Goal: Task Accomplishment & Management: Manage account settings

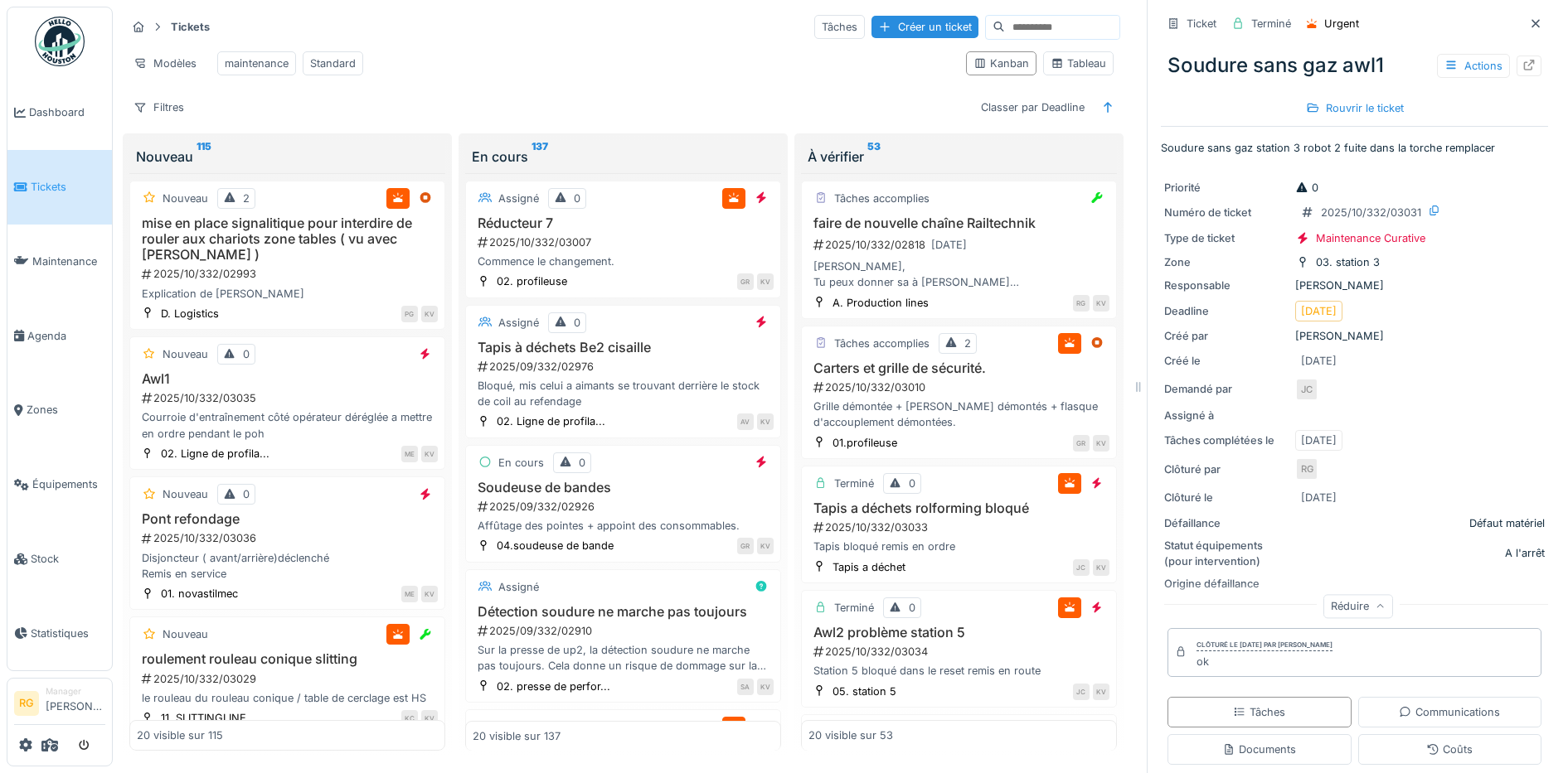
scroll to position [280, 0]
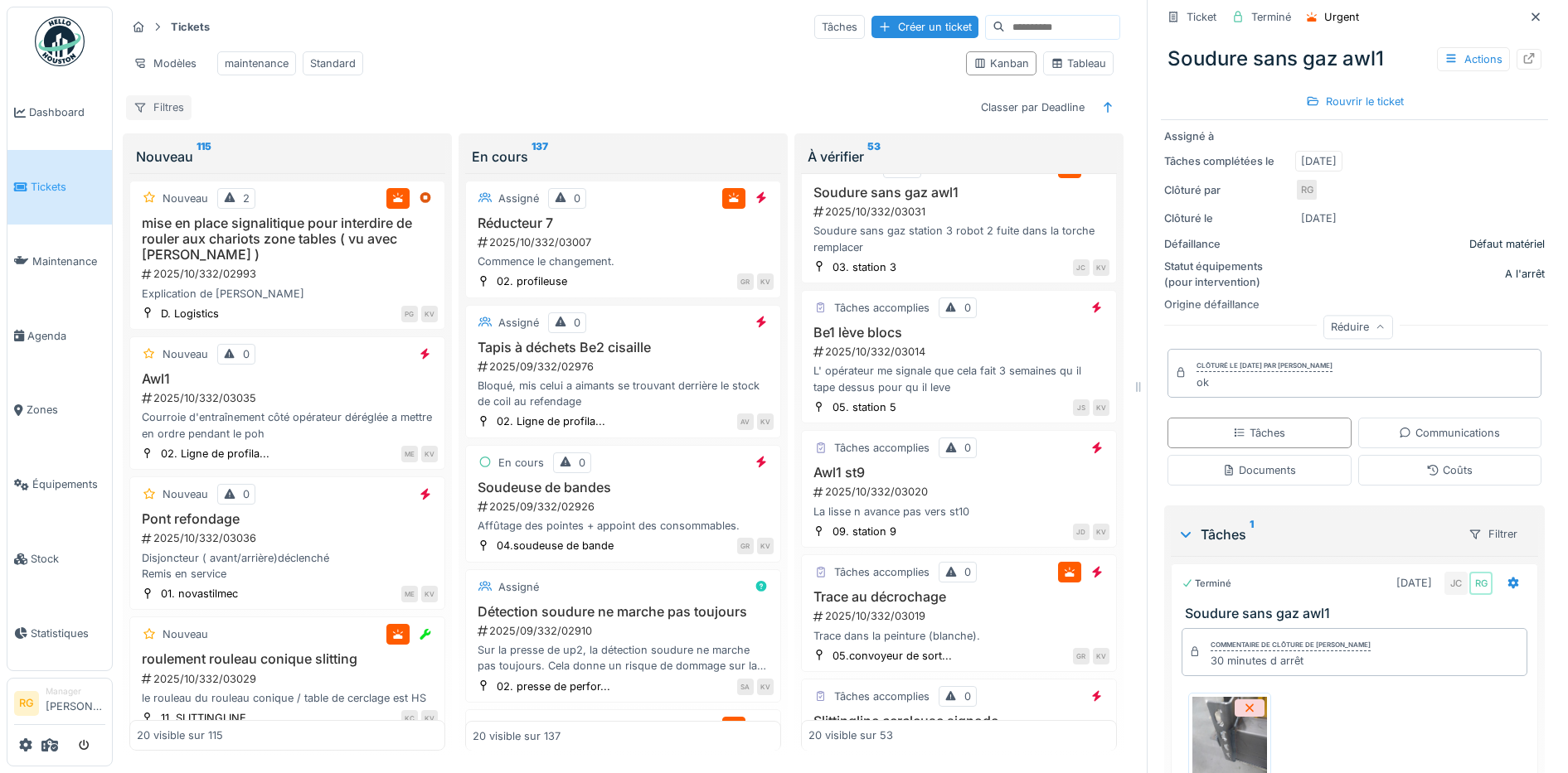
click at [152, 109] on div "Filtres" at bounding box center [158, 107] width 66 height 24
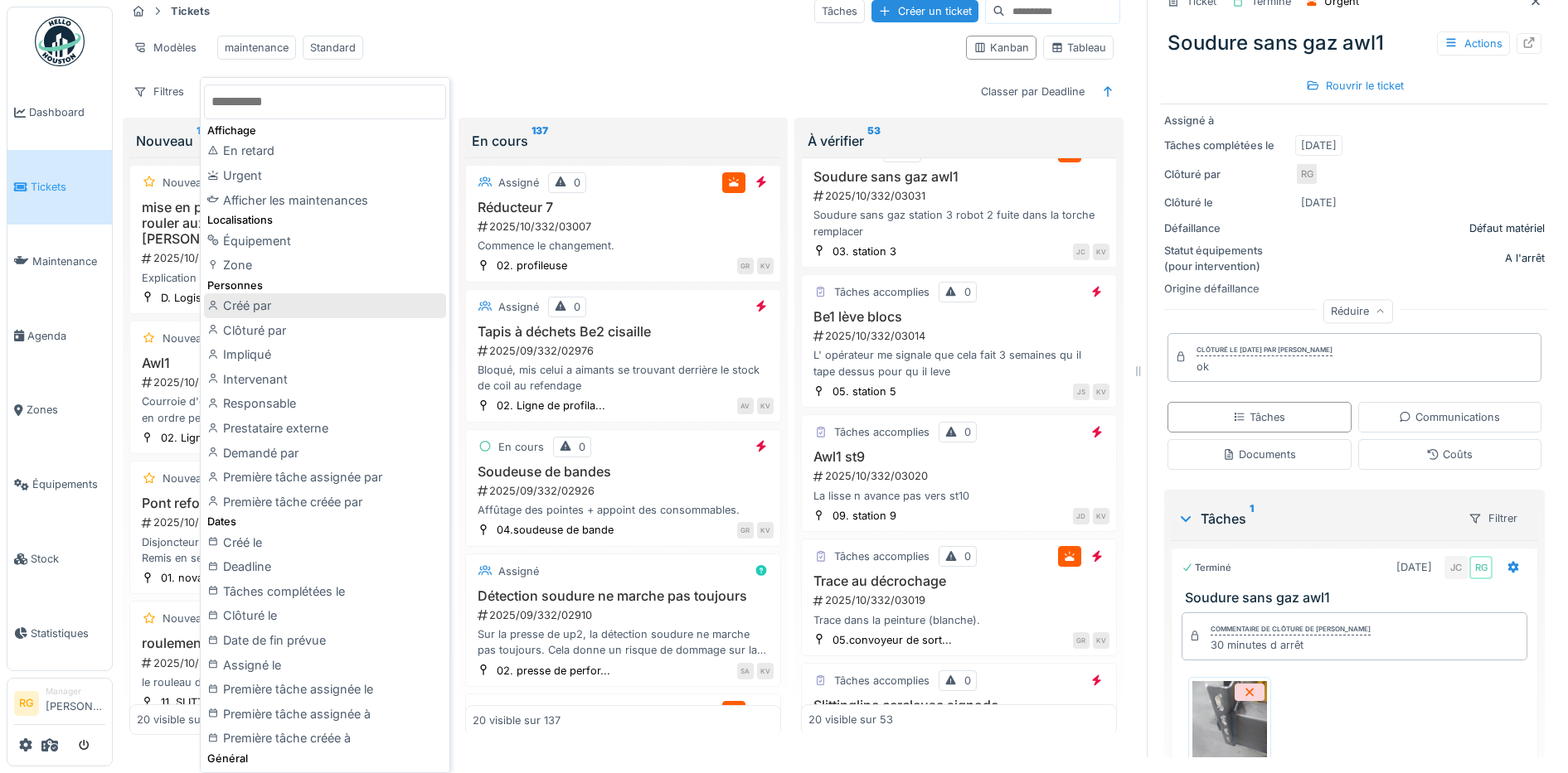
click at [276, 309] on div "Créé par" at bounding box center [325, 306] width 242 height 25
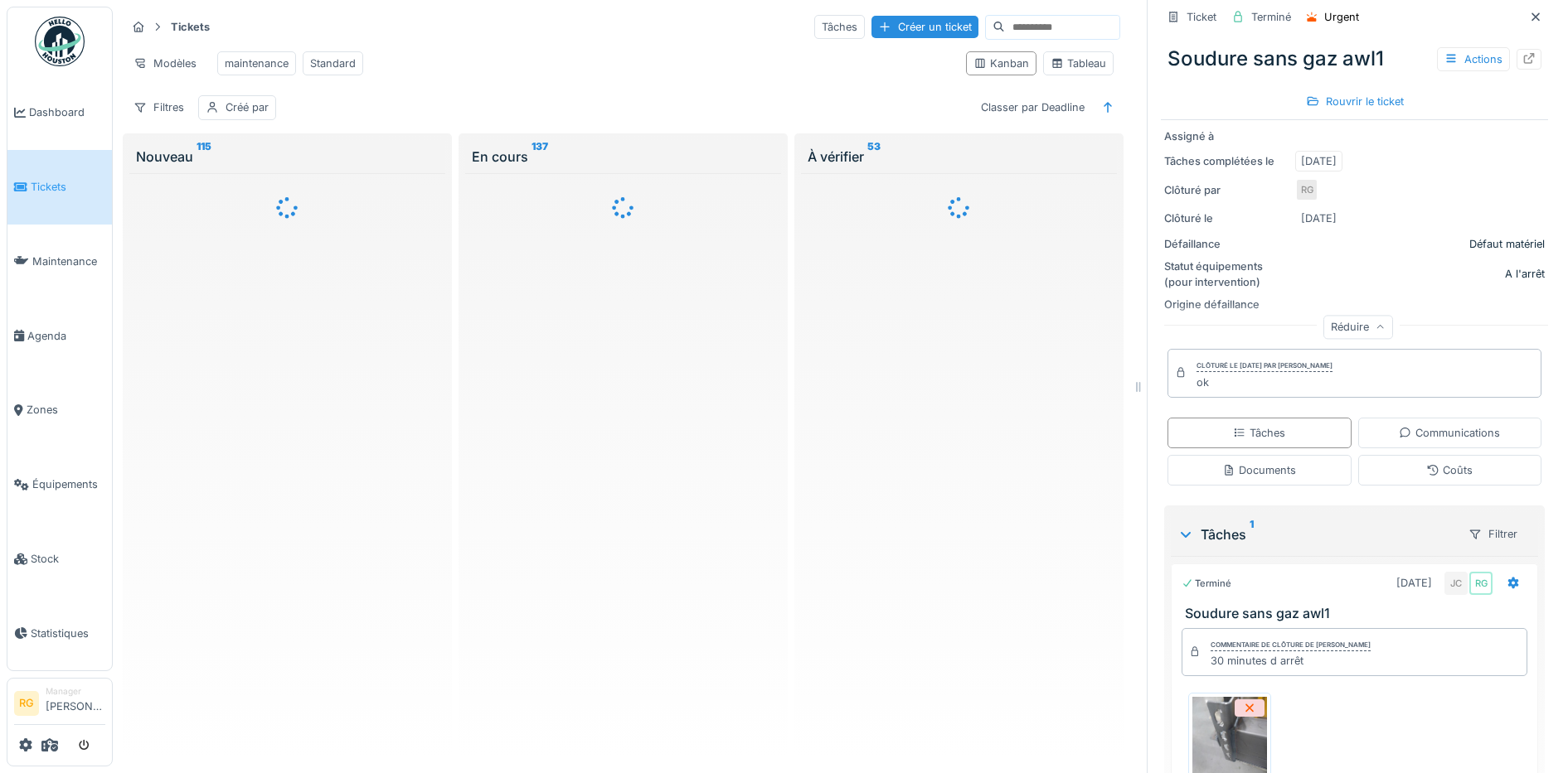
scroll to position [0, 0]
click at [236, 107] on div "Créé par" at bounding box center [247, 107] width 43 height 16
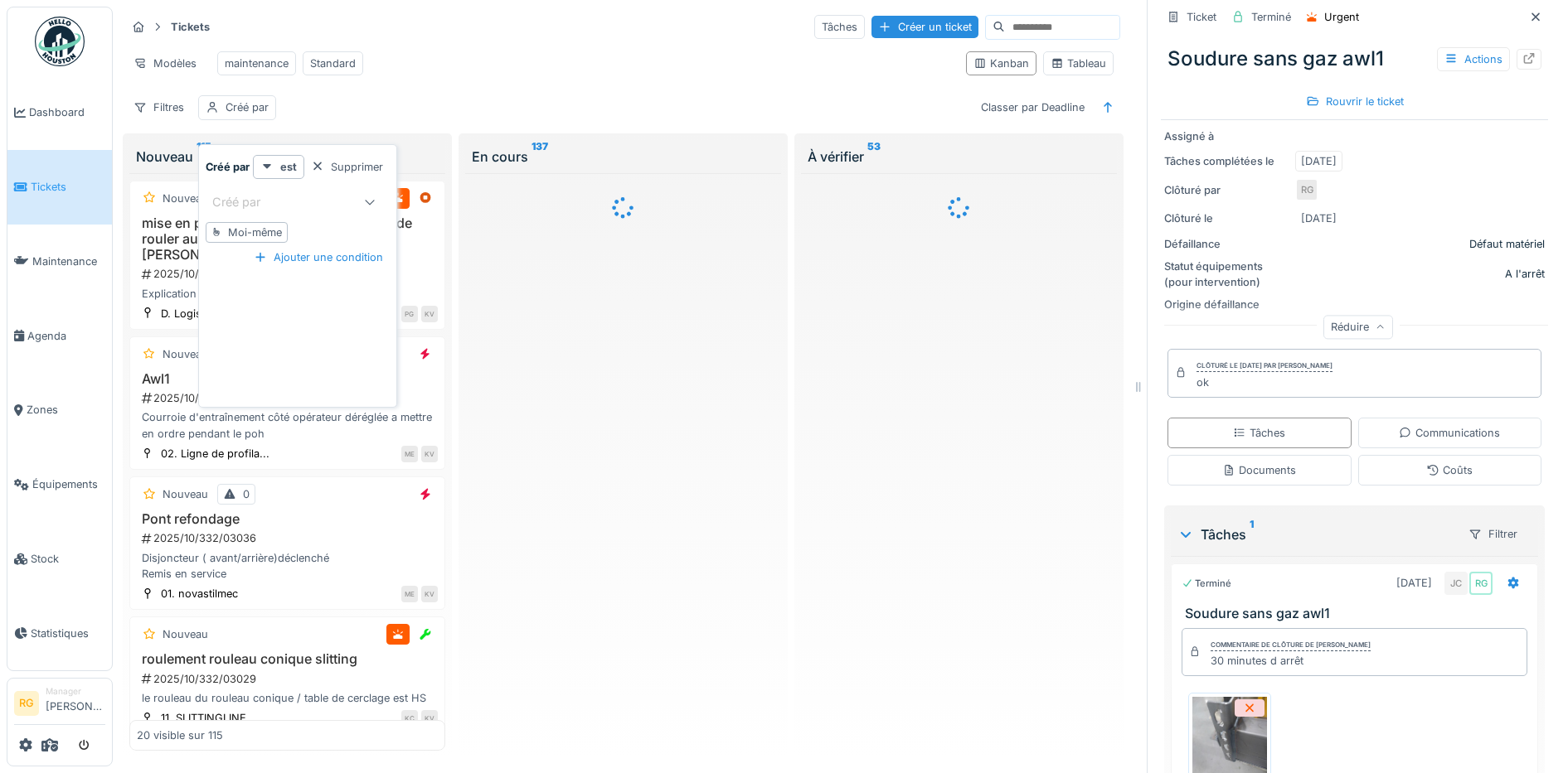
click at [274, 193] on div "Créé par" at bounding box center [248, 202] width 72 height 18
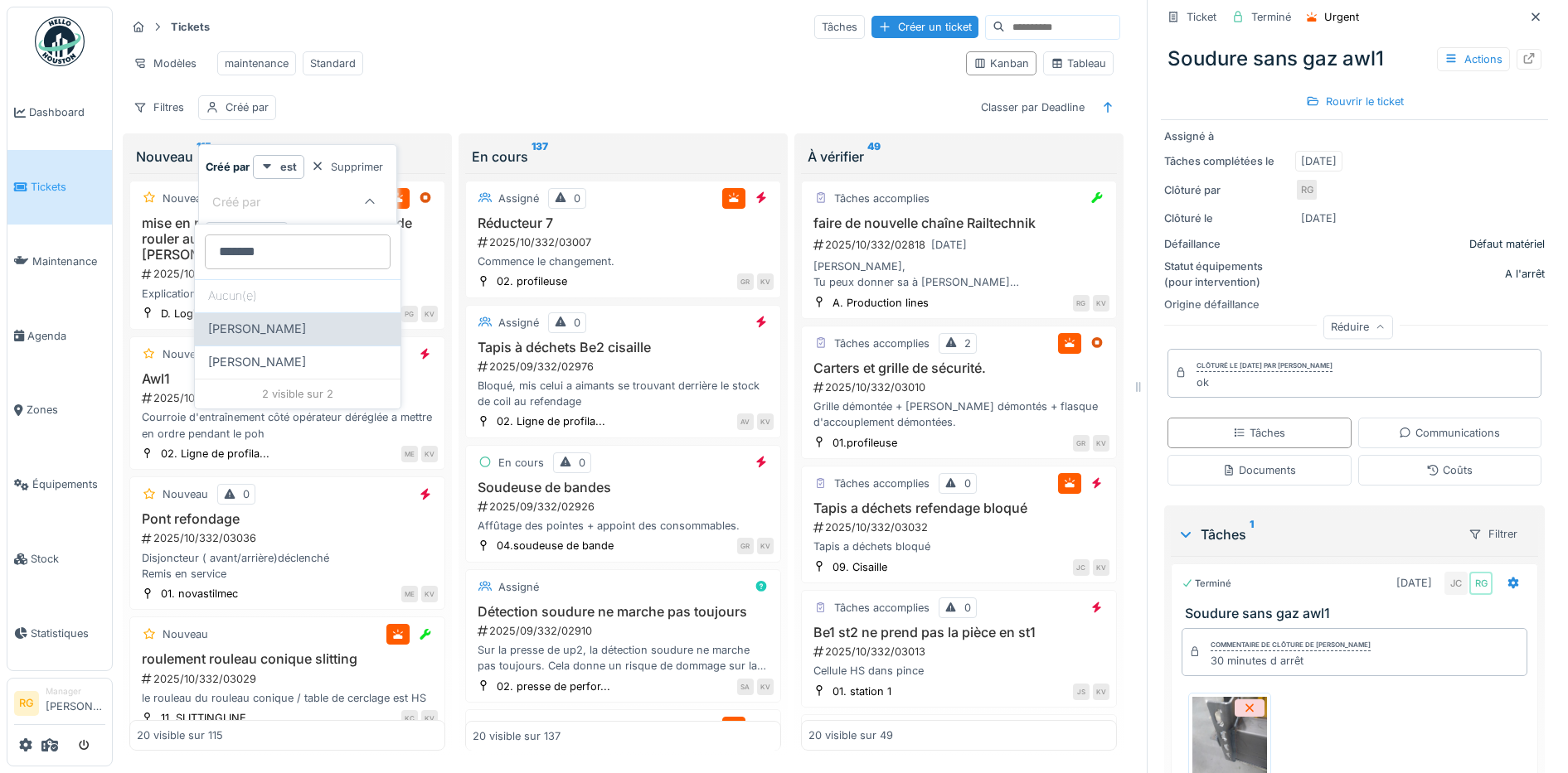
type par_I3MzY "*******"
click at [298, 326] on span "Anthony Vanroose" at bounding box center [257, 329] width 98 height 18
type input "****"
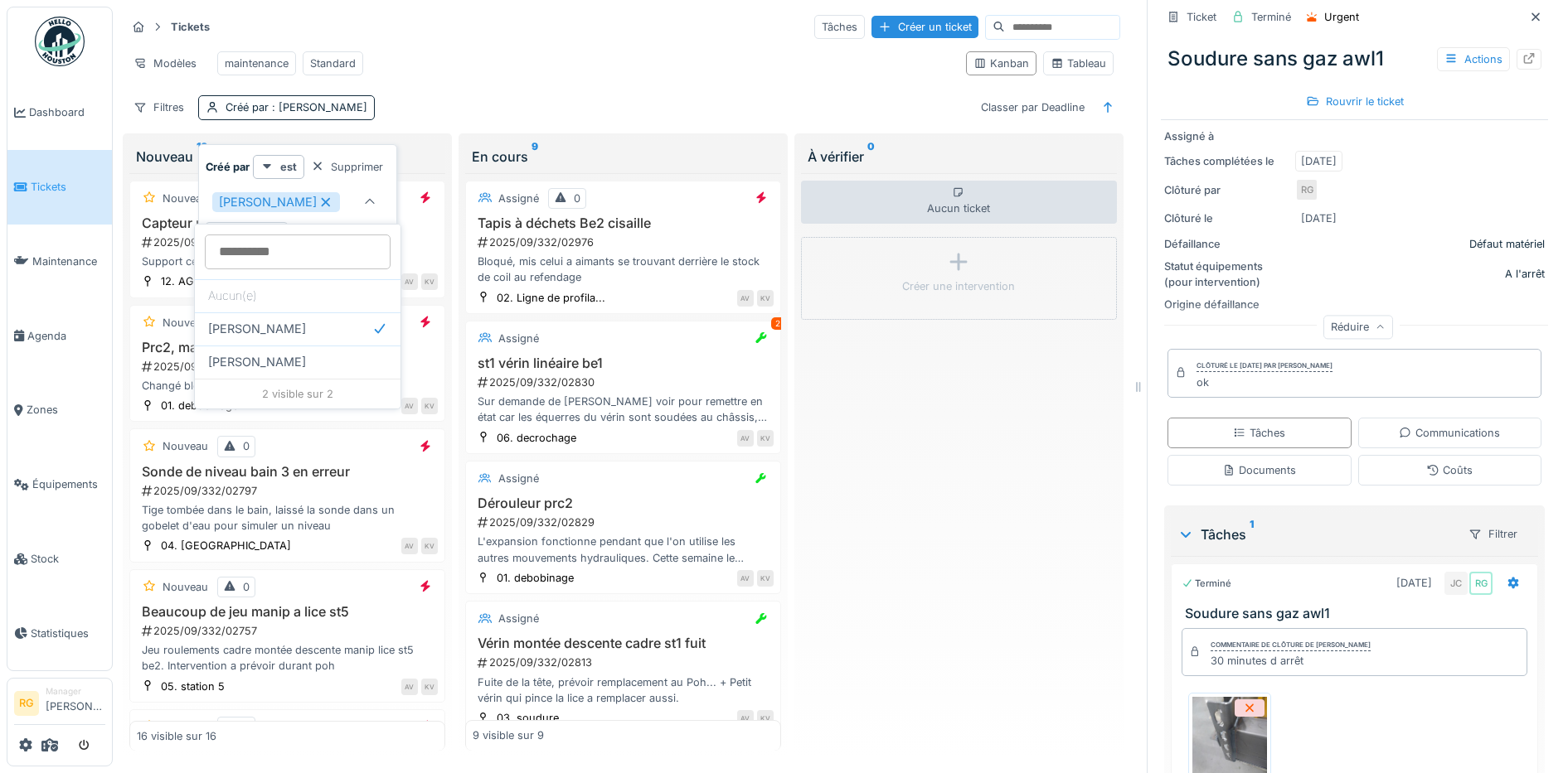
click at [571, 57] on div "Modèles maintenance Standard" at bounding box center [538, 63] width 826 height 37
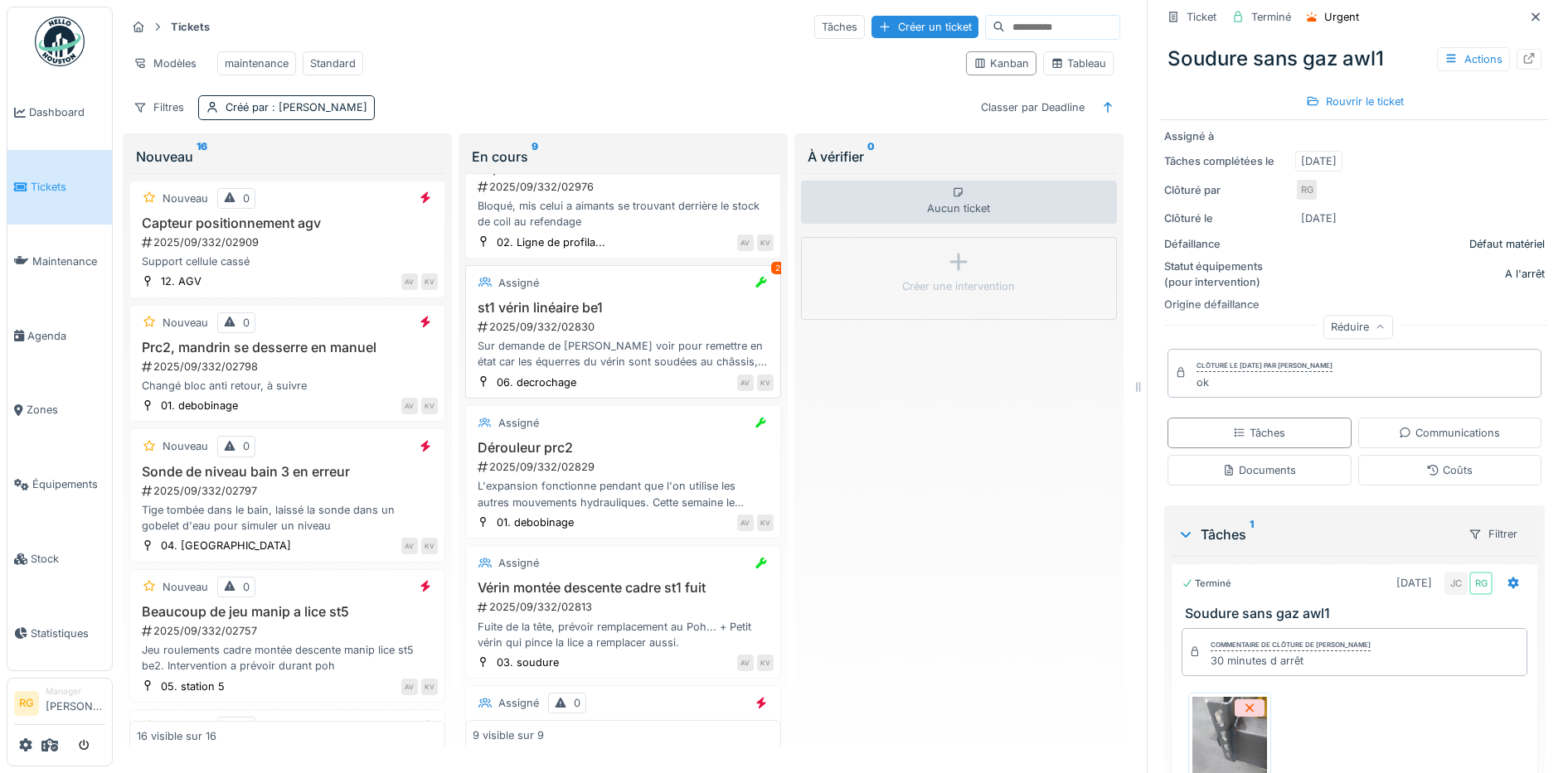
scroll to position [104, 0]
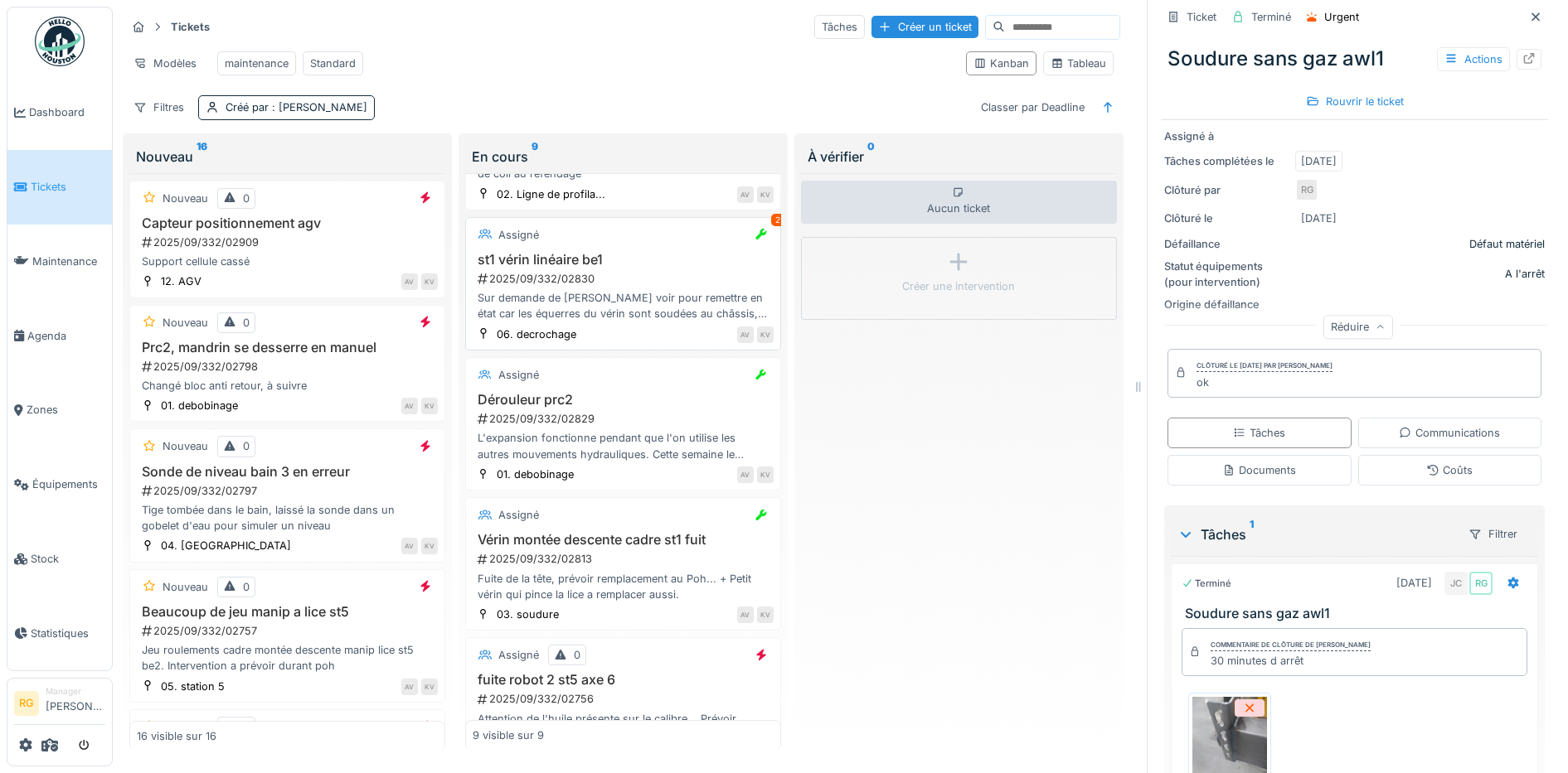
click at [587, 315] on div "Sur demande de Paulo voir pour remettre en état car les équerres du vérin sont …" at bounding box center [623, 306] width 301 height 32
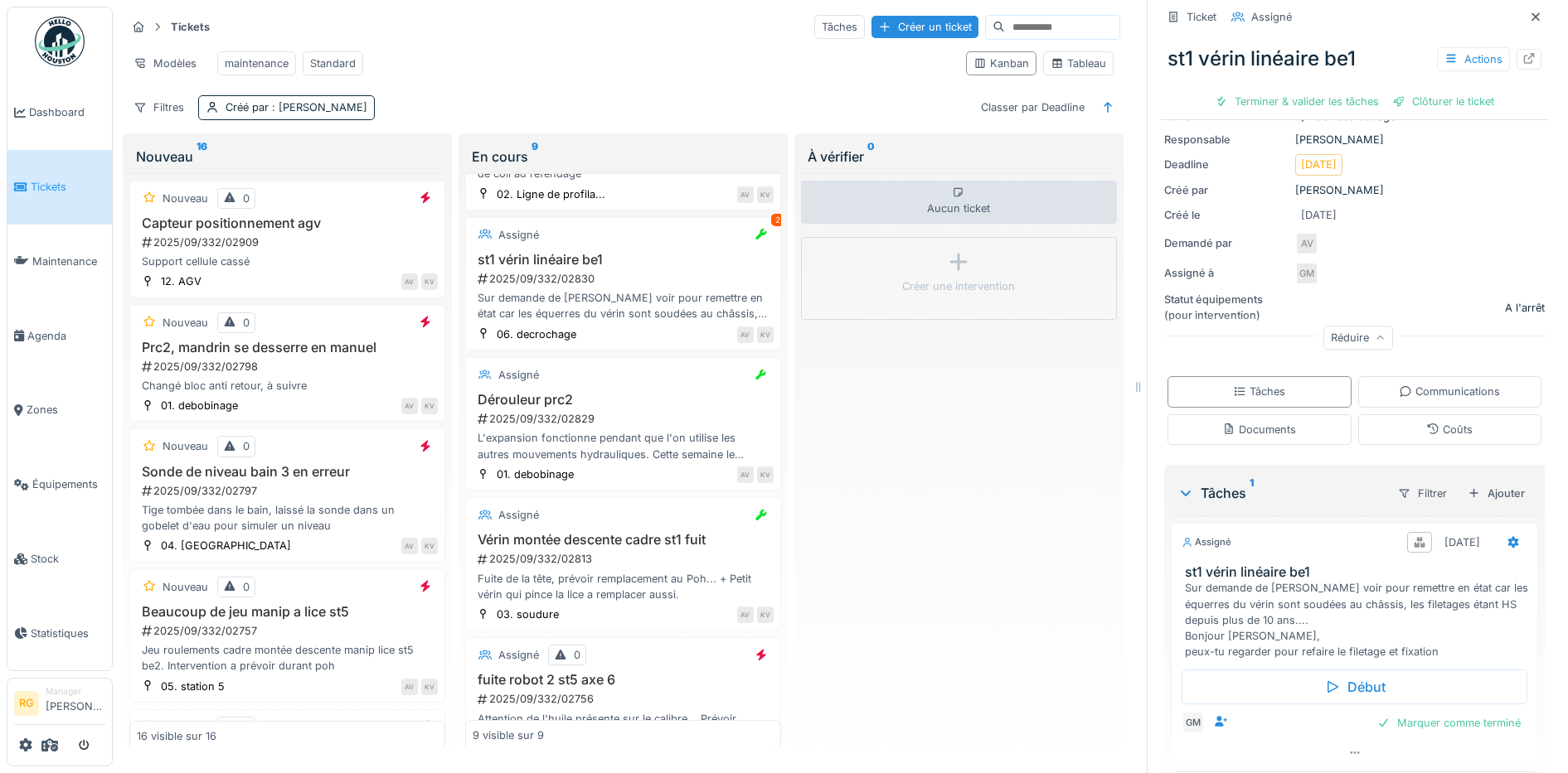
scroll to position [257, 0]
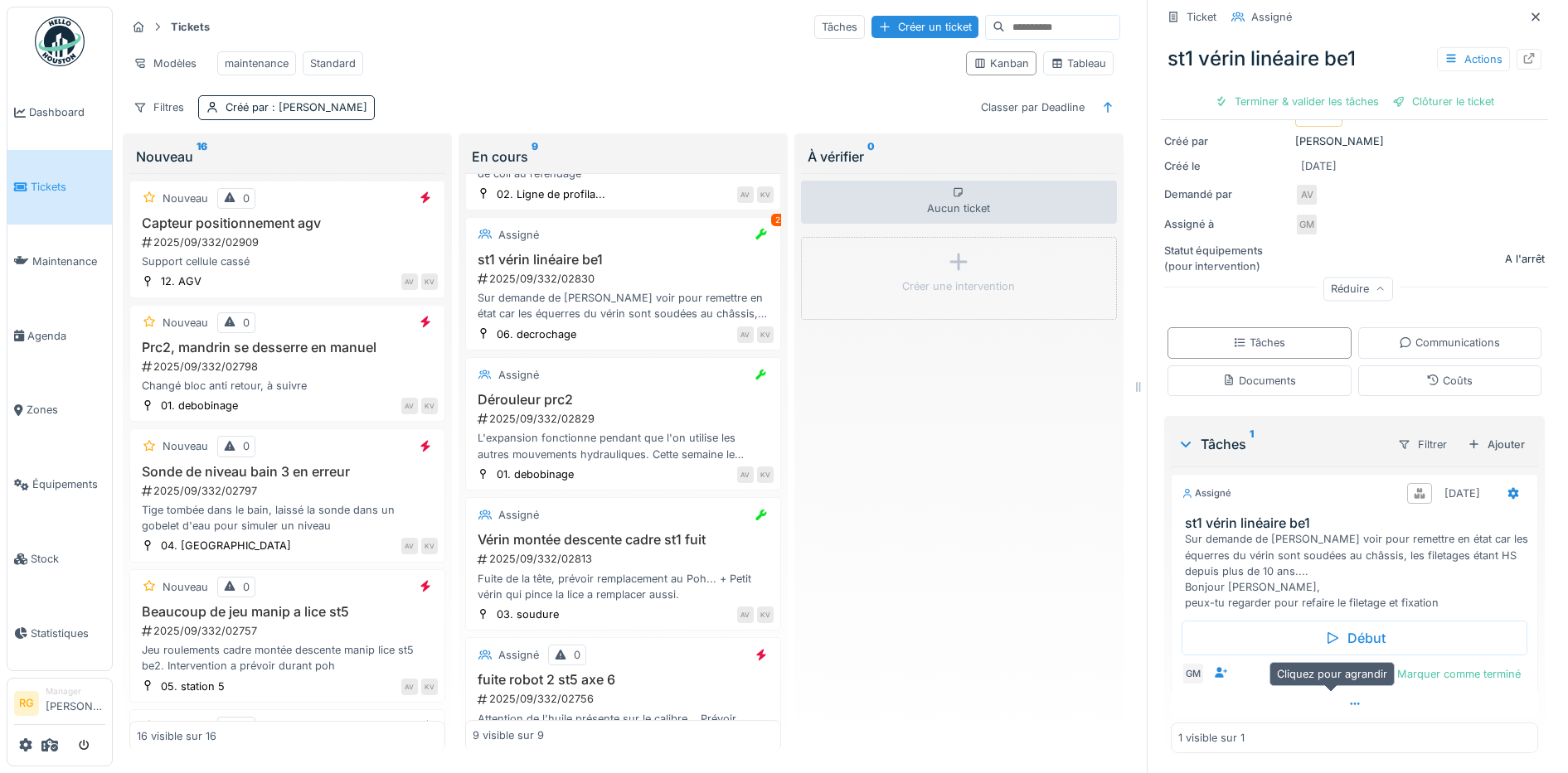
click at [1322, 706] on div at bounding box center [1353, 704] width 367 height 24
click at [1507, 669] on div at bounding box center [1514, 676] width 13 height 16
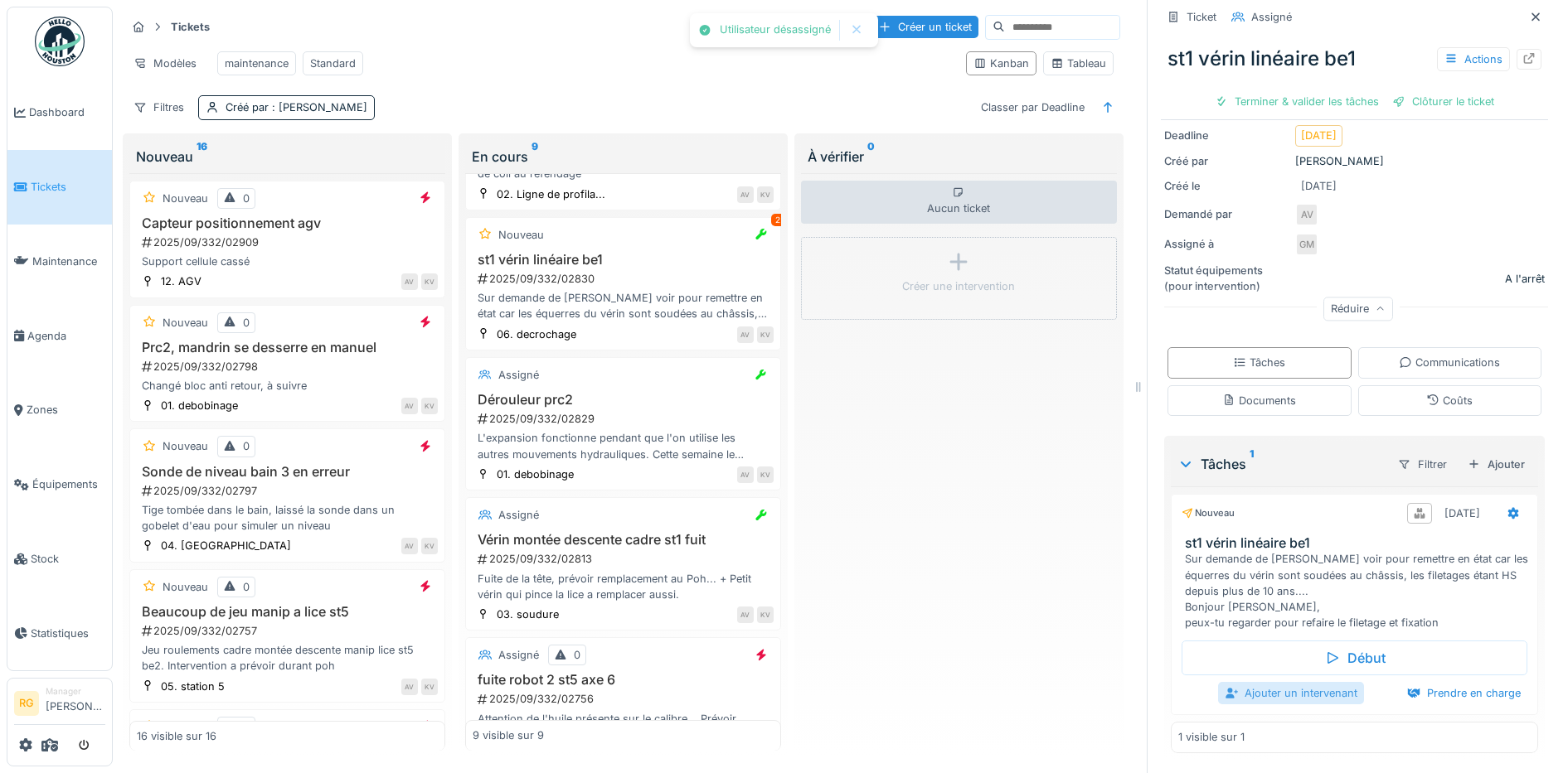
click at [1297, 682] on div "Ajouter un intervenant" at bounding box center [1290, 693] width 146 height 22
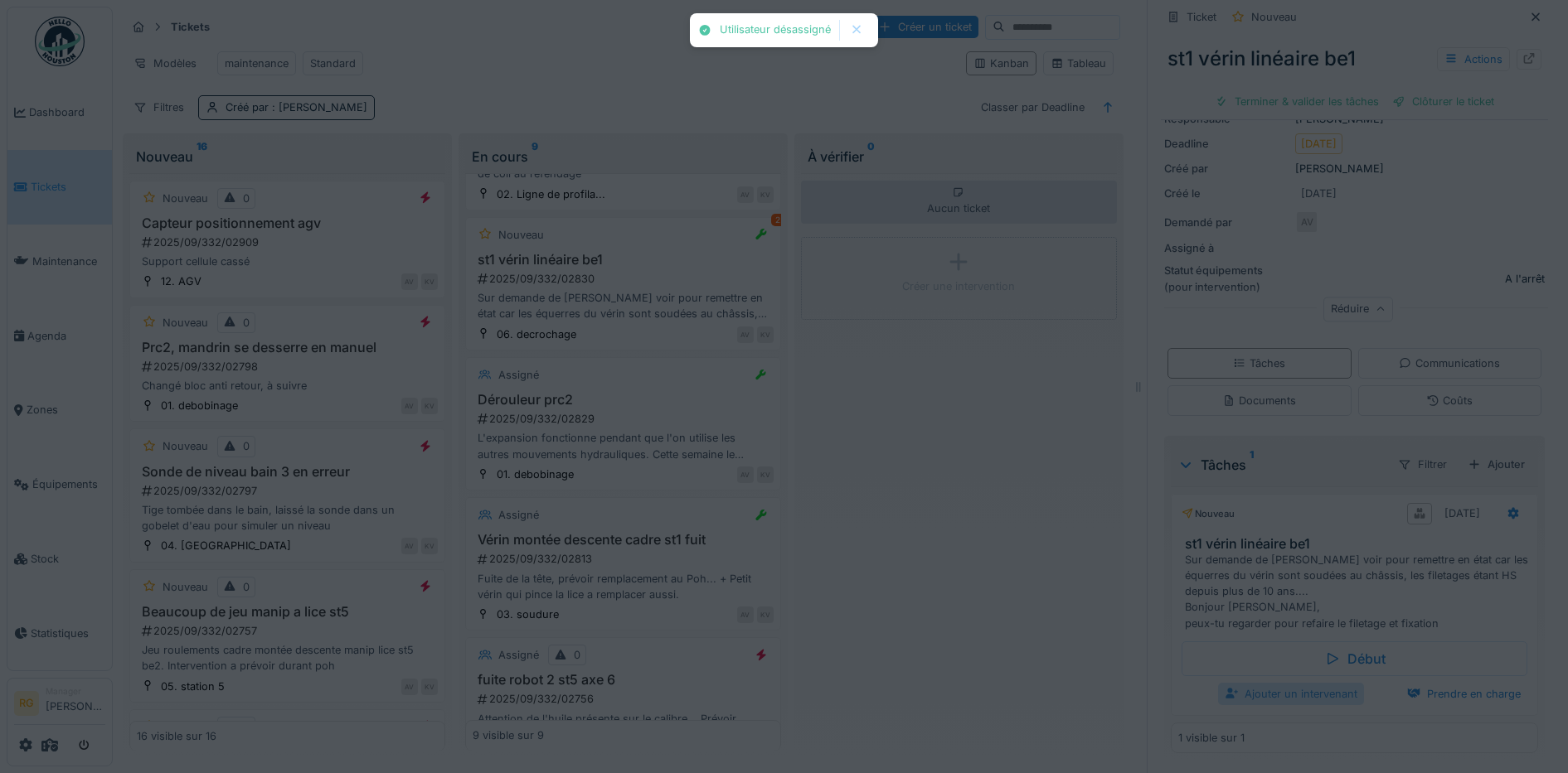
scroll to position [176, 0]
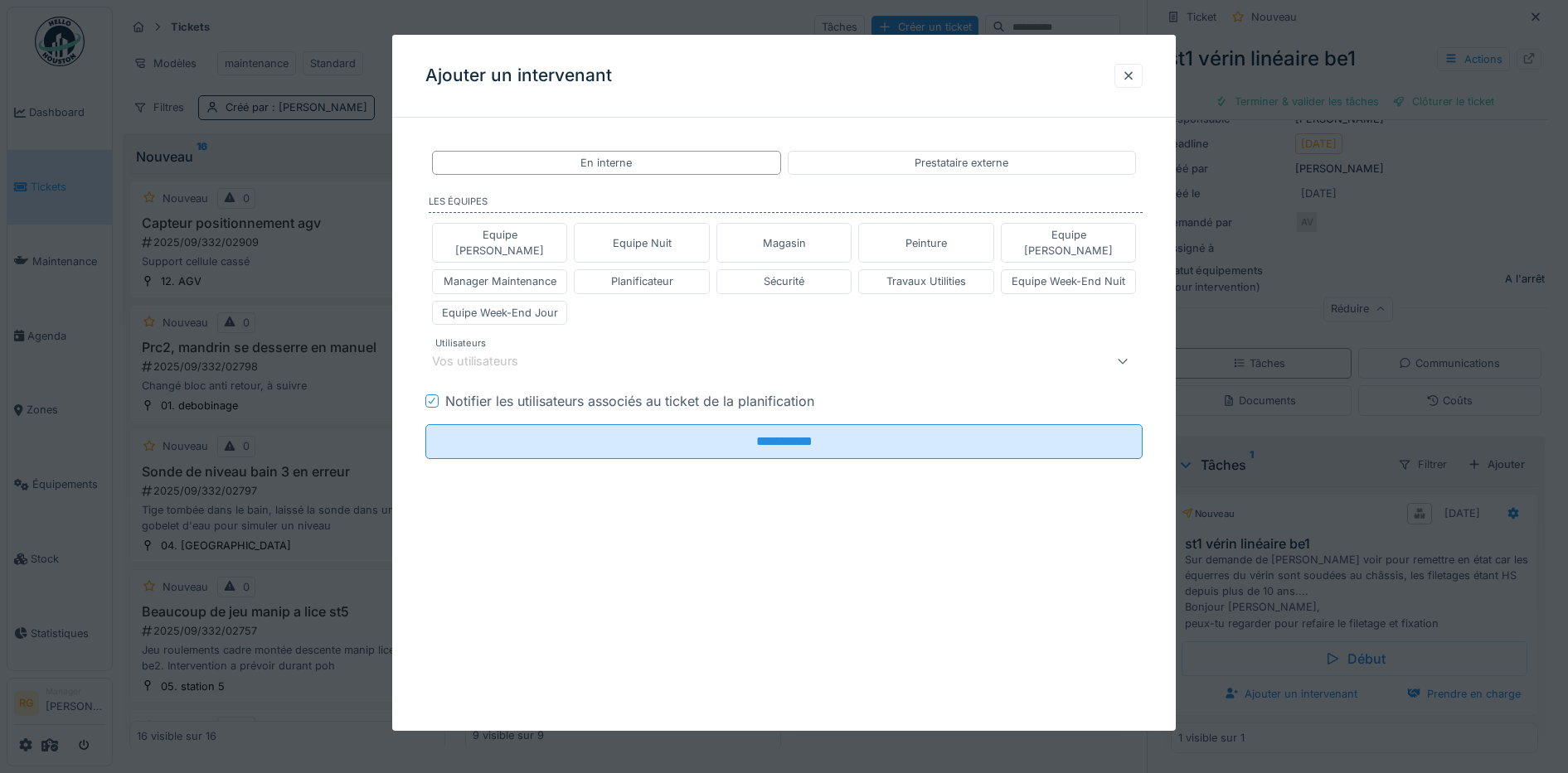
click at [675, 351] on div "Vos utilisateurs" at bounding box center [742, 361] width 621 height 20
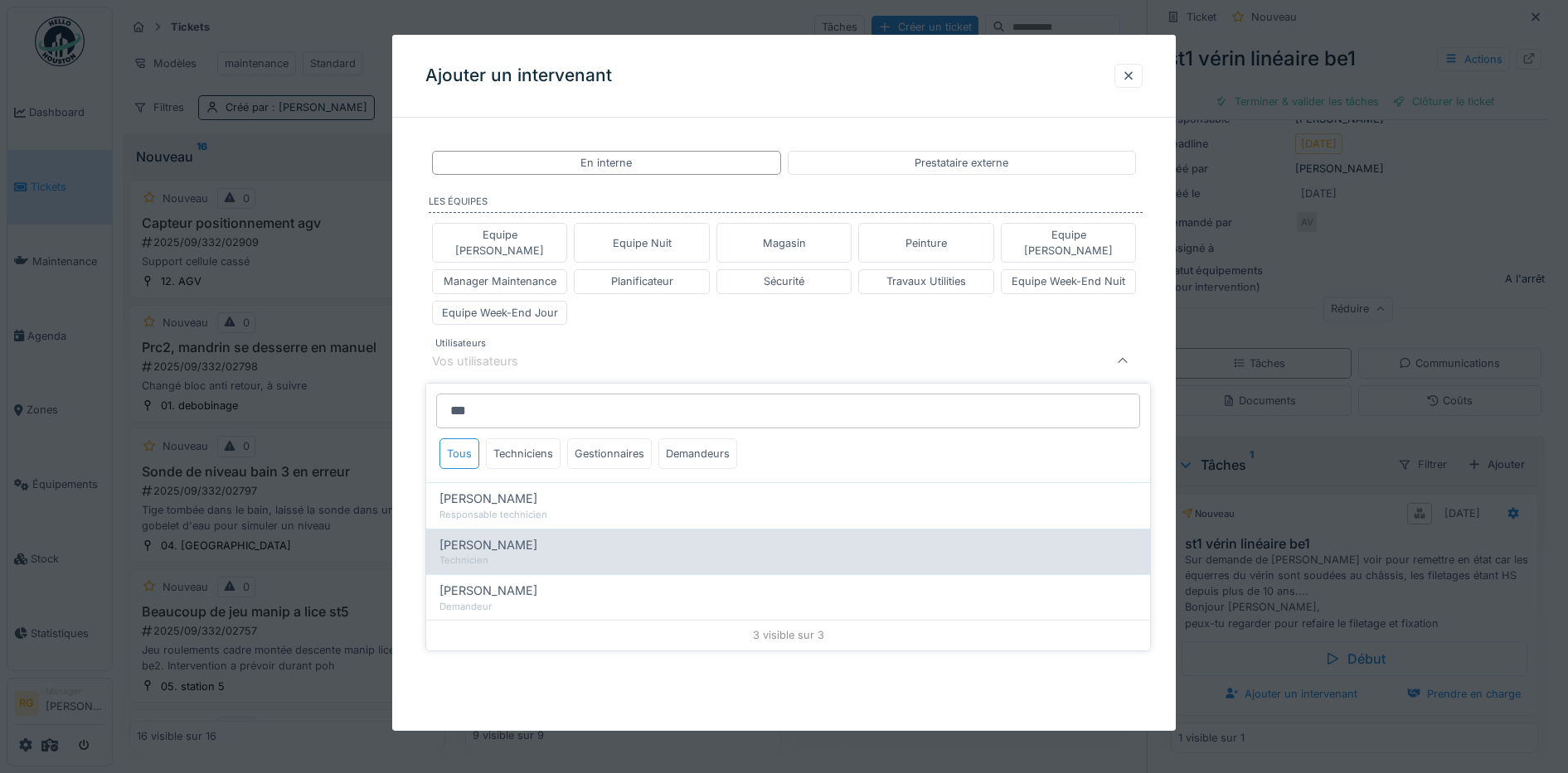
type input "***"
click at [509, 553] on div "Technicien" at bounding box center [788, 560] width 697 height 14
type input "****"
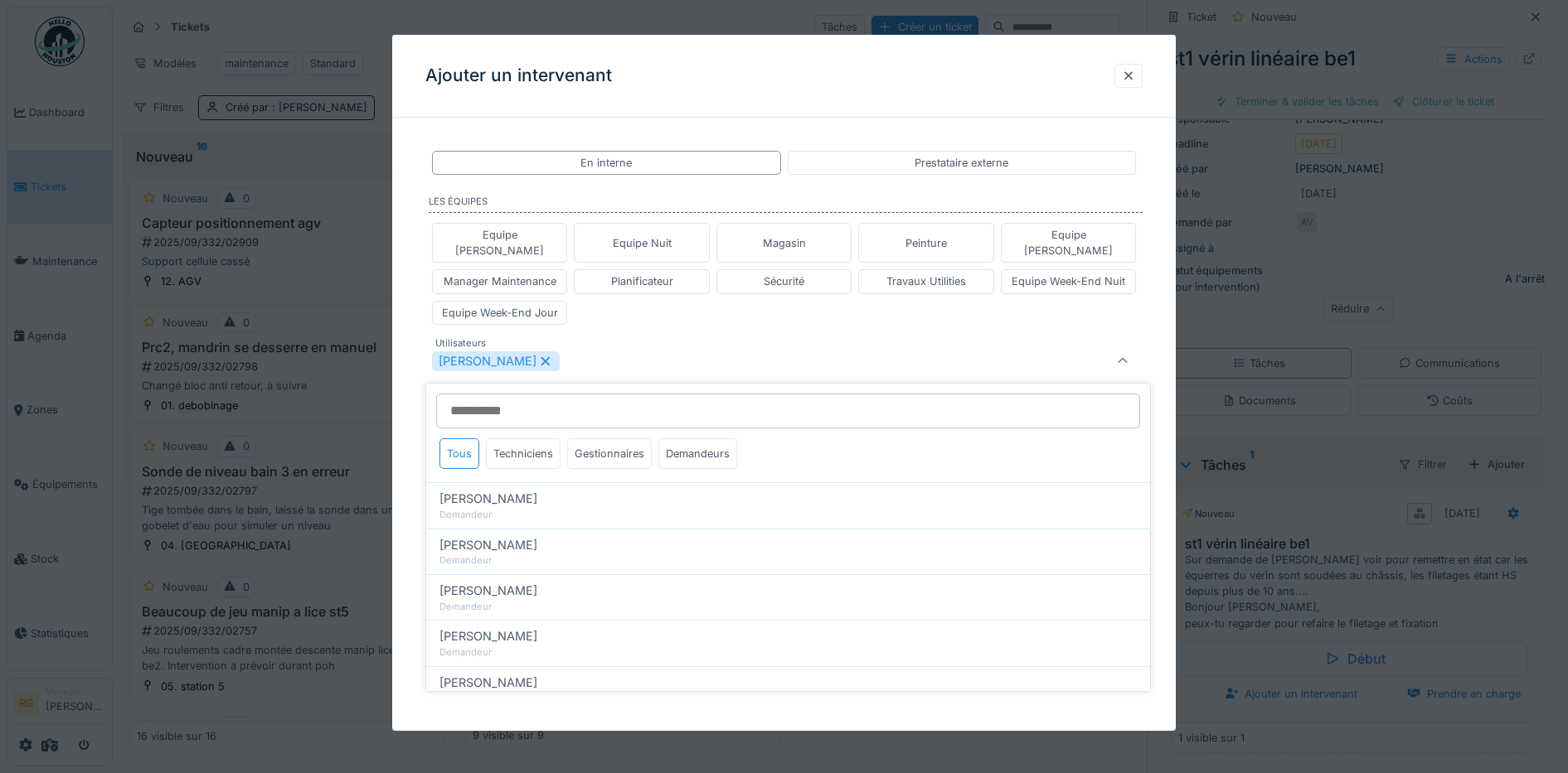
click at [412, 549] on div "**********" at bounding box center [784, 357] width 784 height 453
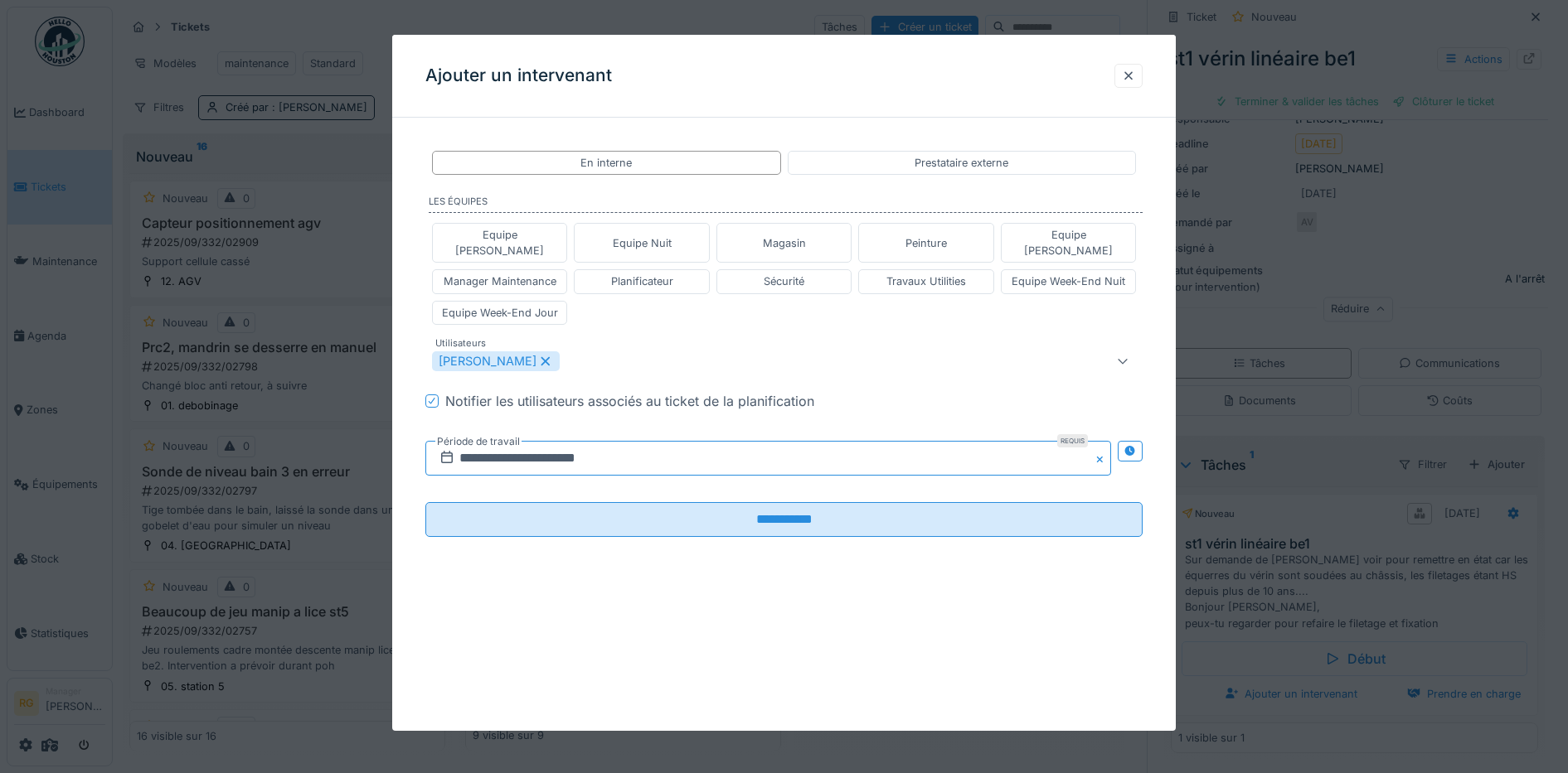
click at [494, 445] on input "**********" at bounding box center [768, 458] width 687 height 35
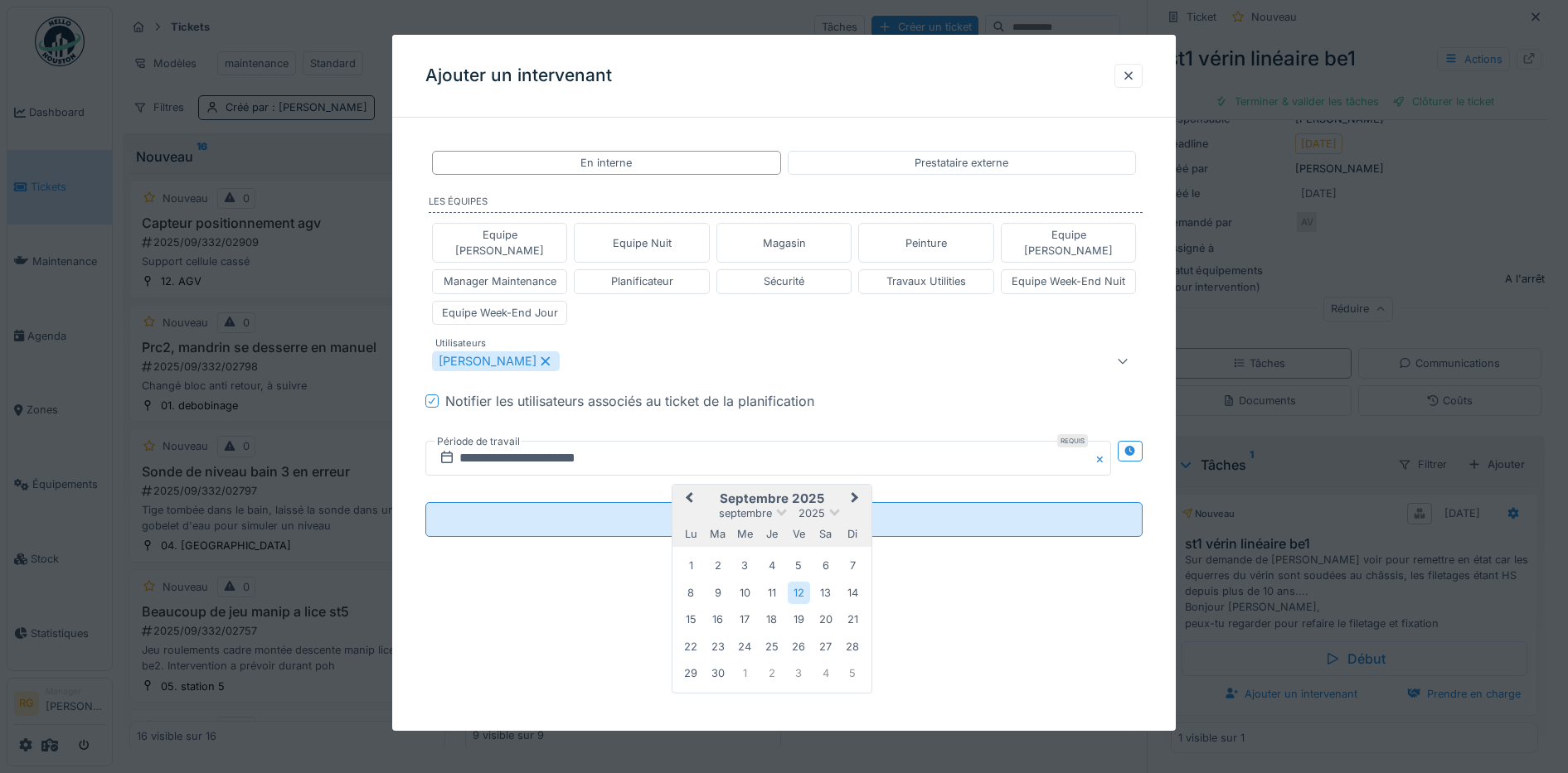
click at [855, 489] on span "Next Month" at bounding box center [855, 499] width 0 height 20
click at [691, 582] on div "6" at bounding box center [691, 593] width 22 height 24
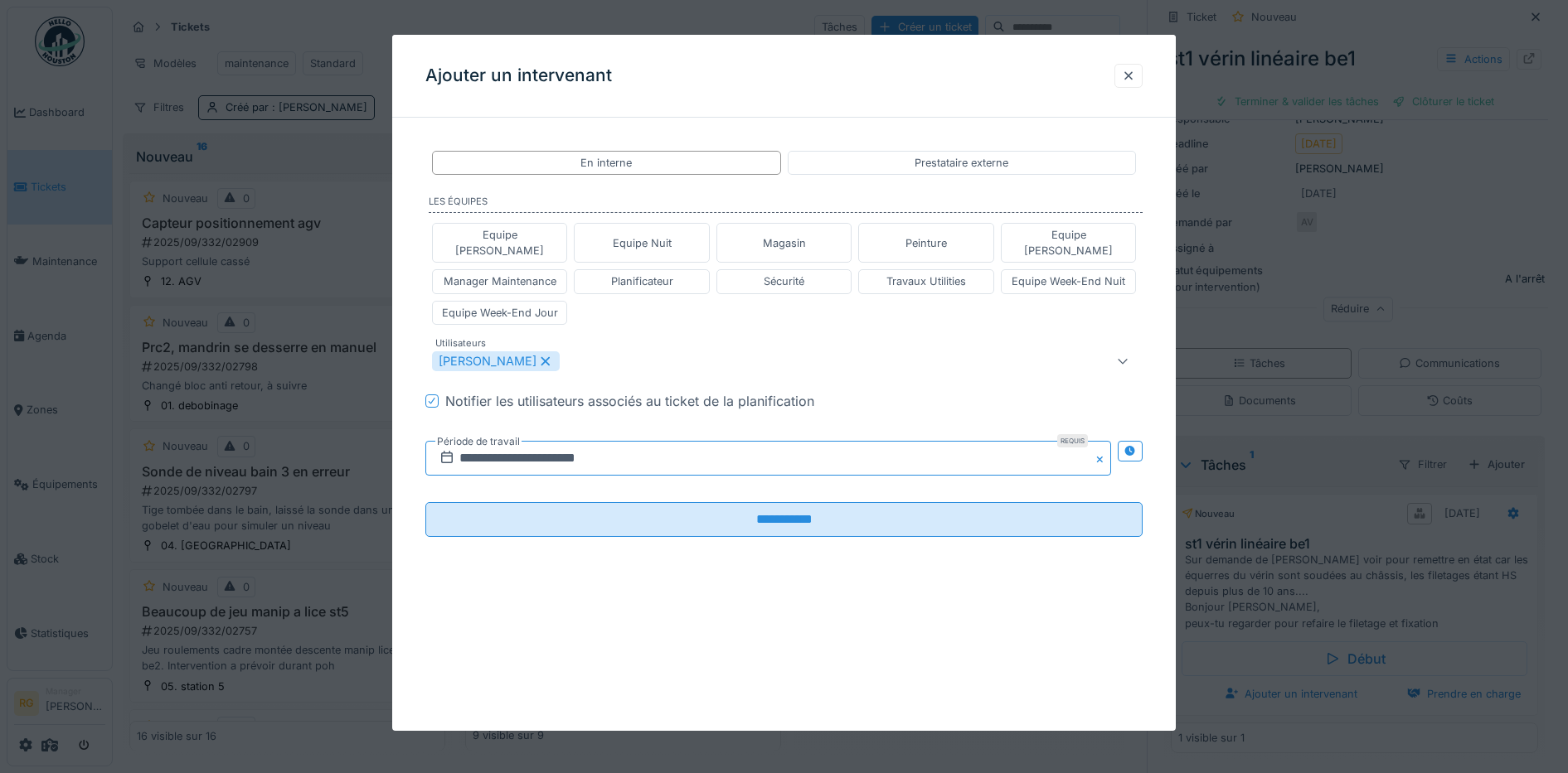
click at [606, 443] on input "**********" at bounding box center [768, 458] width 687 height 35
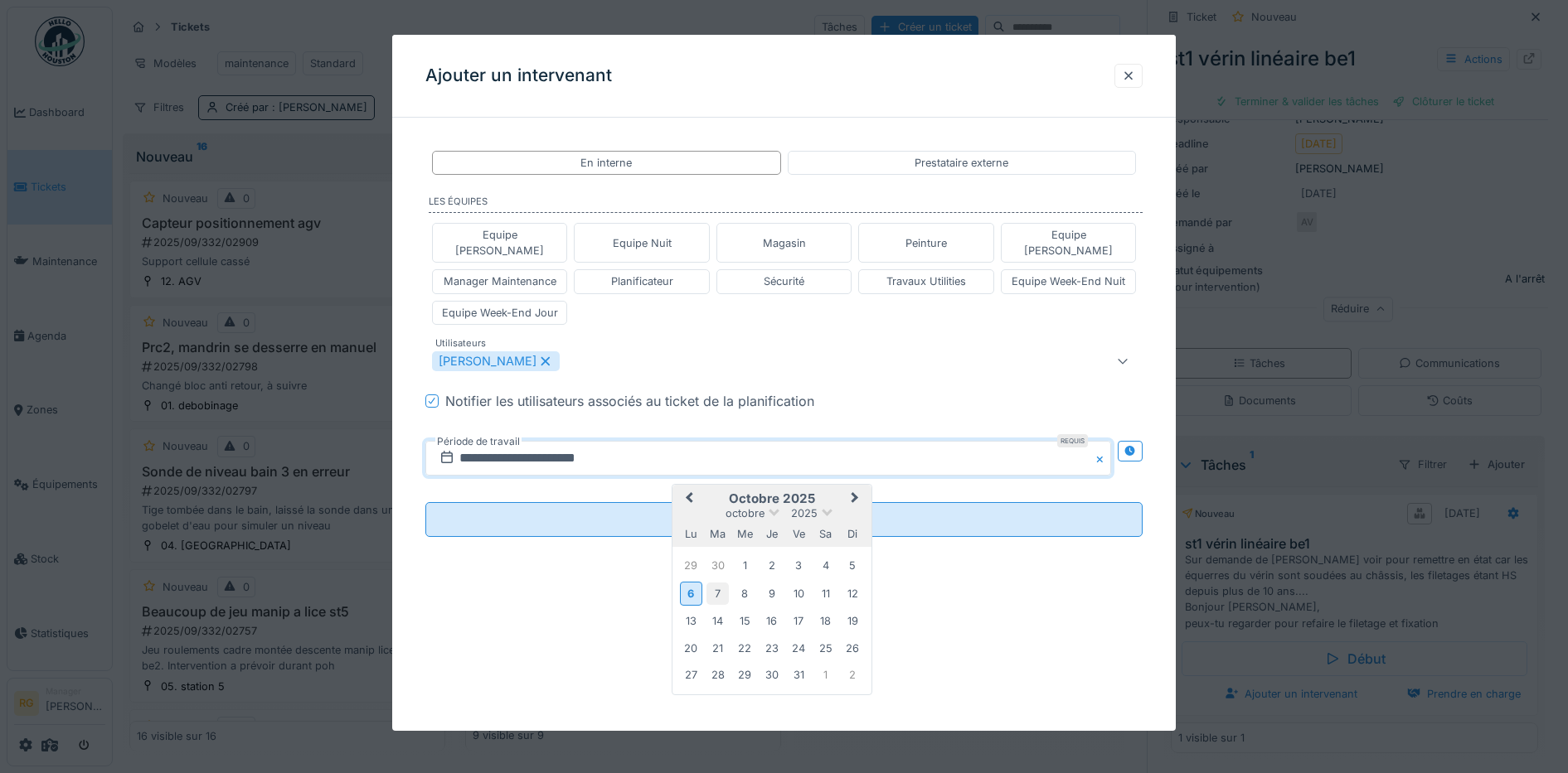
click at [715, 582] on div "7" at bounding box center [717, 593] width 22 height 22
click at [726, 582] on div "7" at bounding box center [717, 593] width 22 height 22
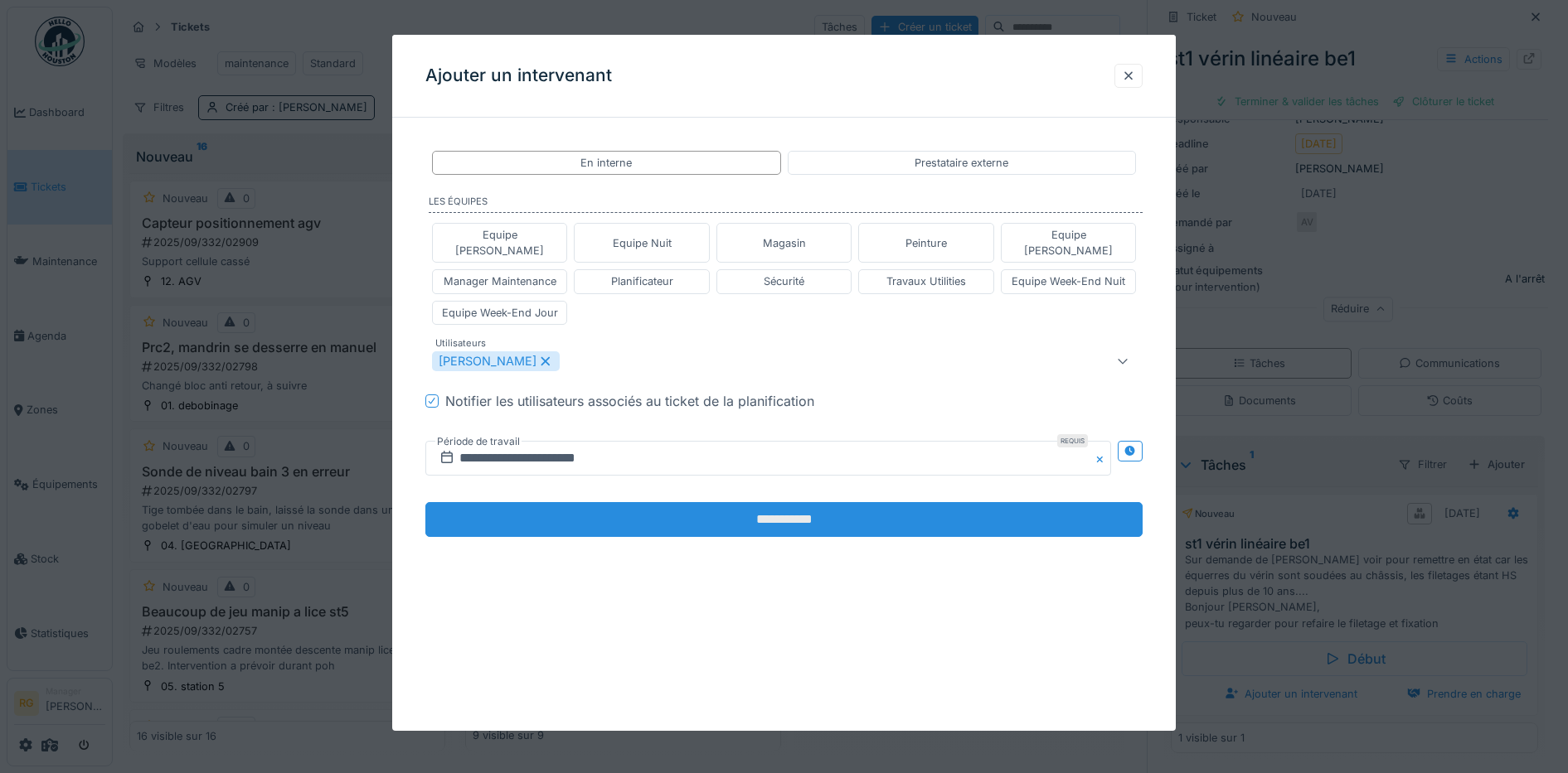
click at [693, 509] on input "**********" at bounding box center [784, 520] width 718 height 35
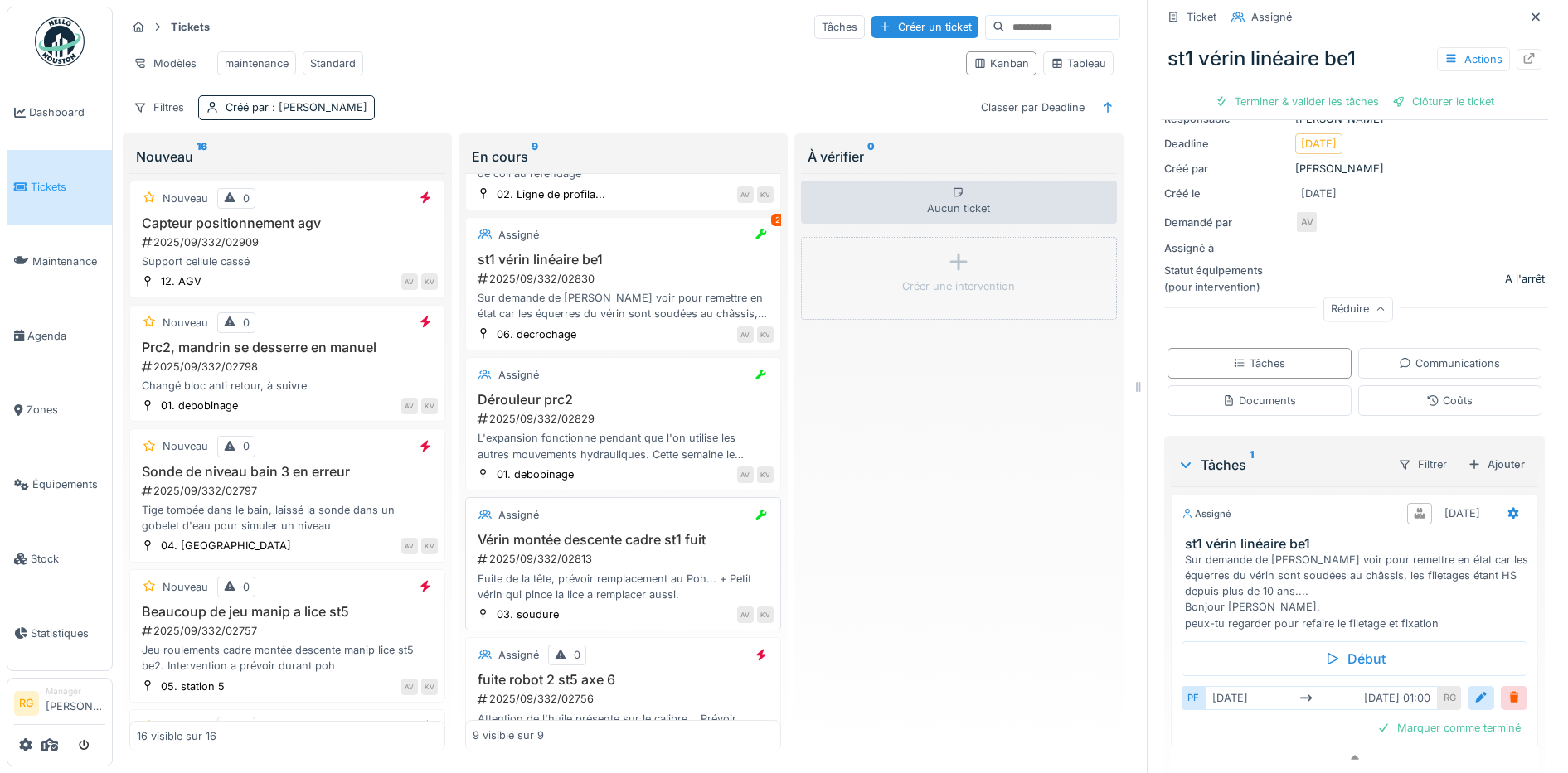
click at [602, 564] on div "2025/09/332/02813" at bounding box center [625, 558] width 298 height 16
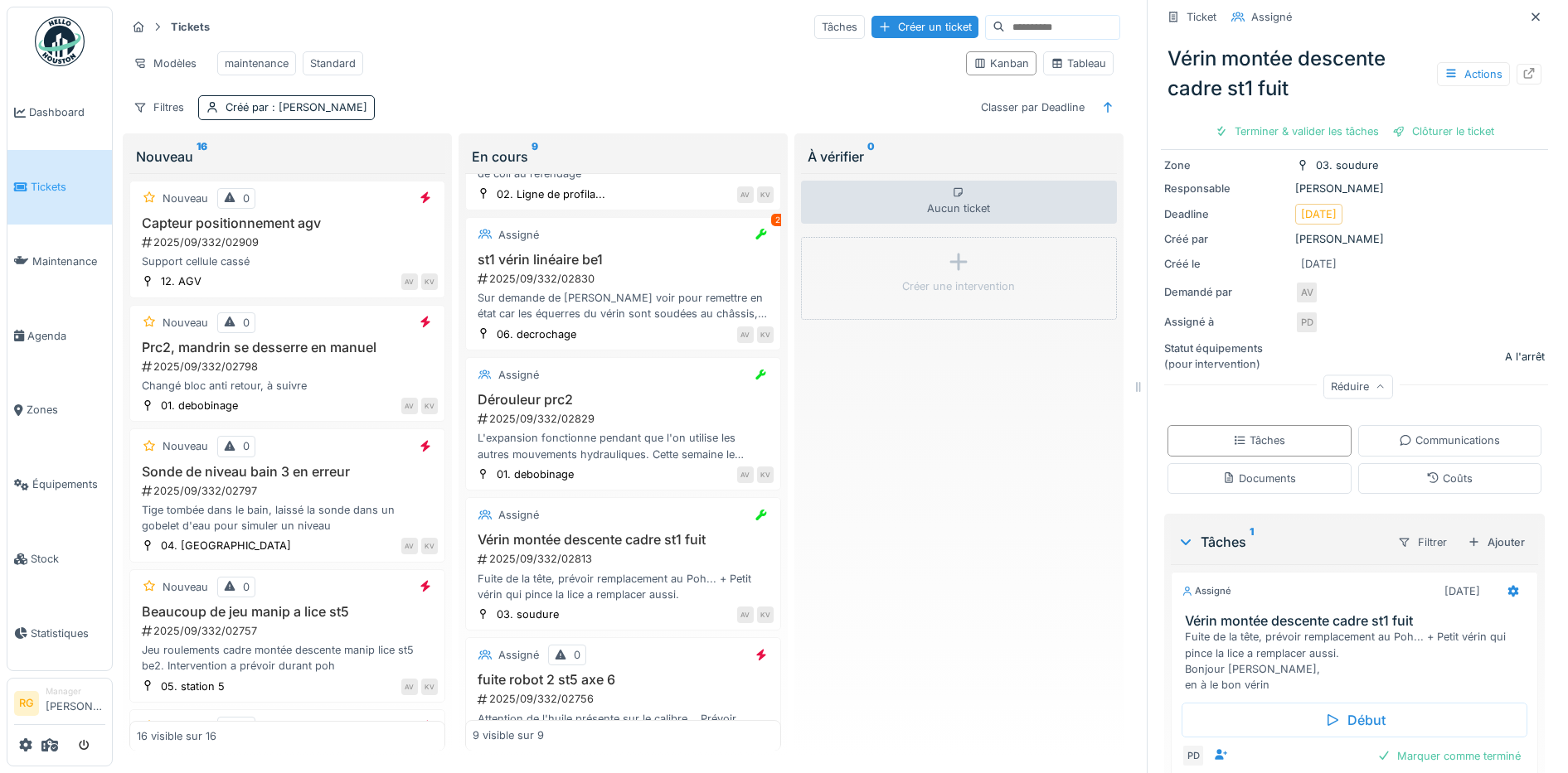
scroll to position [203, 0]
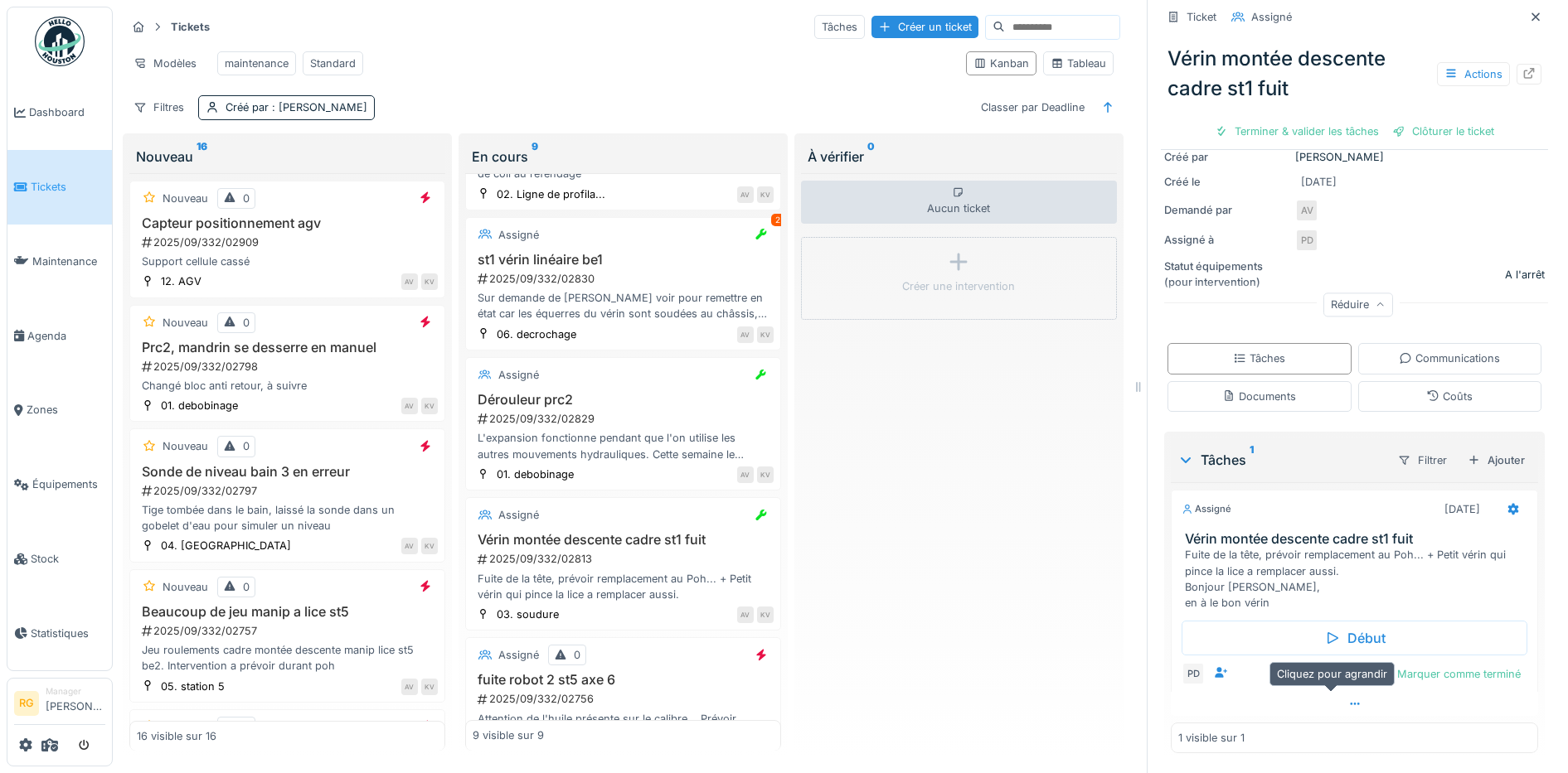
click at [1348, 699] on icon at bounding box center [1355, 704] width 13 height 11
click at [1507, 669] on div at bounding box center [1514, 676] width 13 height 16
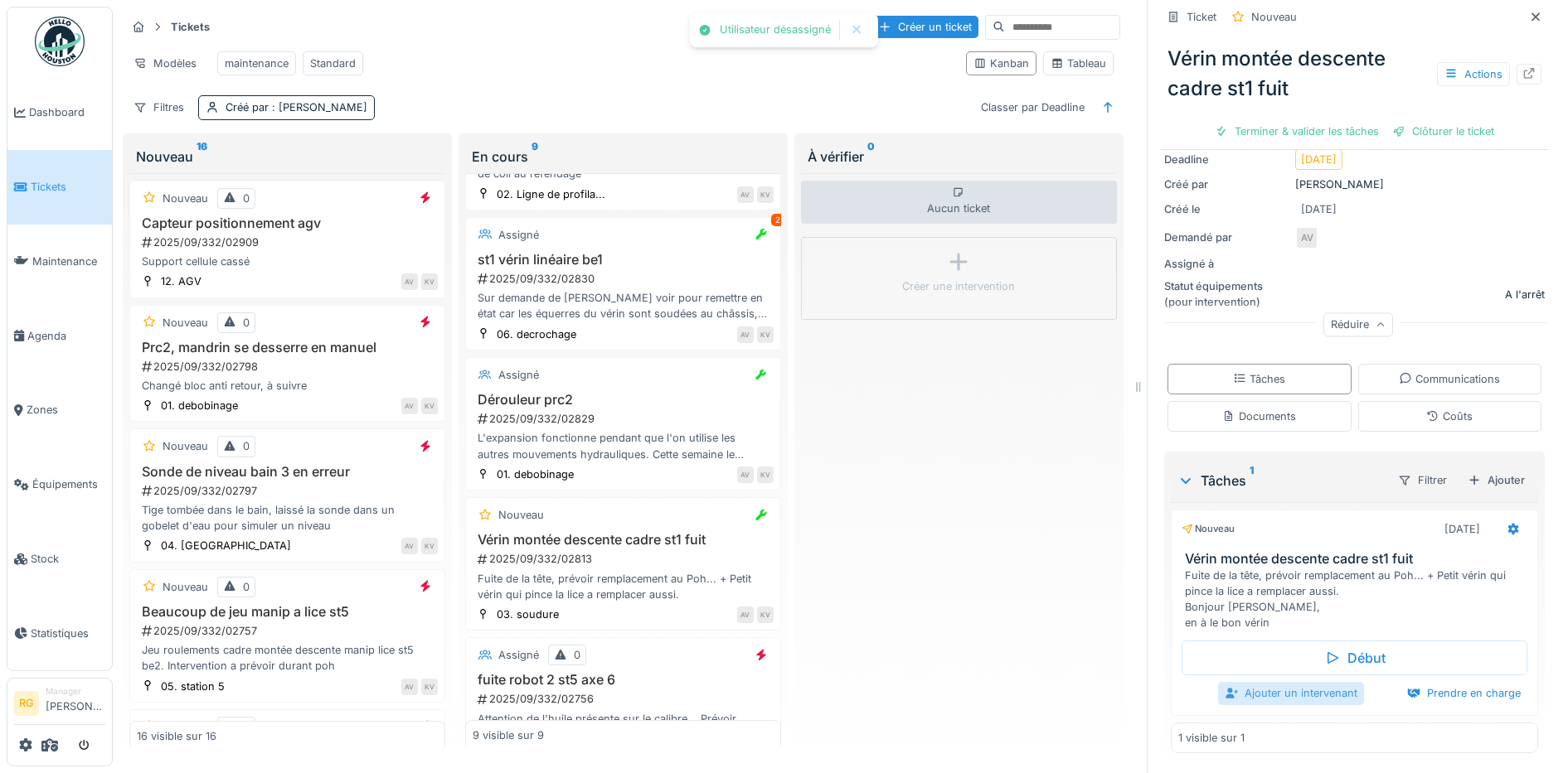
scroll to position [175, 0]
click at [1306, 682] on div "Ajouter un intervenant" at bounding box center [1290, 693] width 146 height 22
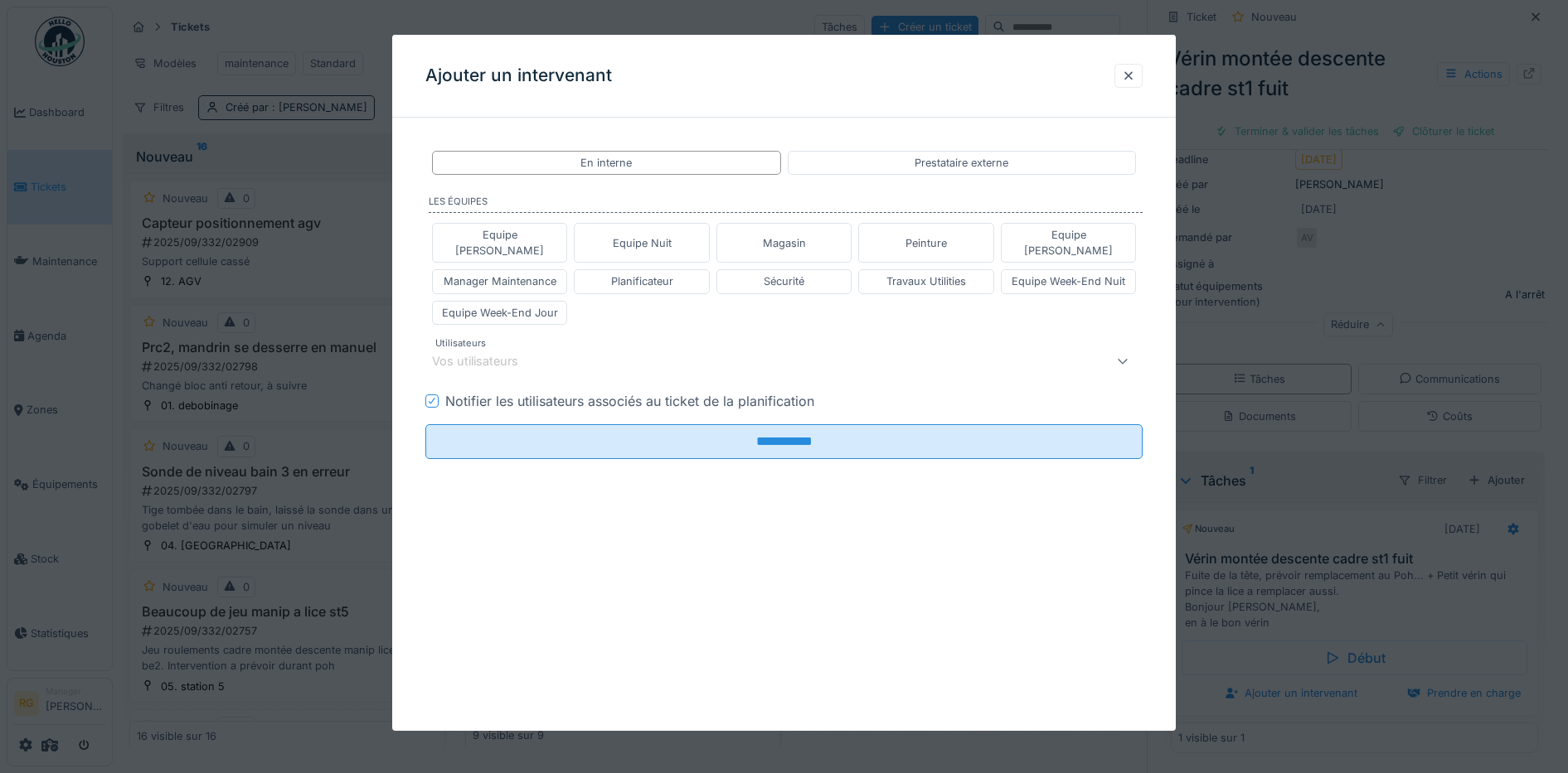
click at [463, 352] on div "Vos utilisateurs" at bounding box center [486, 361] width 109 height 18
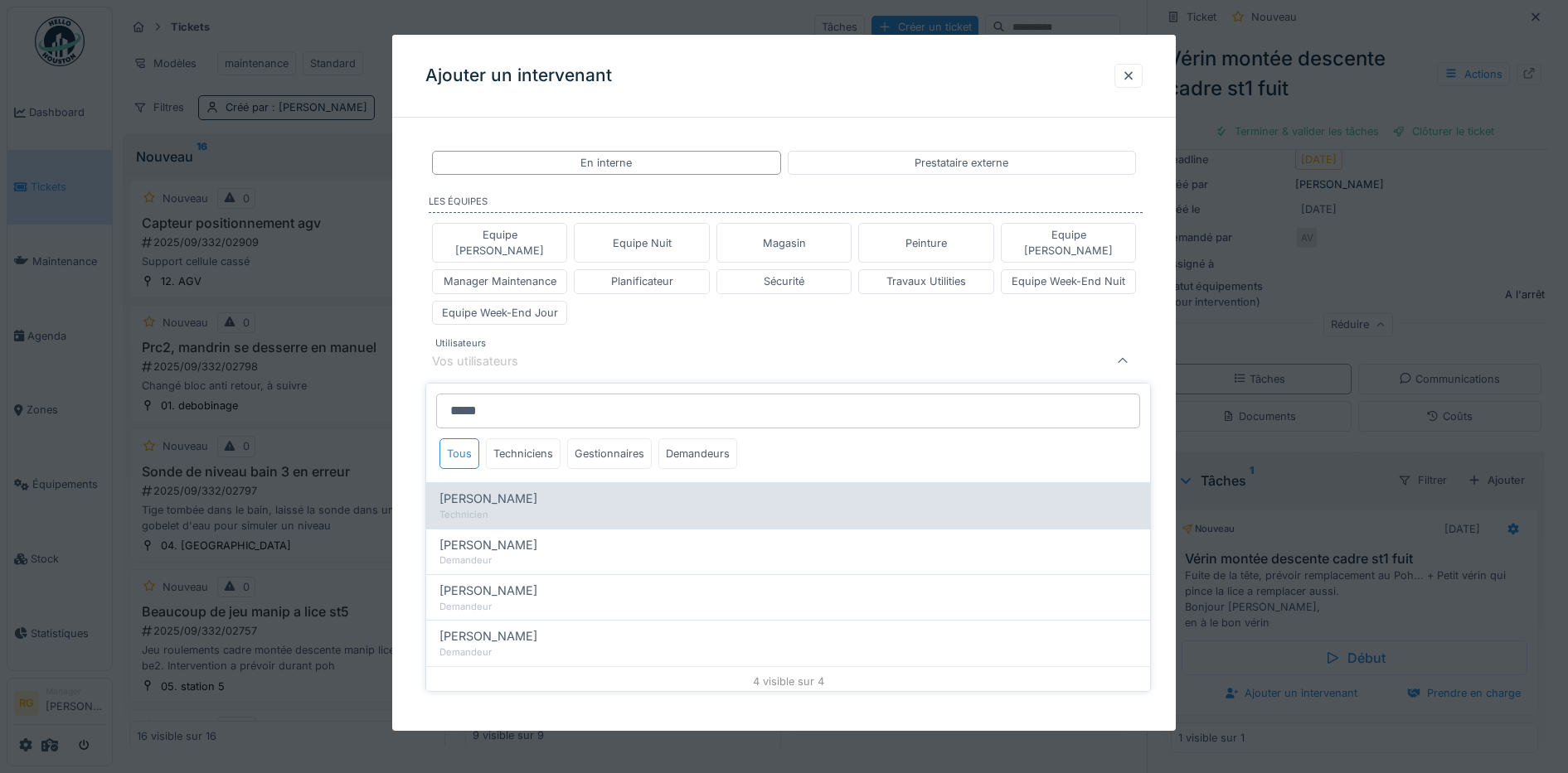
type input "*****"
click at [518, 490] on span "Anthony Vanroose" at bounding box center [489, 499] width 98 height 18
type input "****"
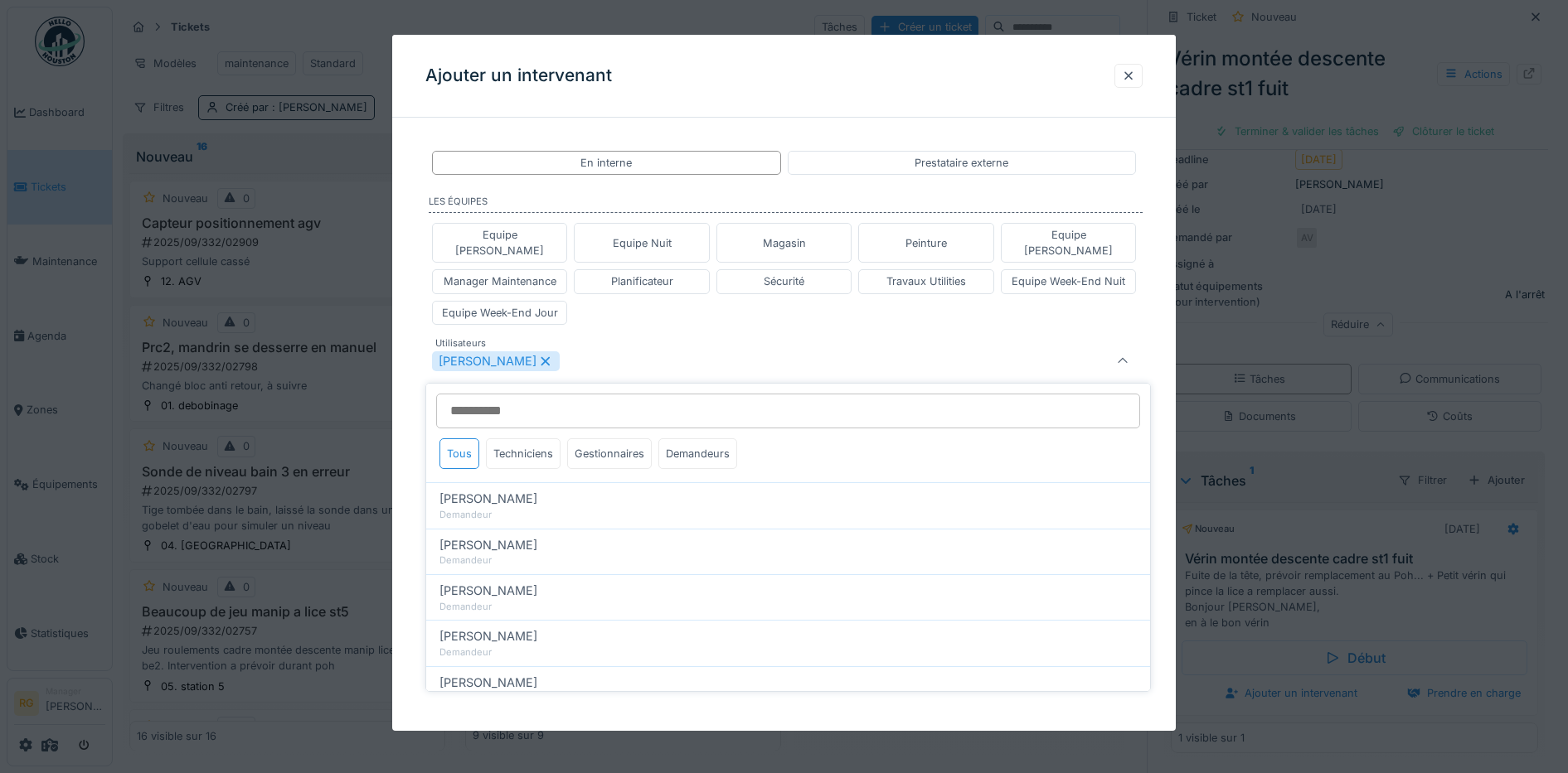
click at [411, 379] on div "**********" at bounding box center [784, 357] width 784 height 453
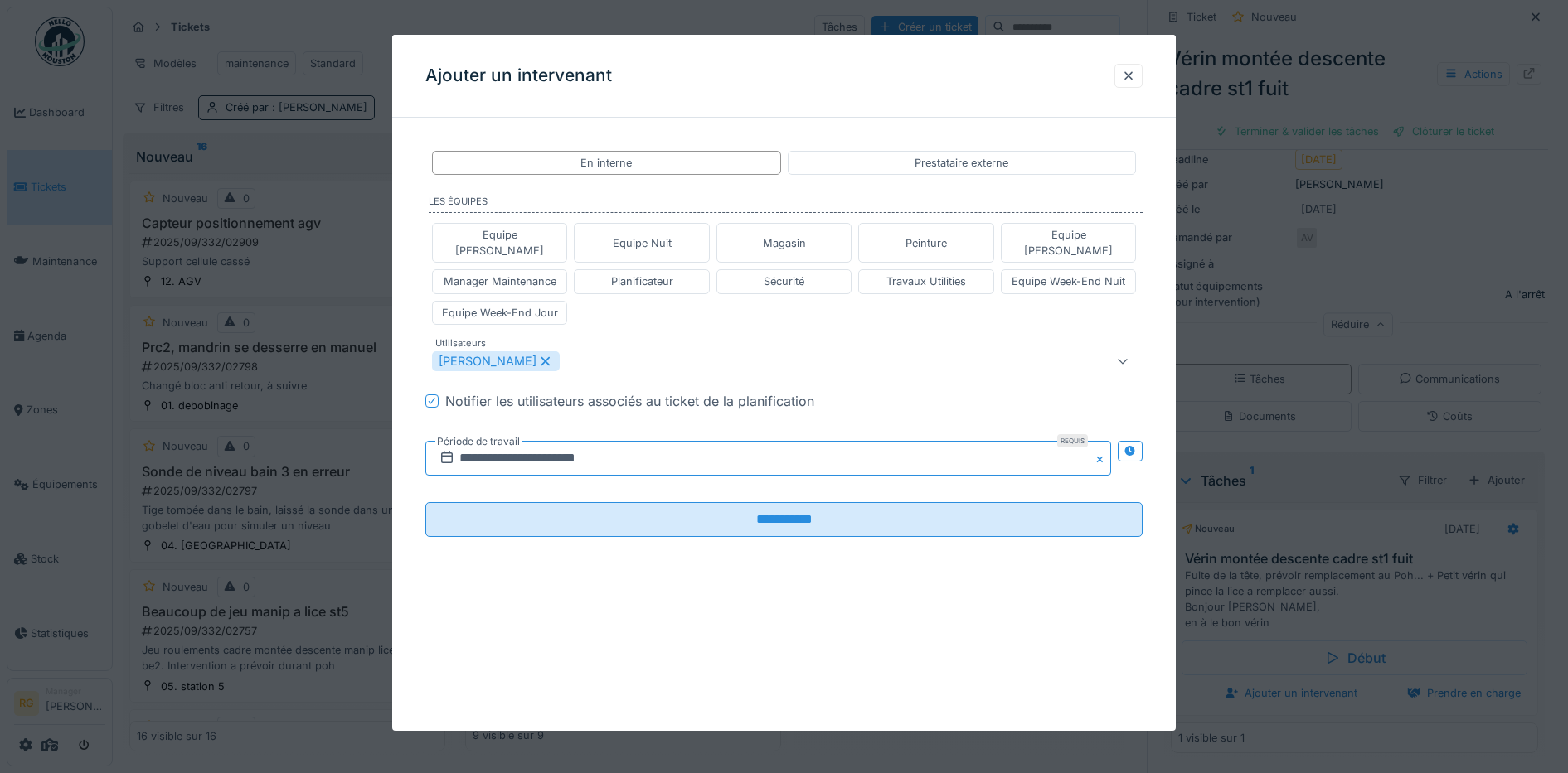
click at [512, 443] on input "**********" at bounding box center [768, 458] width 687 height 35
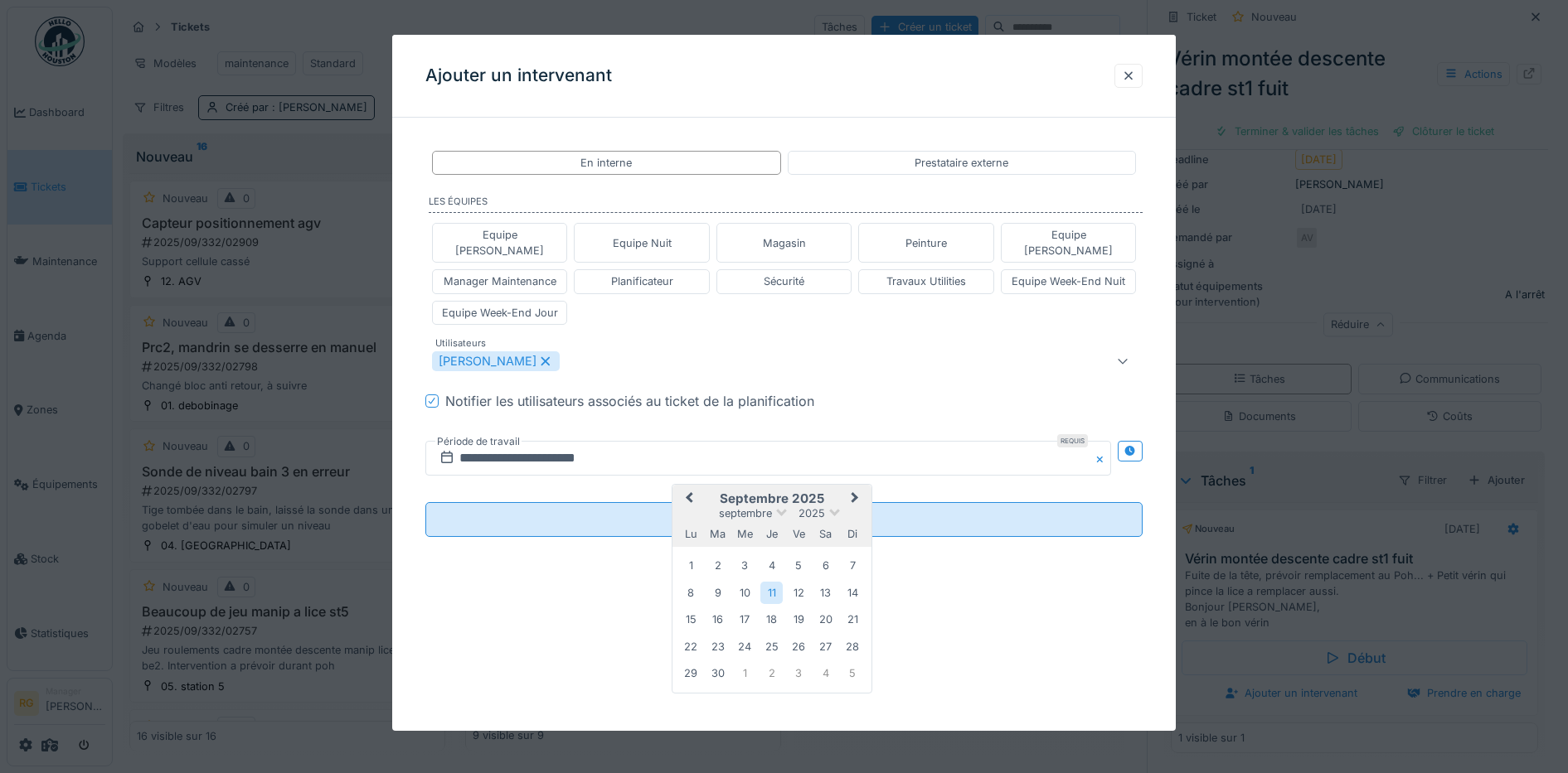
click at [855, 489] on span "Next Month" at bounding box center [855, 499] width 0 height 20
click at [692, 582] on div "6" at bounding box center [691, 593] width 22 height 24
drag, startPoint x: 692, startPoint y: 573, endPoint x: 716, endPoint y: 579, distance: 24.7
click at [716, 582] on div "7" at bounding box center [717, 593] width 22 height 22
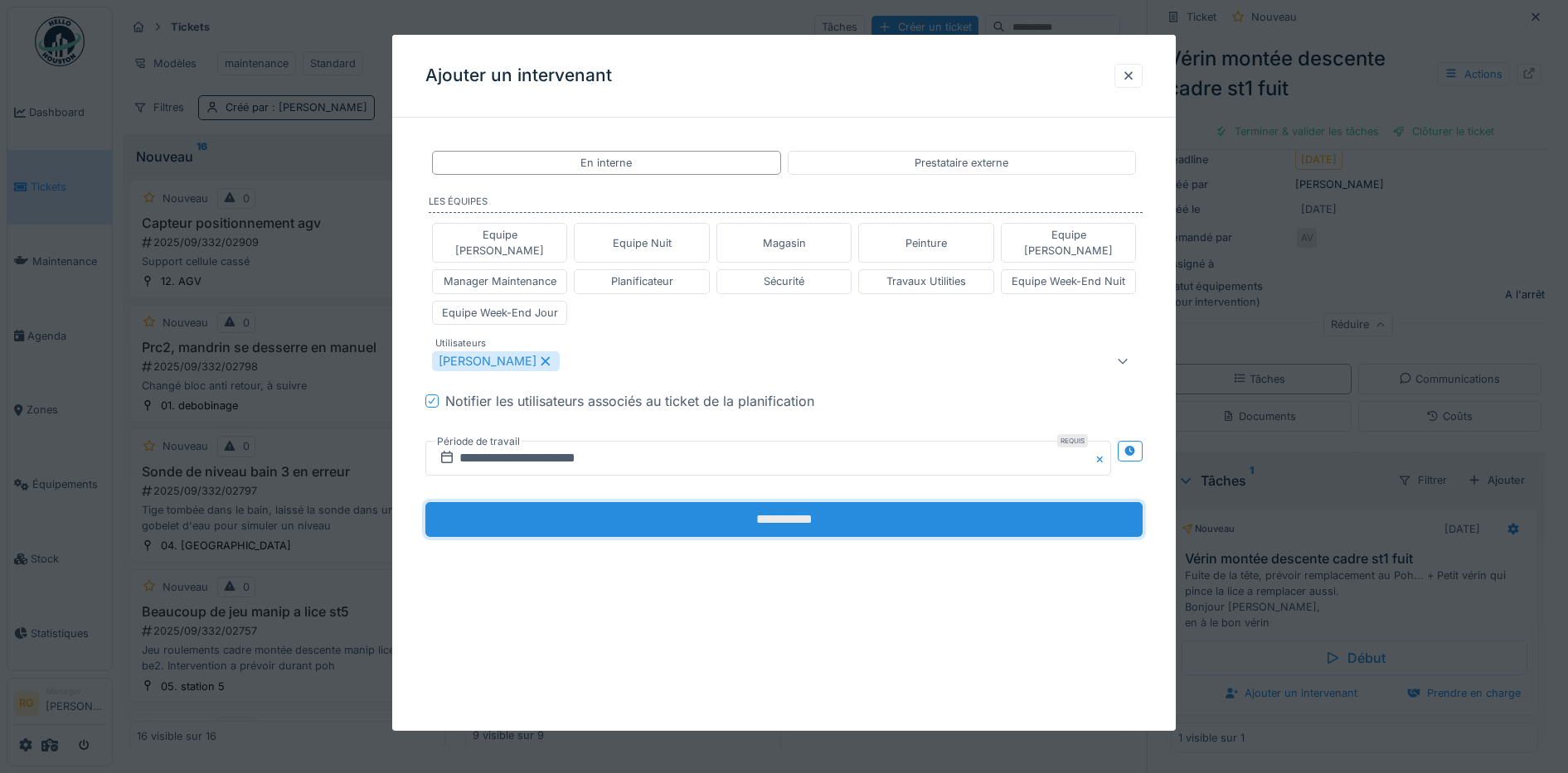
click at [795, 510] on input "**********" at bounding box center [784, 520] width 718 height 35
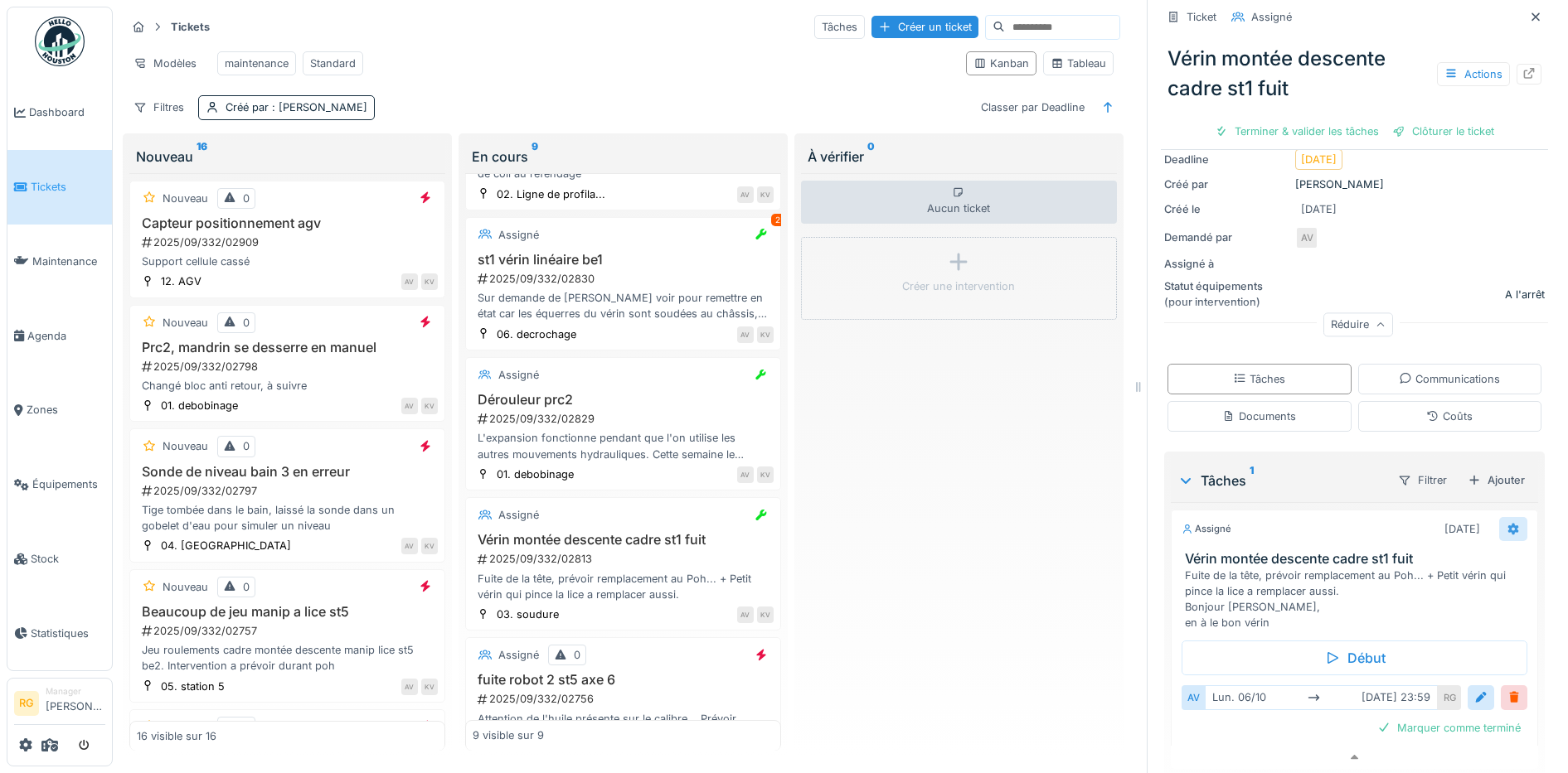
click at [1508, 523] on icon at bounding box center [1513, 529] width 11 height 12
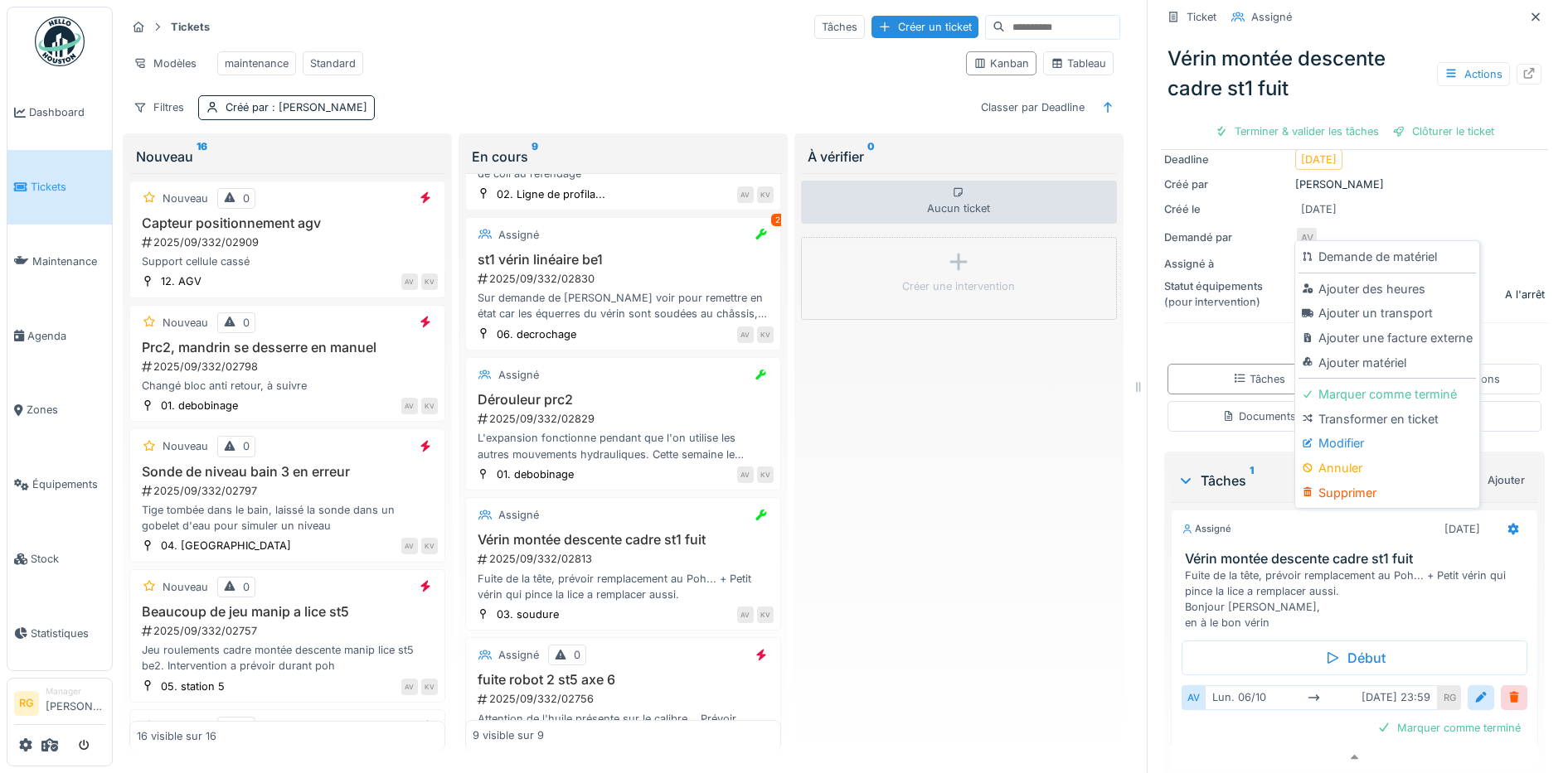
click at [1350, 434] on div "Modifier" at bounding box center [1387, 443] width 176 height 25
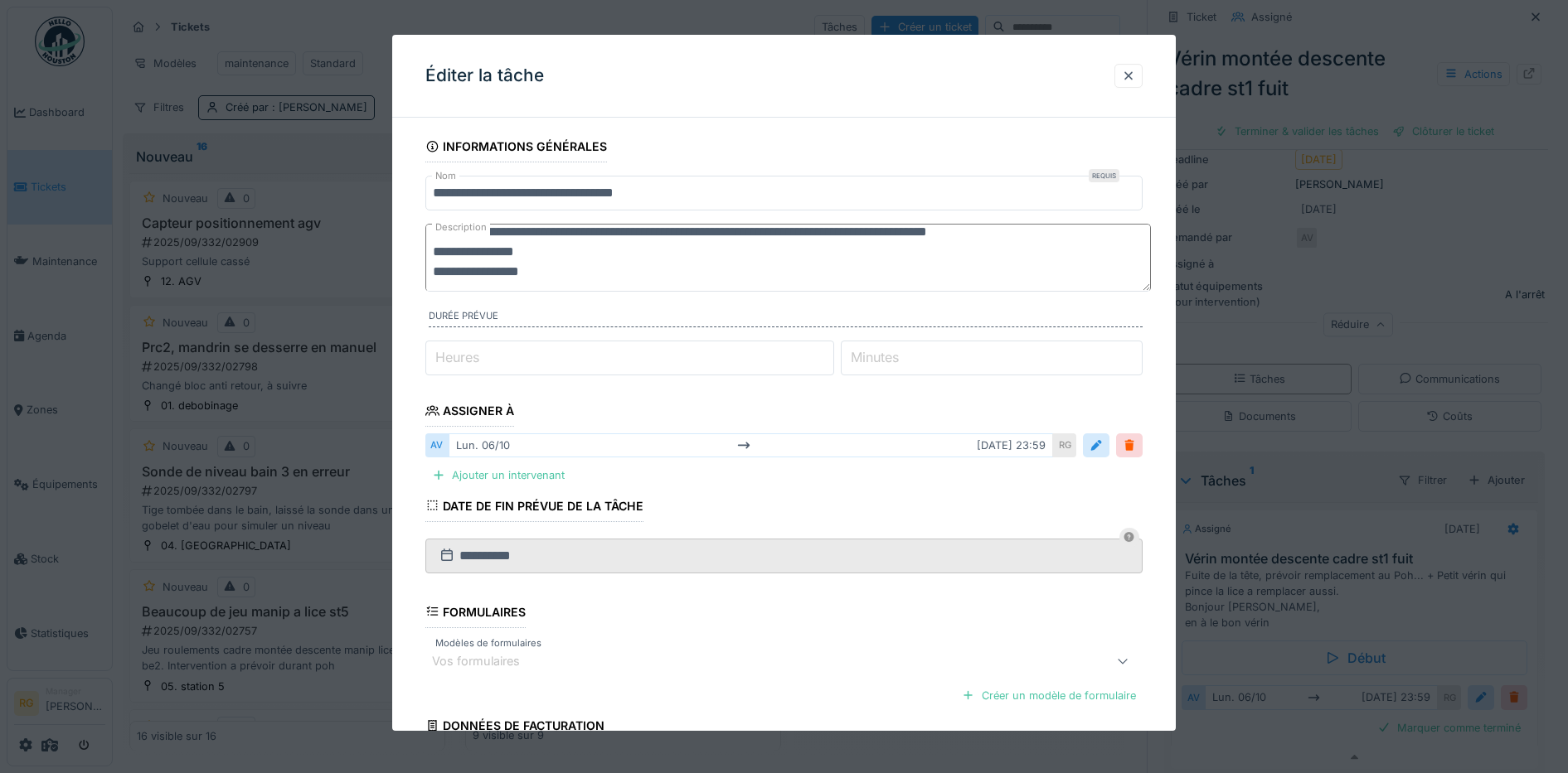
scroll to position [20, 0]
click at [548, 268] on textarea "**********" at bounding box center [788, 258] width 726 height 68
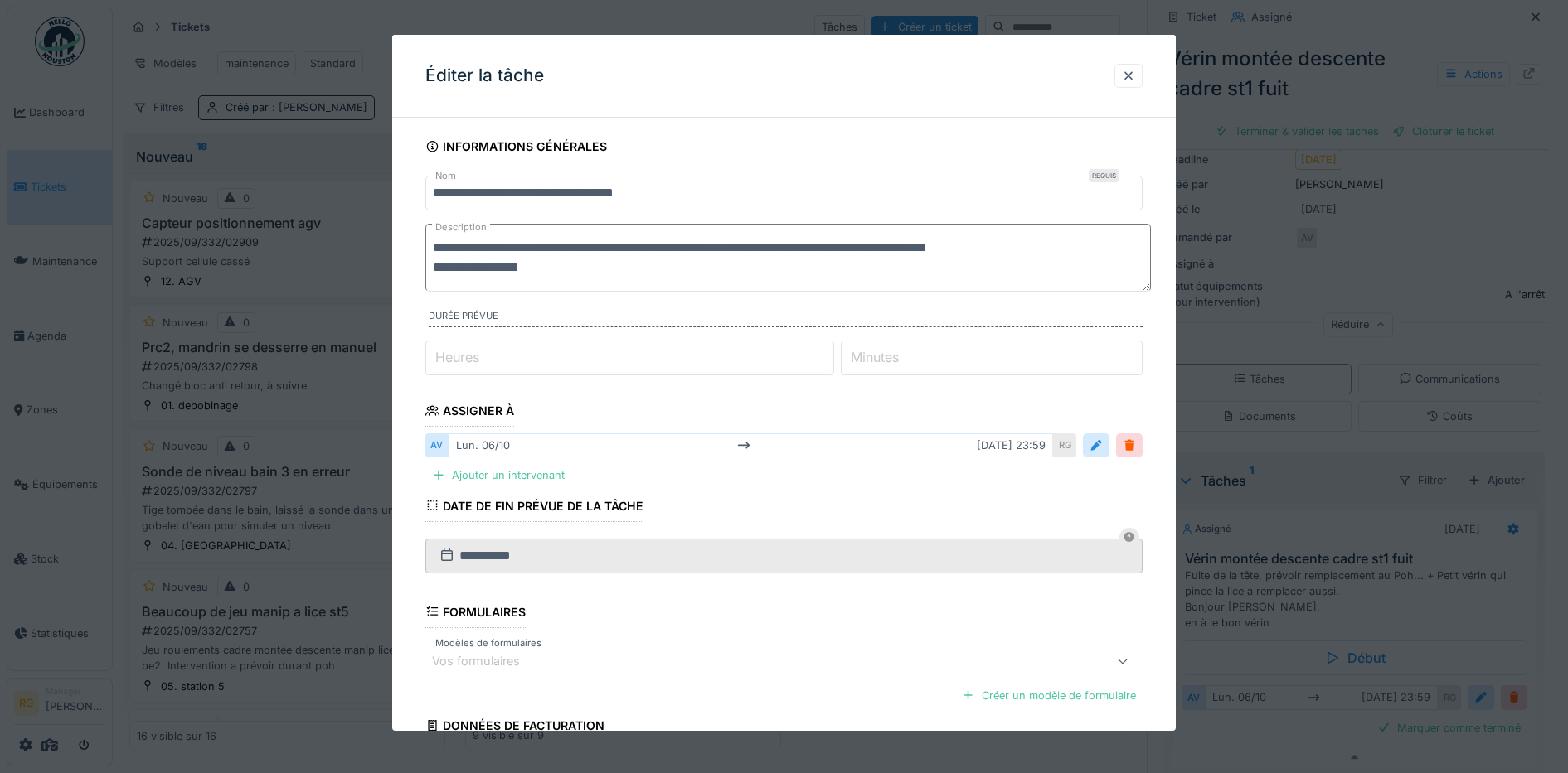
scroll to position [0, 0]
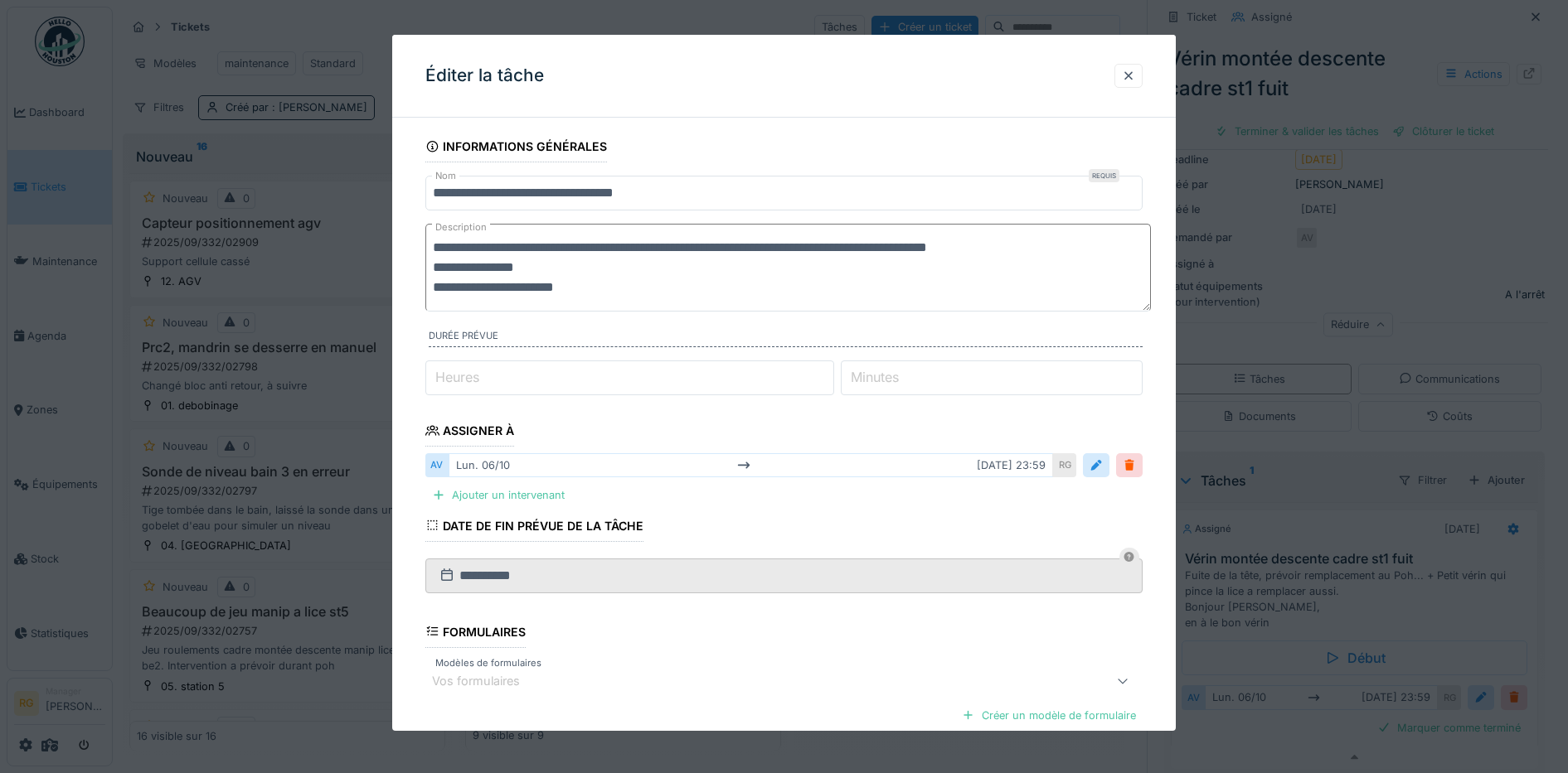
paste textarea "**********"
click at [580, 287] on textarea "**********" at bounding box center [788, 268] width 726 height 88
type textarea "**********"
click at [994, 621] on fieldset "**********" at bounding box center [784, 501] width 718 height 741
click at [508, 496] on div "Ajouter un intervenant" at bounding box center [498, 495] width 146 height 22
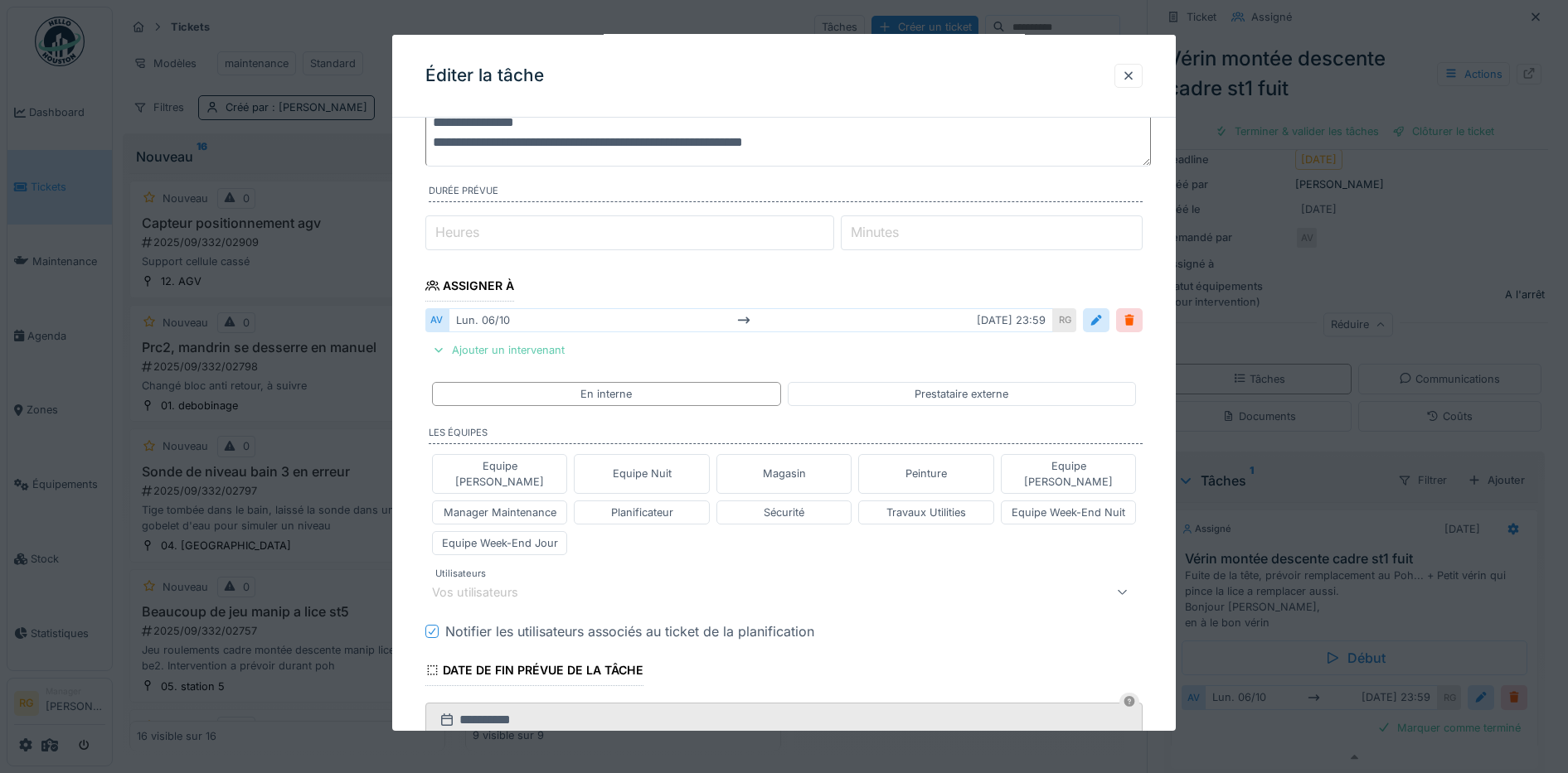
scroll to position [414, 0]
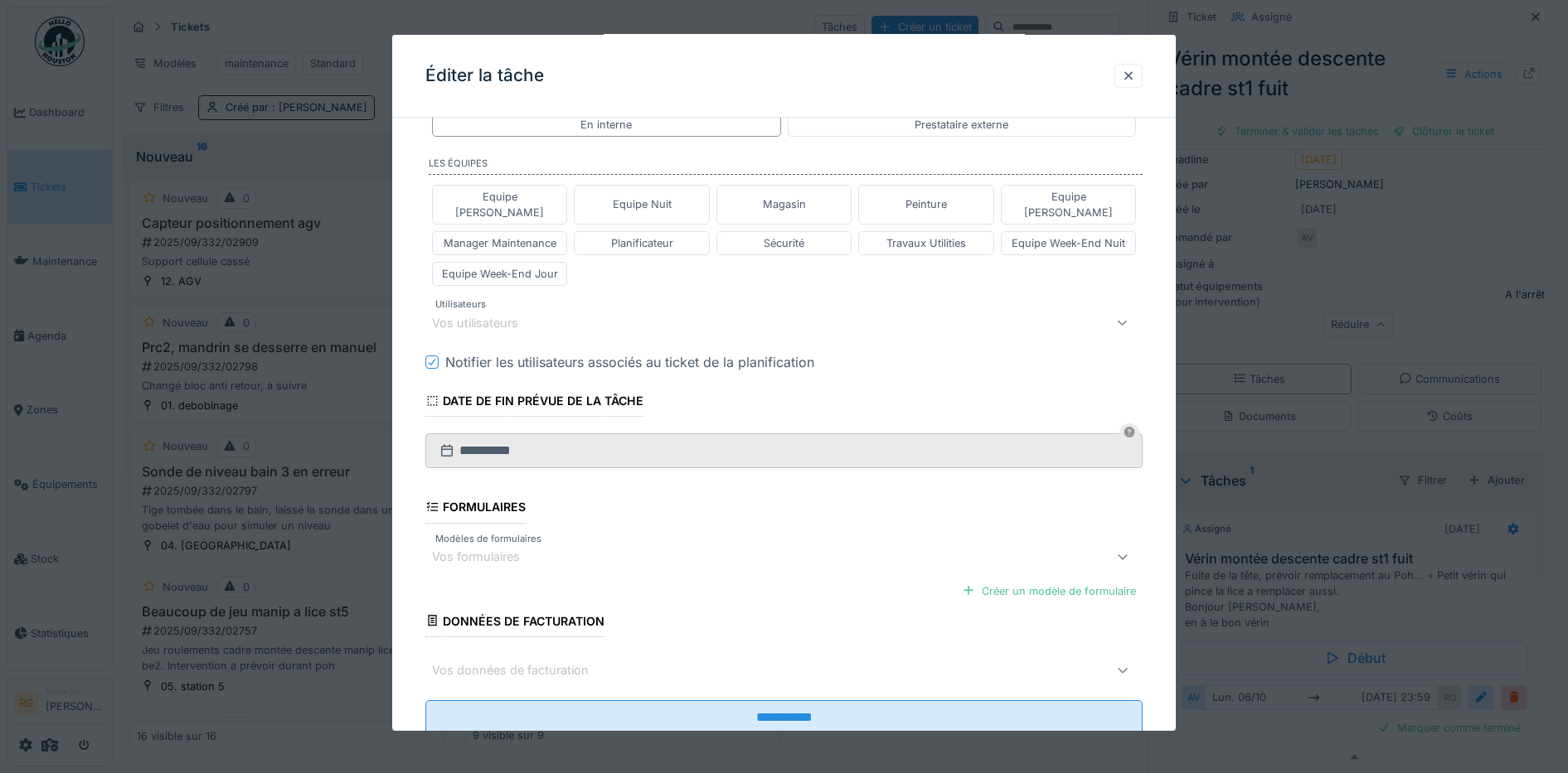
click at [493, 314] on div "Vos utilisateurs" at bounding box center [486, 323] width 109 height 18
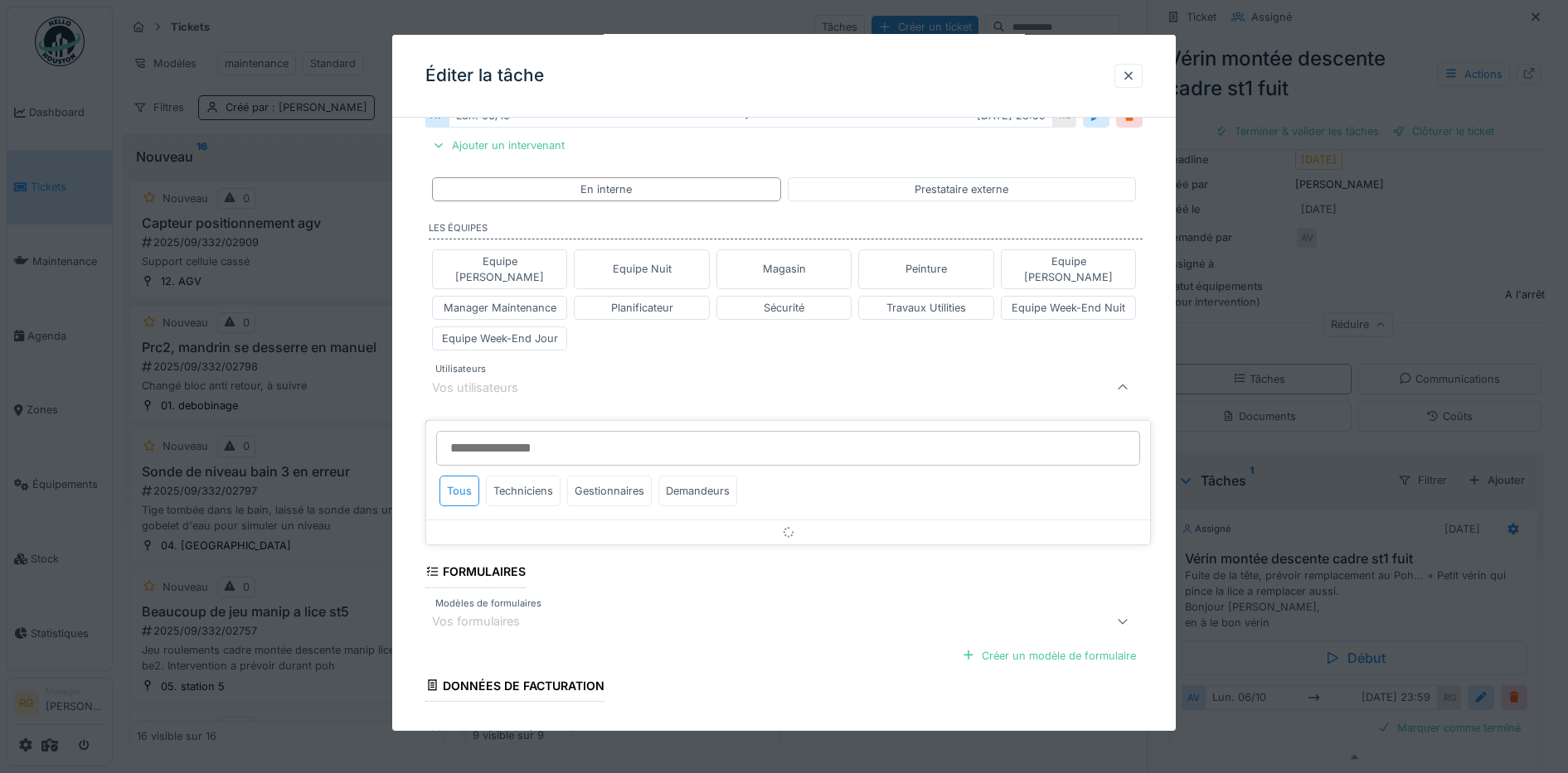
scroll to position [338, 0]
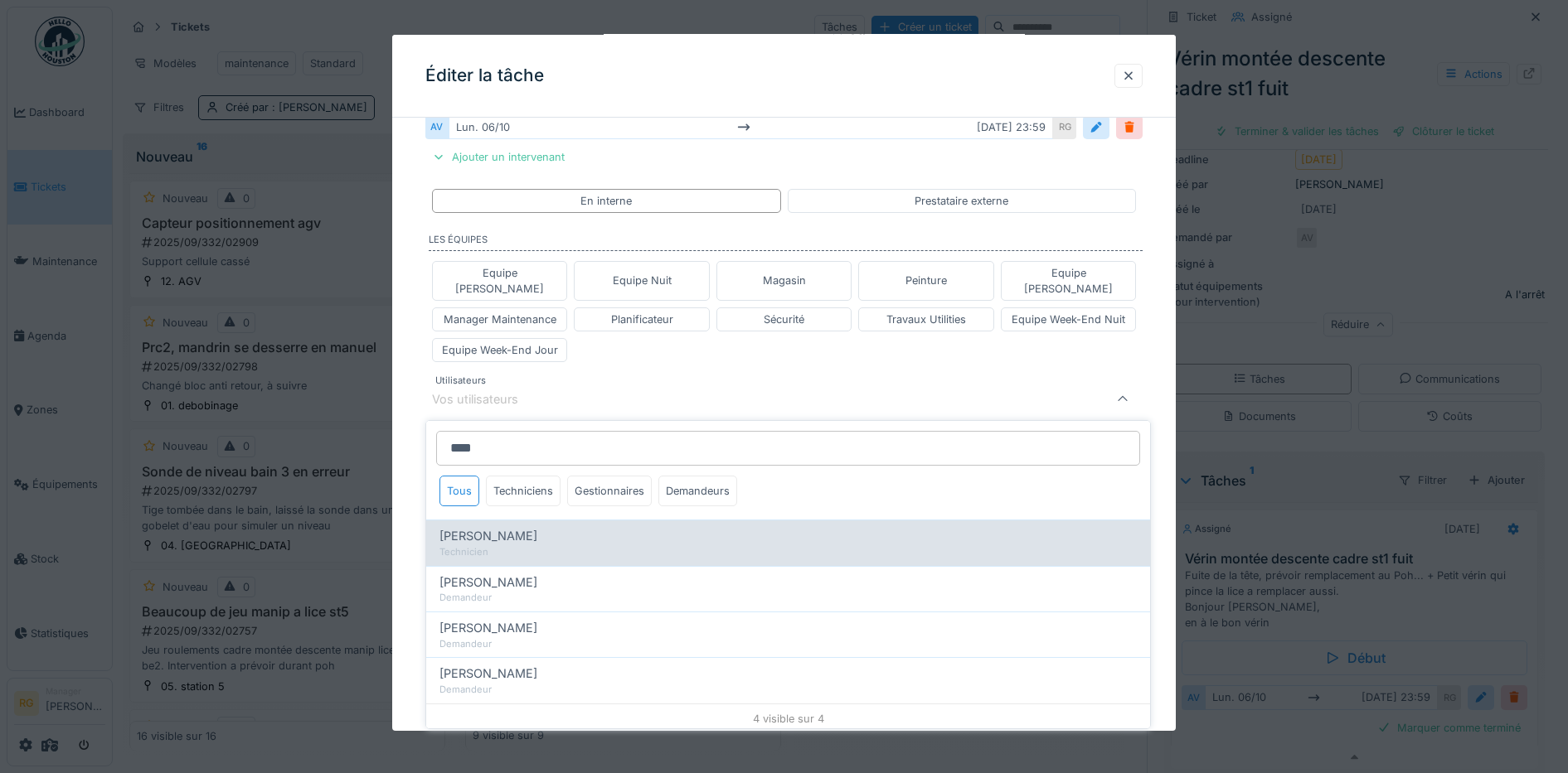
type input "****"
click at [508, 527] on span "Anthony Vanroose" at bounding box center [489, 536] width 98 height 18
type input "****"
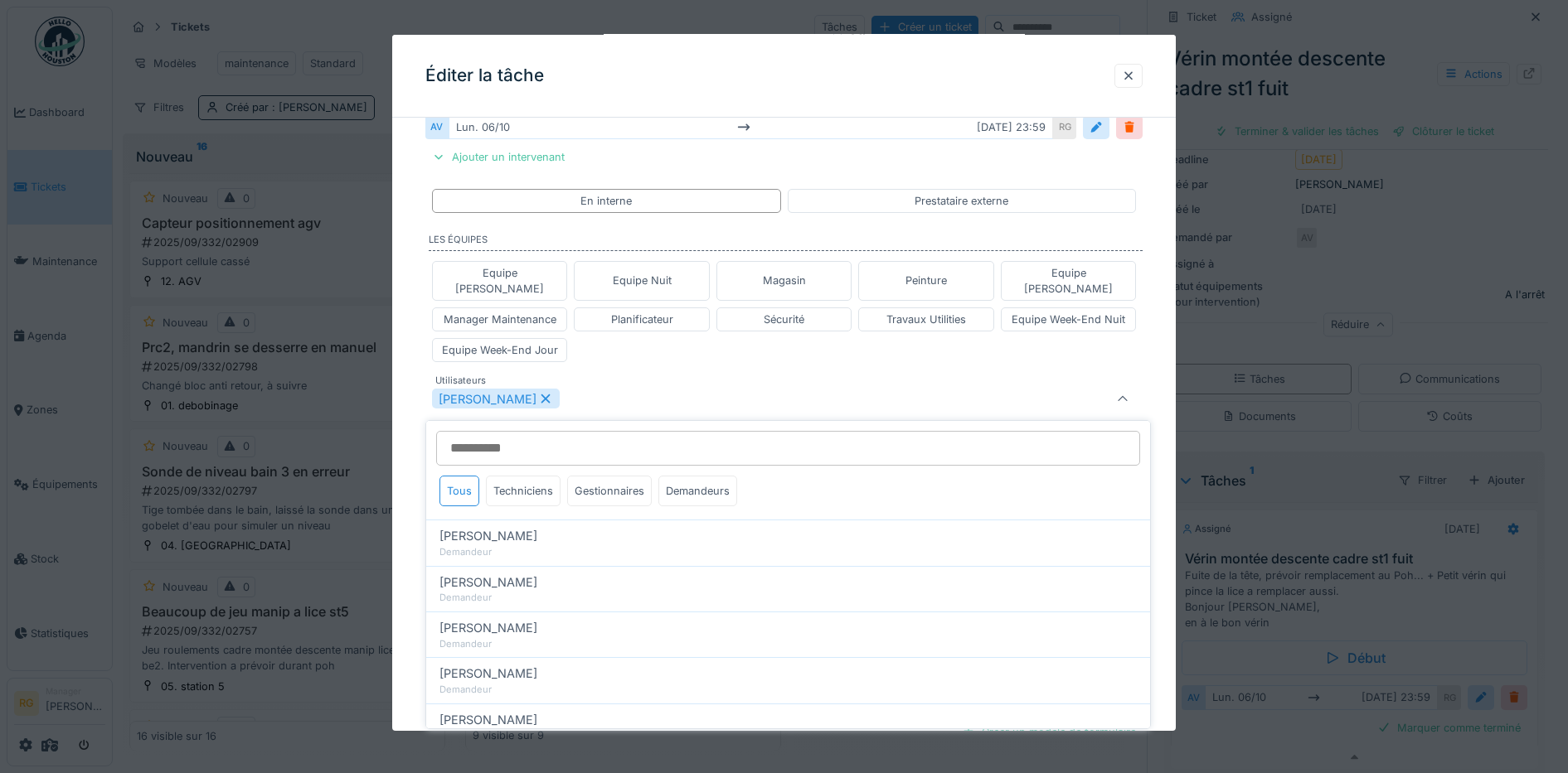
click at [414, 466] on div "**********" at bounding box center [784, 358] width 784 height 1130
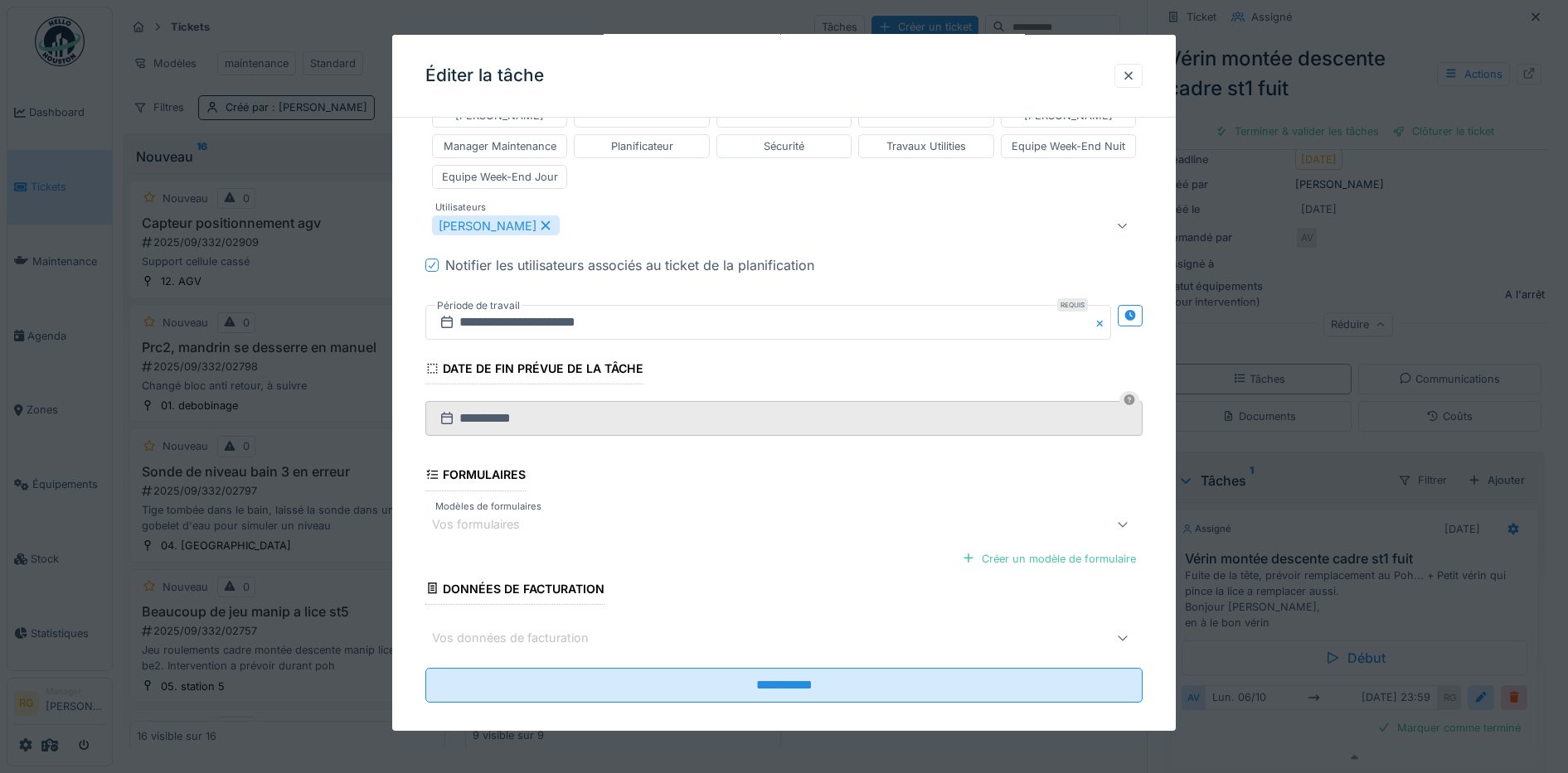
scroll to position [514, 0]
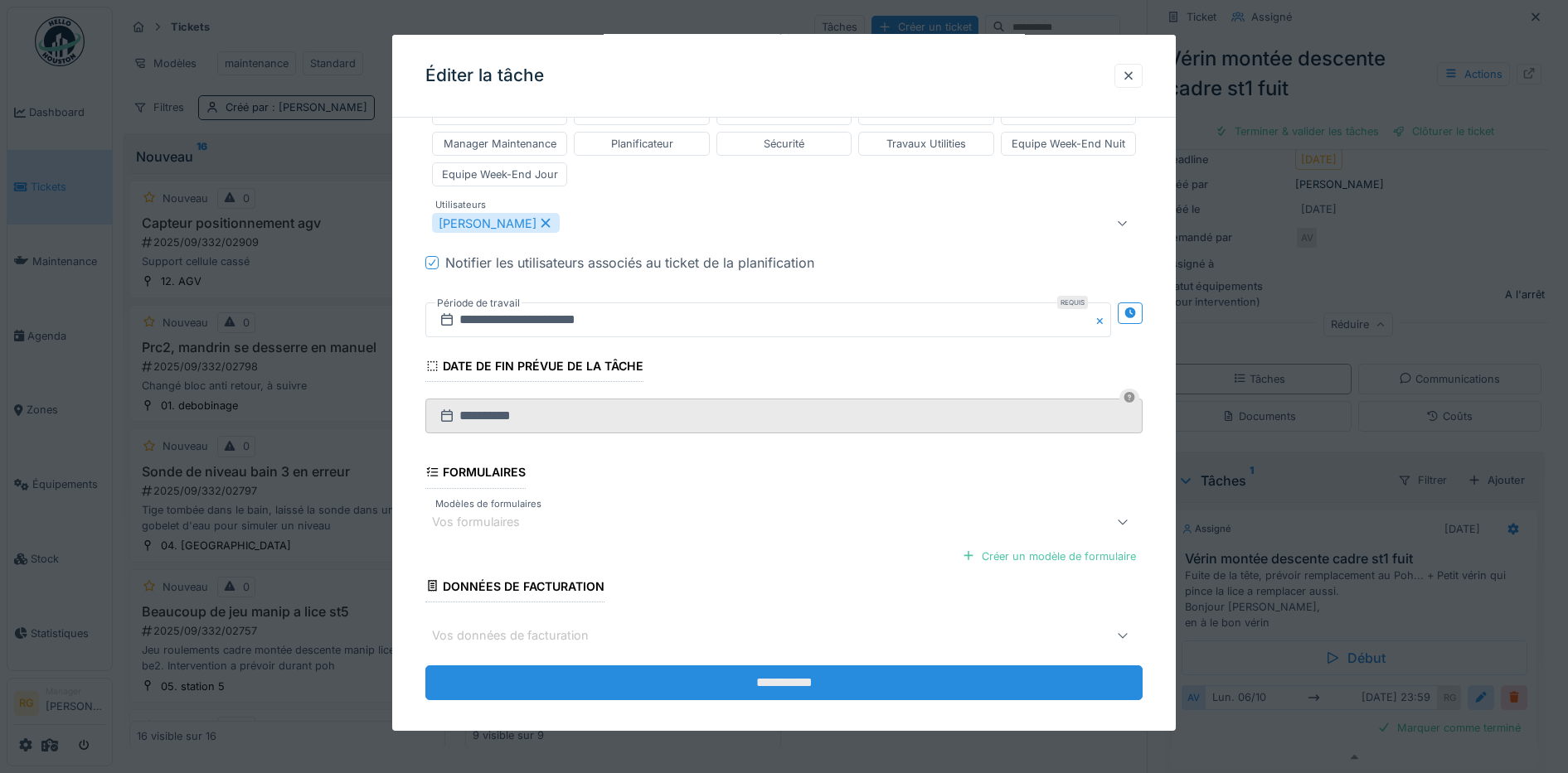
click at [775, 667] on input "**********" at bounding box center [784, 683] width 718 height 35
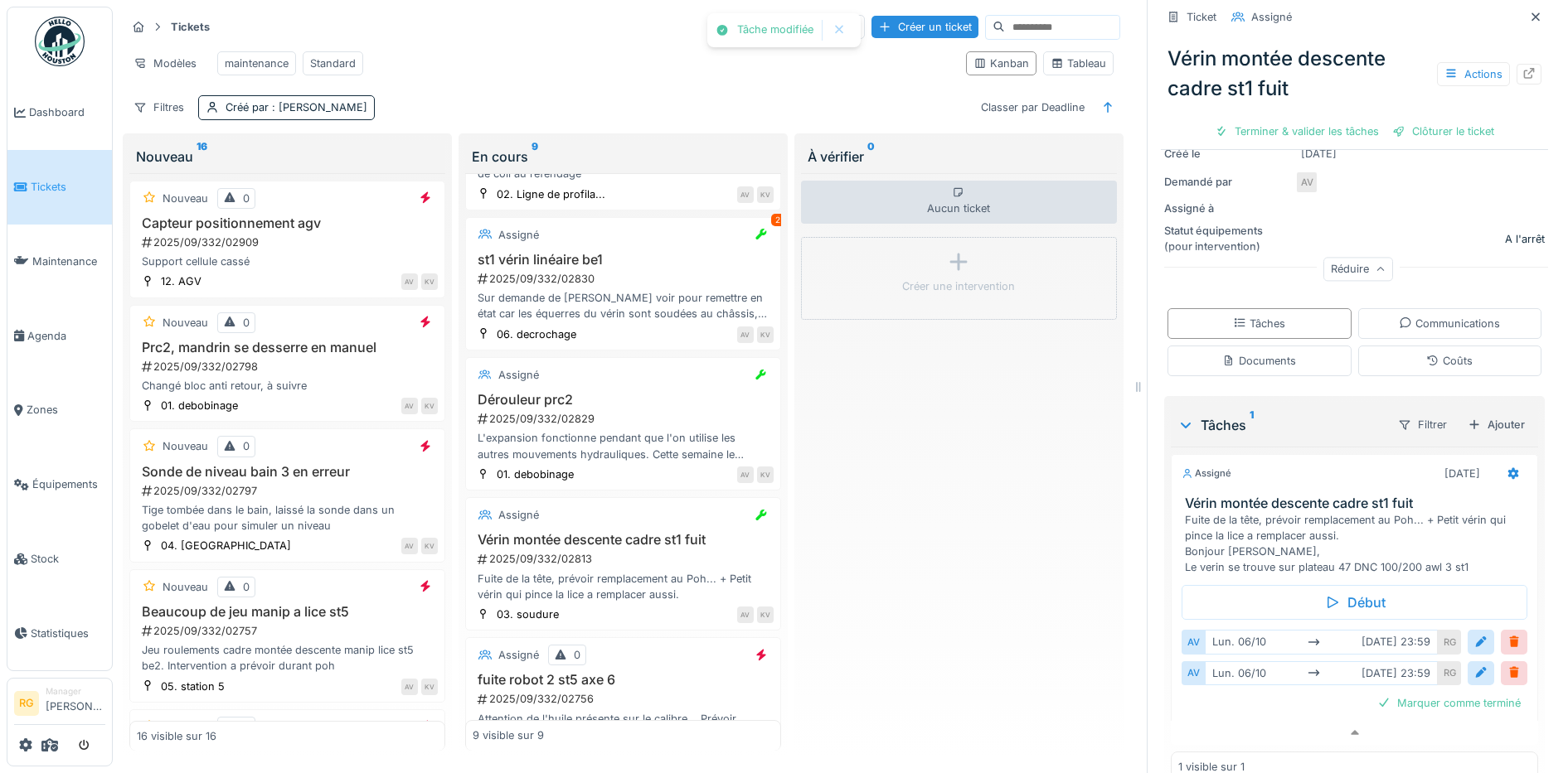
scroll to position [260, 0]
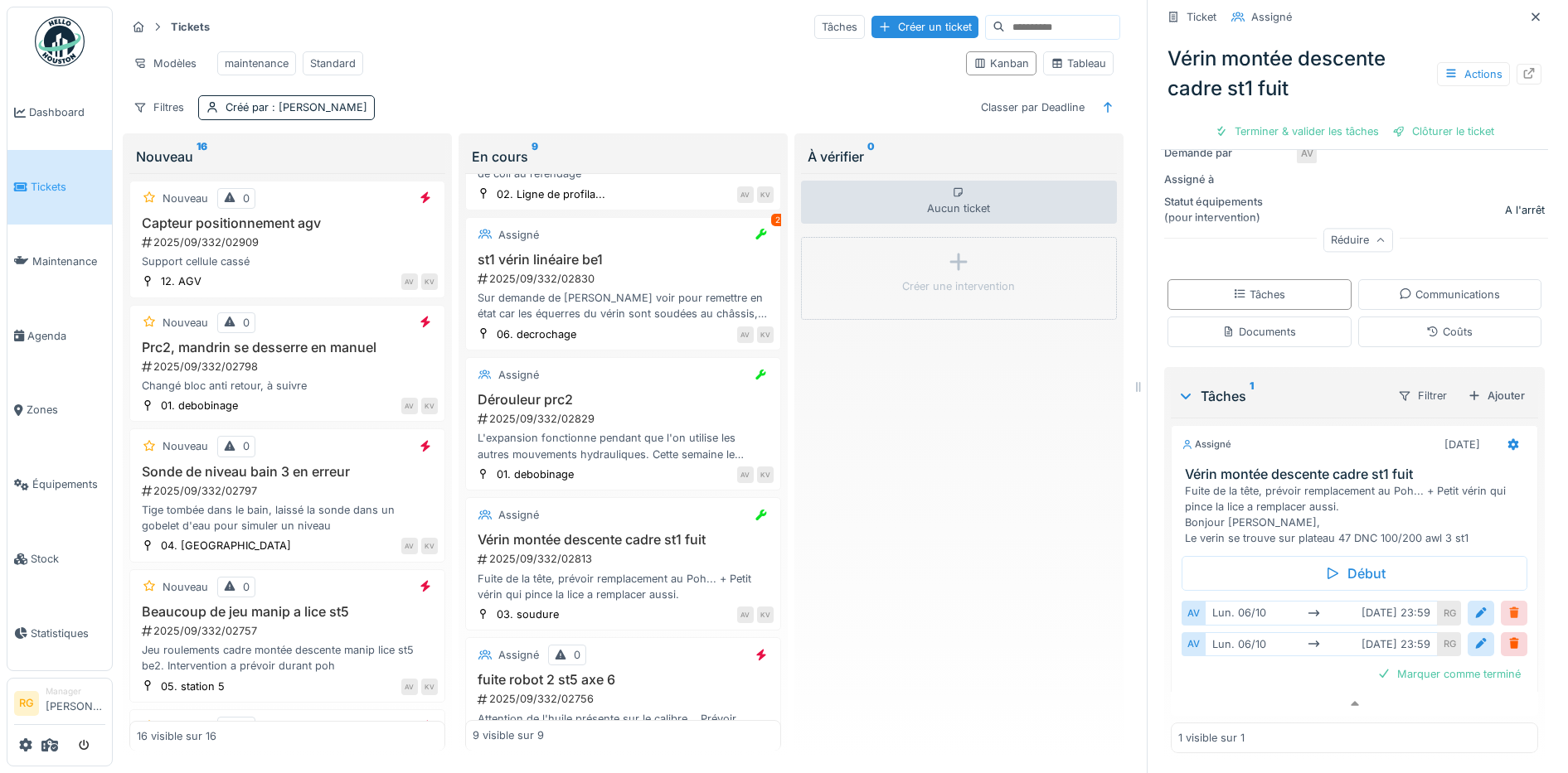
click at [1507, 605] on div at bounding box center [1514, 612] width 13 height 16
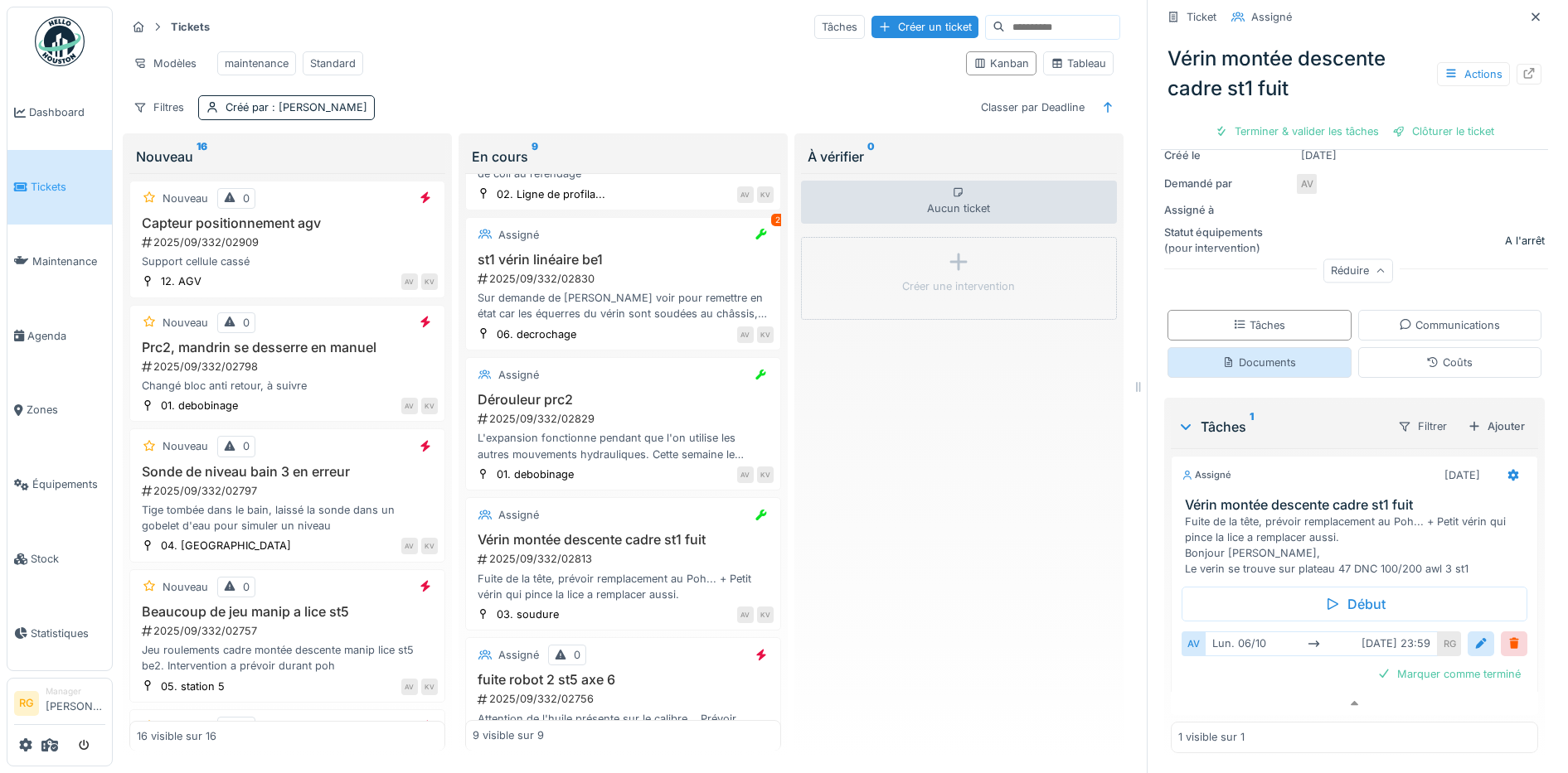
click at [1233, 354] on div "Documents" at bounding box center [1258, 362] width 74 height 16
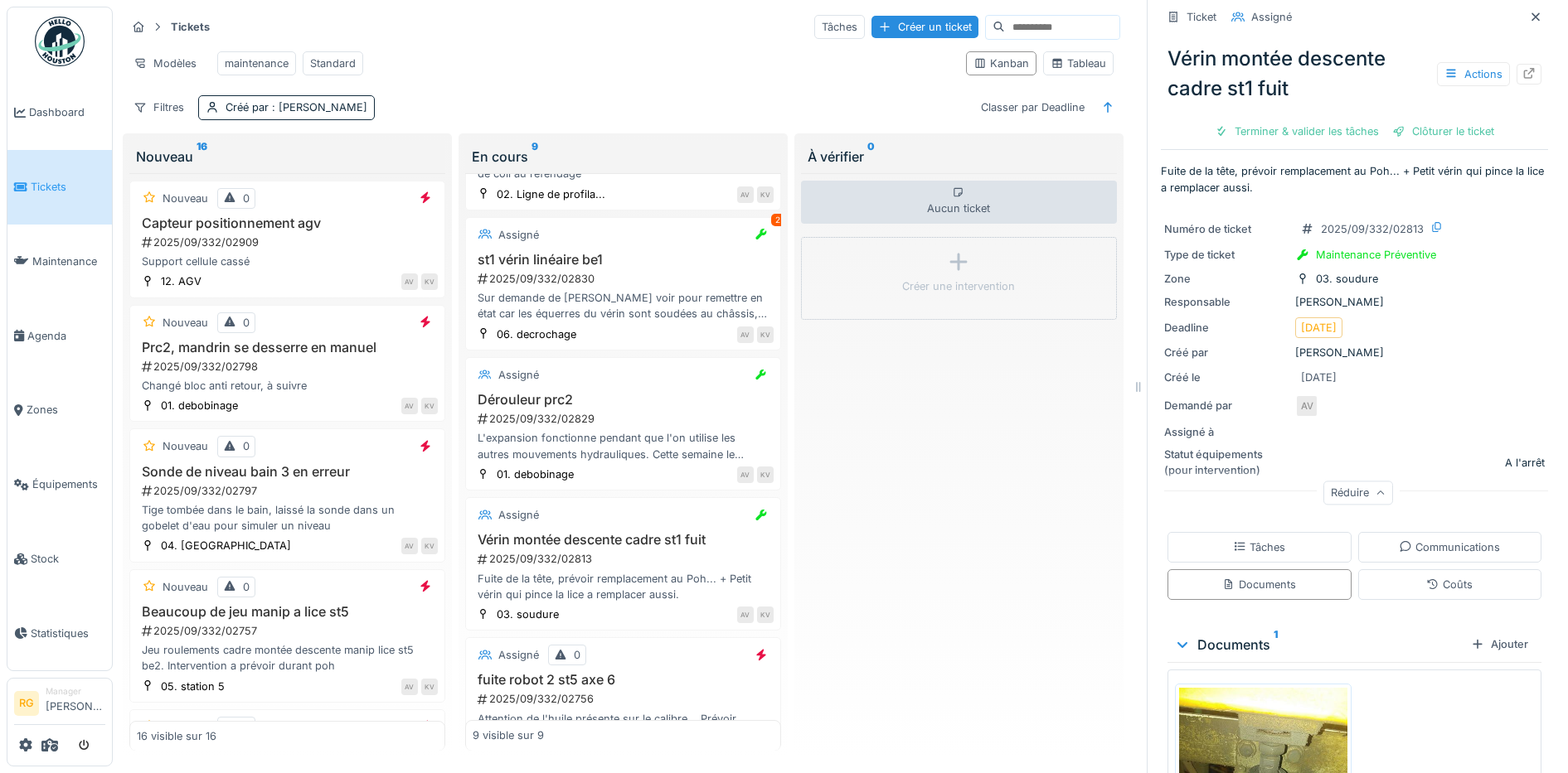
scroll to position [220, 0]
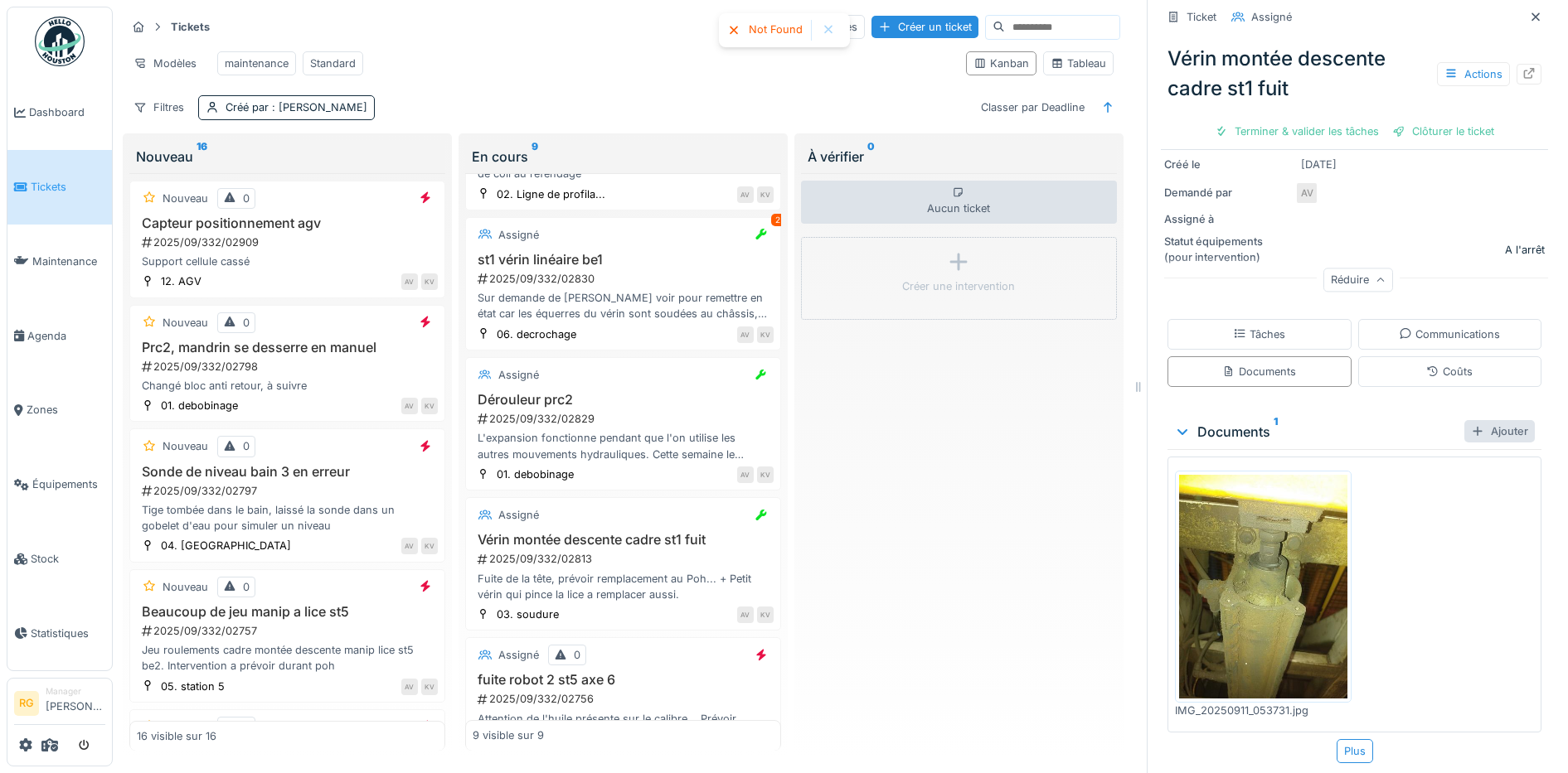
click at [1478, 420] on div "Ajouter" at bounding box center [1499, 431] width 71 height 22
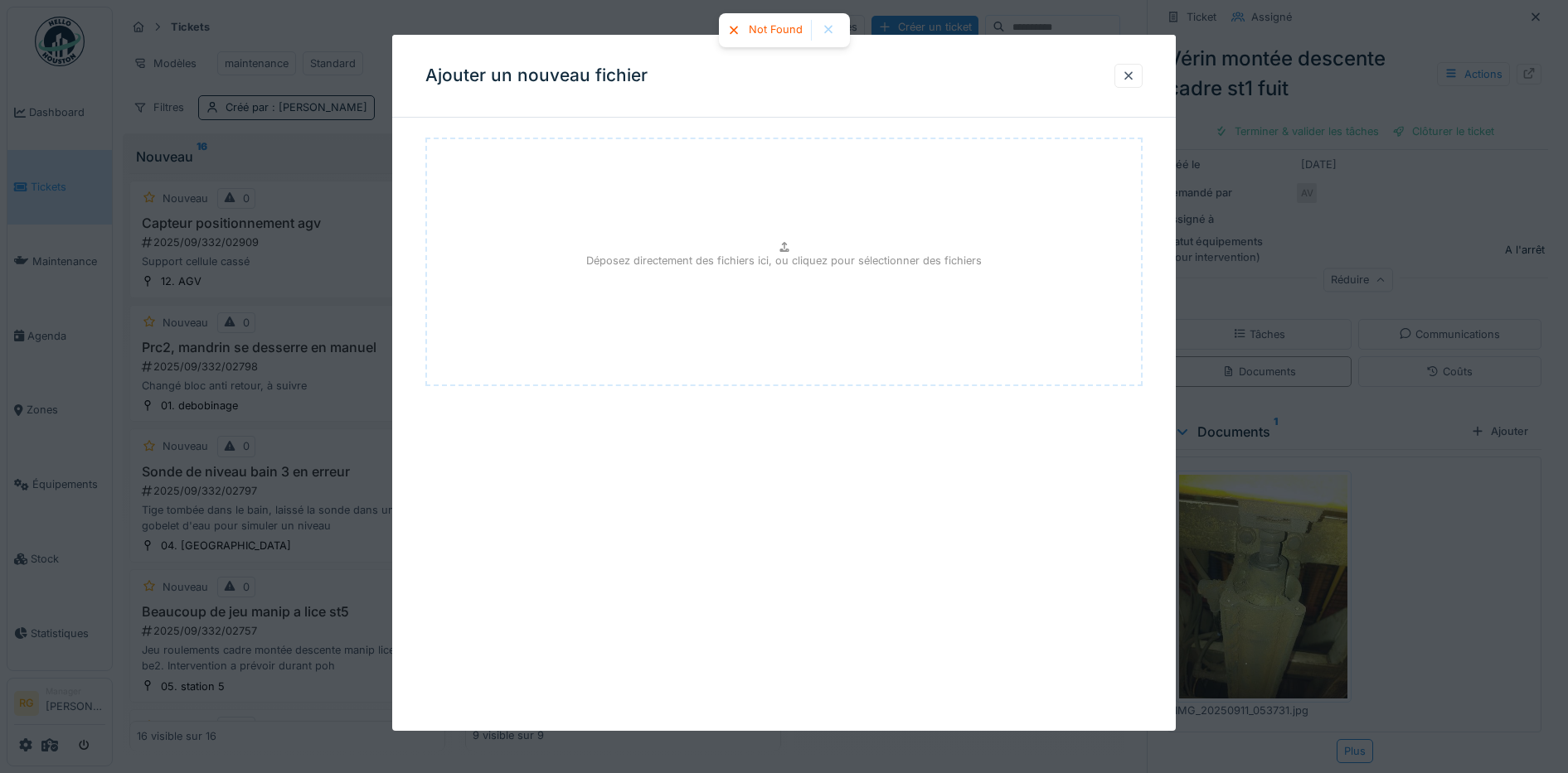
click at [758, 231] on div "Déposez directement des fichiers ici, ou cliquez pour sélectionner des fichiers" at bounding box center [784, 261] width 718 height 249
type input "**********"
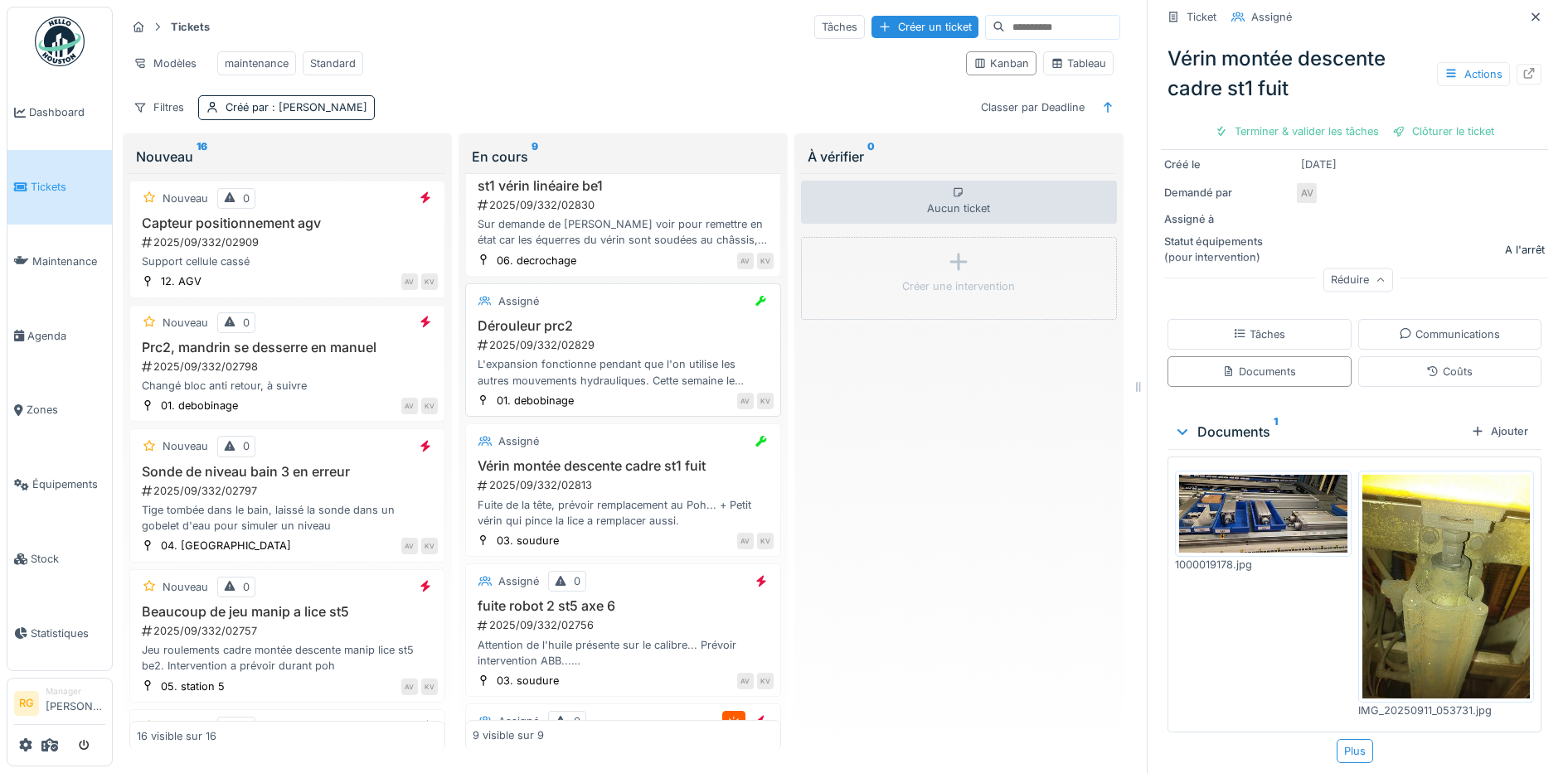
scroll to position [207, 0]
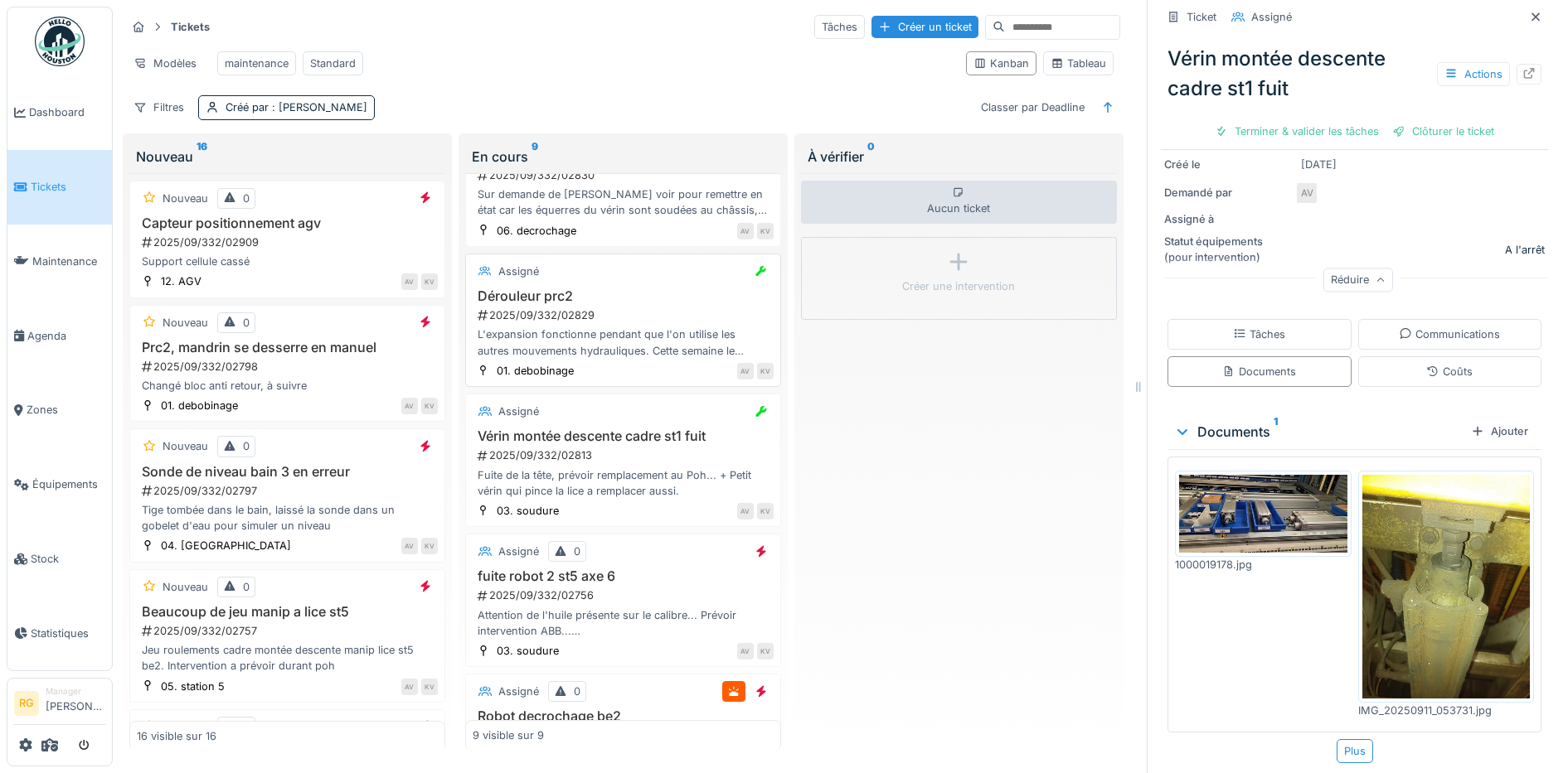
click at [611, 300] on h3 "Dérouleur prc2" at bounding box center [623, 296] width 301 height 16
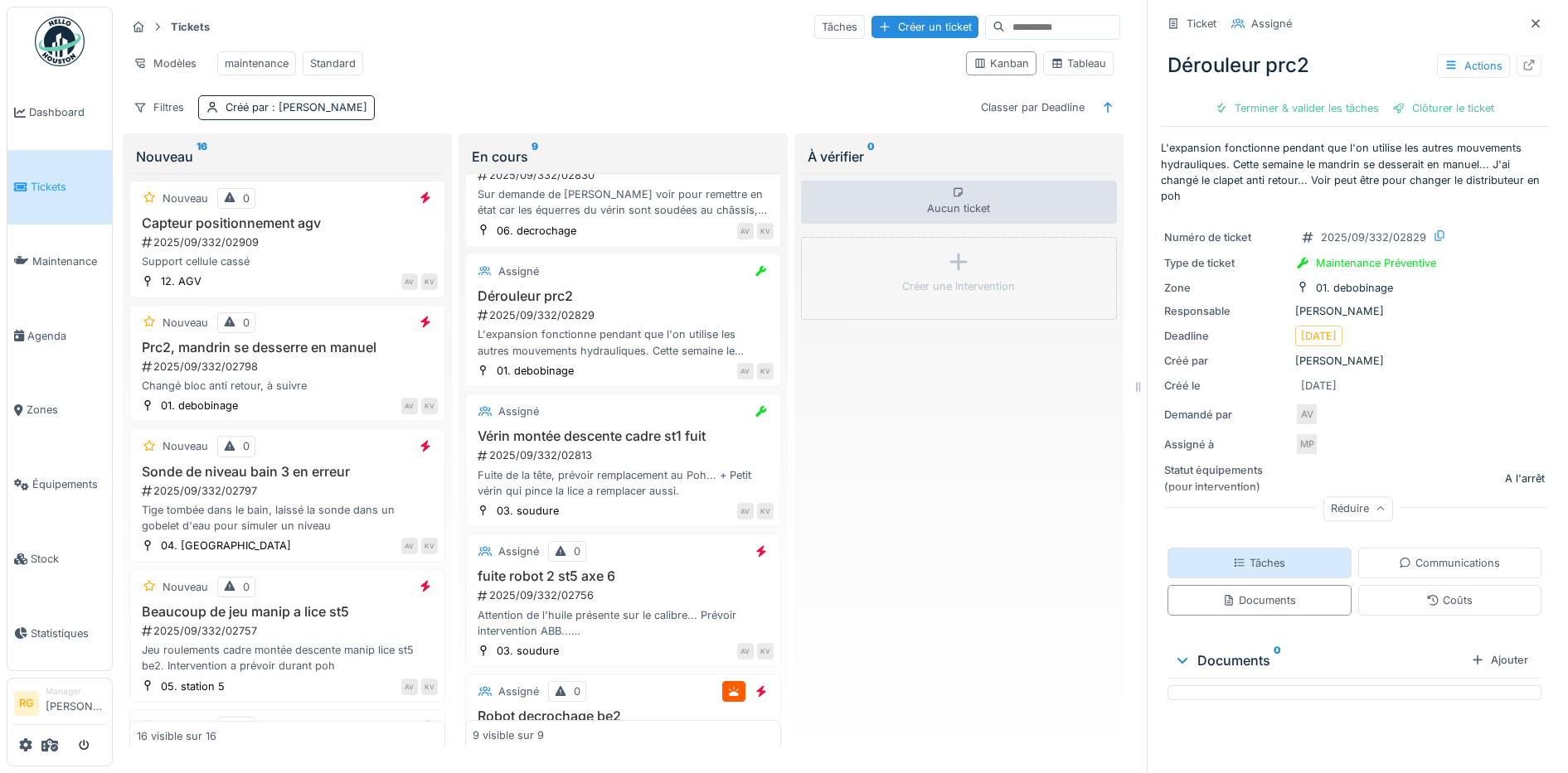
click at [1263, 555] on div "Tâches" at bounding box center [1258, 562] width 52 height 16
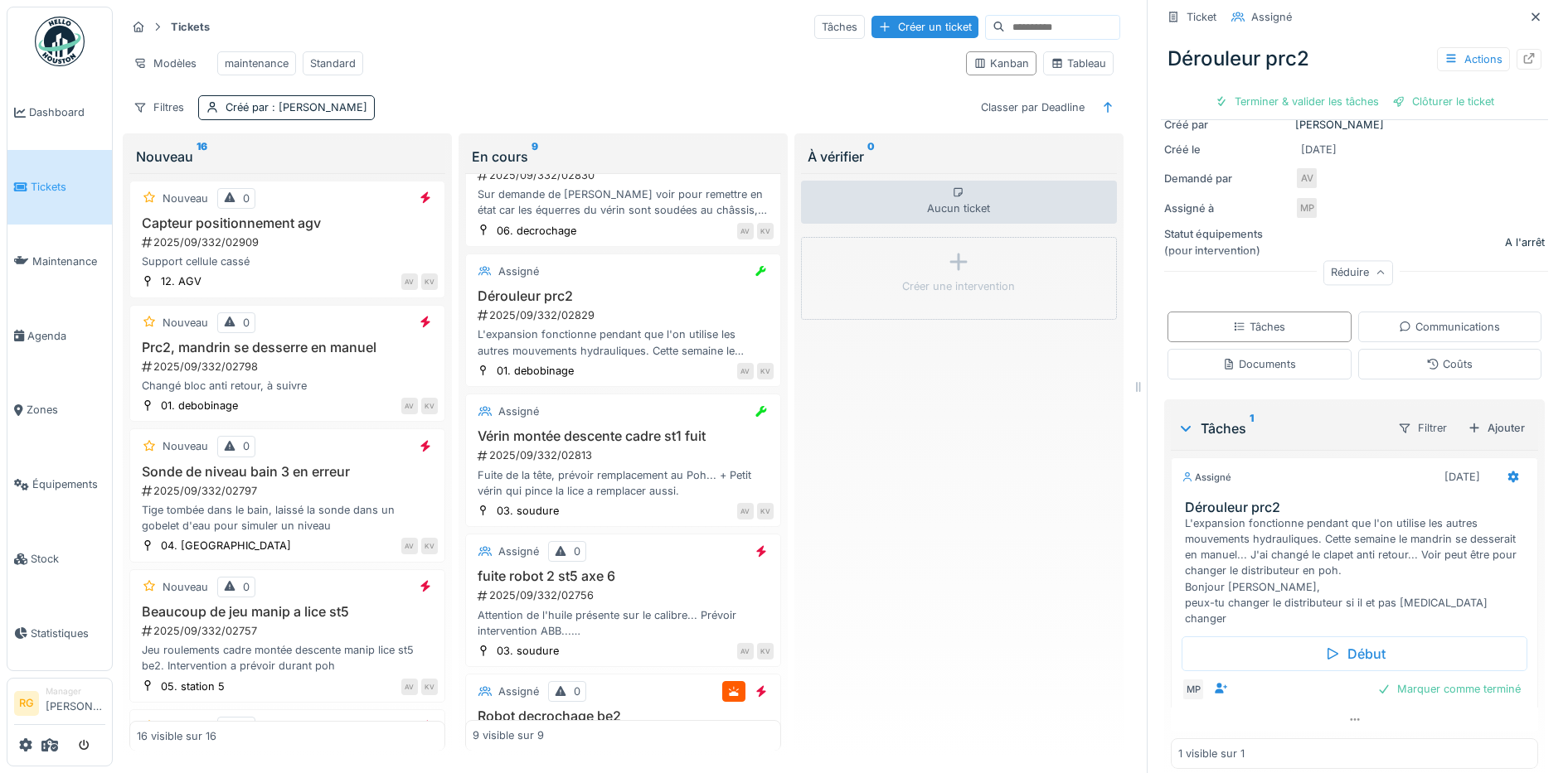
scroll to position [237, 0]
click at [597, 588] on div "2025/09/332/02756" at bounding box center [625, 595] width 298 height 16
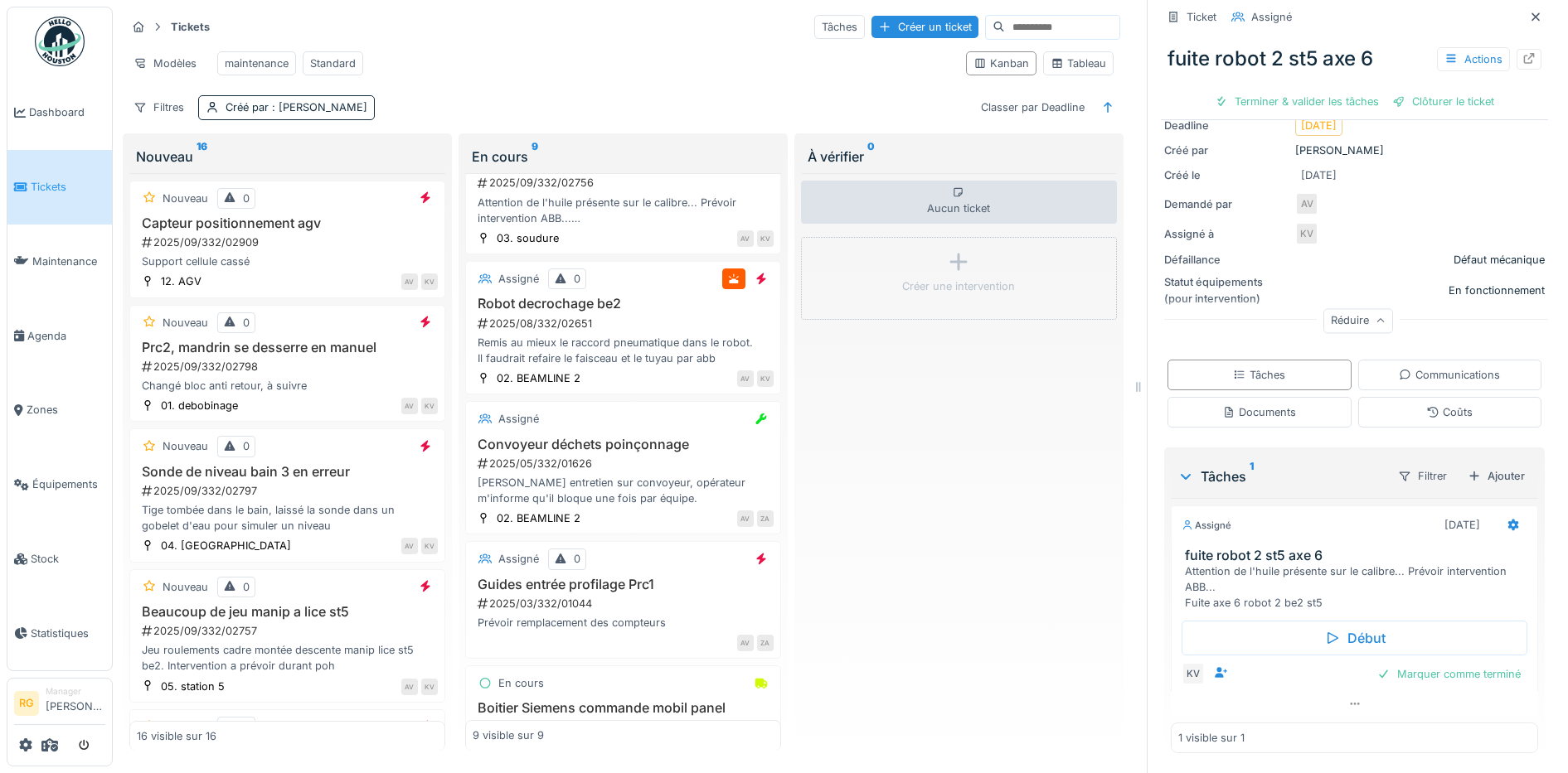
scroll to position [622, 0]
click at [606, 325] on div "2025/08/332/02651" at bounding box center [625, 321] width 298 height 16
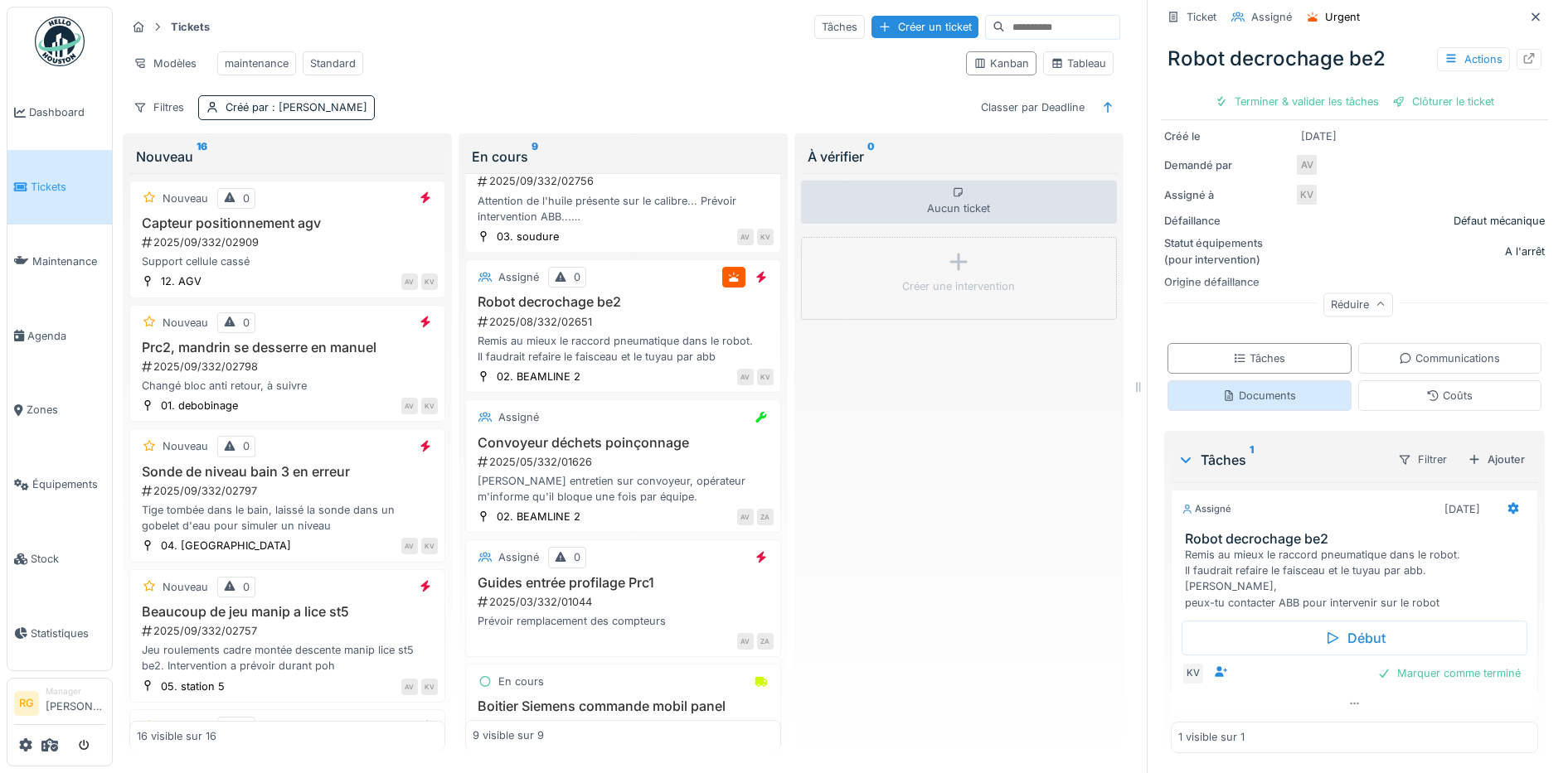
click at [1258, 388] on div "Documents" at bounding box center [1258, 395] width 74 height 16
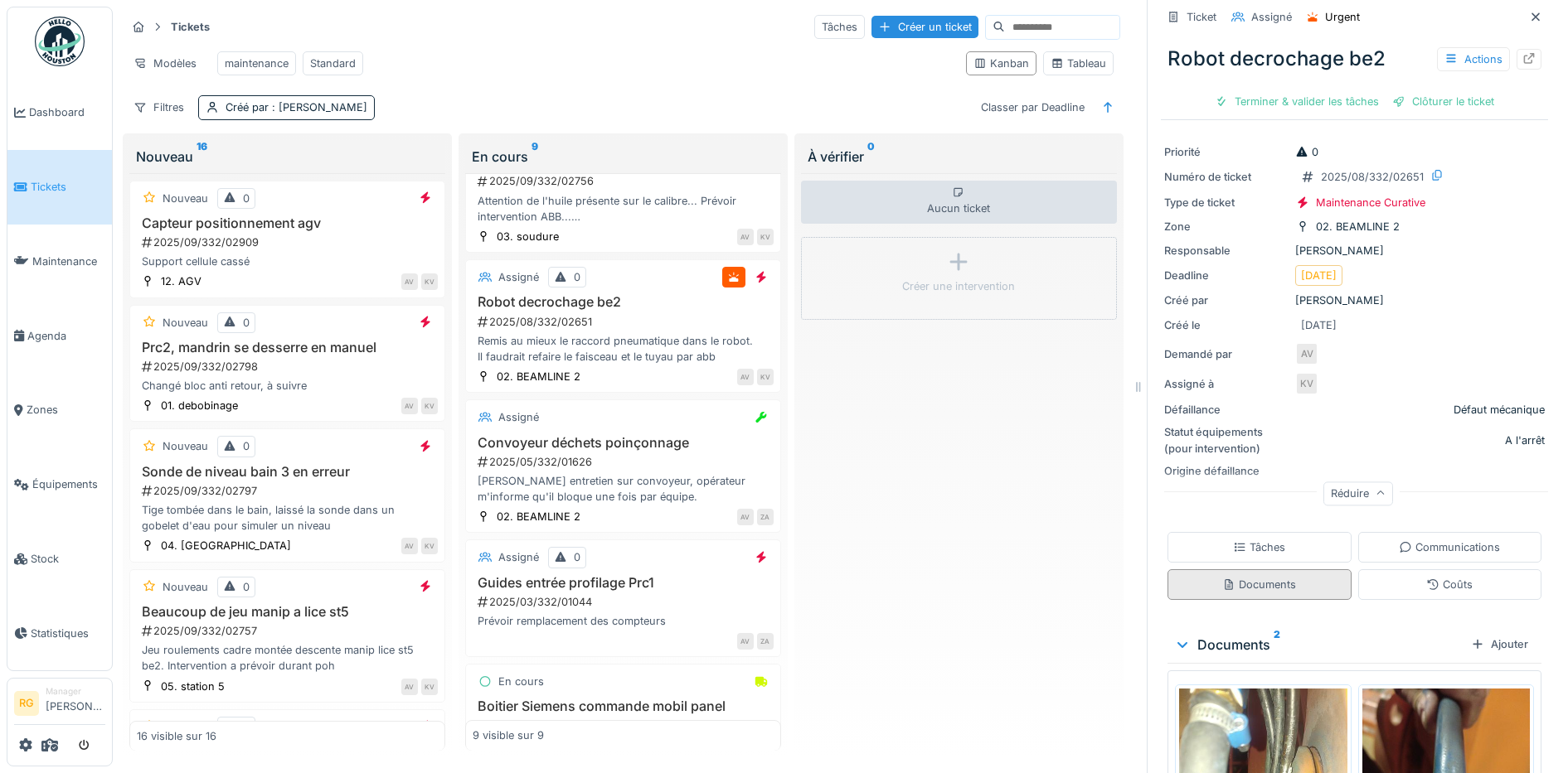
scroll to position [241, 0]
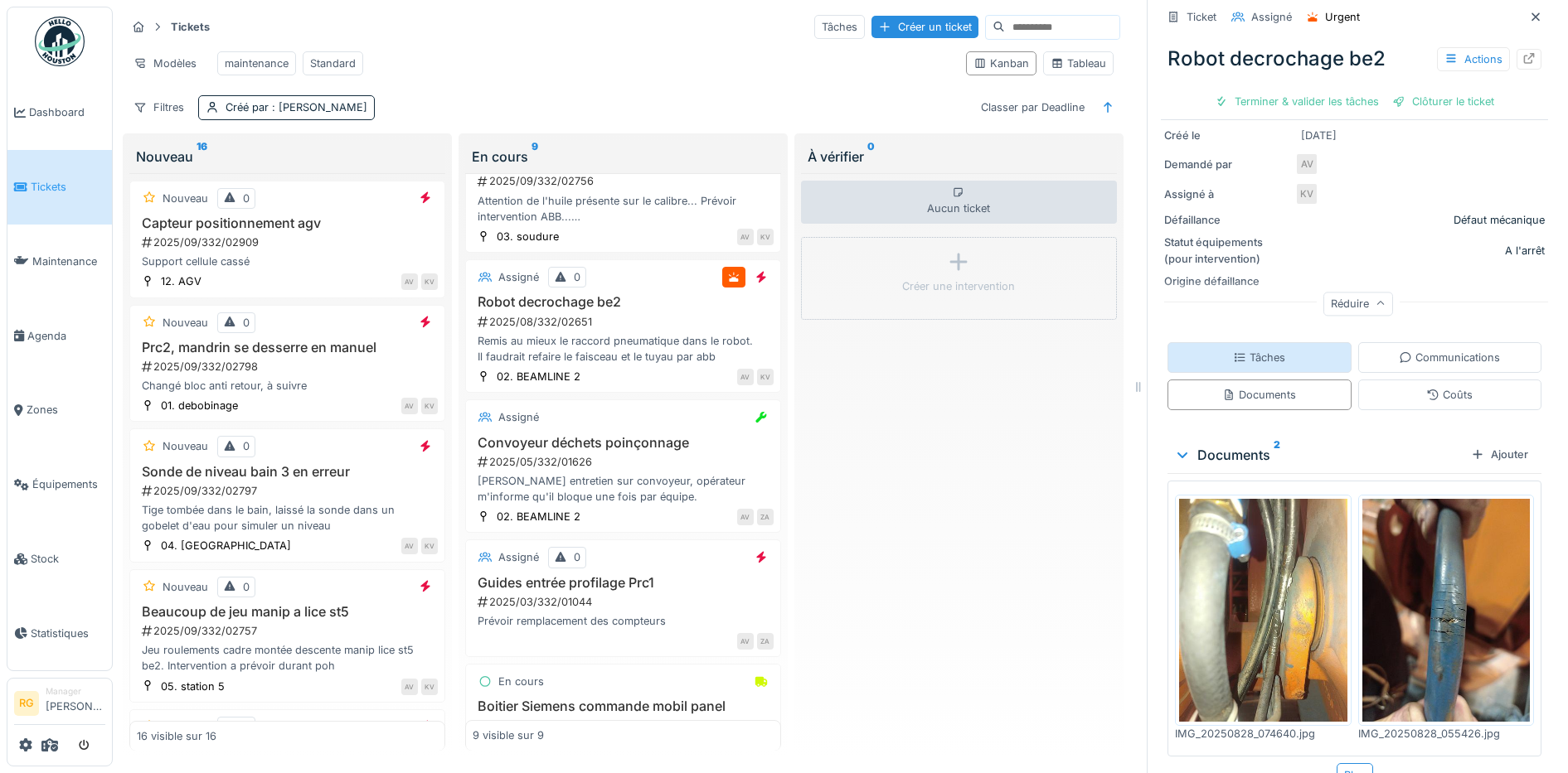
click at [1250, 349] on div "Tâches" at bounding box center [1258, 357] width 52 height 16
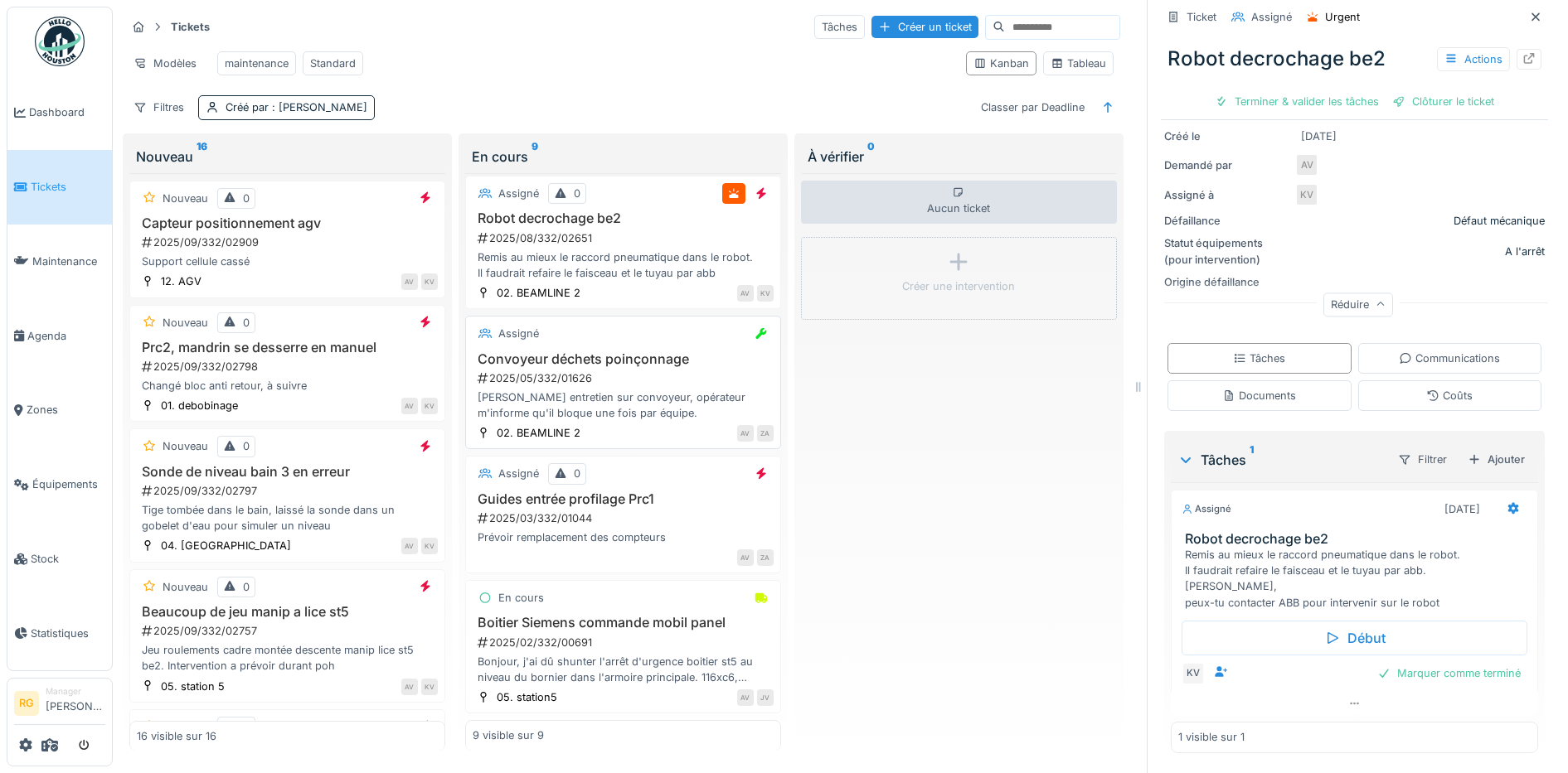
scroll to position [736, 0]
click at [285, 103] on span ": Anthony Vanroose" at bounding box center [318, 107] width 99 height 12
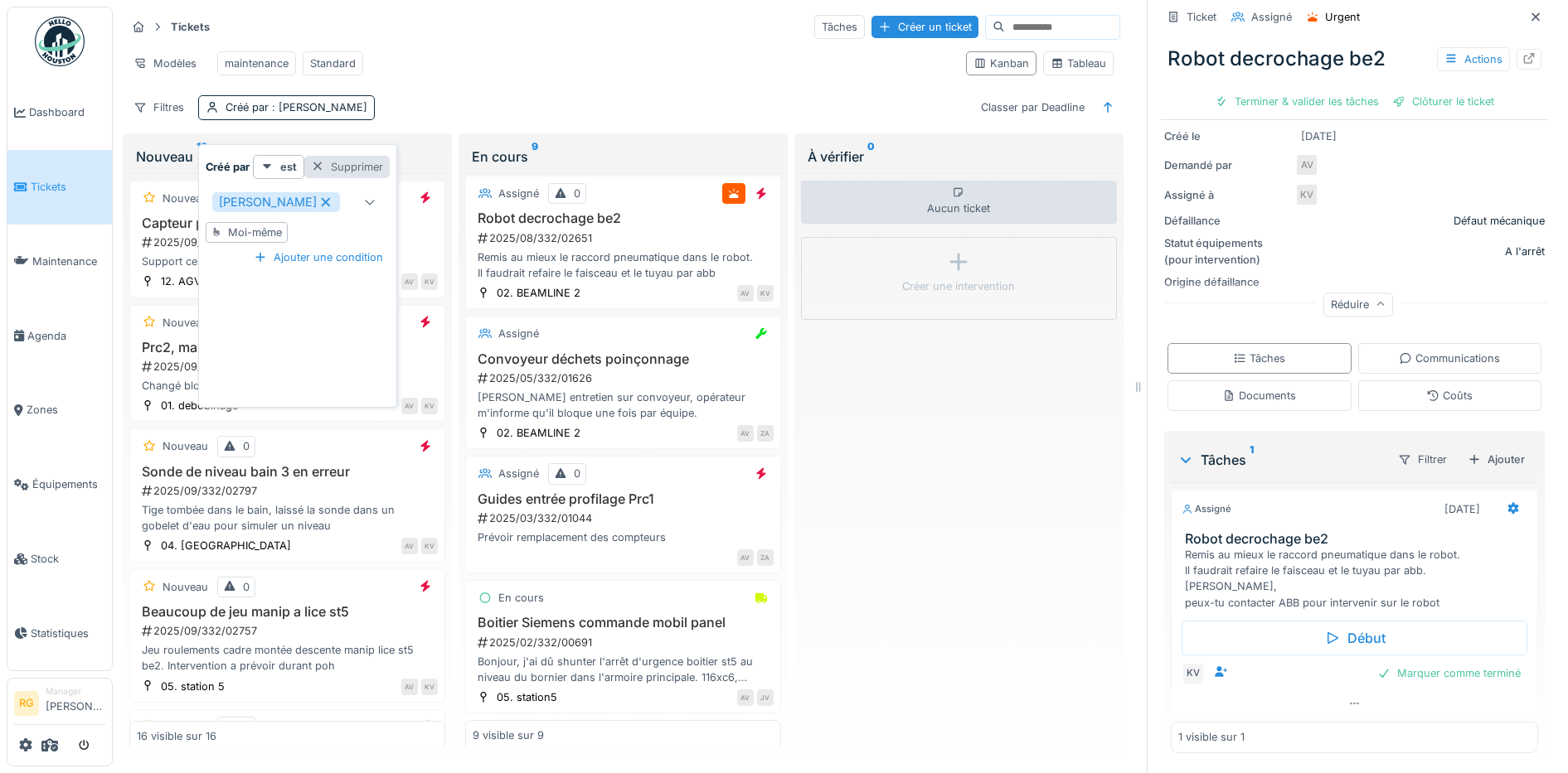
click at [320, 159] on div at bounding box center [318, 166] width 13 height 16
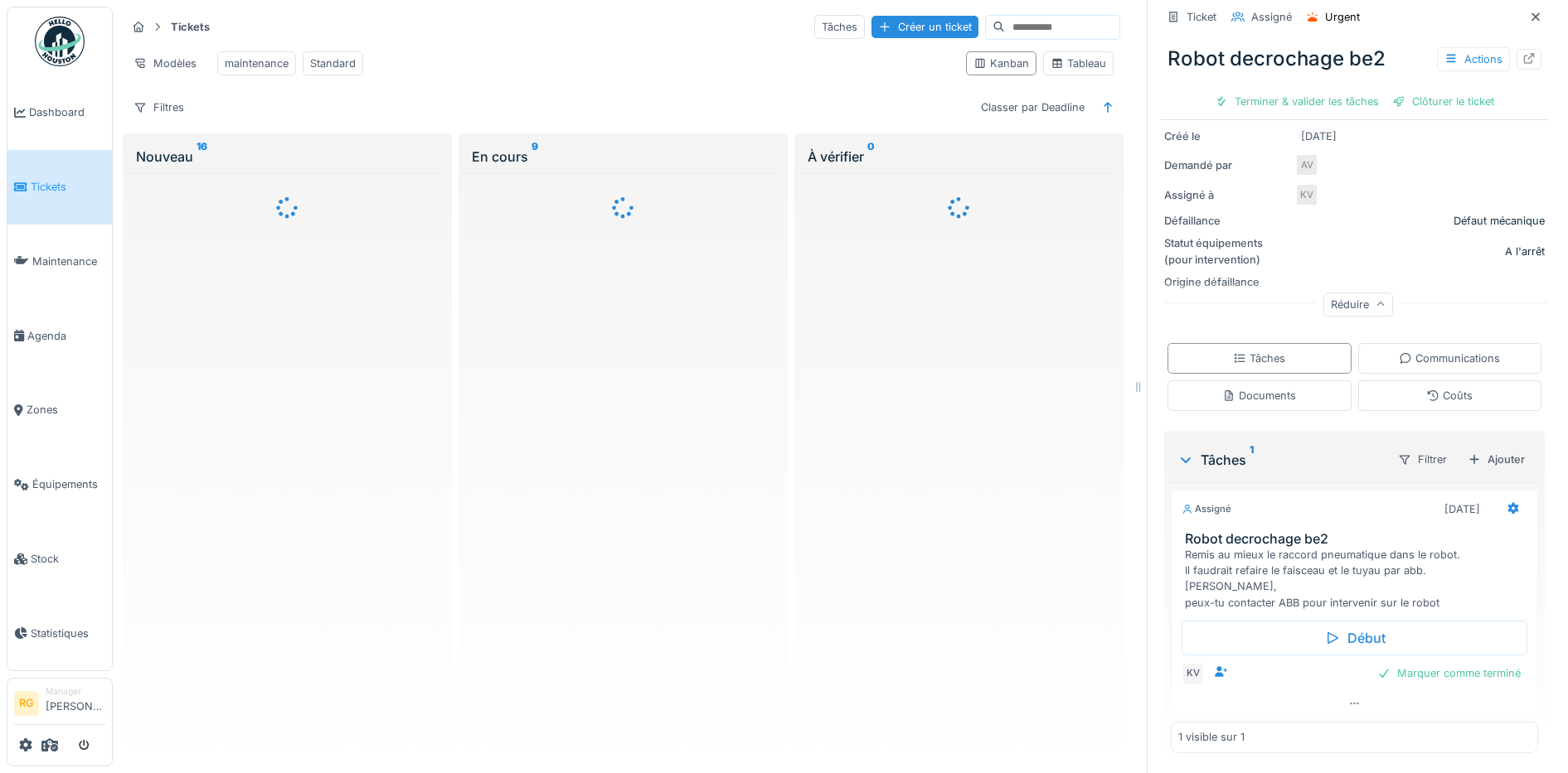
scroll to position [0, 0]
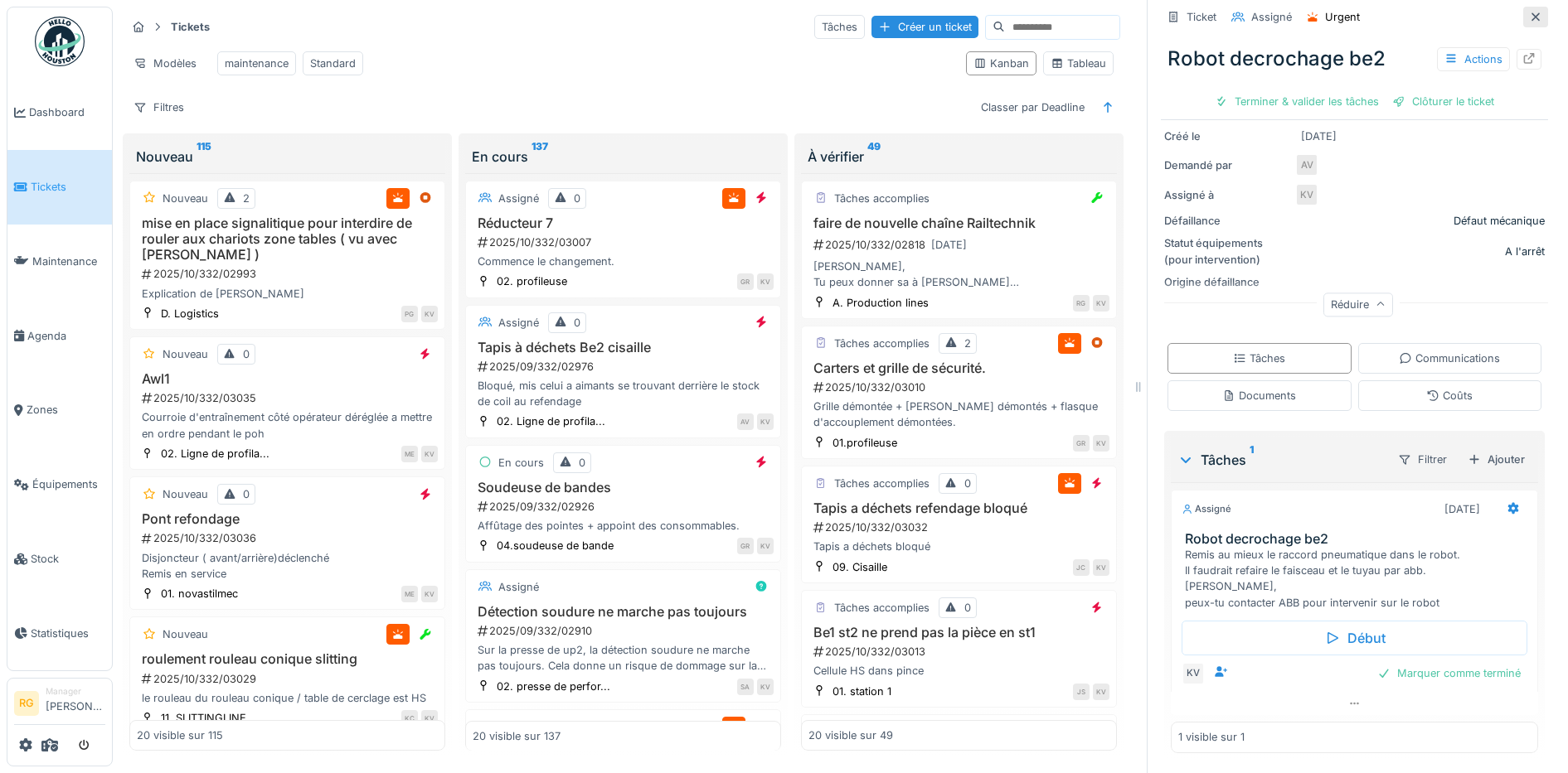
click at [1529, 9] on div at bounding box center [1536, 17] width 13 height 16
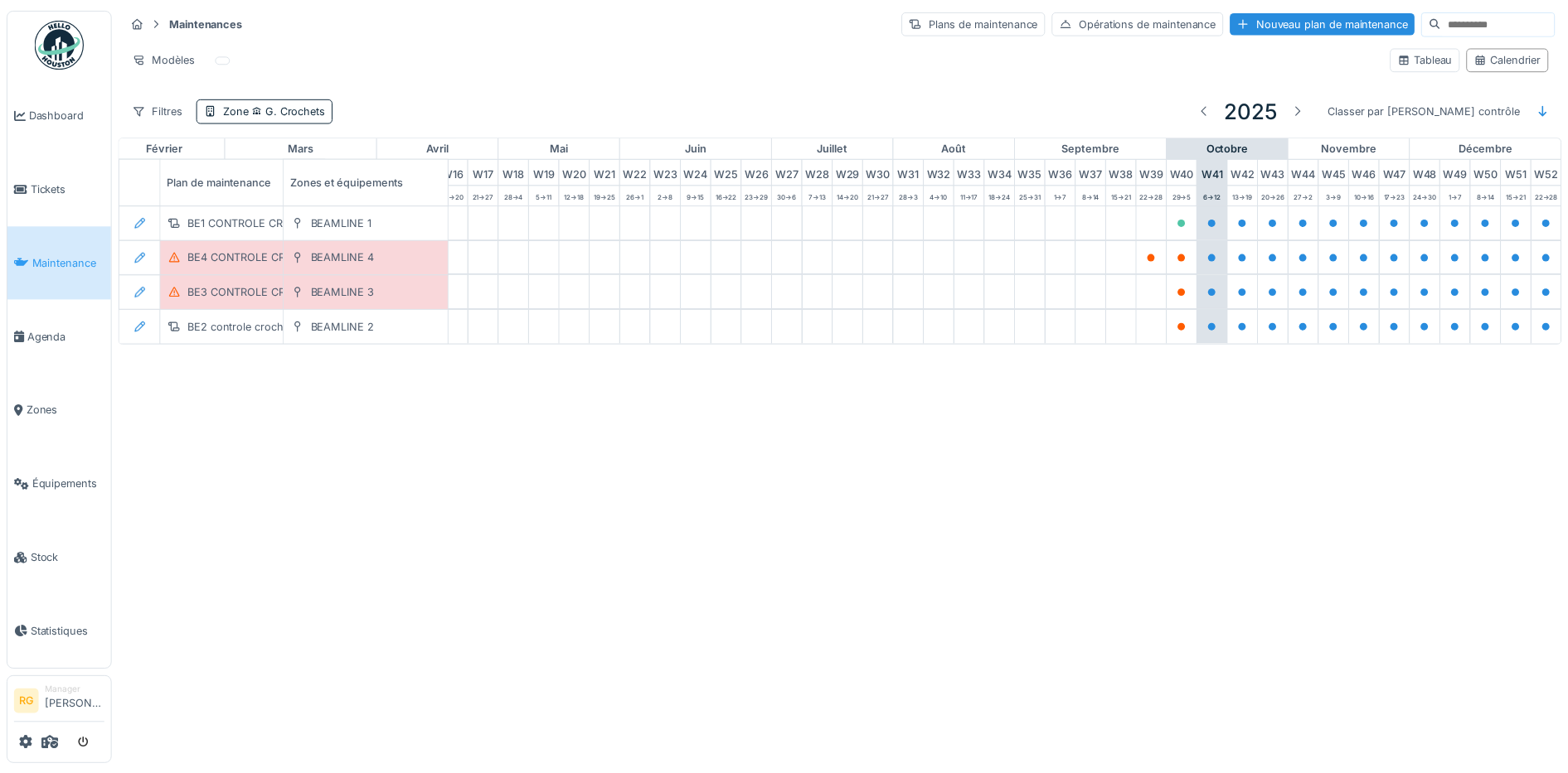
scroll to position [0, 561]
click at [269, 110] on span "G. Crochets" at bounding box center [290, 108] width 77 height 12
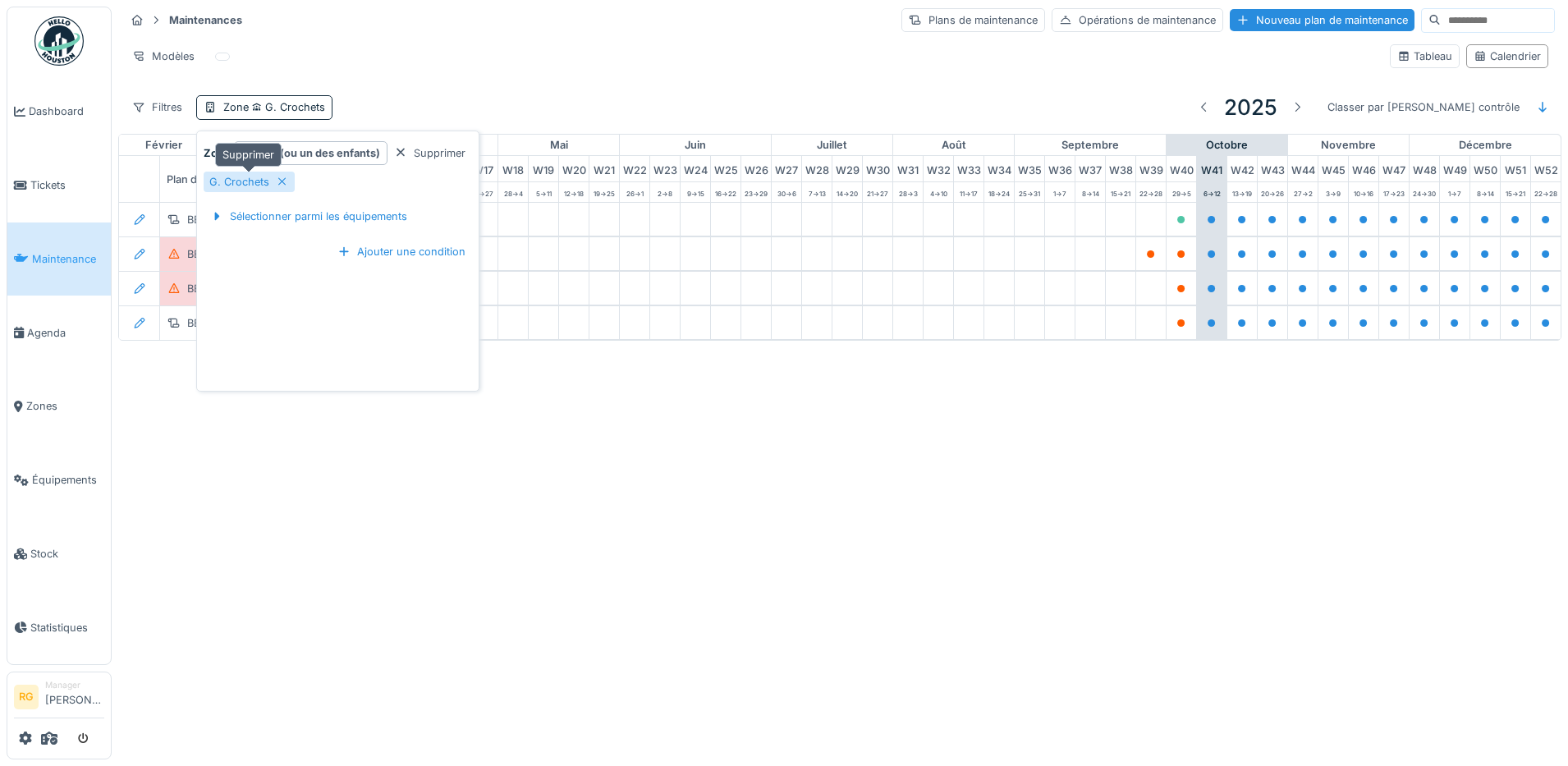
click at [274, 181] on div "G. Crochets" at bounding box center [249, 181] width 92 height 21
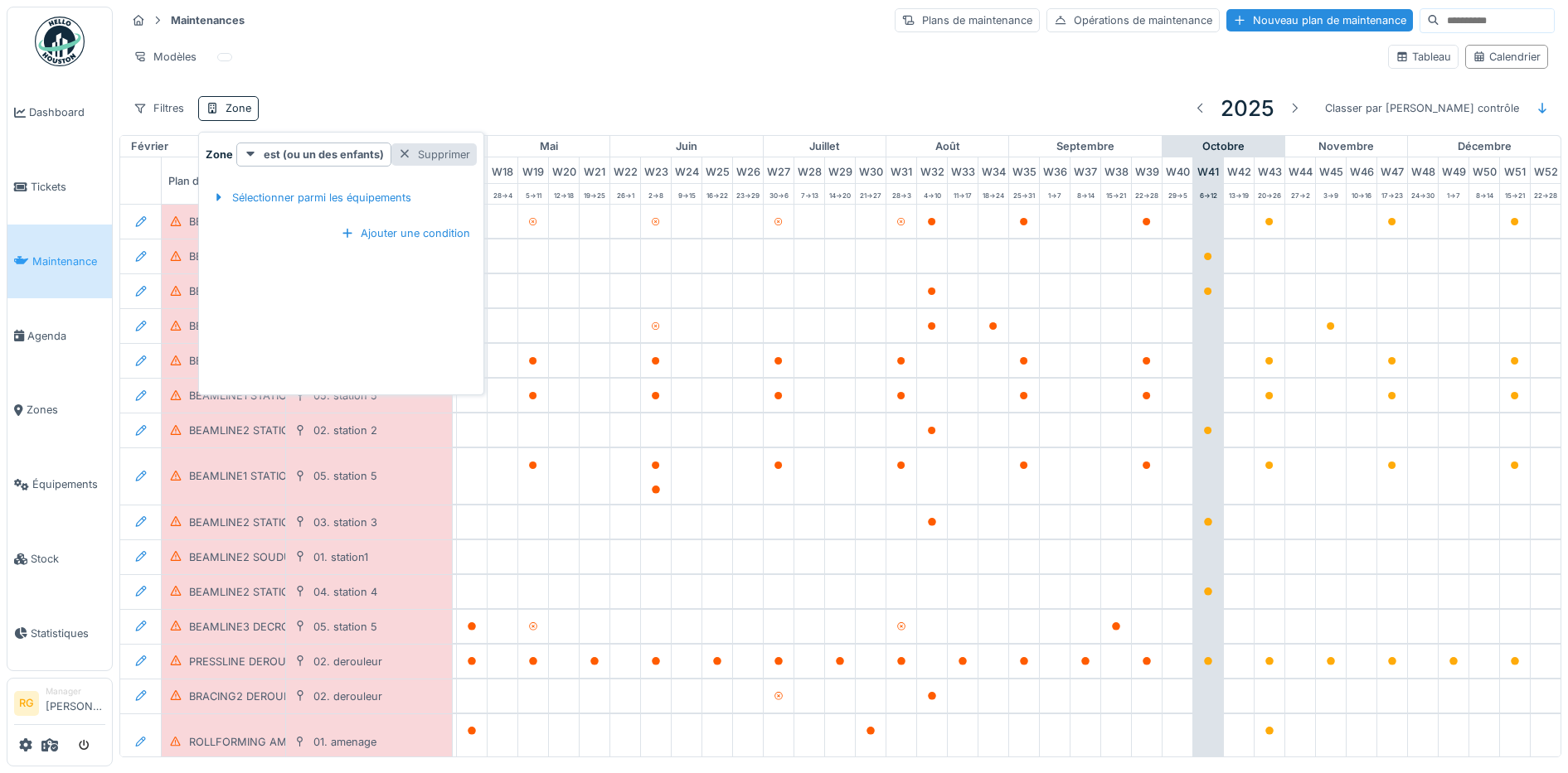
click at [419, 155] on div "Supprimer" at bounding box center [434, 154] width 86 height 22
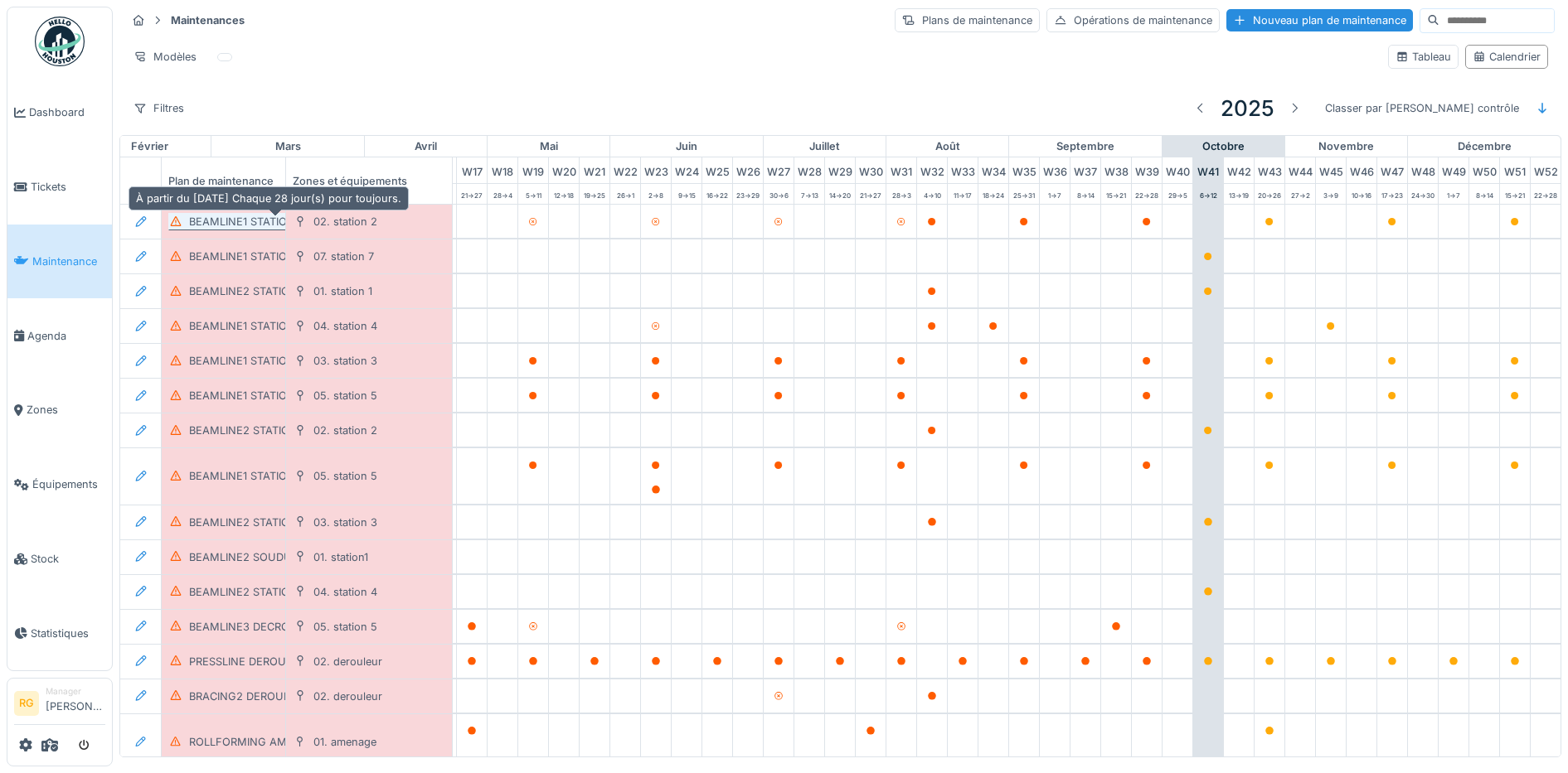
click at [238, 229] on div "BEAMLINE1 STATION2 POH MENSUEL" at bounding box center [286, 221] width 195 height 16
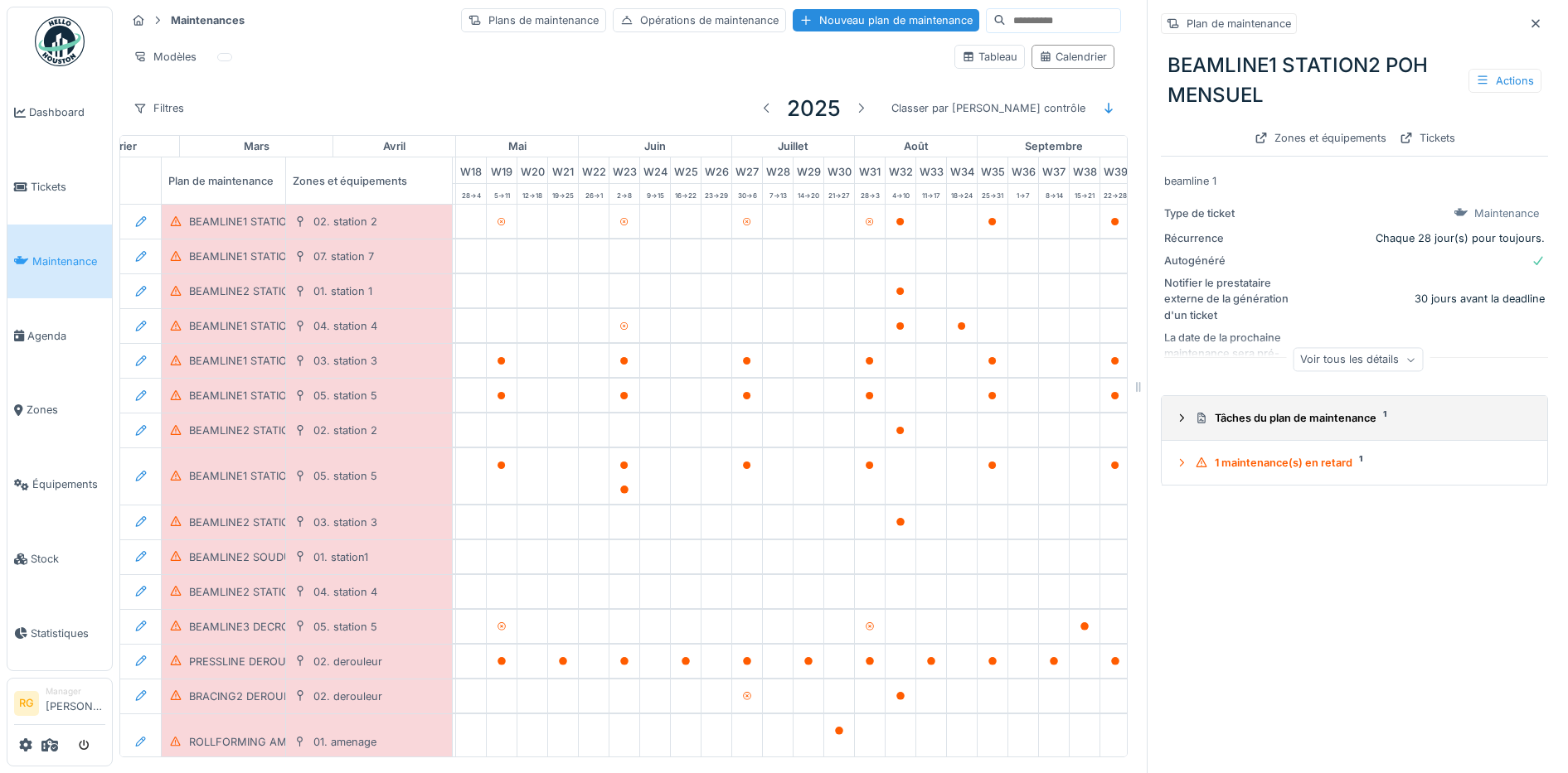
click at [1174, 419] on icon at bounding box center [1181, 418] width 13 height 11
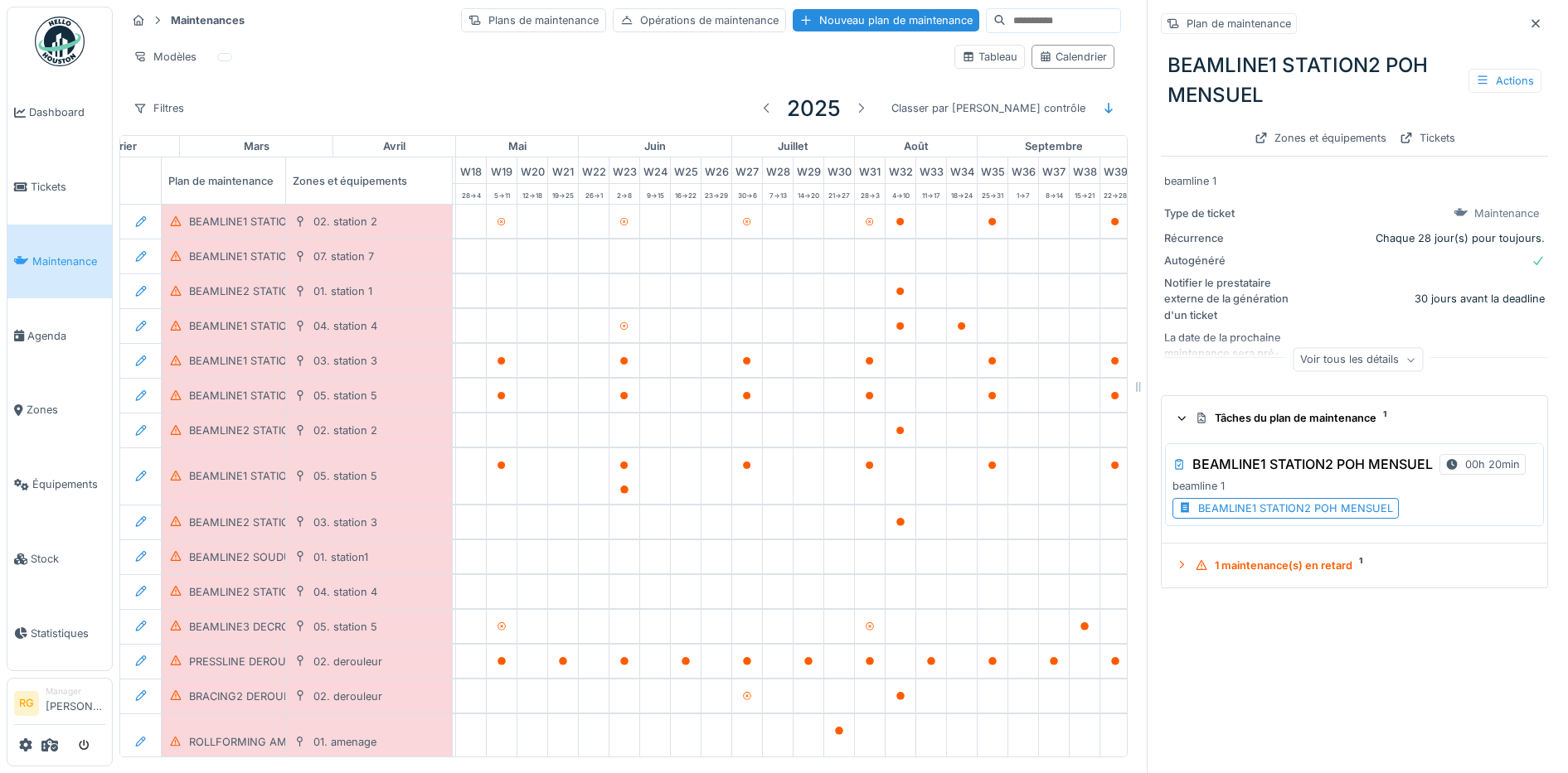
click at [1288, 517] on div "BEAMLINE1 STATION2 POH MENSUEL" at bounding box center [1295, 508] width 195 height 16
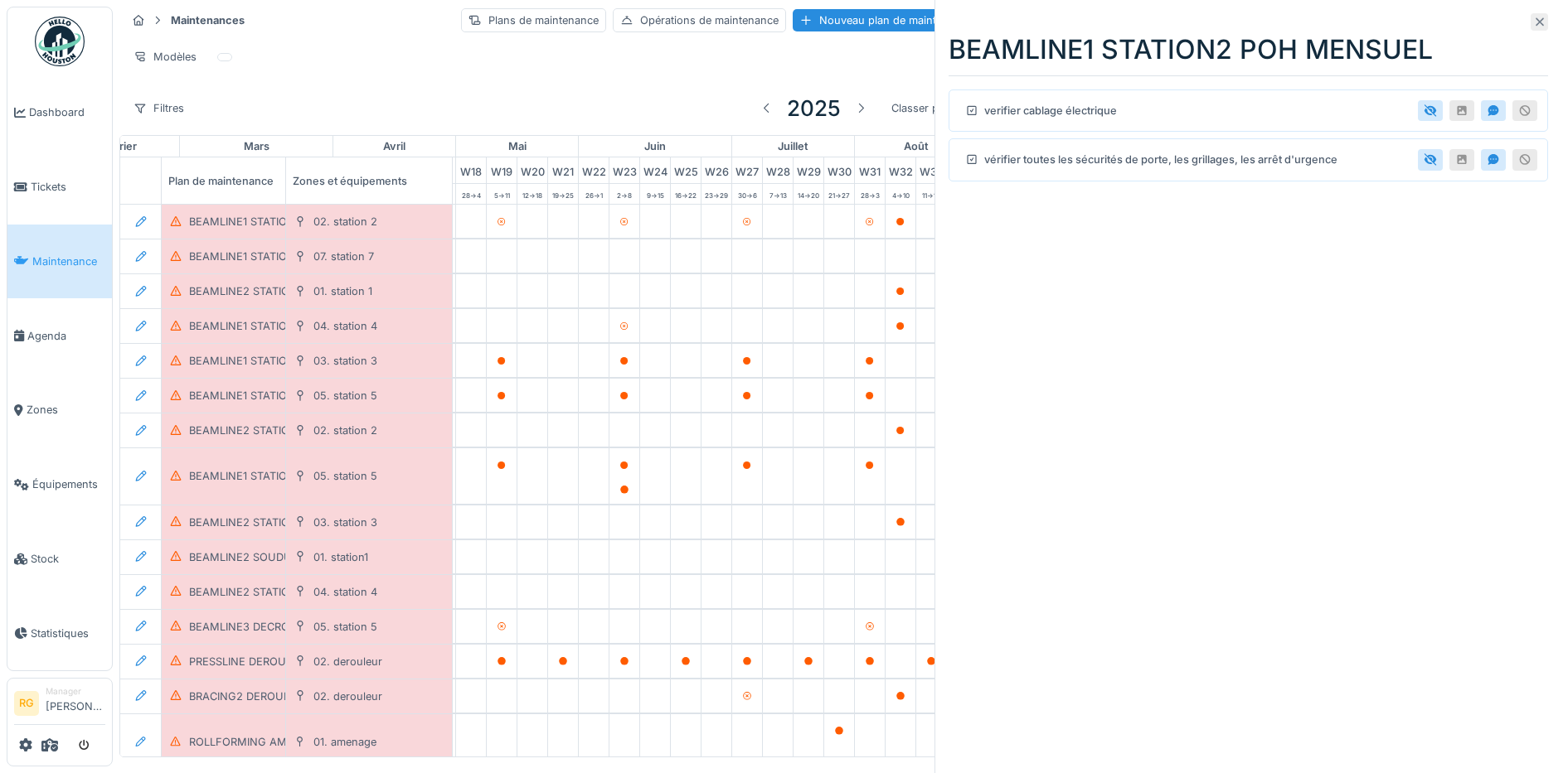
click at [1536, 22] on icon at bounding box center [1540, 22] width 8 height 8
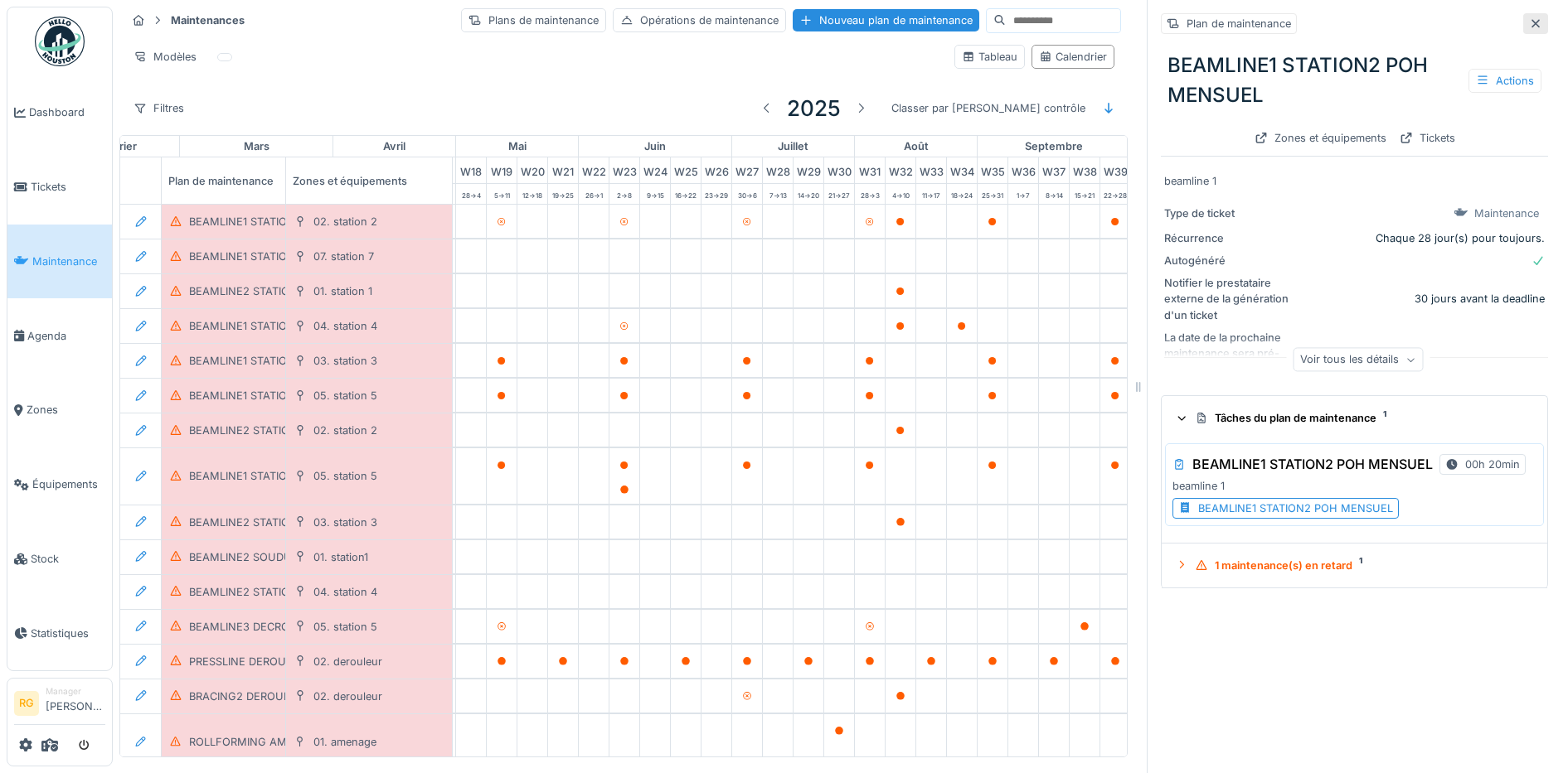
click at [1531, 21] on icon at bounding box center [1536, 23] width 8 height 8
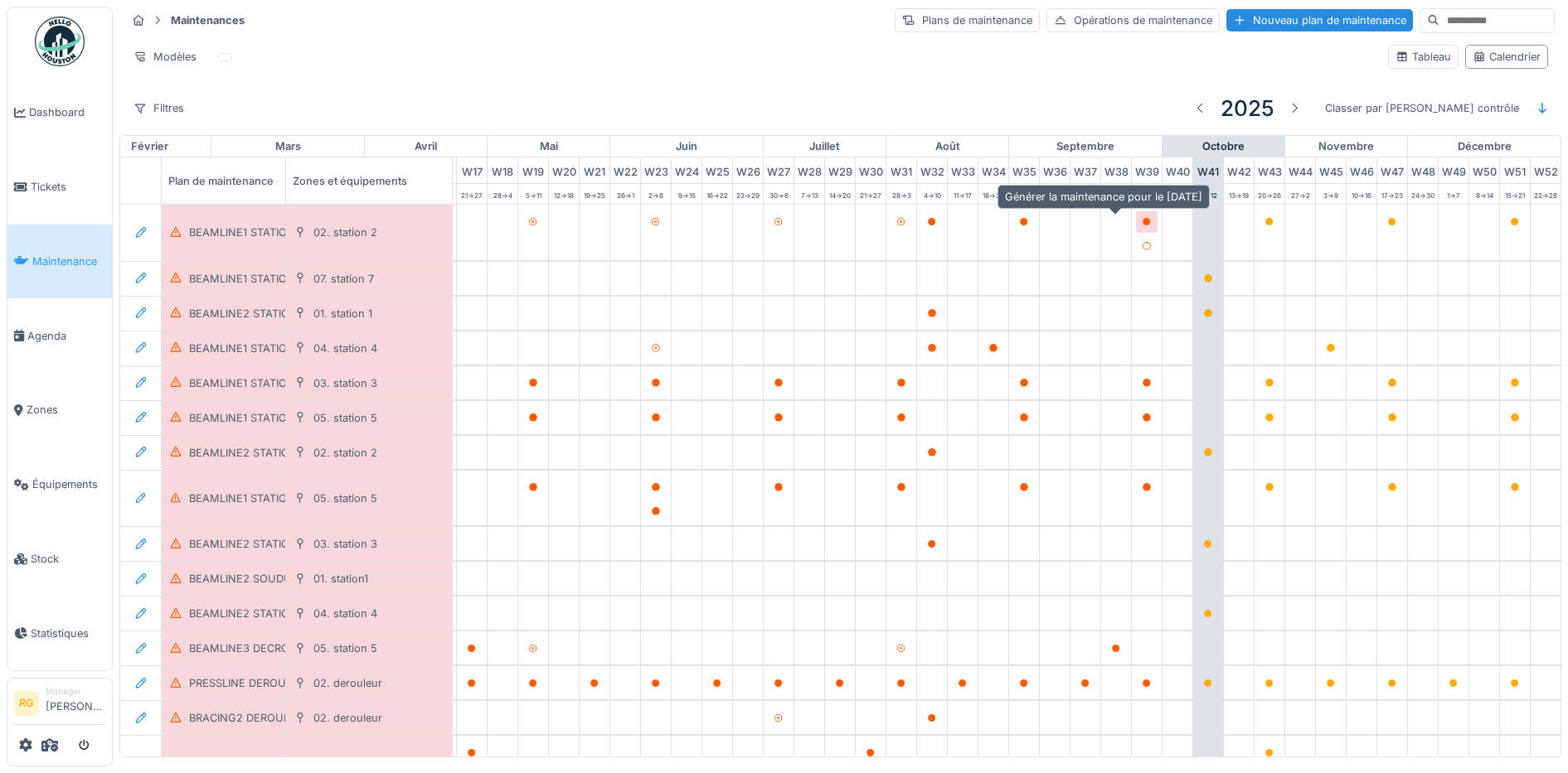
click at [1143, 225] on icon at bounding box center [1147, 222] width 8 height 8
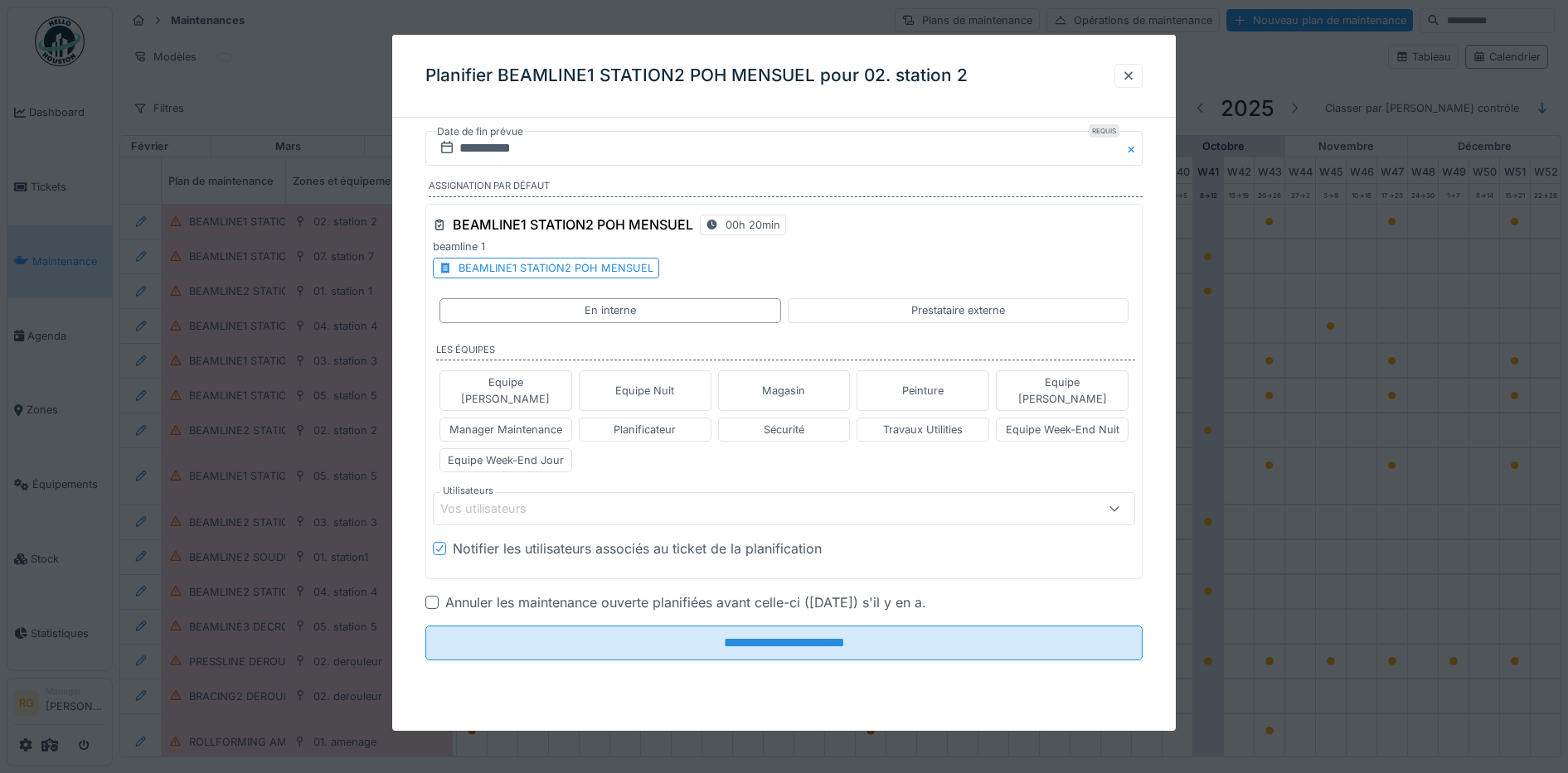
click at [659, 500] on div "Vos utilisateurs" at bounding box center [743, 509] width 606 height 18
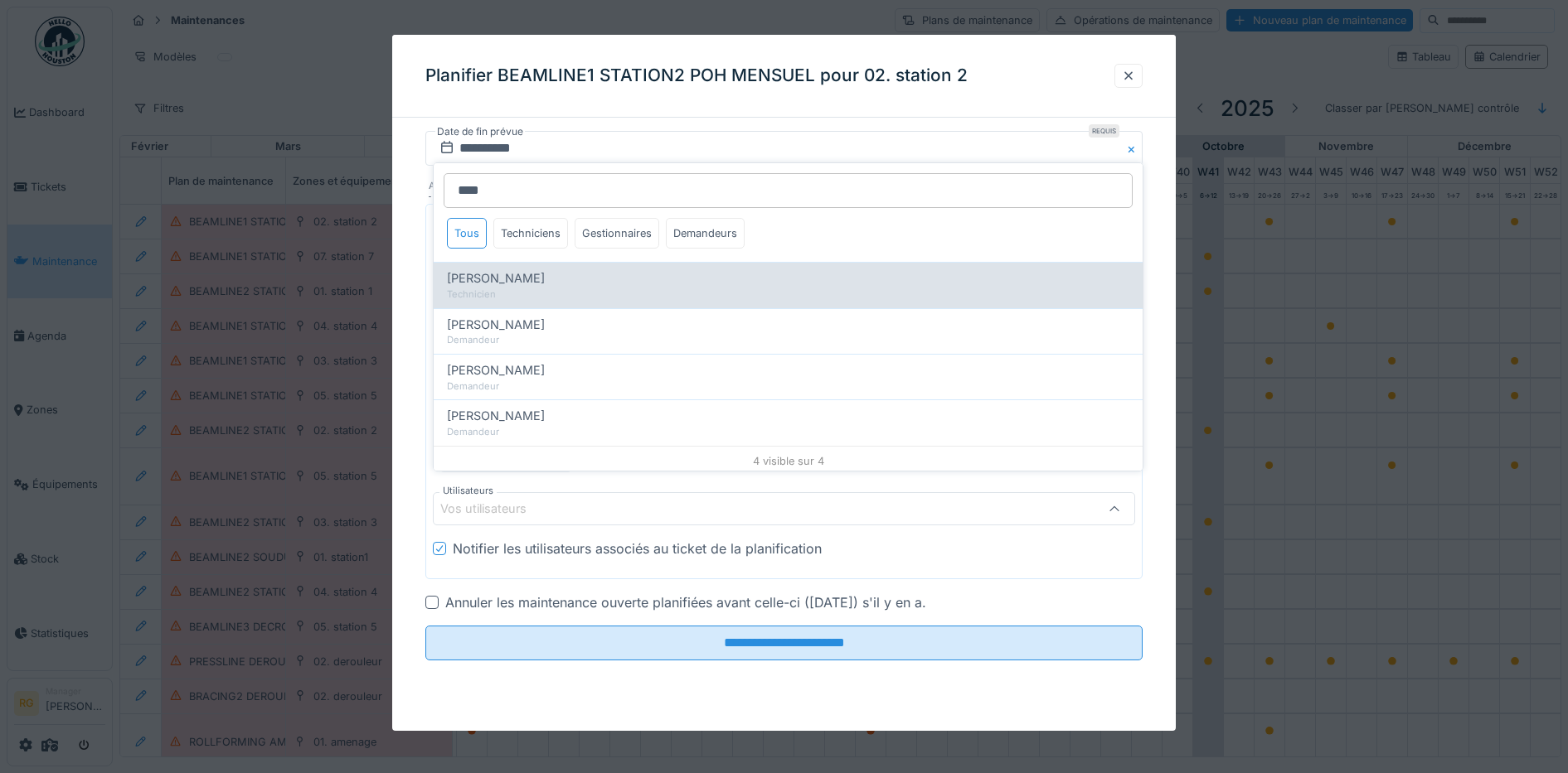
type input "****"
click at [510, 267] on div "Anthony Vanroose Technicien" at bounding box center [788, 285] width 709 height 46
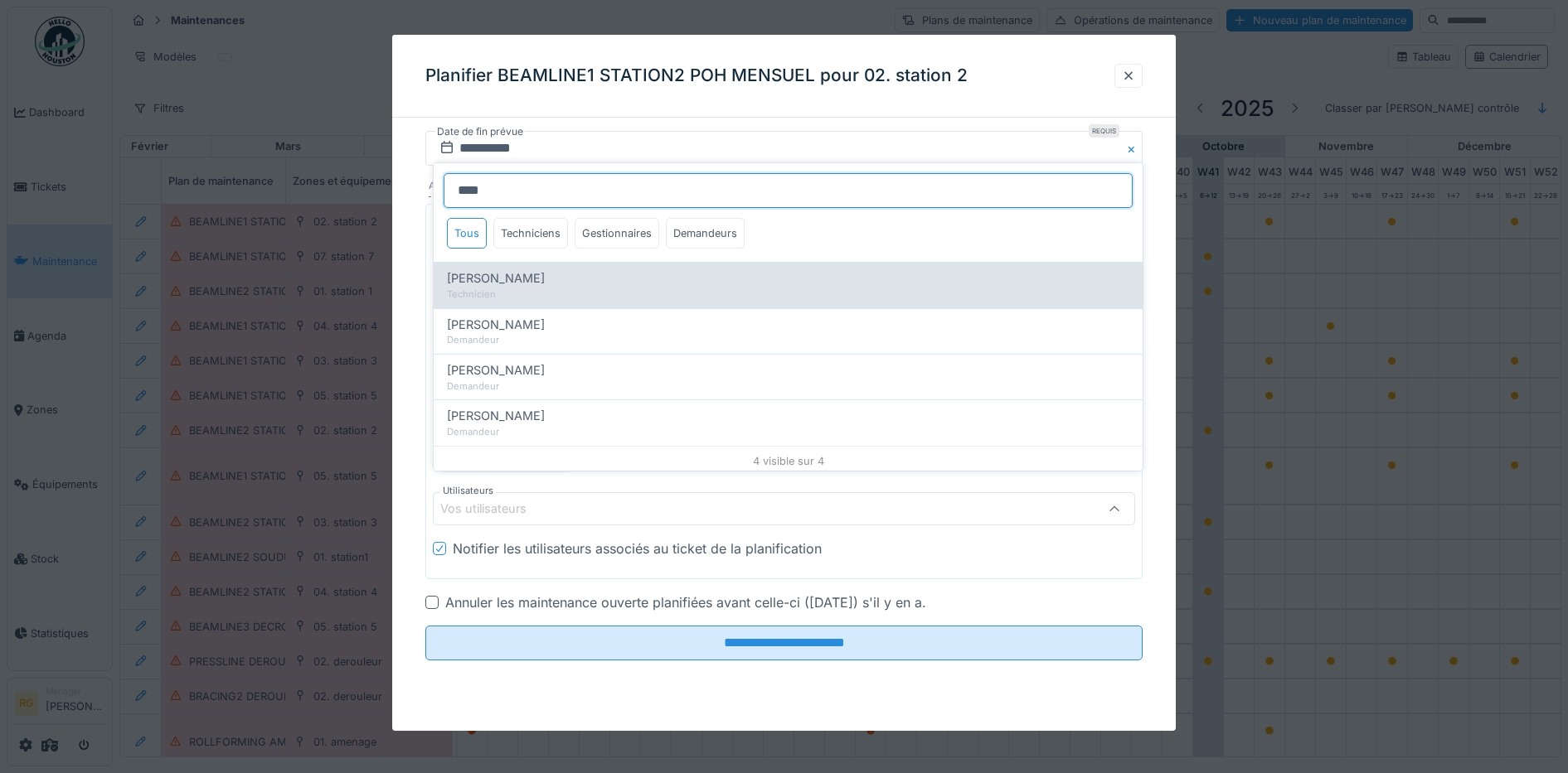
type input "****"
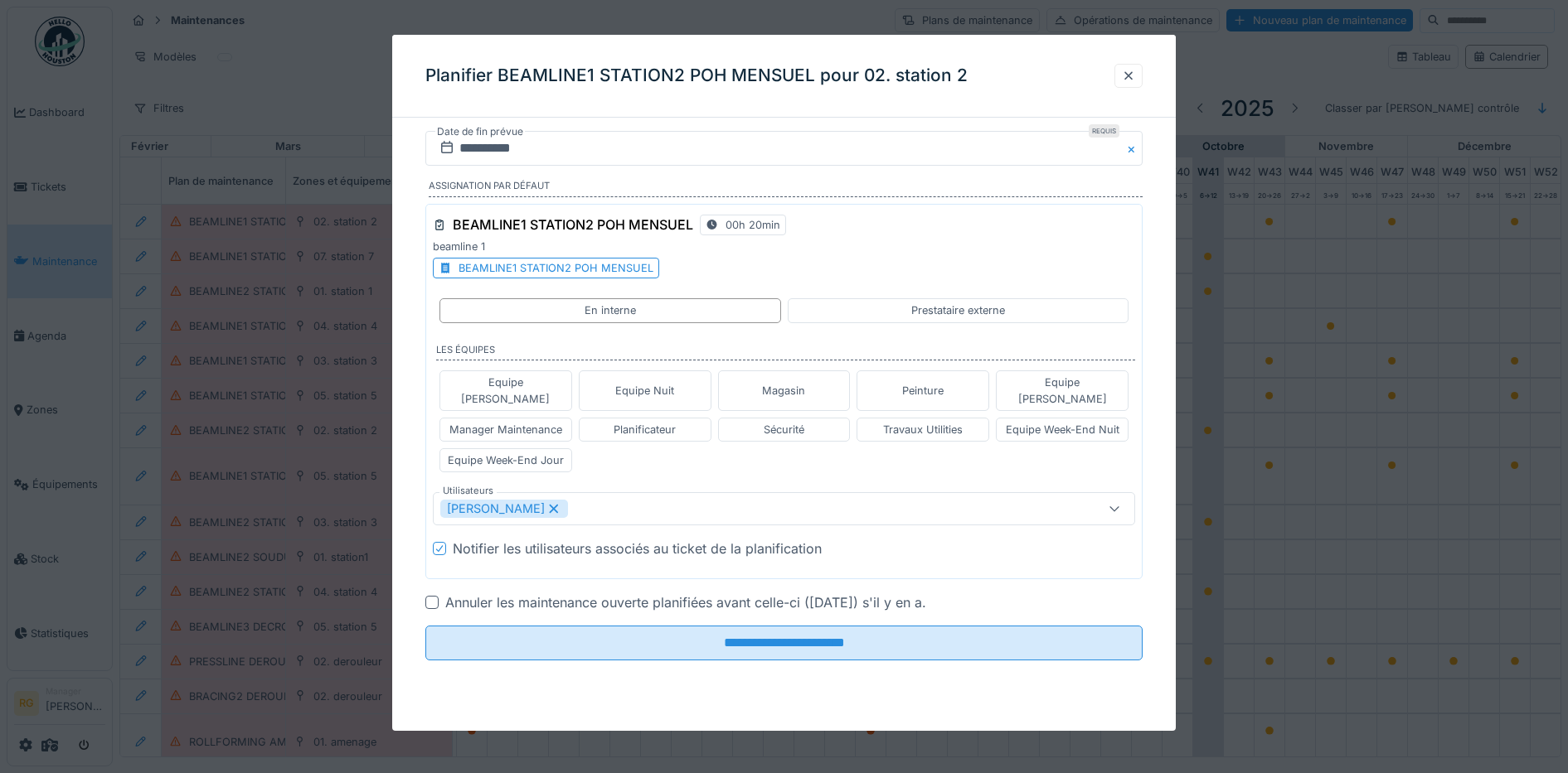
click at [477, 705] on div "**********" at bounding box center [784, 383] width 784 height 696
click at [472, 151] on input "**********" at bounding box center [784, 148] width 718 height 35
click at [871, 189] on span "Next Month" at bounding box center [871, 189] width 0 height 20
click at [736, 285] on div "7" at bounding box center [733, 284] width 22 height 22
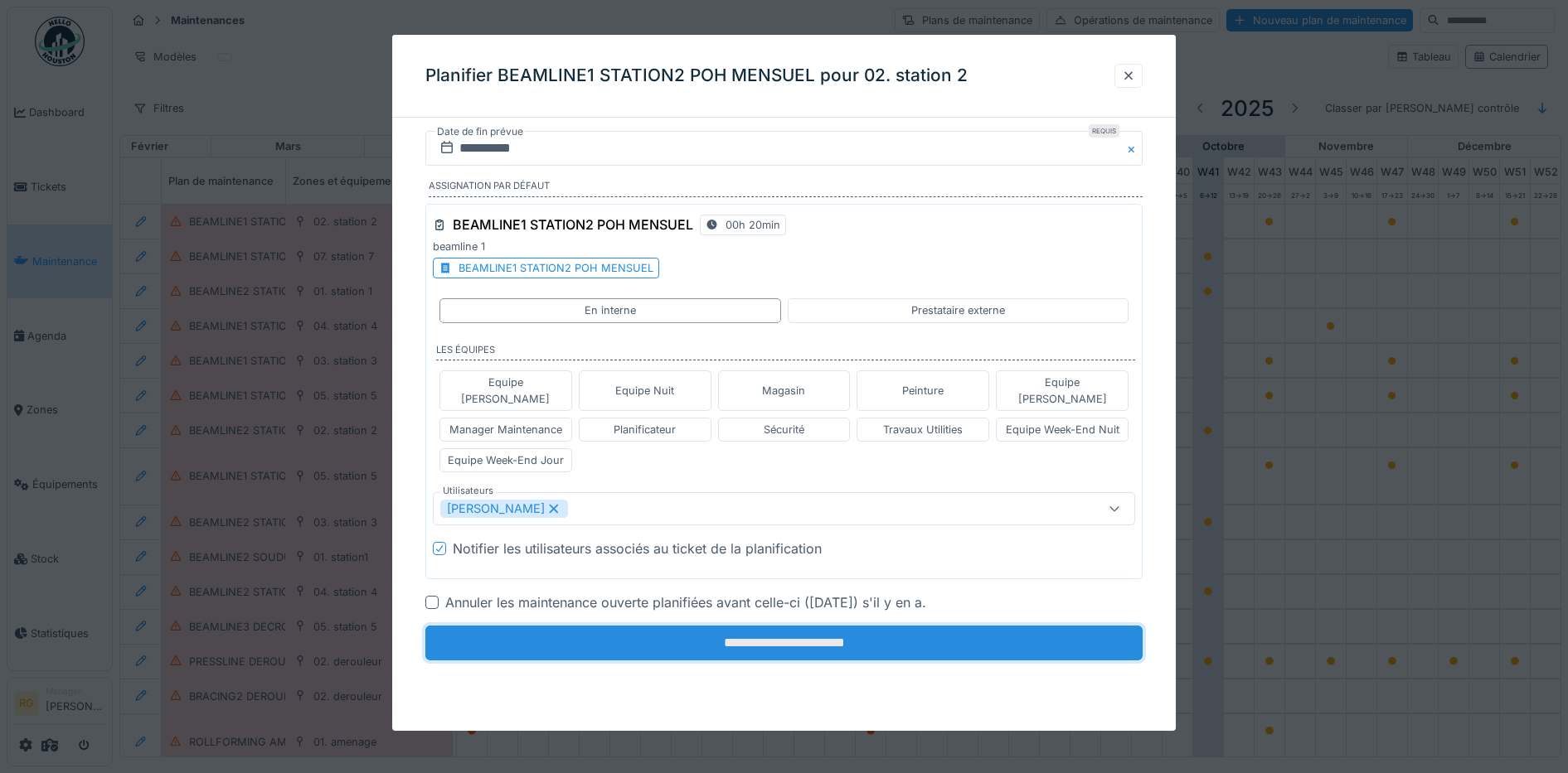
click at [793, 626] on input "**********" at bounding box center [784, 643] width 718 height 35
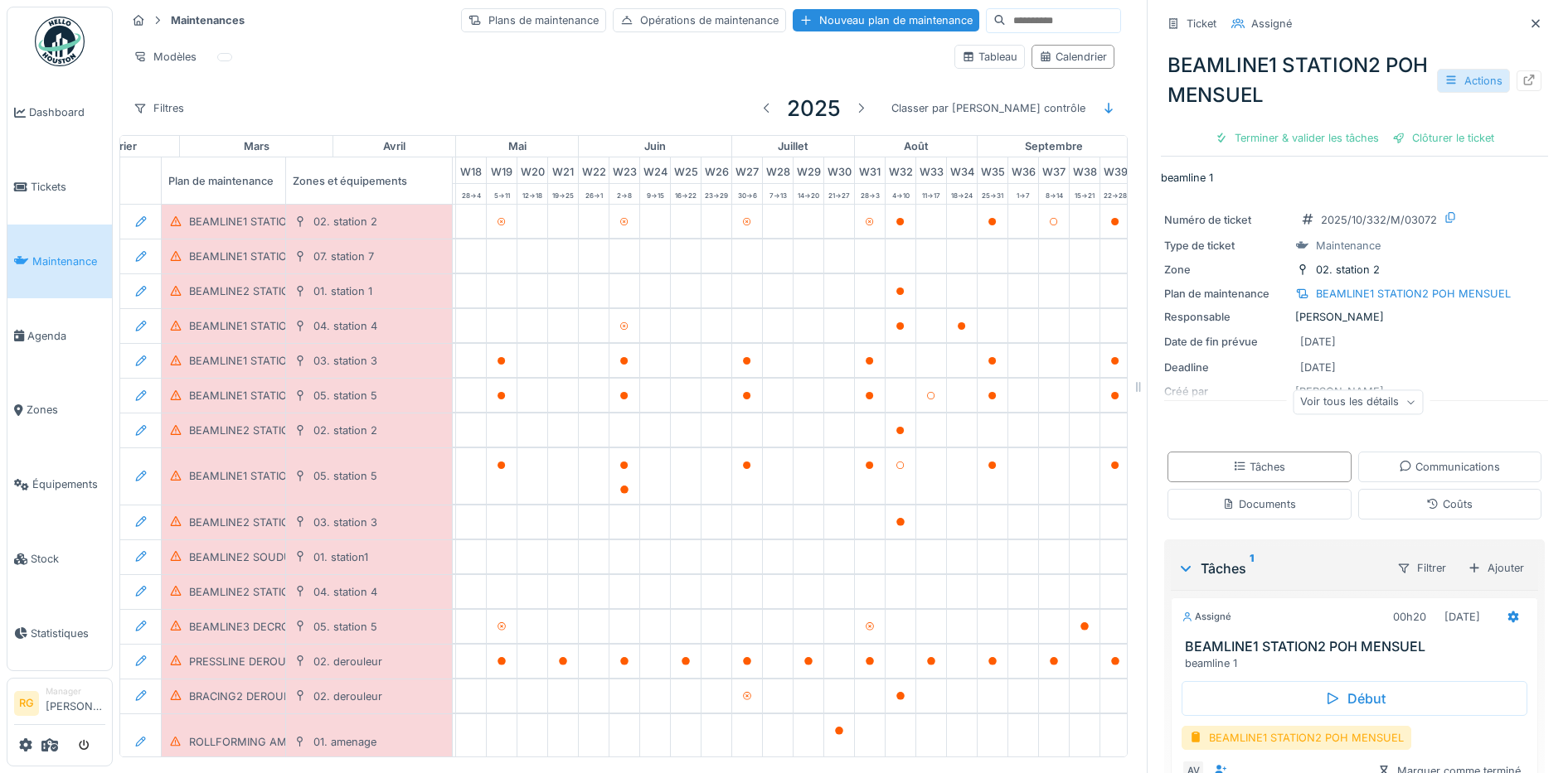
click at [1449, 82] on div "Actions" at bounding box center [1473, 81] width 73 height 24
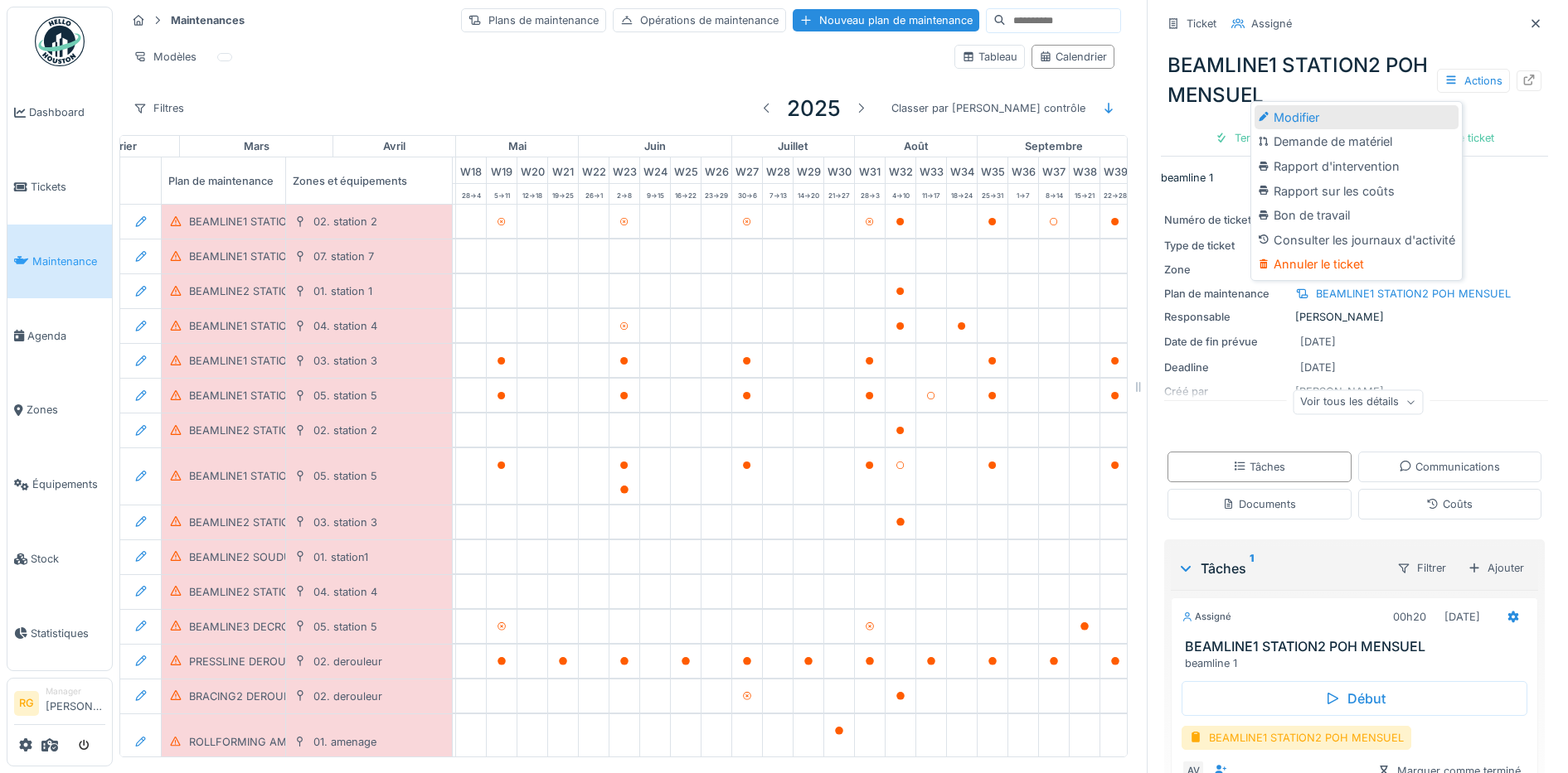
click at [1322, 116] on div "Modifier" at bounding box center [1356, 117] width 204 height 25
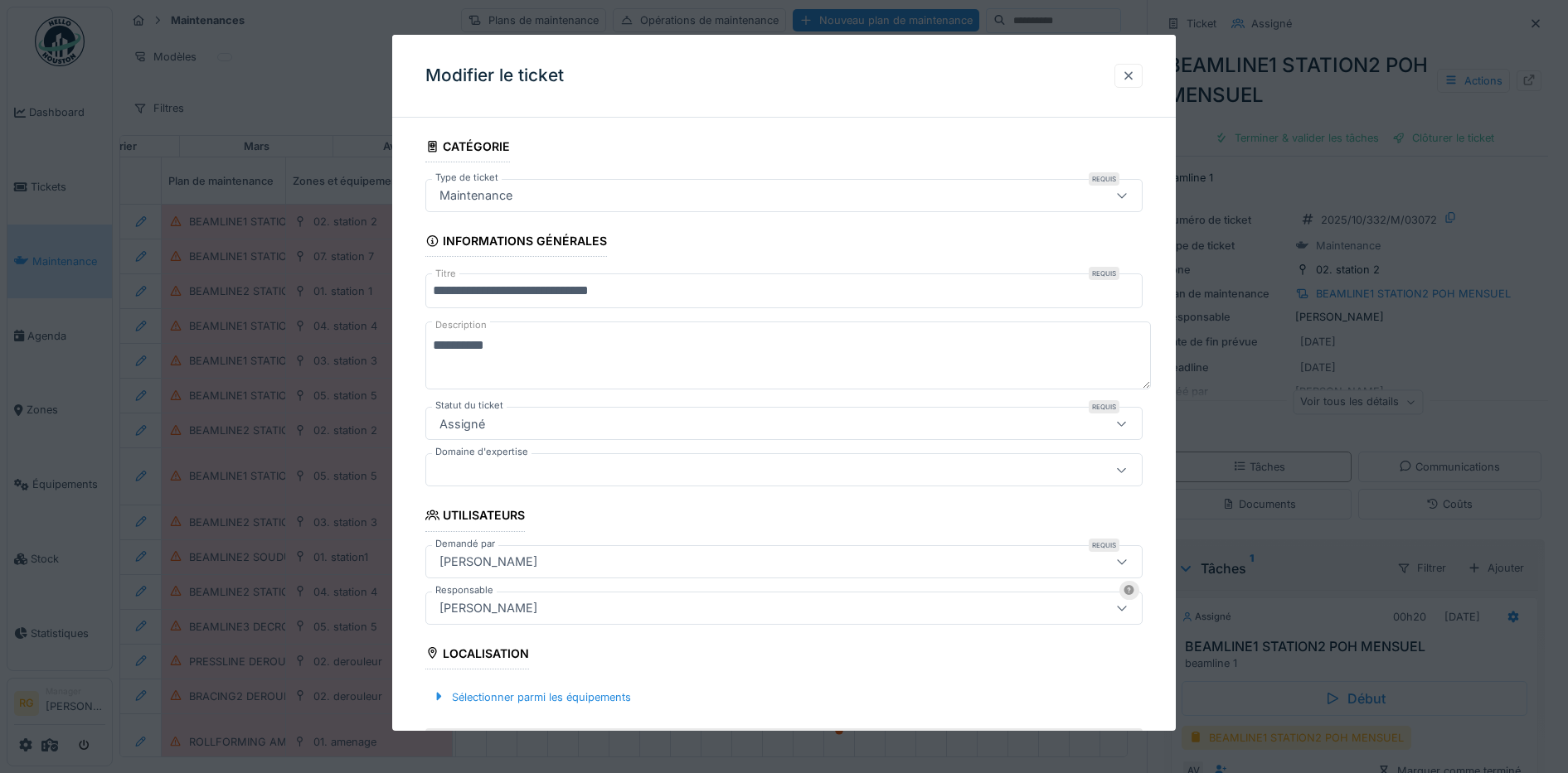
click at [1134, 75] on div at bounding box center [1129, 76] width 13 height 16
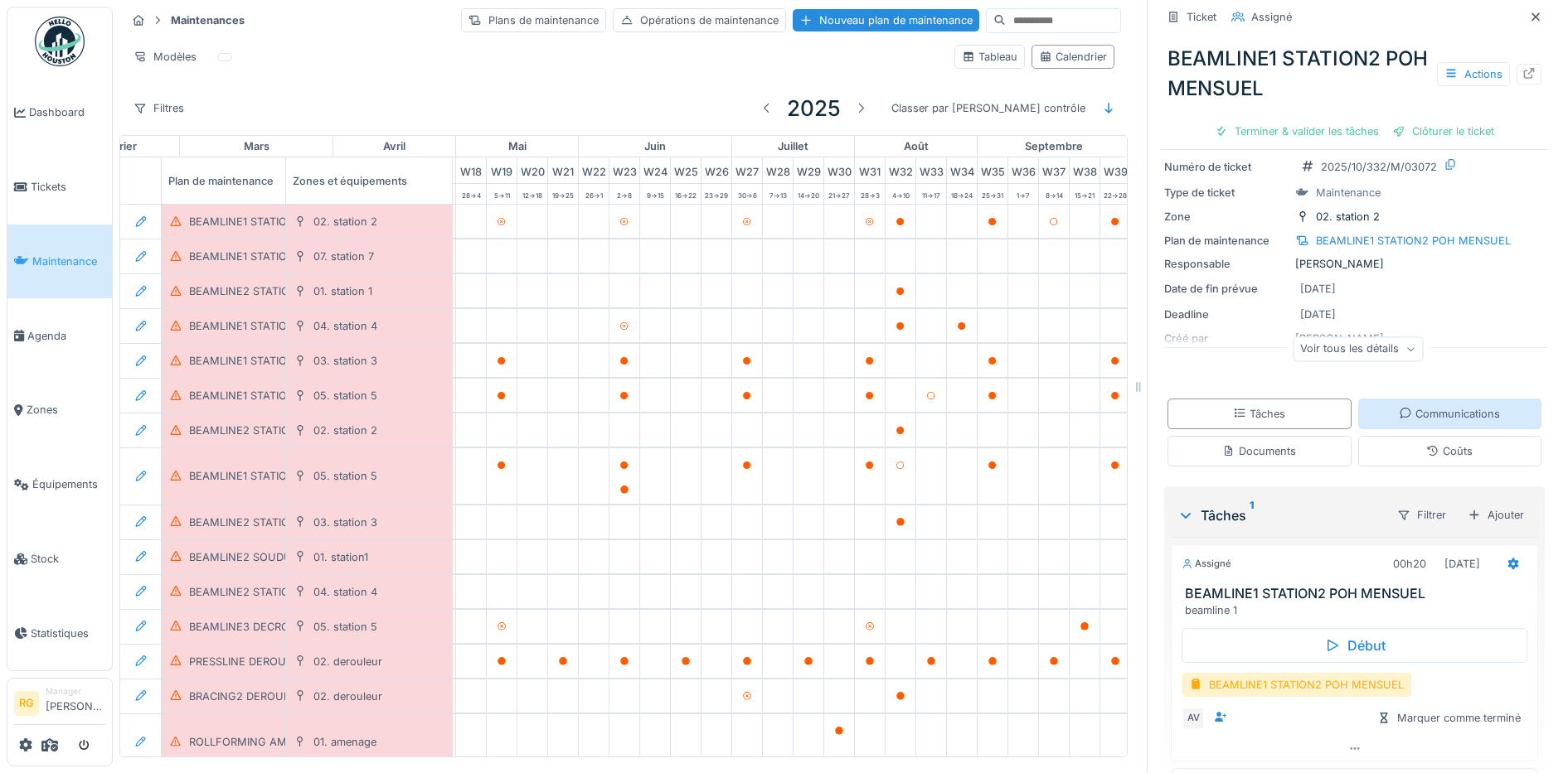
scroll to position [101, 0]
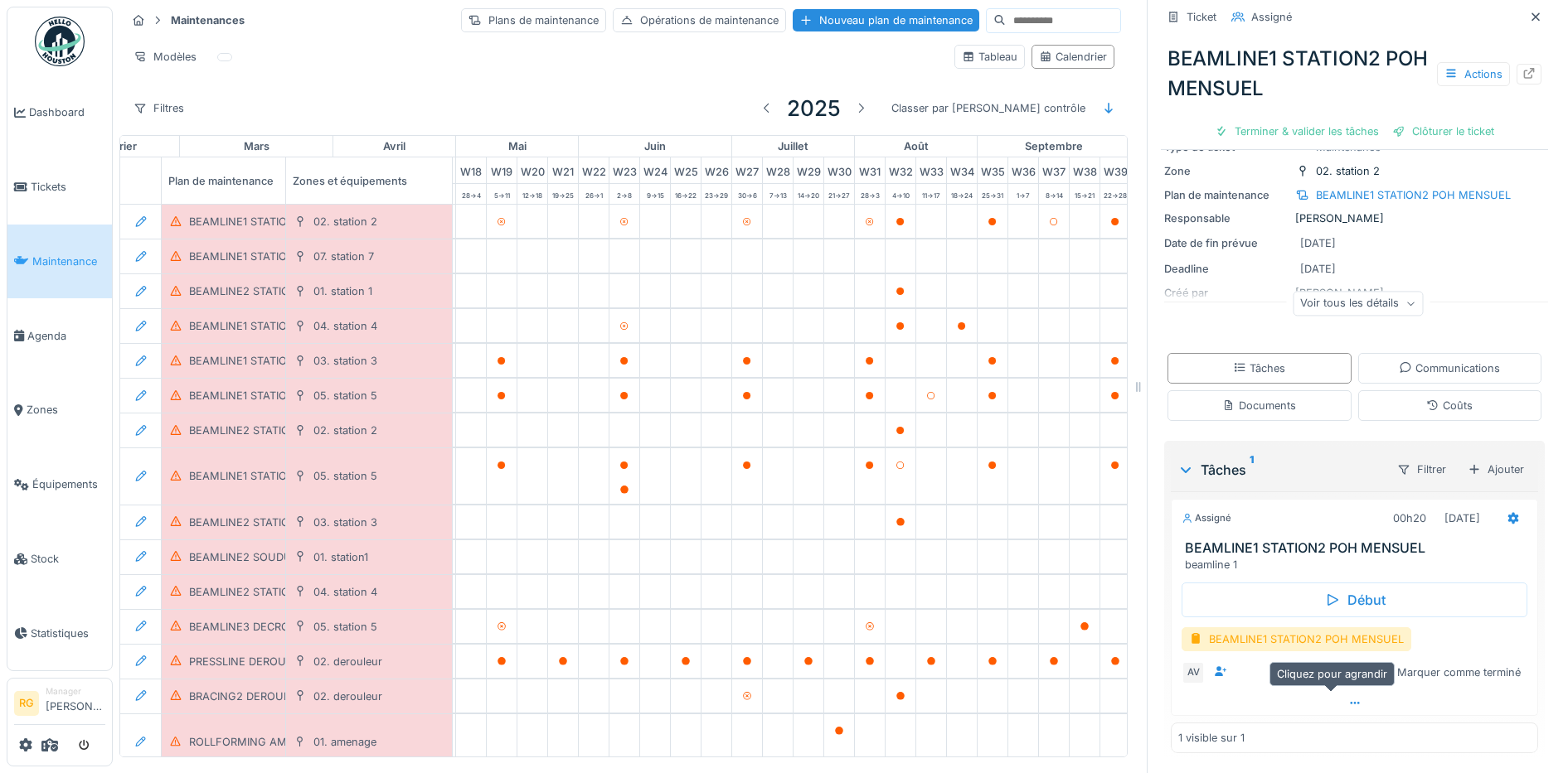
click at [1348, 707] on icon at bounding box center [1355, 703] width 13 height 11
click at [1474, 667] on div at bounding box center [1481, 675] width 13 height 16
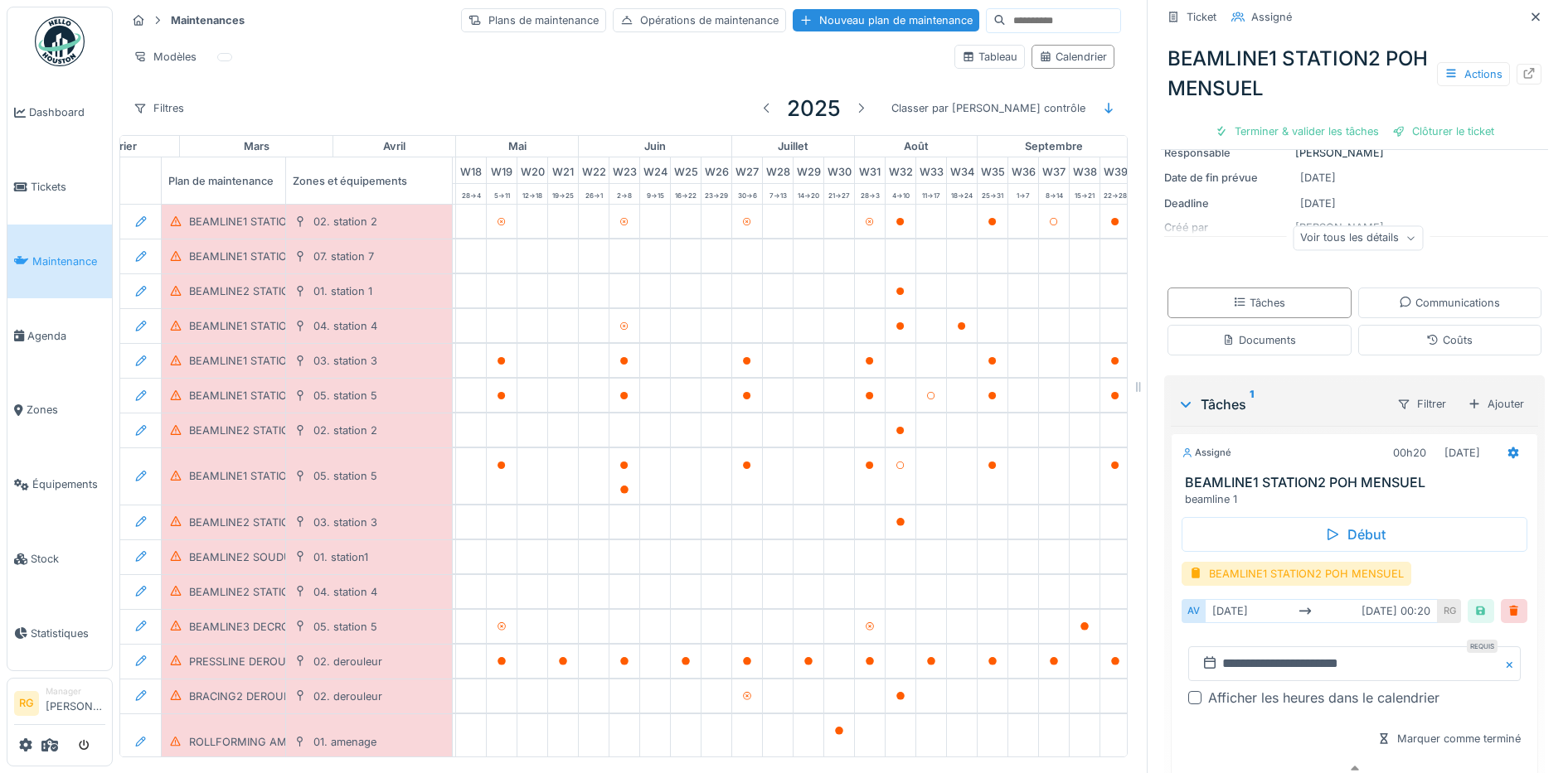
scroll to position [232, 0]
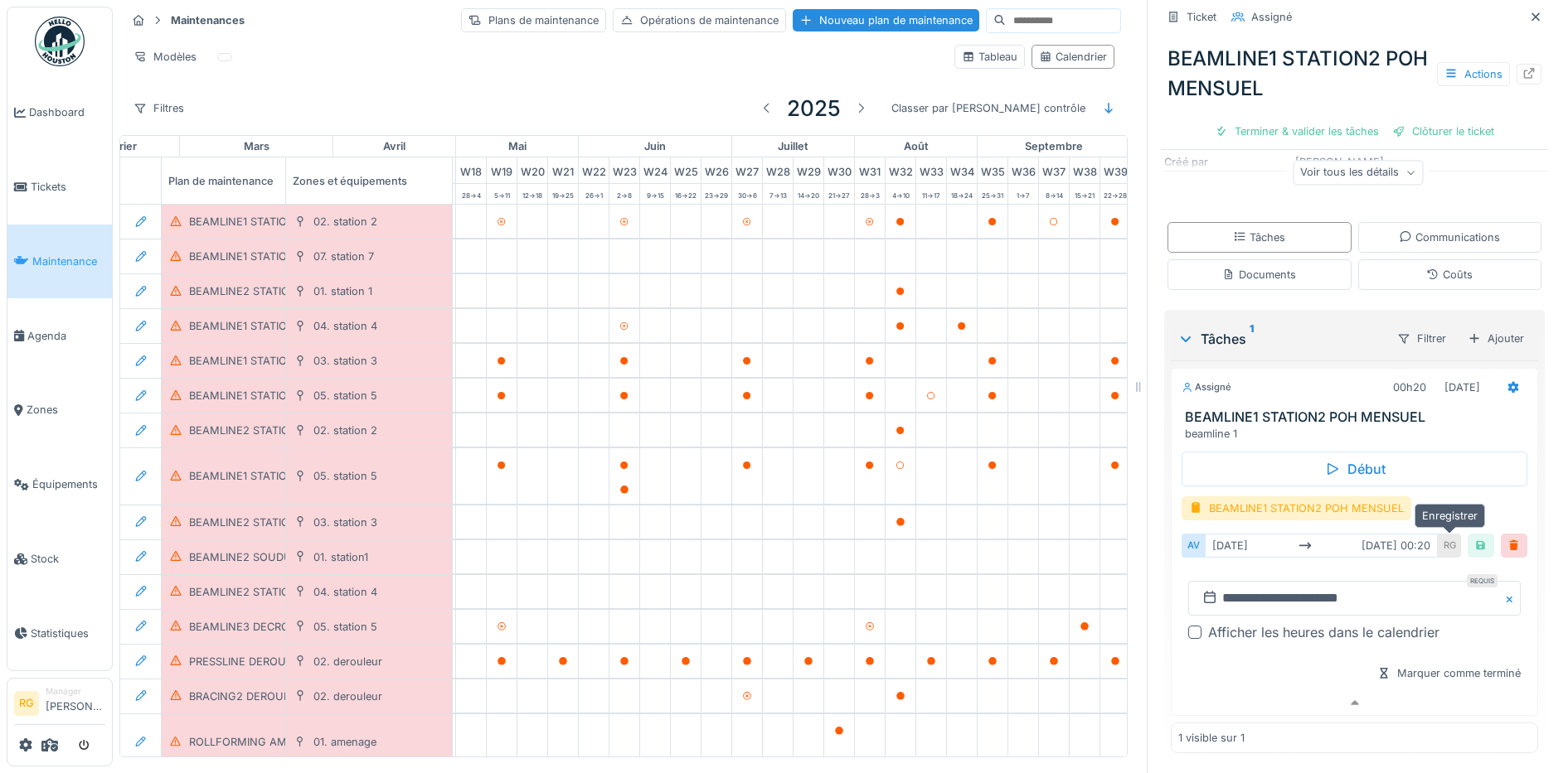
click at [1474, 538] on div at bounding box center [1481, 545] width 13 height 16
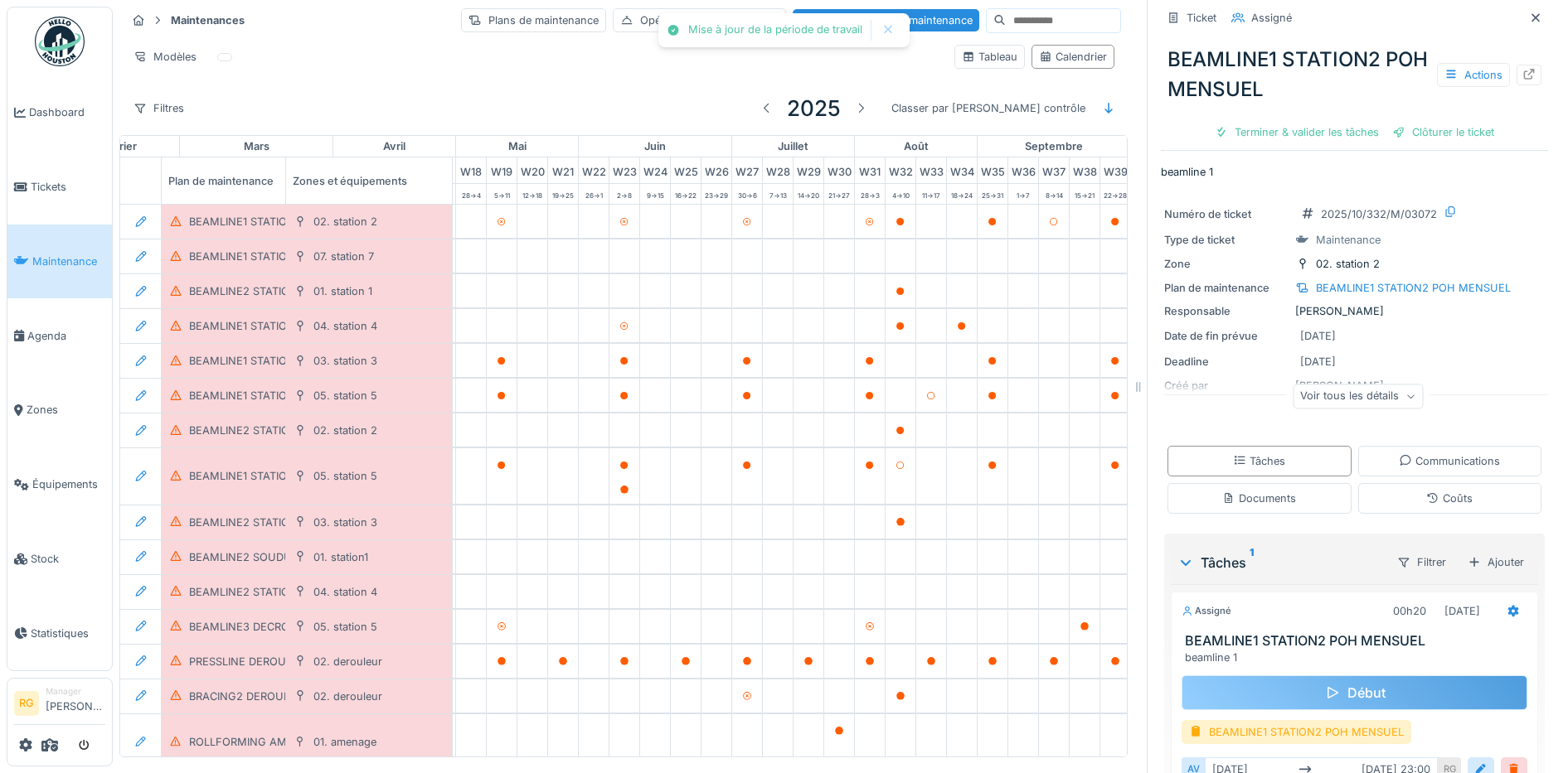
scroll to position [0, 0]
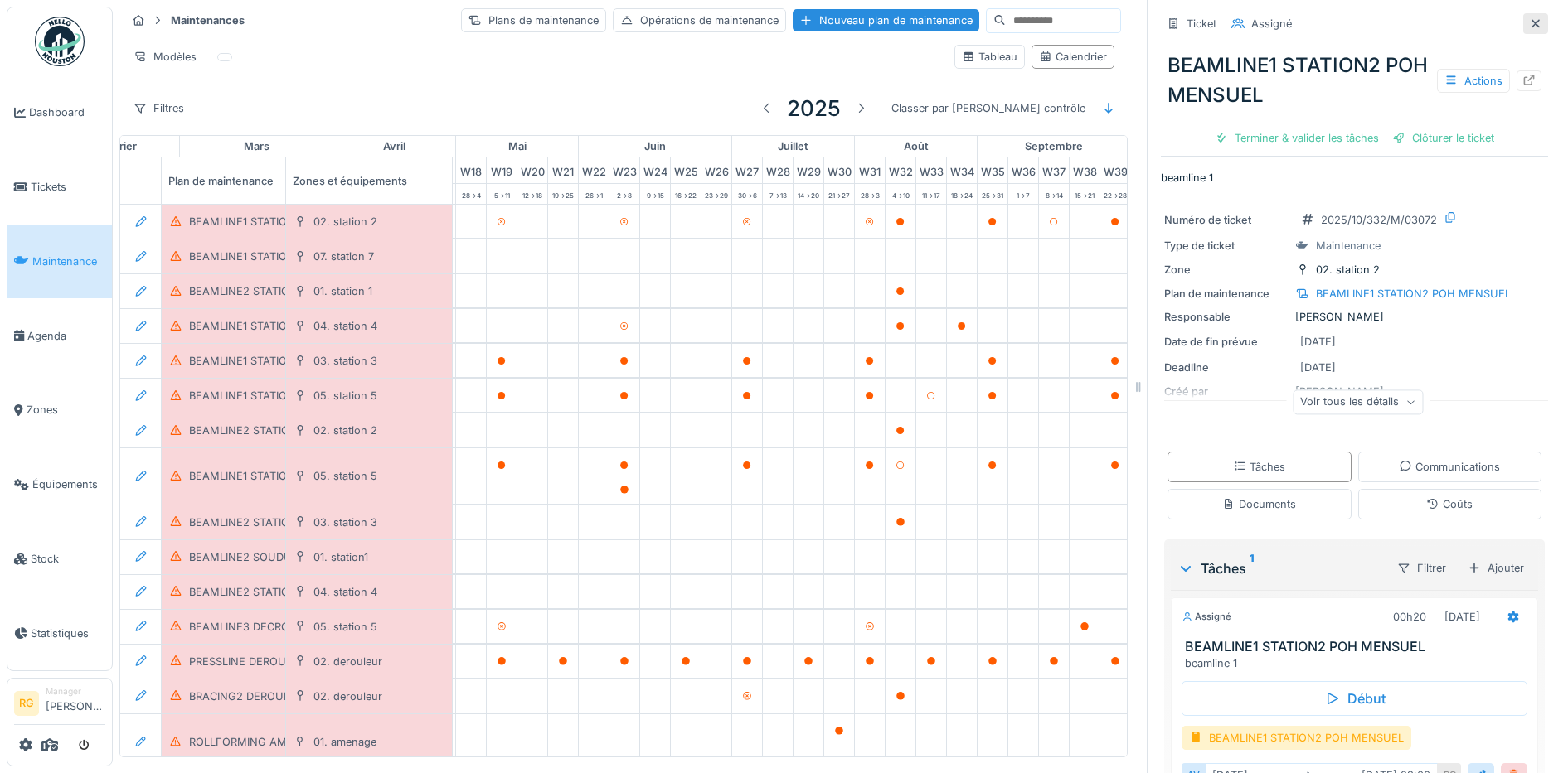
click at [1531, 19] on icon at bounding box center [1536, 23] width 8 height 8
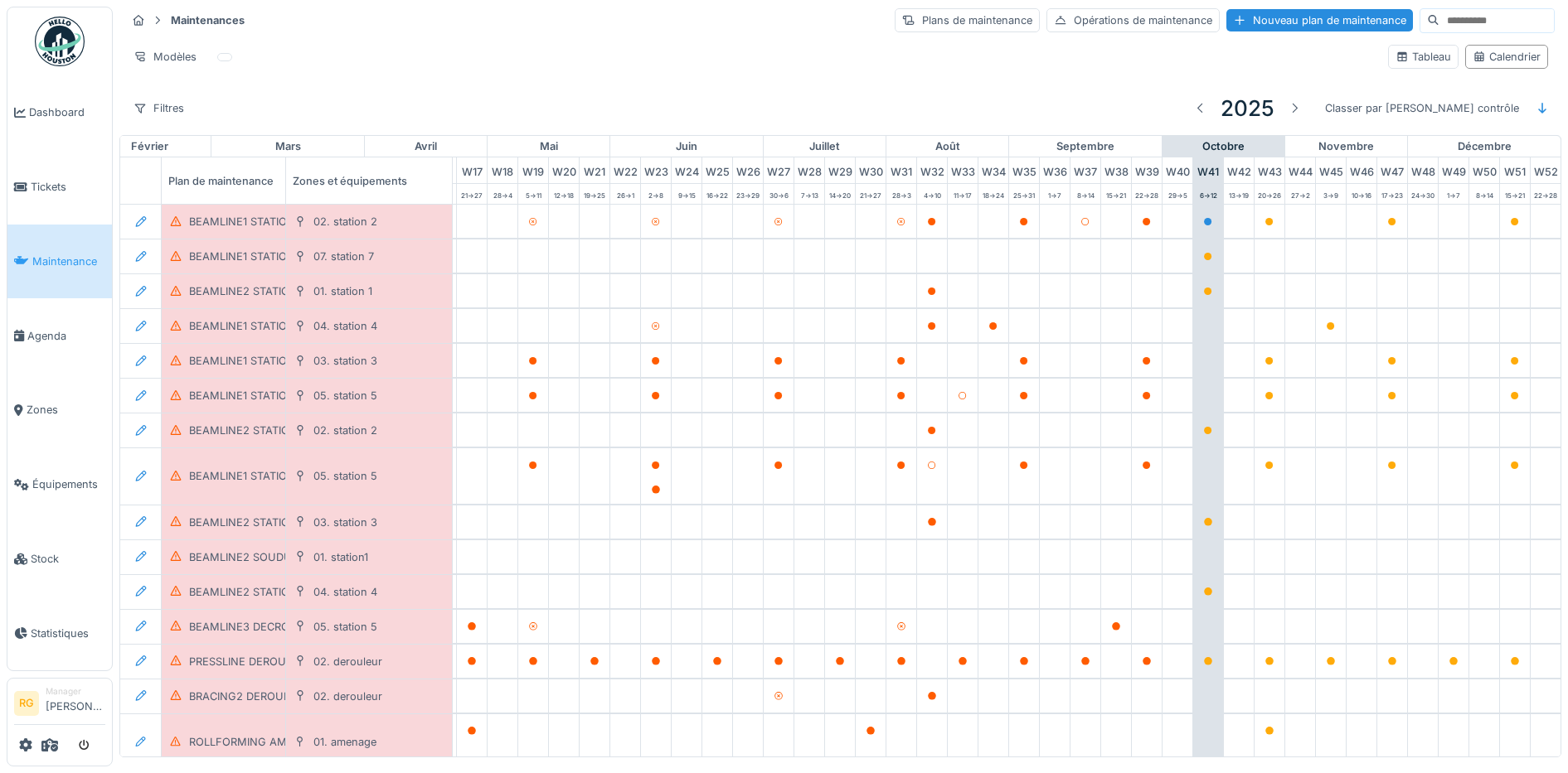
scroll to position [7, 0]
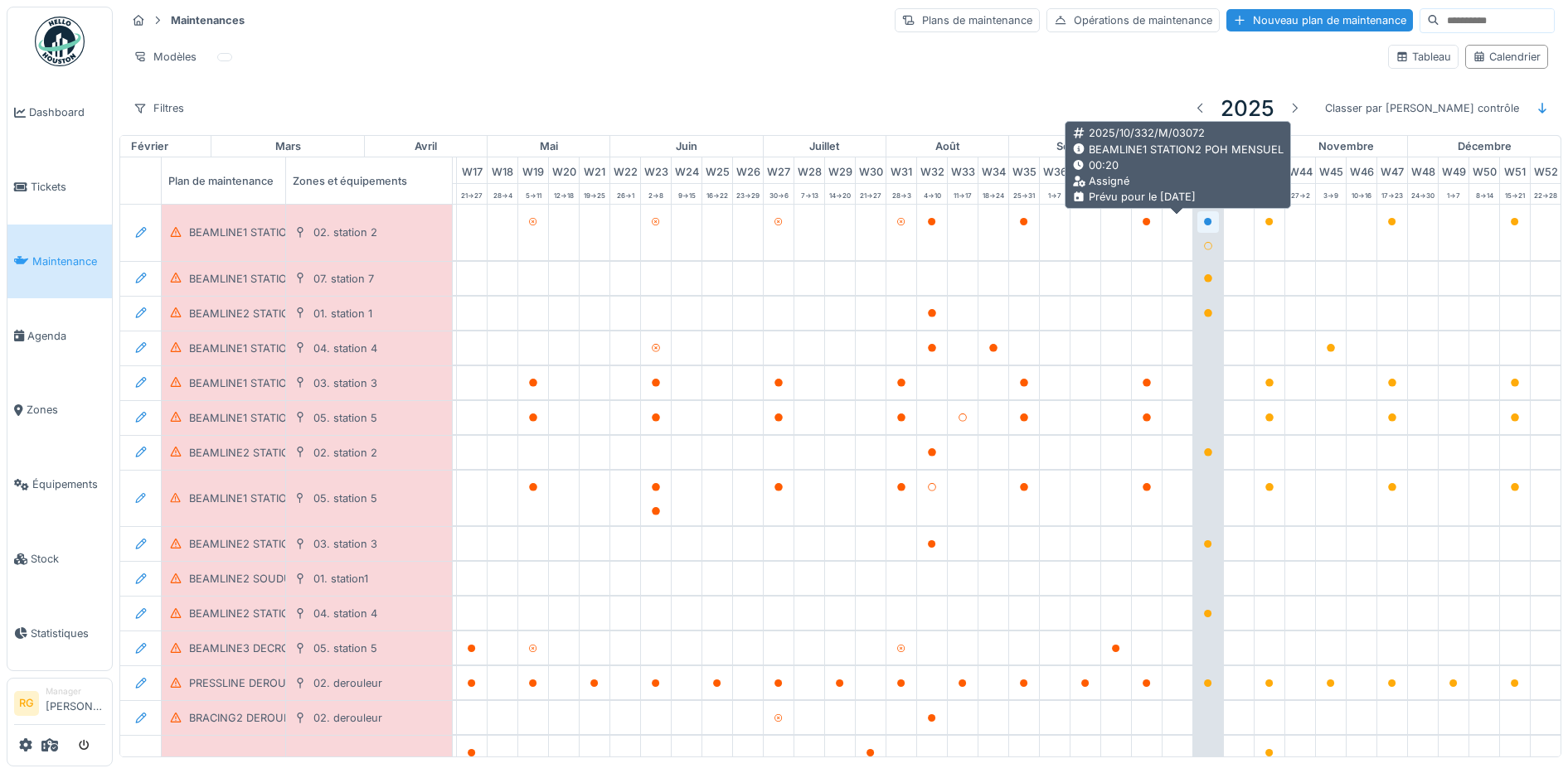
click at [1203, 218] on icon at bounding box center [1208, 222] width 8 height 8
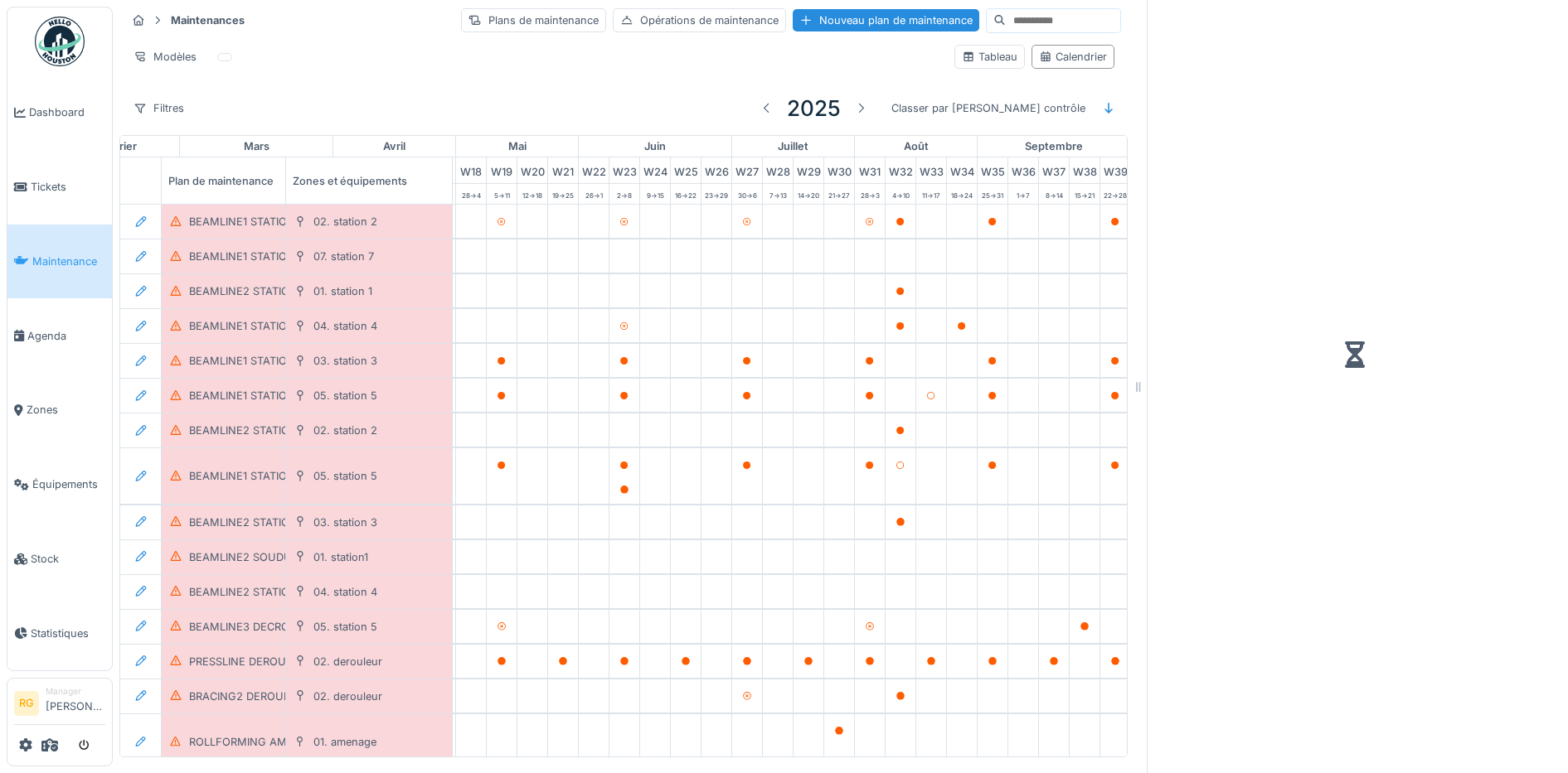
scroll to position [16, 0]
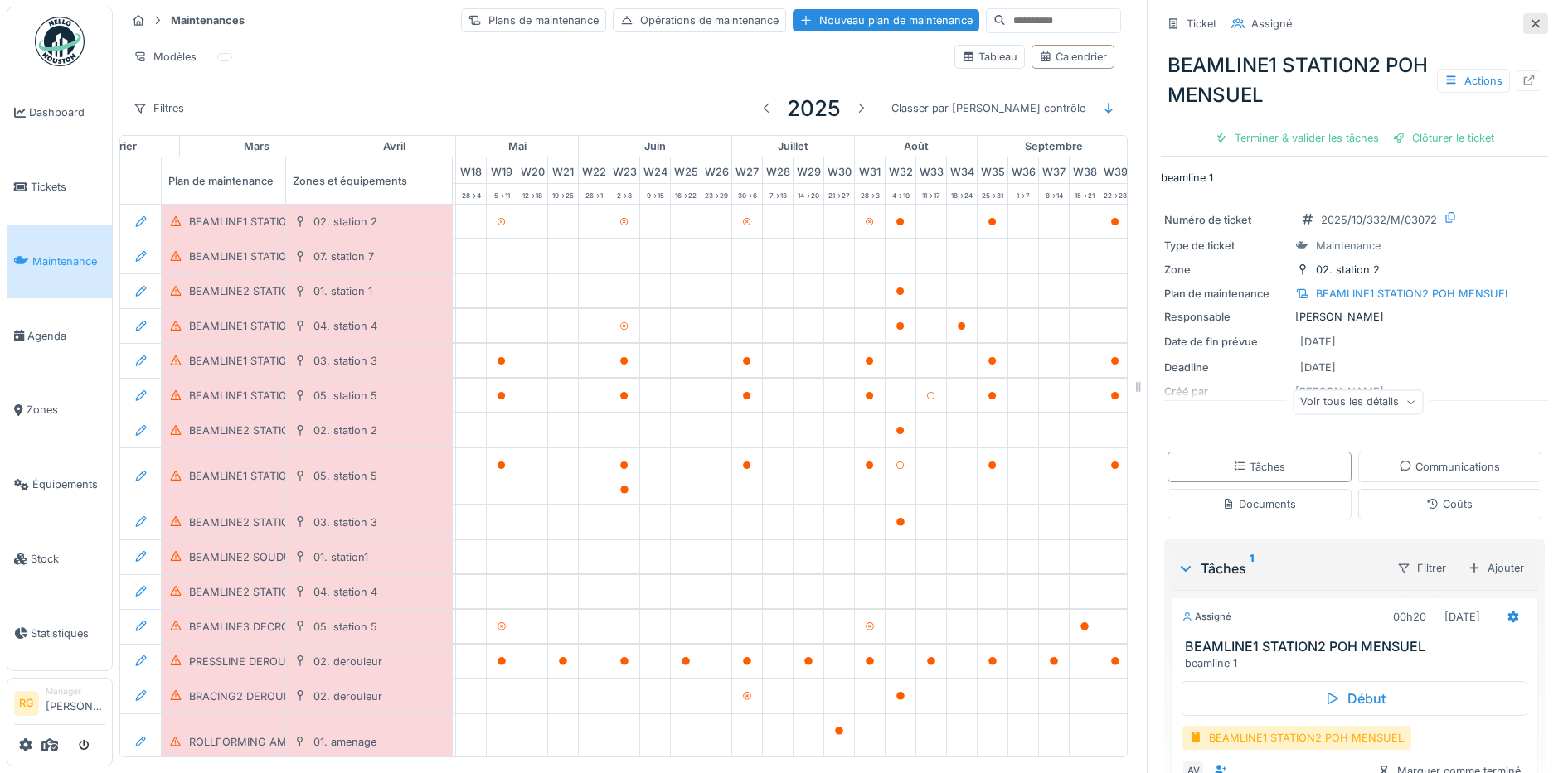
click at [1531, 19] on icon at bounding box center [1536, 23] width 8 height 8
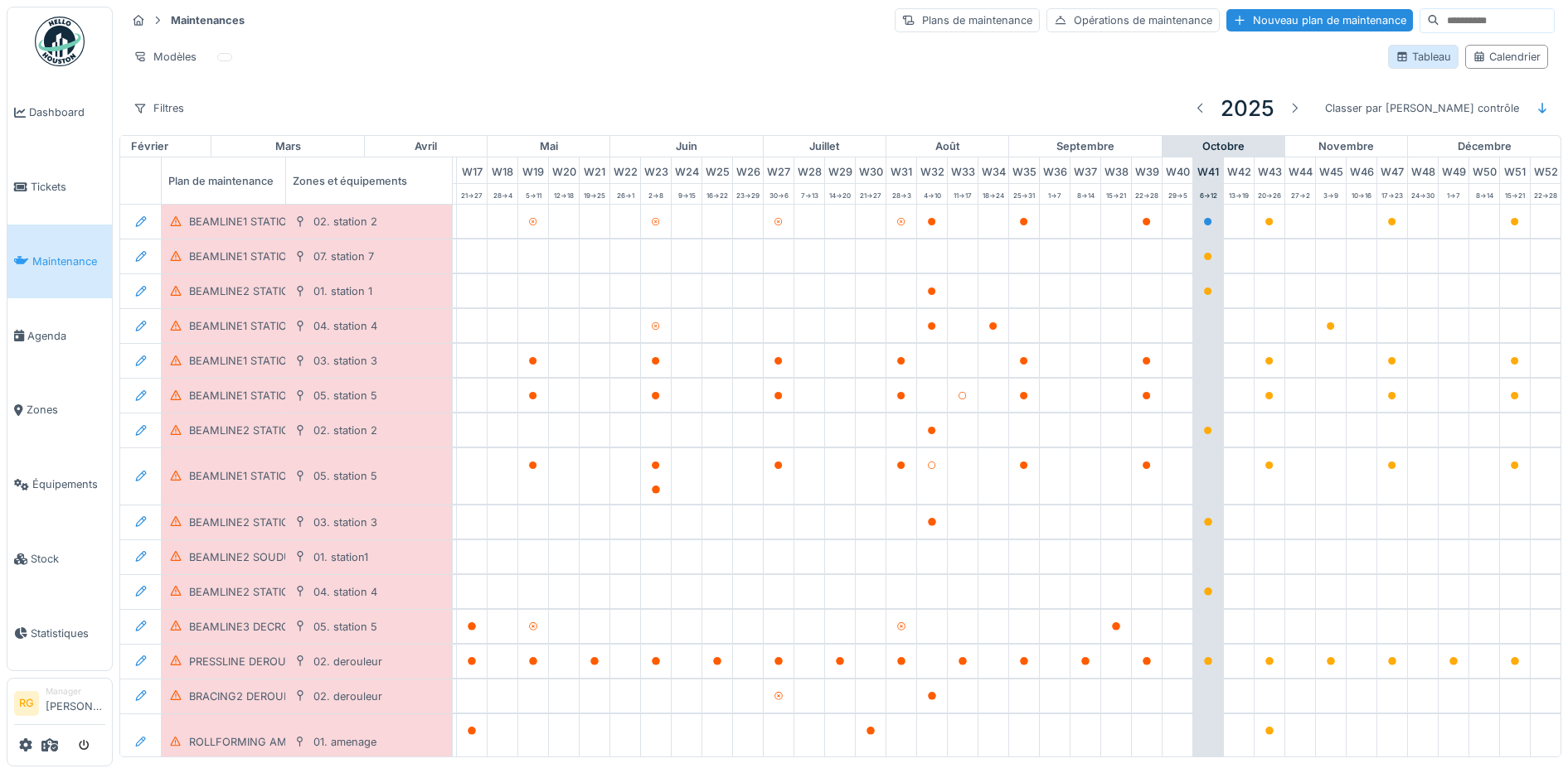
scroll to position [7, 0]
click at [245, 214] on div "BEAMLINE1 STATION2 POH MENSUEL" at bounding box center [286, 221] width 195 height 16
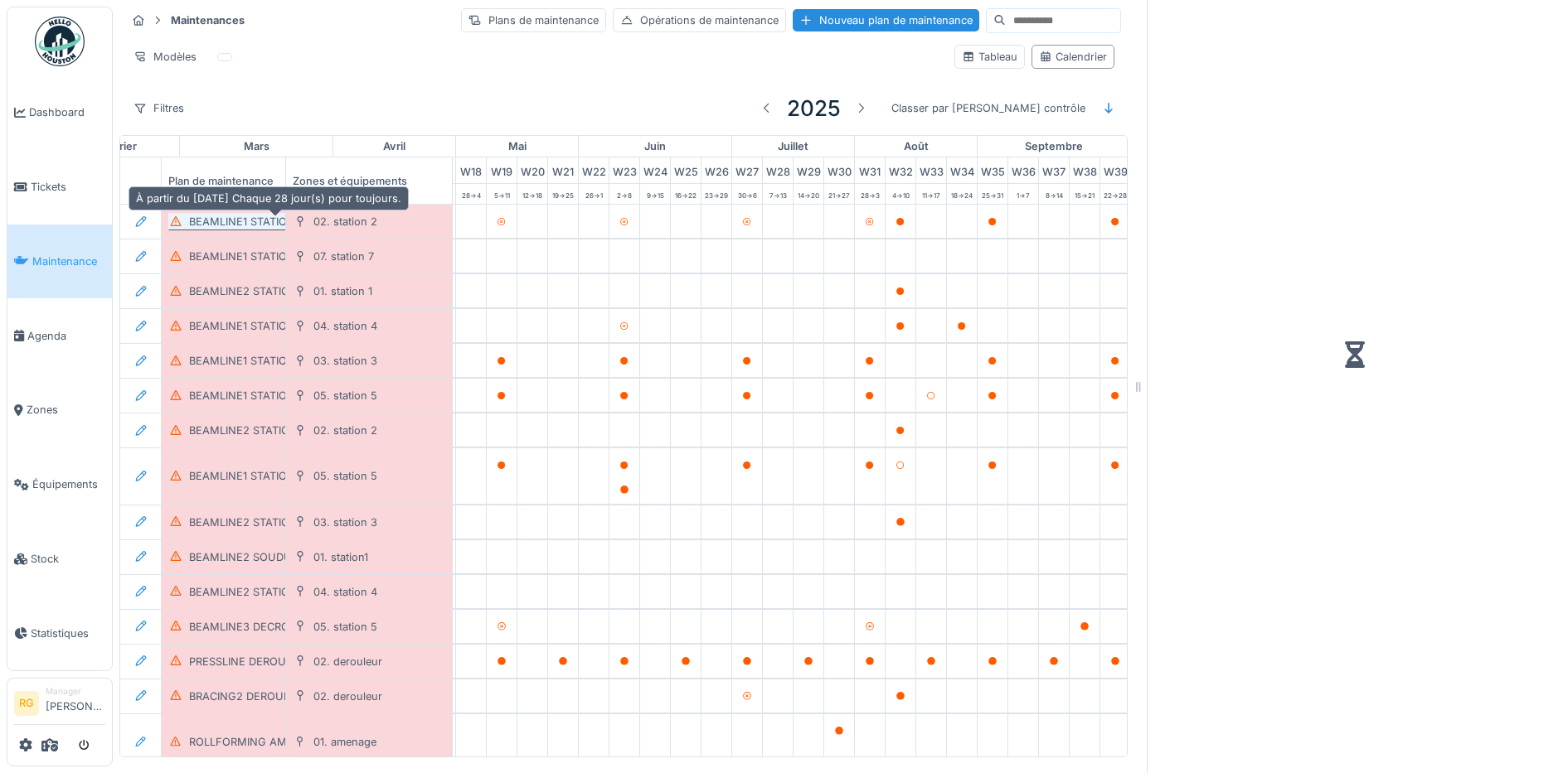
scroll to position [16, 0]
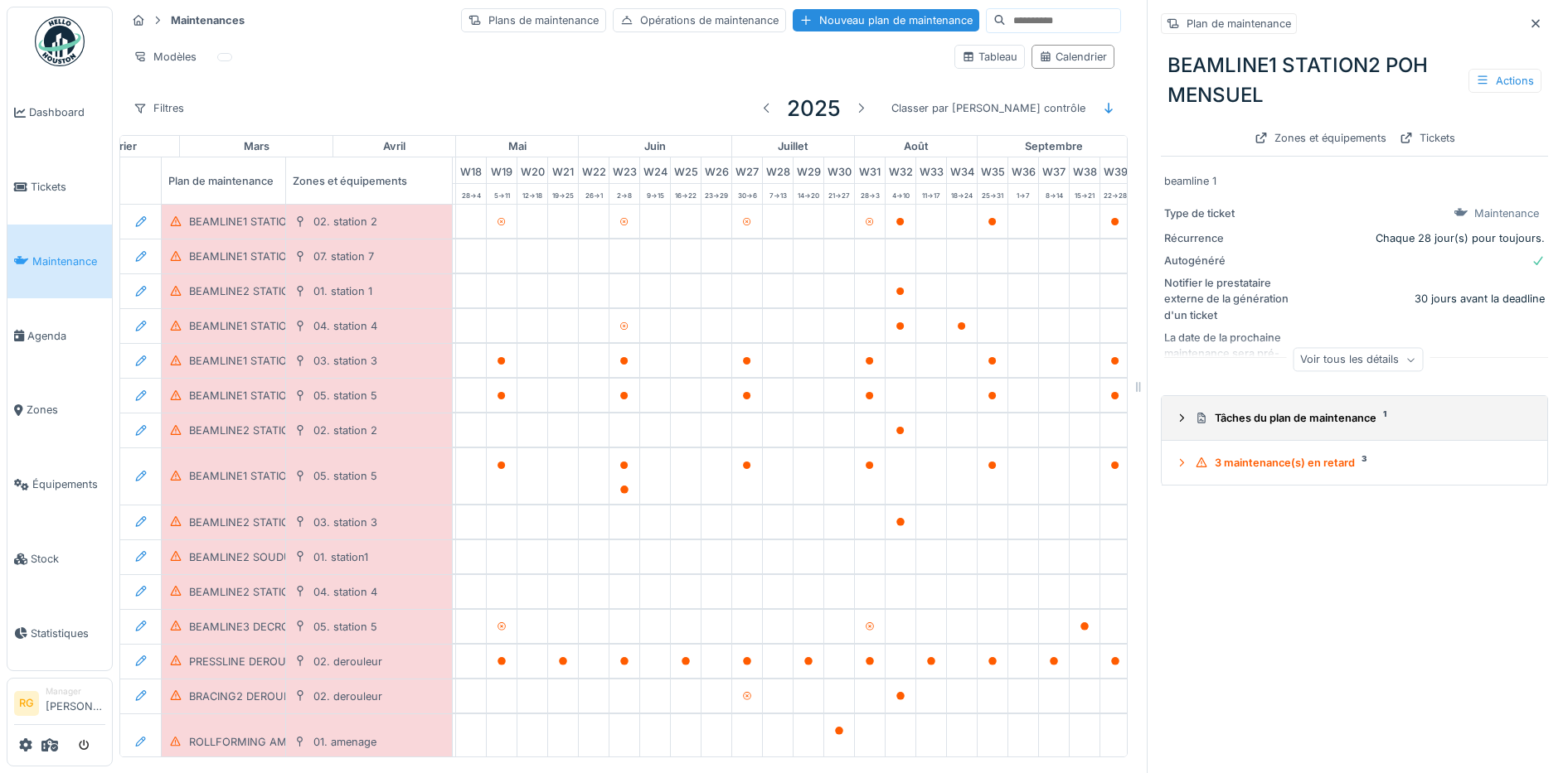
click at [1174, 413] on icon at bounding box center [1181, 418] width 13 height 11
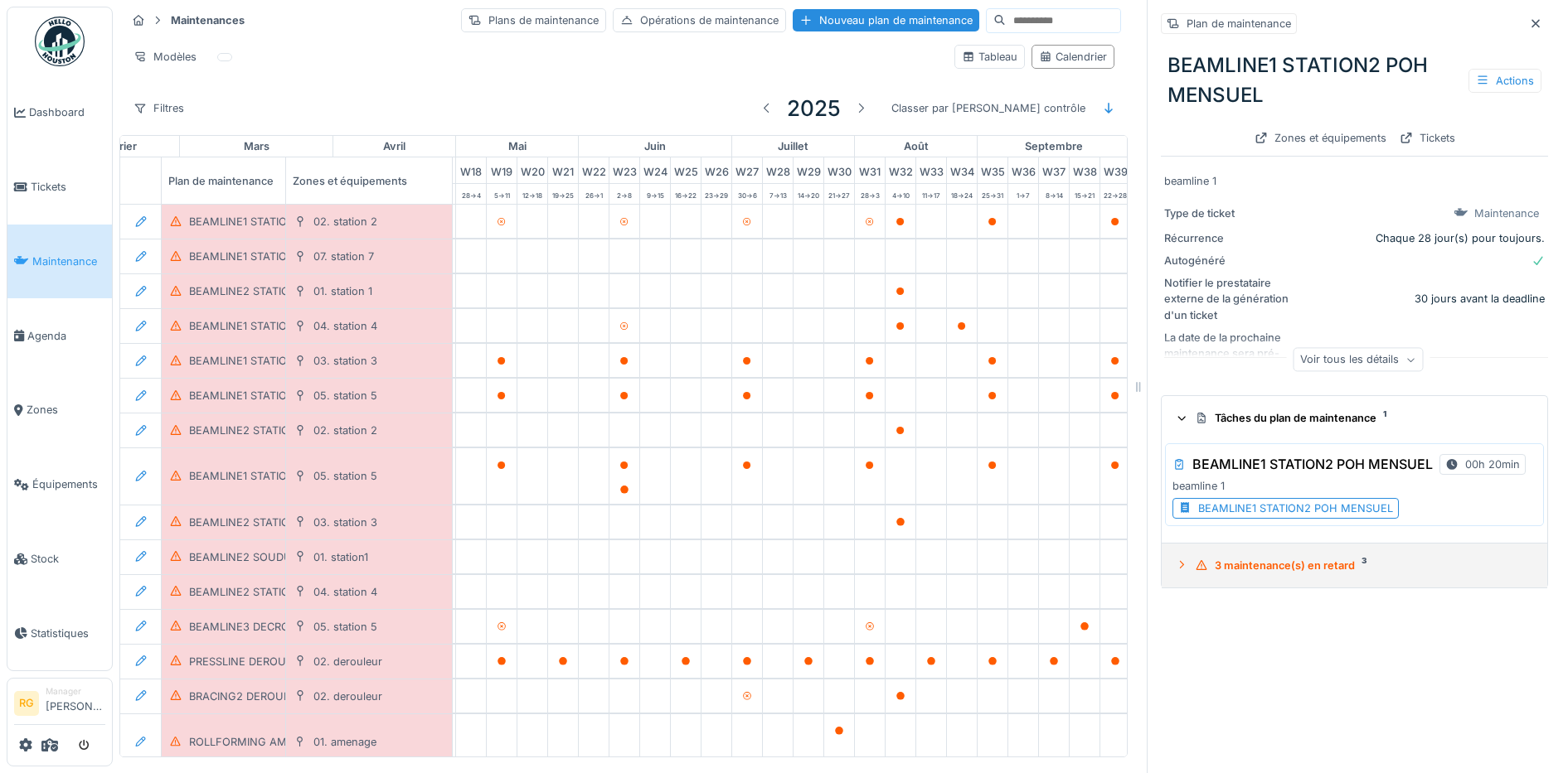
click at [1174, 559] on icon at bounding box center [1181, 564] width 13 height 11
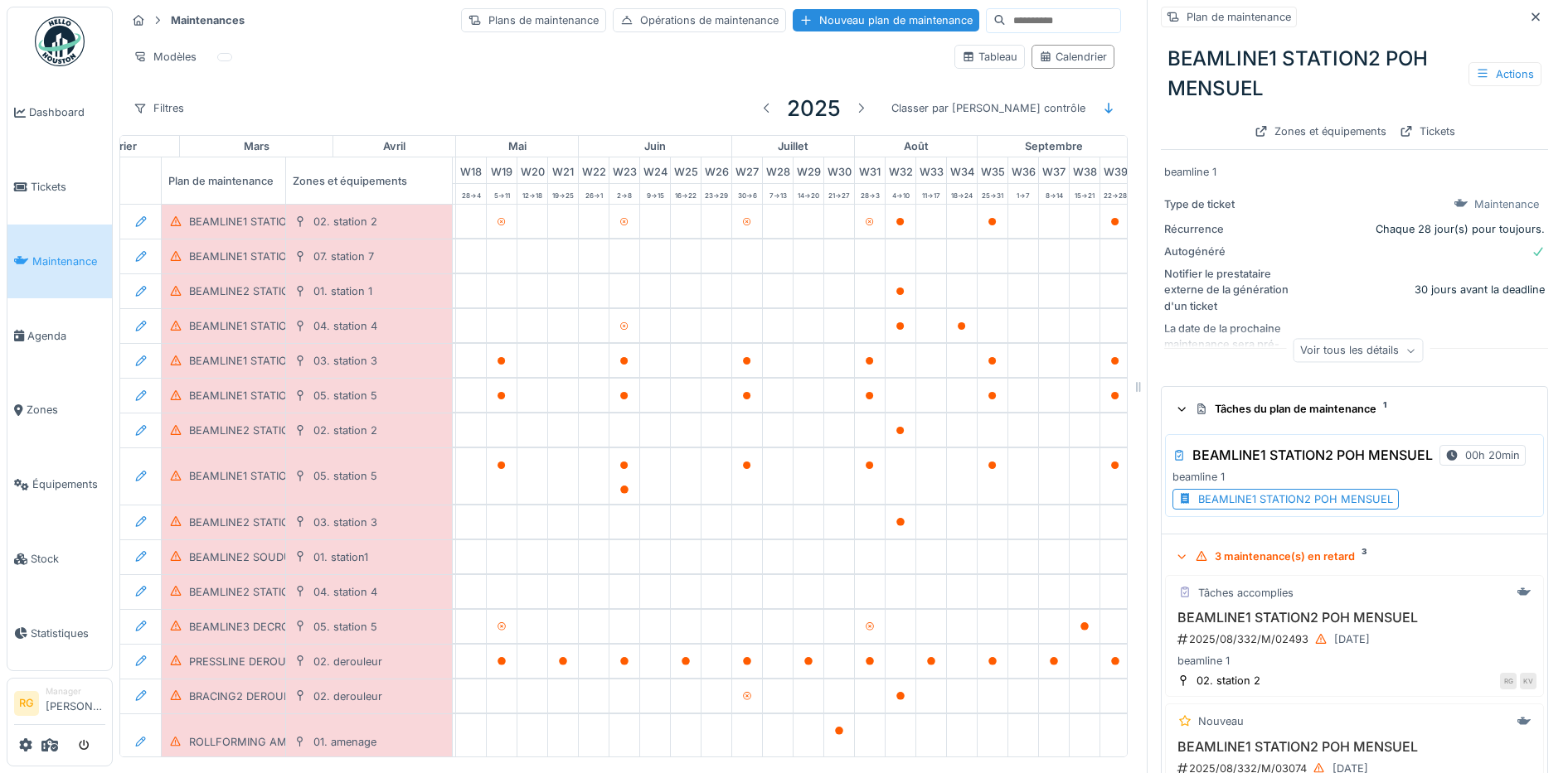
scroll to position [0, 0]
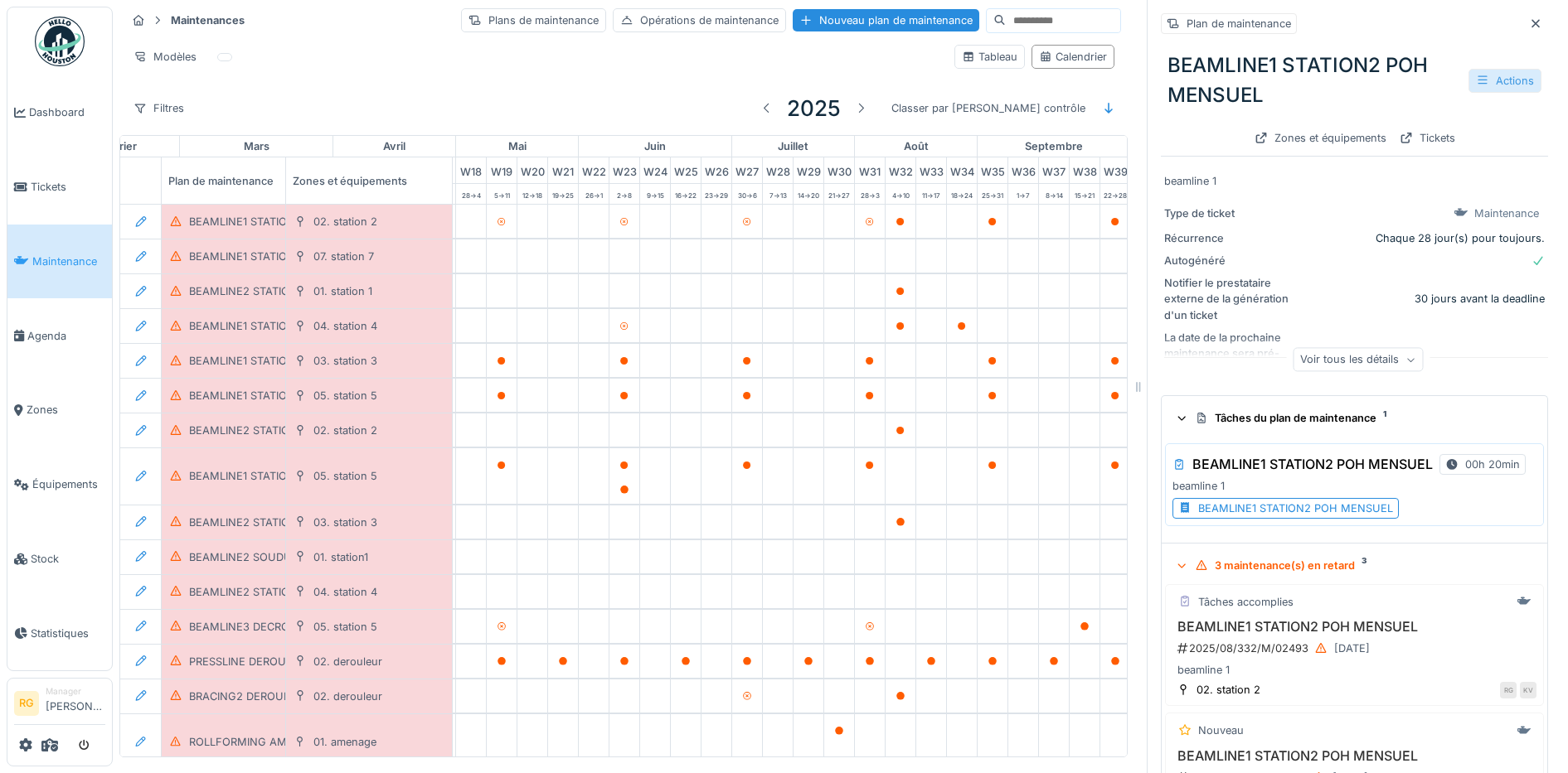
click at [1474, 69] on div "Actions" at bounding box center [1505, 81] width 73 height 24
click at [1391, 105] on div "Modifier" at bounding box center [1414, 117] width 149 height 25
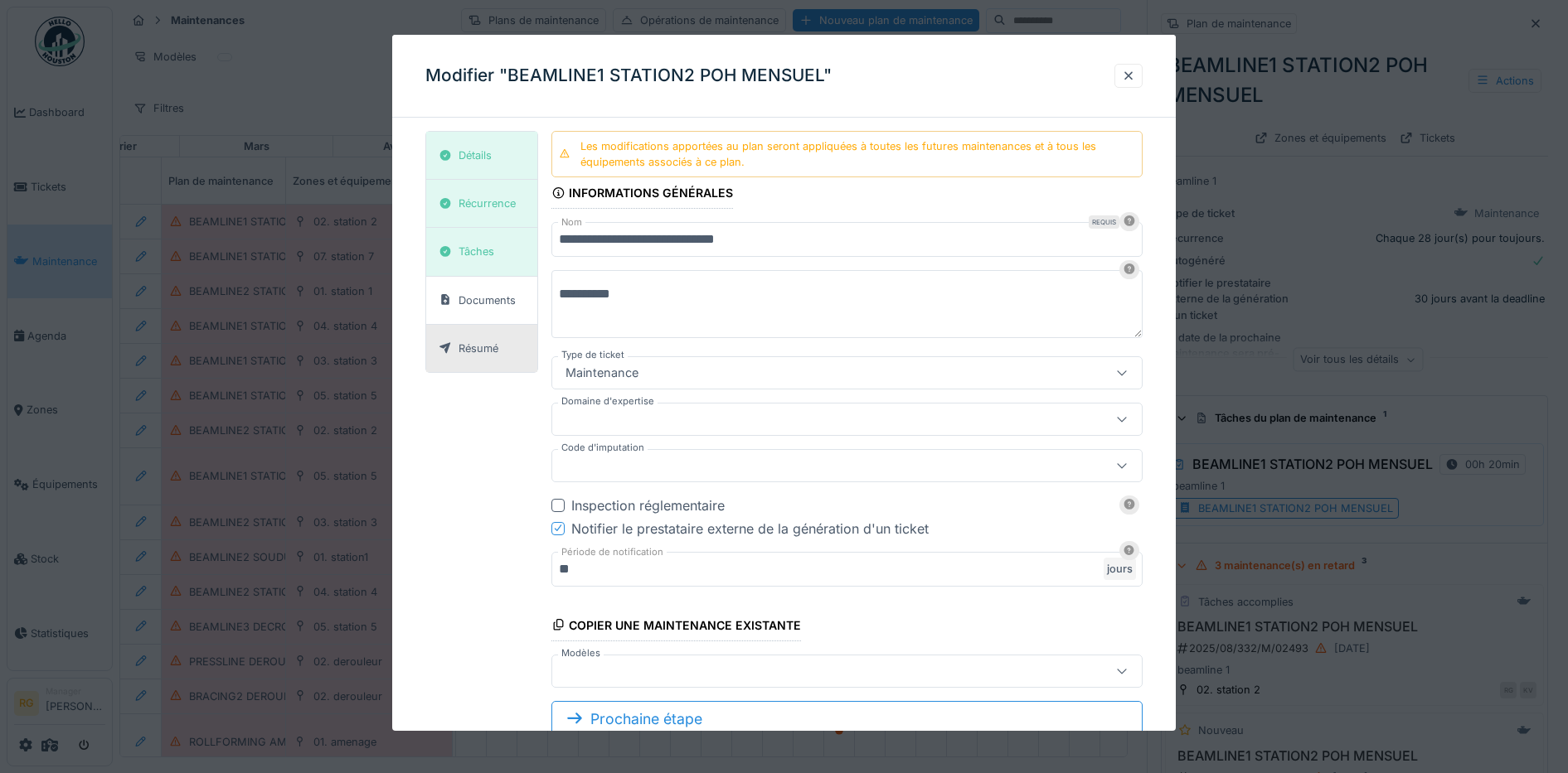
click at [485, 355] on div "Résumé" at bounding box center [479, 348] width 40 height 16
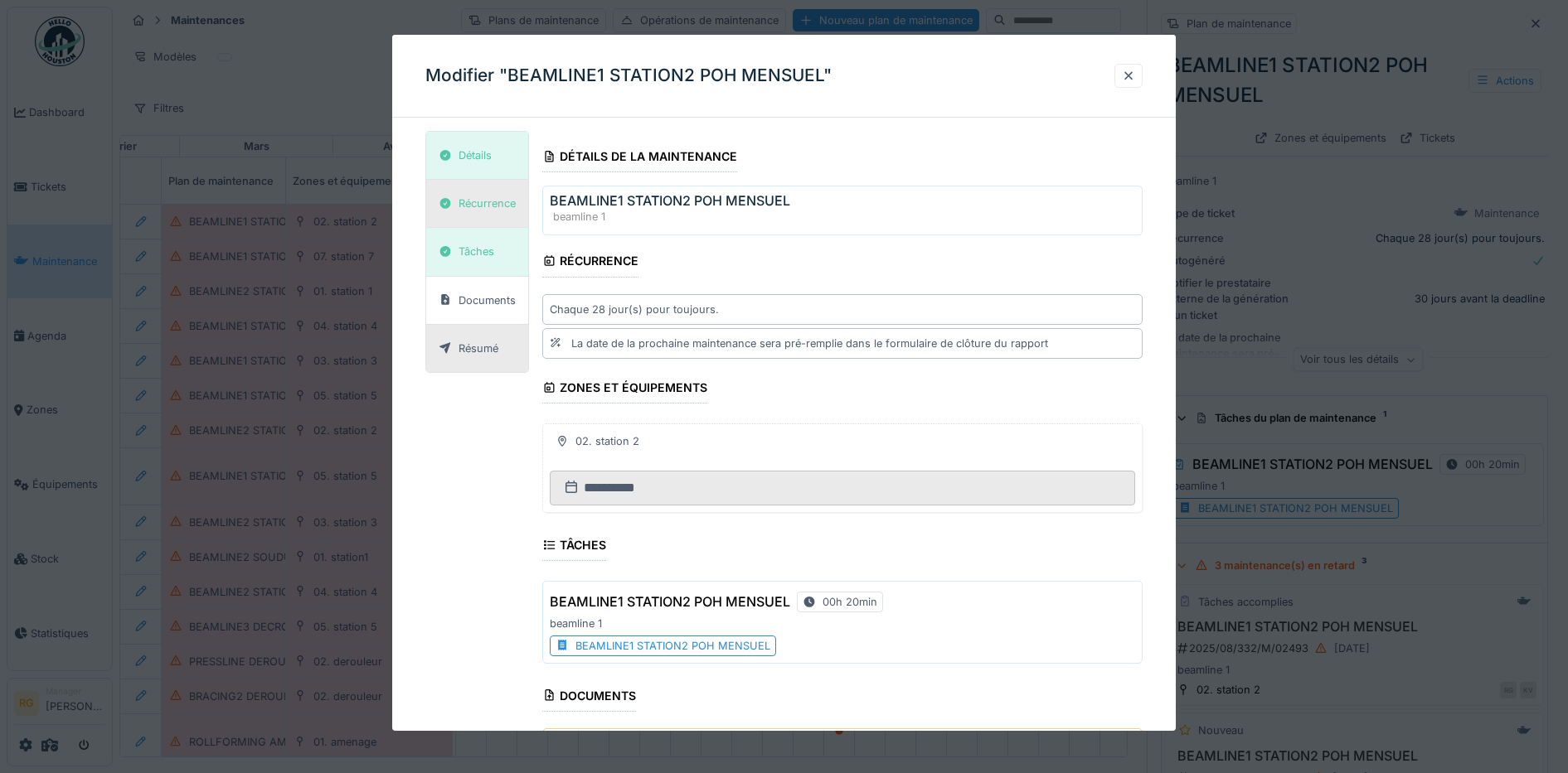
click at [476, 200] on div "Récurrence" at bounding box center [487, 203] width 57 height 16
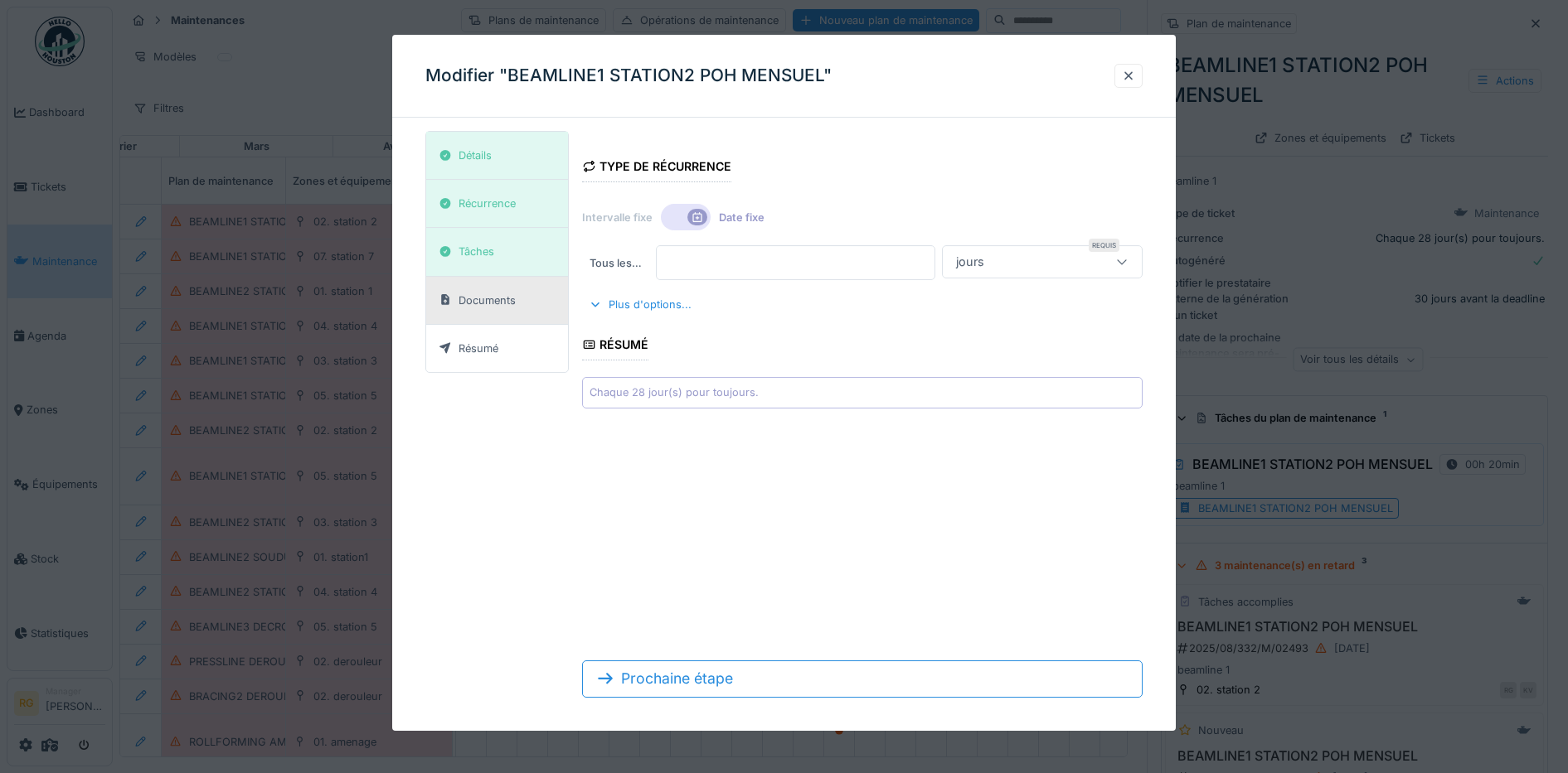
click at [477, 297] on div "Documents" at bounding box center [487, 300] width 57 height 16
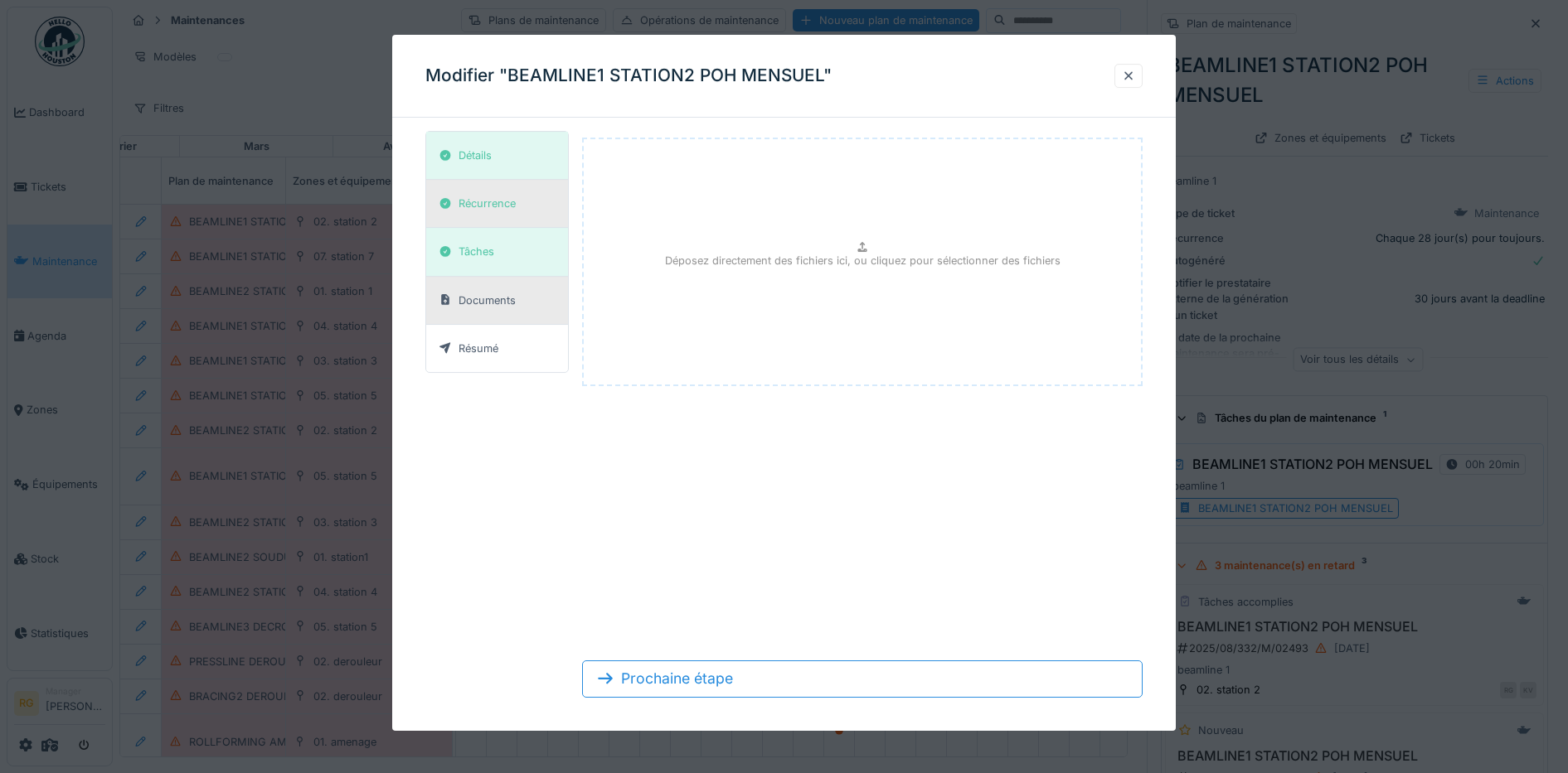
click at [489, 199] on div "Récurrence" at bounding box center [487, 203] width 57 height 16
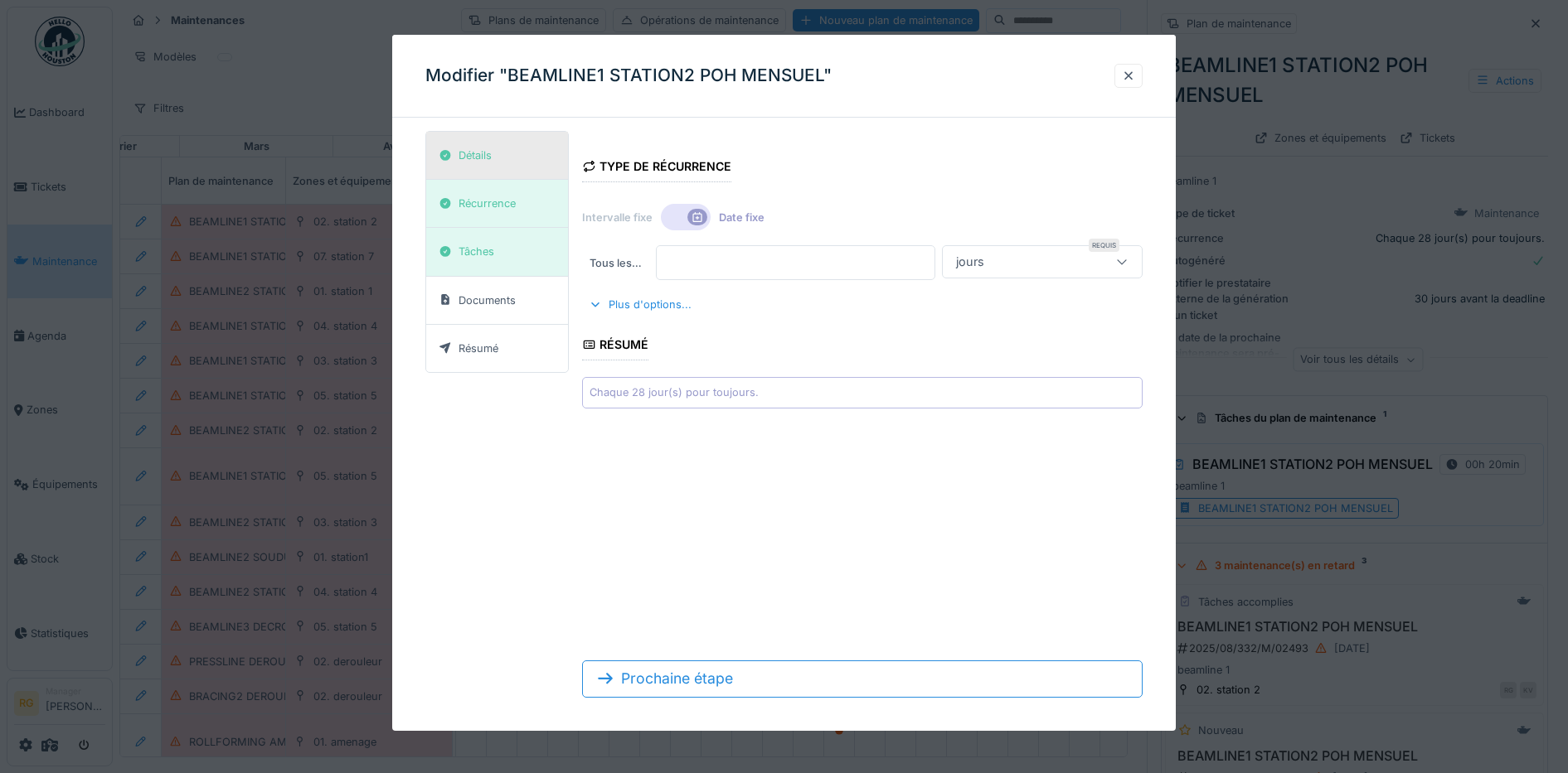
click at [489, 153] on div "Détails" at bounding box center [475, 155] width 33 height 16
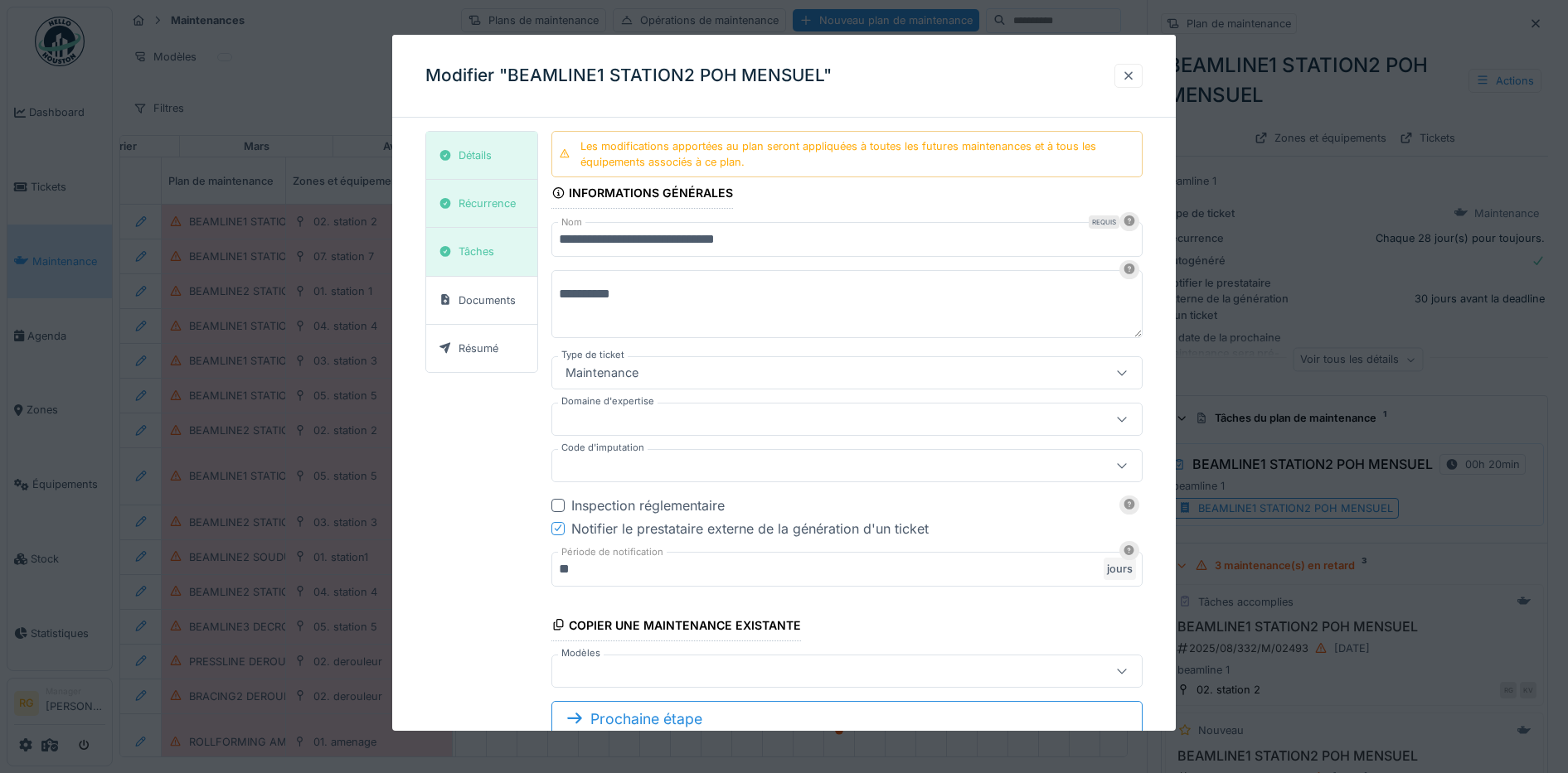
click at [1133, 76] on div at bounding box center [1129, 76] width 13 height 16
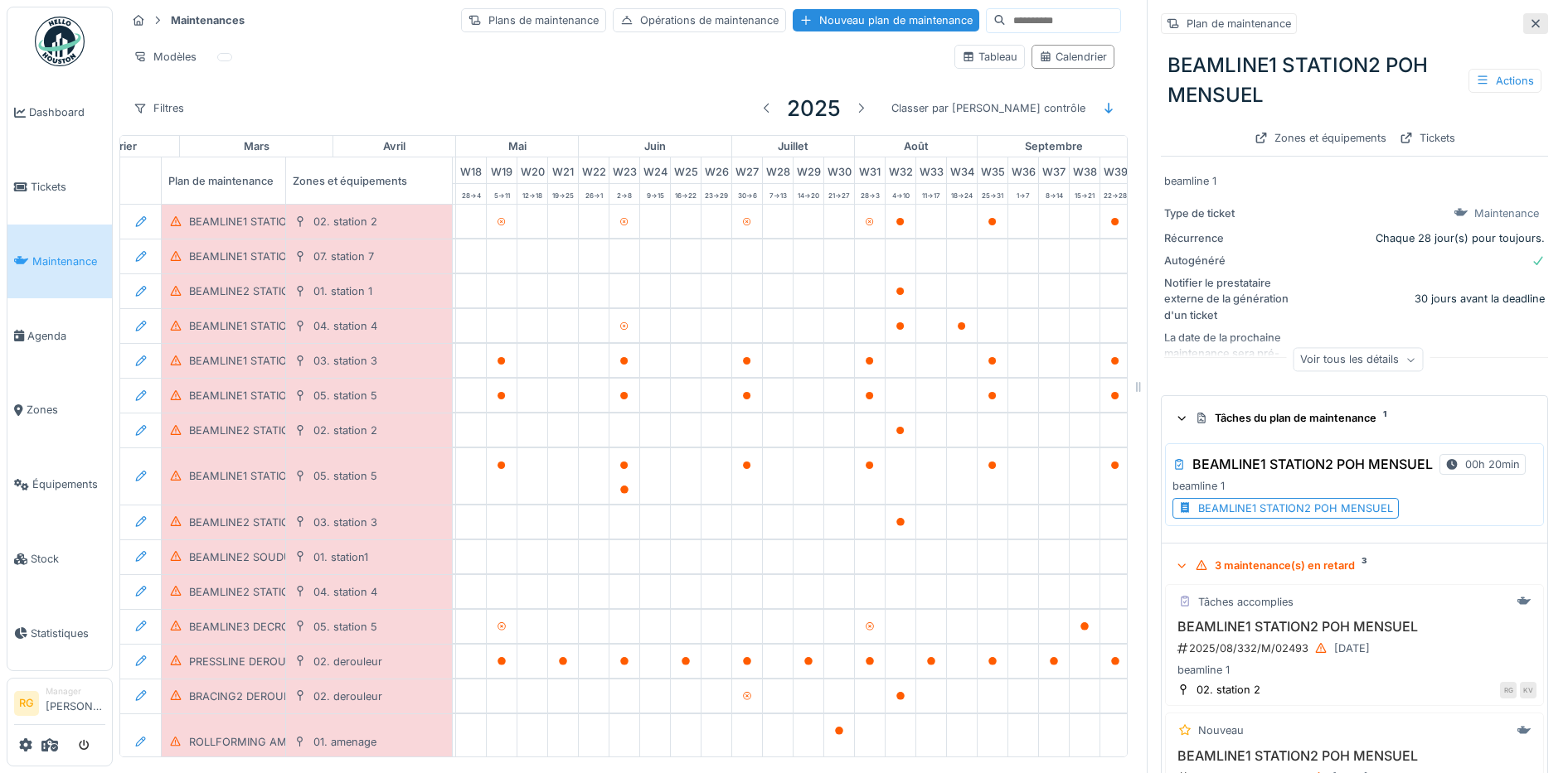
click at [1529, 18] on icon at bounding box center [1536, 23] width 13 height 11
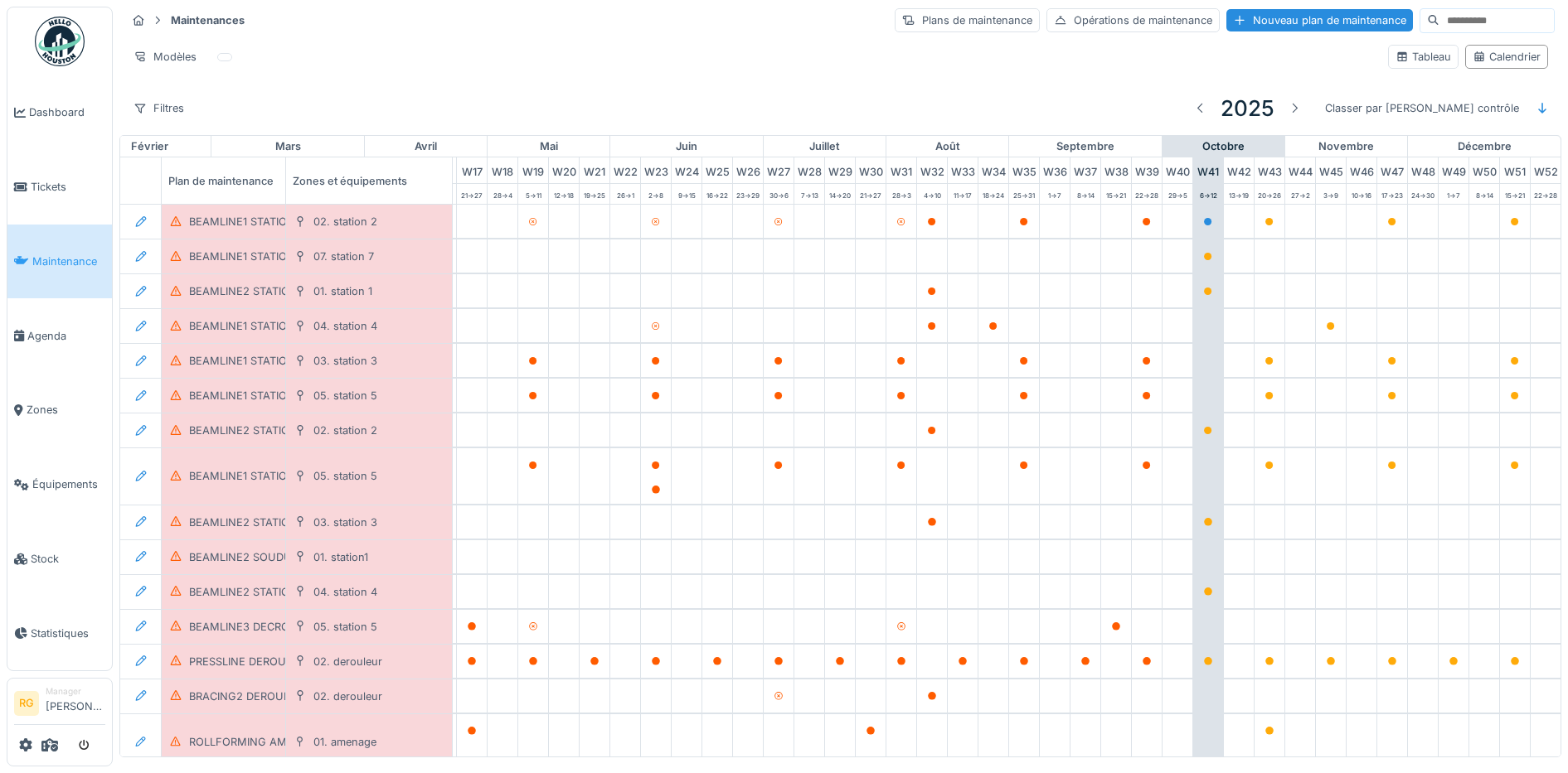
scroll to position [7, 0]
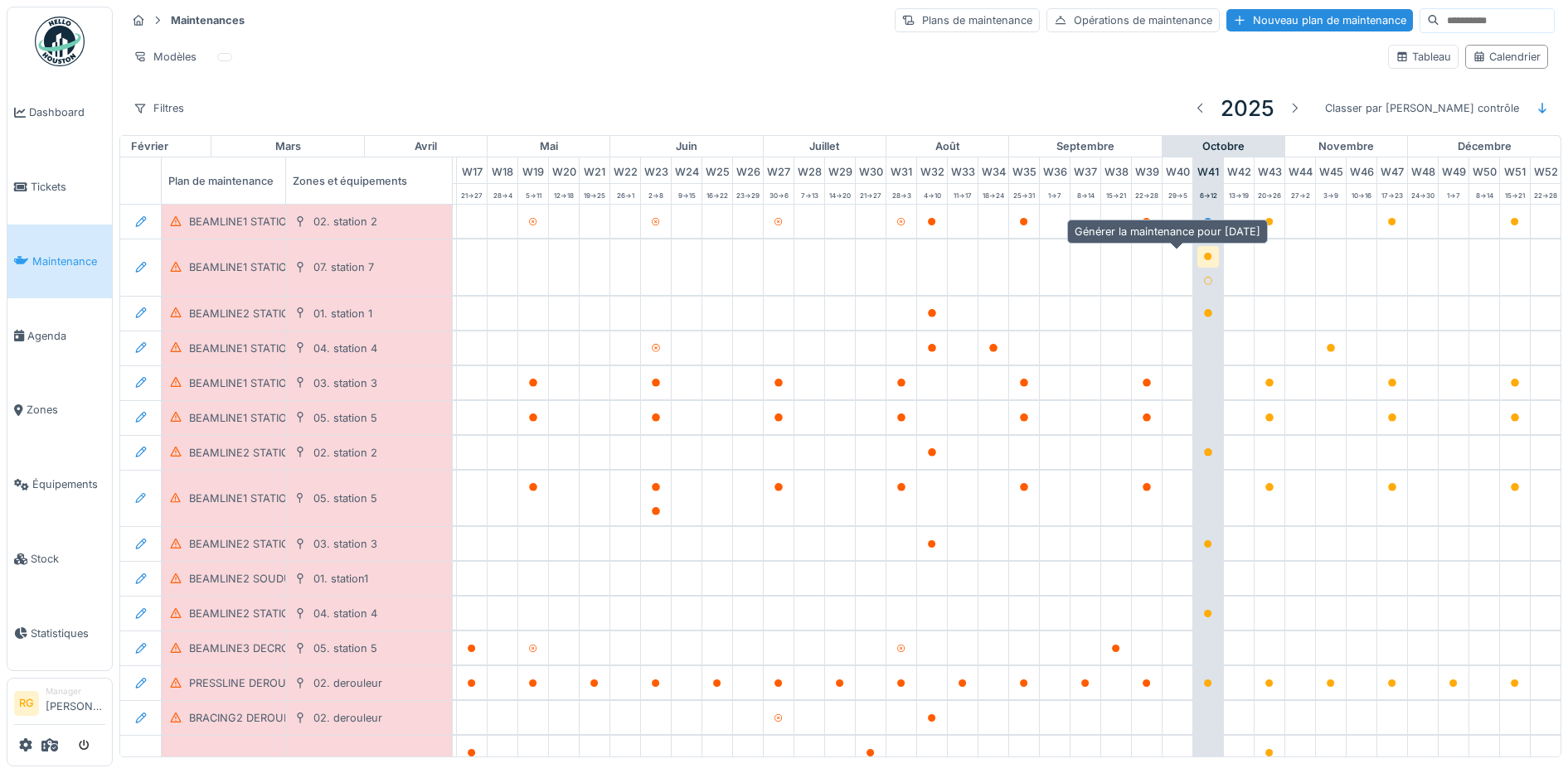
click at [1203, 254] on icon at bounding box center [1208, 257] width 8 height 8
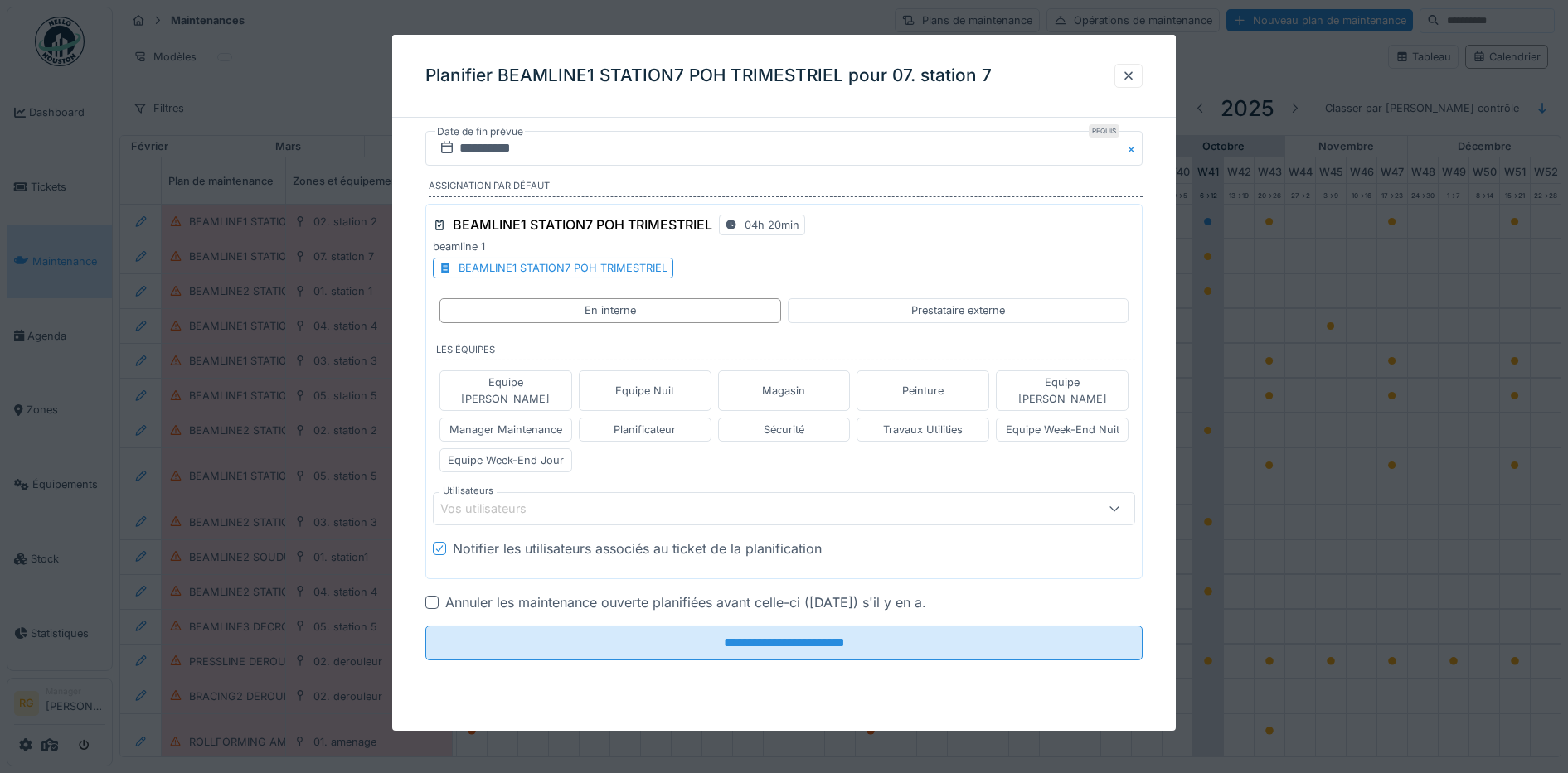
click at [430, 596] on div at bounding box center [432, 602] width 13 height 13
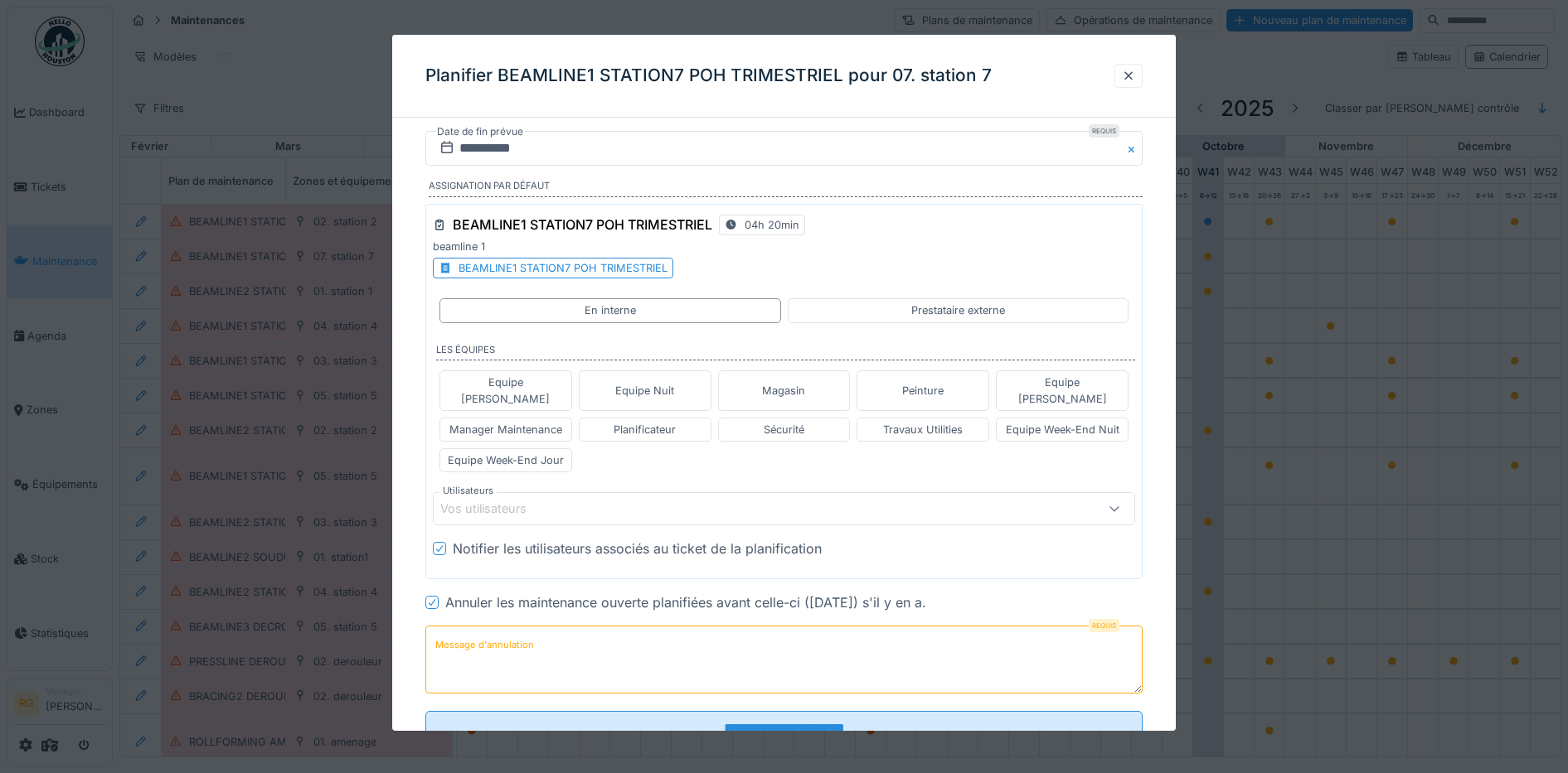
click at [499, 500] on div "Vos utilisateurs" at bounding box center [494, 509] width 109 height 18
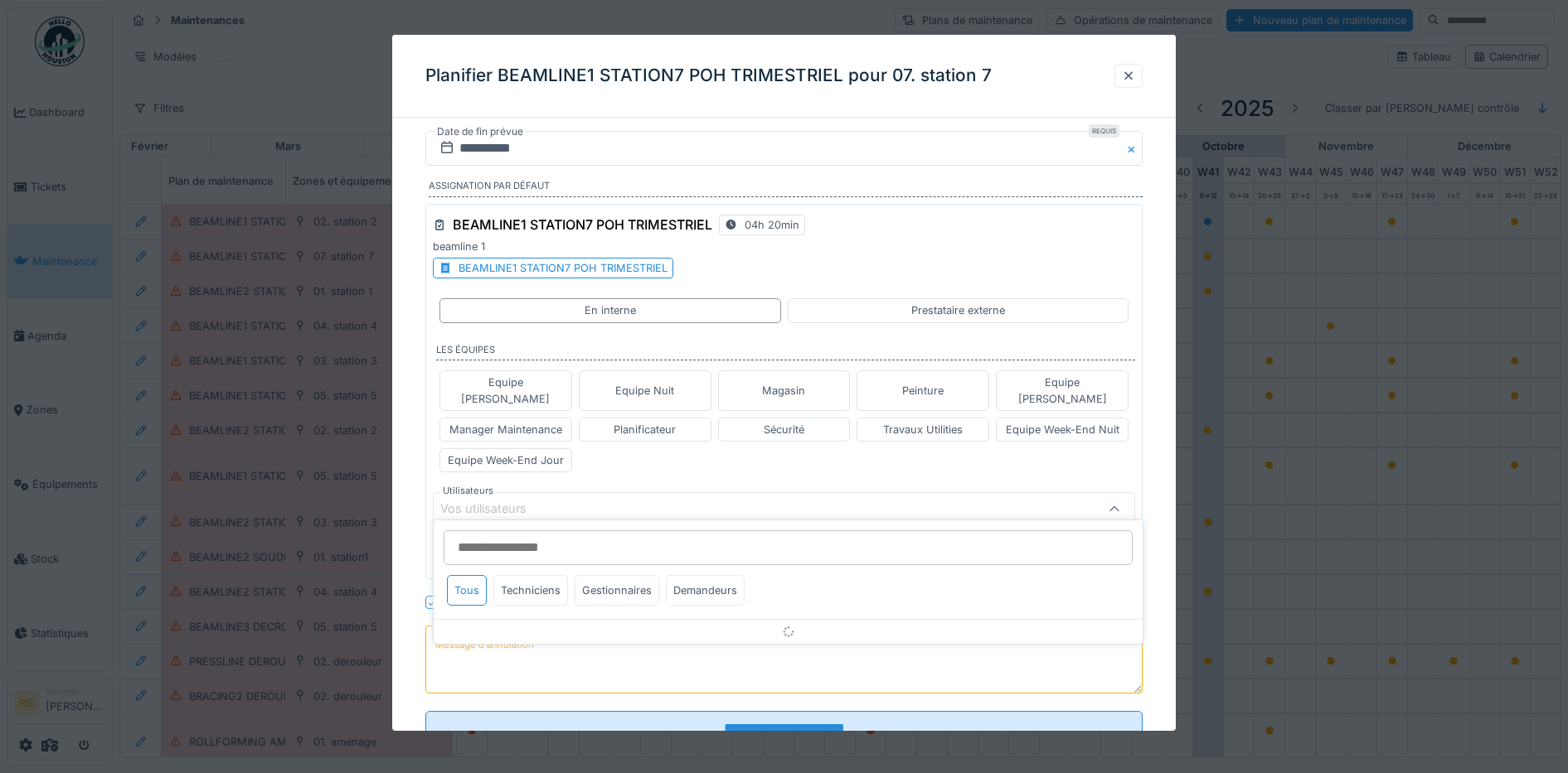
scroll to position [46, 0]
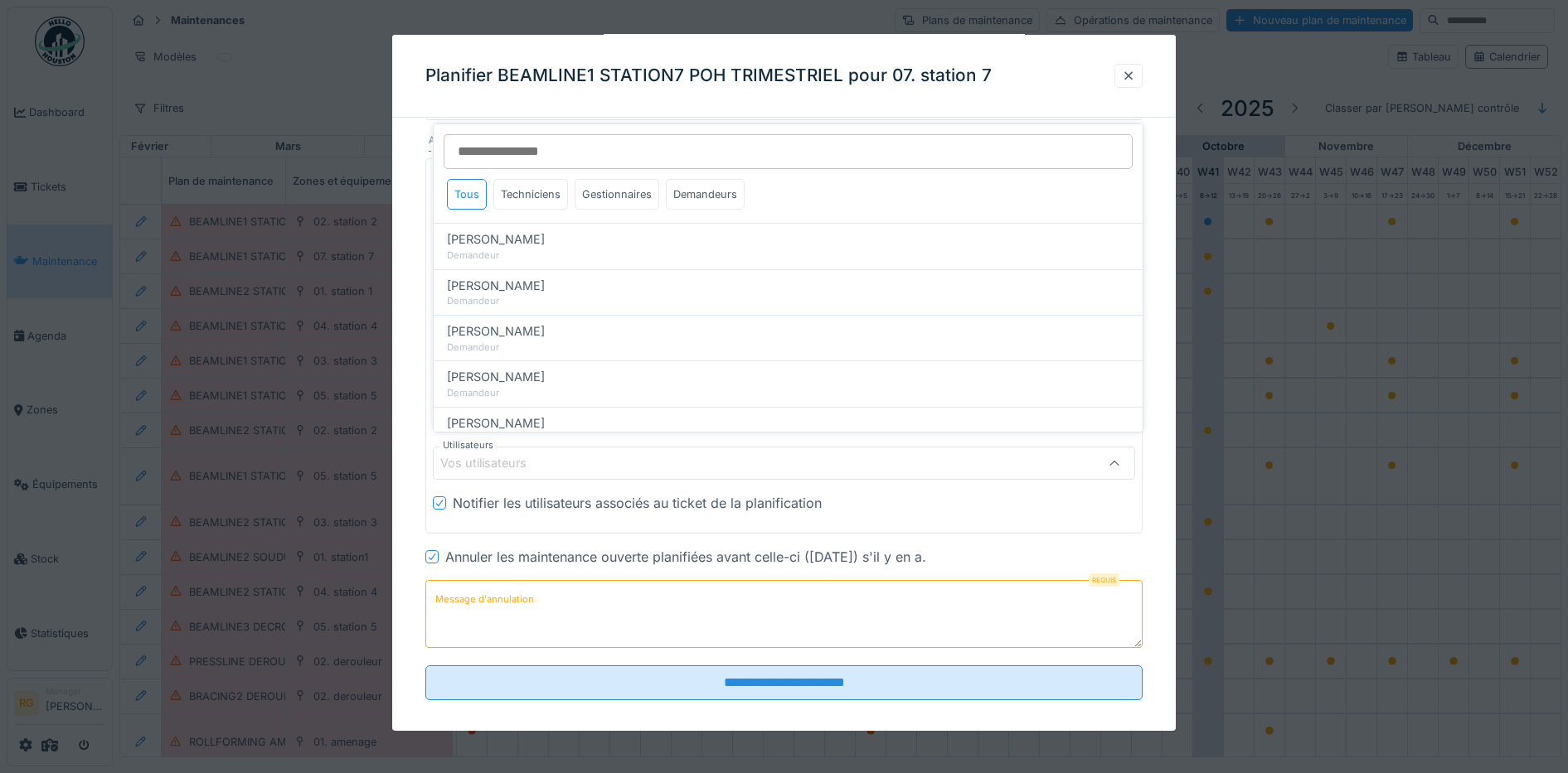
click at [410, 192] on div "**********" at bounding box center [784, 416] width 784 height 662
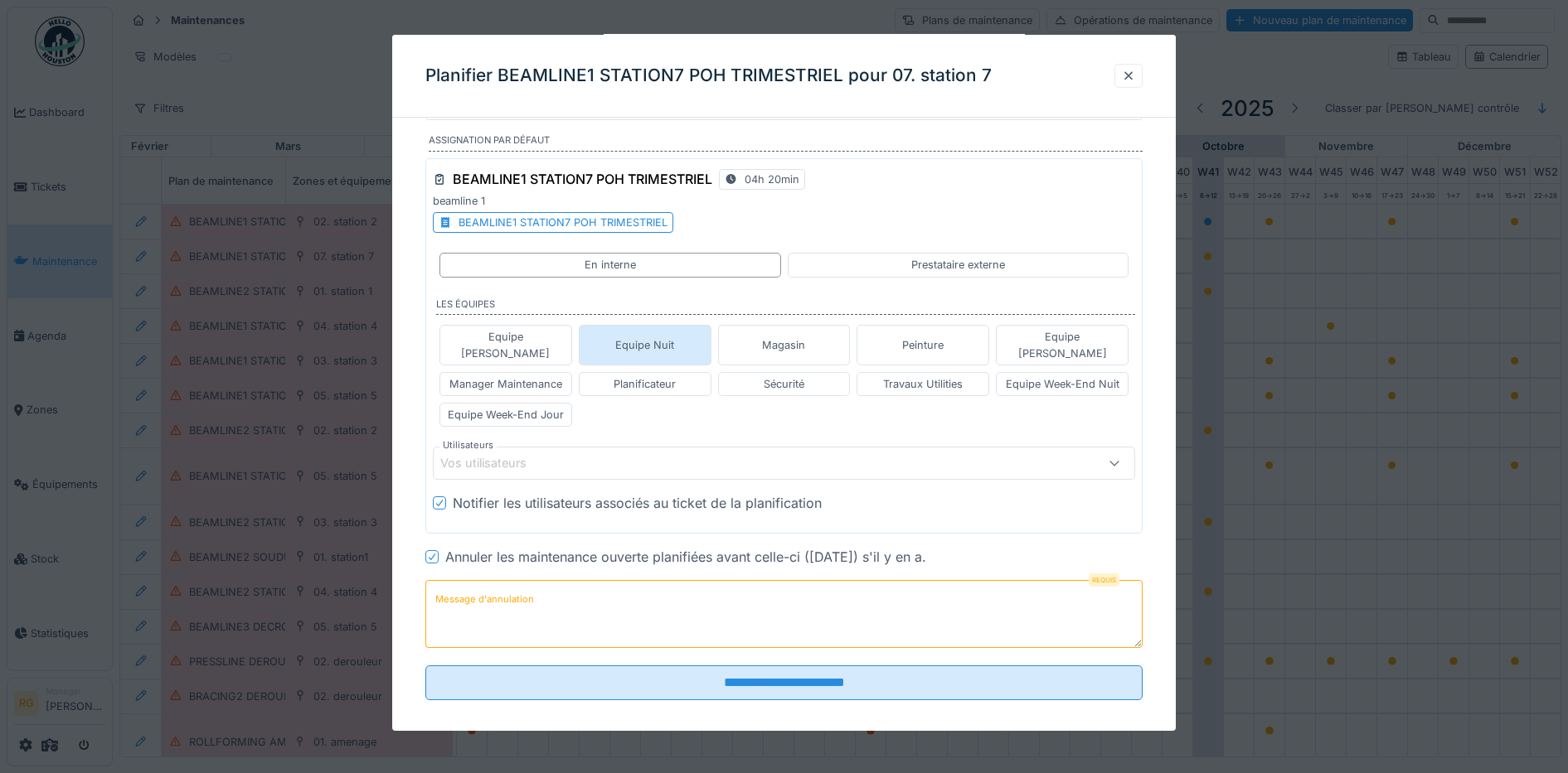
click at [655, 337] on div "Equipe Nuit" at bounding box center [644, 344] width 59 height 16
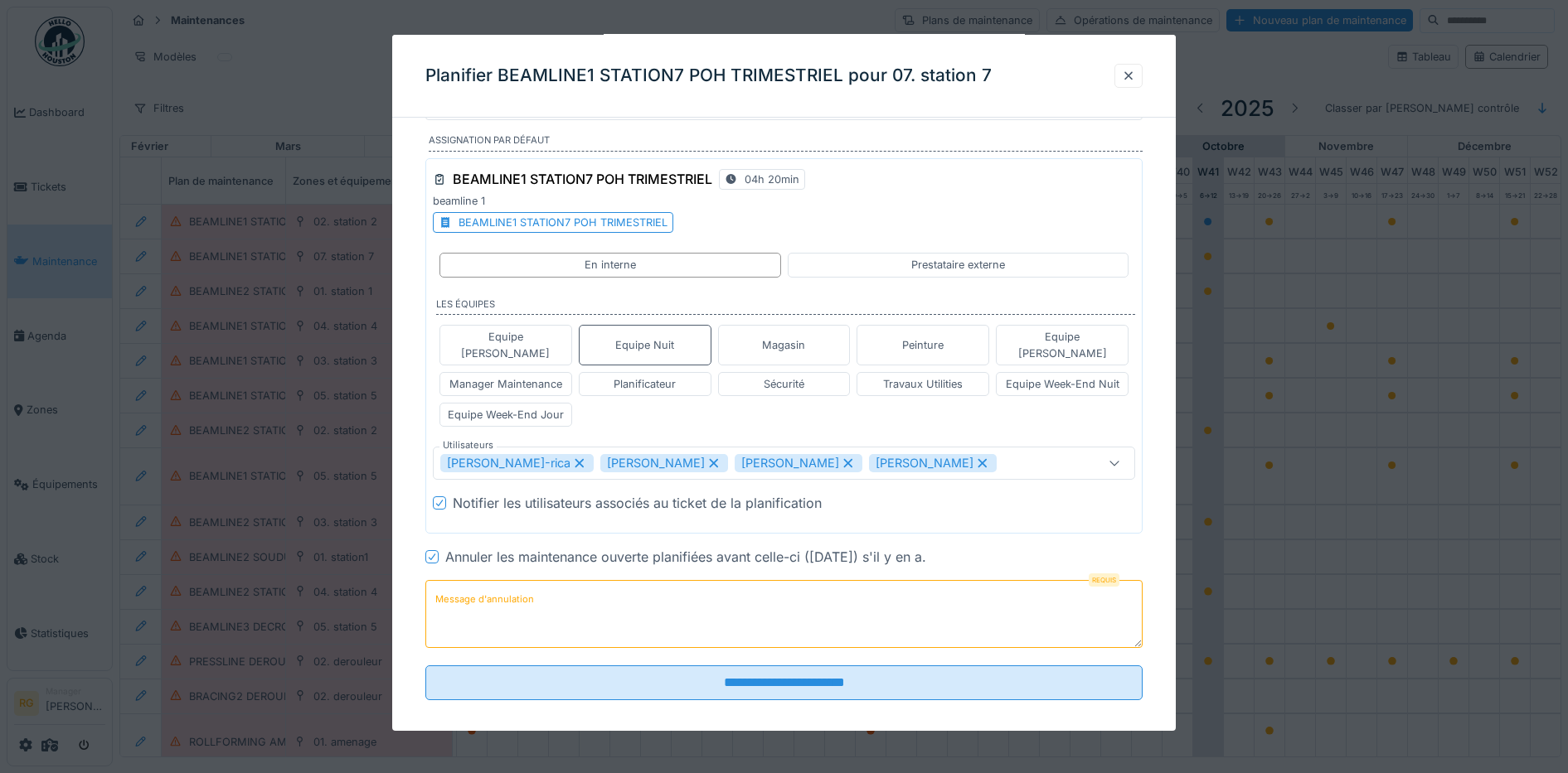
click at [574, 459] on icon at bounding box center [578, 463] width 9 height 9
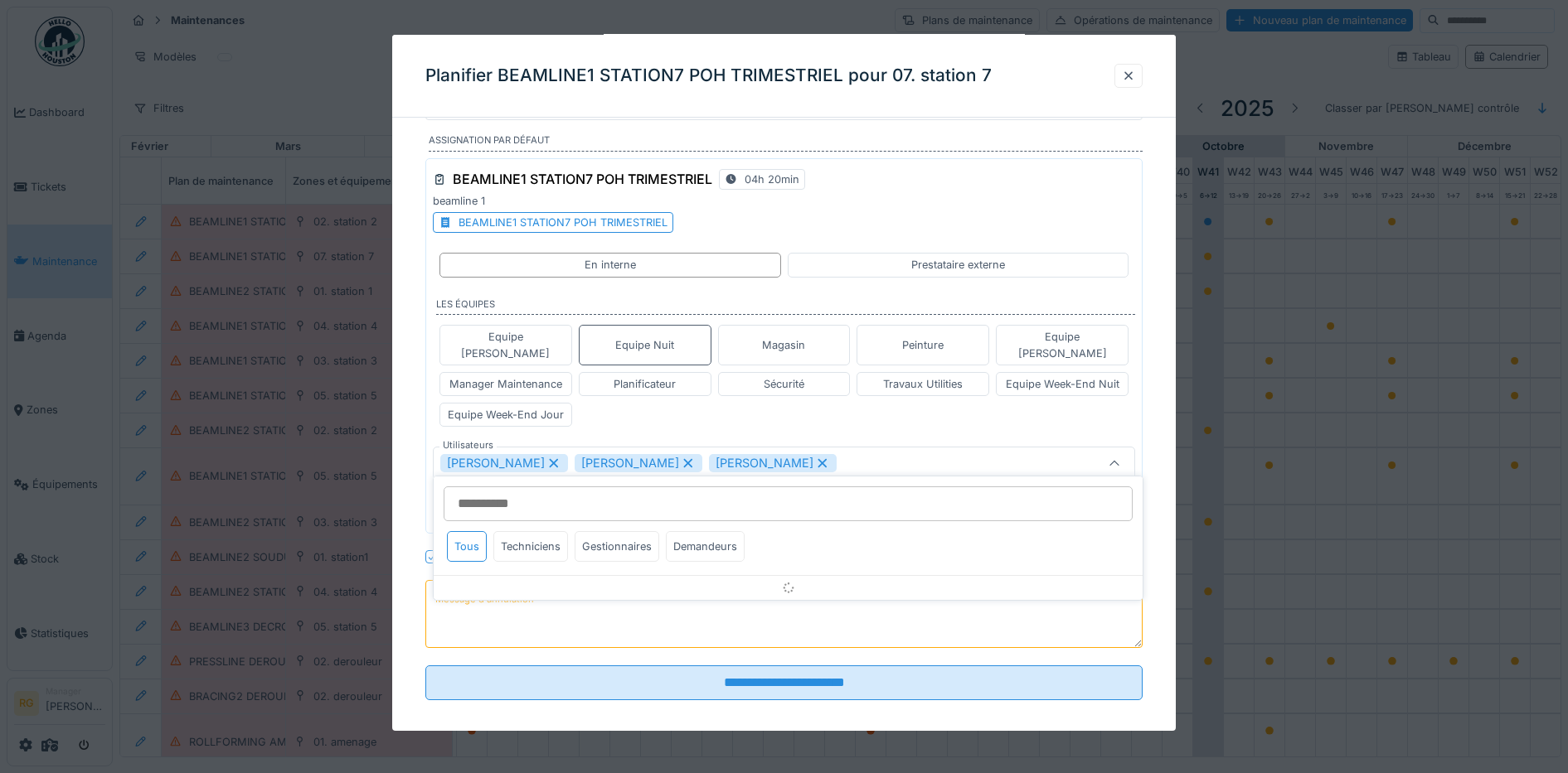
click at [546, 458] on icon at bounding box center [553, 463] width 15 height 12
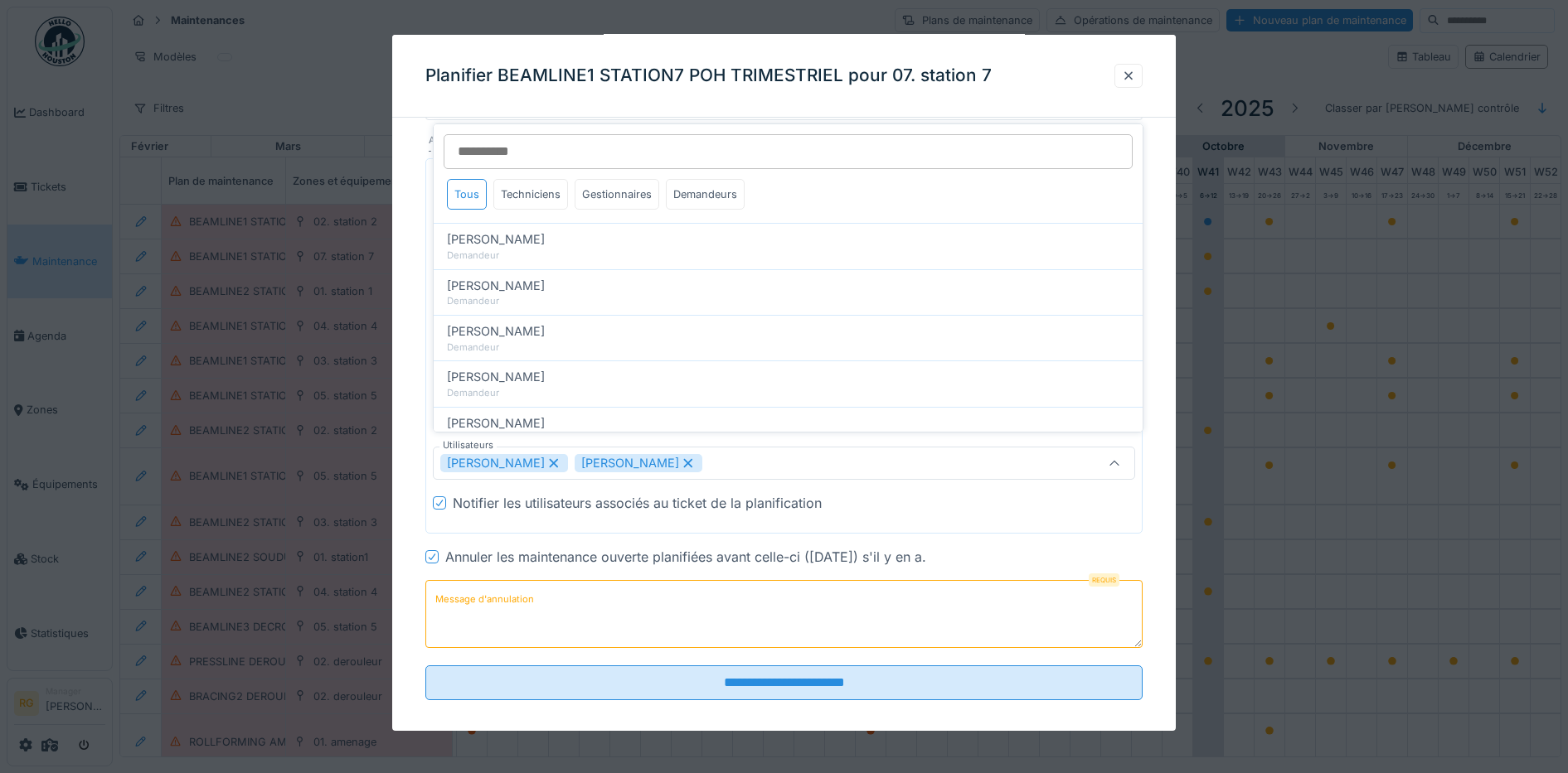
click at [681, 458] on icon at bounding box center [688, 463] width 15 height 12
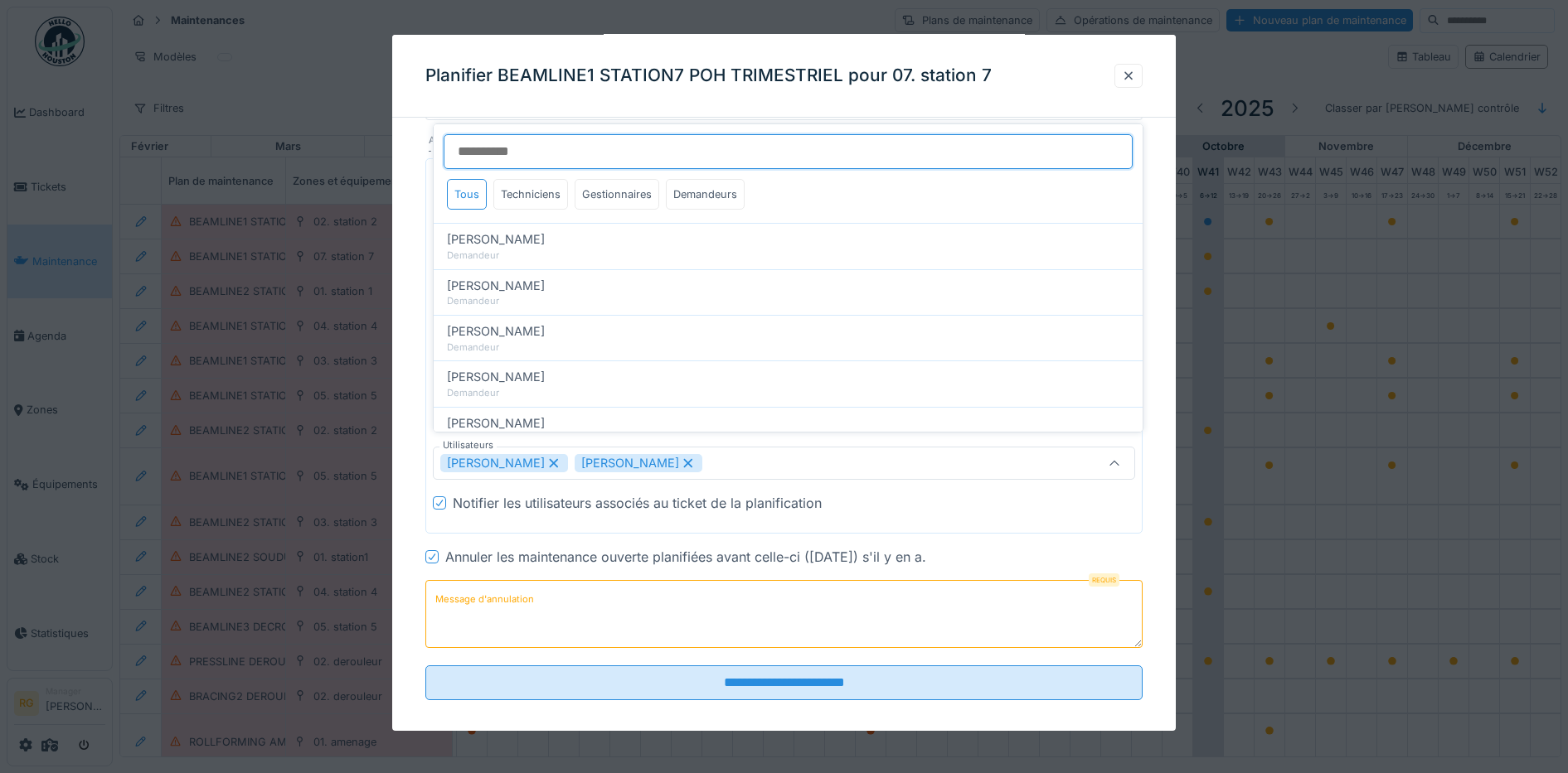
type input "*****"
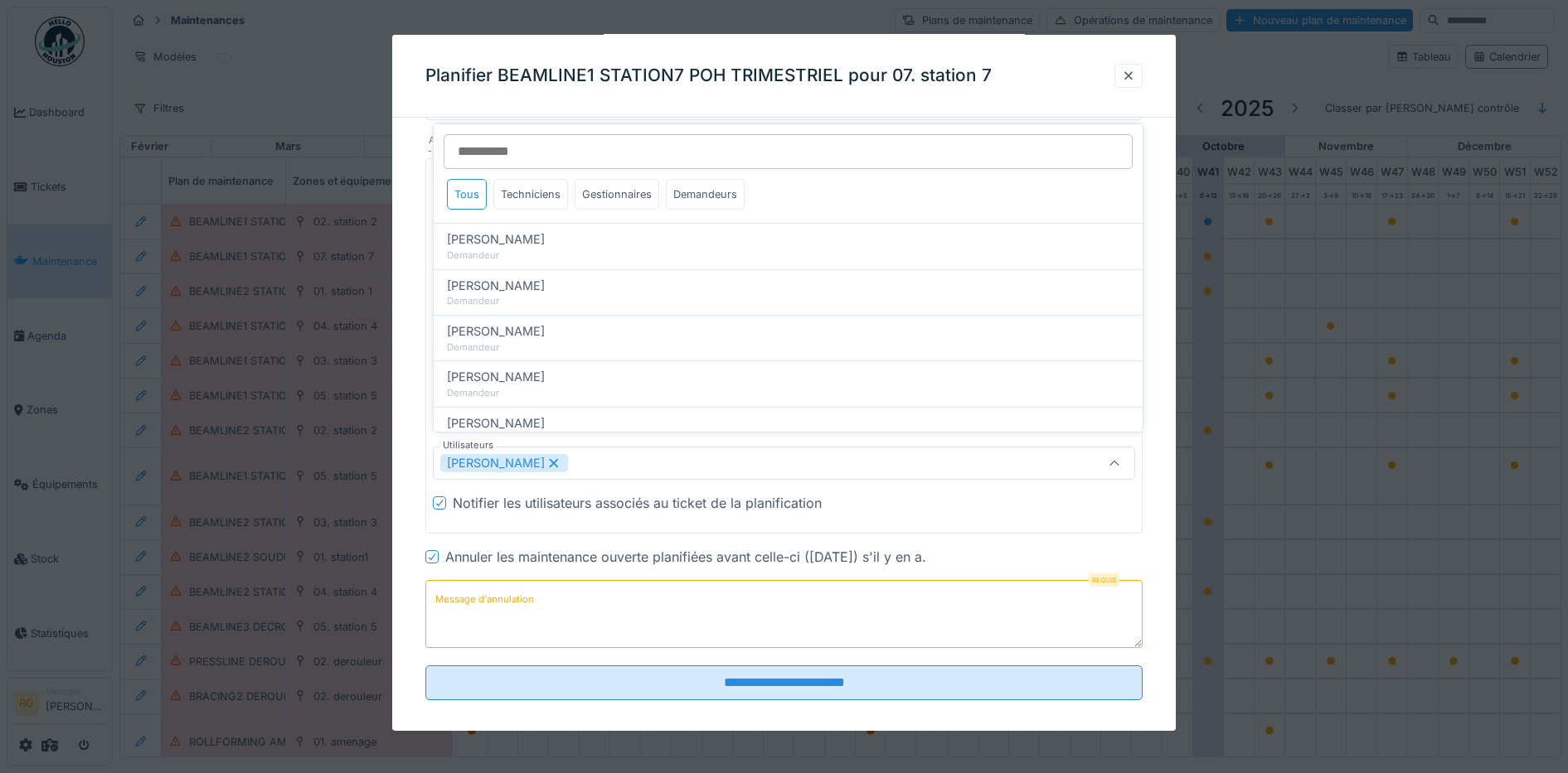
click at [489, 589] on label "Message d'annulation" at bounding box center [484, 599] width 105 height 21
click at [489, 580] on textarea "Message d'annulation" at bounding box center [784, 614] width 718 height 68
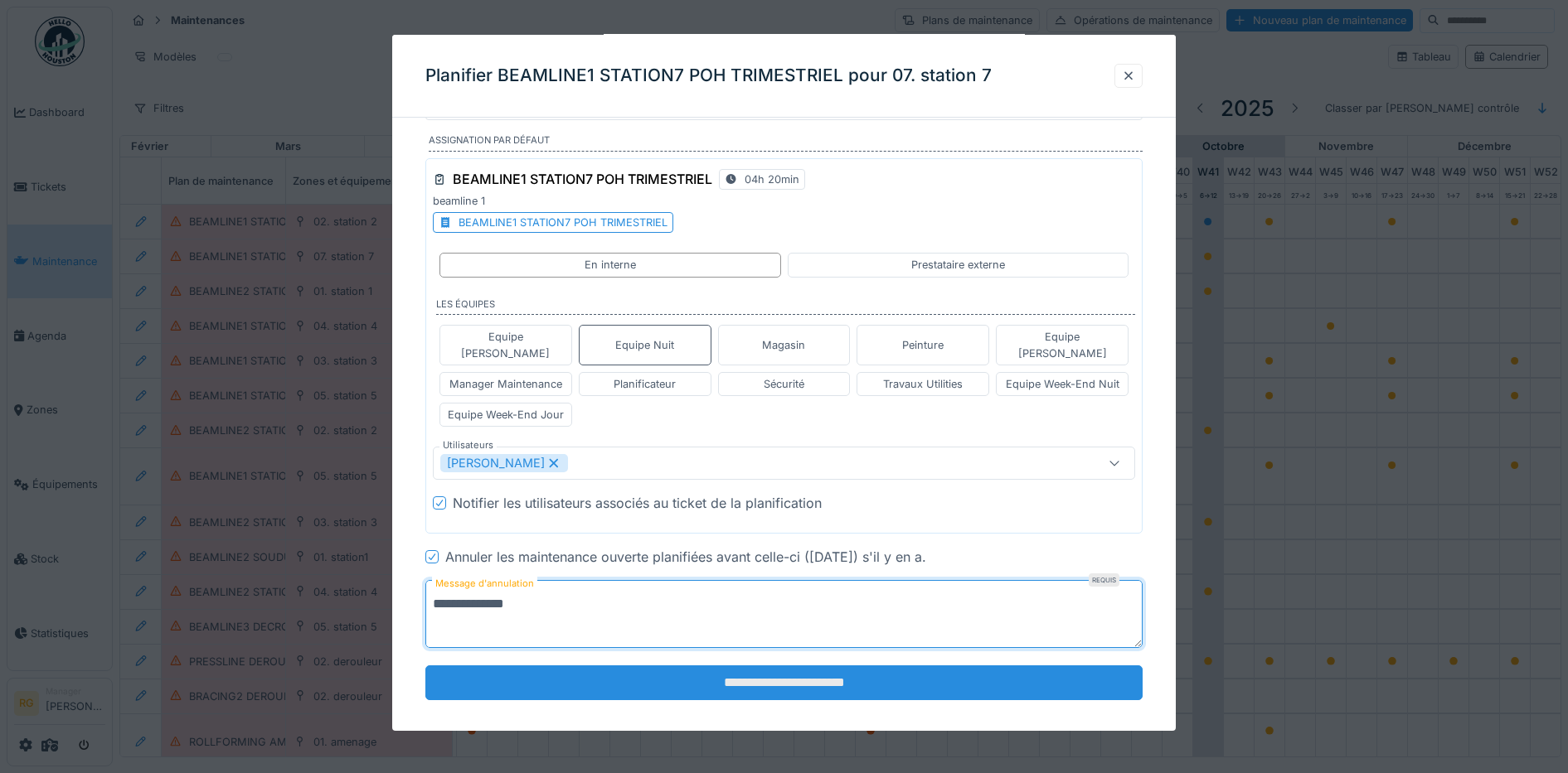
type textarea "**********"
click at [778, 666] on input "**********" at bounding box center [784, 683] width 718 height 35
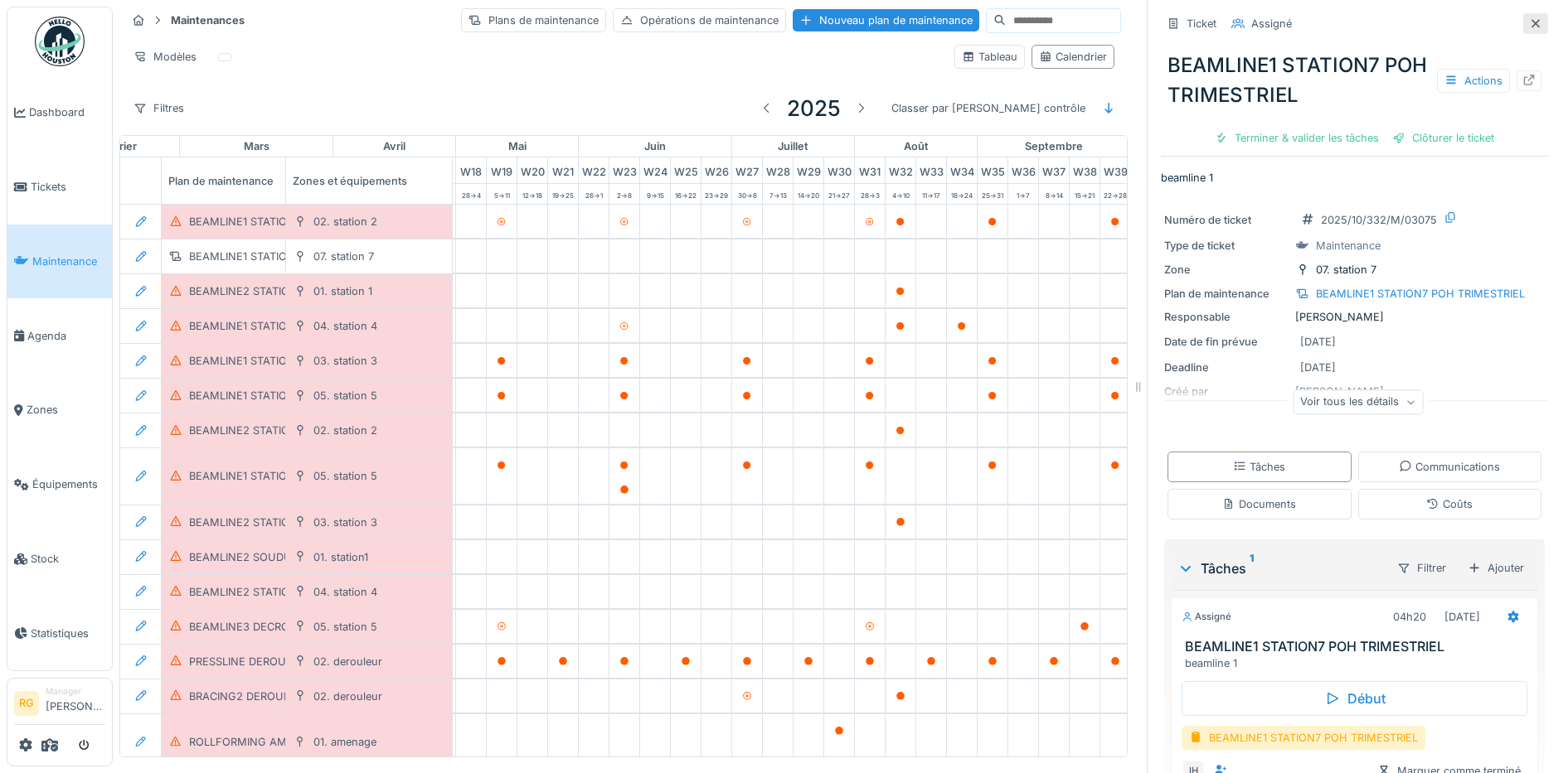
click at [1531, 19] on icon at bounding box center [1536, 23] width 8 height 8
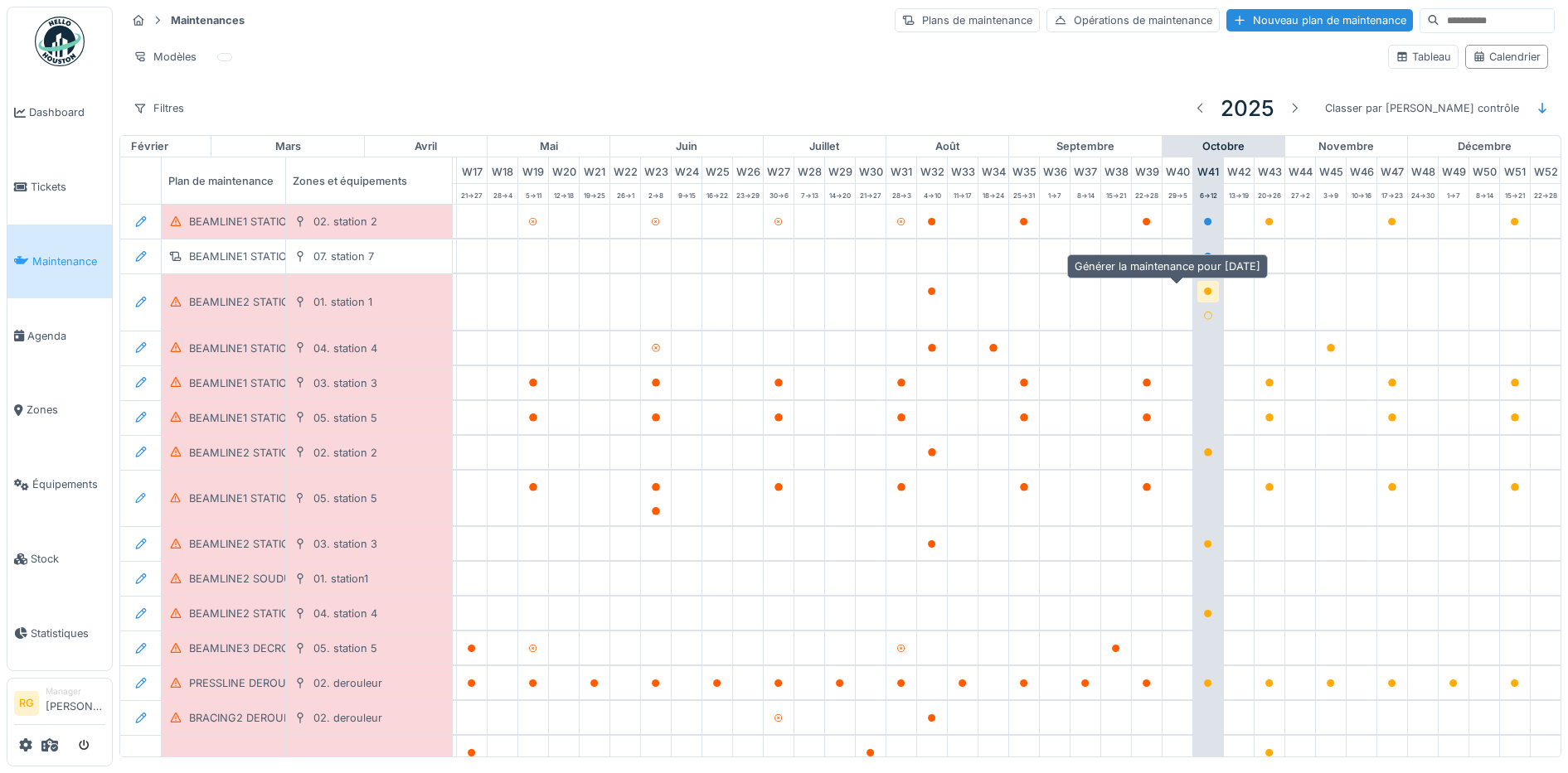
click at [1203, 288] on icon at bounding box center [1208, 292] width 8 height 8
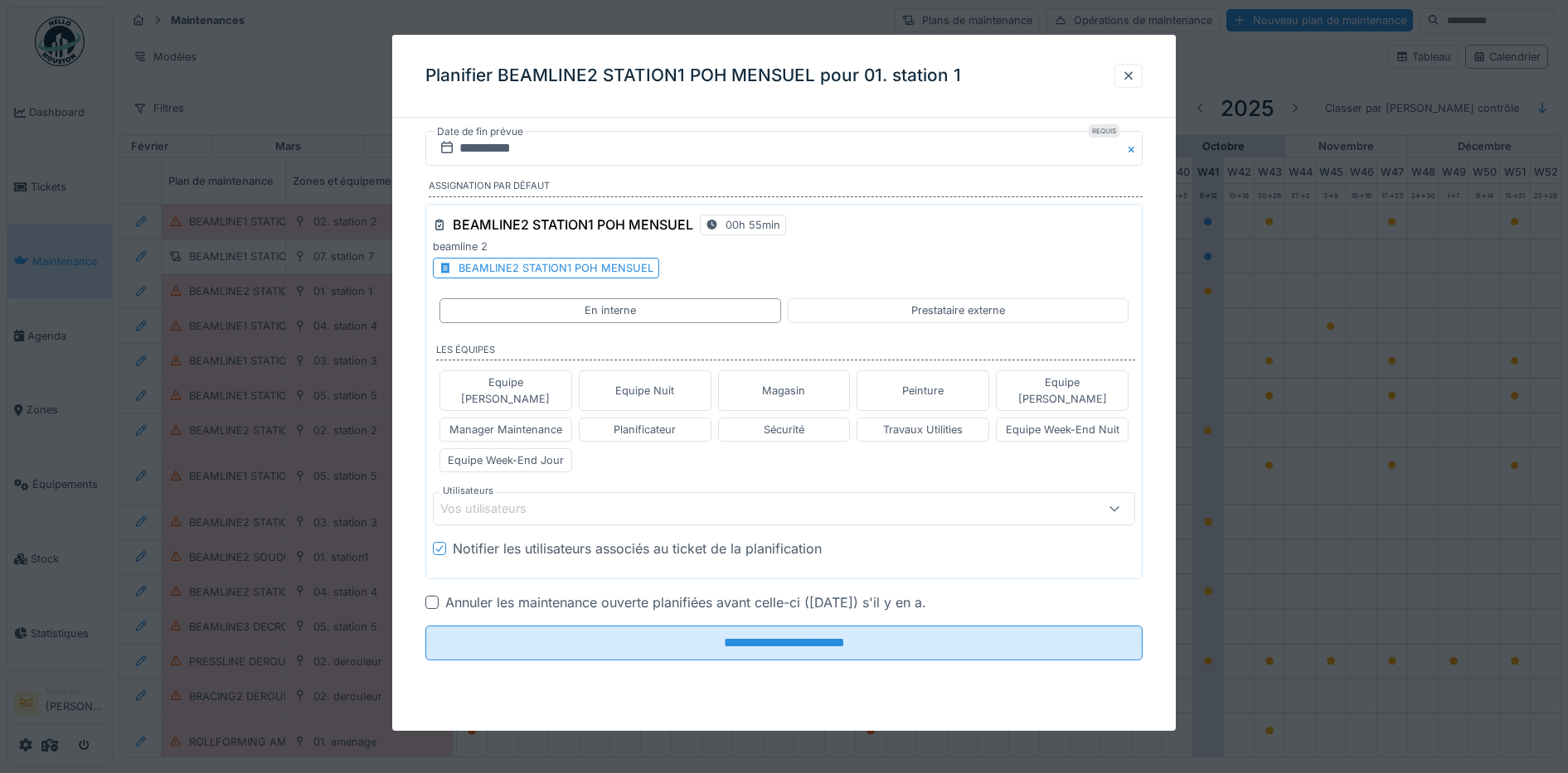
click at [582, 265] on div "BEAMLINE2 STATION1 POH MENSUEL" at bounding box center [556, 268] width 195 height 16
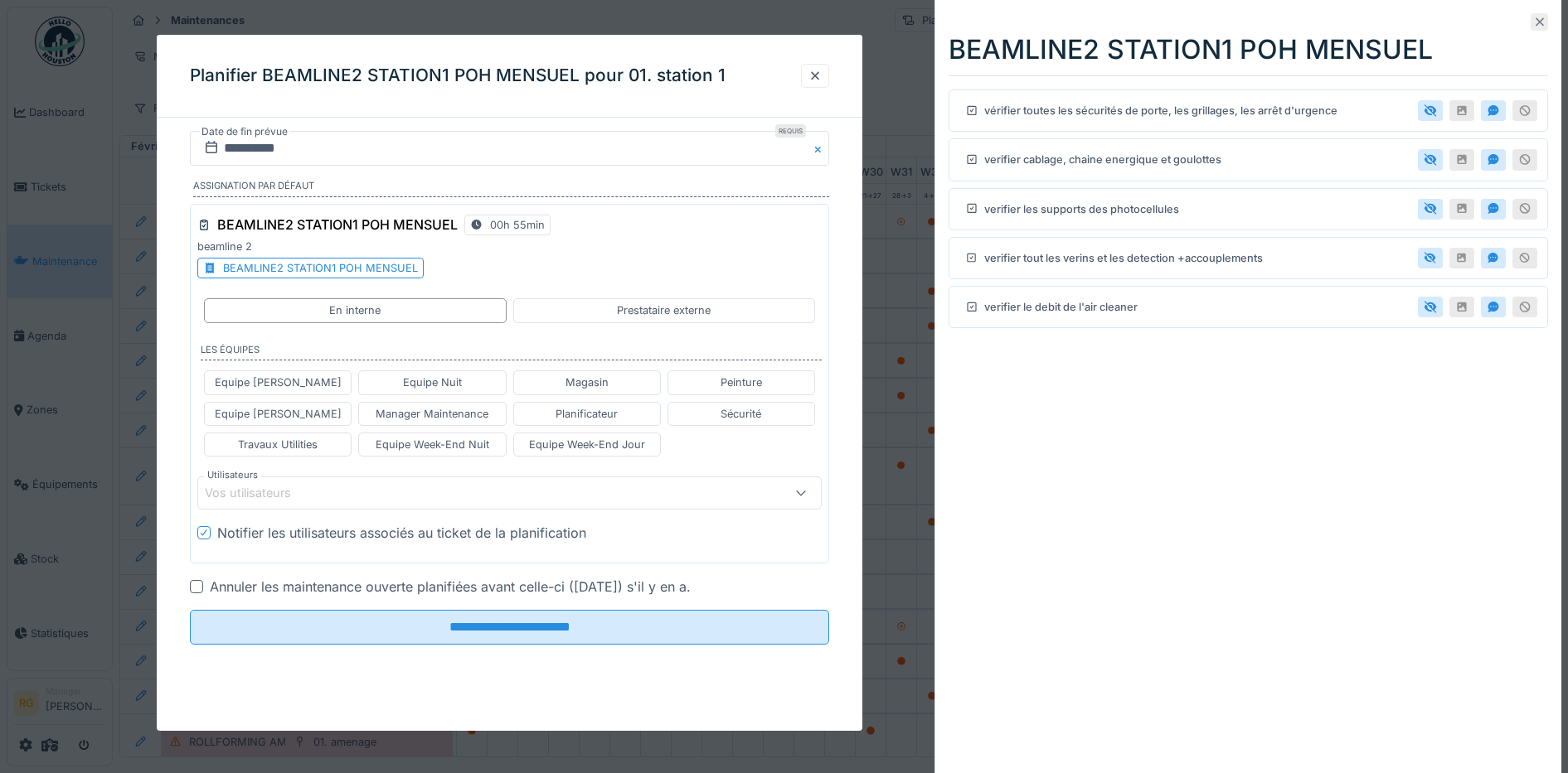
click at [1536, 21] on icon at bounding box center [1540, 22] width 8 height 8
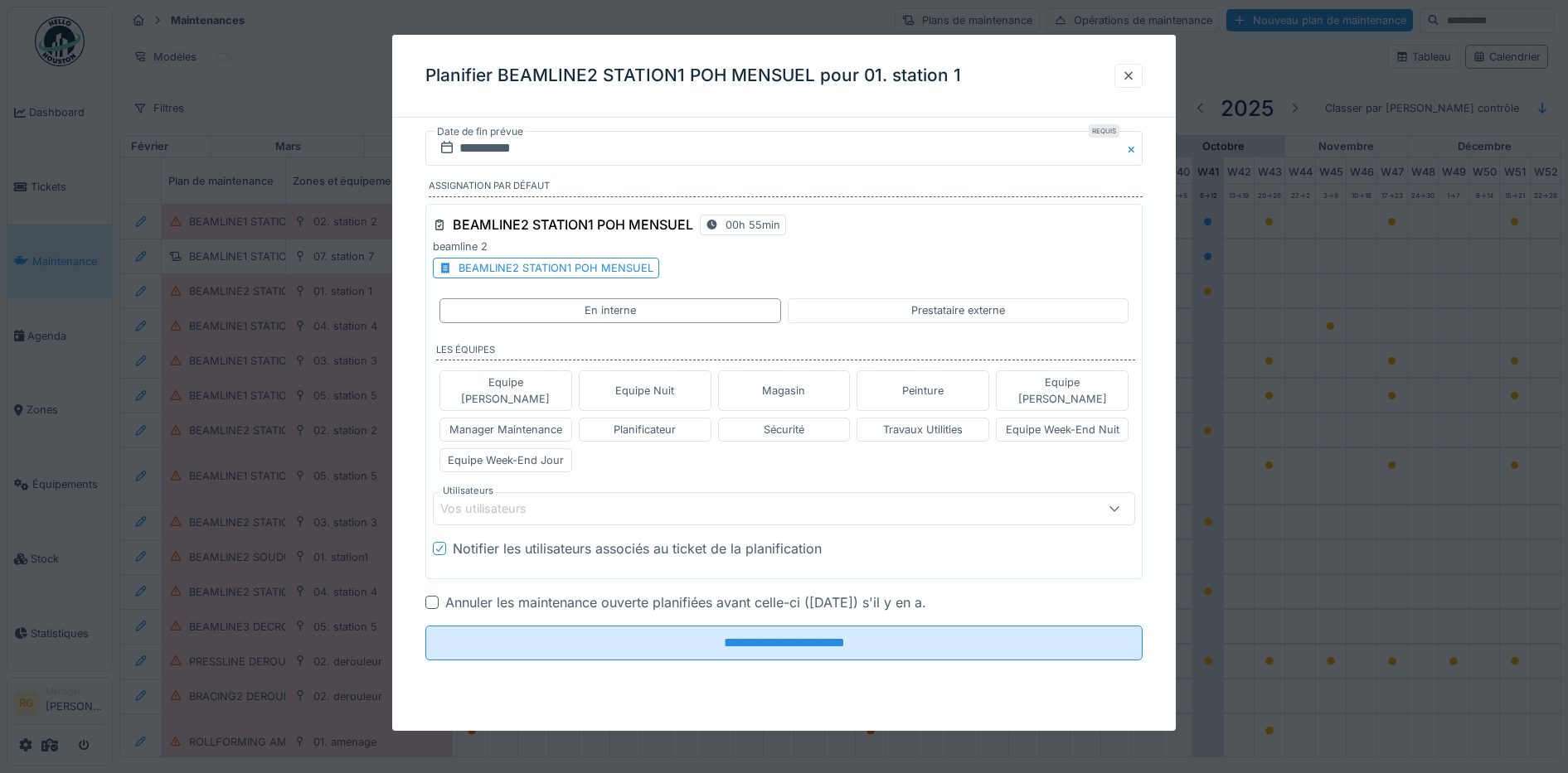
click at [434, 596] on div at bounding box center [432, 602] width 13 height 13
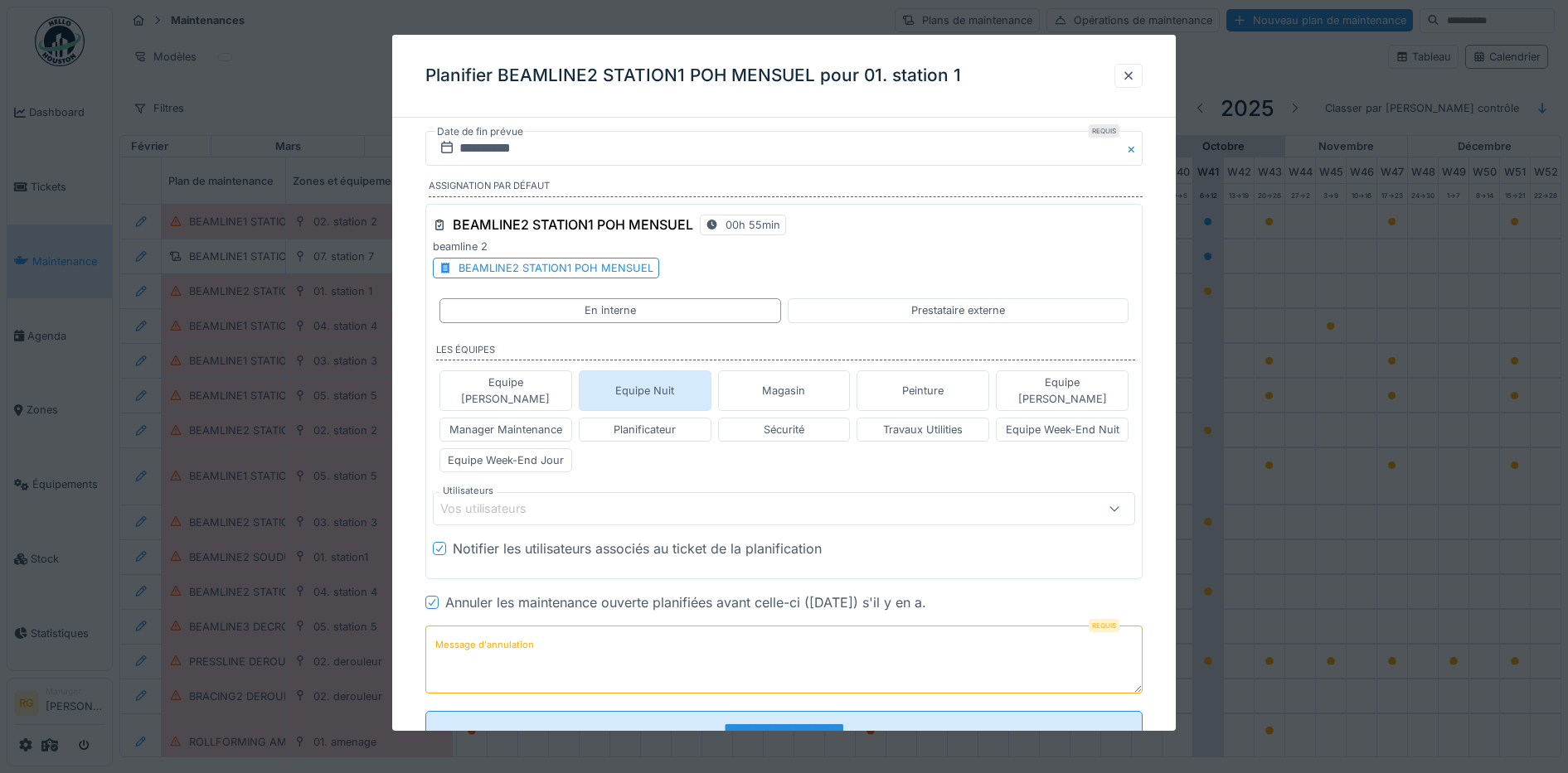
click at [674, 384] on div "Equipe Nuit" at bounding box center [644, 390] width 59 height 16
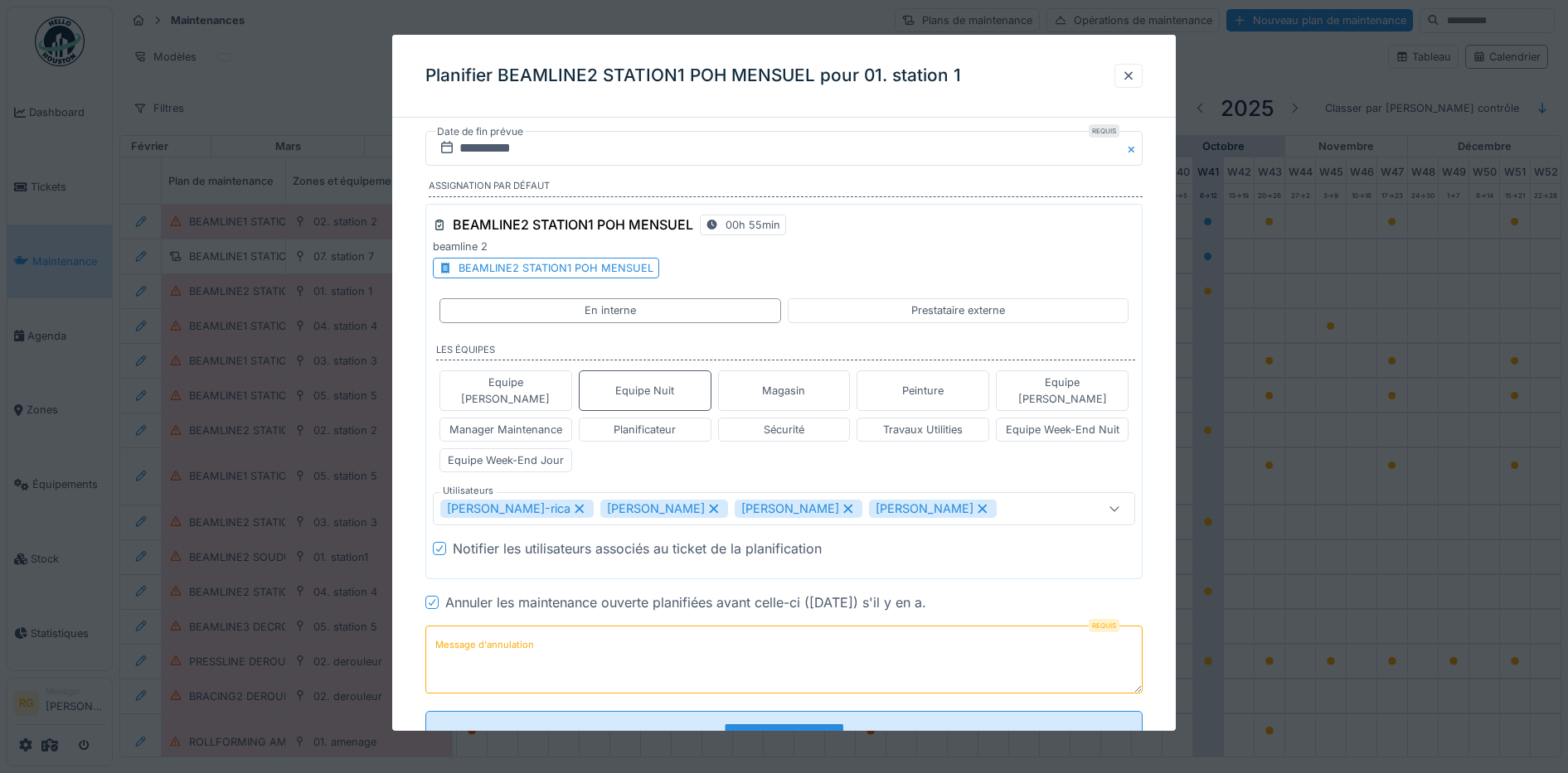
click at [843, 505] on icon at bounding box center [847, 509] width 9 height 9
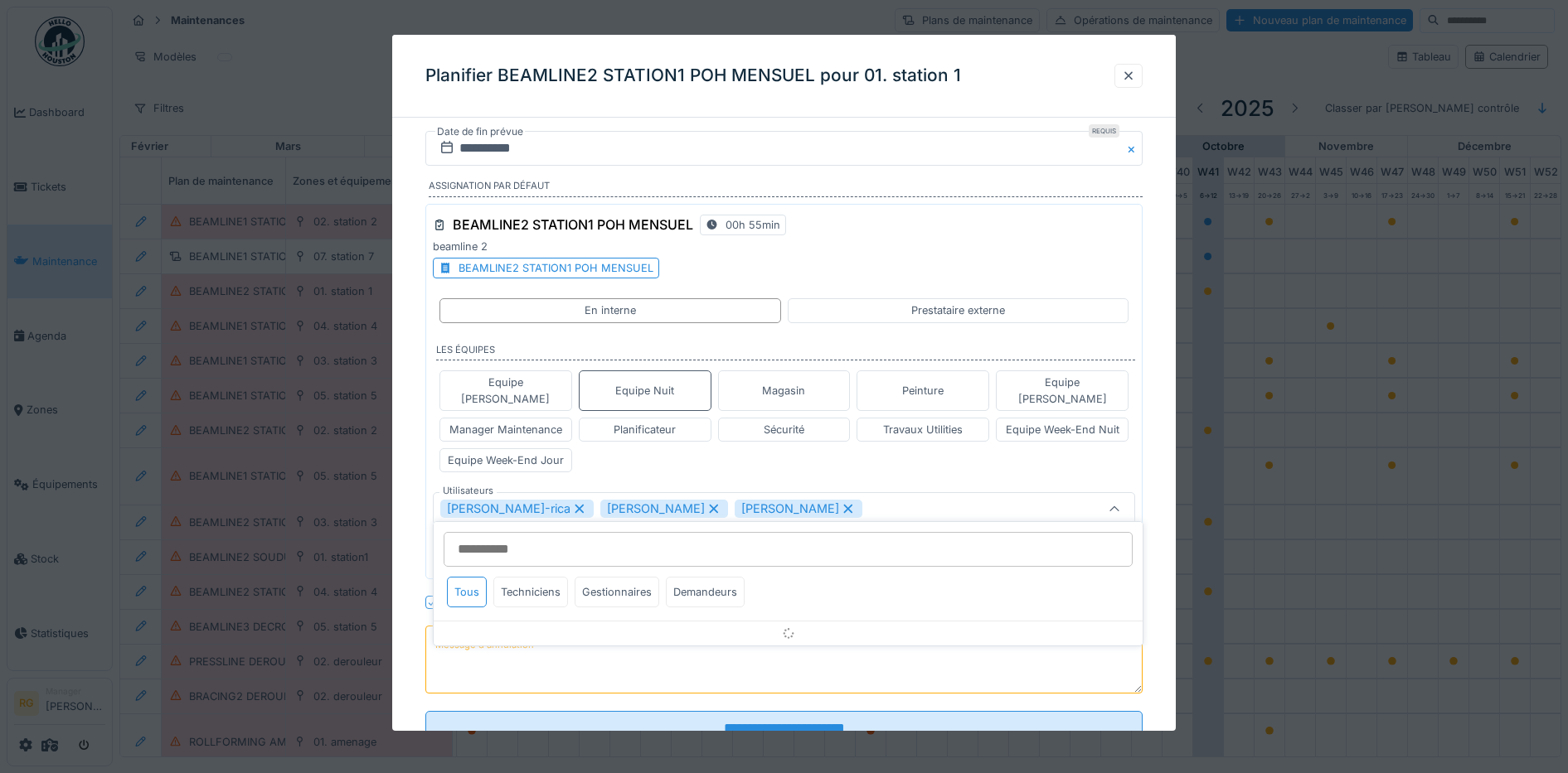
scroll to position [46, 0]
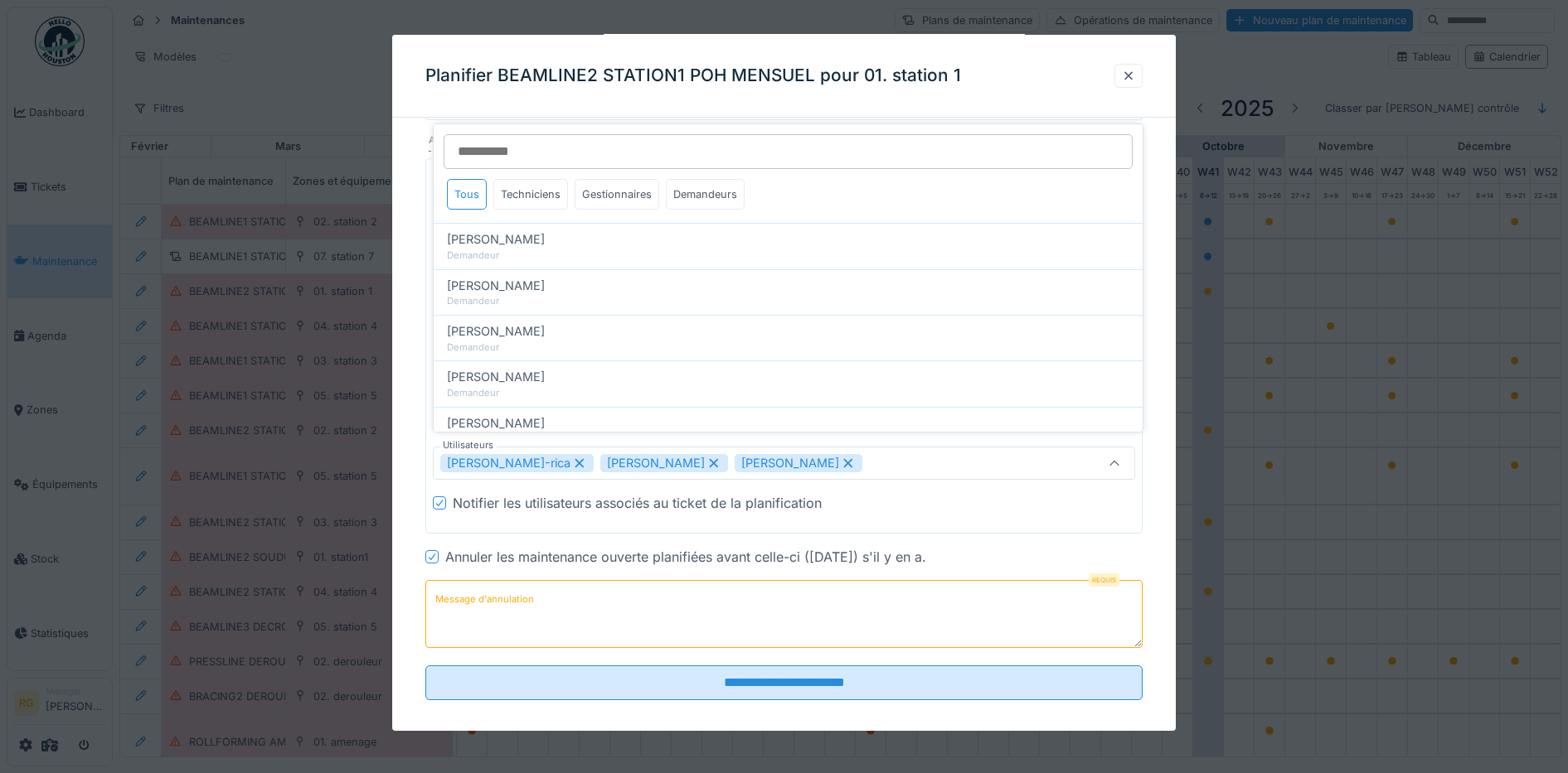
click at [707, 458] on icon at bounding box center [714, 463] width 15 height 12
click at [572, 458] on icon at bounding box center [579, 463] width 15 height 12
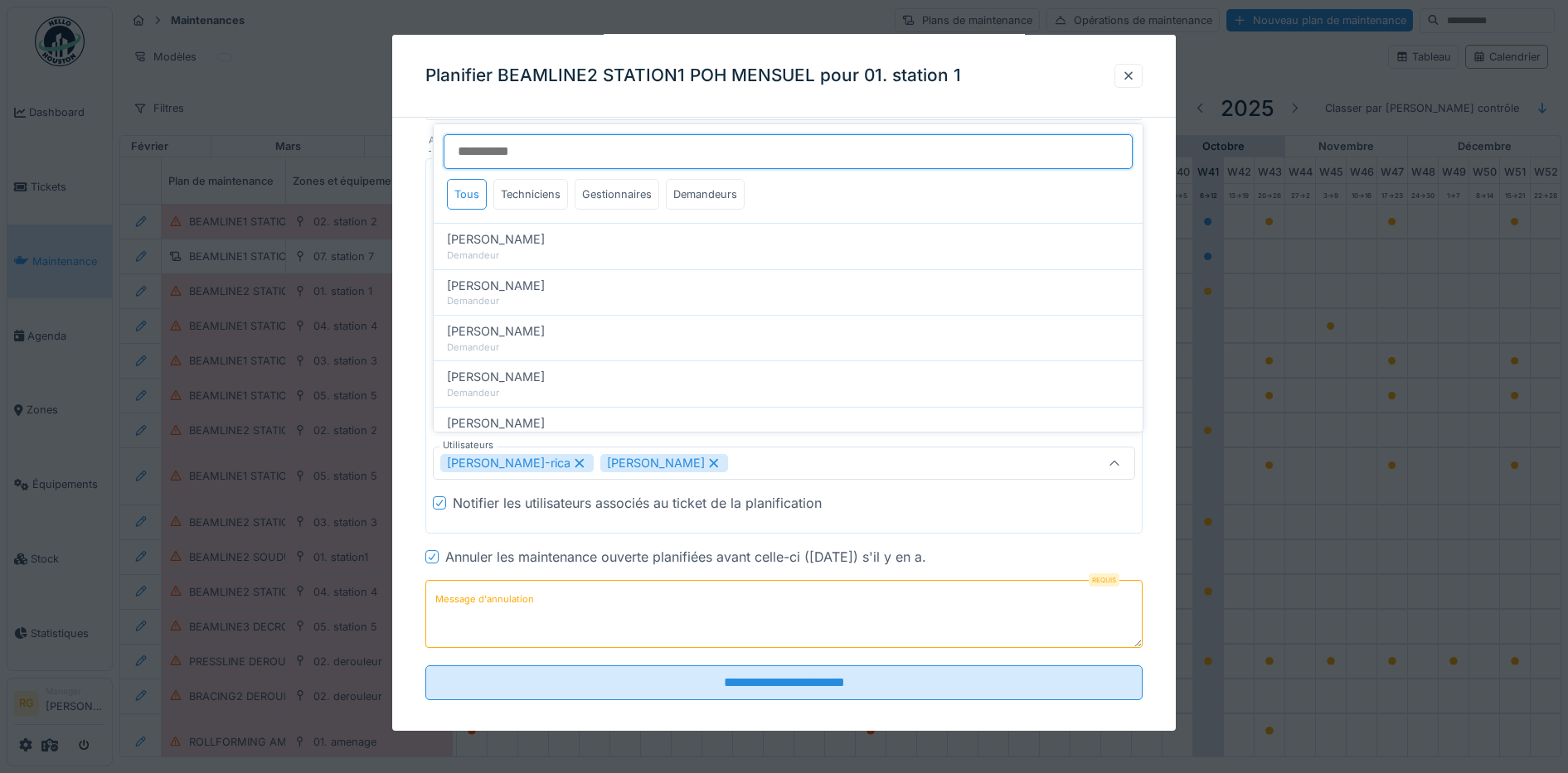
type input "****"
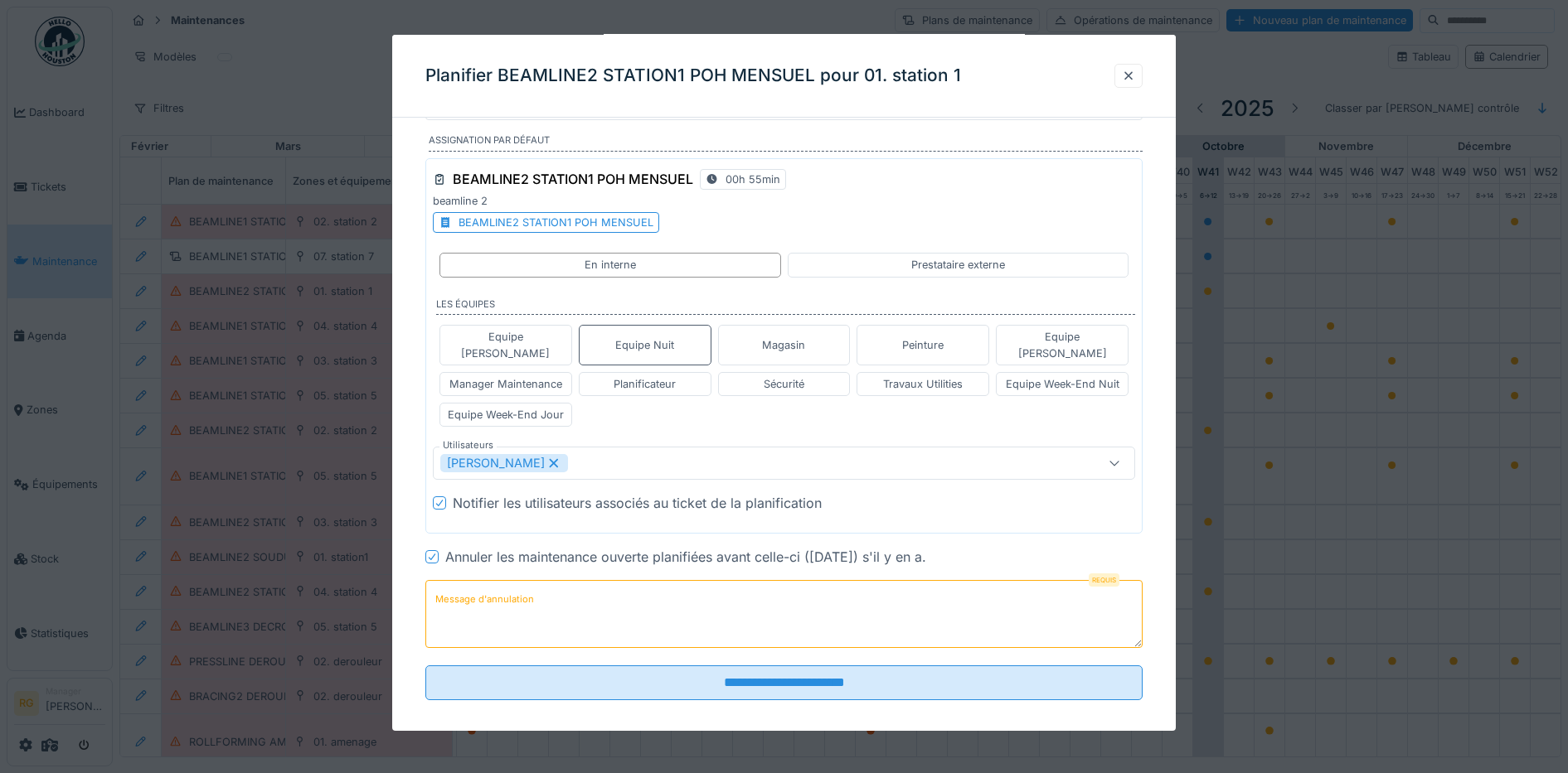
click at [503, 589] on label "Message d'annulation" at bounding box center [484, 599] width 105 height 21
click at [503, 583] on textarea "Message d'annulation" at bounding box center [784, 614] width 718 height 68
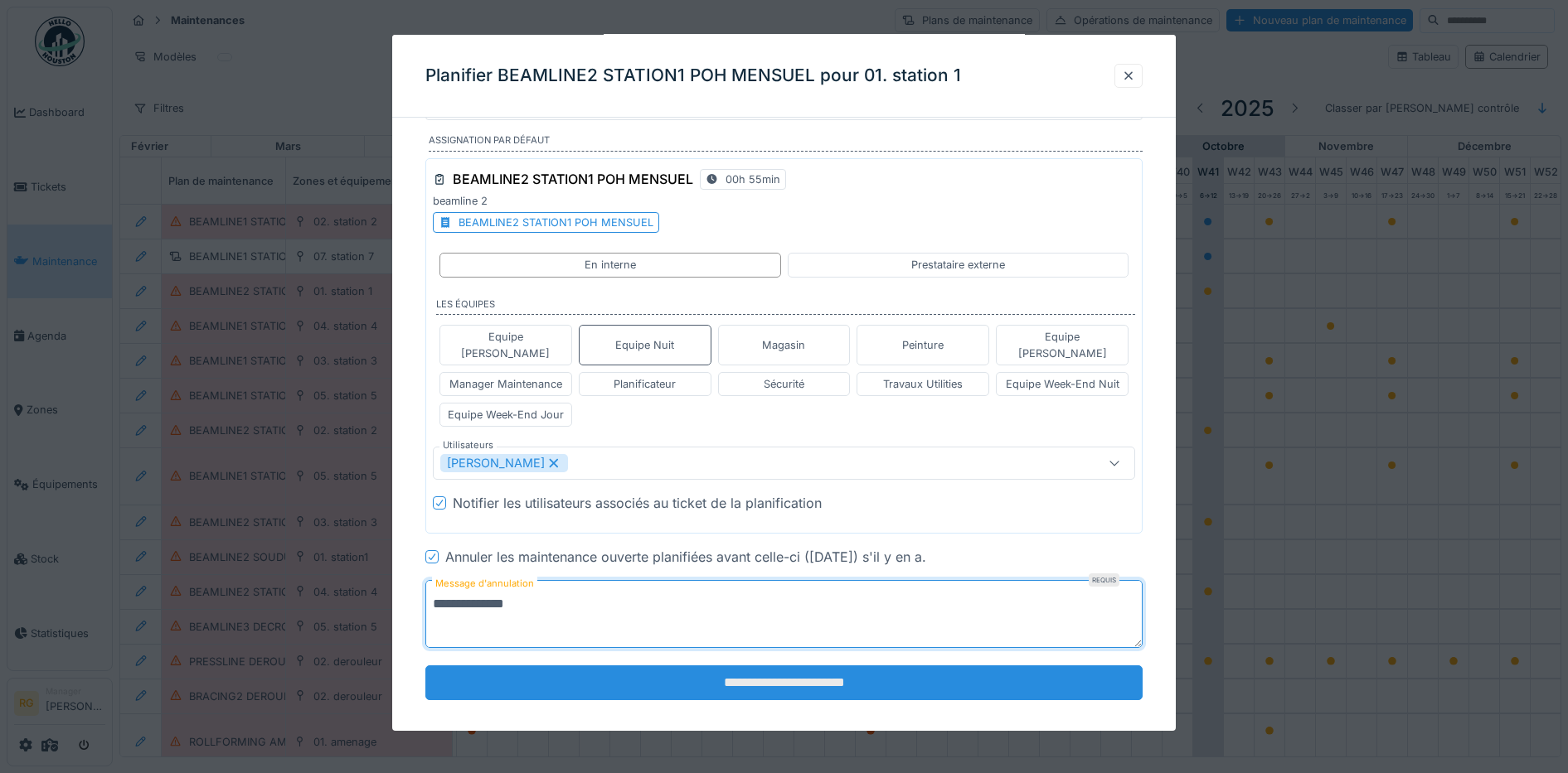
type textarea "**********"
click at [762, 672] on input "**********" at bounding box center [784, 683] width 718 height 35
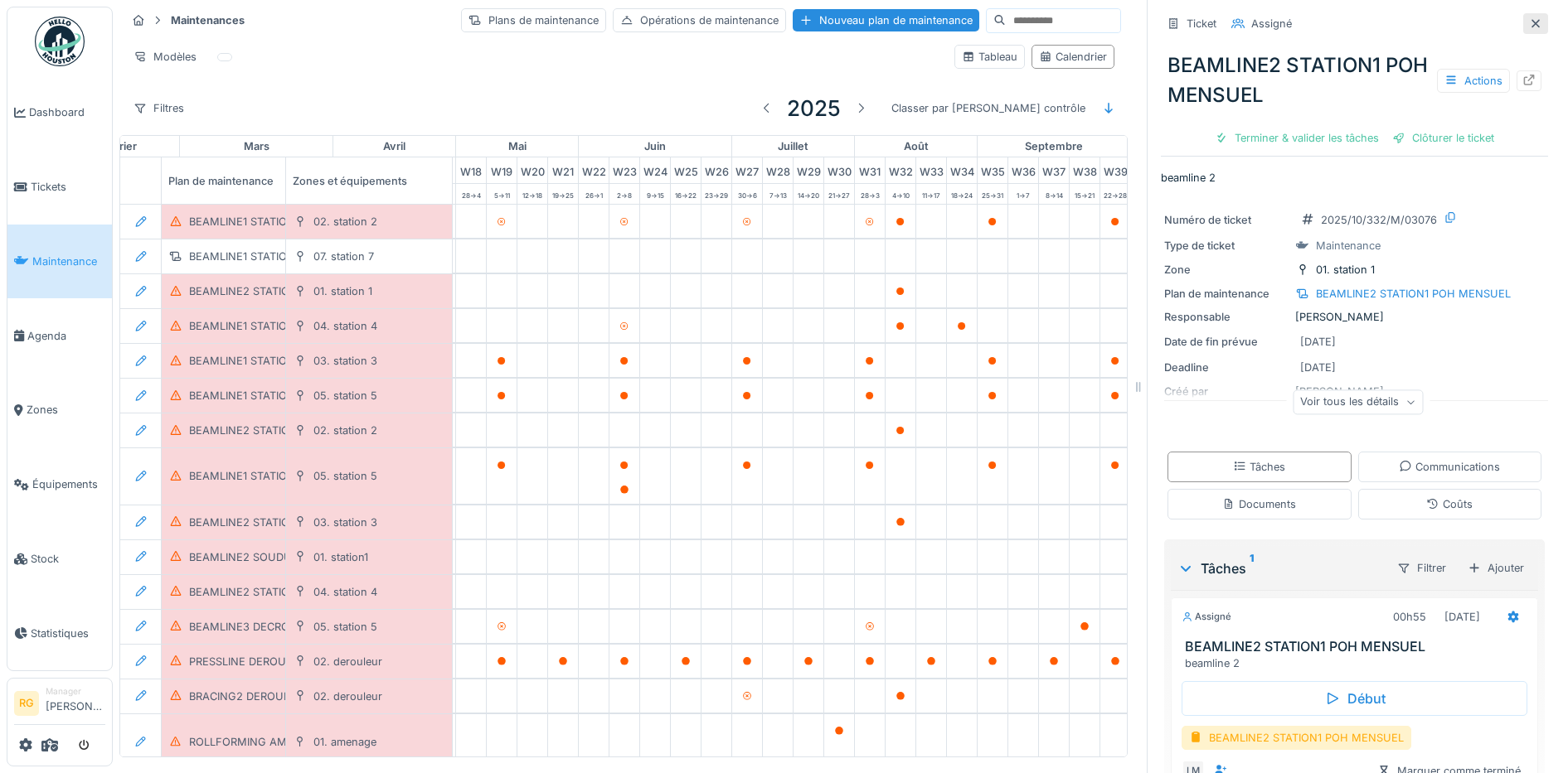
click at [1529, 18] on icon at bounding box center [1536, 23] width 13 height 11
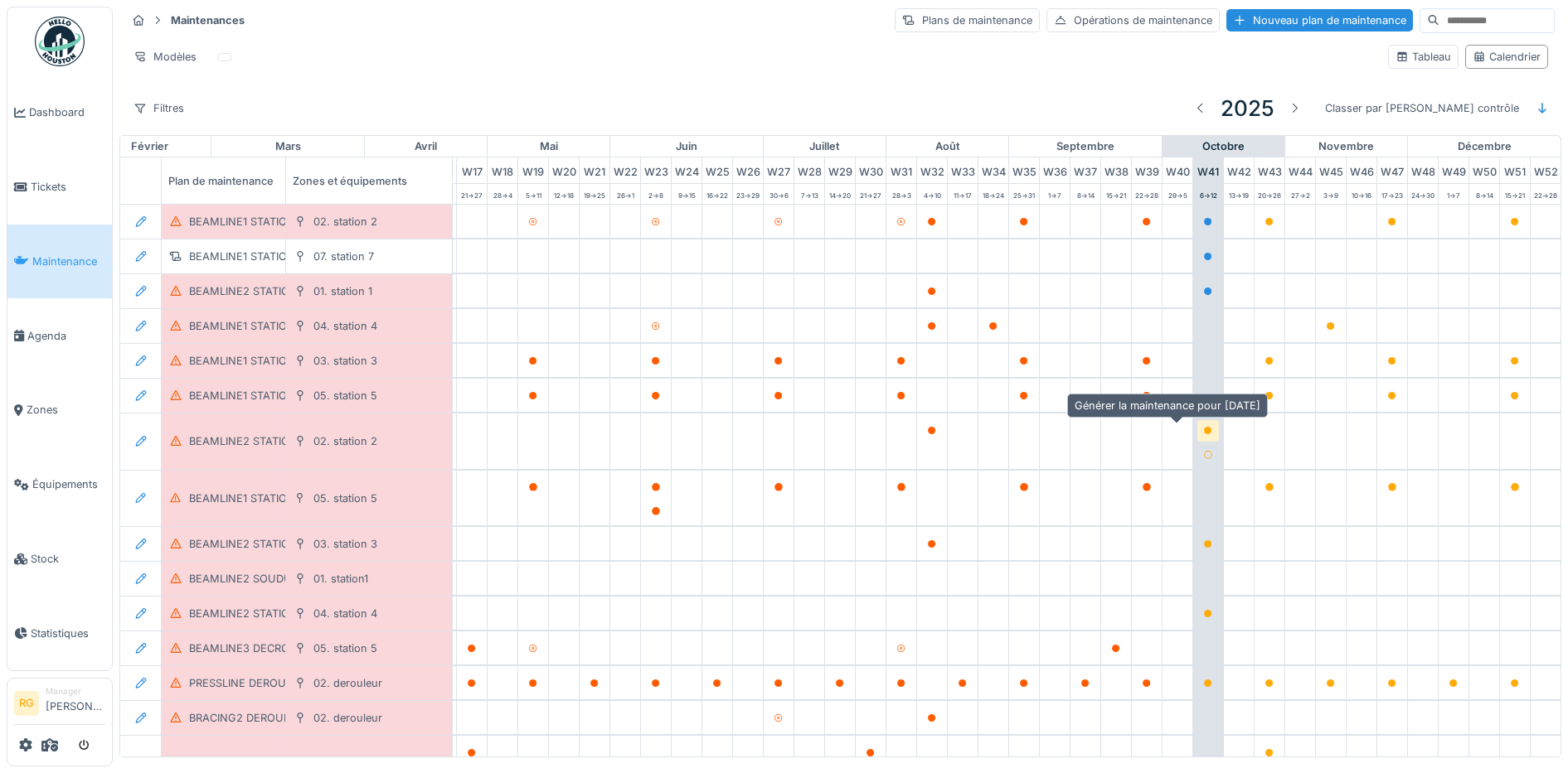
click at [1203, 427] on icon at bounding box center [1208, 431] width 8 height 8
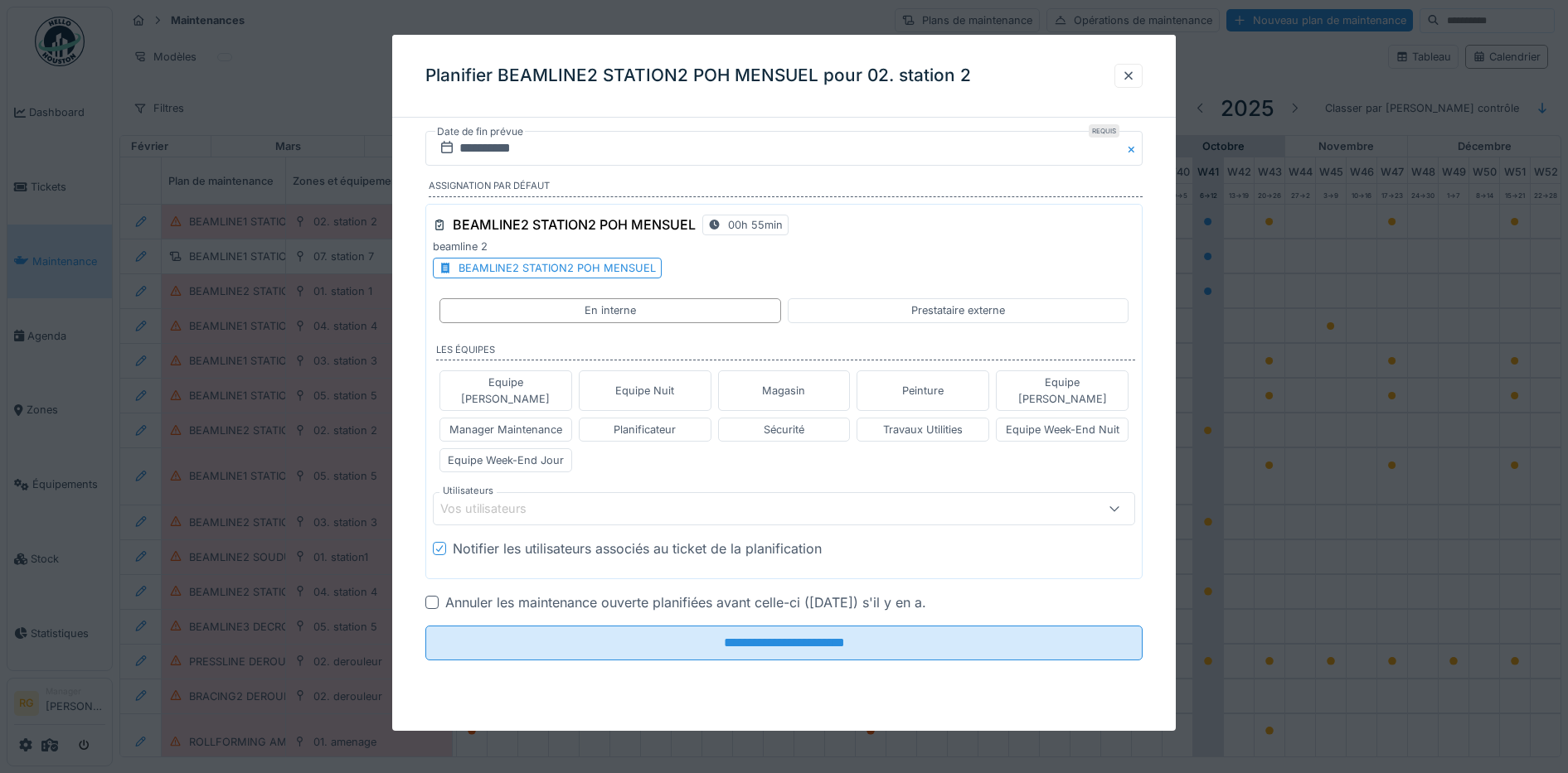
click at [598, 267] on div "BEAMLINE2 STATION2 POH MENSUEL" at bounding box center [557, 268] width 197 height 16
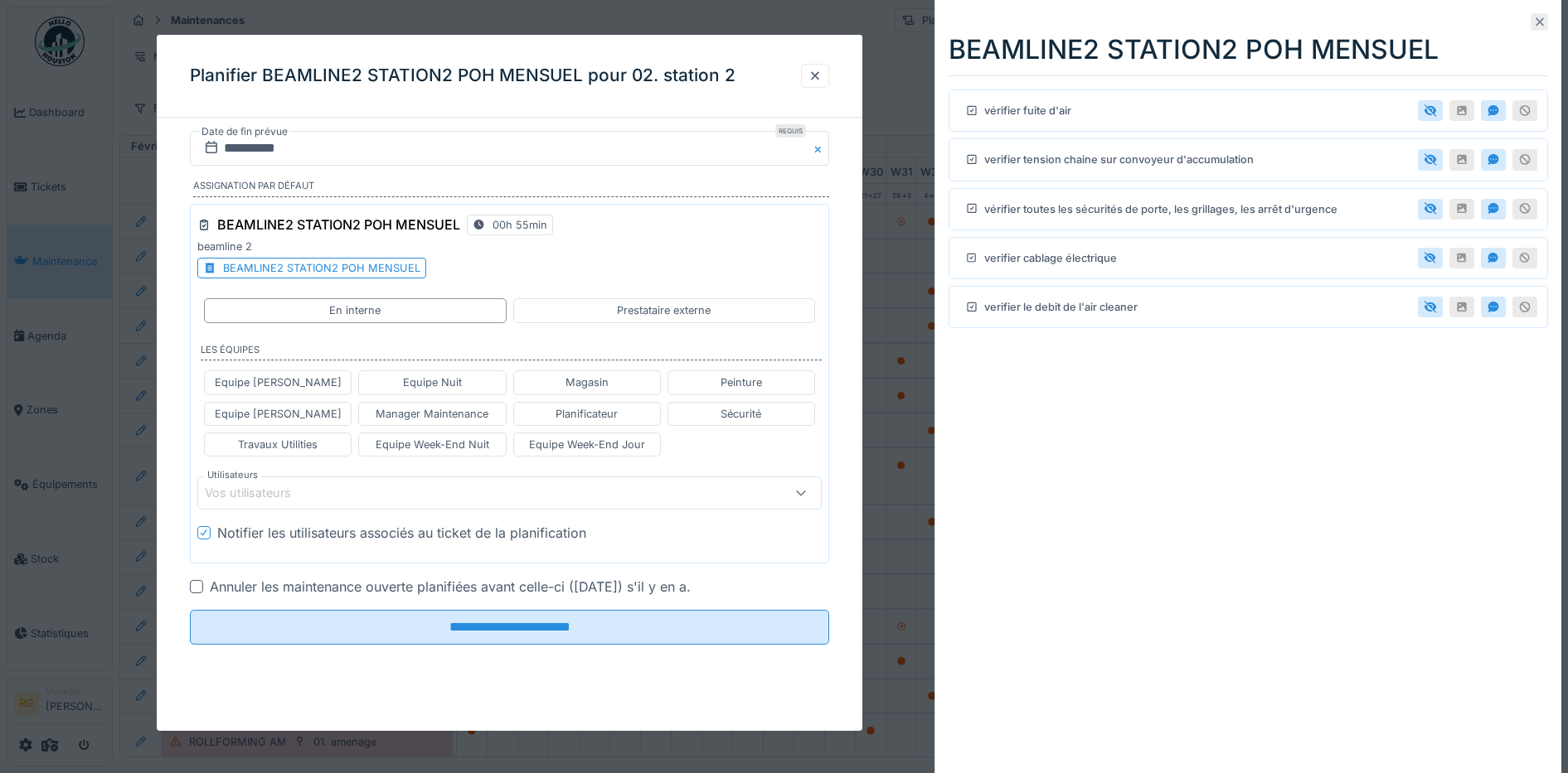
click at [1536, 20] on icon at bounding box center [1540, 22] width 8 height 8
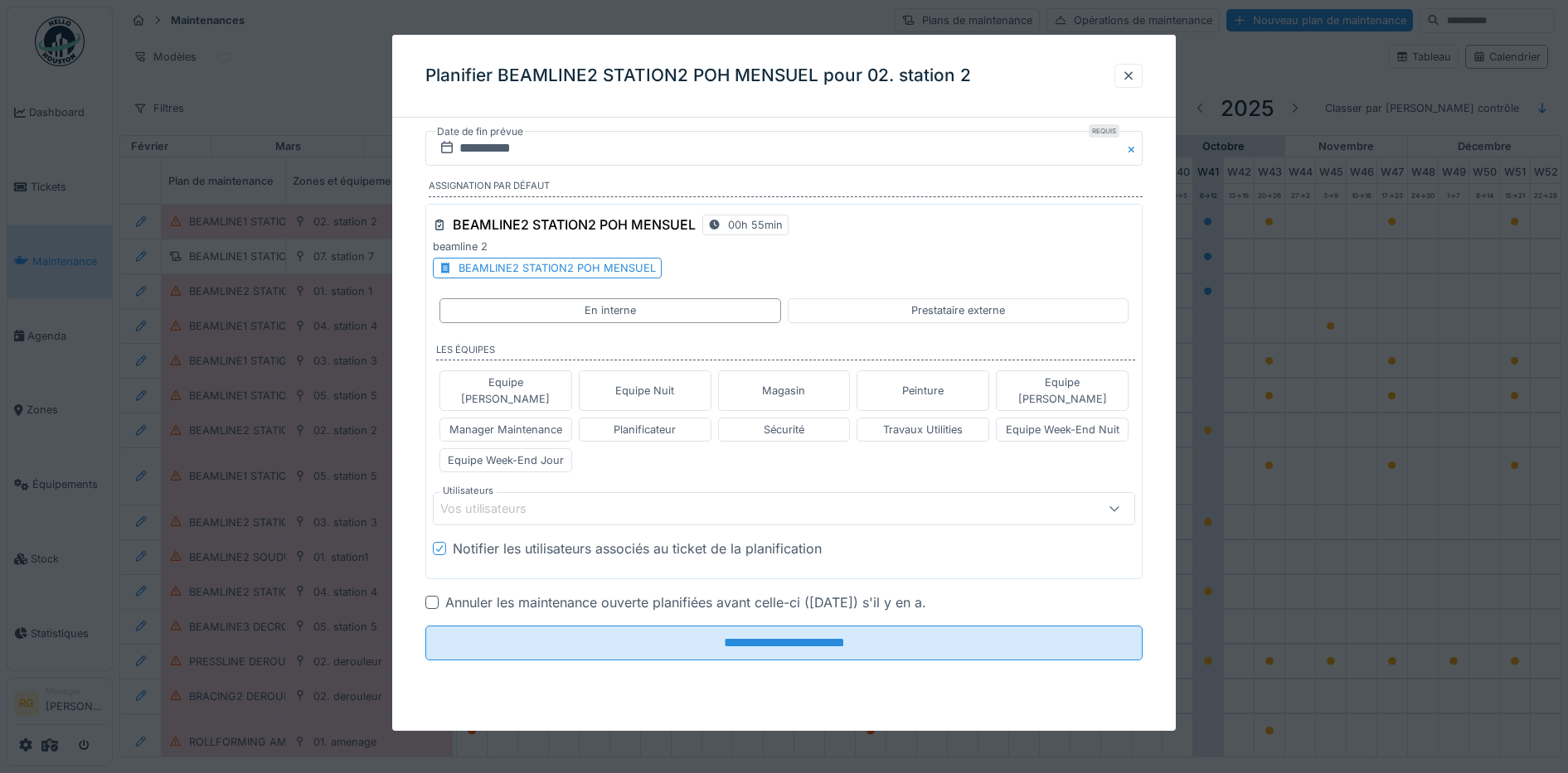
click at [432, 596] on div at bounding box center [432, 602] width 13 height 13
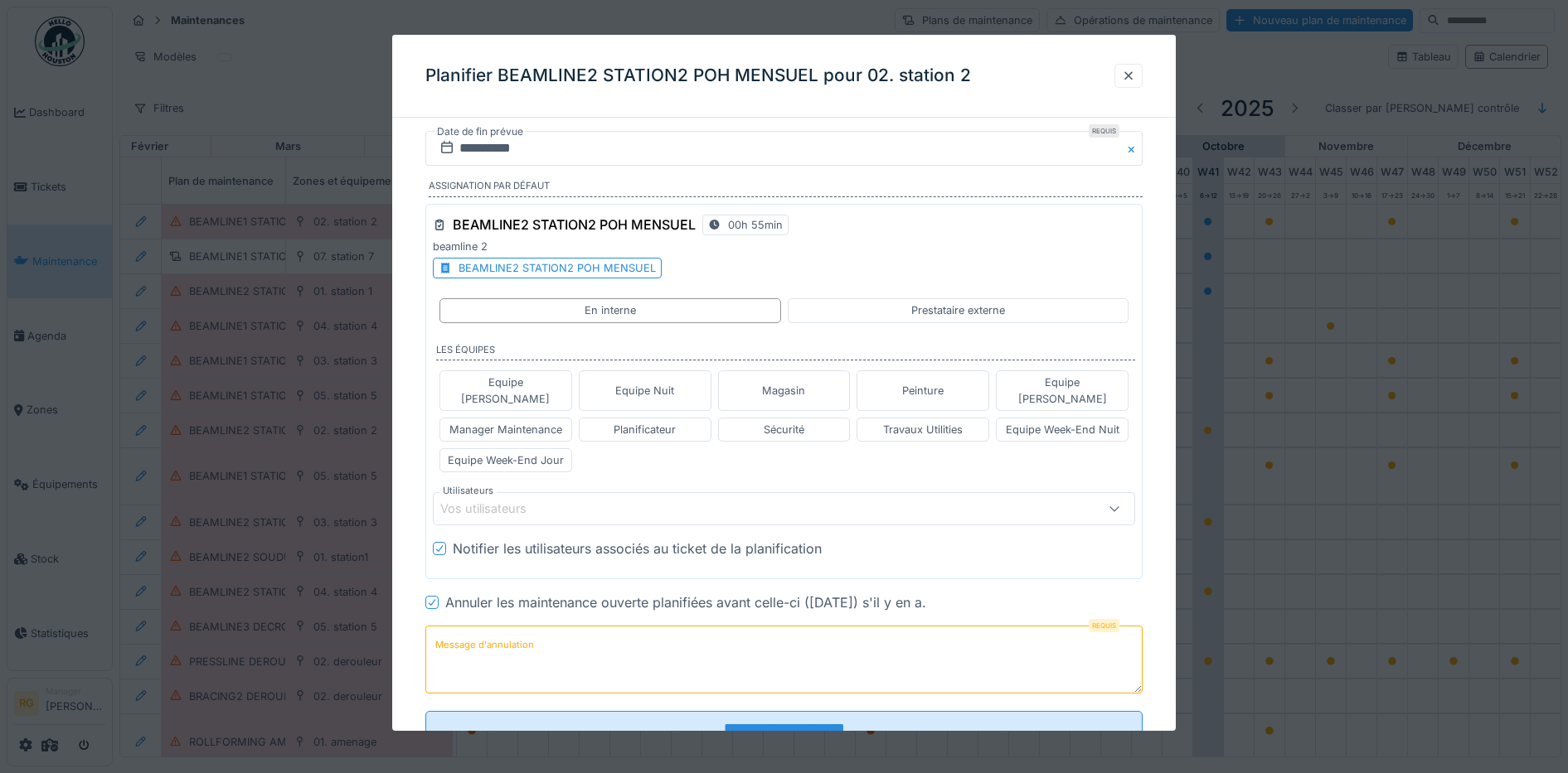
click at [483, 635] on label "Message d'annulation" at bounding box center [484, 645] width 105 height 21
click at [483, 628] on textarea "Message d'annulation" at bounding box center [784, 660] width 718 height 68
click at [482, 500] on div "Vos utilisateurs" at bounding box center [494, 509] width 109 height 18
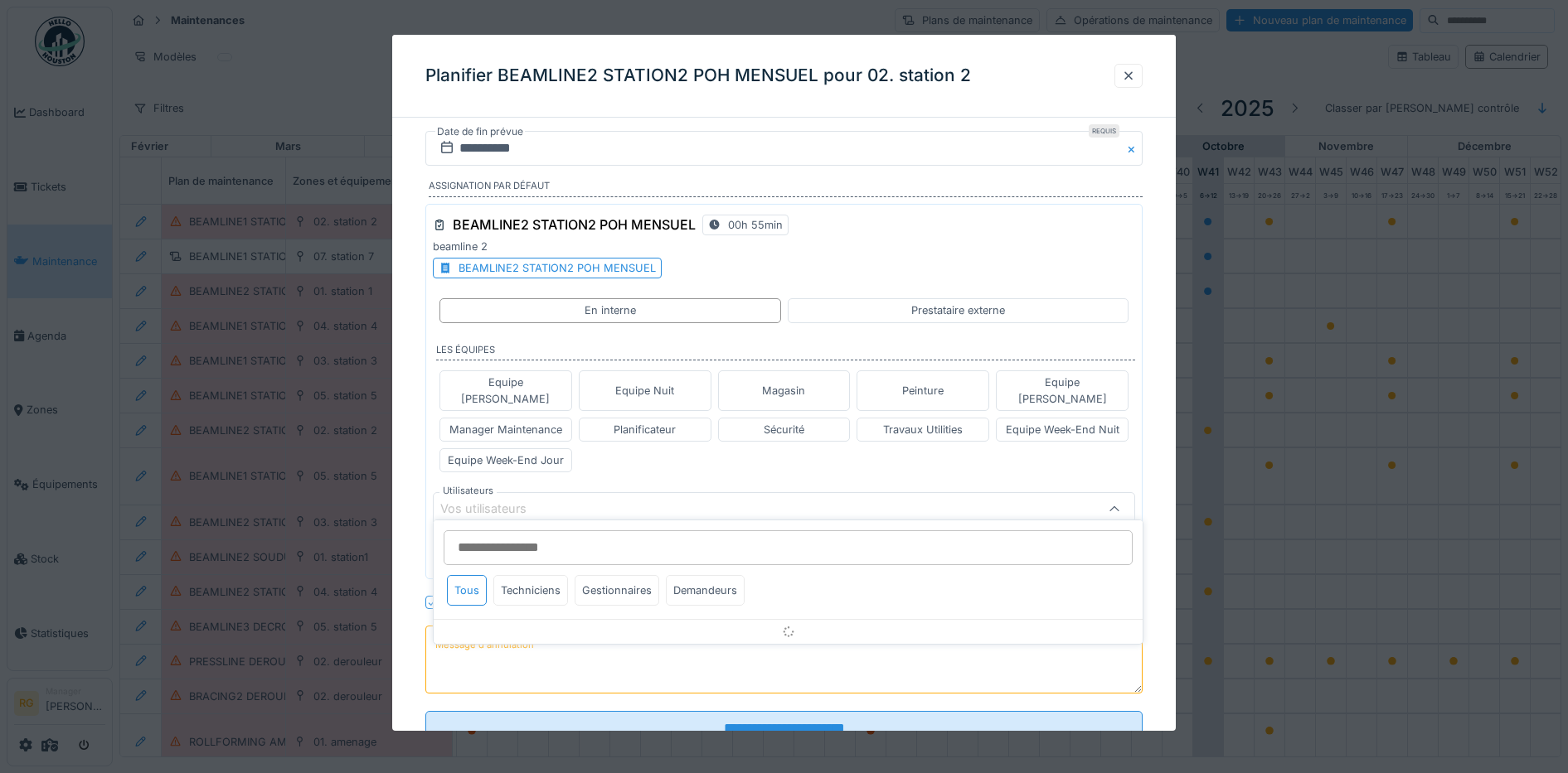
scroll to position [46, 0]
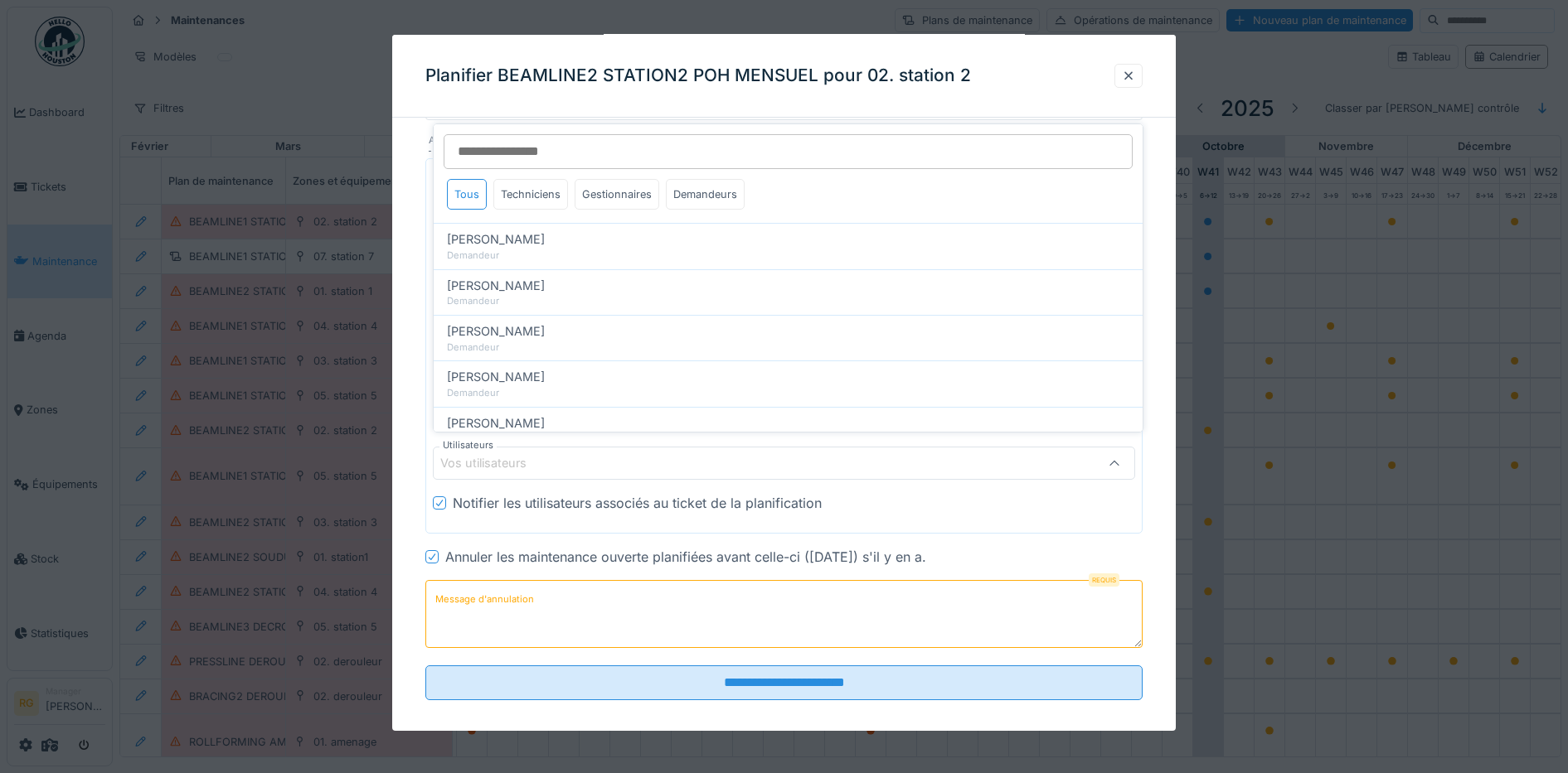
click at [400, 164] on div "**********" at bounding box center [784, 416] width 784 height 662
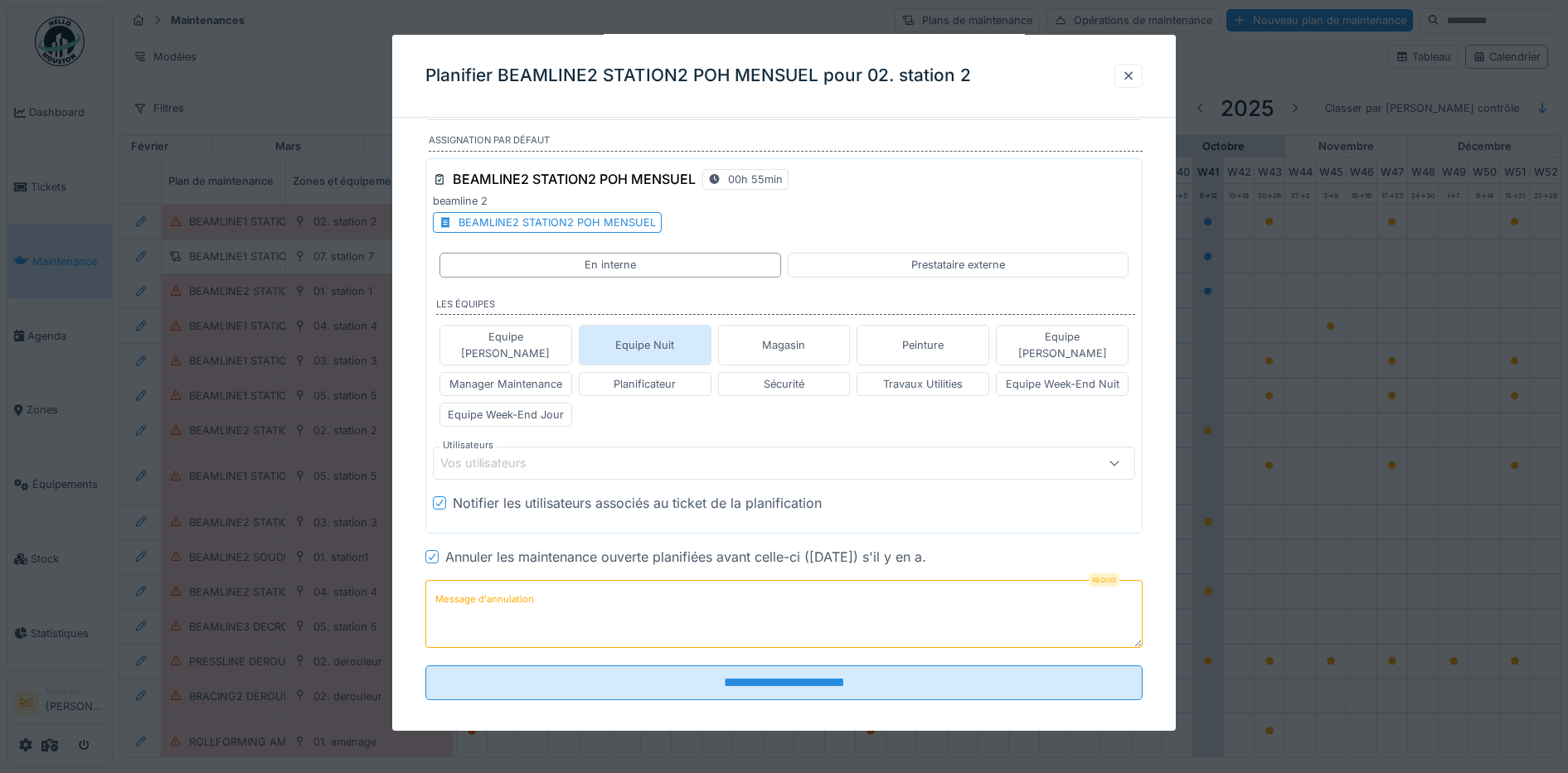
click at [660, 337] on div "Equipe Nuit" at bounding box center [644, 344] width 59 height 16
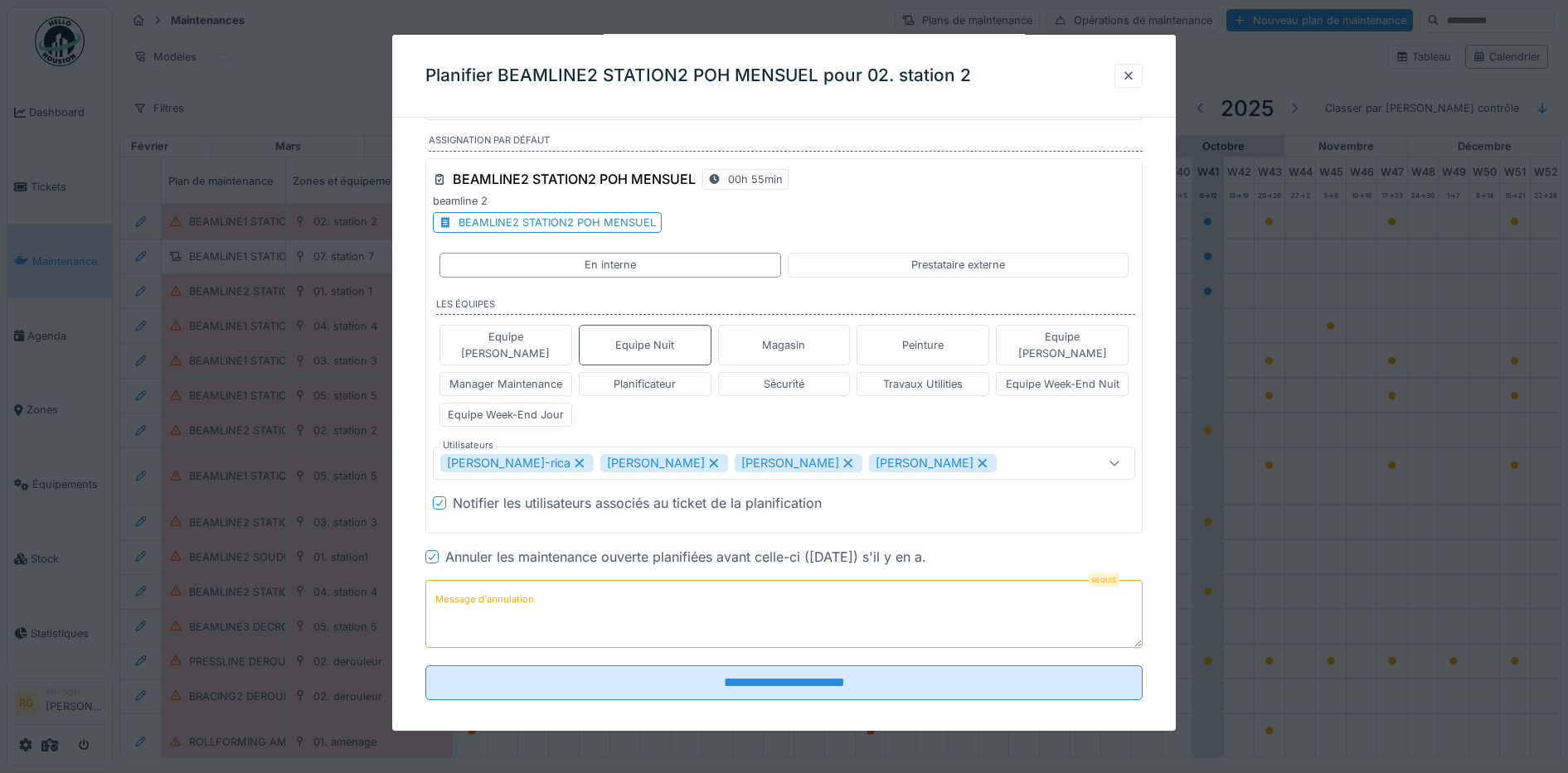
click at [707, 458] on icon at bounding box center [714, 463] width 15 height 12
click at [574, 459] on icon at bounding box center [578, 463] width 9 height 9
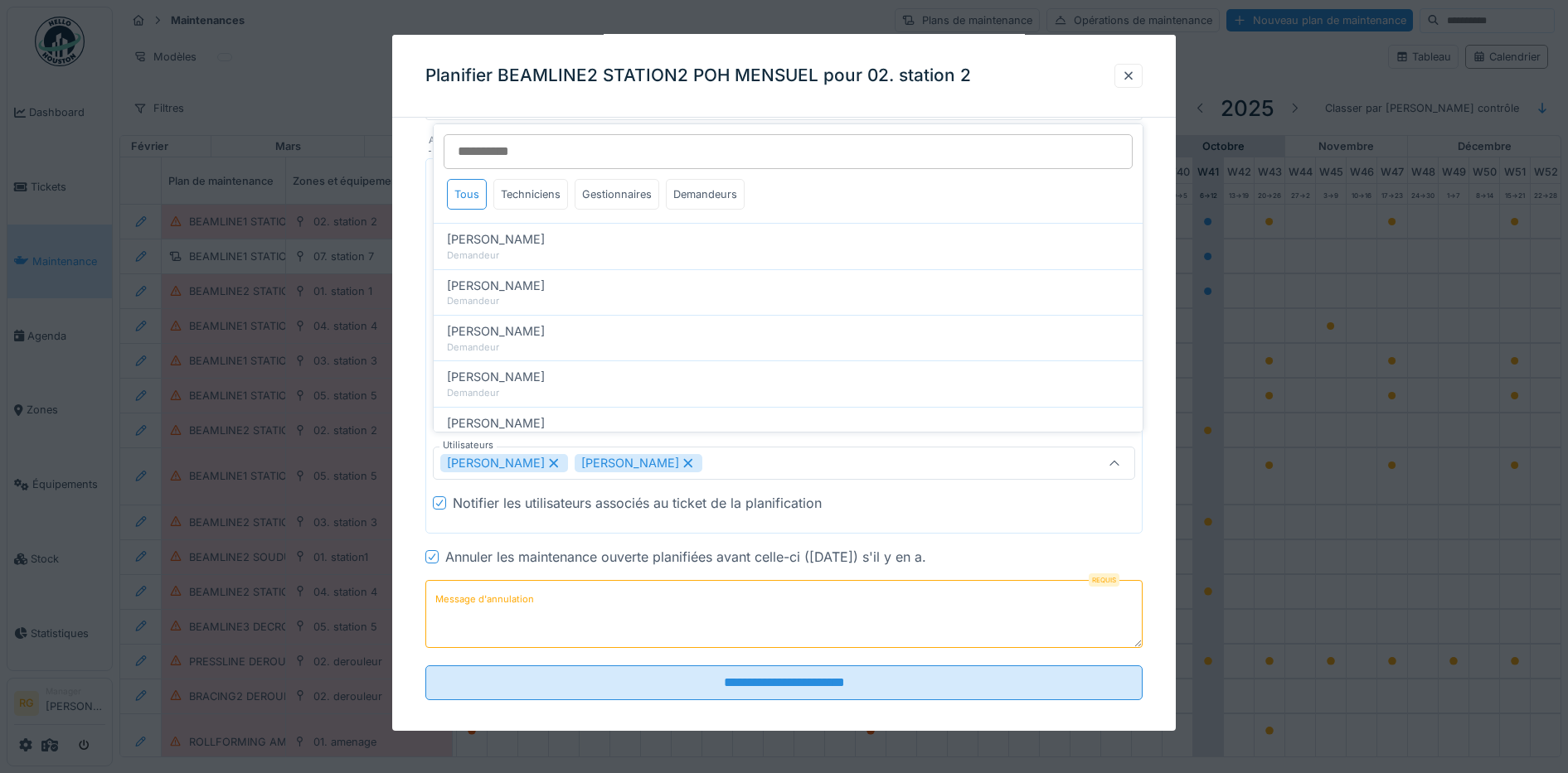
click at [683, 459] on icon at bounding box center [687, 463] width 9 height 9
type input "*****"
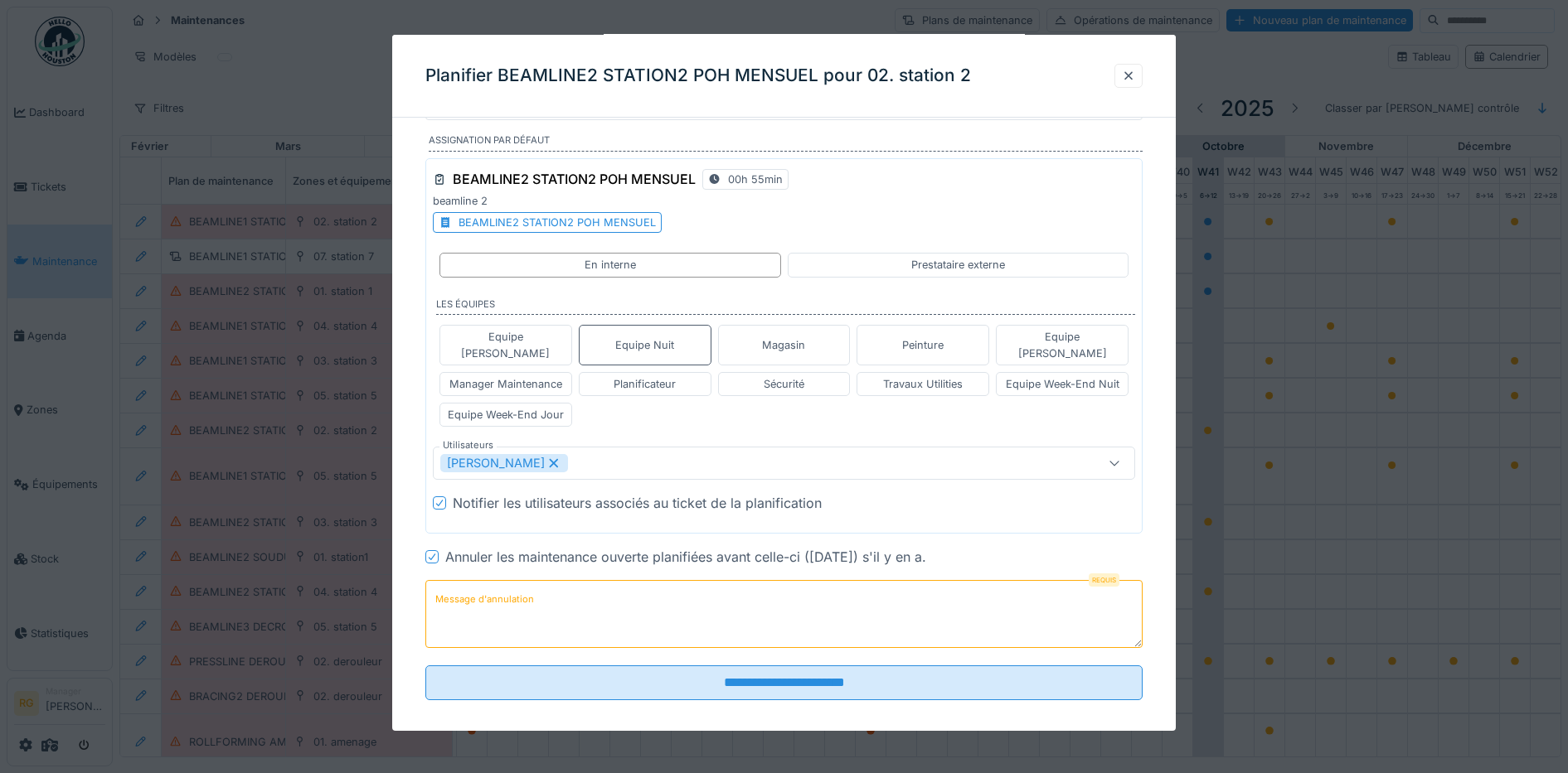
click at [478, 595] on textarea "Message d'annulation" at bounding box center [784, 614] width 718 height 68
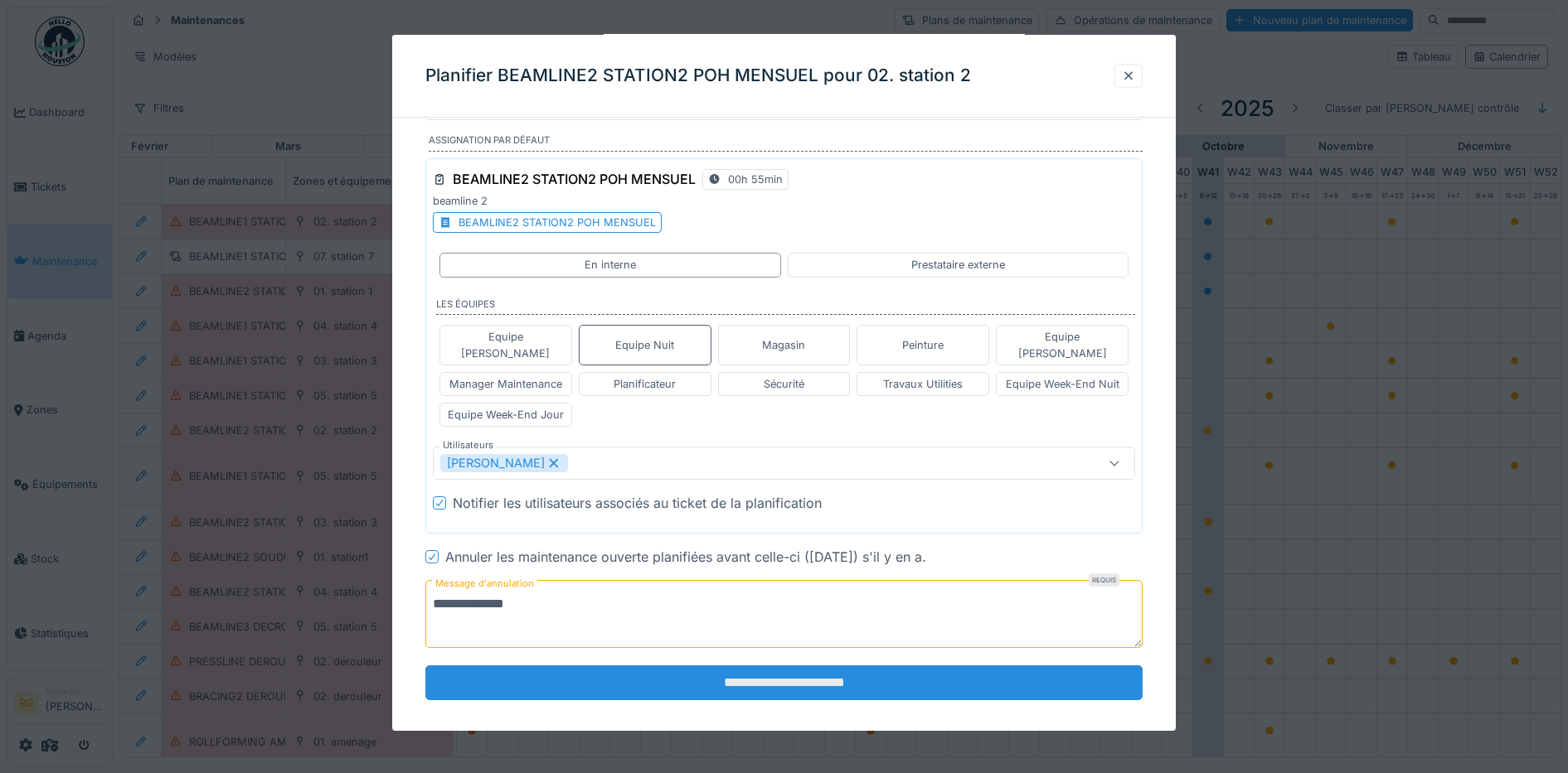
type textarea "**********"
click at [738, 666] on input "**********" at bounding box center [784, 683] width 718 height 35
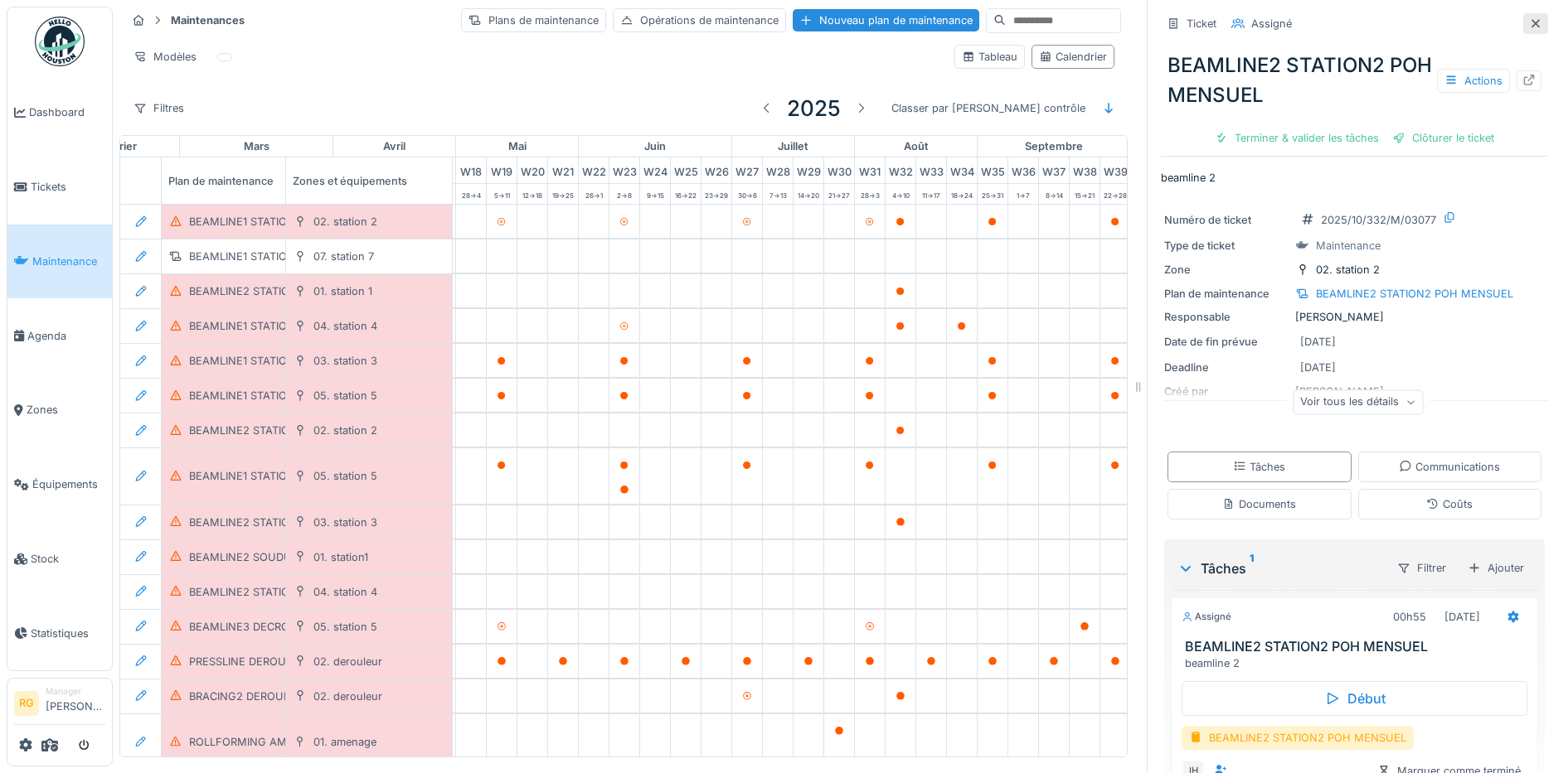
click at [1531, 19] on icon at bounding box center [1536, 23] width 8 height 8
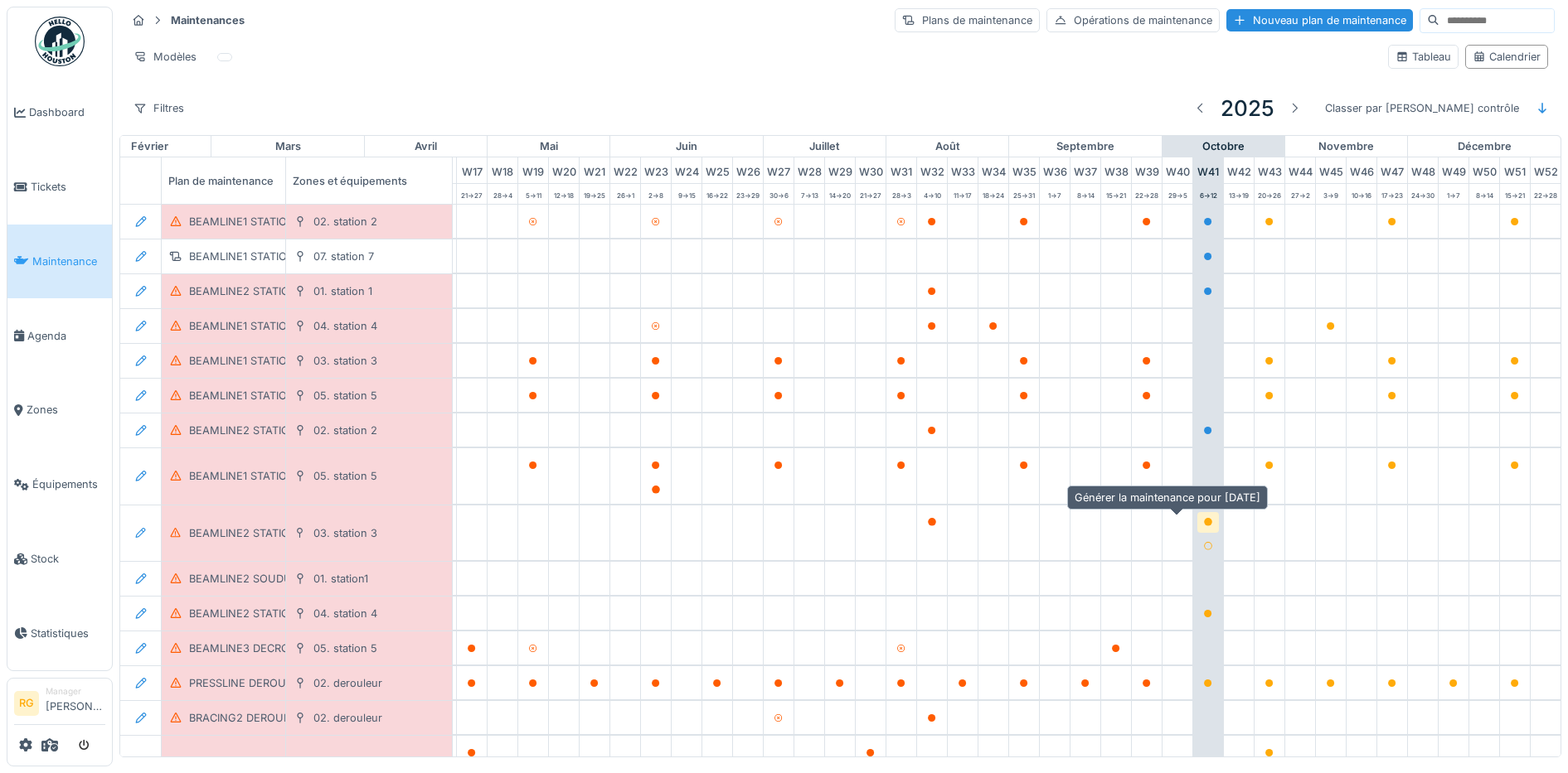
click at [1203, 519] on icon at bounding box center [1208, 523] width 8 height 8
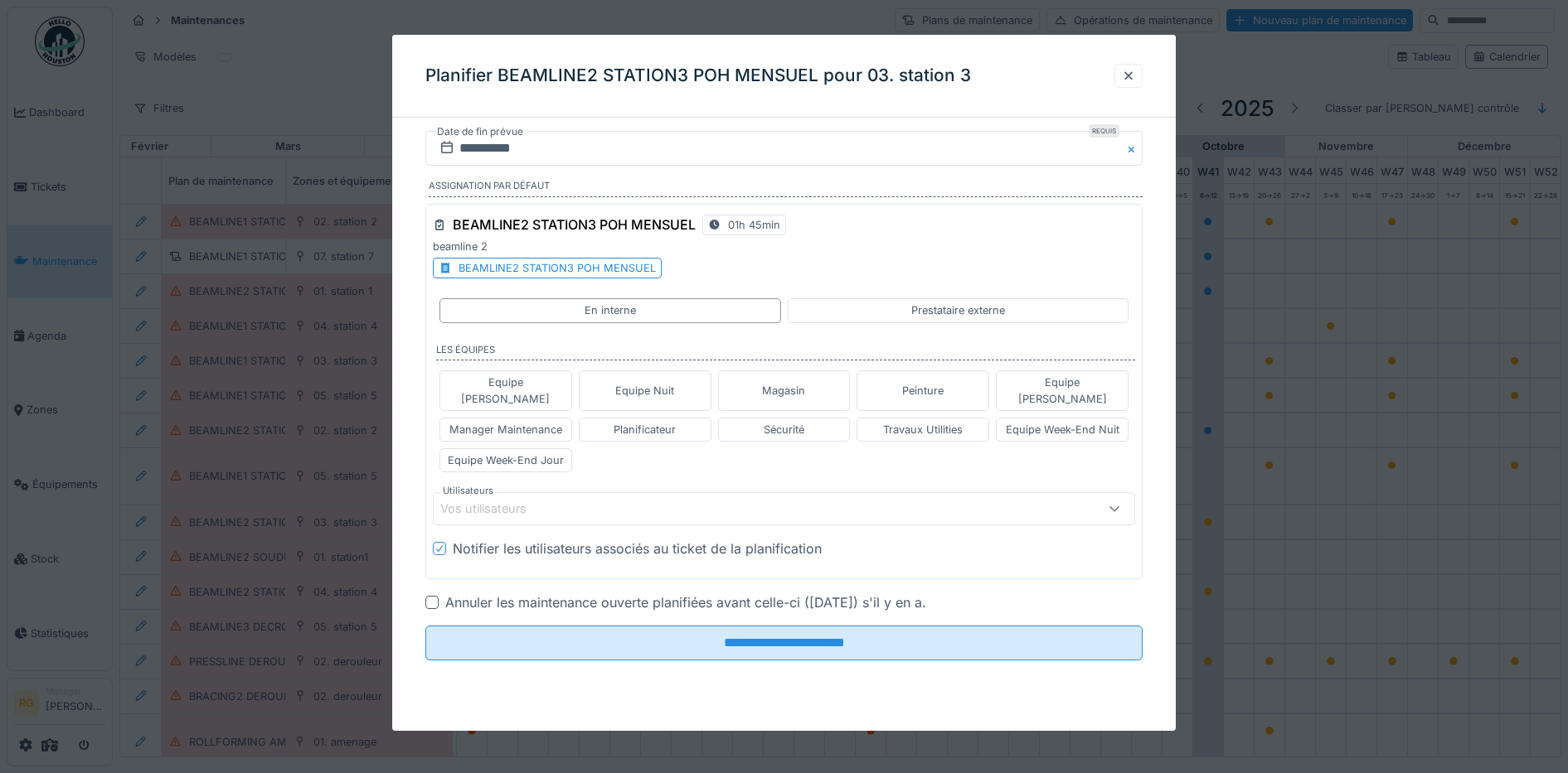
click at [431, 596] on div at bounding box center [432, 602] width 13 height 13
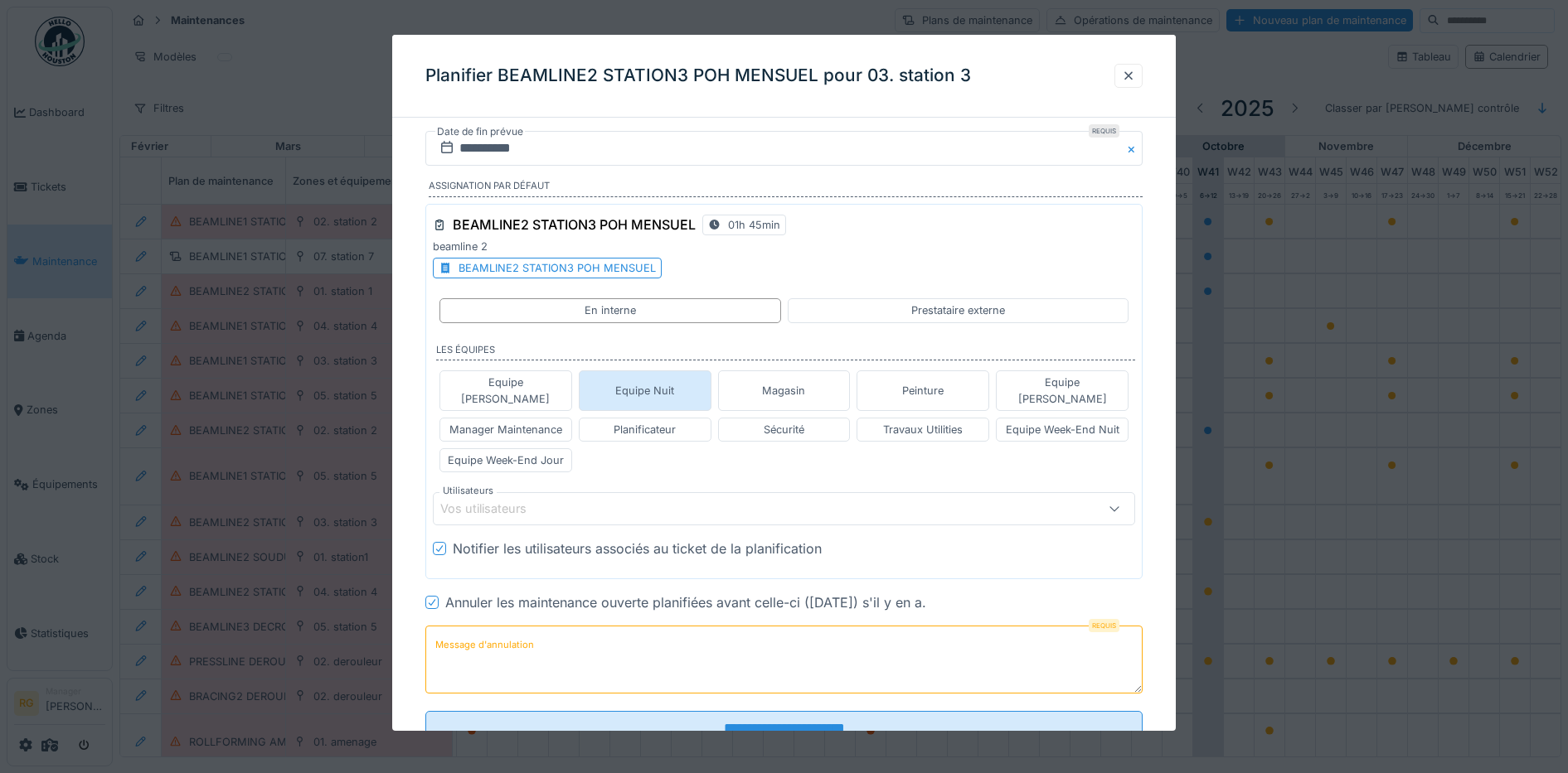
click at [655, 383] on div "Equipe Nuit" at bounding box center [644, 390] width 59 height 16
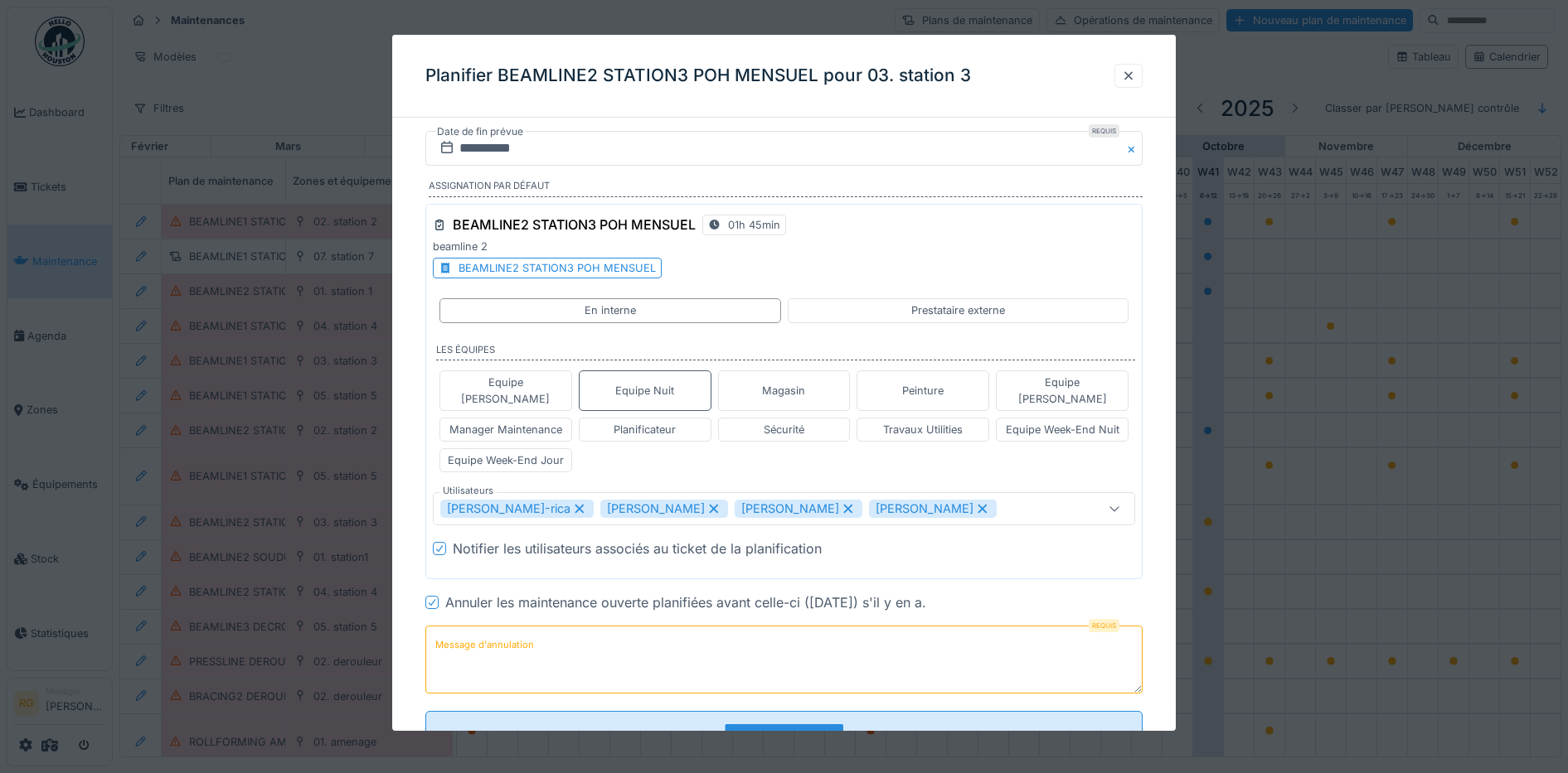
click at [709, 505] on icon at bounding box center [713, 509] width 9 height 9
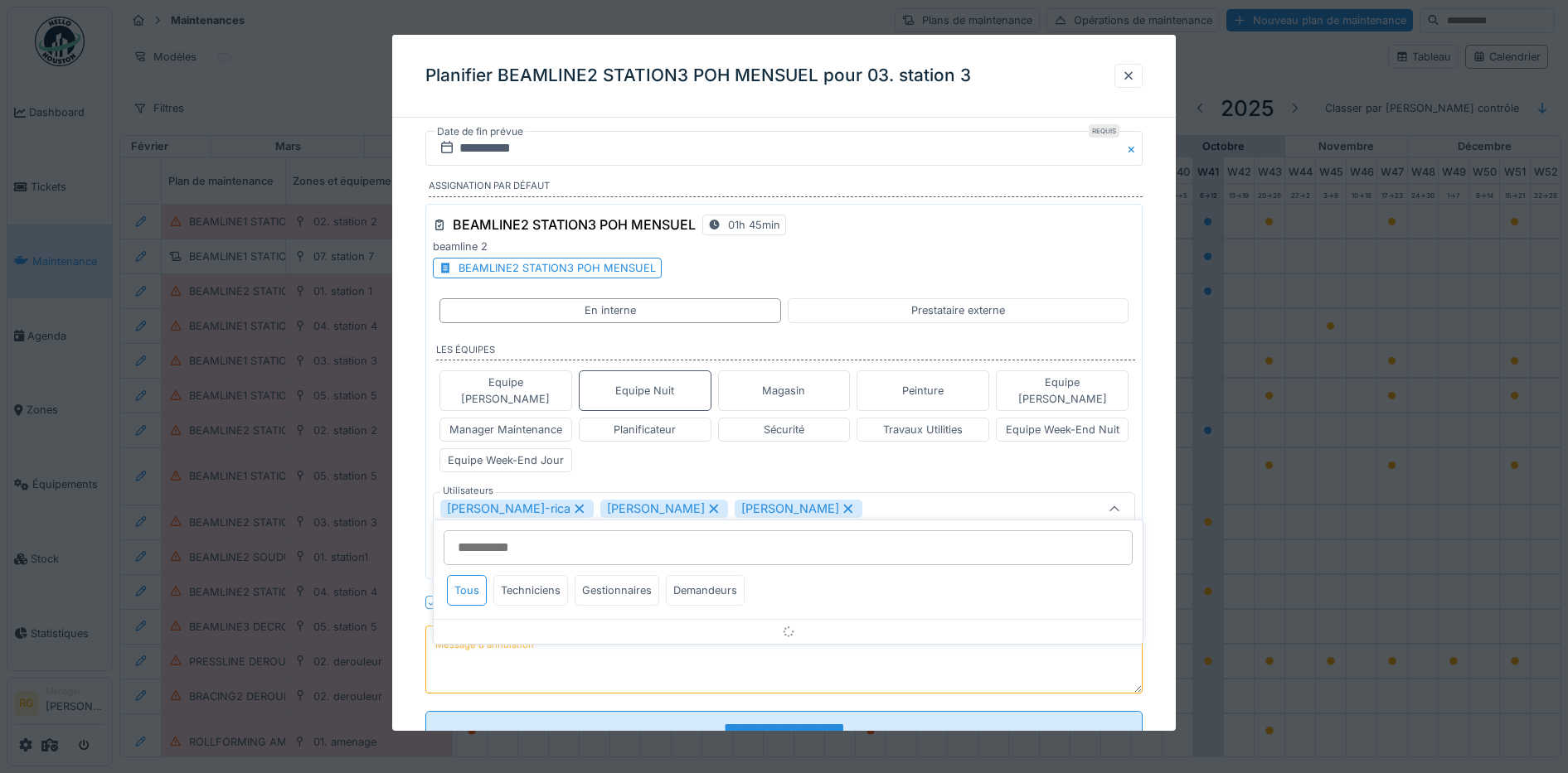
scroll to position [46, 0]
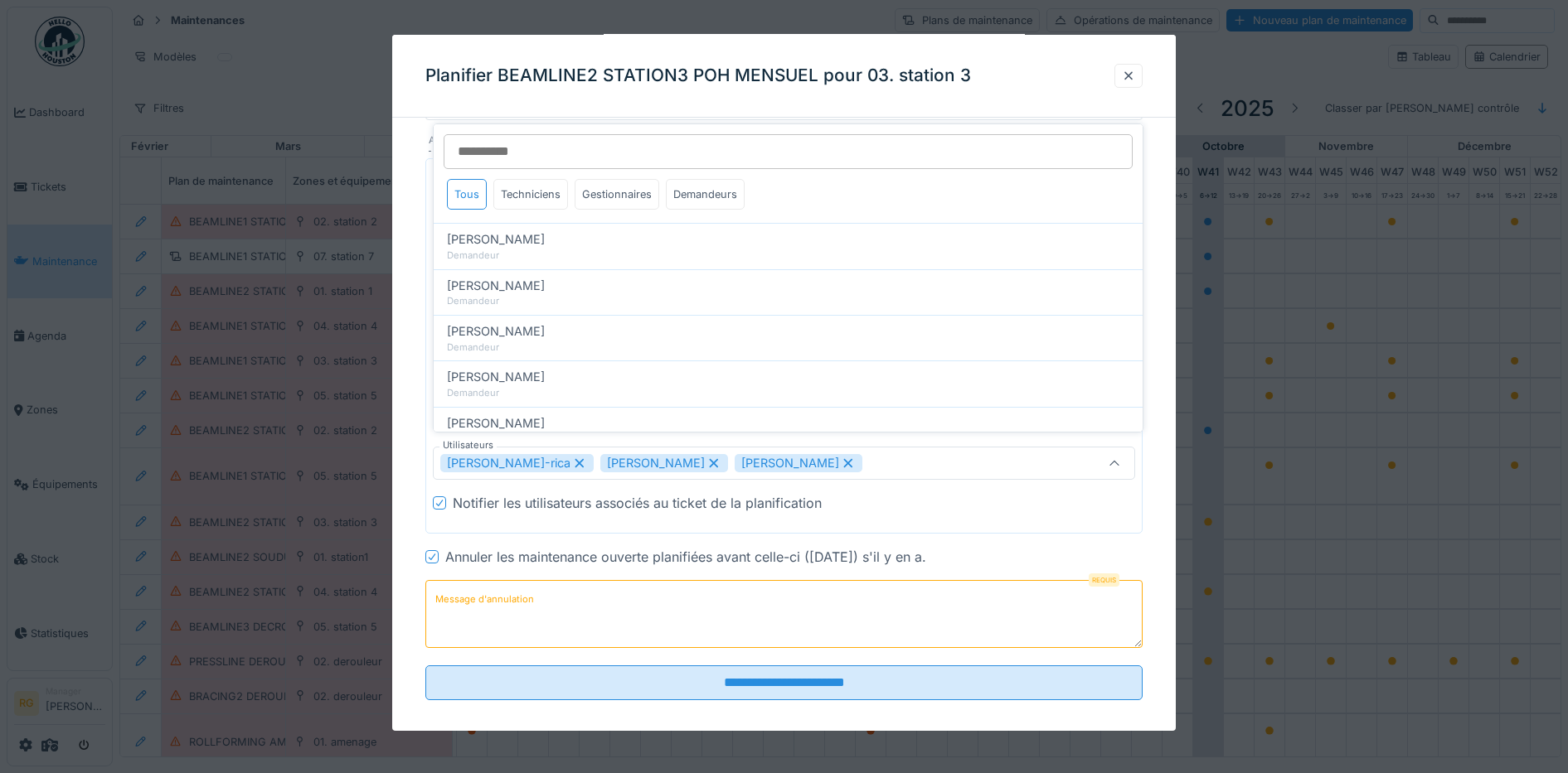
click at [707, 458] on icon at bounding box center [714, 463] width 15 height 12
click at [709, 459] on icon at bounding box center [713, 463] width 9 height 9
type input "****"
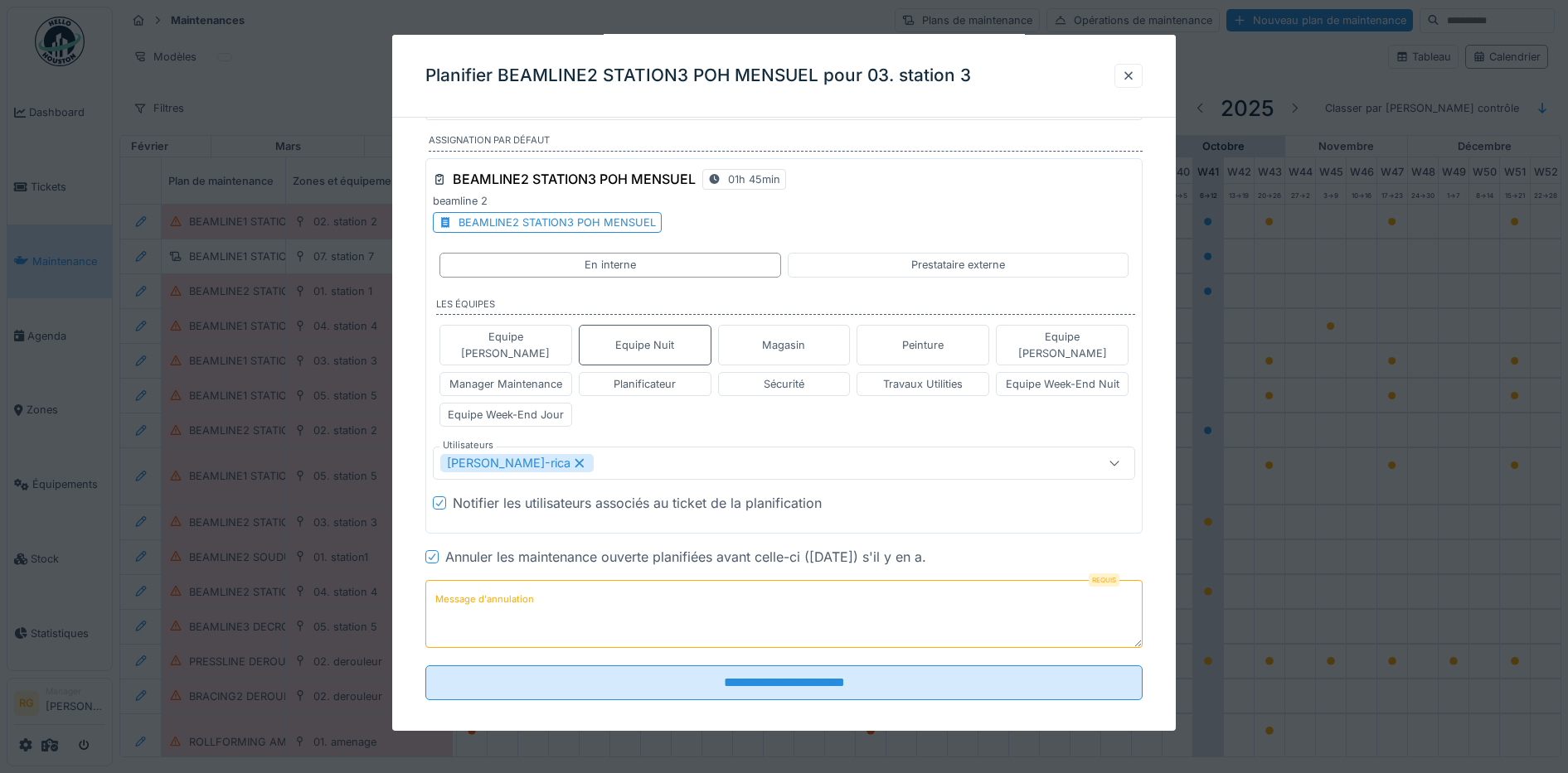
click at [516, 589] on label "Message d'annulation" at bounding box center [484, 599] width 105 height 21
click at [516, 580] on textarea "Message d'annulation" at bounding box center [784, 614] width 718 height 68
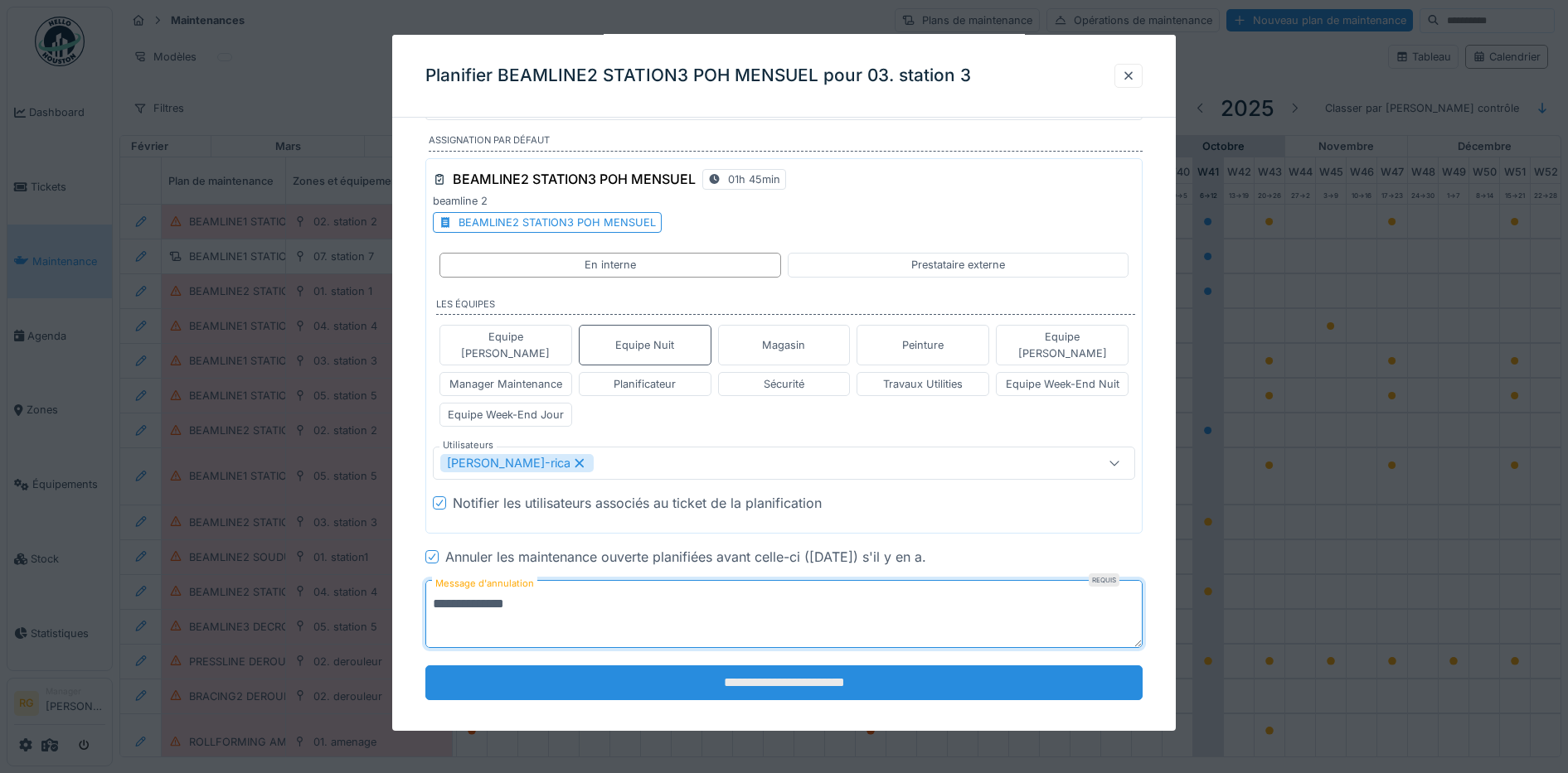
type textarea "**********"
click at [808, 671] on input "**********" at bounding box center [784, 683] width 718 height 35
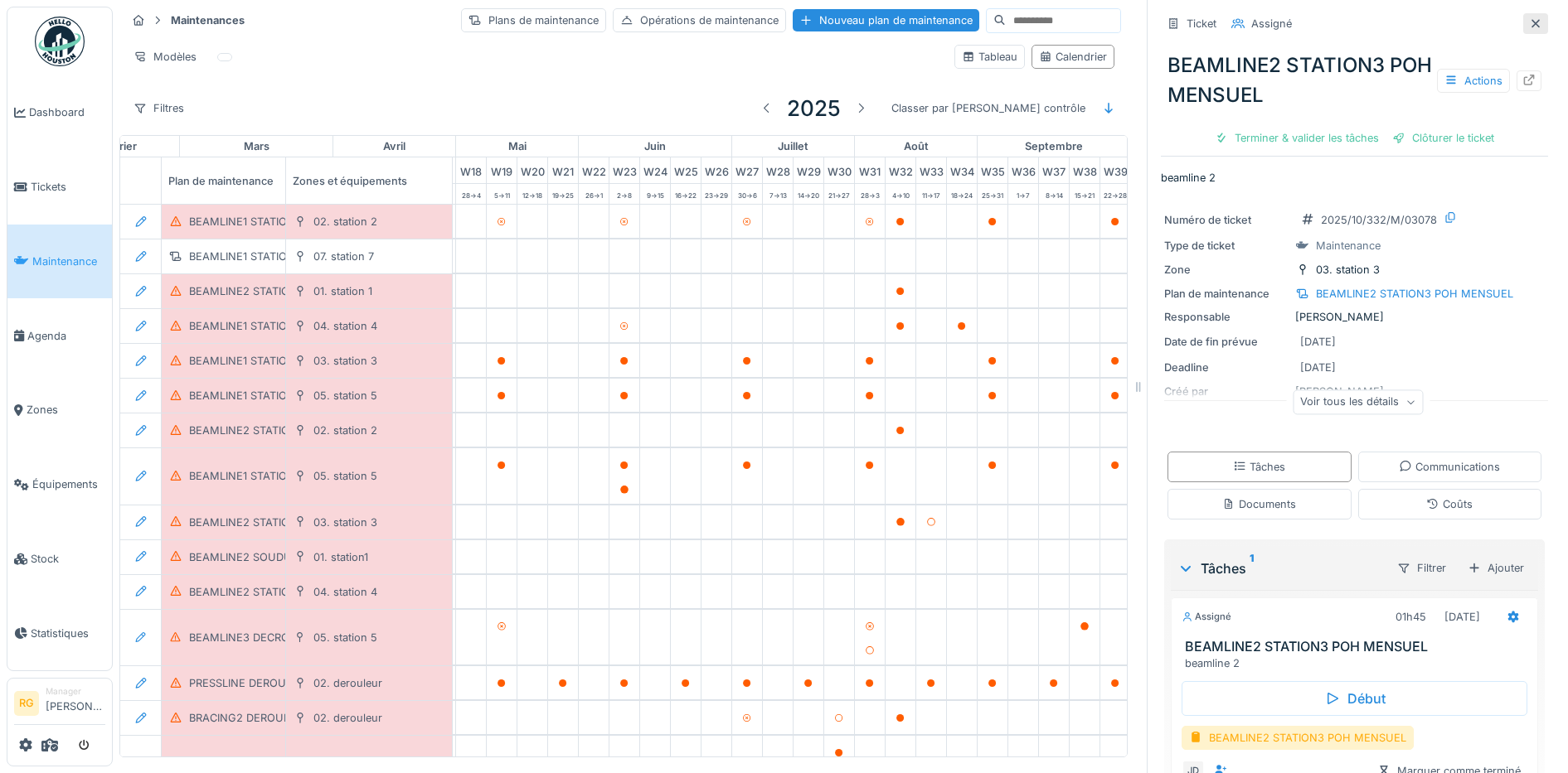
click at [1529, 18] on icon at bounding box center [1536, 23] width 13 height 11
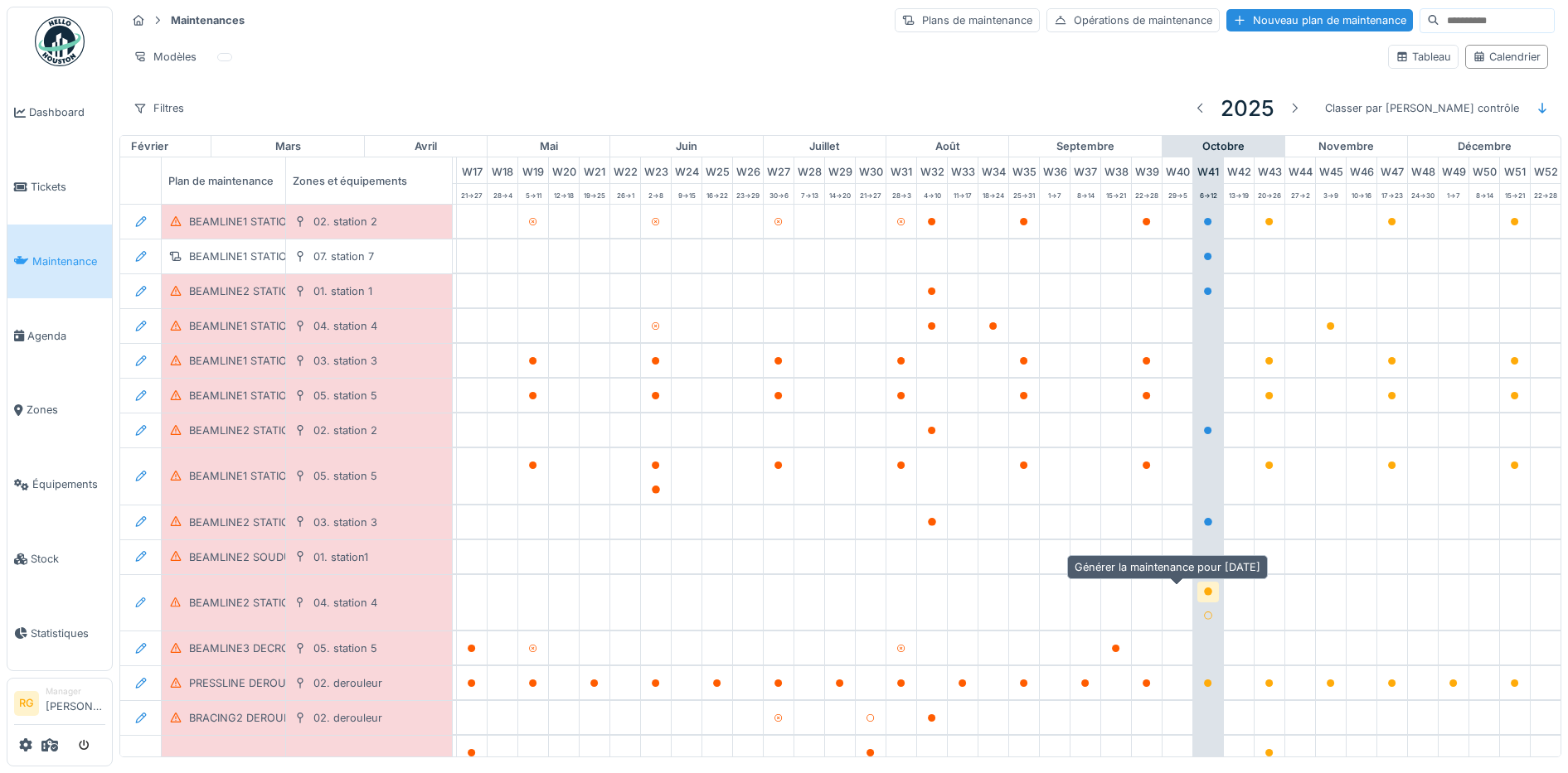
click at [1203, 587] on icon at bounding box center [1208, 592] width 8 height 8
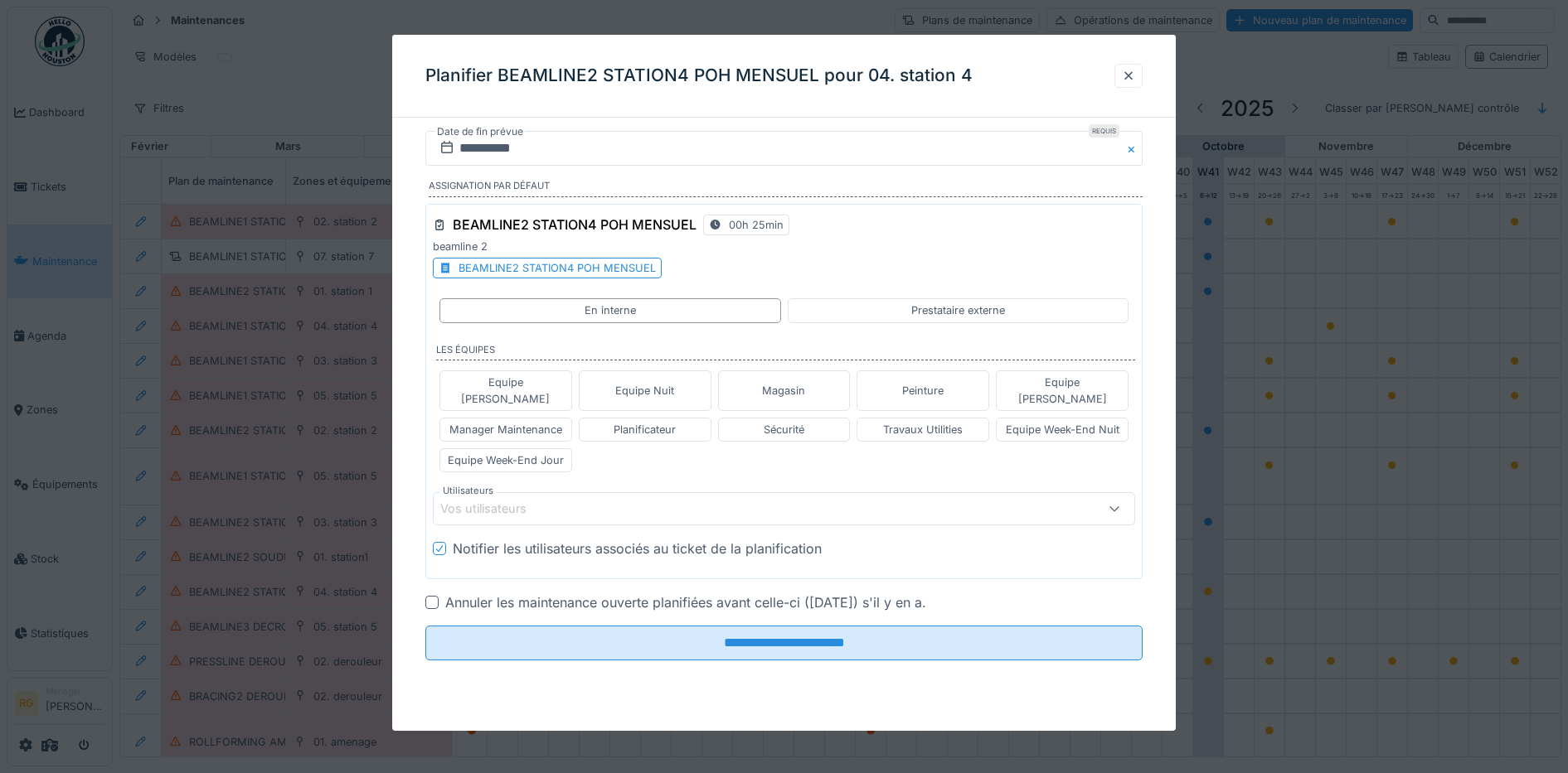
click at [583, 264] on div "BEAMLINE2 STATION4 POH MENSUEL" at bounding box center [557, 268] width 197 height 16
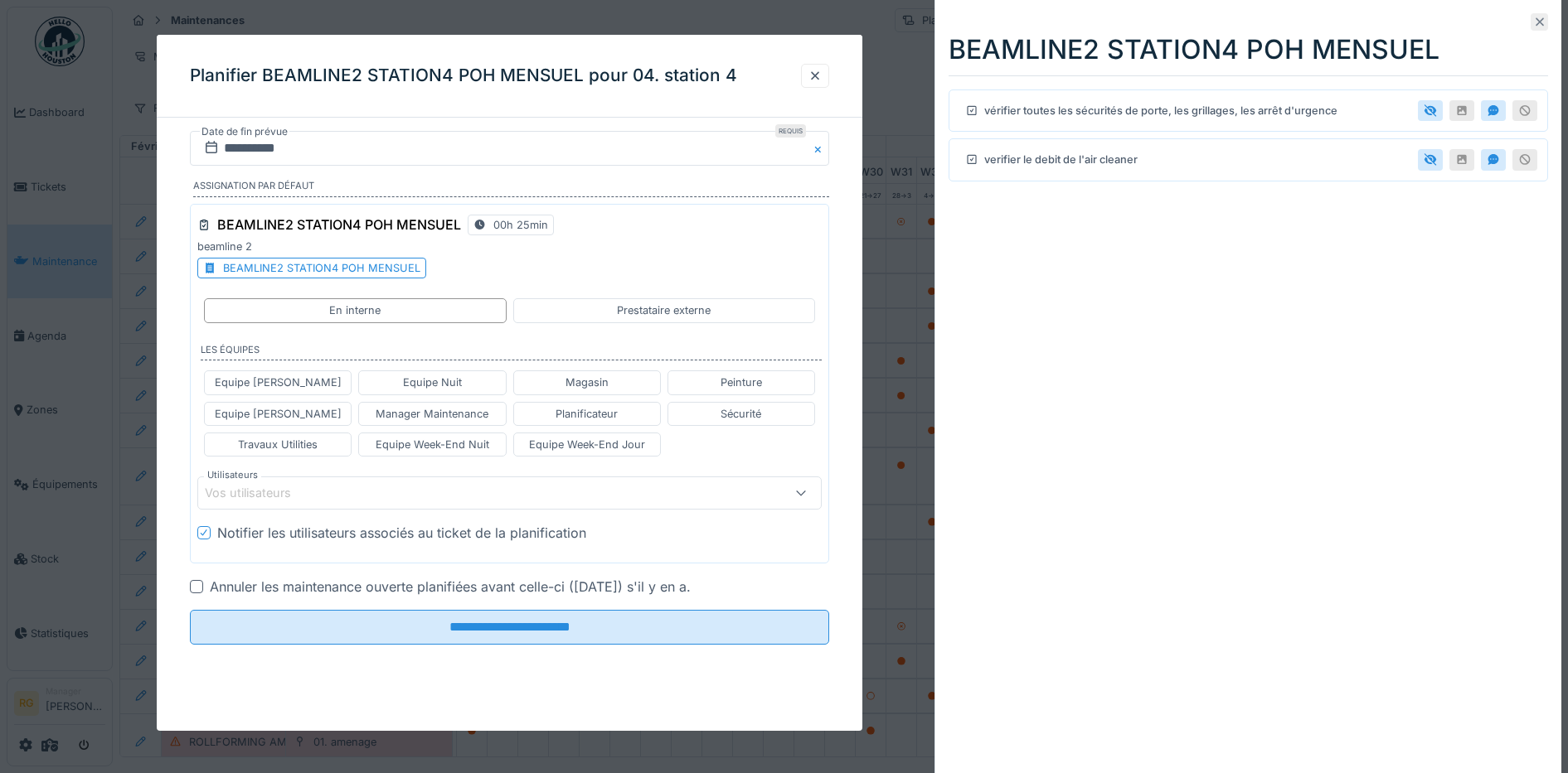
click at [1536, 22] on icon at bounding box center [1540, 22] width 8 height 8
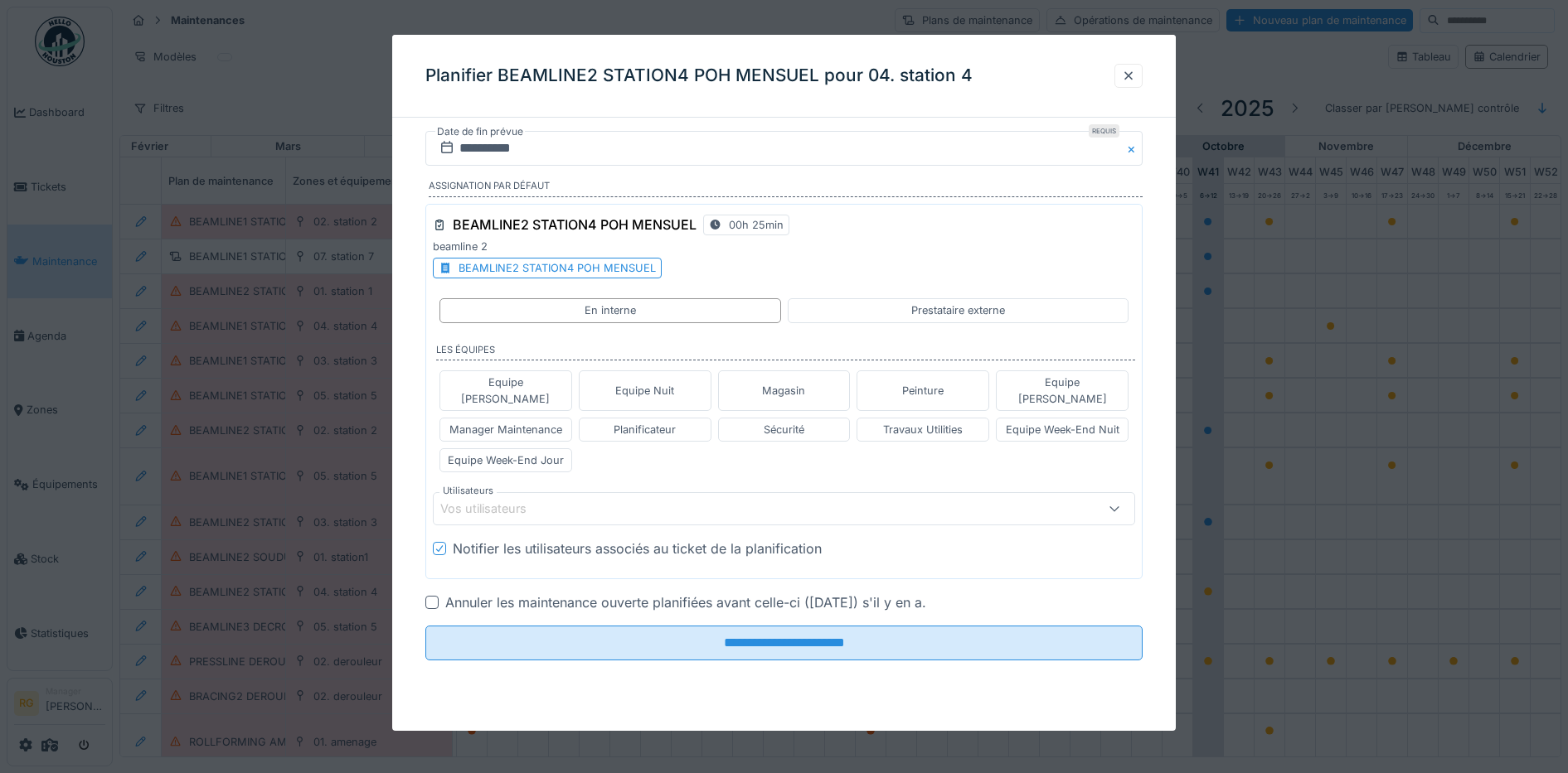
click at [431, 596] on div at bounding box center [432, 602] width 13 height 13
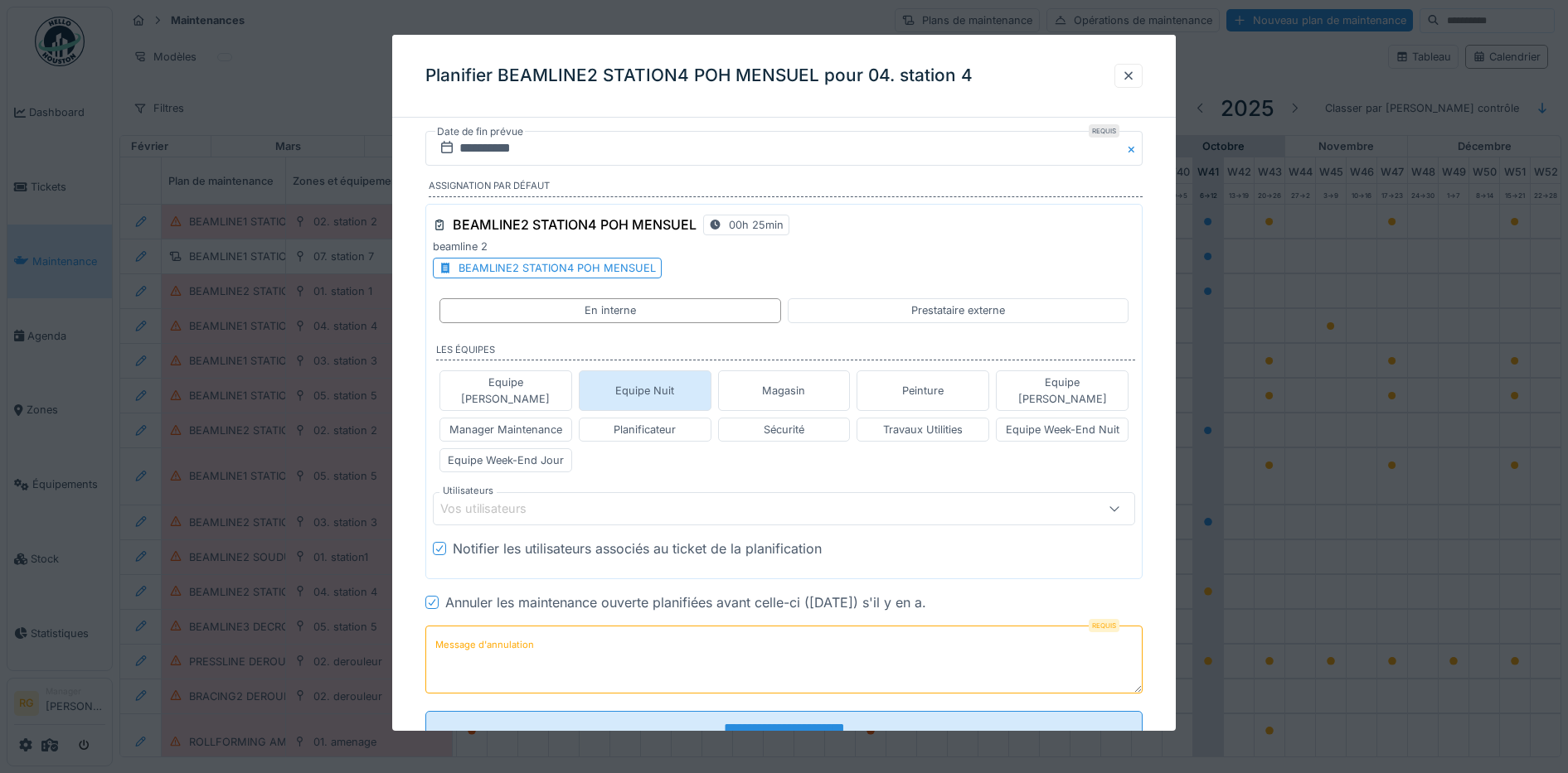
click at [692, 389] on div "Equipe Nuit" at bounding box center [644, 390] width 132 height 40
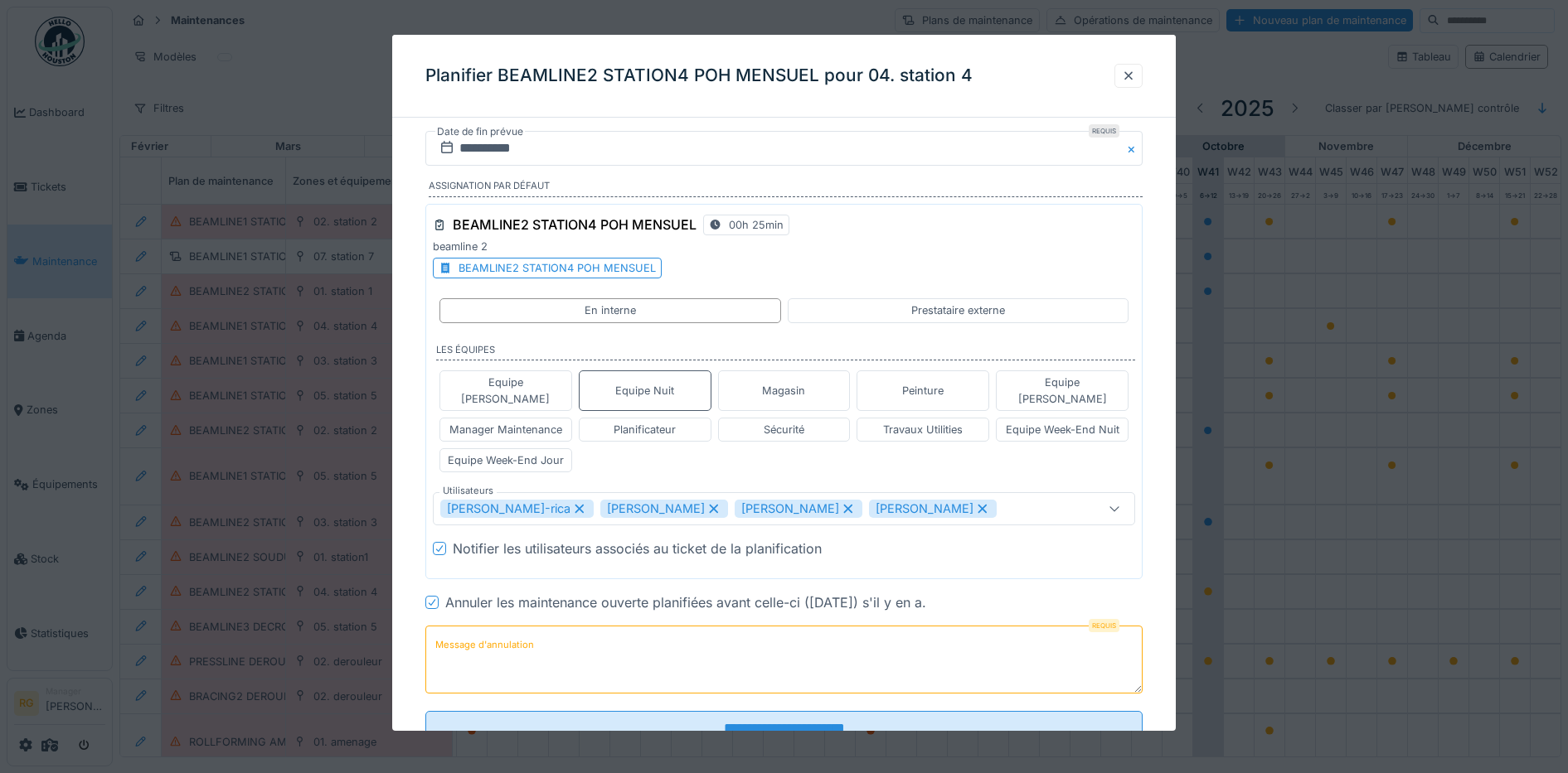
click at [709, 505] on icon at bounding box center [713, 509] width 9 height 9
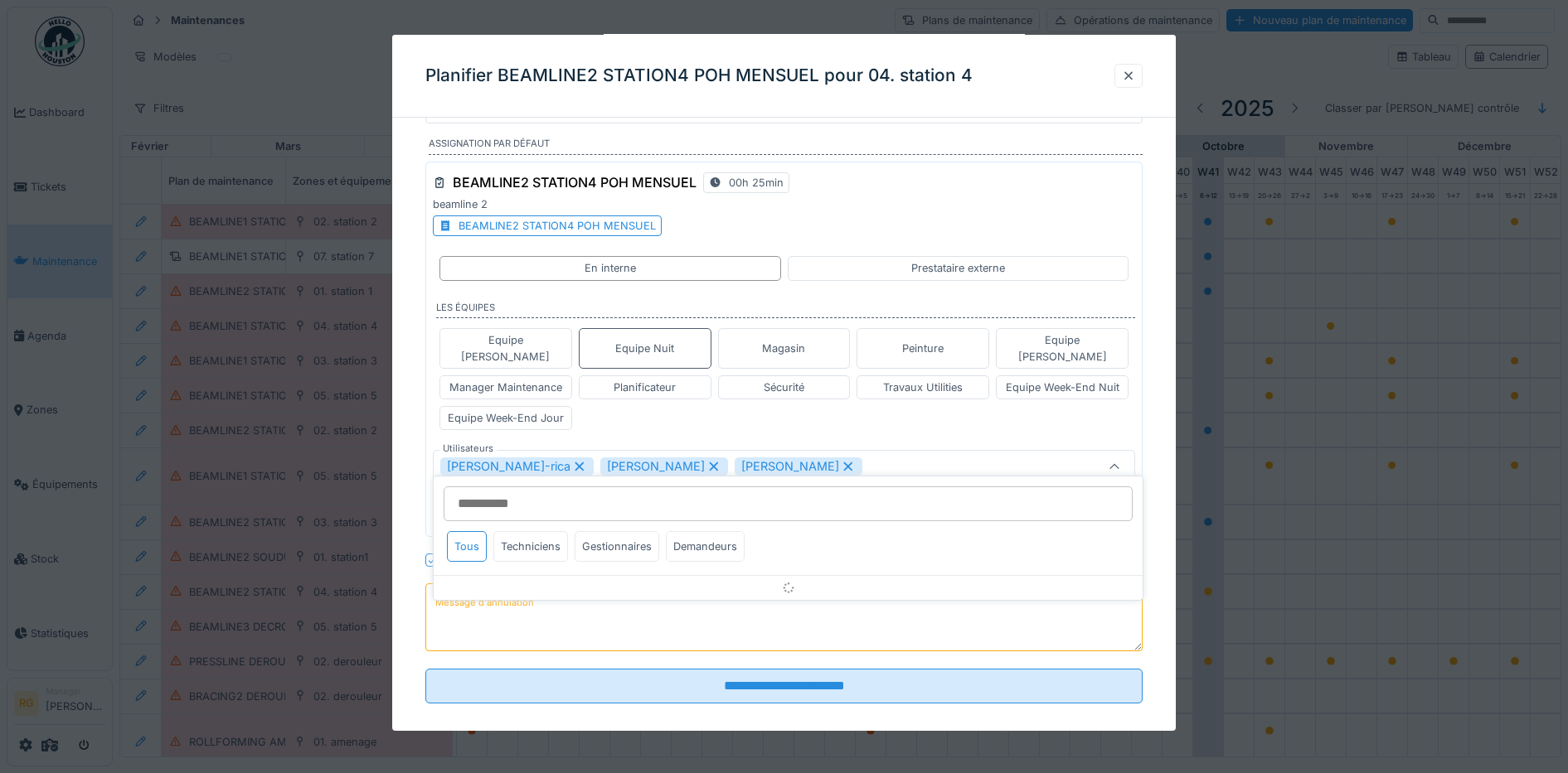
scroll to position [46, 0]
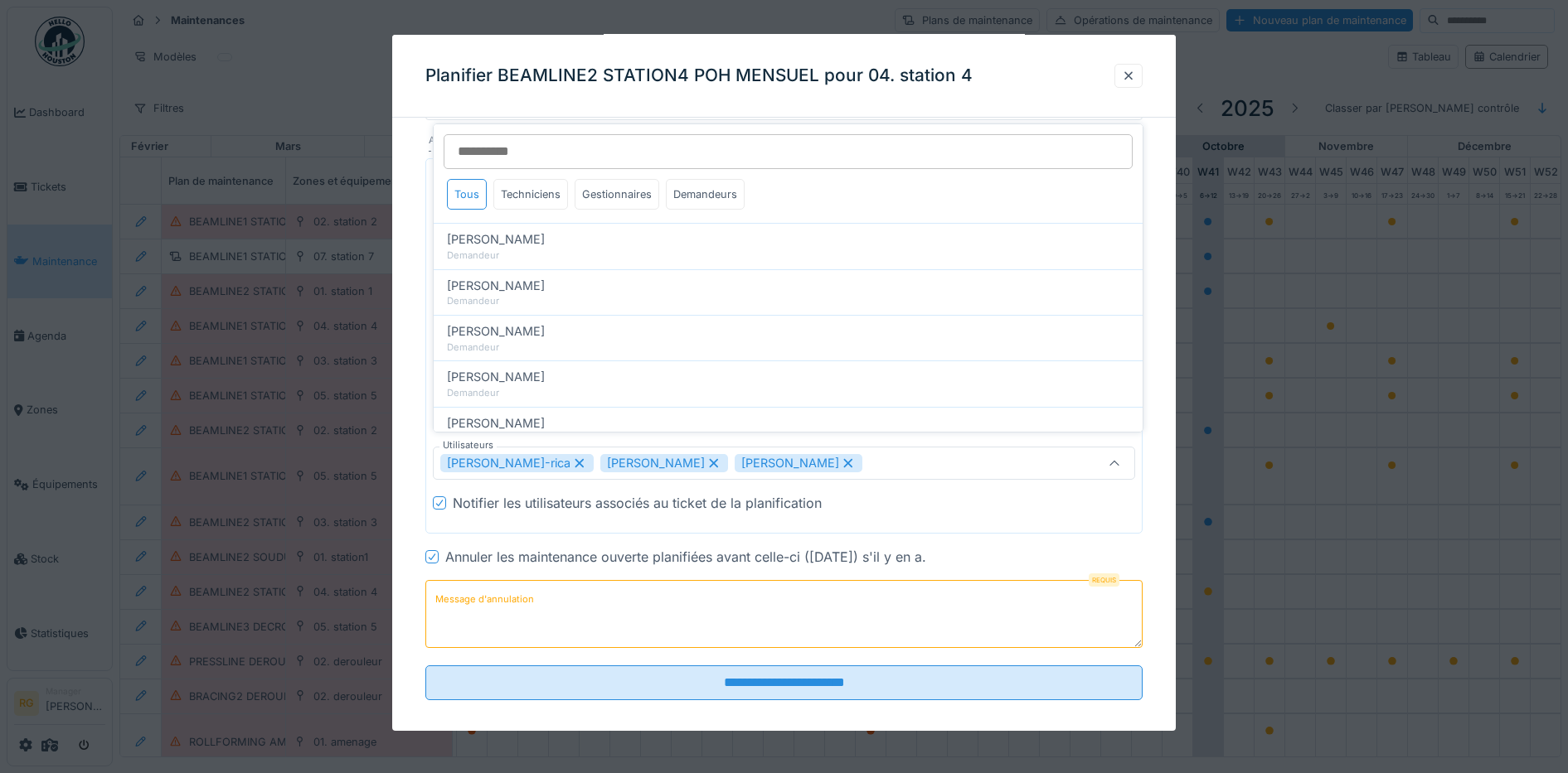
click at [709, 459] on icon at bounding box center [713, 463] width 9 height 9
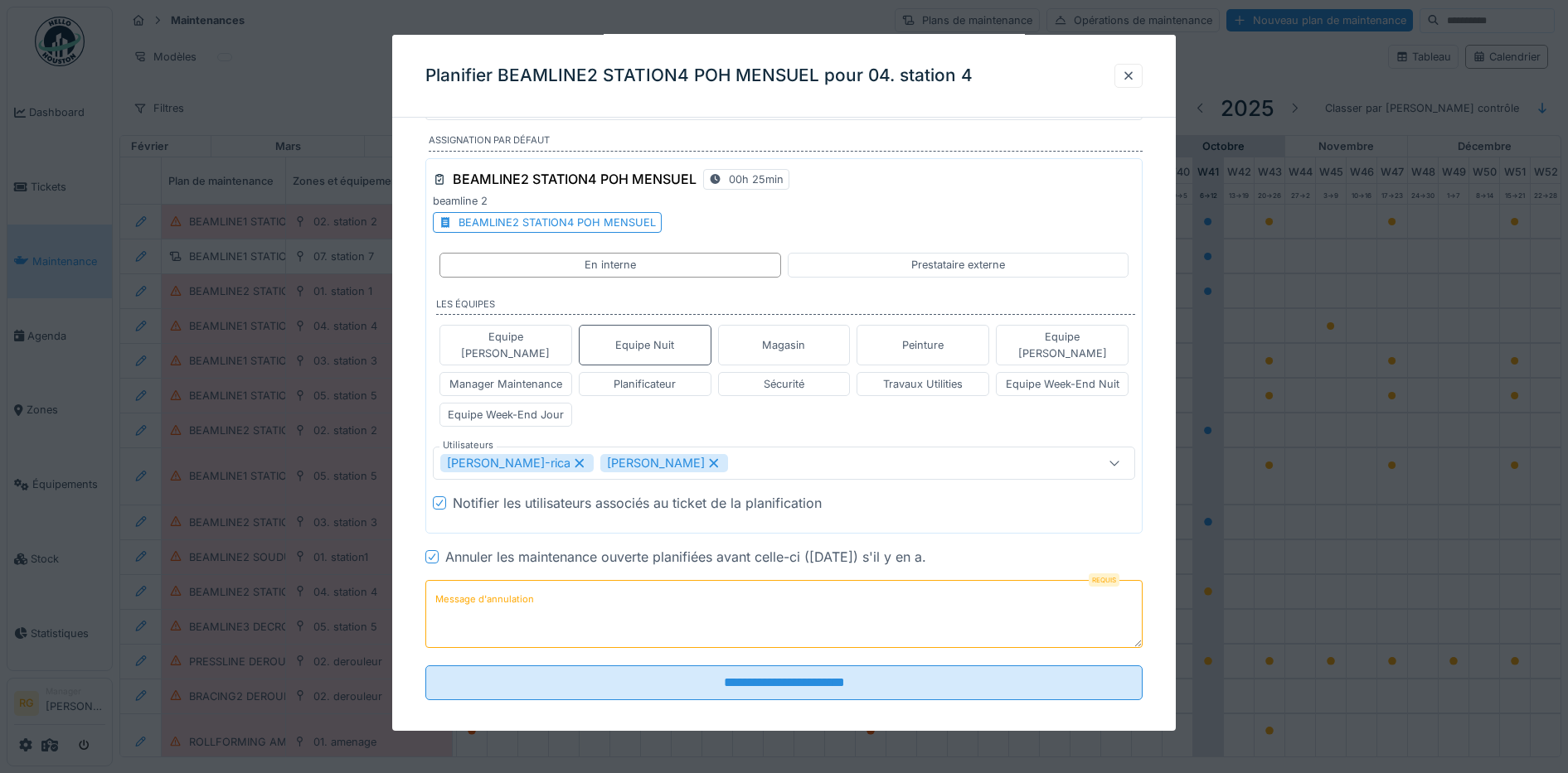
click at [709, 459] on icon at bounding box center [713, 463] width 9 height 9
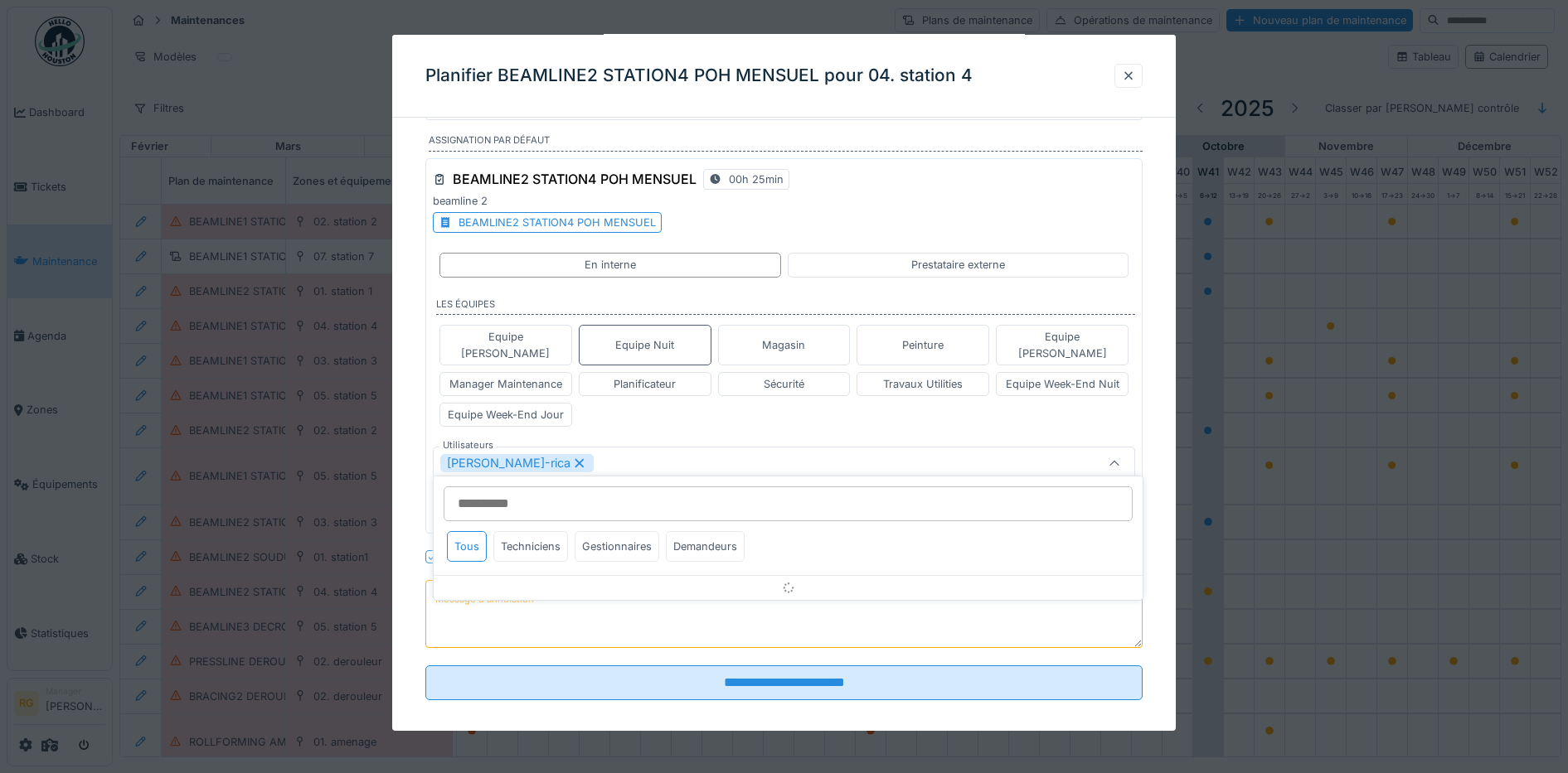
type input "****"
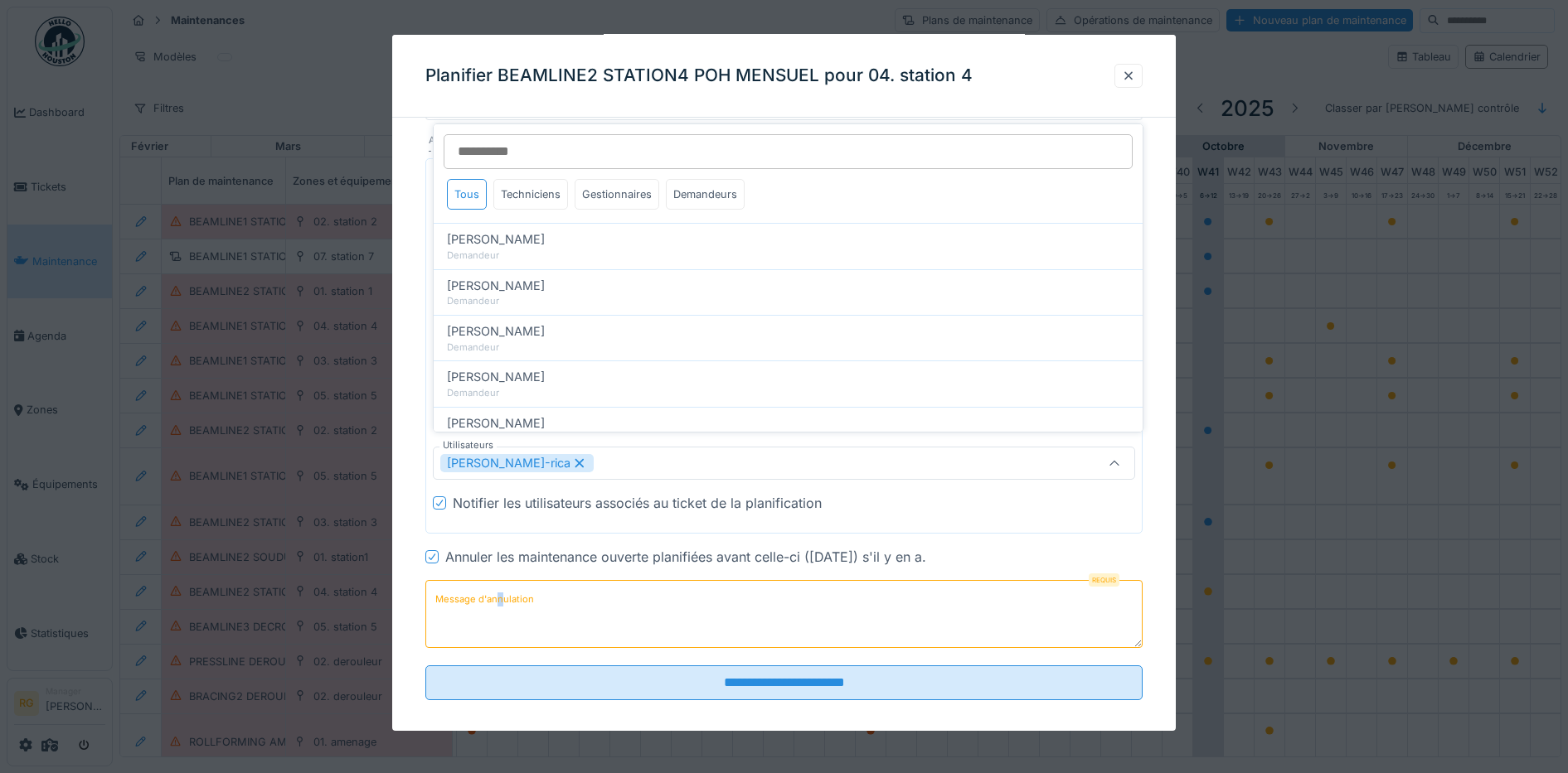
click at [502, 589] on label "Message d'annulation" at bounding box center [484, 599] width 105 height 21
click at [502, 584] on textarea "Message d'annulation" at bounding box center [784, 614] width 718 height 68
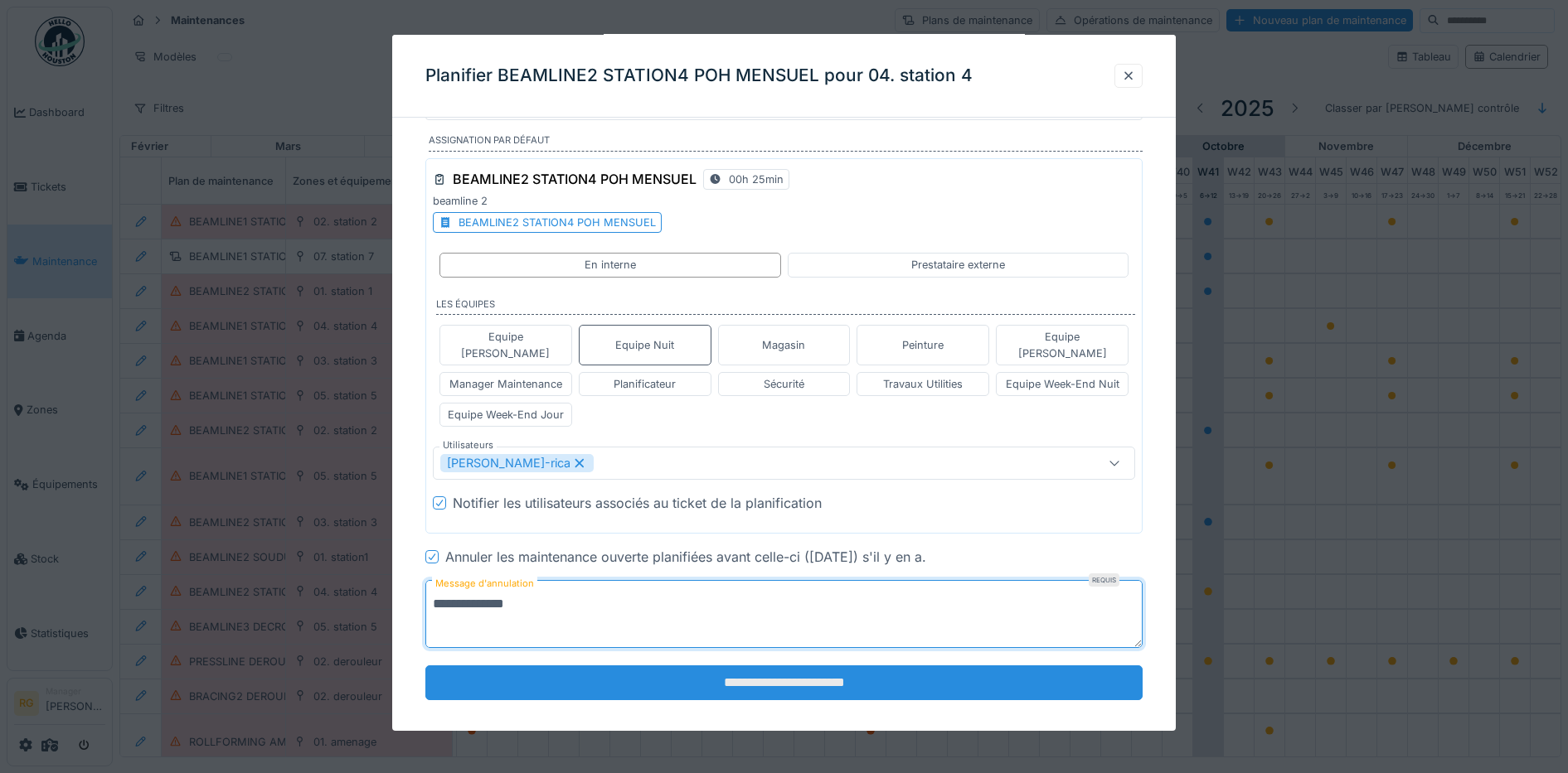
type textarea "**********"
click at [816, 675] on input "**********" at bounding box center [784, 683] width 718 height 35
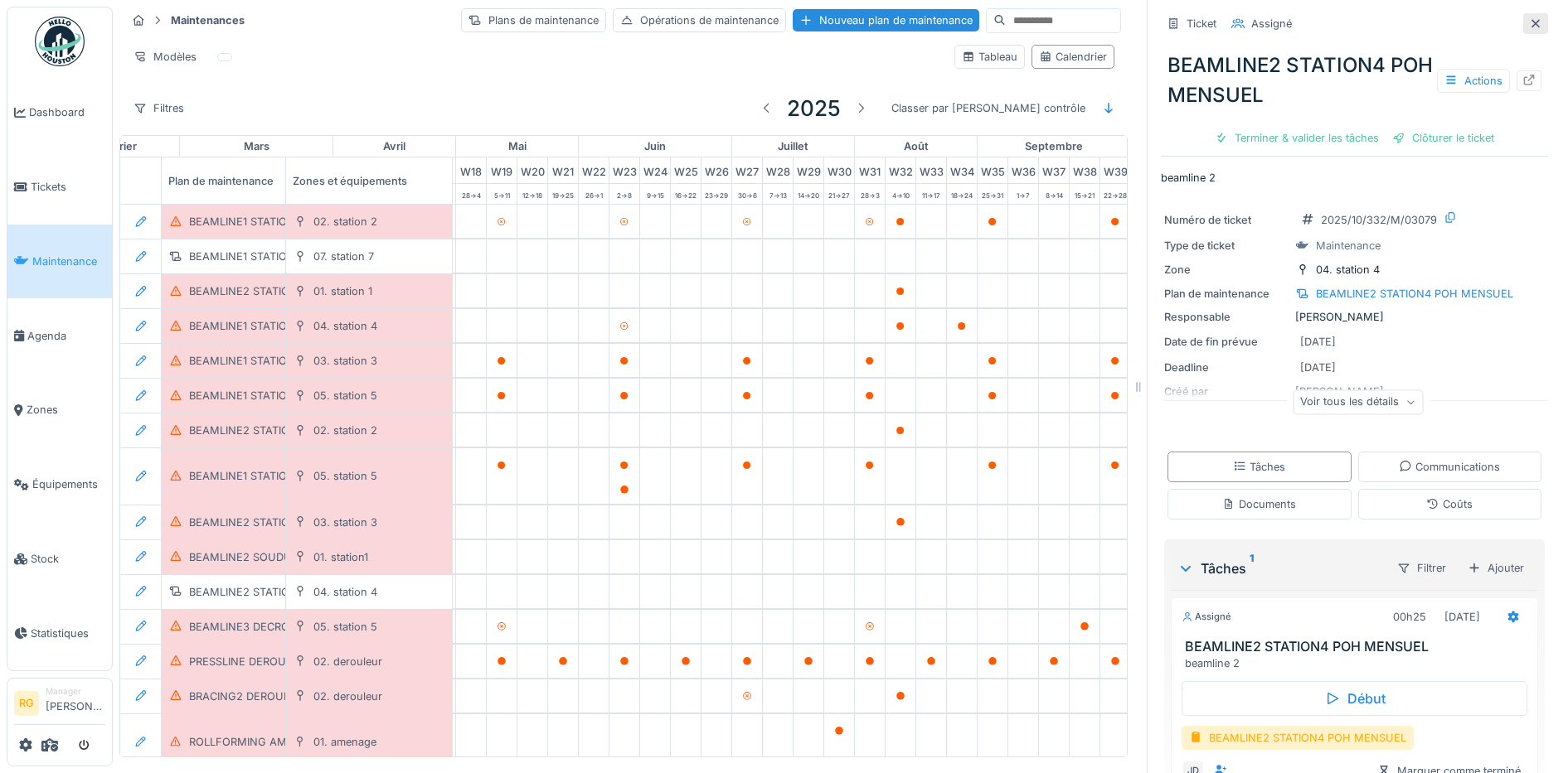
click at [1529, 18] on icon at bounding box center [1536, 23] width 13 height 11
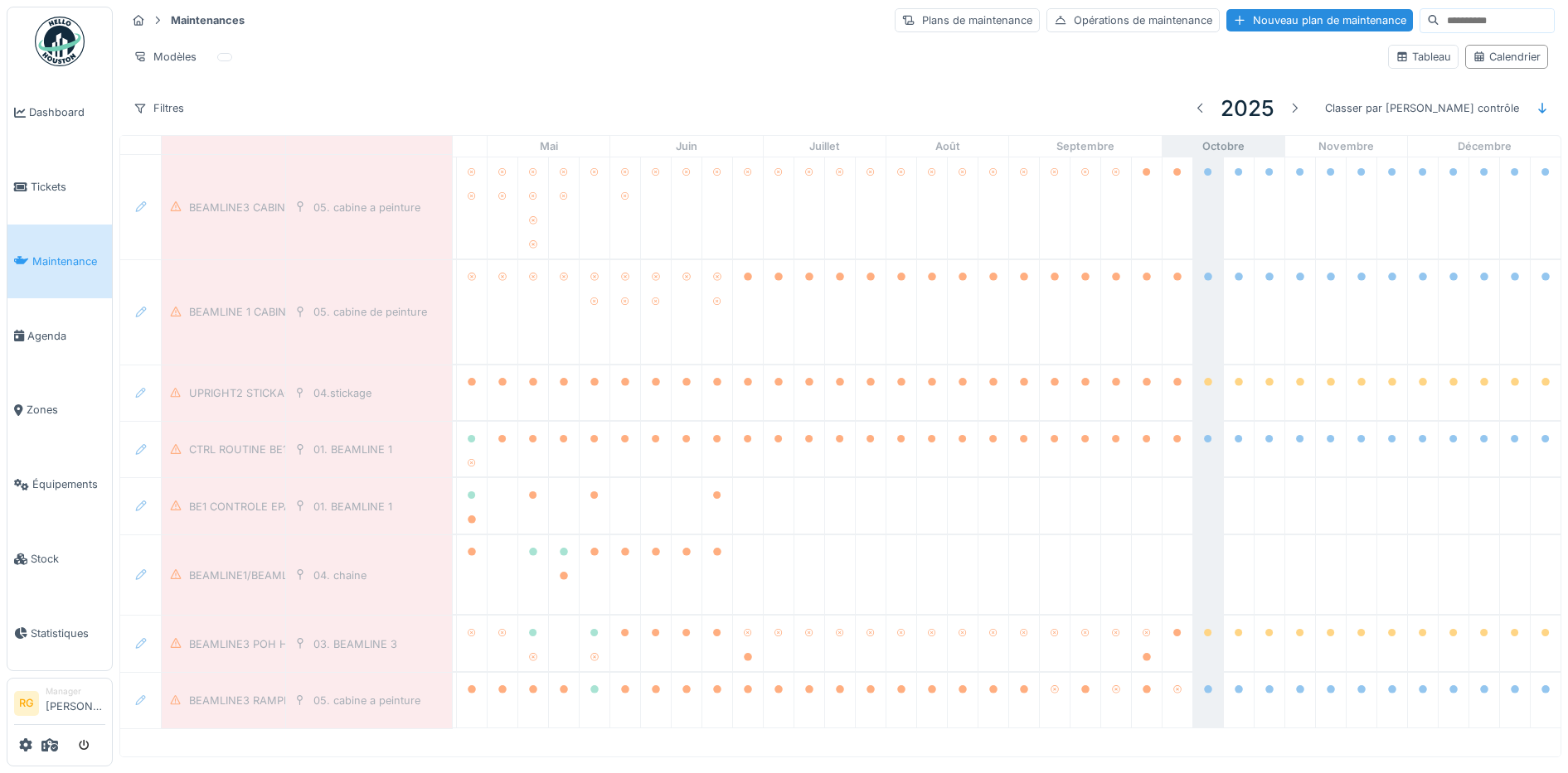
scroll to position [1562, 561]
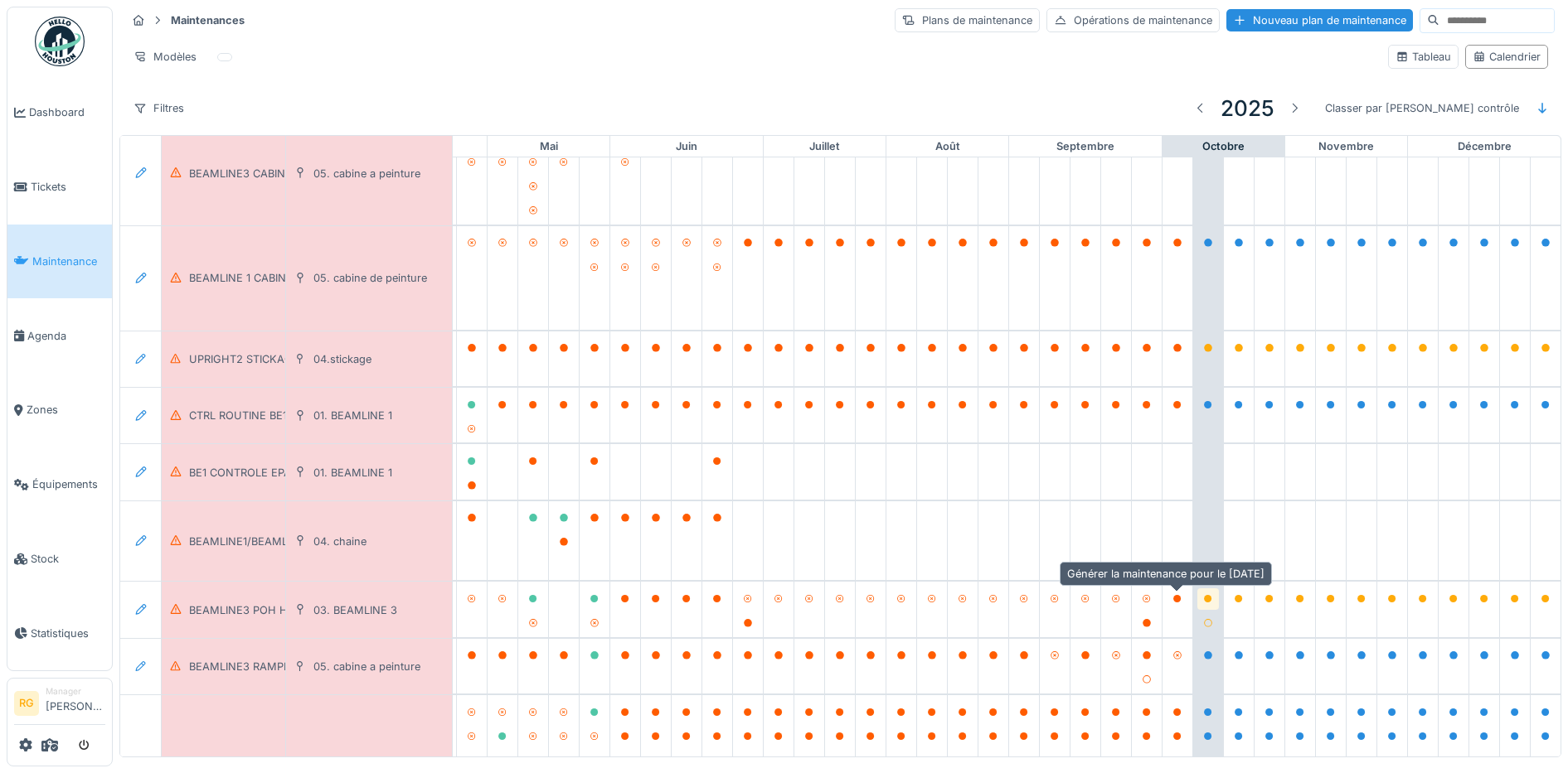
click at [1203, 595] on icon at bounding box center [1208, 599] width 8 height 8
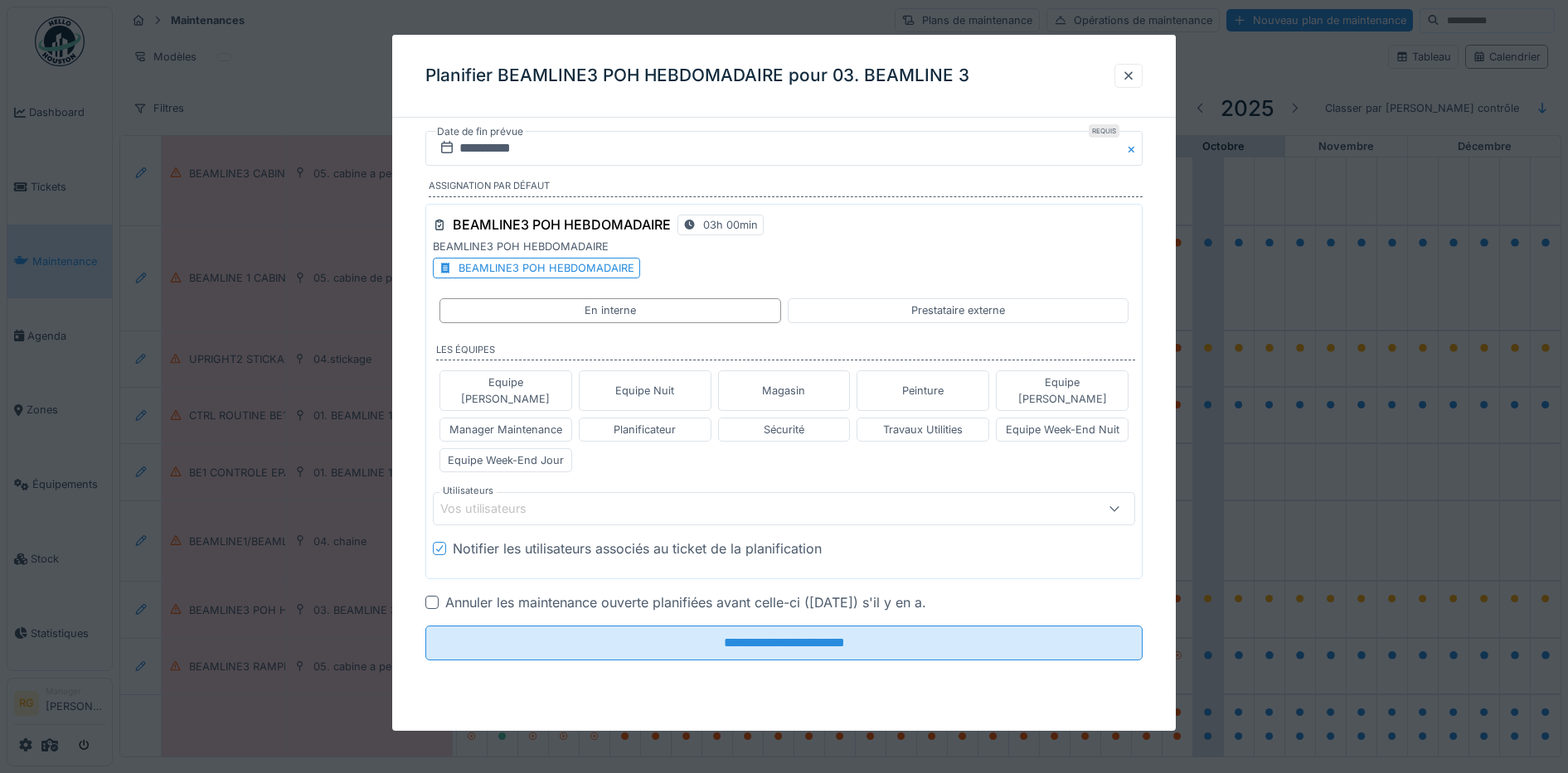
click at [585, 270] on div "BEAMLINE3 POH HEBDOMADAIRE" at bounding box center [546, 268] width 176 height 16
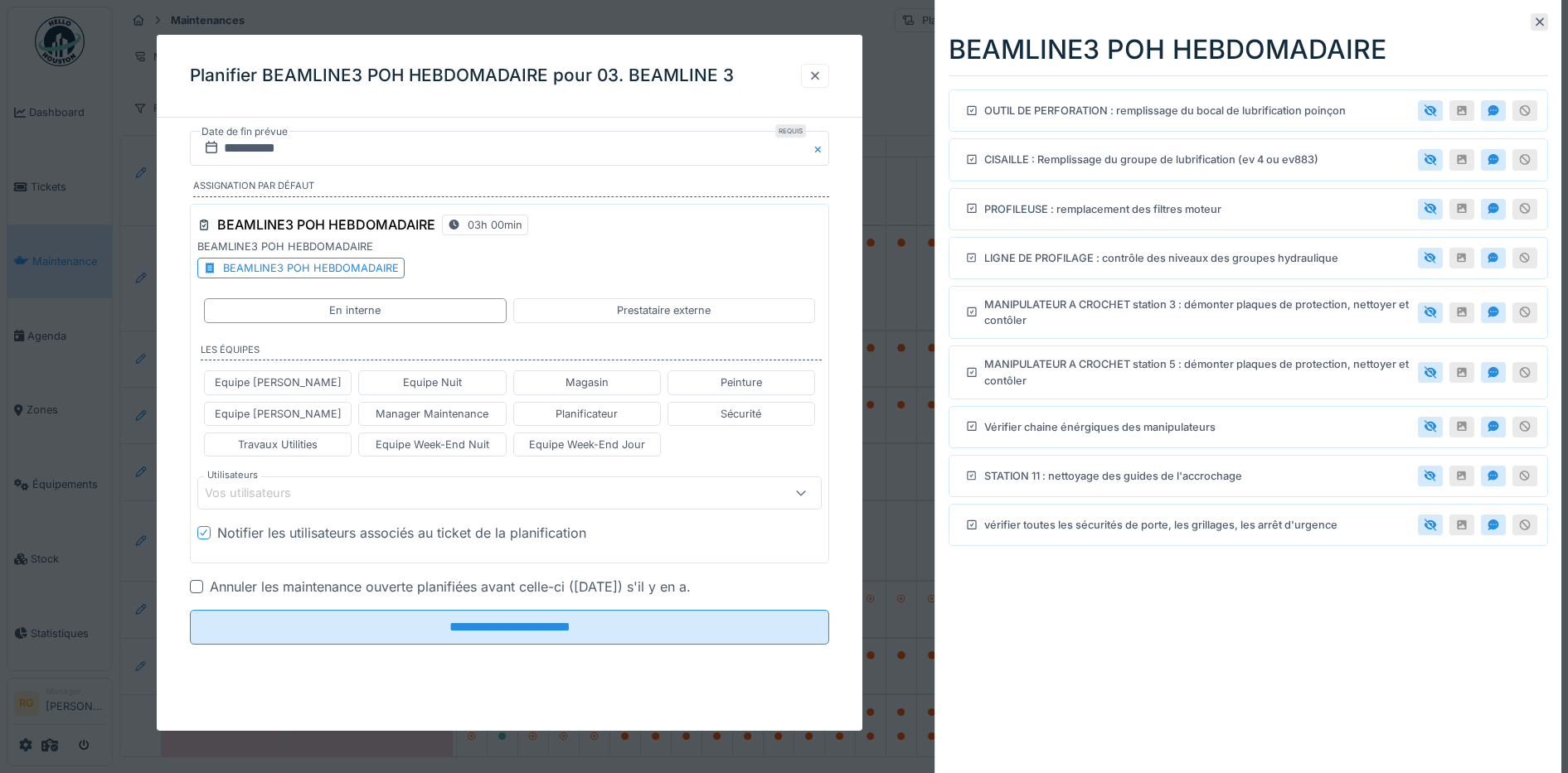
click at [812, 77] on div at bounding box center [815, 76] width 13 height 16
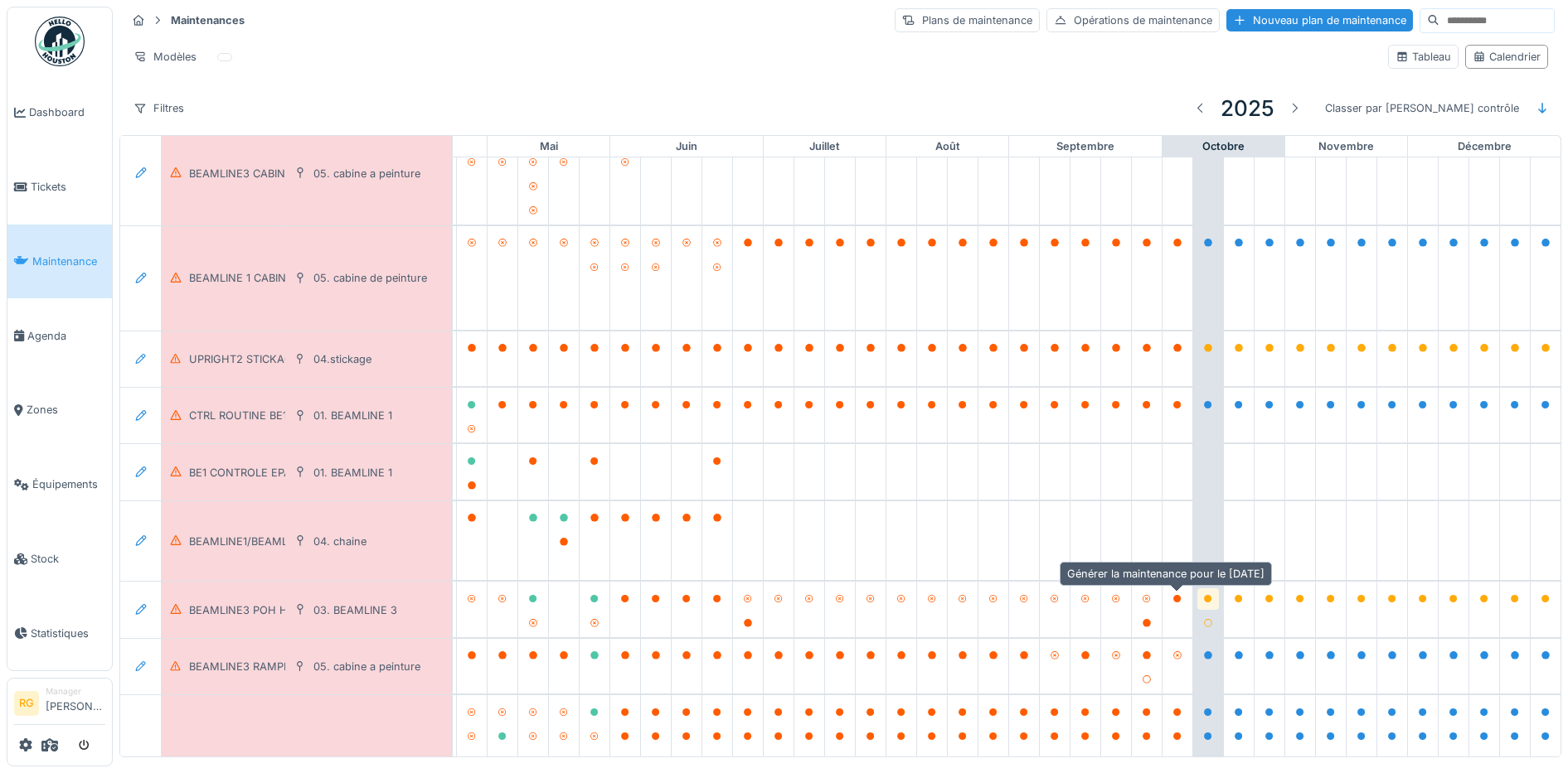
click at [1203, 595] on icon at bounding box center [1208, 599] width 8 height 8
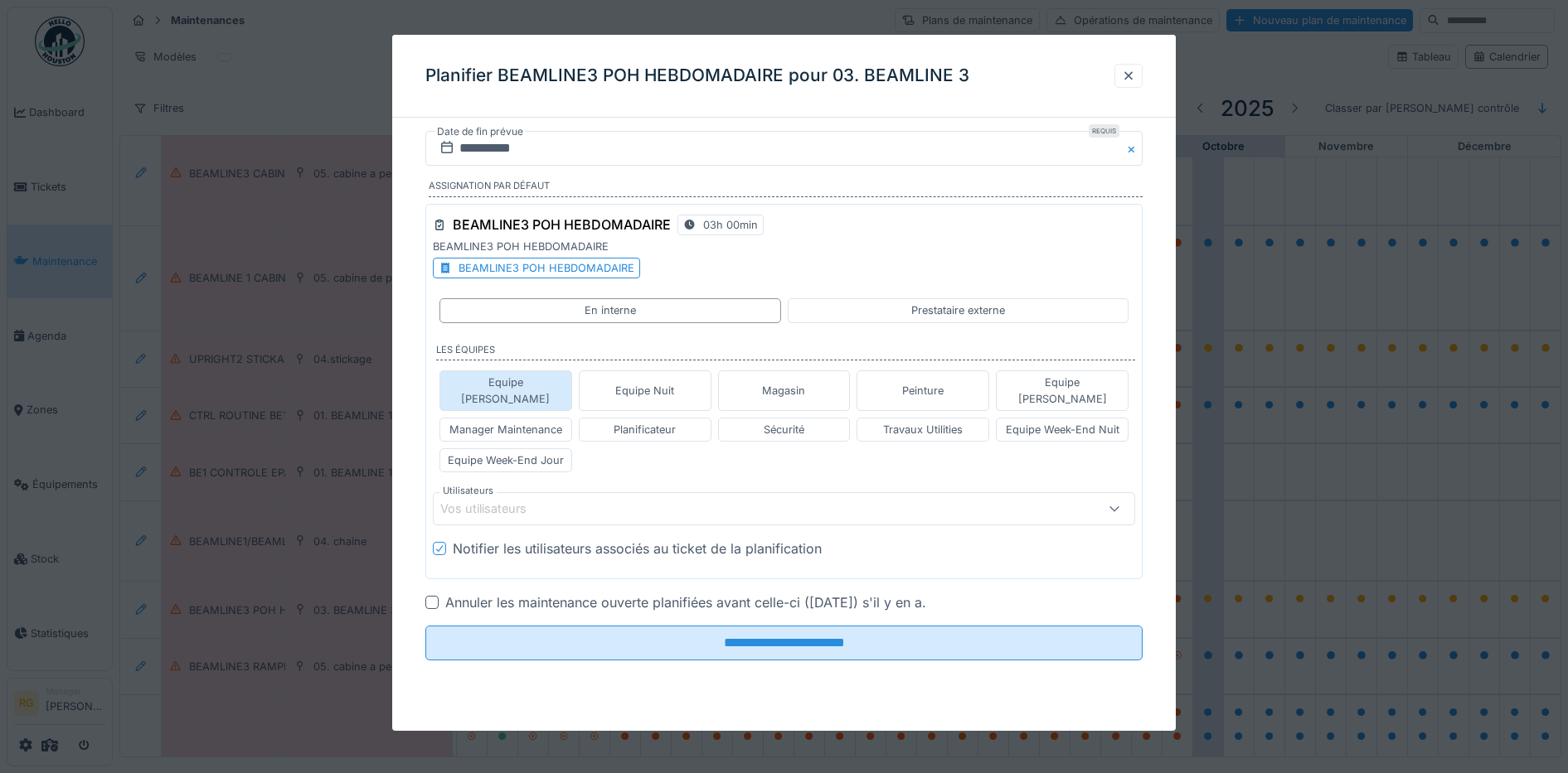
click at [514, 382] on div "Equipe Anthony" at bounding box center [505, 390] width 117 height 32
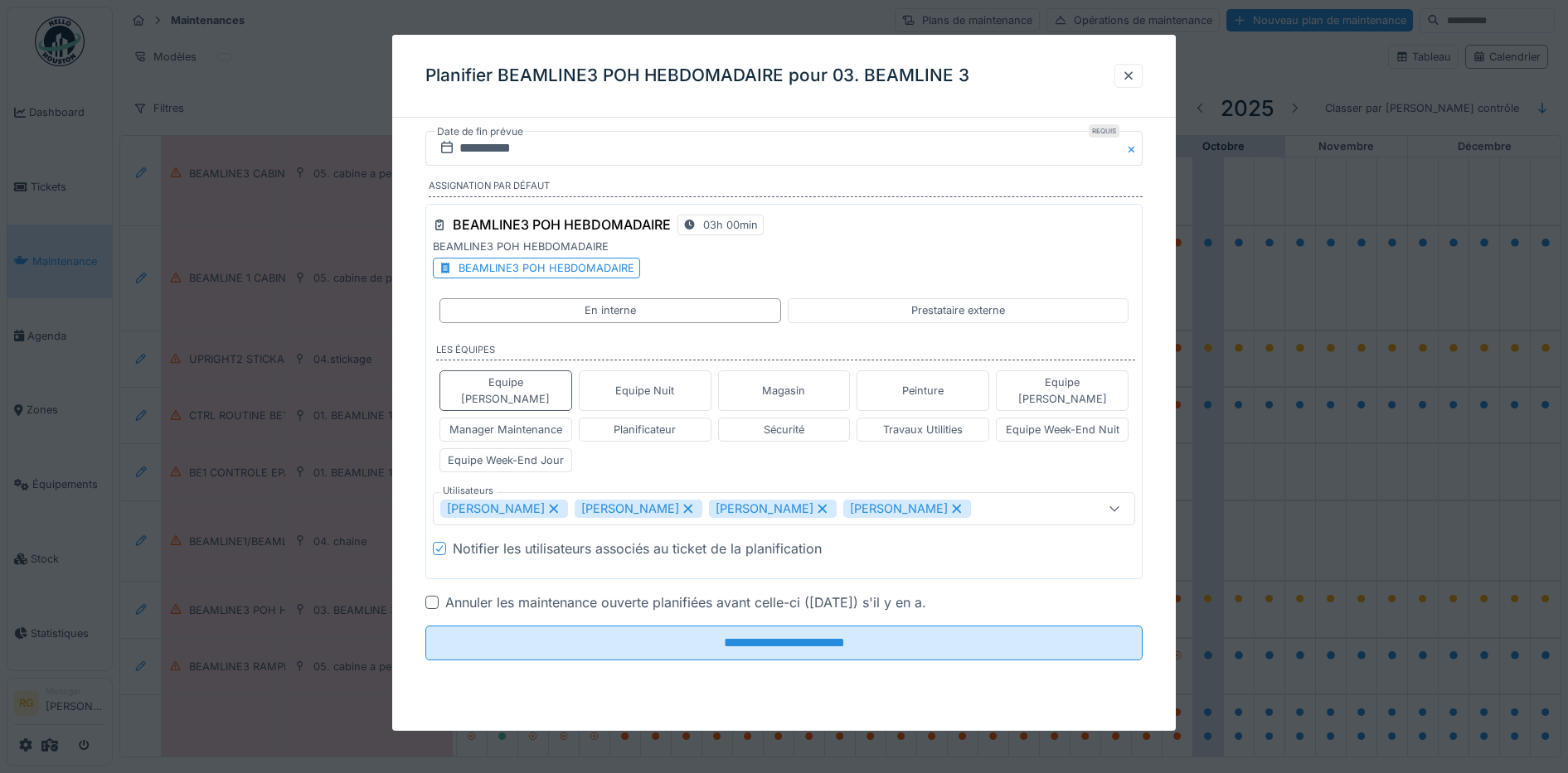
click at [561, 503] on icon at bounding box center [553, 509] width 15 height 12
click at [692, 505] on icon at bounding box center [687, 509] width 9 height 9
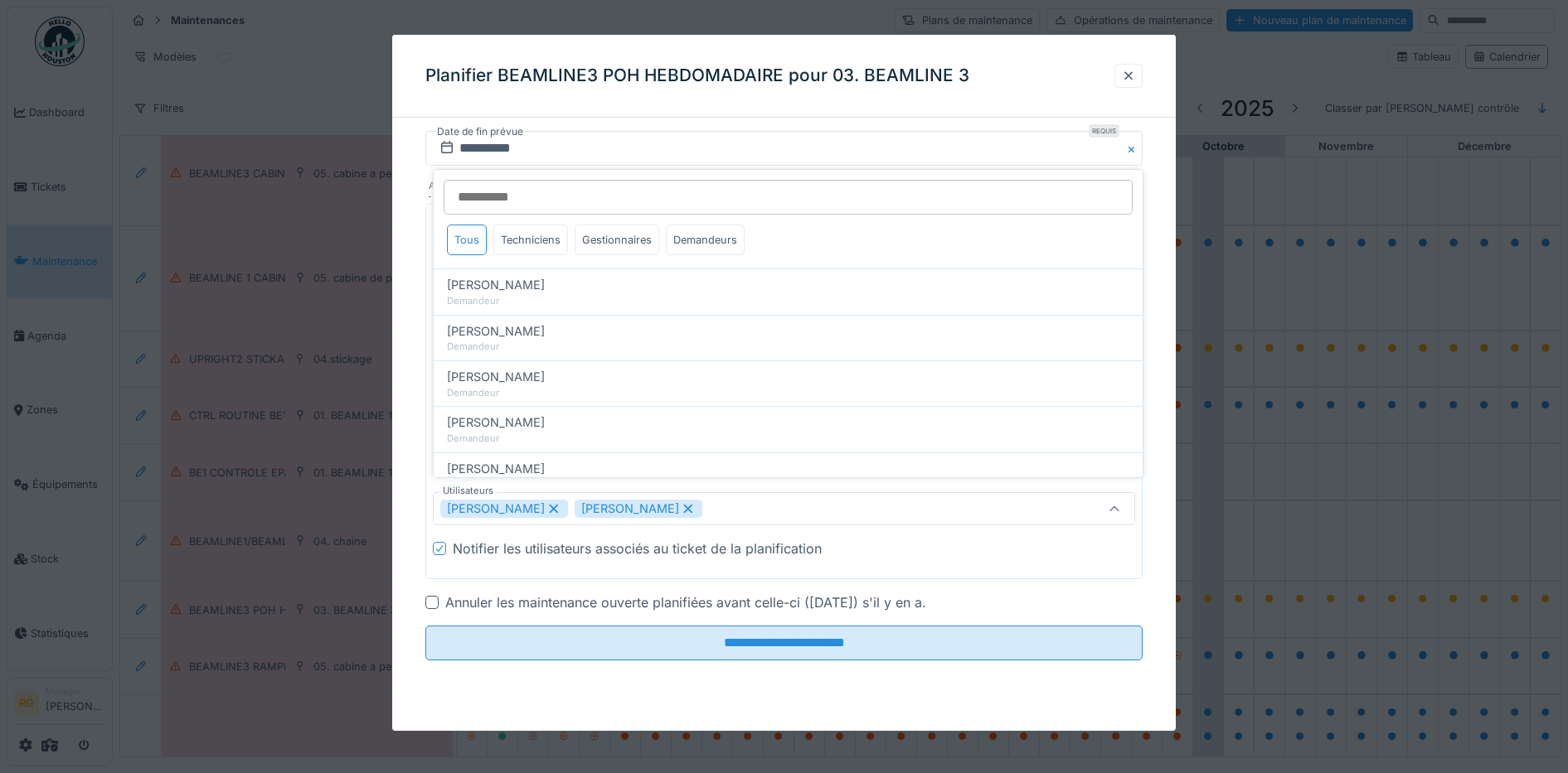
click at [692, 505] on icon at bounding box center [687, 509] width 9 height 9
type input "****"
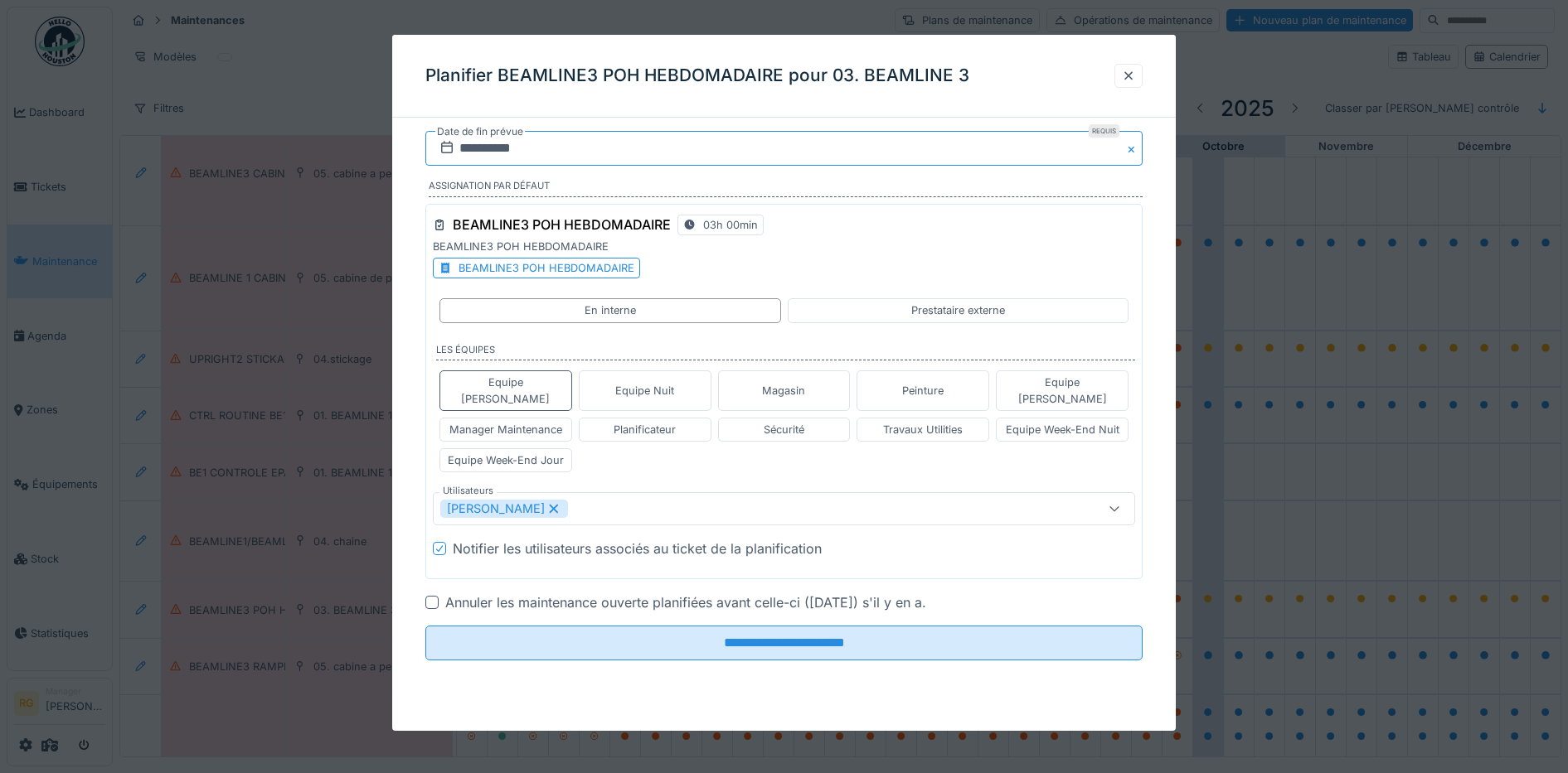
click at [549, 143] on input "**********" at bounding box center [784, 148] width 718 height 35
click at [731, 282] on div "7" at bounding box center [733, 284] width 22 height 22
click at [432, 596] on div at bounding box center [432, 602] width 13 height 13
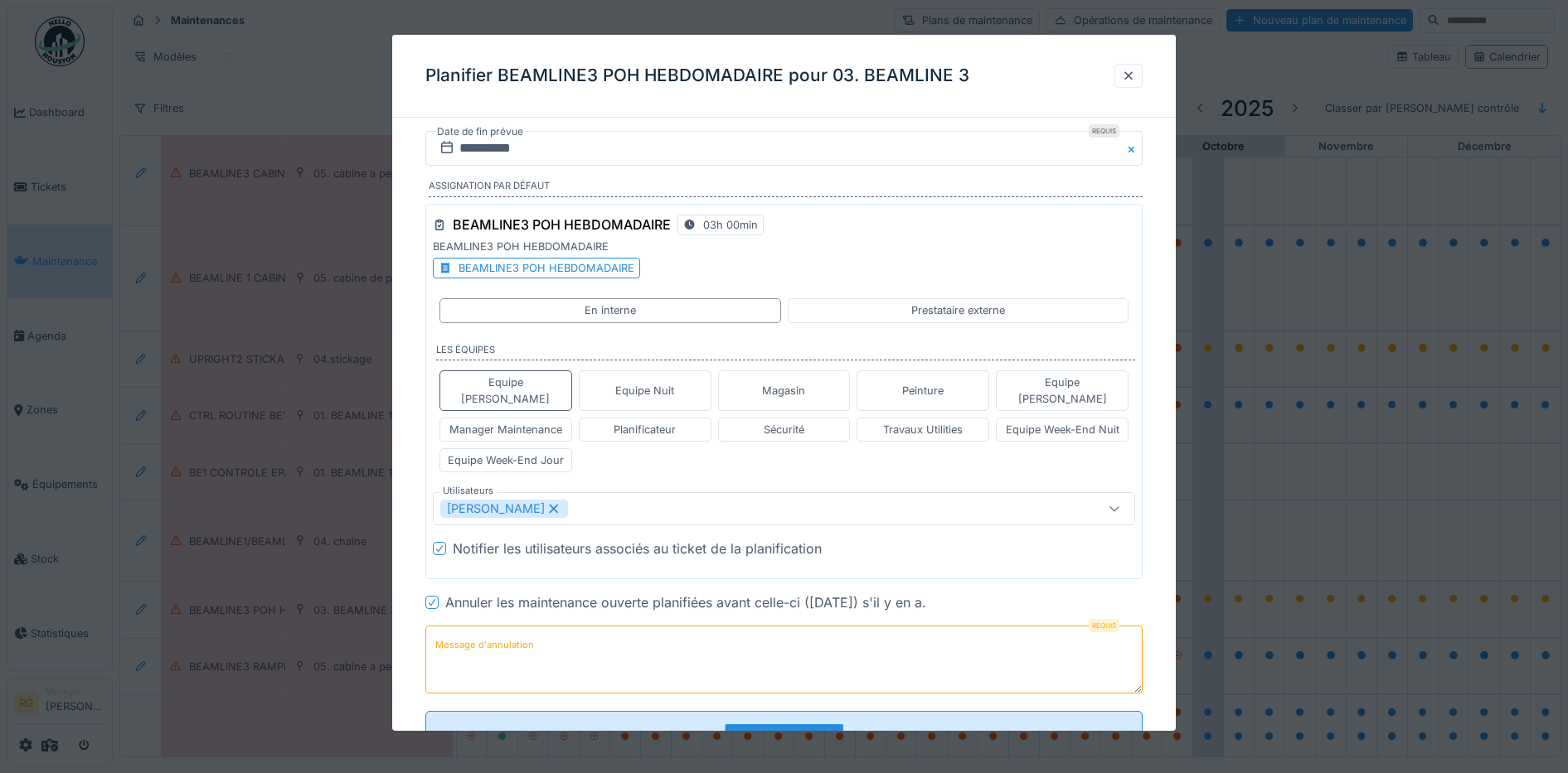
click at [476, 635] on label "Message d'annulation" at bounding box center [484, 645] width 105 height 21
click at [476, 632] on textarea "Message d'annulation" at bounding box center [784, 660] width 718 height 68
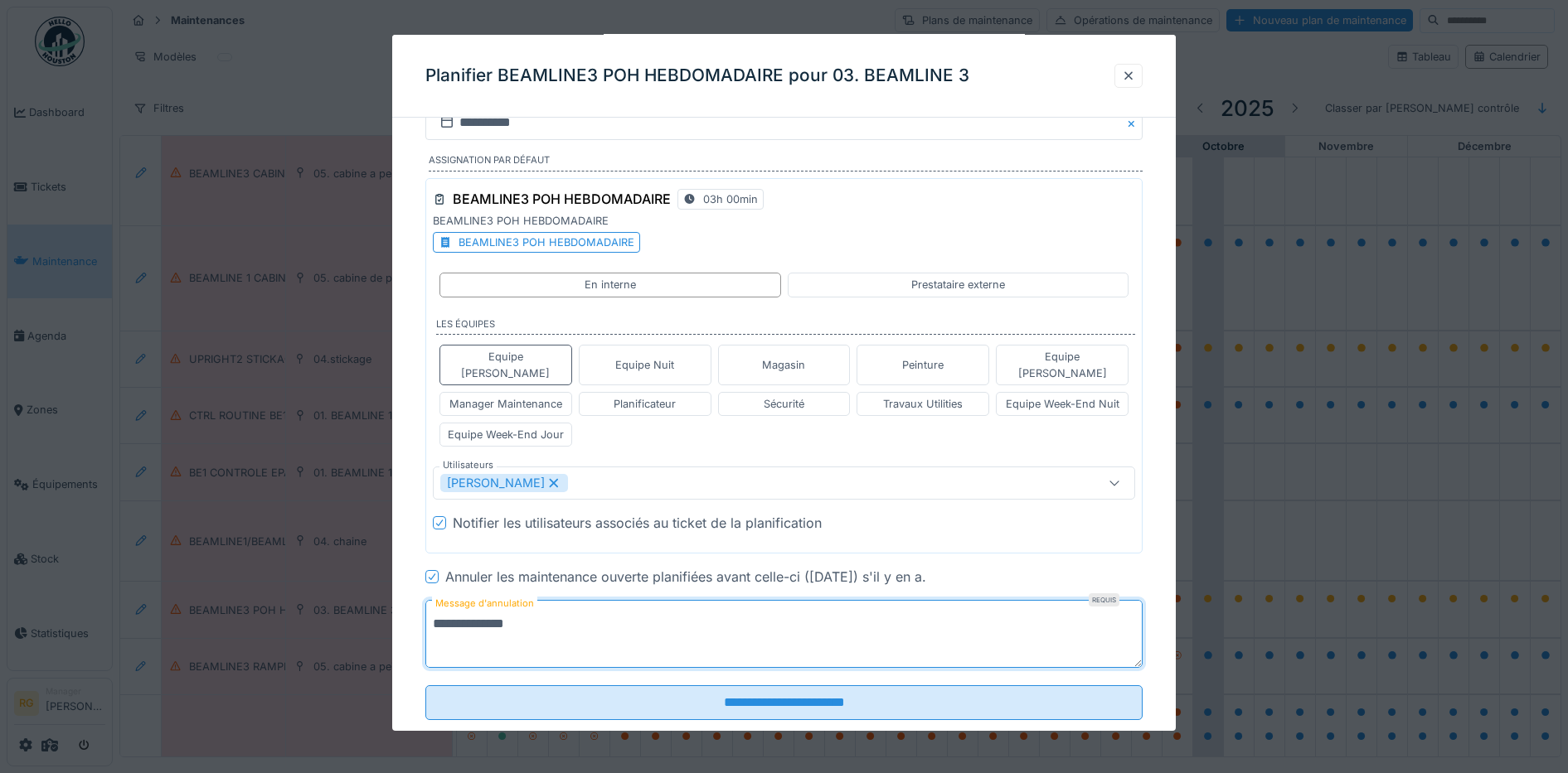
scroll to position [46, 0]
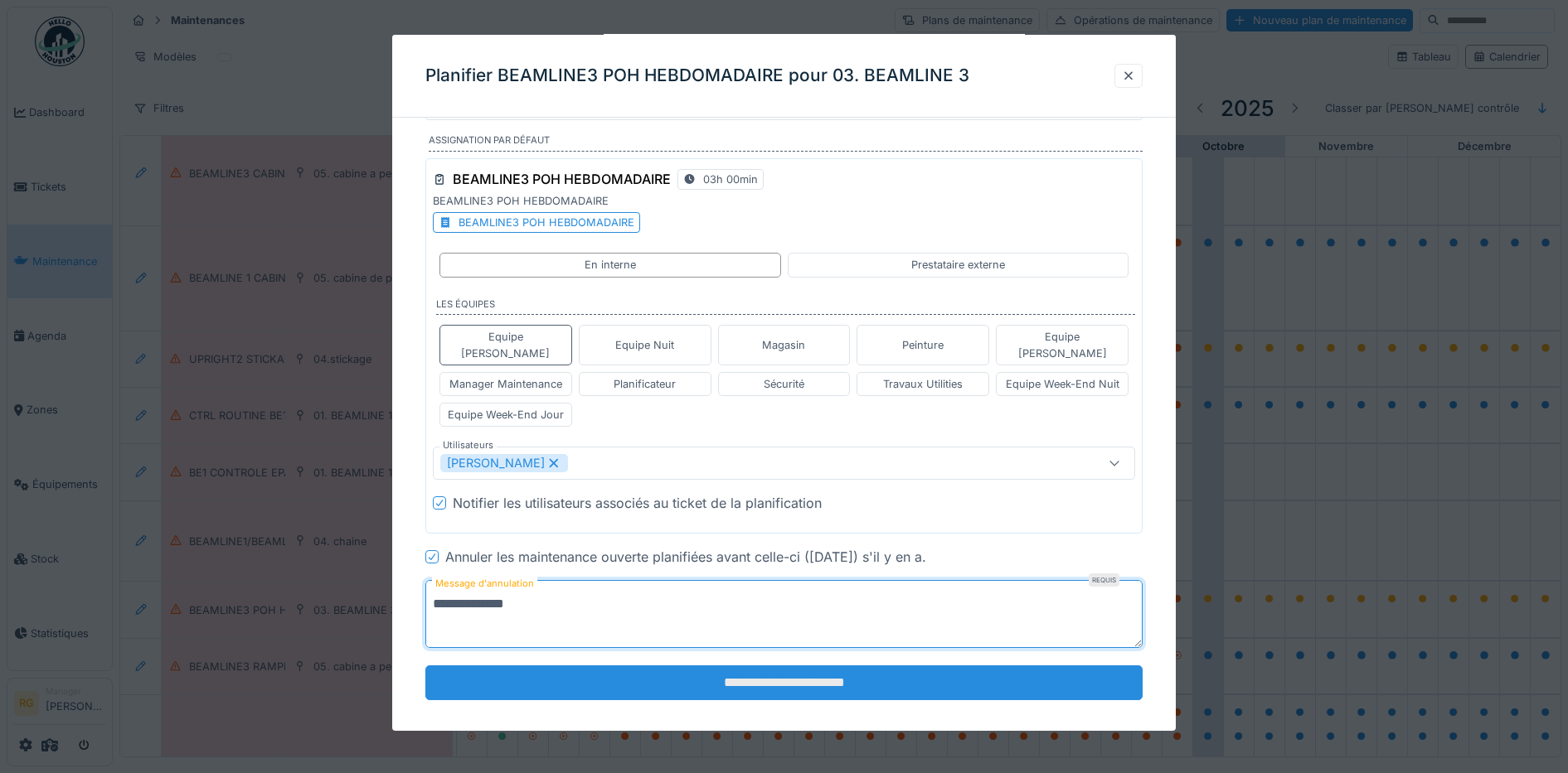
type textarea "**********"
click at [804, 669] on input "**********" at bounding box center [784, 683] width 718 height 35
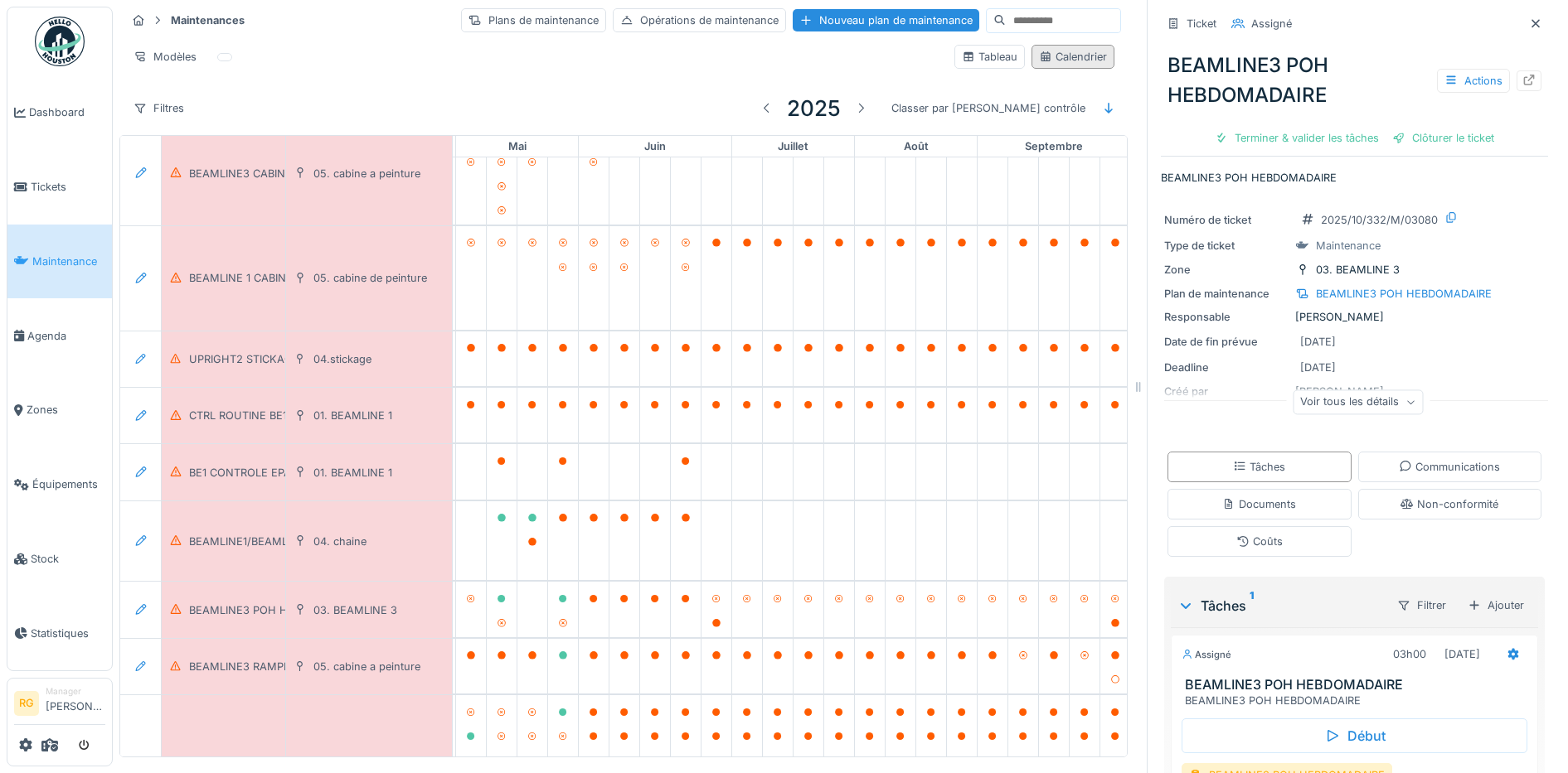
click at [1529, 18] on icon at bounding box center [1536, 23] width 13 height 11
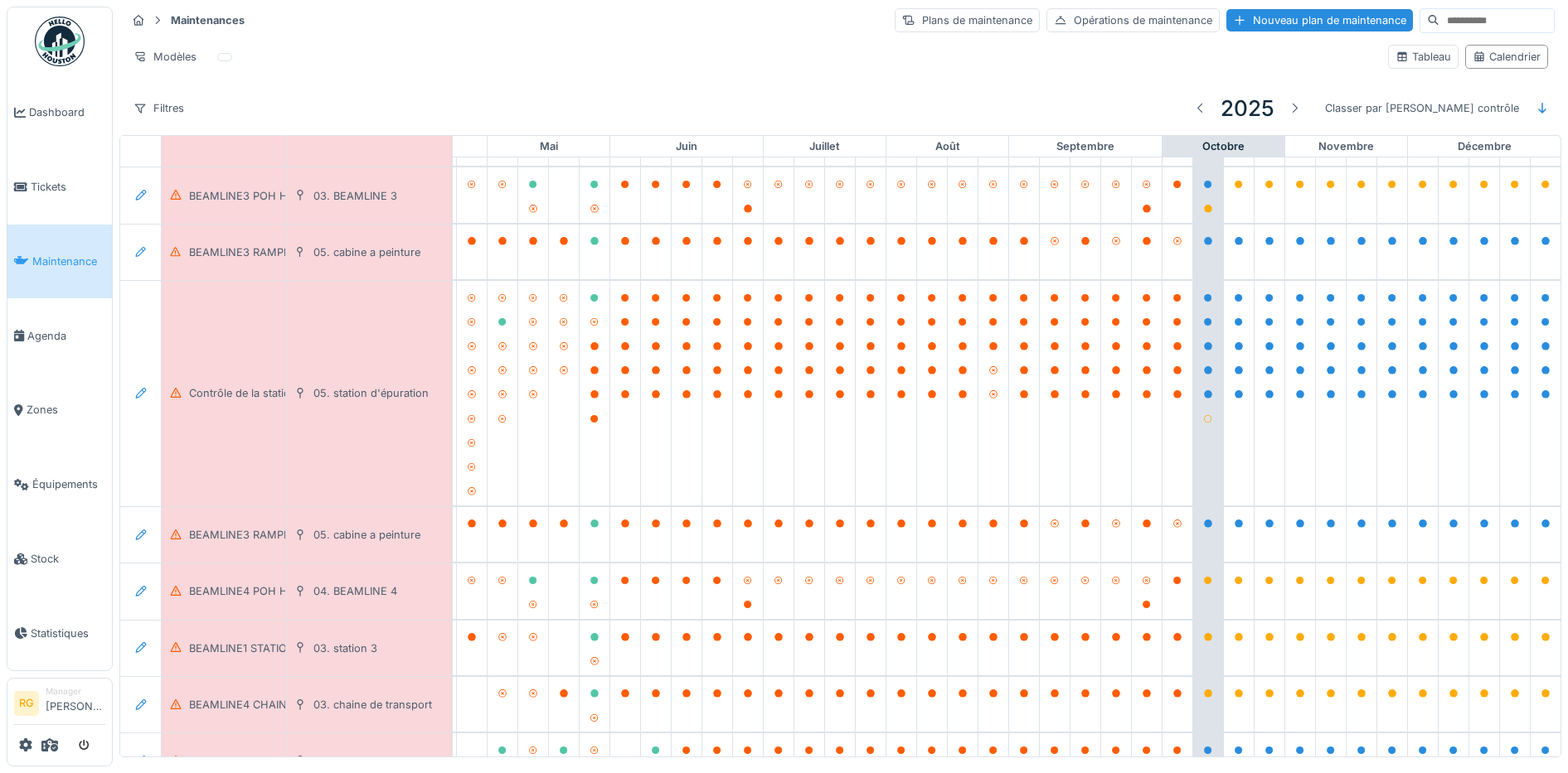
scroll to position [2079, 561]
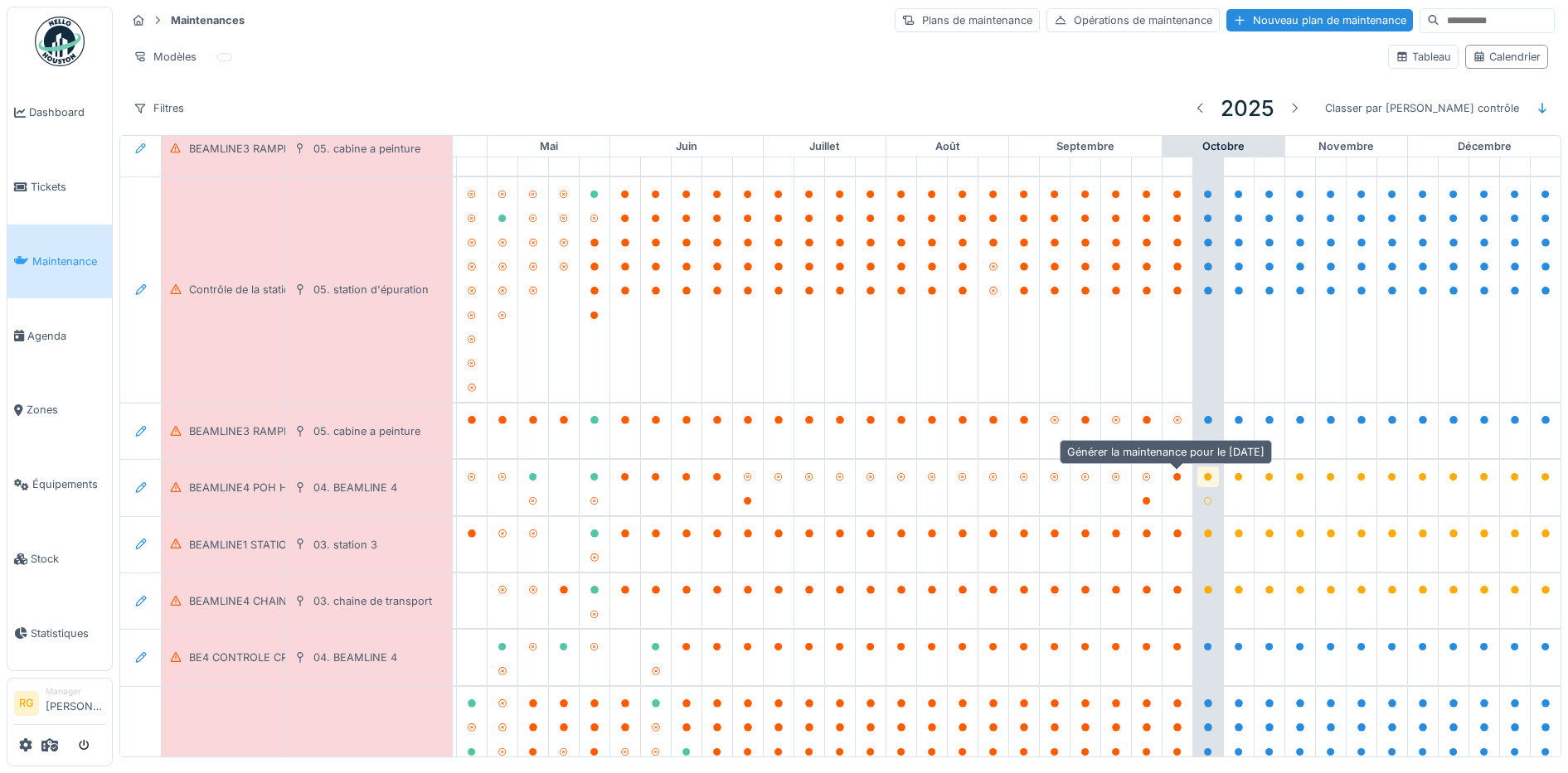
click at [1203, 473] on icon at bounding box center [1208, 478] width 8 height 8
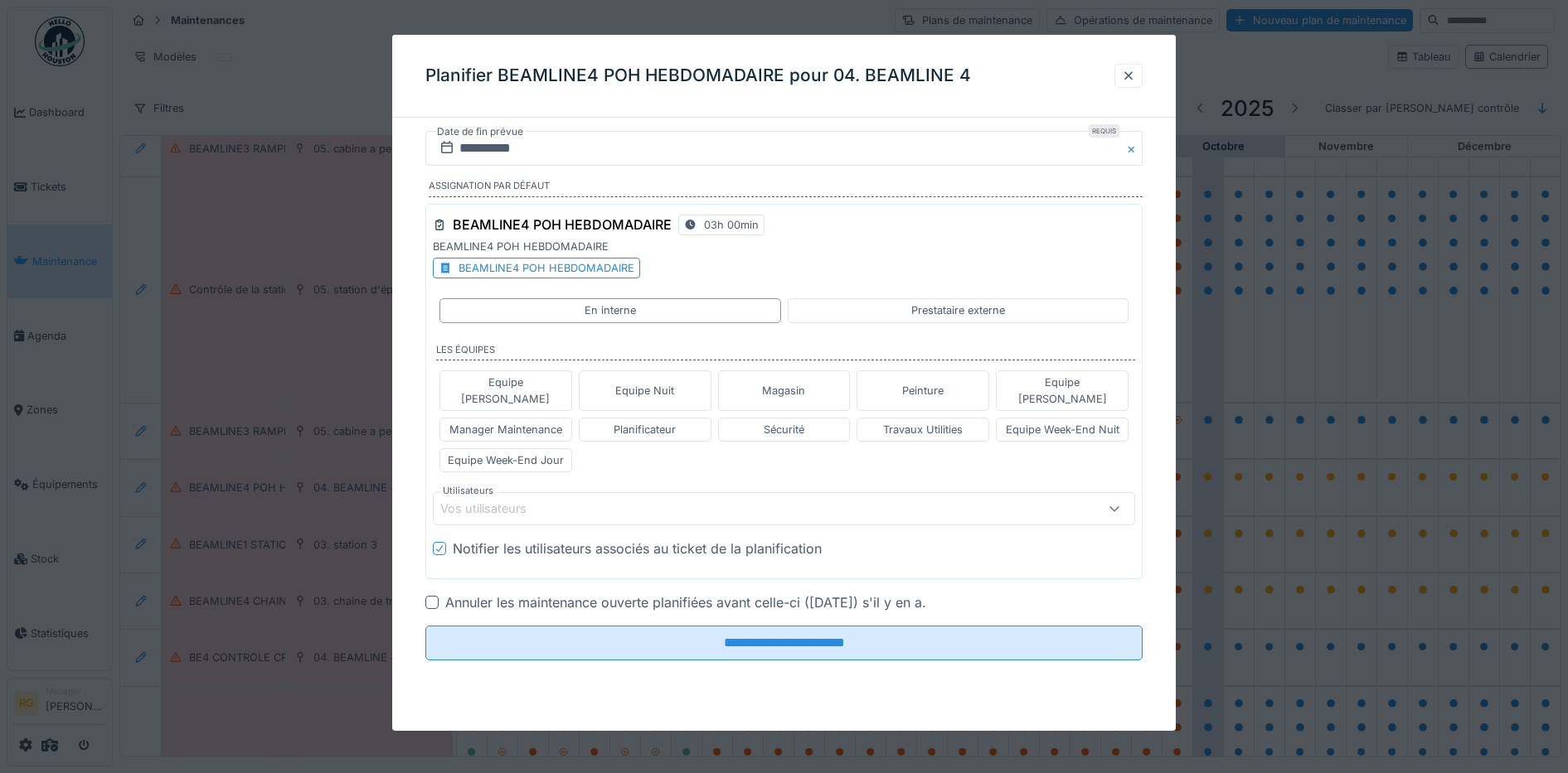
click at [581, 269] on div "BEAMLINE4 POH HEBDOMADAIRE" at bounding box center [546, 268] width 176 height 16
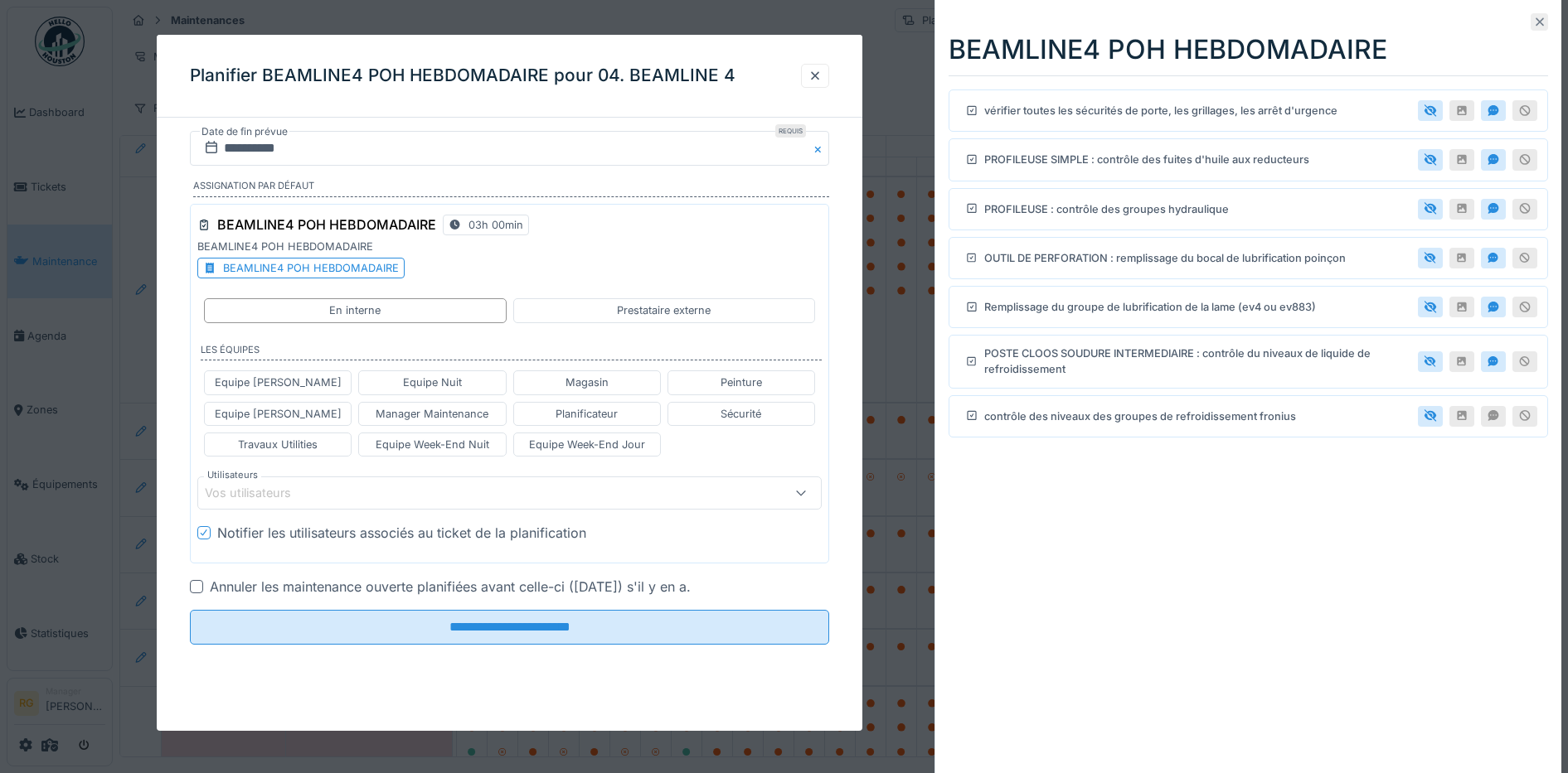
click at [1533, 22] on icon at bounding box center [1540, 22] width 13 height 11
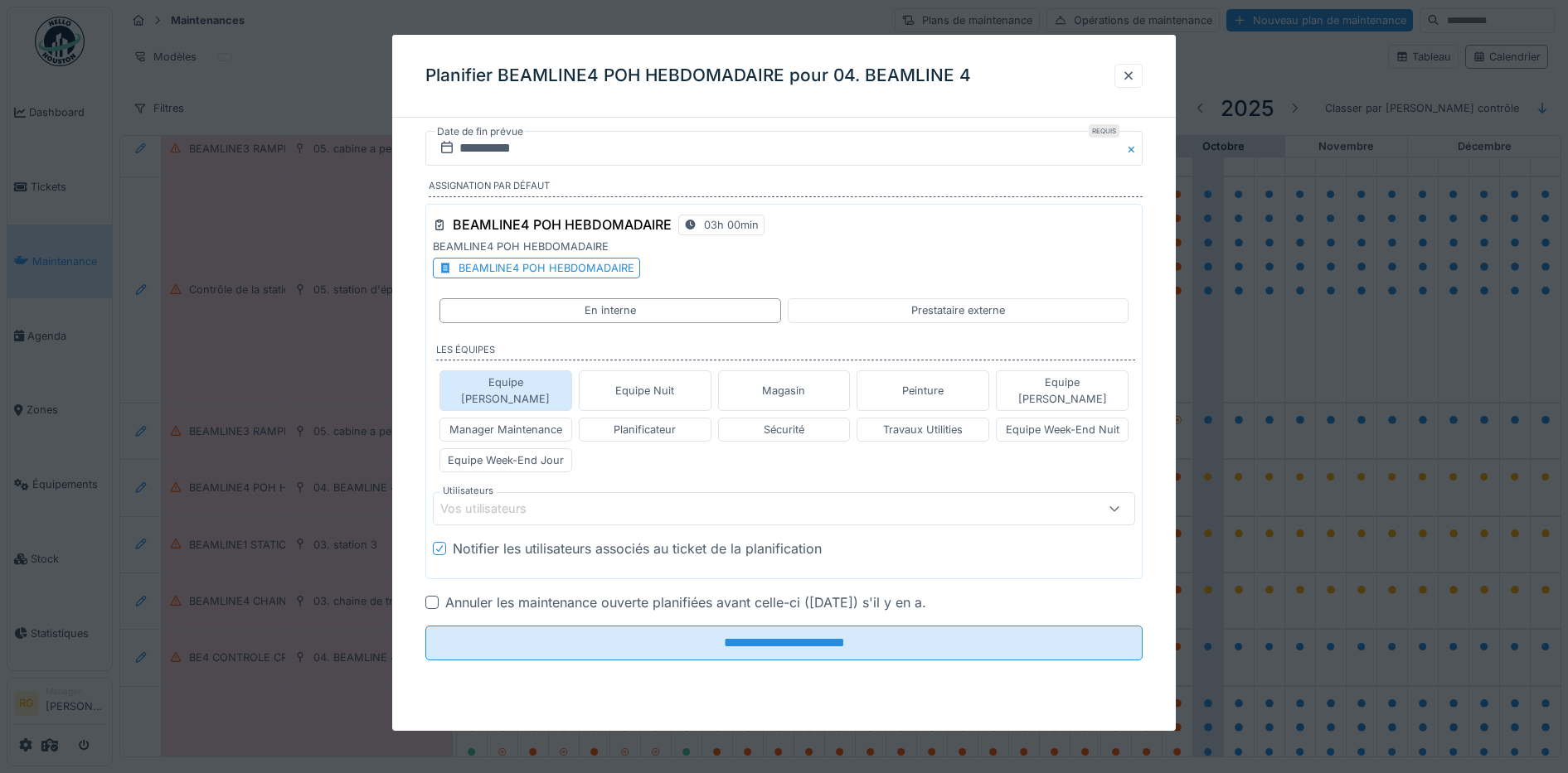
click at [514, 383] on div "Equipe Anthony" at bounding box center [505, 390] width 117 height 32
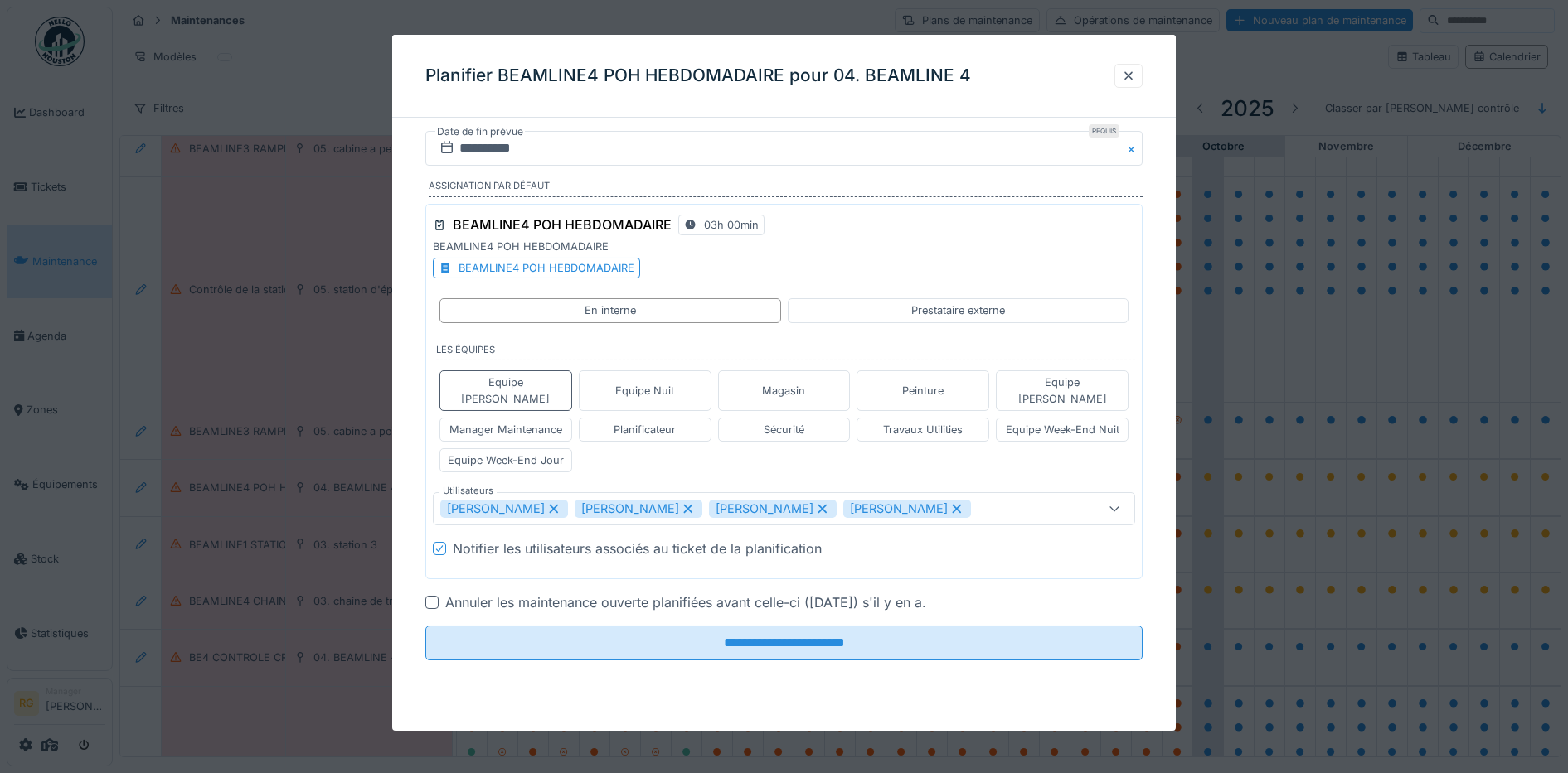
click at [553, 503] on icon at bounding box center [553, 509] width 15 height 12
click at [568, 500] on div "Ludovic Vande velde" at bounding box center [504, 509] width 127 height 18
click at [681, 503] on icon at bounding box center [688, 509] width 15 height 12
type input "****"
click at [429, 596] on div at bounding box center [432, 602] width 13 height 13
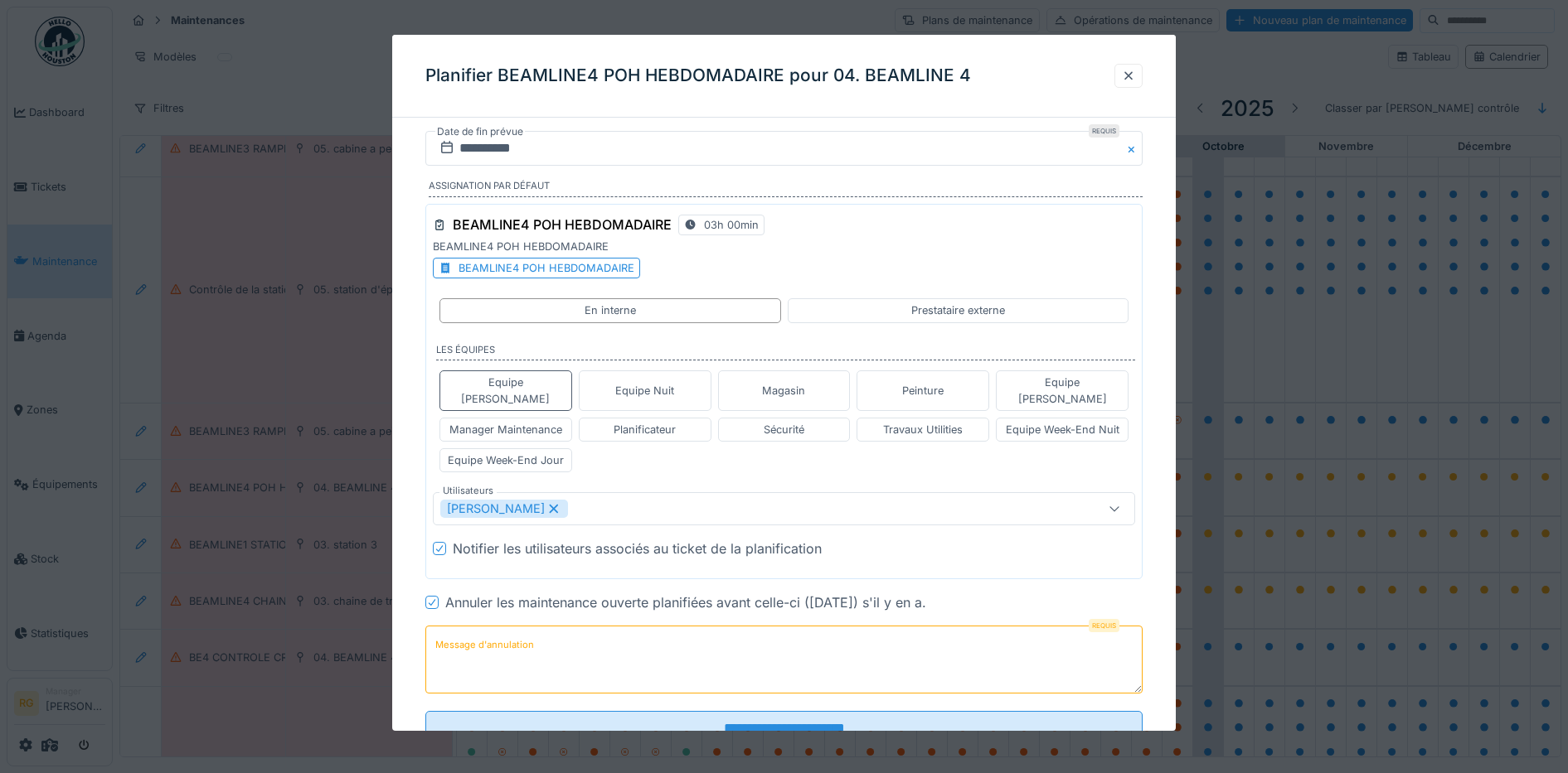
click at [526, 635] on label "Message d'annulation" at bounding box center [484, 645] width 105 height 21
click at [526, 632] on textarea "Message d'annulation" at bounding box center [784, 660] width 718 height 68
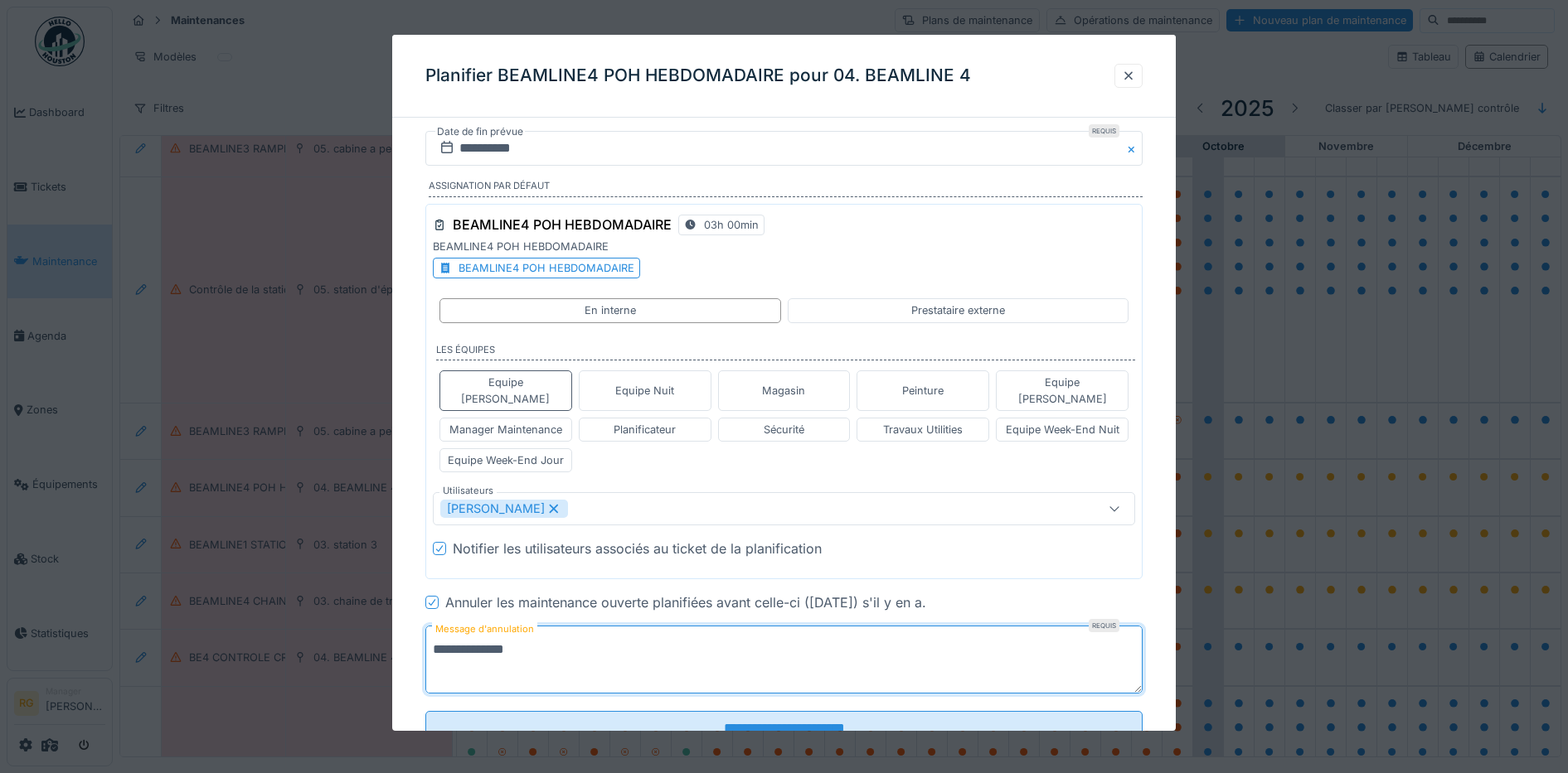
type textarea "**********"
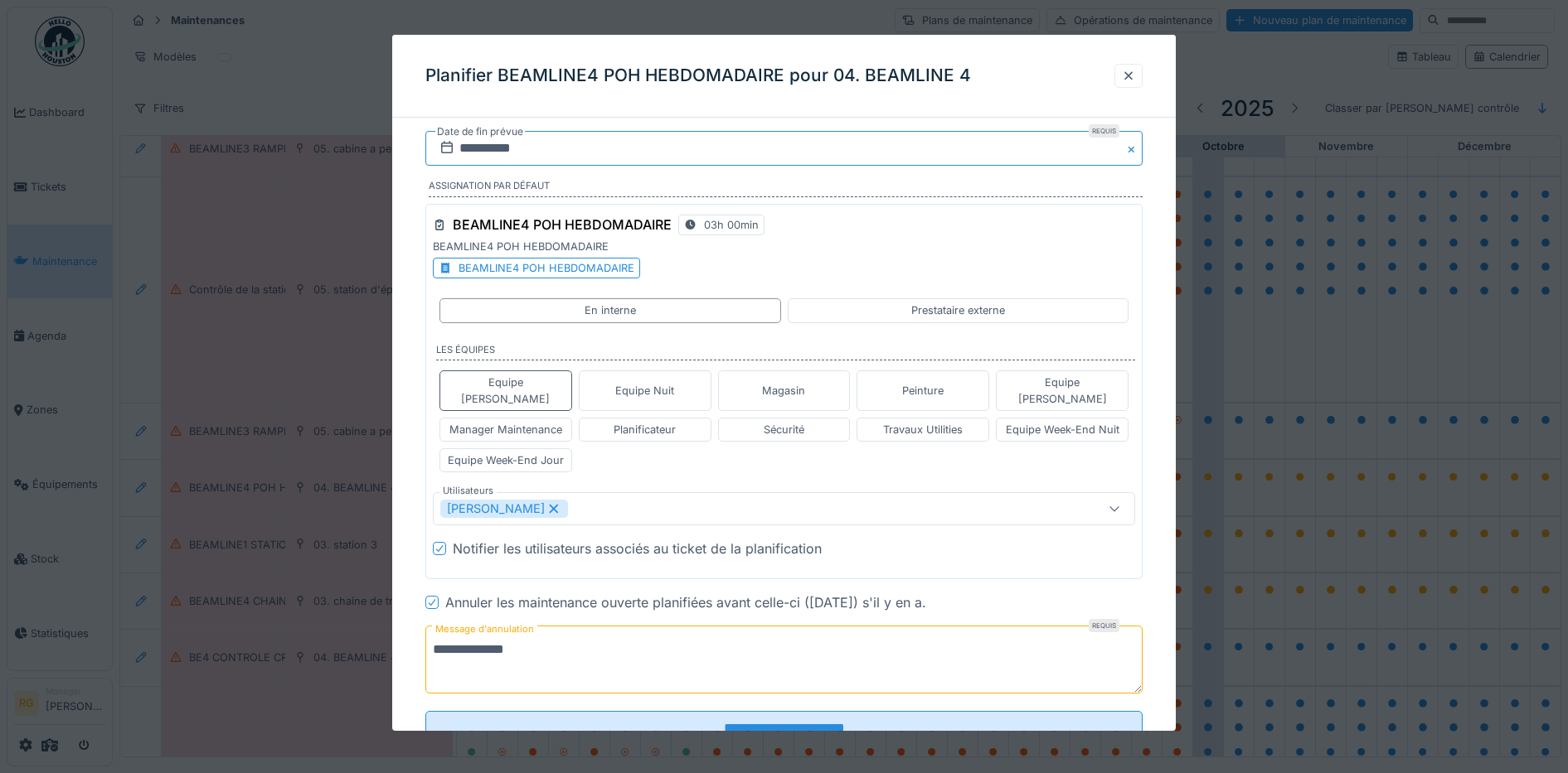
click at [489, 151] on input "**********" at bounding box center [784, 148] width 718 height 35
click at [730, 284] on div "7" at bounding box center [733, 284] width 22 height 22
click at [409, 655] on div "**********" at bounding box center [784, 461] width 784 height 662
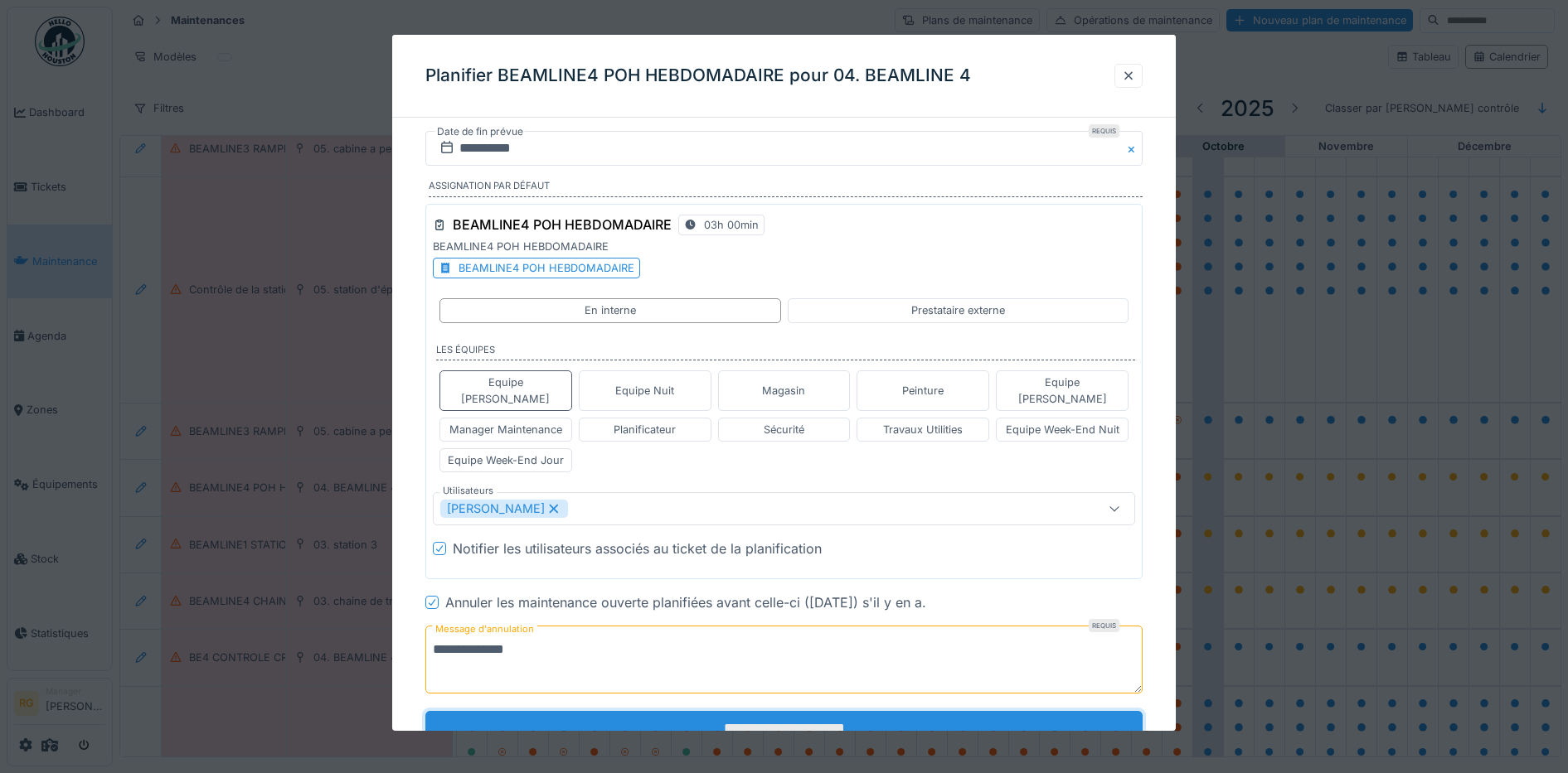
click at [773, 711] on input "**********" at bounding box center [784, 729] width 718 height 35
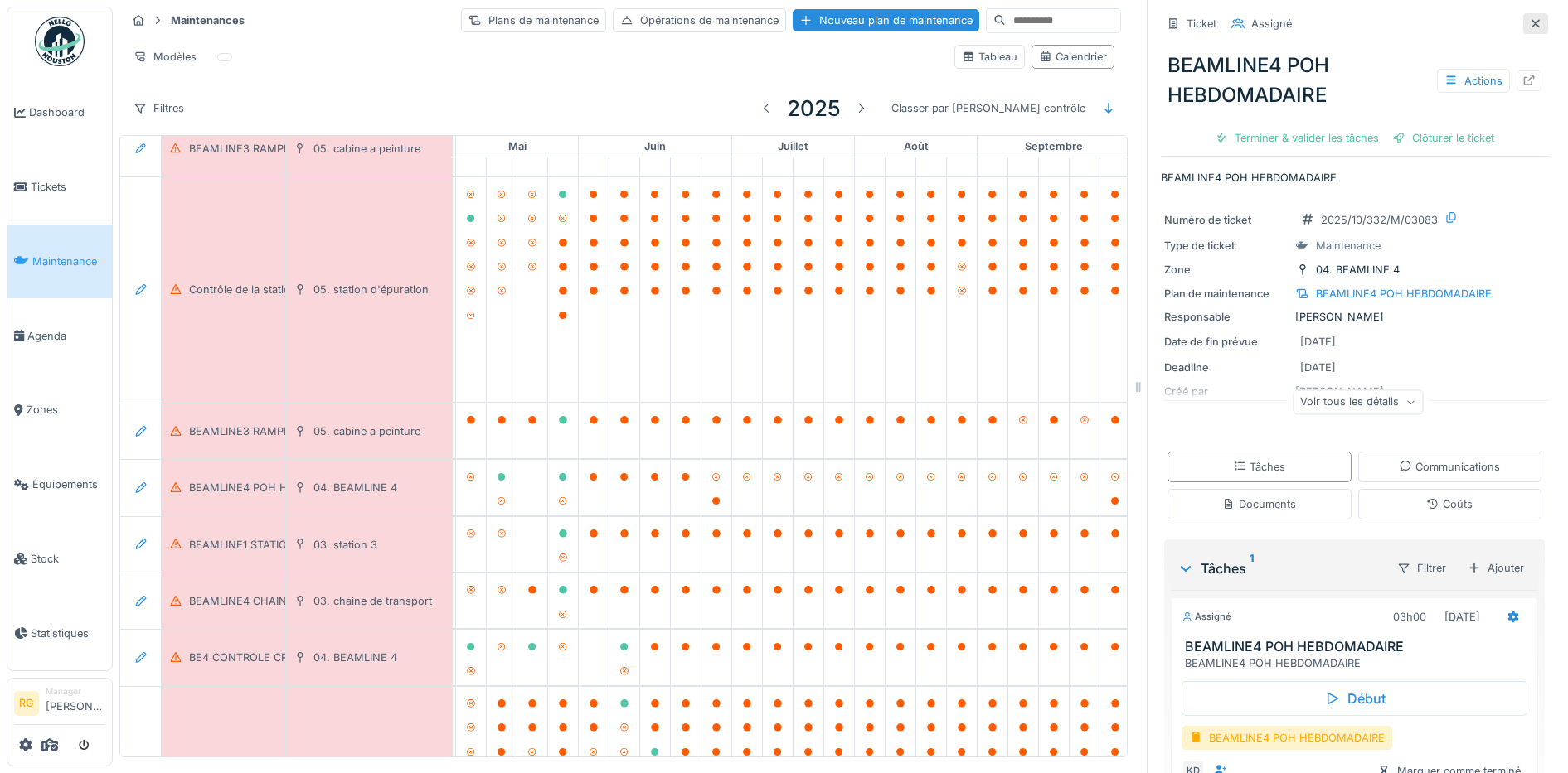
click at [1531, 19] on icon at bounding box center [1536, 23] width 8 height 8
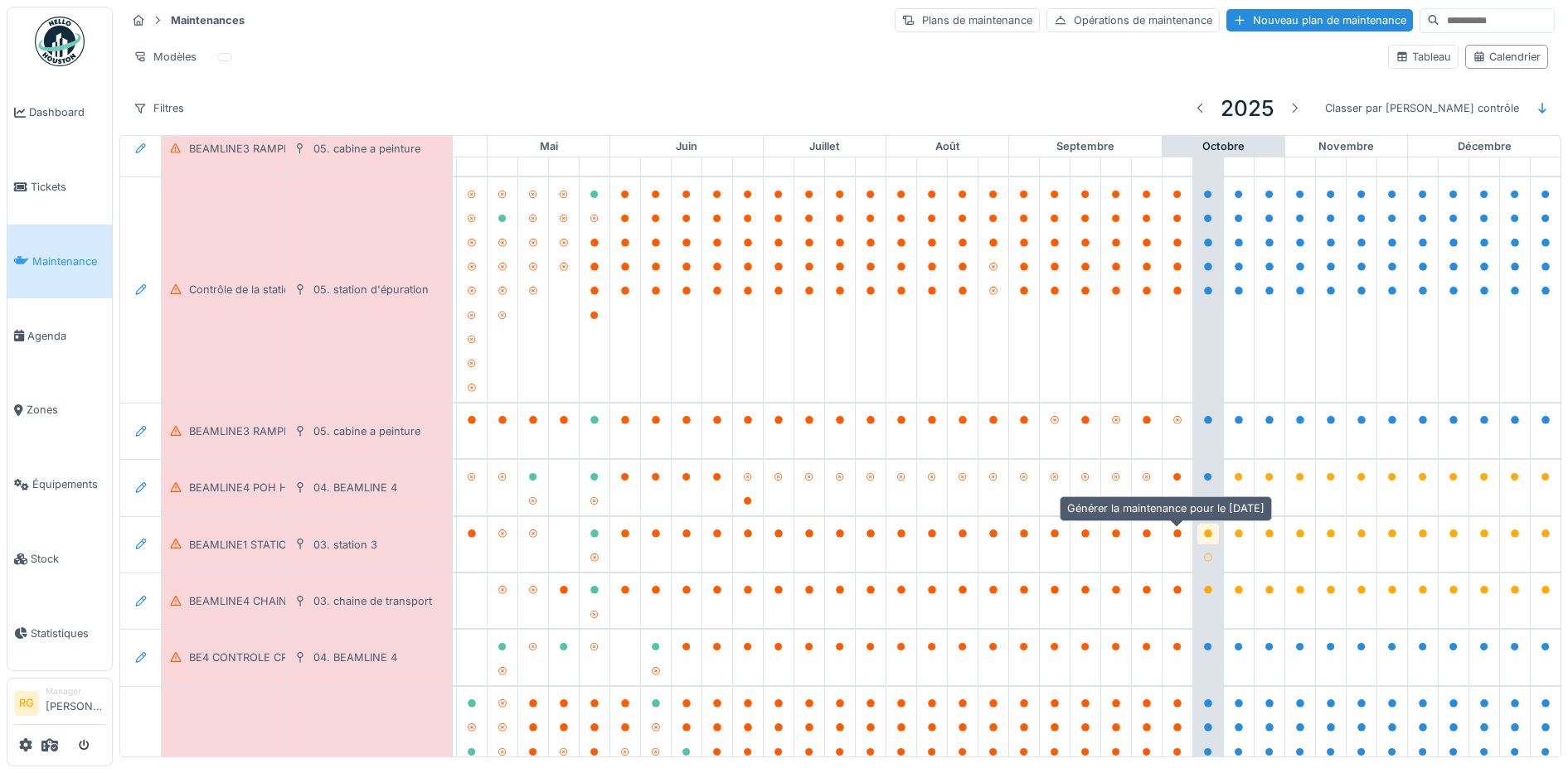
click at [1203, 529] on icon at bounding box center [1208, 533] width 8 height 8
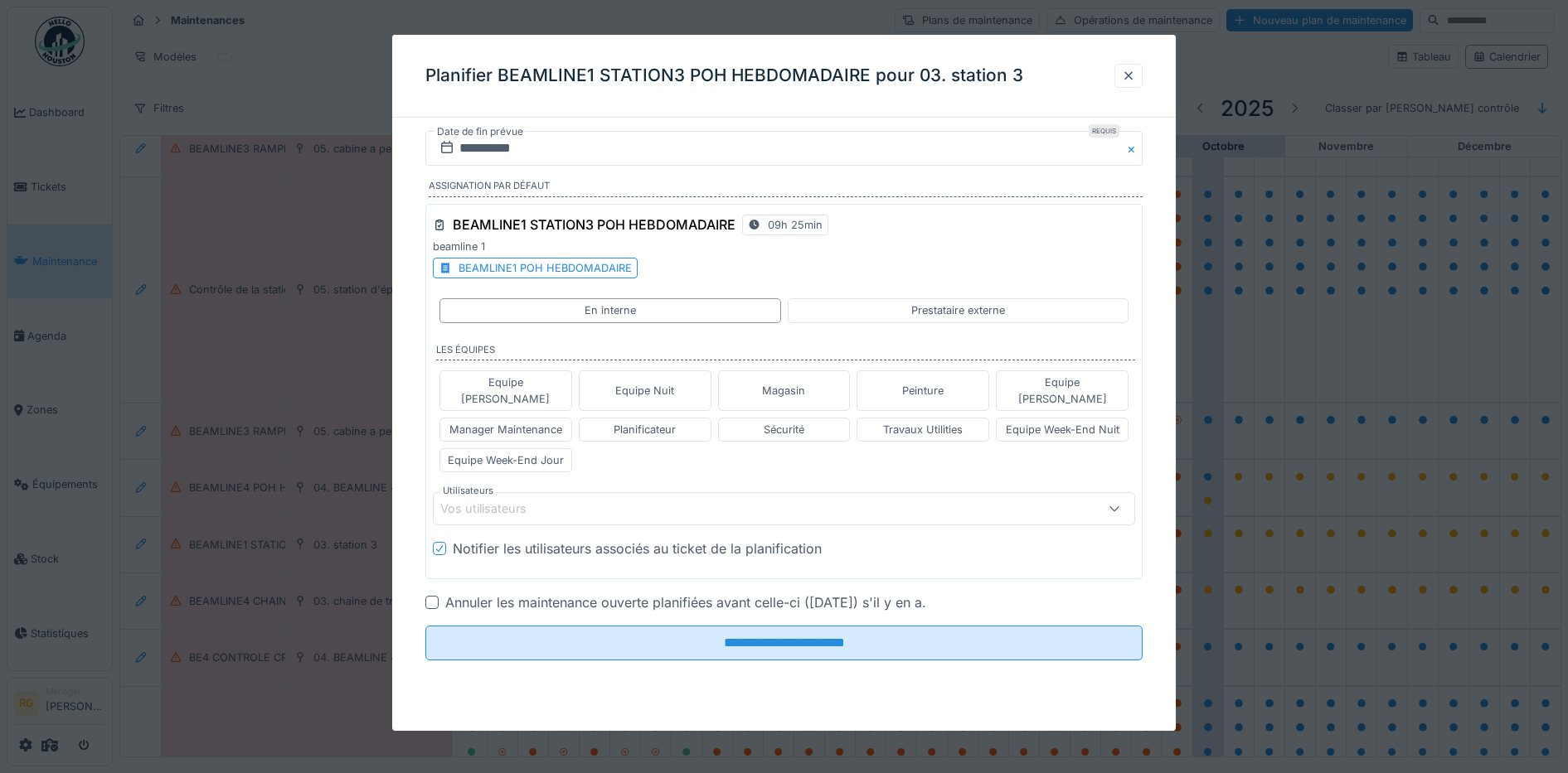
click at [598, 267] on div "BEAMLINE1 POH HEBDOMADAIRE" at bounding box center [545, 268] width 173 height 16
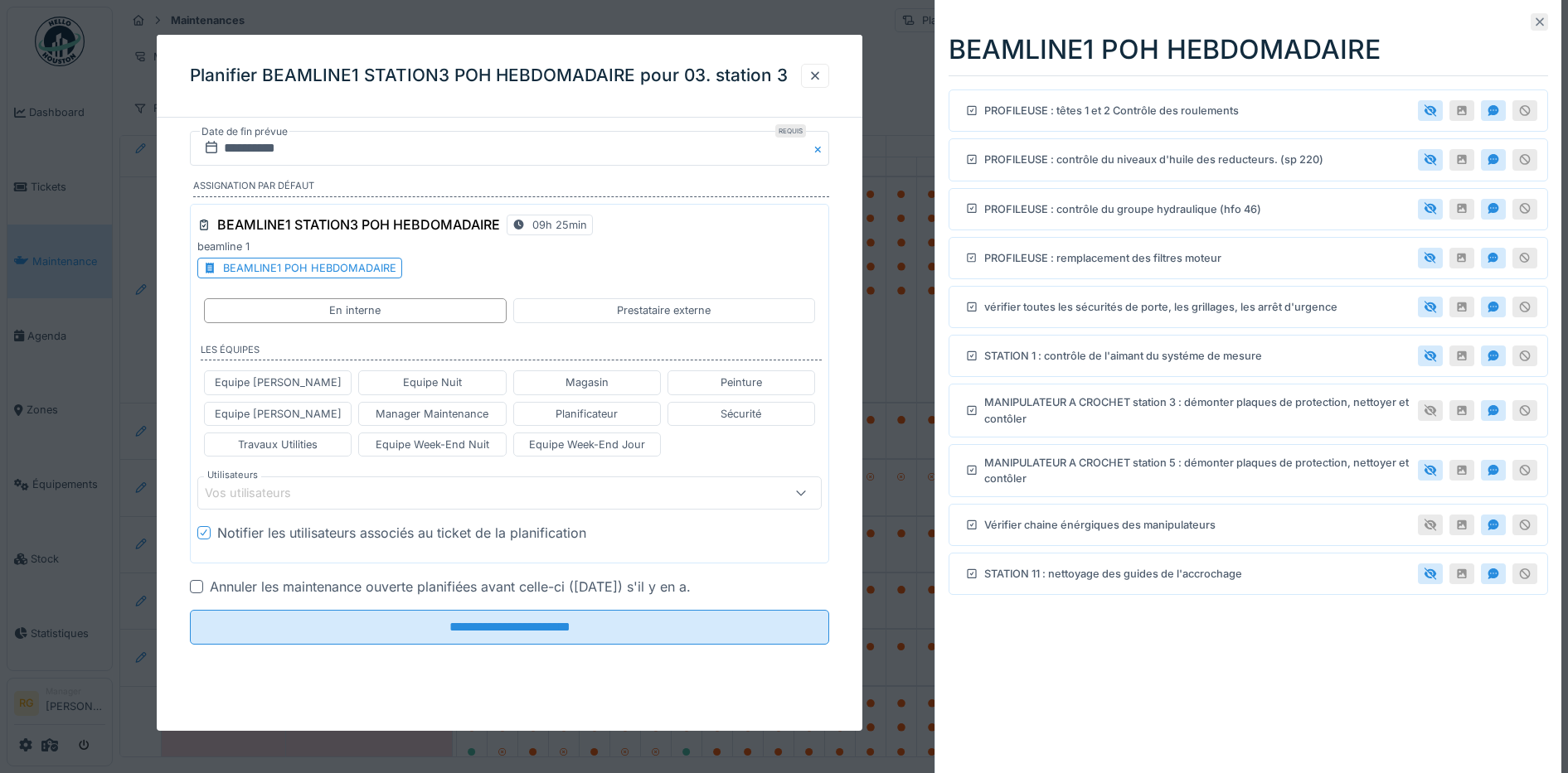
click at [1536, 19] on icon at bounding box center [1540, 22] width 8 height 8
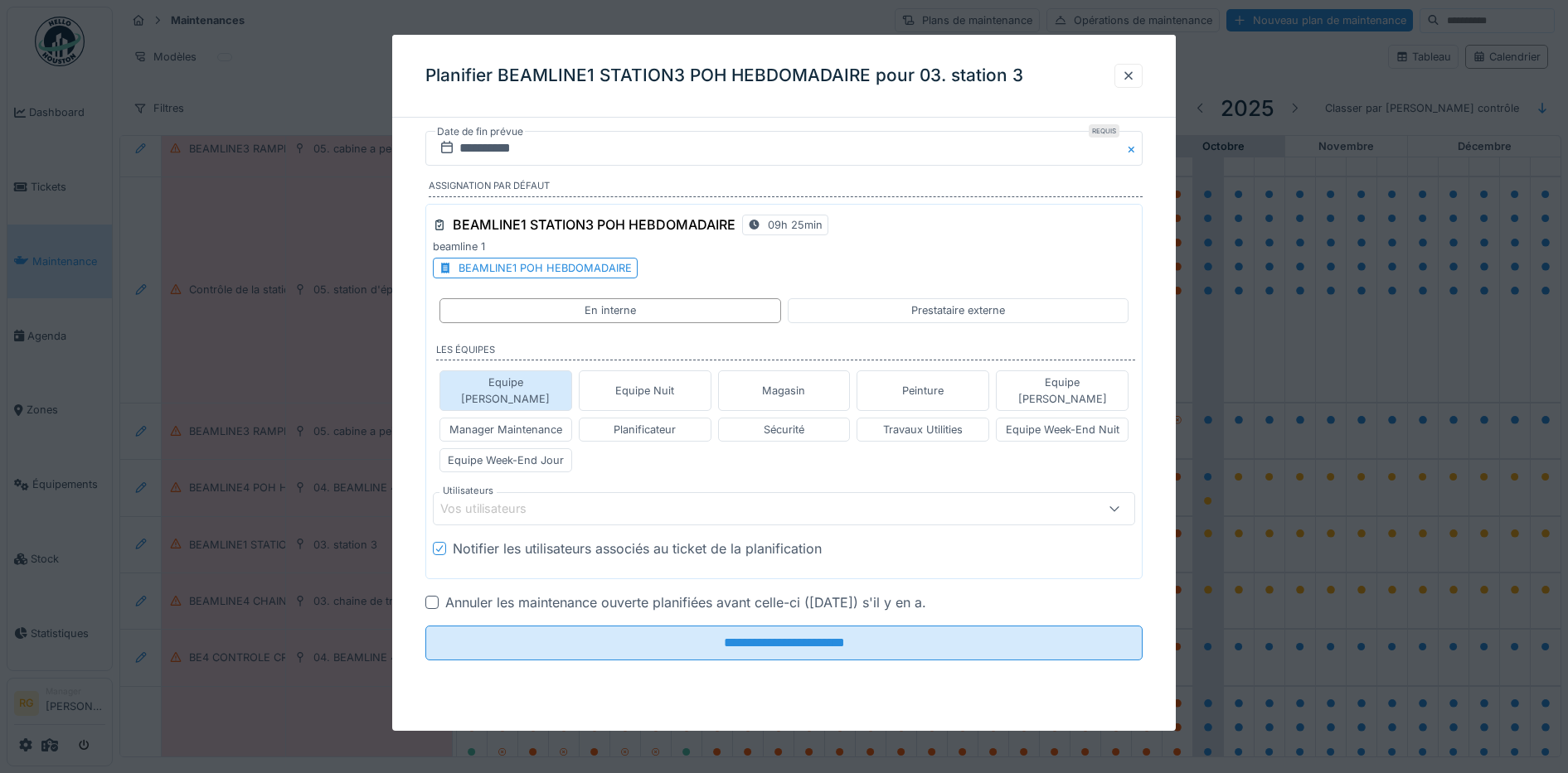
click at [533, 381] on div "Equipe Anthony" at bounding box center [505, 390] width 117 height 32
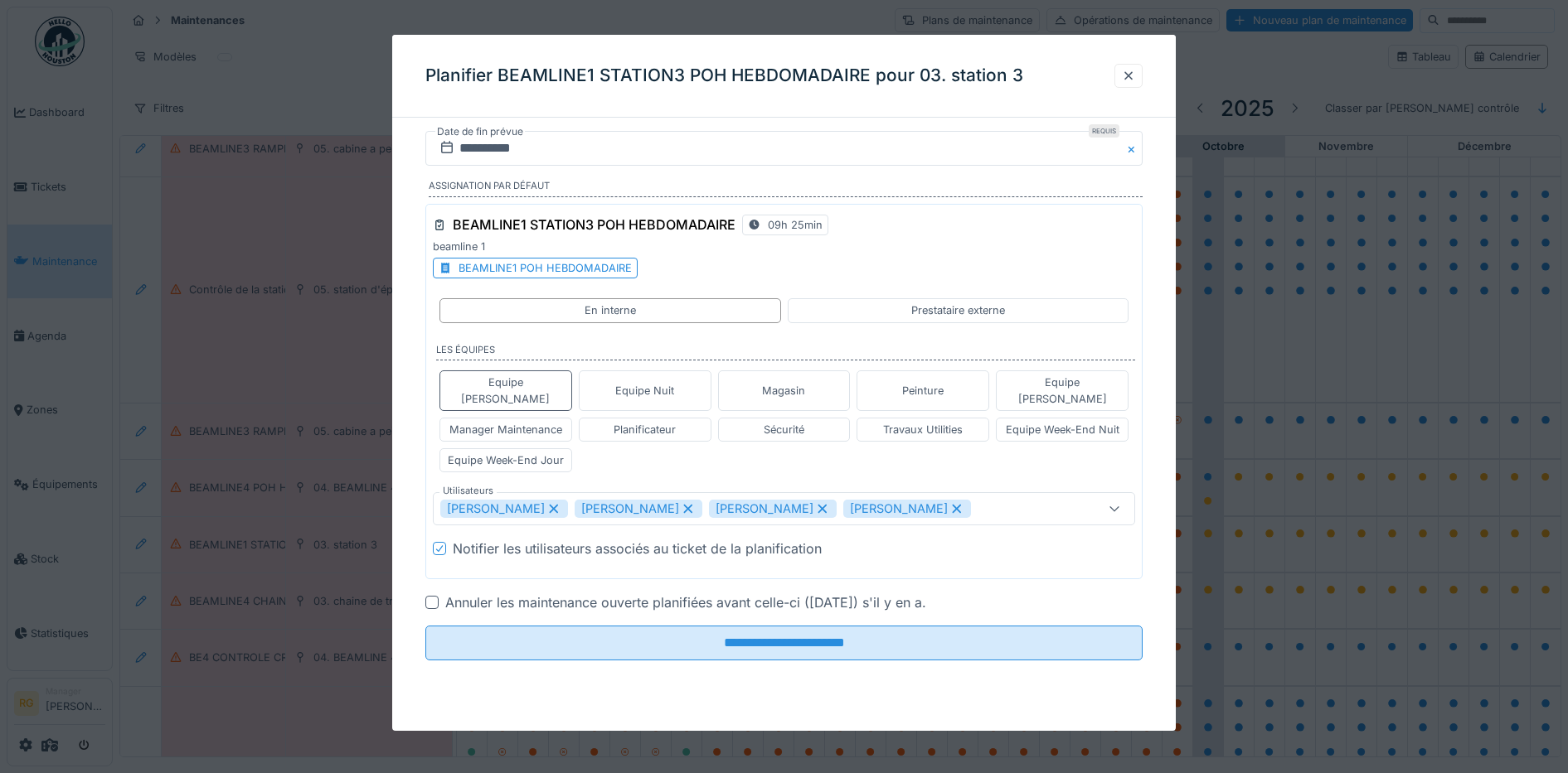
click at [558, 505] on icon at bounding box center [553, 509] width 9 height 9
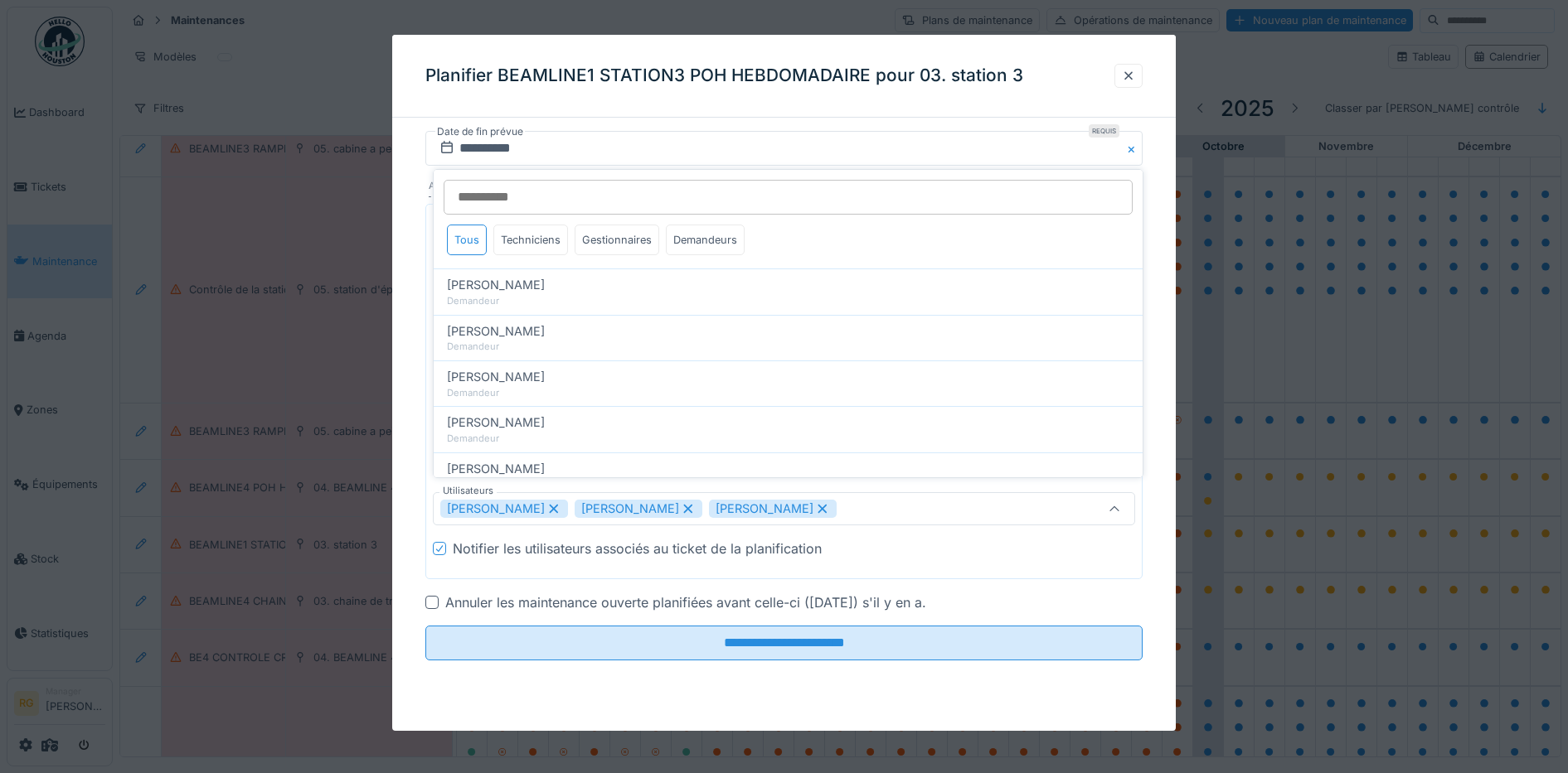
click at [696, 503] on icon at bounding box center [688, 509] width 15 height 12
type input "****"
click at [430, 596] on div at bounding box center [432, 602] width 13 height 13
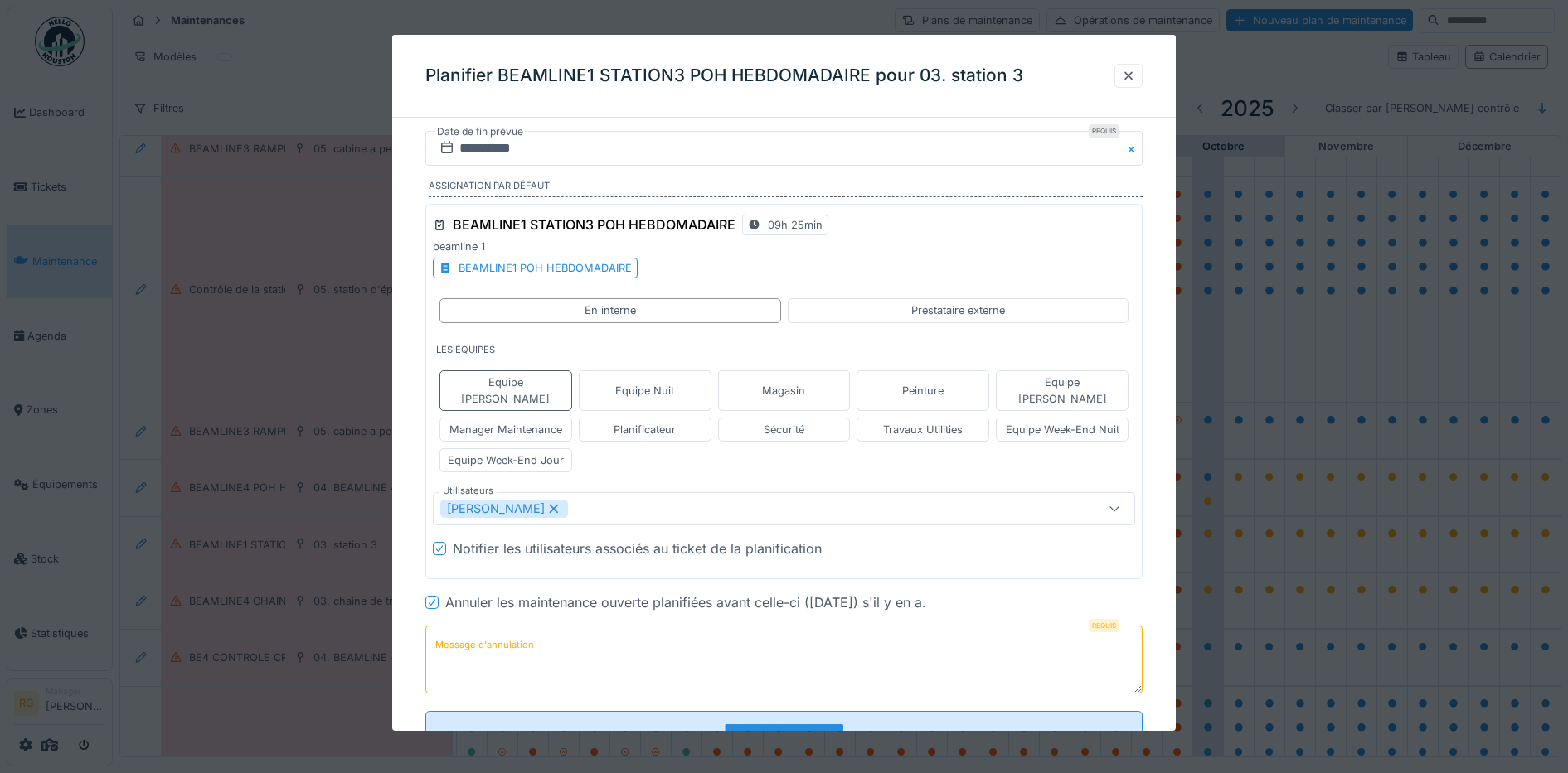
click at [487, 635] on label "Message d'annulation" at bounding box center [484, 645] width 105 height 21
click at [487, 626] on textarea "Message d'annulation" at bounding box center [784, 660] width 718 height 68
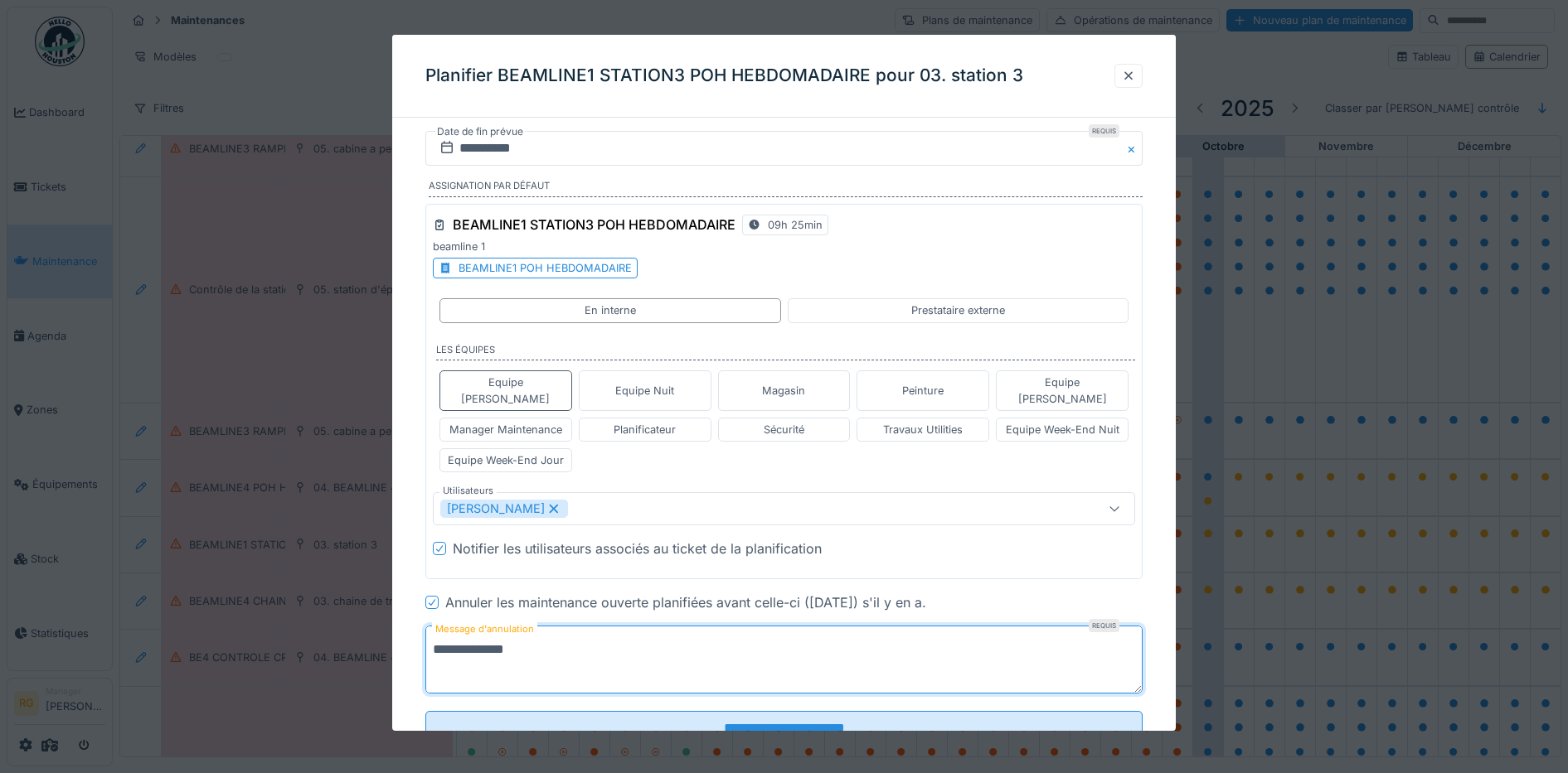
type textarea "**********"
click at [502, 151] on input "**********" at bounding box center [784, 148] width 718 height 35
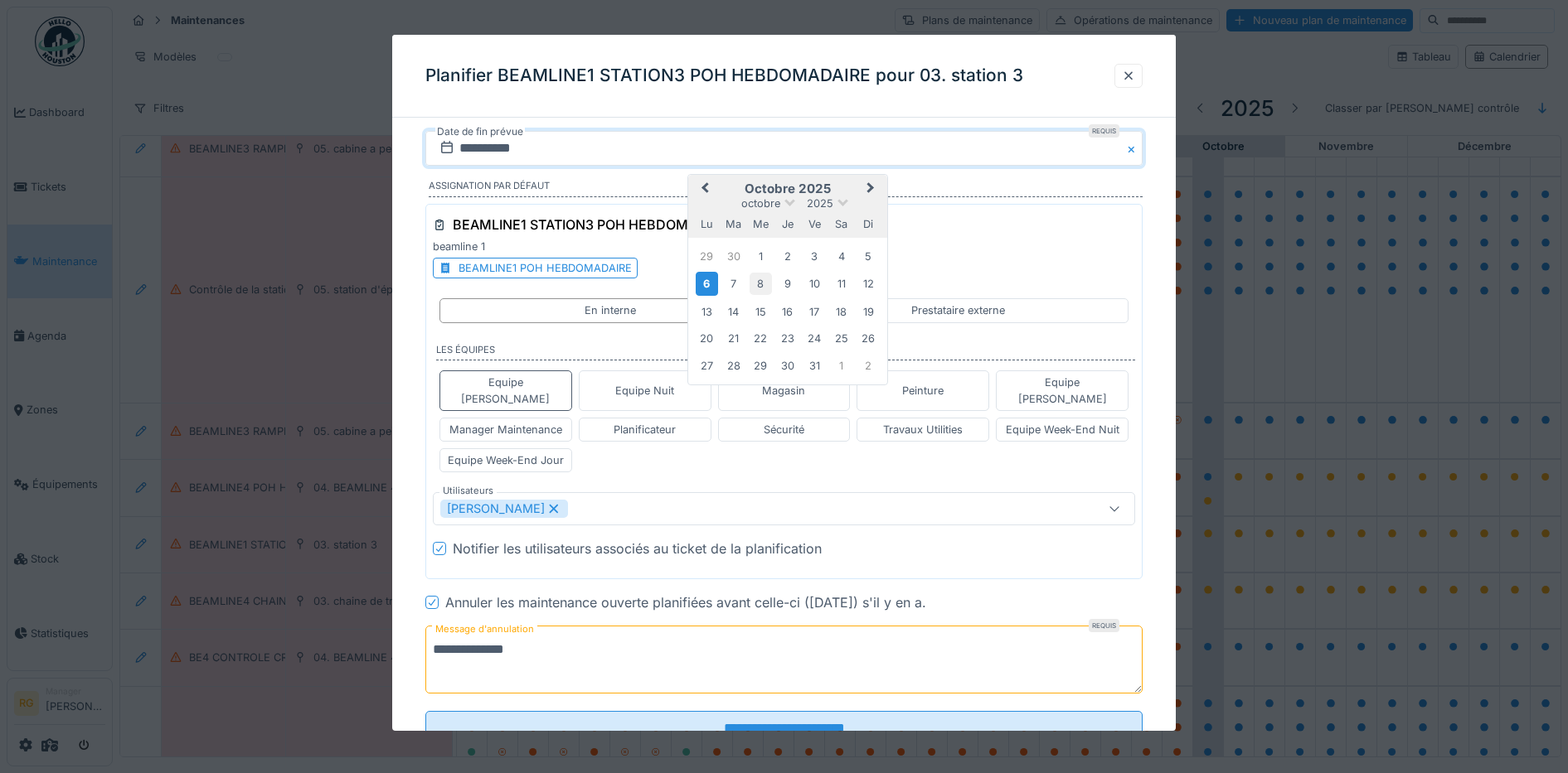
click at [762, 284] on div "8" at bounding box center [760, 284] width 22 height 22
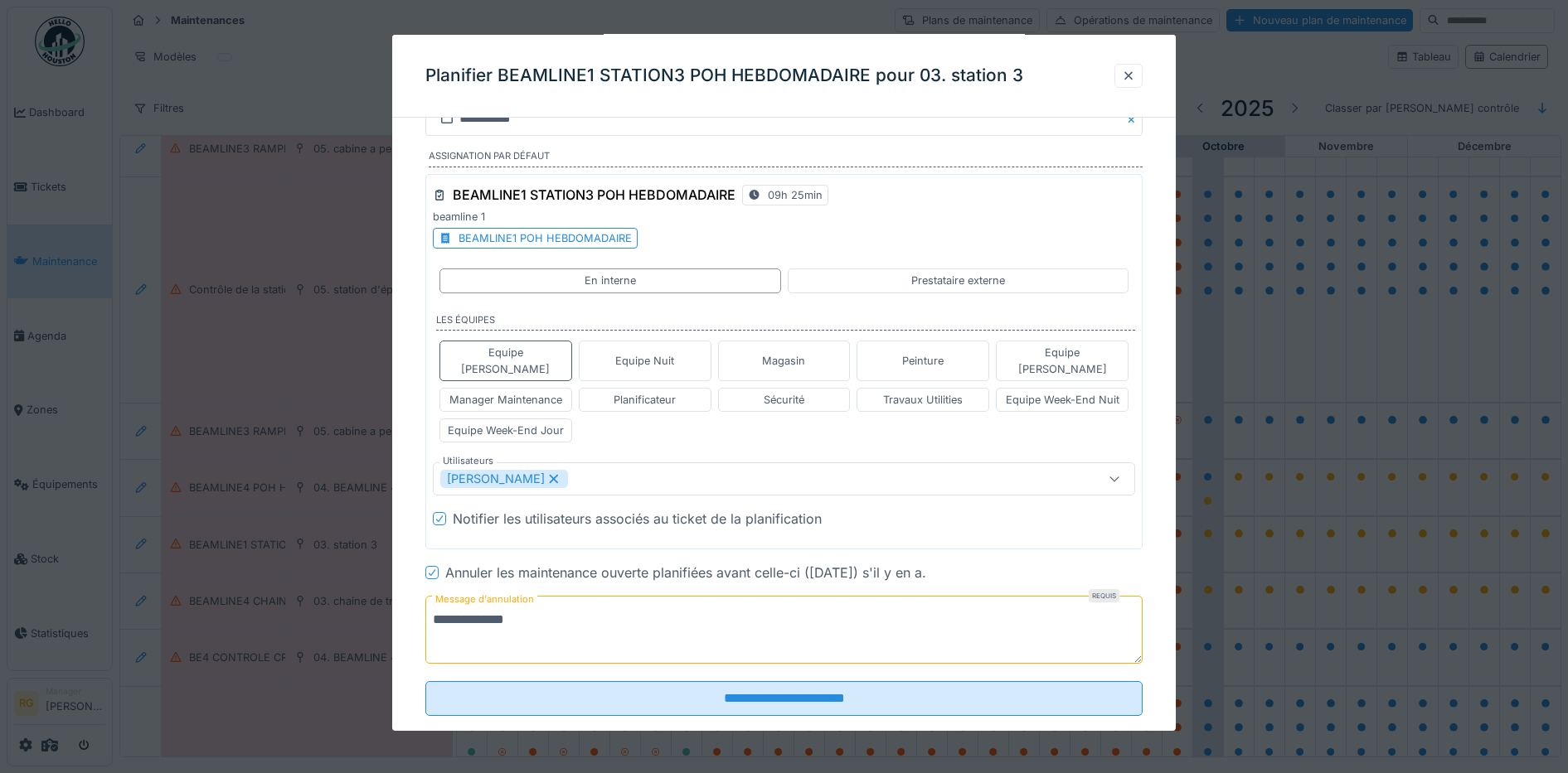
scroll to position [46, 0]
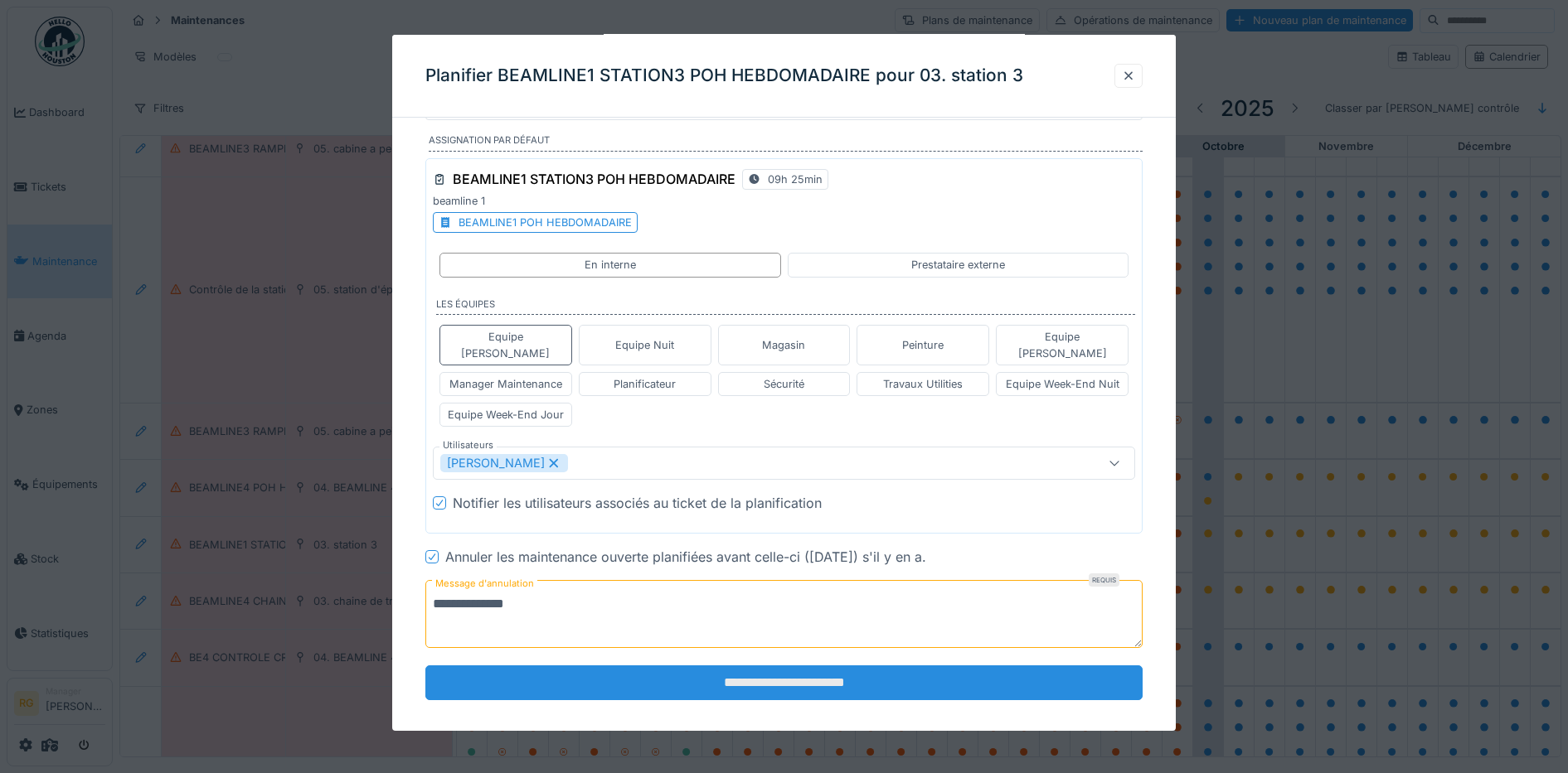
click at [776, 677] on input "**********" at bounding box center [784, 683] width 718 height 35
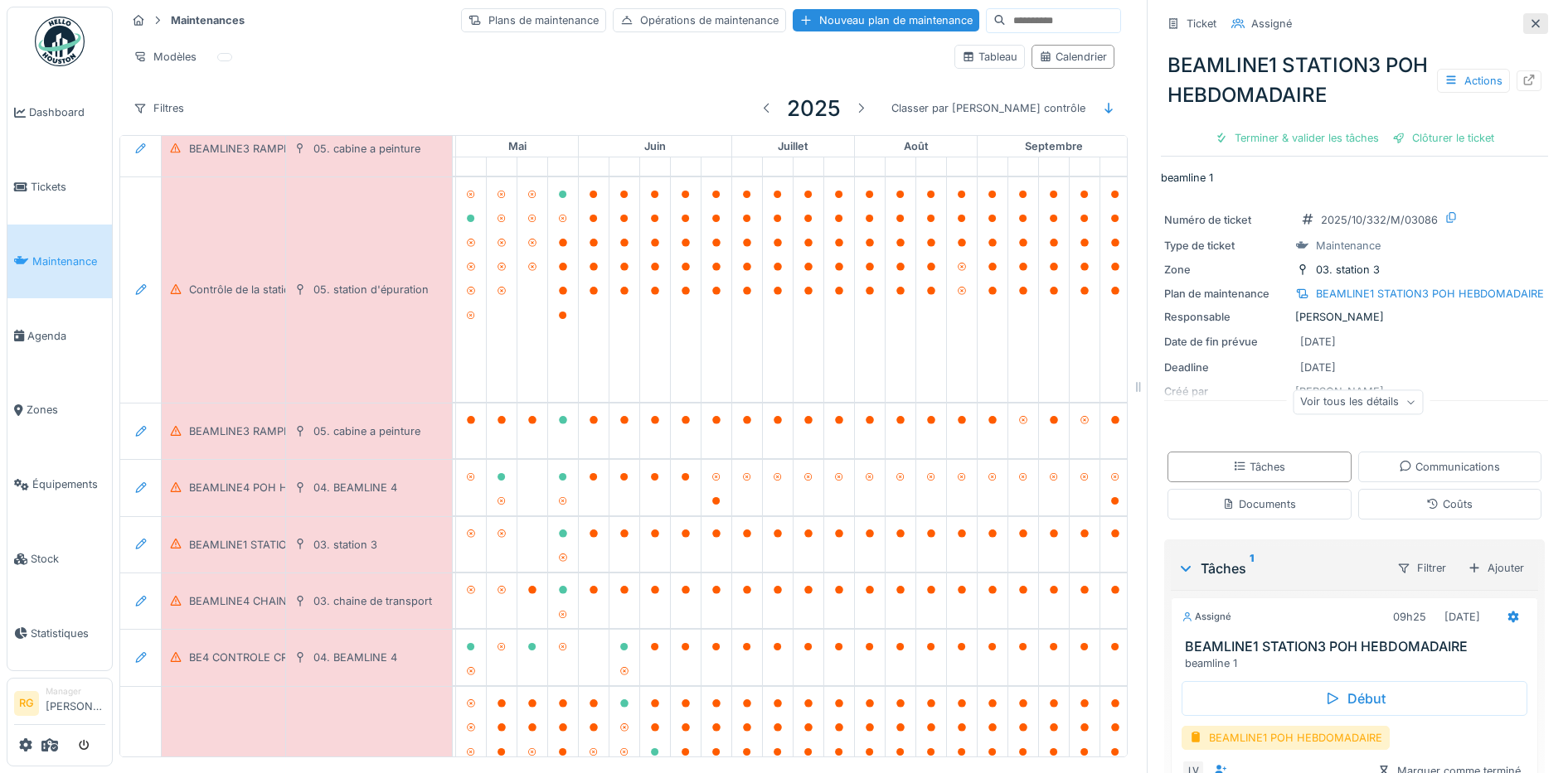
click at [1529, 18] on icon at bounding box center [1536, 23] width 13 height 11
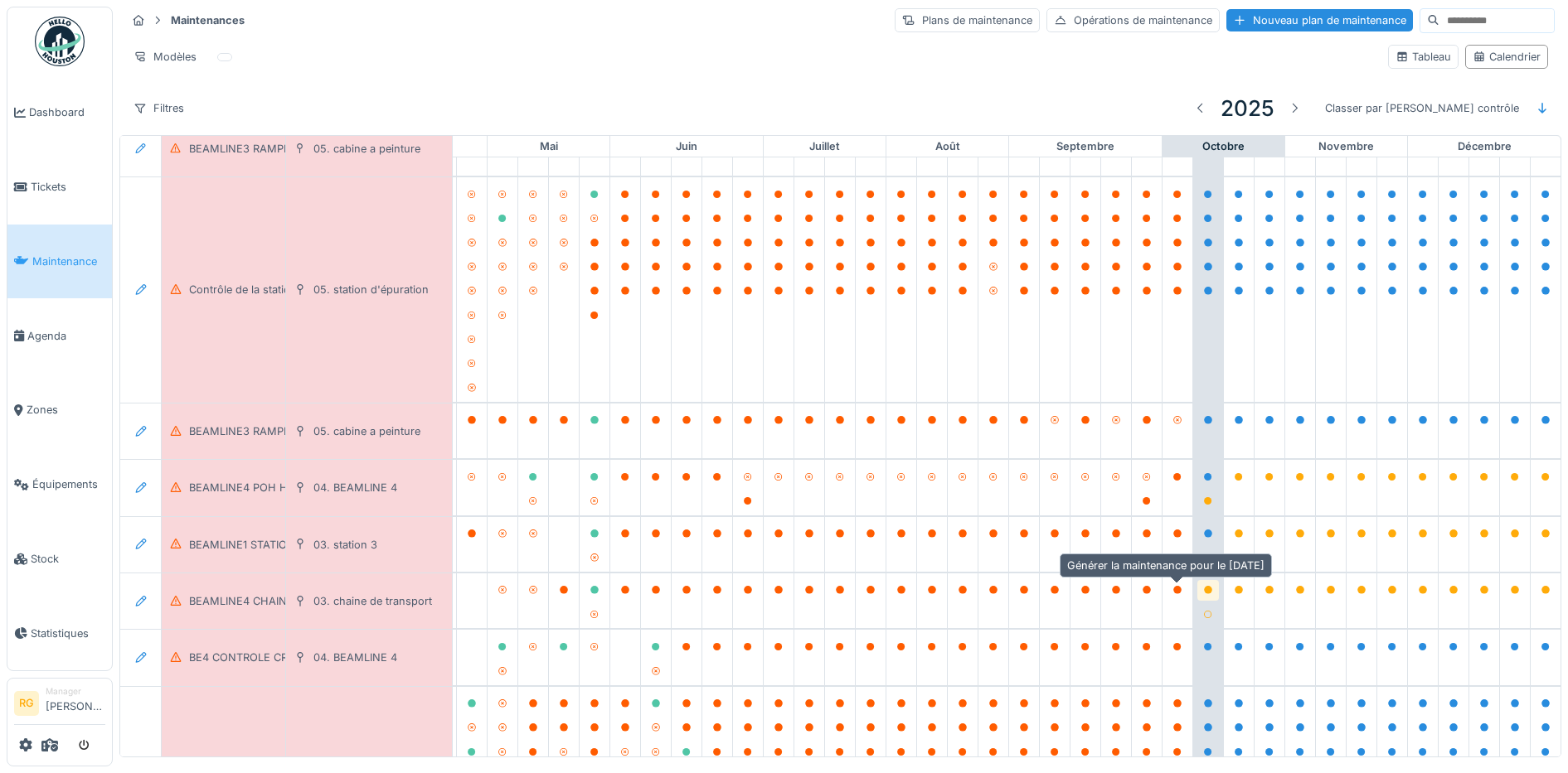
click at [1203, 587] on icon at bounding box center [1208, 590] width 8 height 8
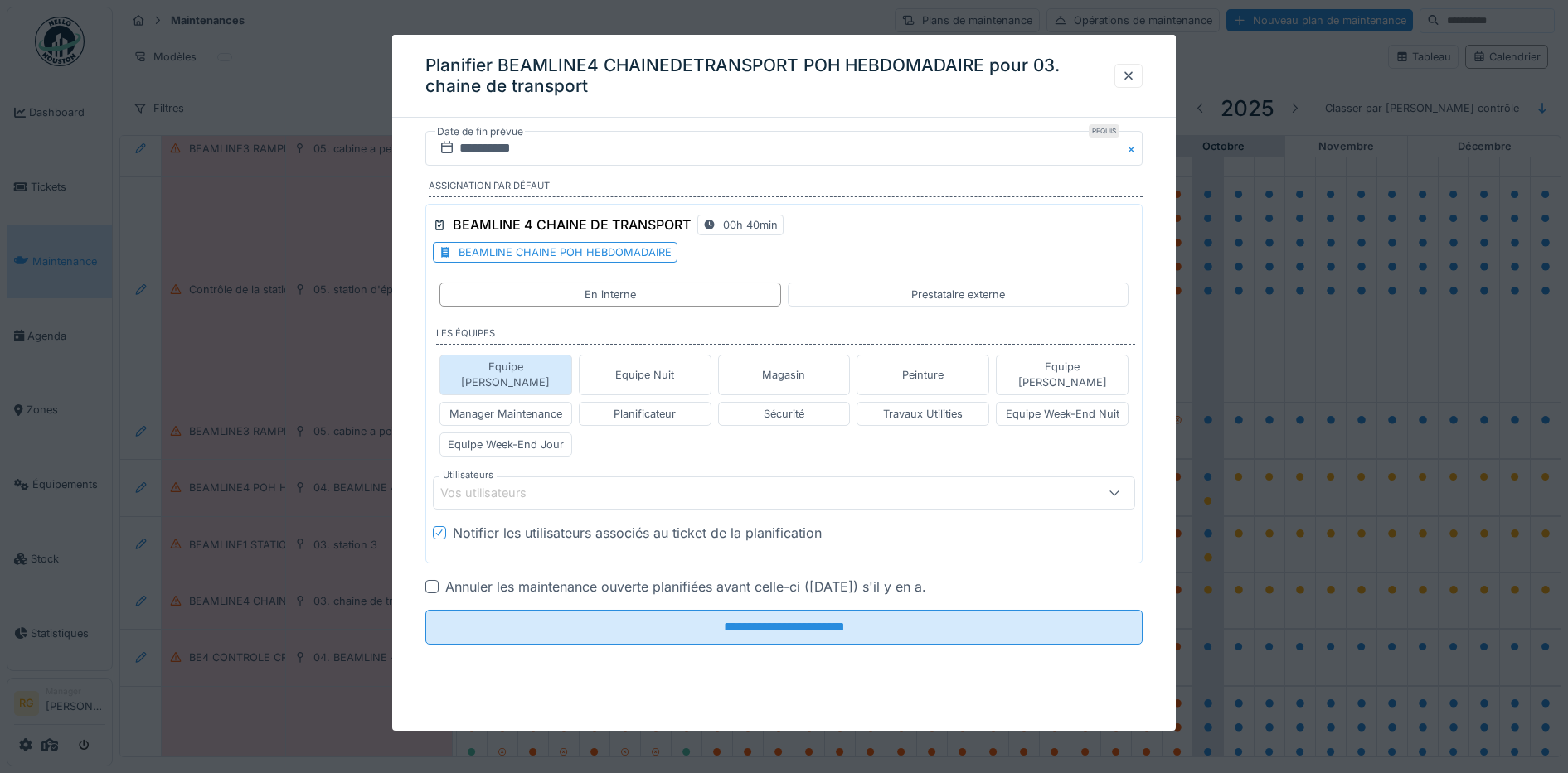
click at [509, 366] on div "Equipe Anthony" at bounding box center [505, 374] width 117 height 32
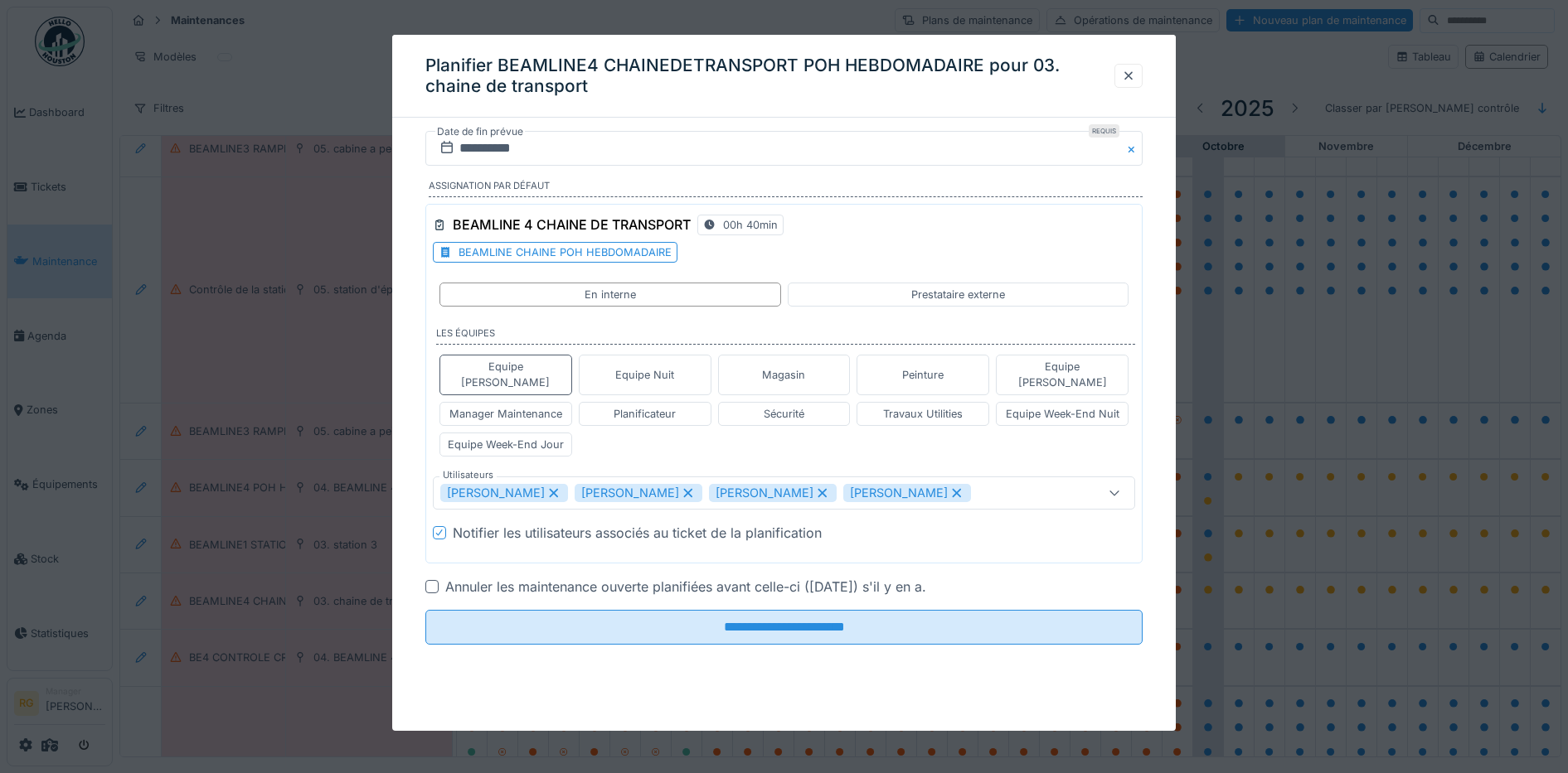
click at [561, 488] on icon at bounding box center [553, 493] width 15 height 12
click at [558, 488] on icon at bounding box center [553, 493] width 9 height 9
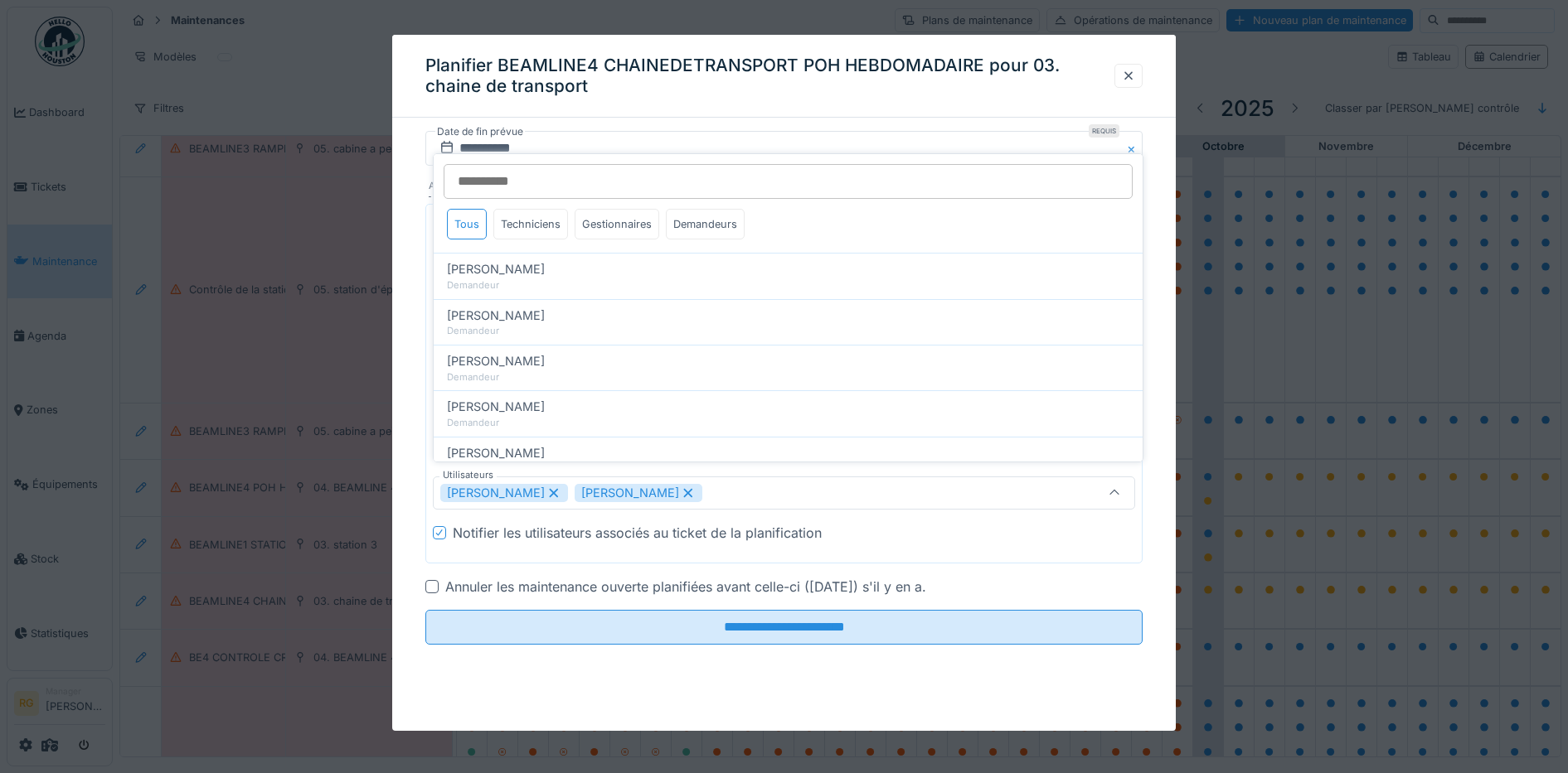
click at [681, 488] on icon at bounding box center [688, 493] width 15 height 12
type input "****"
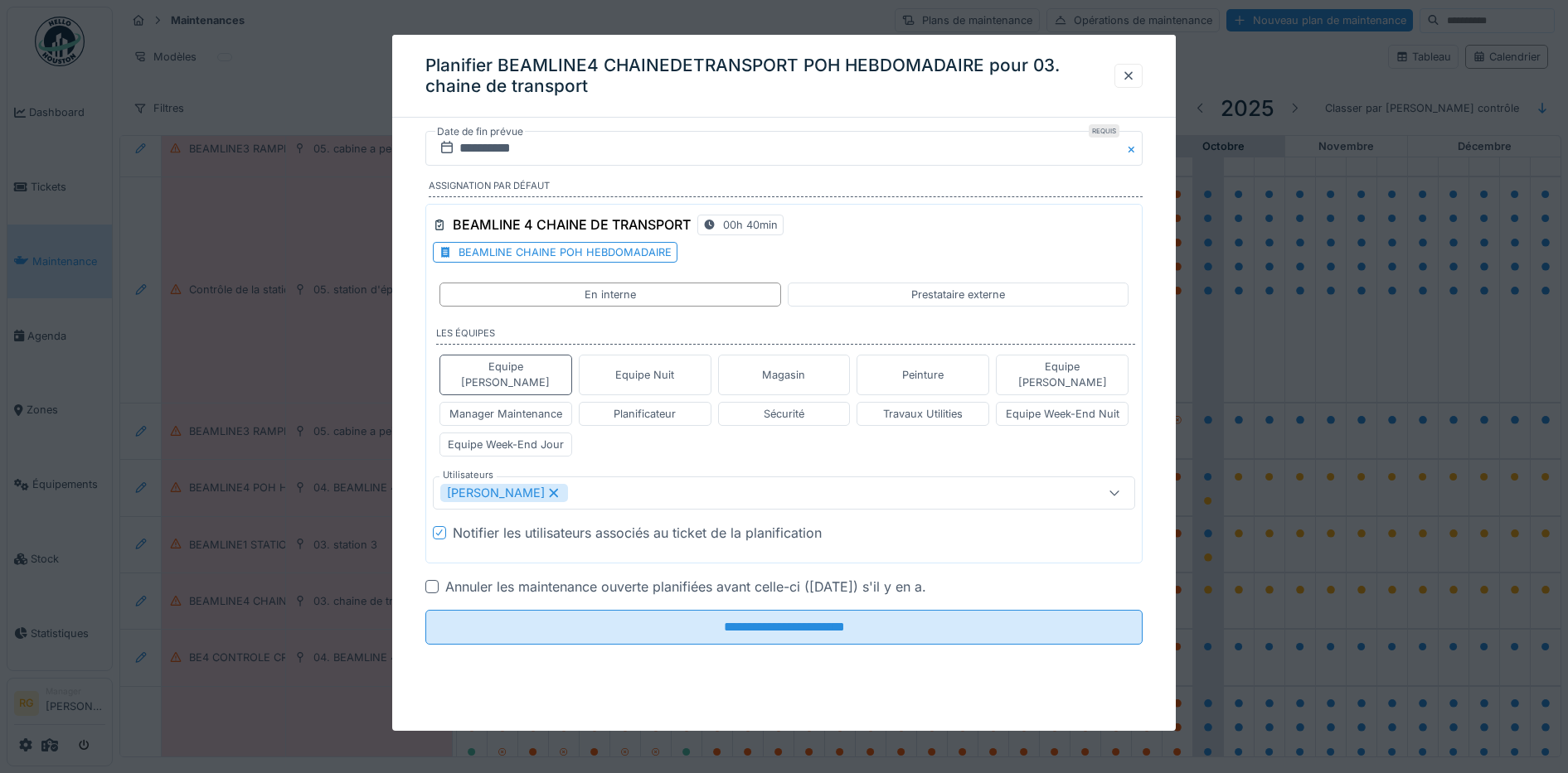
click at [402, 212] on div "**********" at bounding box center [784, 410] width 784 height 560
click at [487, 150] on input "**********" at bounding box center [784, 148] width 718 height 35
click at [766, 283] on div "8" at bounding box center [760, 284] width 22 height 22
click at [435, 580] on div at bounding box center [432, 587] width 13 height 13
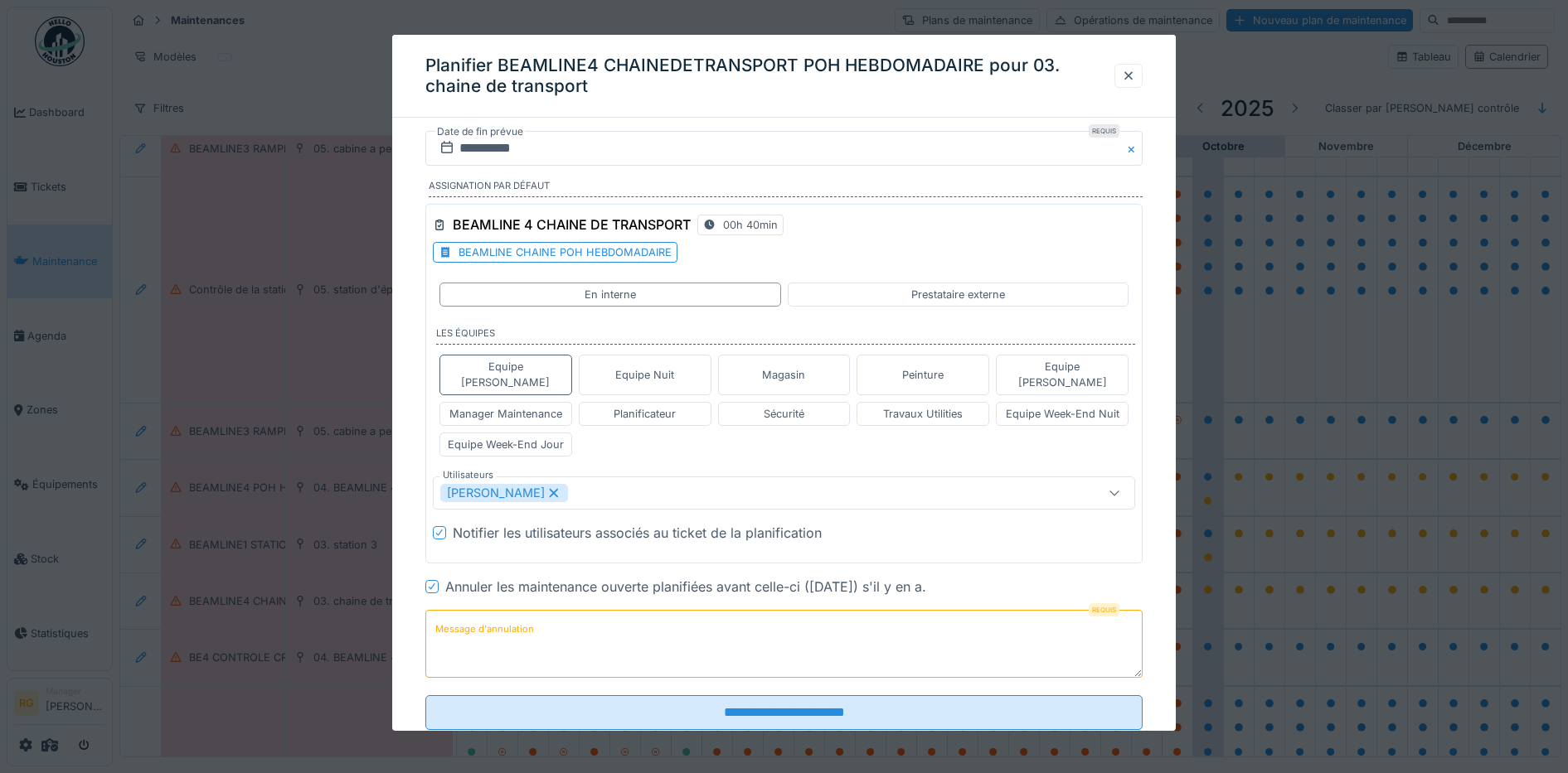
click at [471, 619] on label "Message d'annulation" at bounding box center [484, 629] width 105 height 21
click at [471, 616] on textarea "Message d'annulation" at bounding box center [784, 644] width 718 height 68
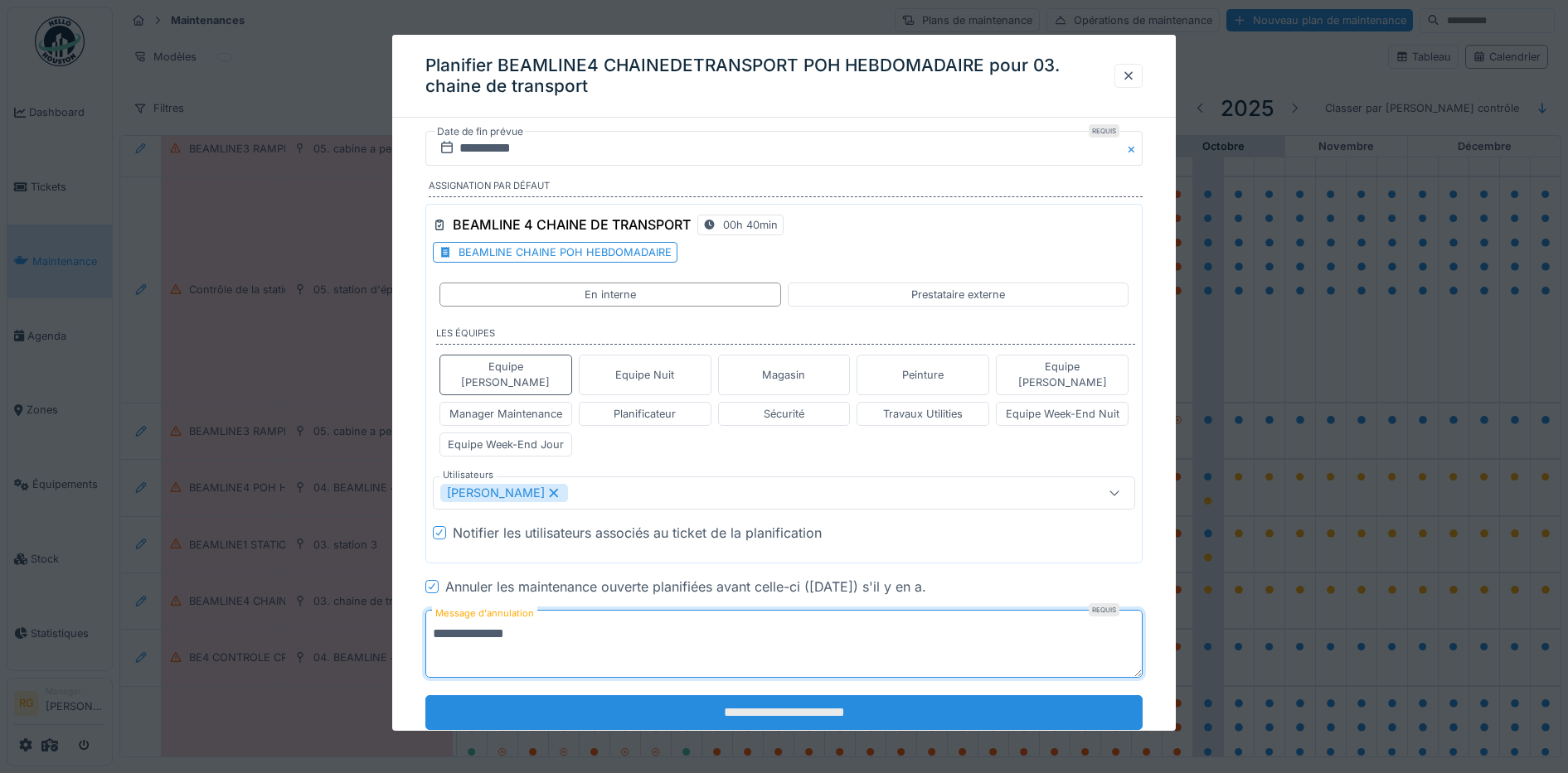
type textarea "**********"
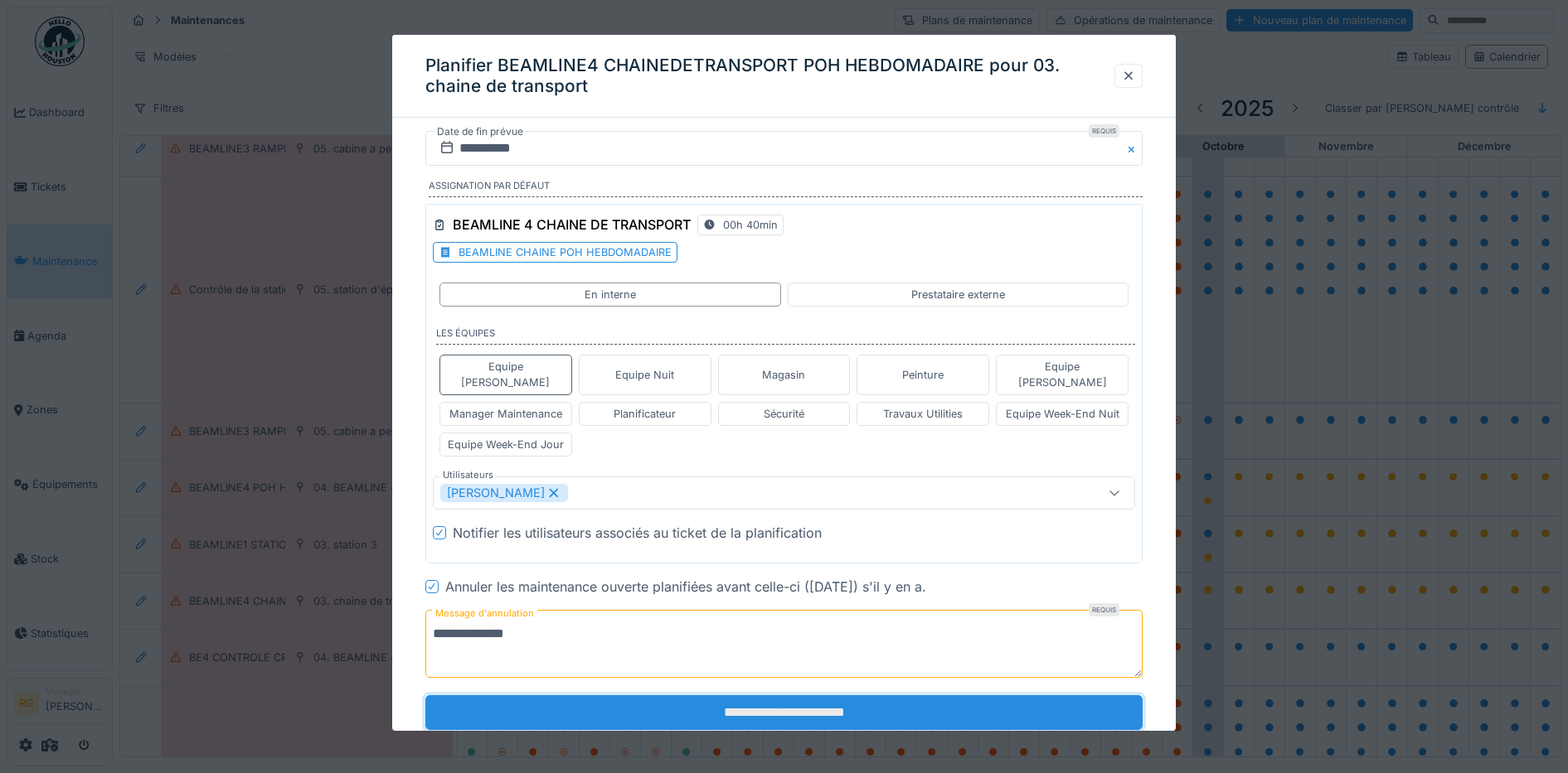
click at [768, 696] on input "**********" at bounding box center [784, 713] width 718 height 35
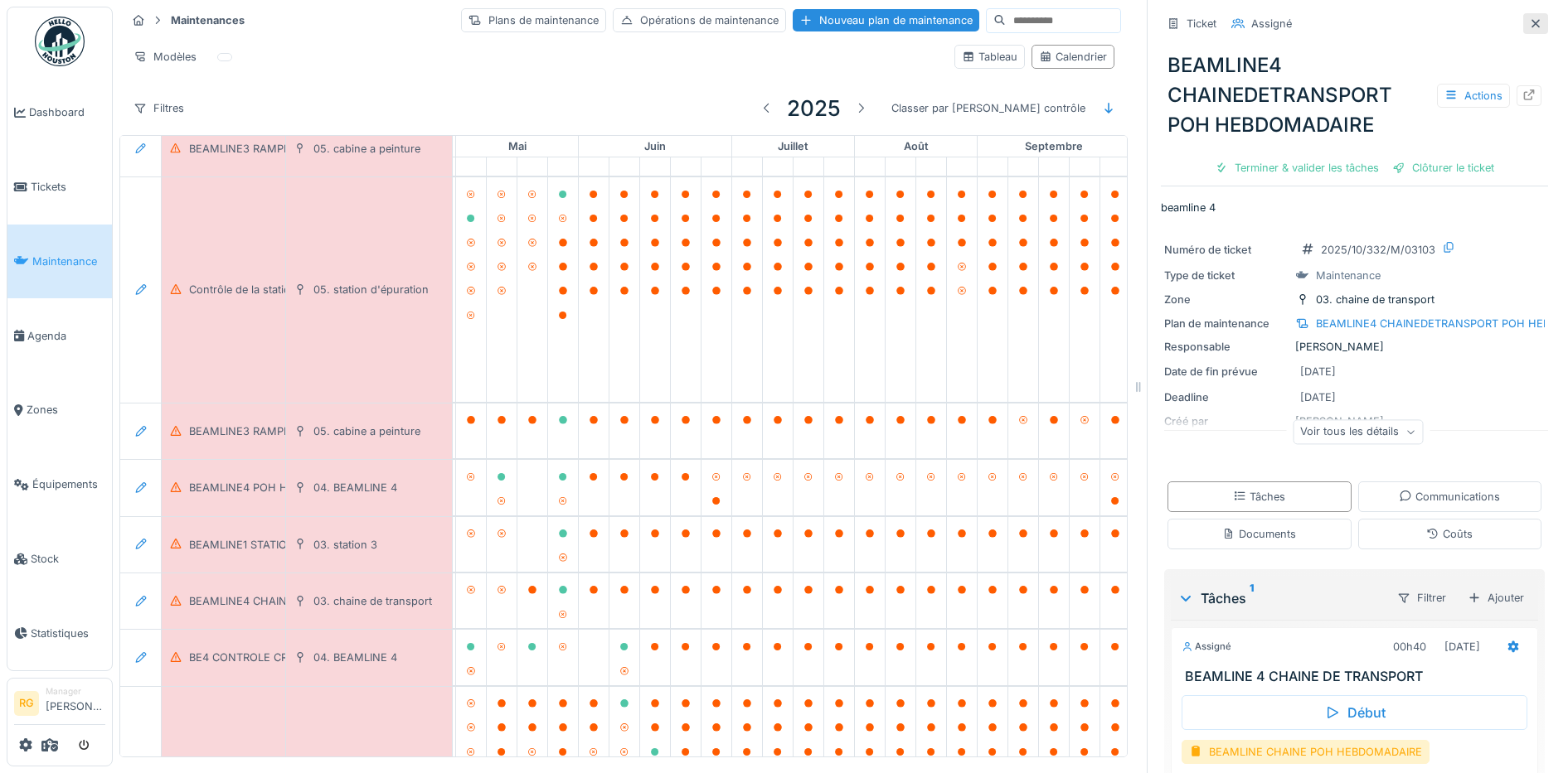
click at [1529, 18] on icon at bounding box center [1536, 23] width 13 height 11
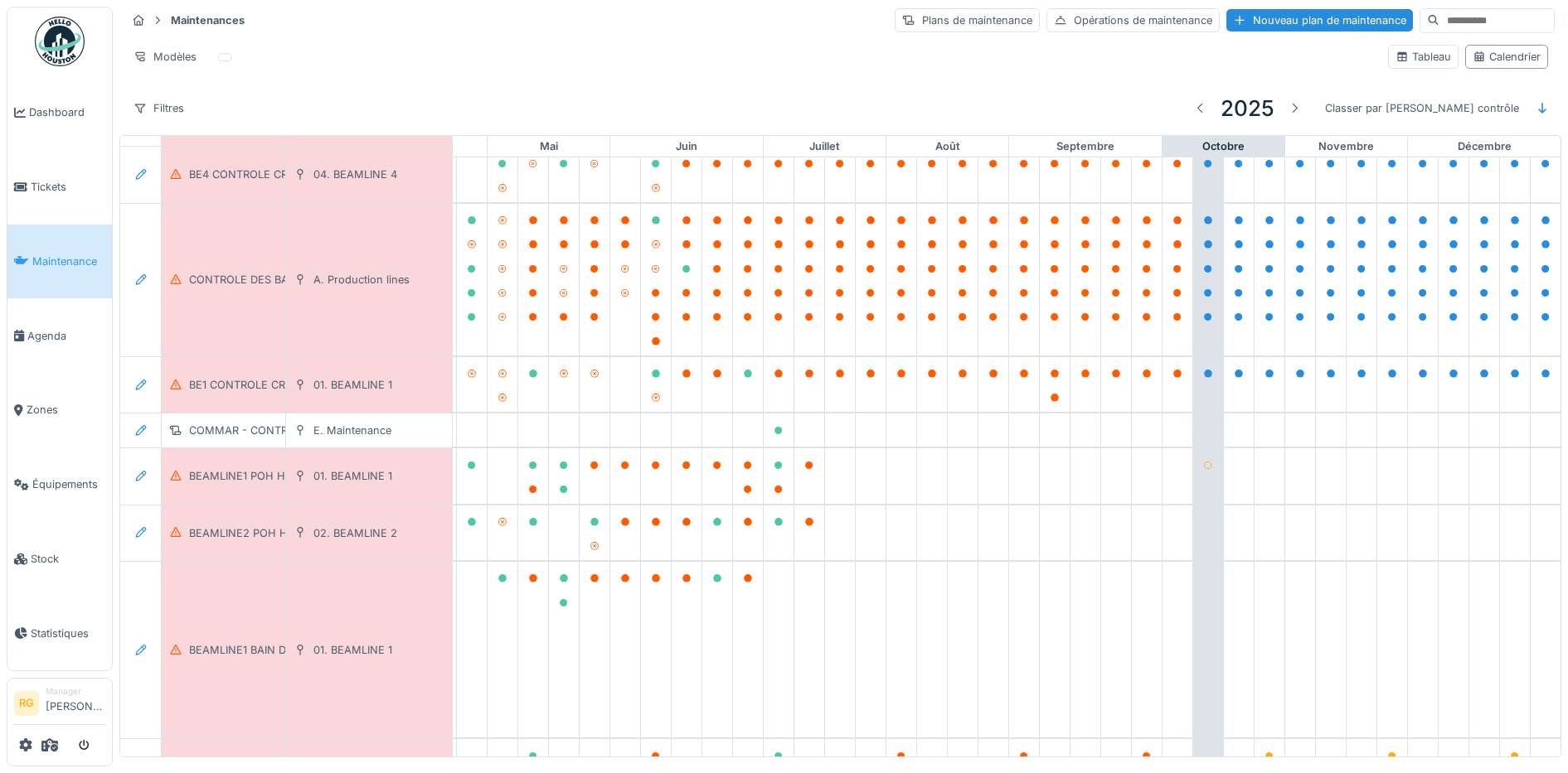
scroll to position [2598, 561]
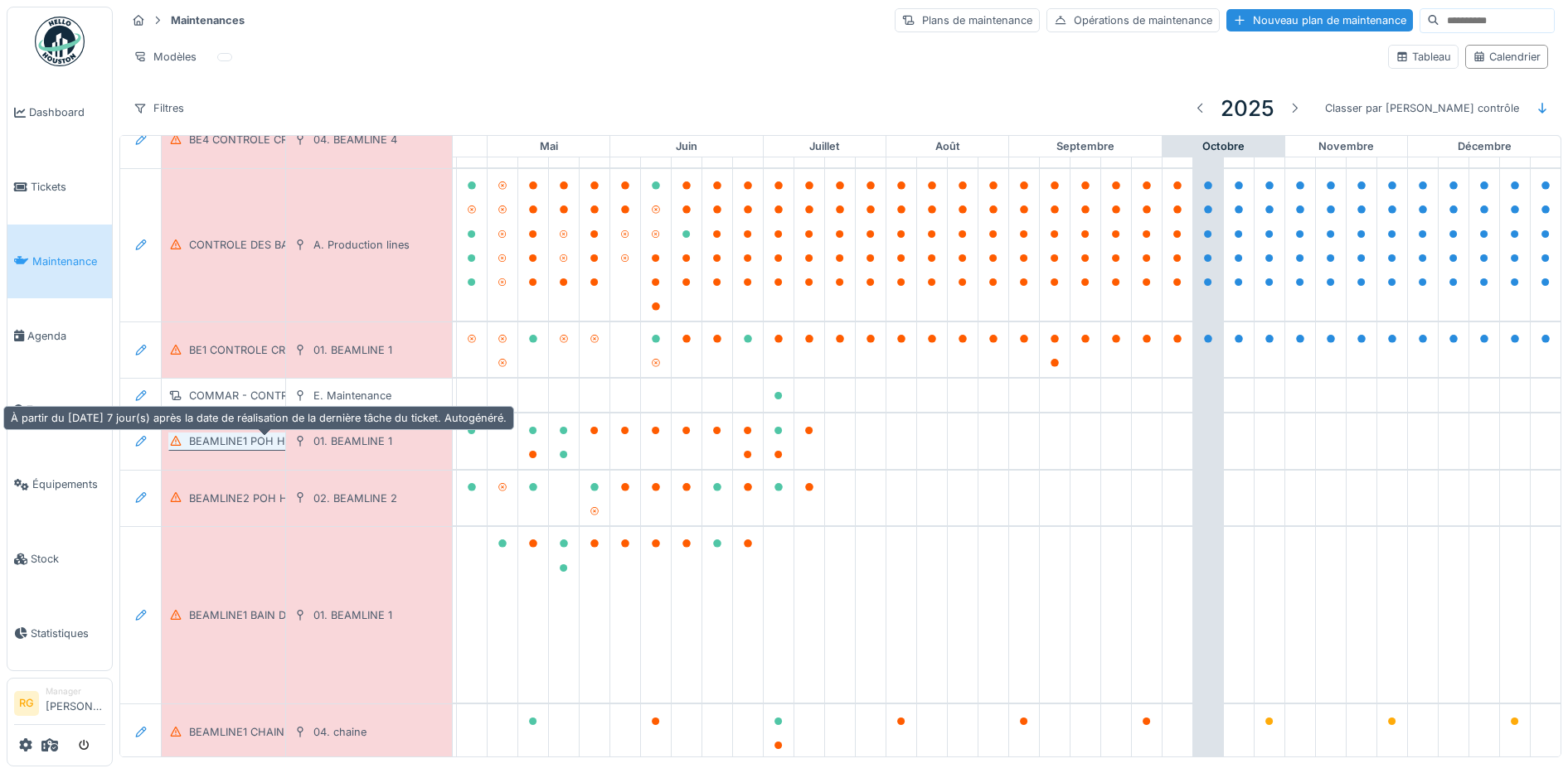
click at [237, 438] on div "BEAMLINE1 POH HEBDOMADAIRE" at bounding box center [275, 441] width 173 height 16
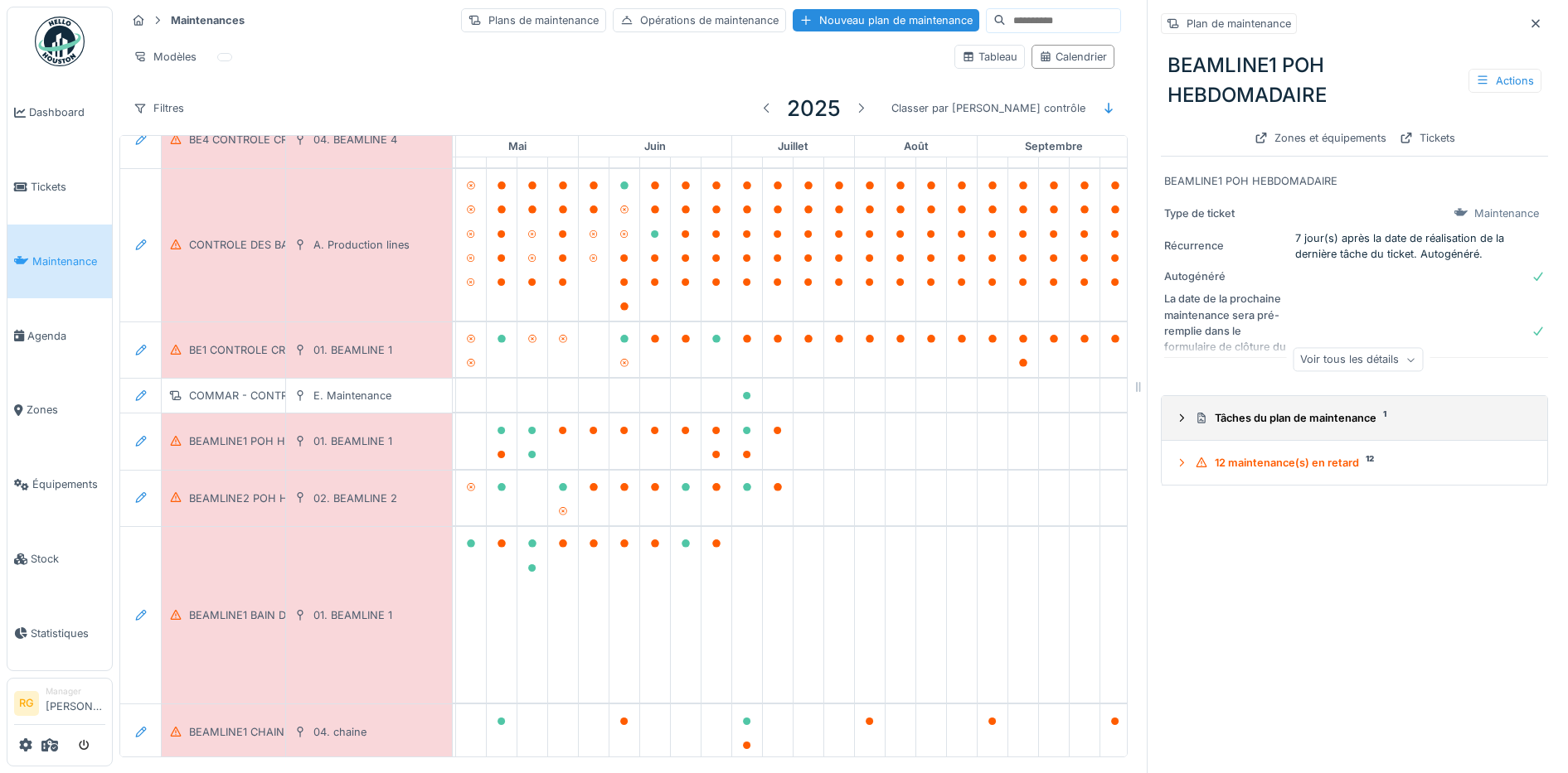
click at [1174, 419] on div at bounding box center [1181, 418] width 13 height 16
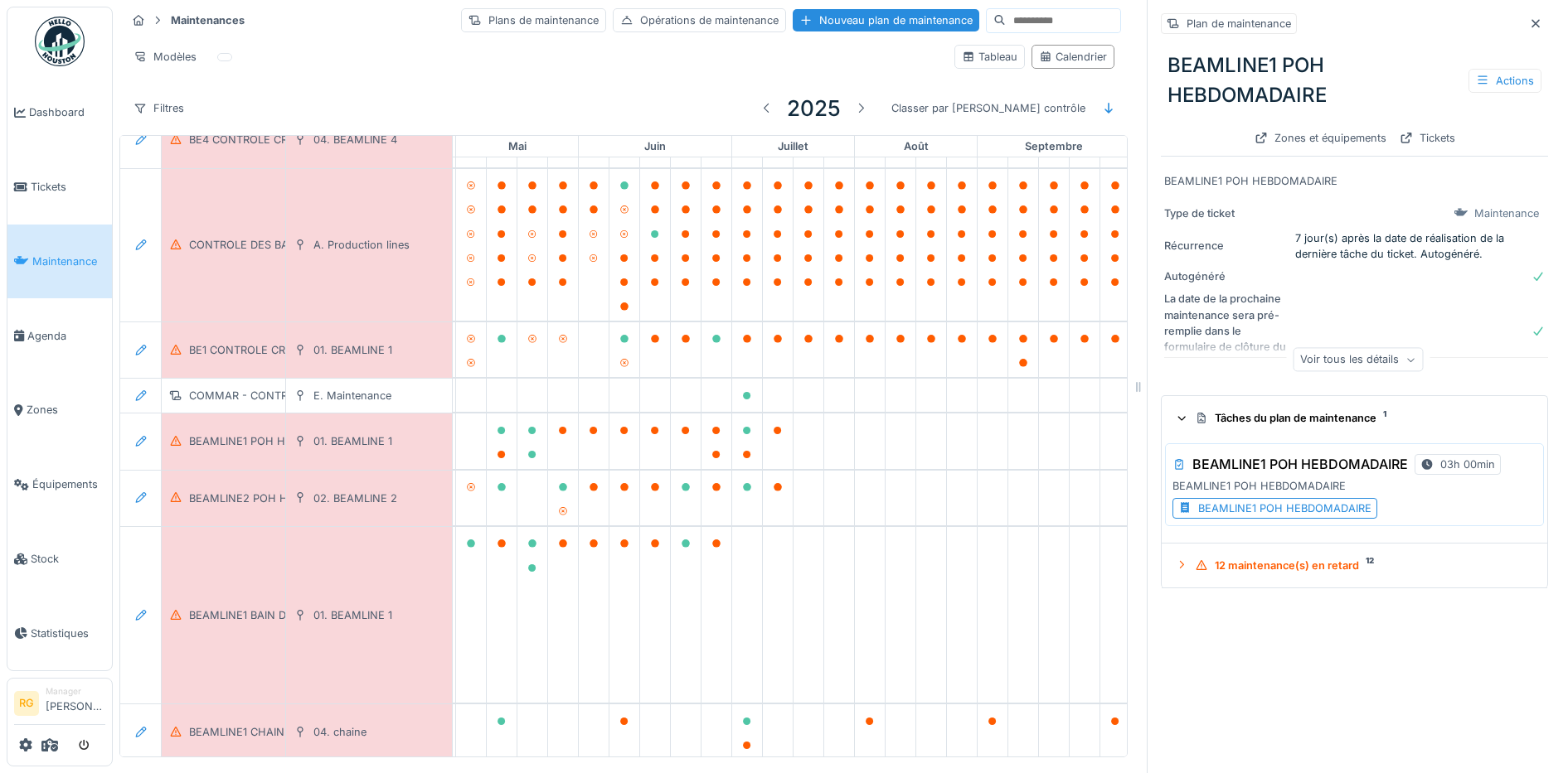
click at [1225, 506] on div "BEAMLINE1 POH HEBDOMADAIRE" at bounding box center [1284, 508] width 173 height 16
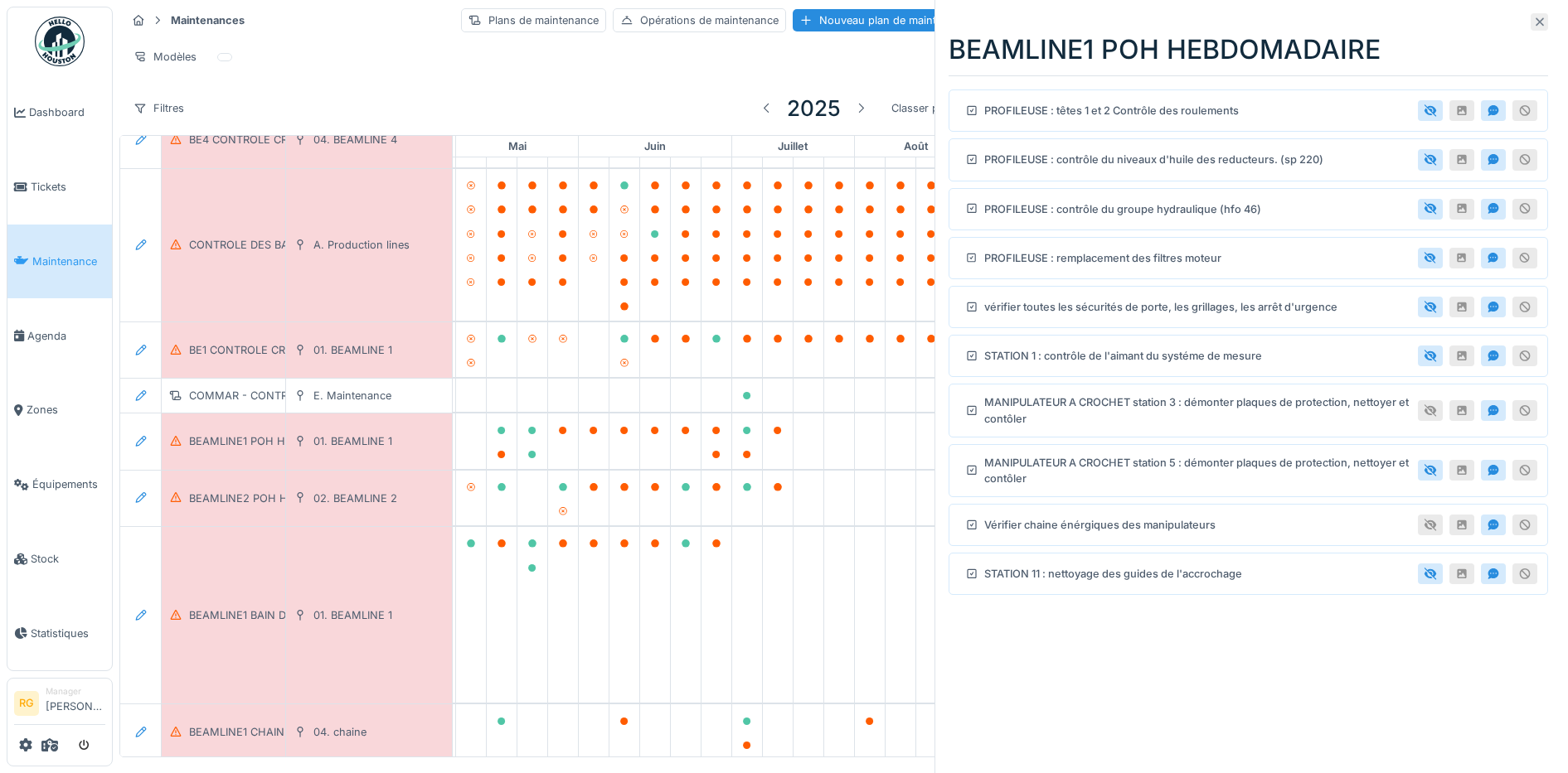
click at [1536, 22] on icon at bounding box center [1540, 22] width 8 height 8
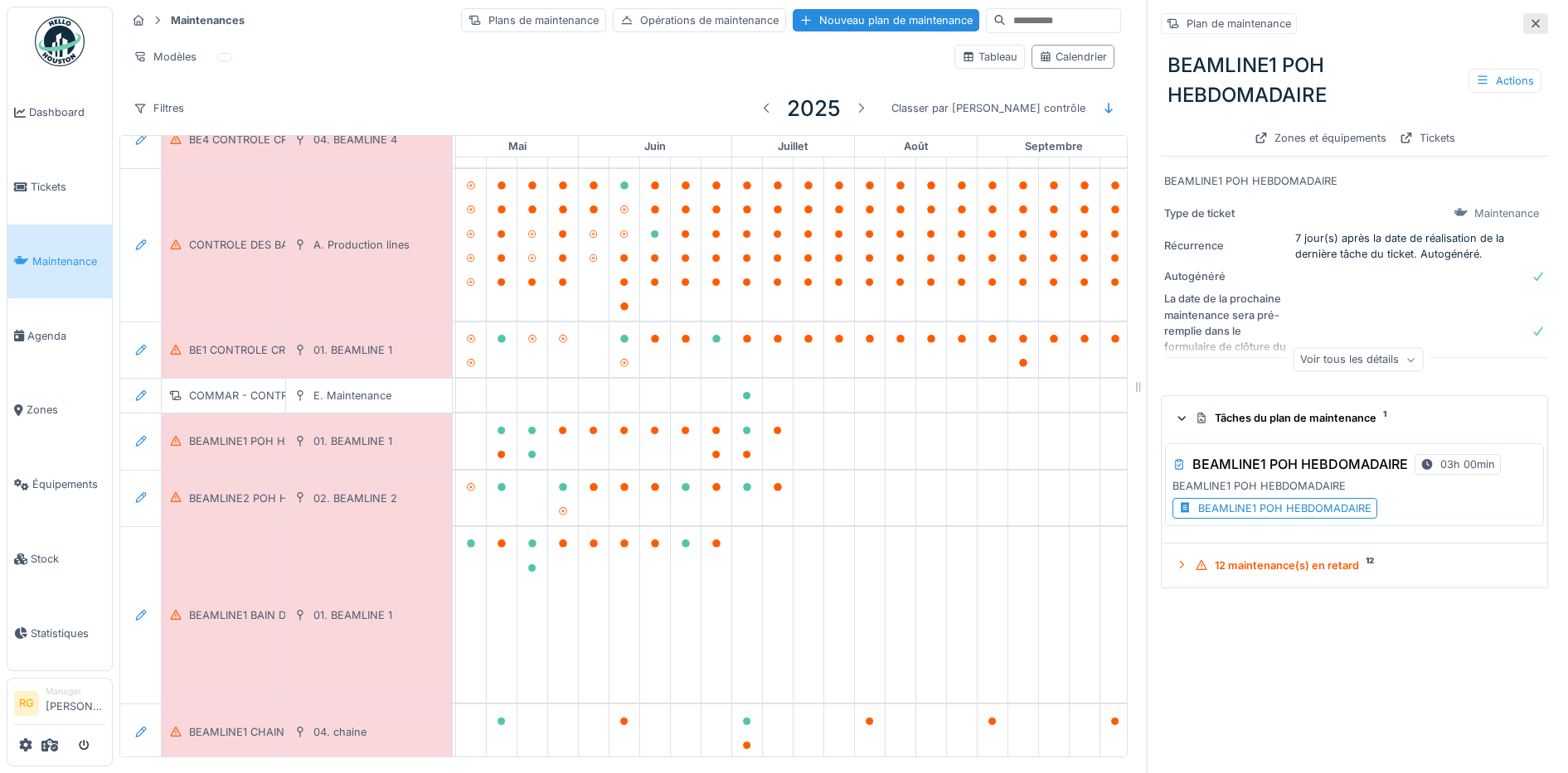
click at [1529, 21] on icon at bounding box center [1536, 23] width 13 height 11
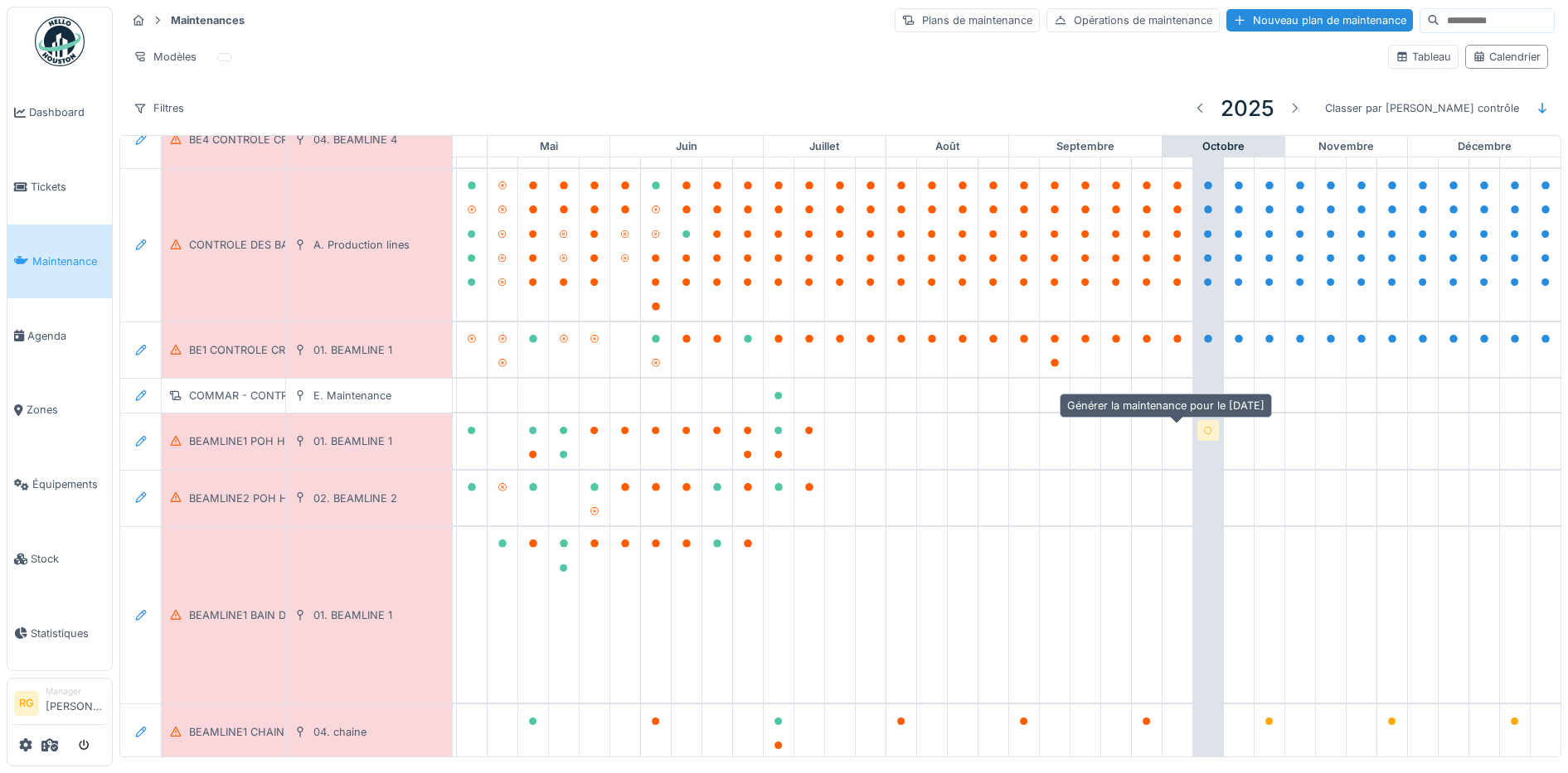
click at [1203, 428] on icon at bounding box center [1208, 431] width 10 height 8
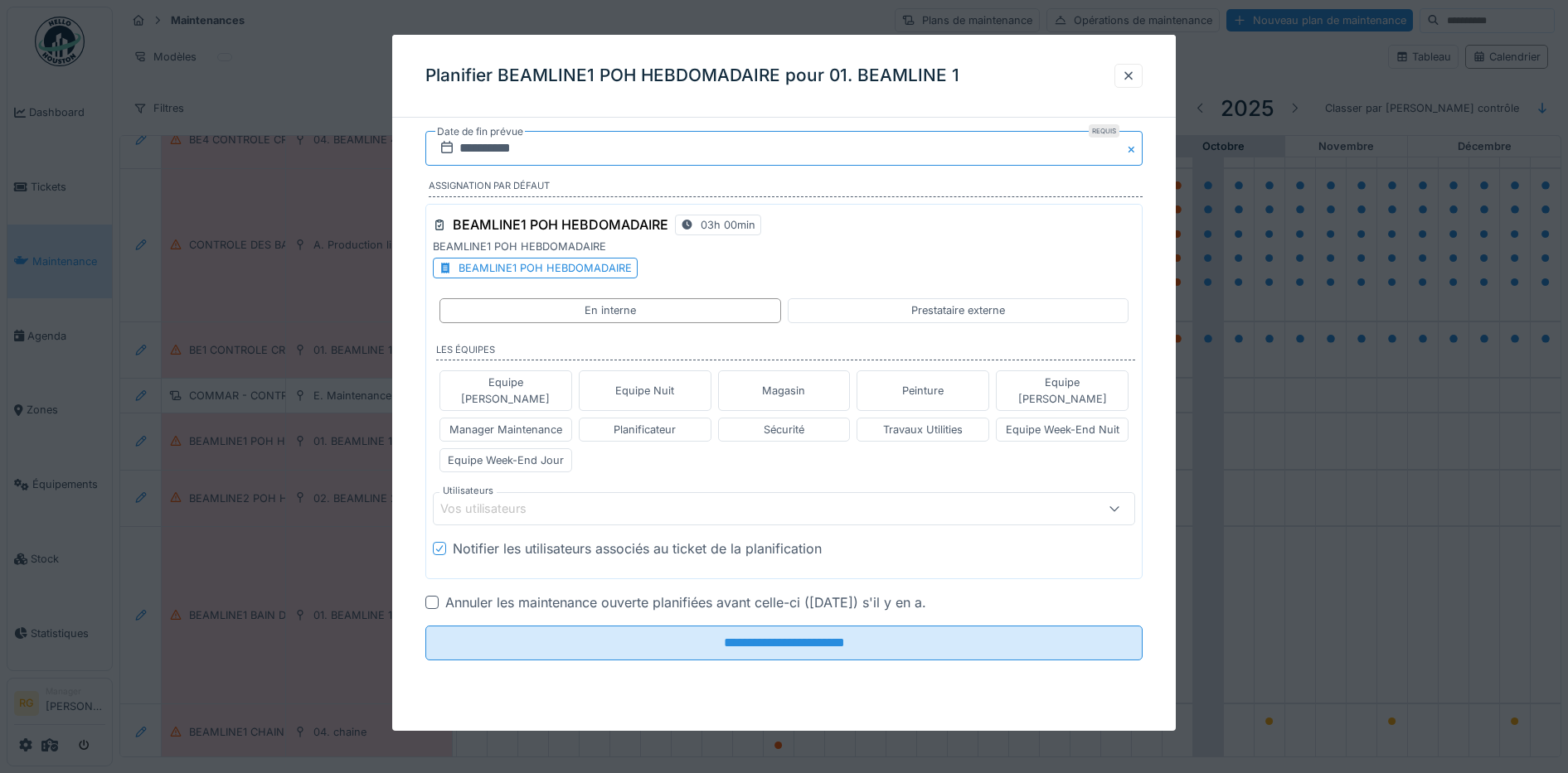
click at [477, 147] on input "**********" at bounding box center [784, 148] width 718 height 35
click at [737, 276] on div "7" at bounding box center [733, 284] width 22 height 22
click at [1047, 383] on div "Equipe Jean-Claude" at bounding box center [1061, 390] width 117 height 32
click at [561, 503] on icon at bounding box center [553, 509] width 15 height 12
click at [548, 505] on icon at bounding box center [553, 509] width 9 height 9
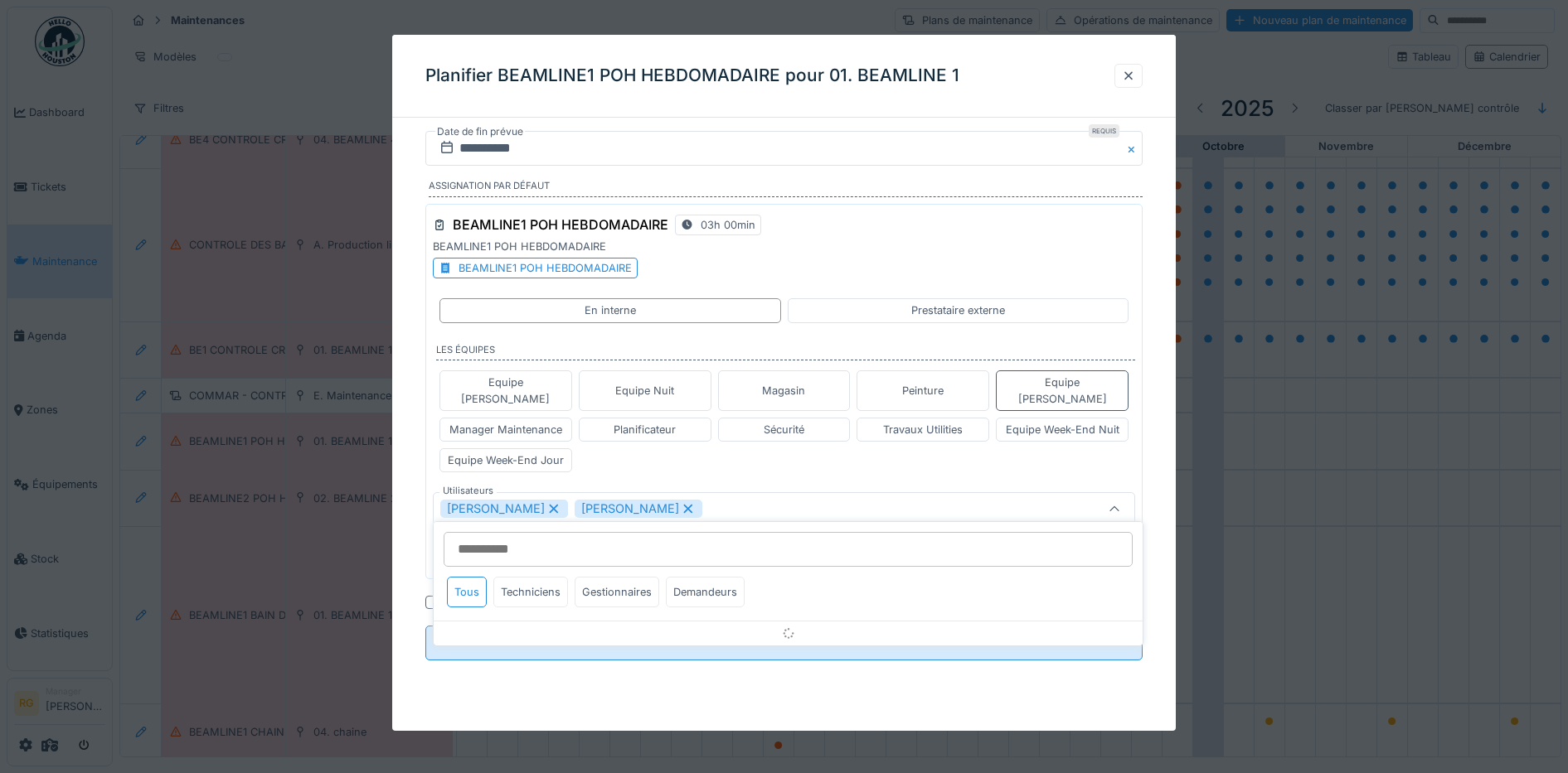
click at [556, 503] on icon at bounding box center [553, 509] width 15 height 12
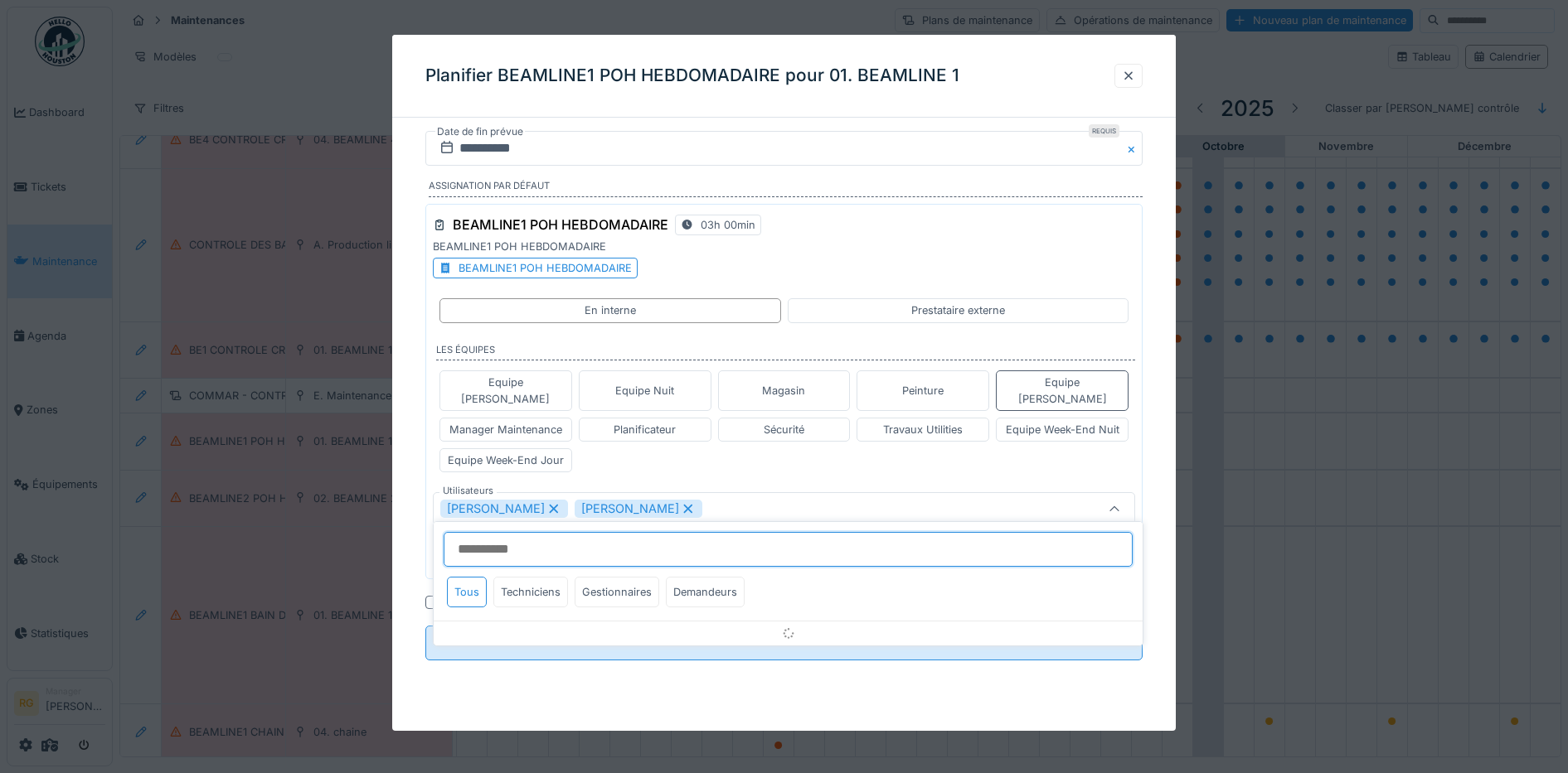
type input "****"
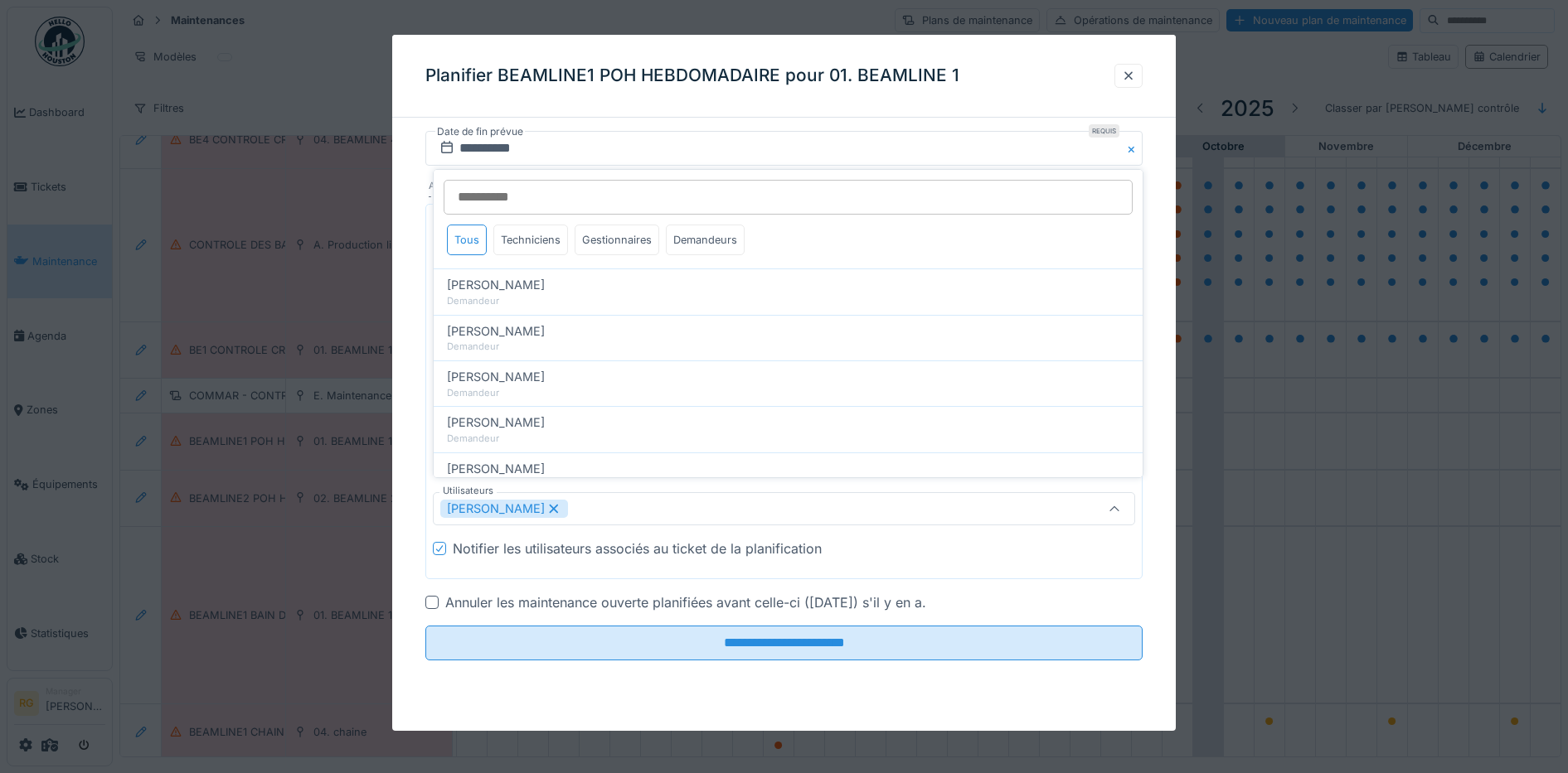
click at [434, 596] on div at bounding box center [432, 602] width 13 height 13
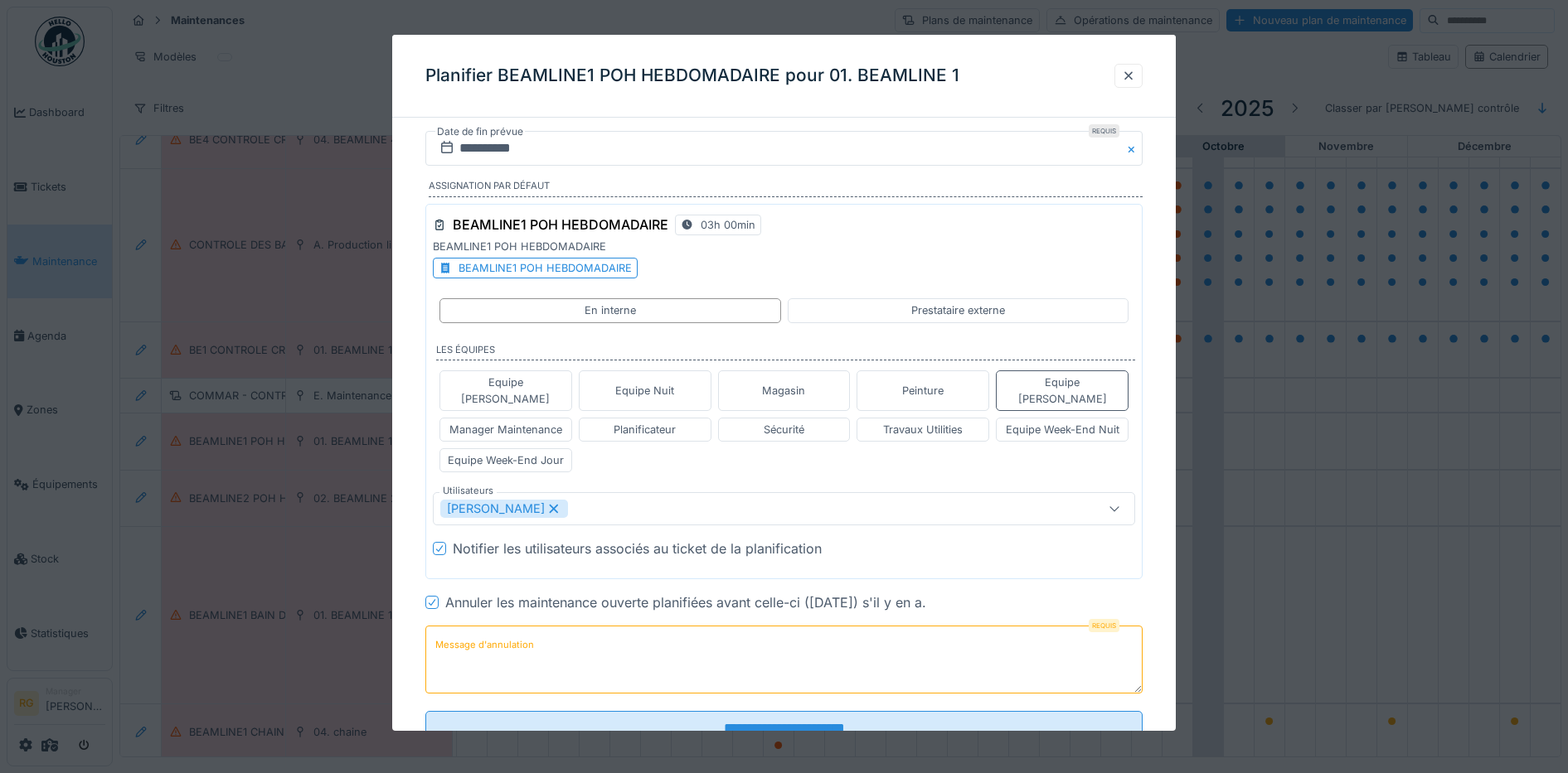
click at [469, 635] on label "Message d'annulation" at bounding box center [484, 645] width 105 height 21
click at [469, 626] on textarea "Message d'annulation" at bounding box center [784, 660] width 718 height 68
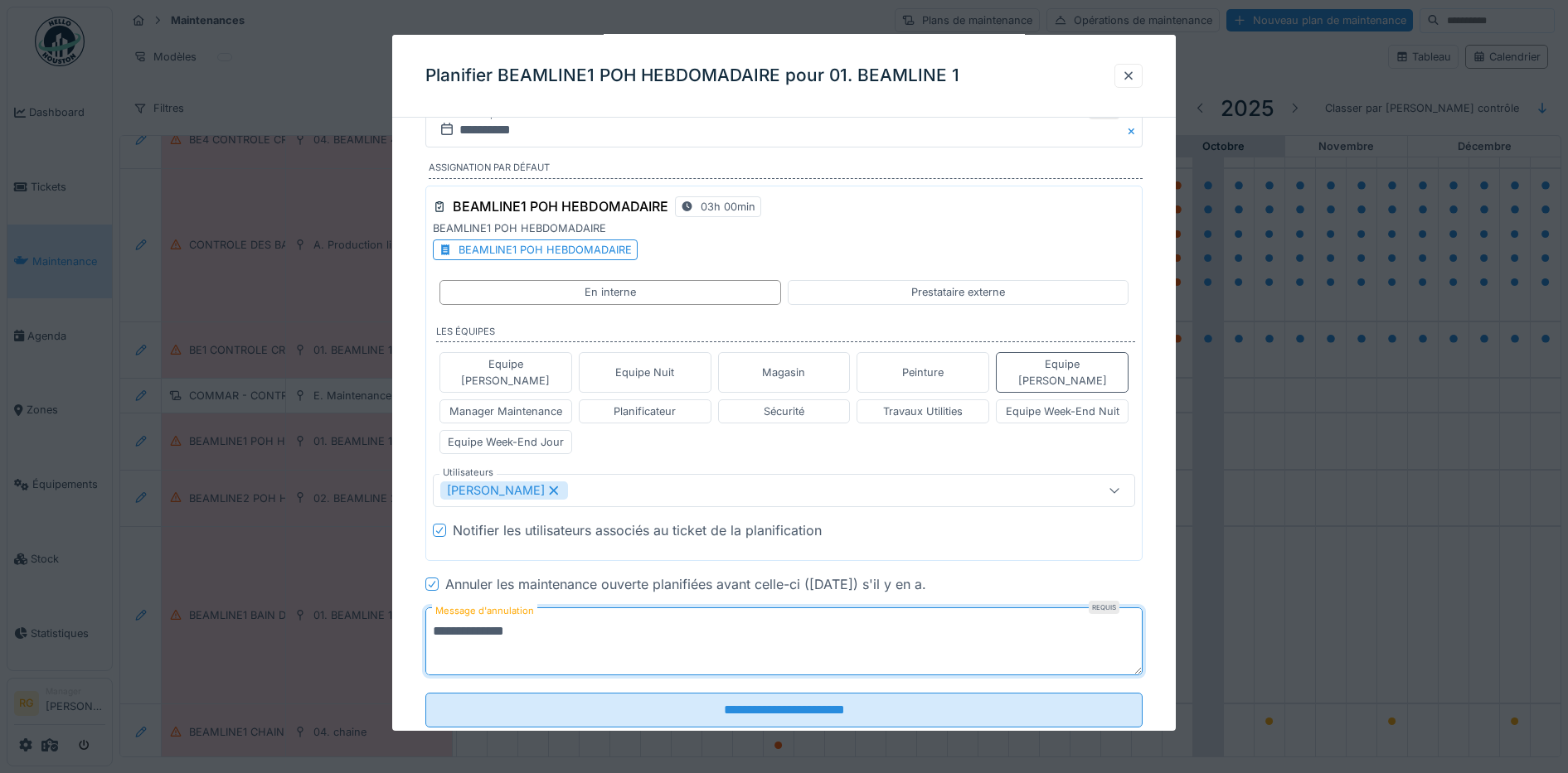
scroll to position [46, 0]
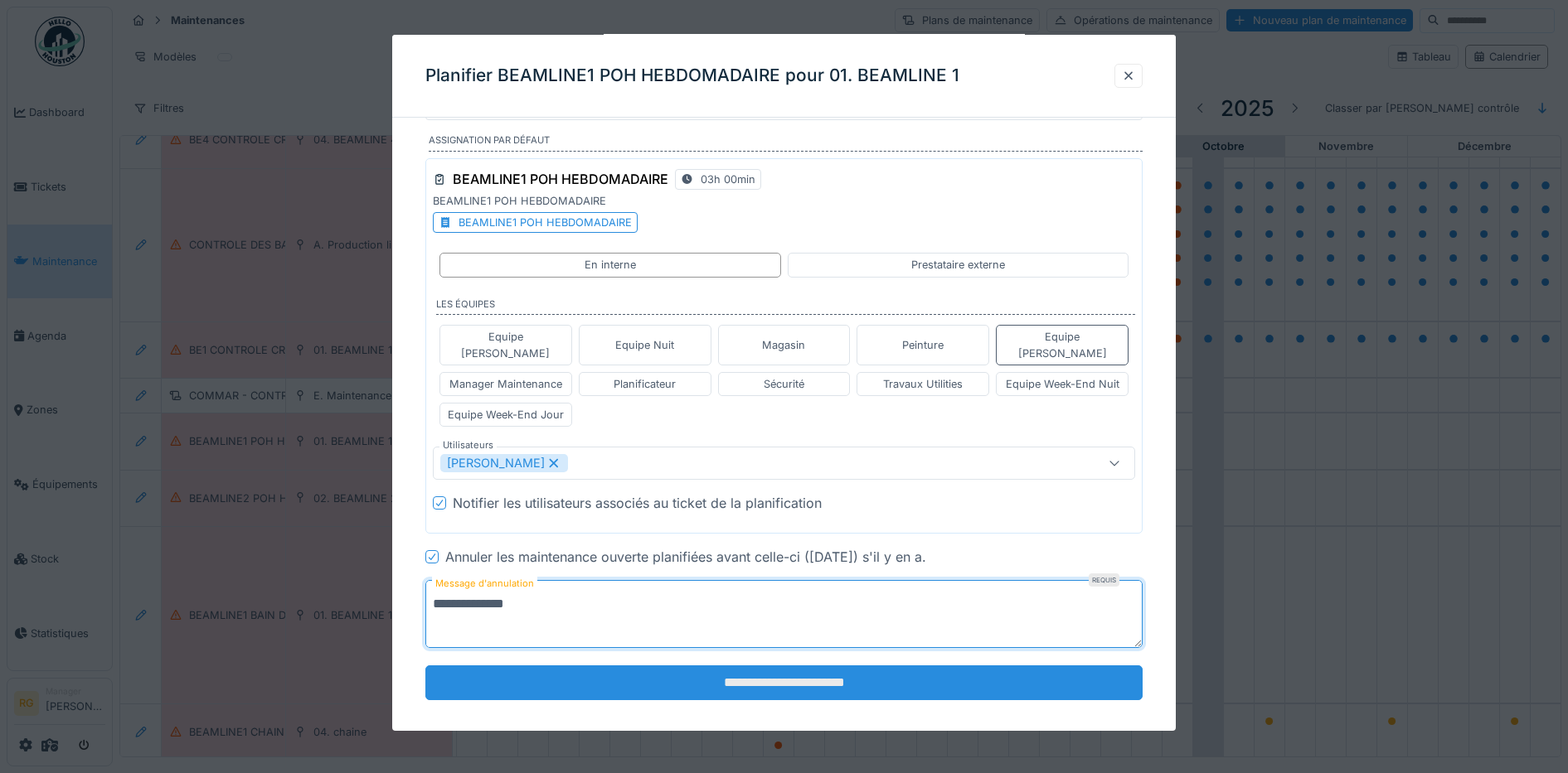
type textarea "**********"
click at [812, 670] on input "**********" at bounding box center [784, 683] width 718 height 35
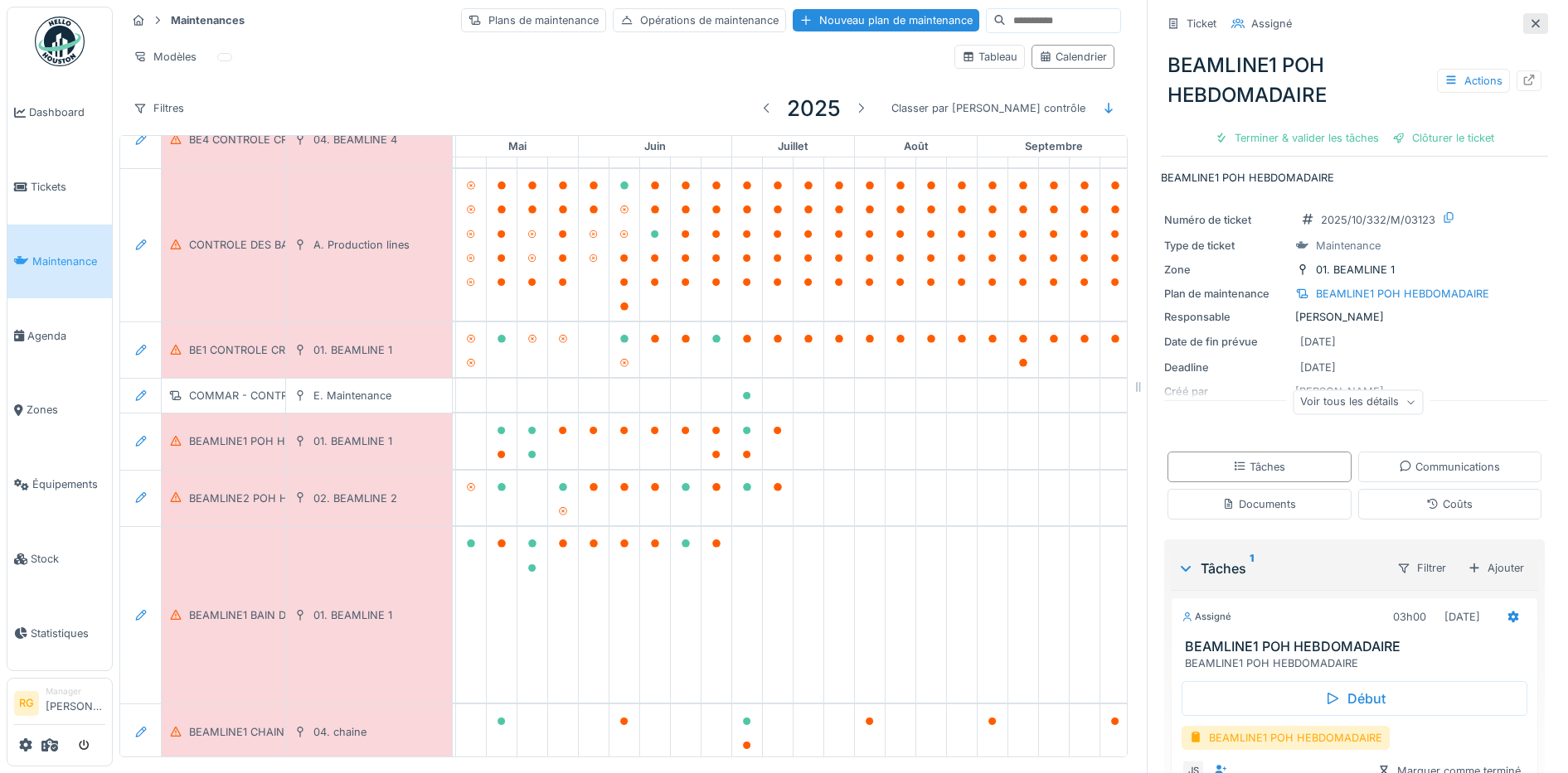
click at [1529, 16] on div at bounding box center [1536, 23] width 13 height 16
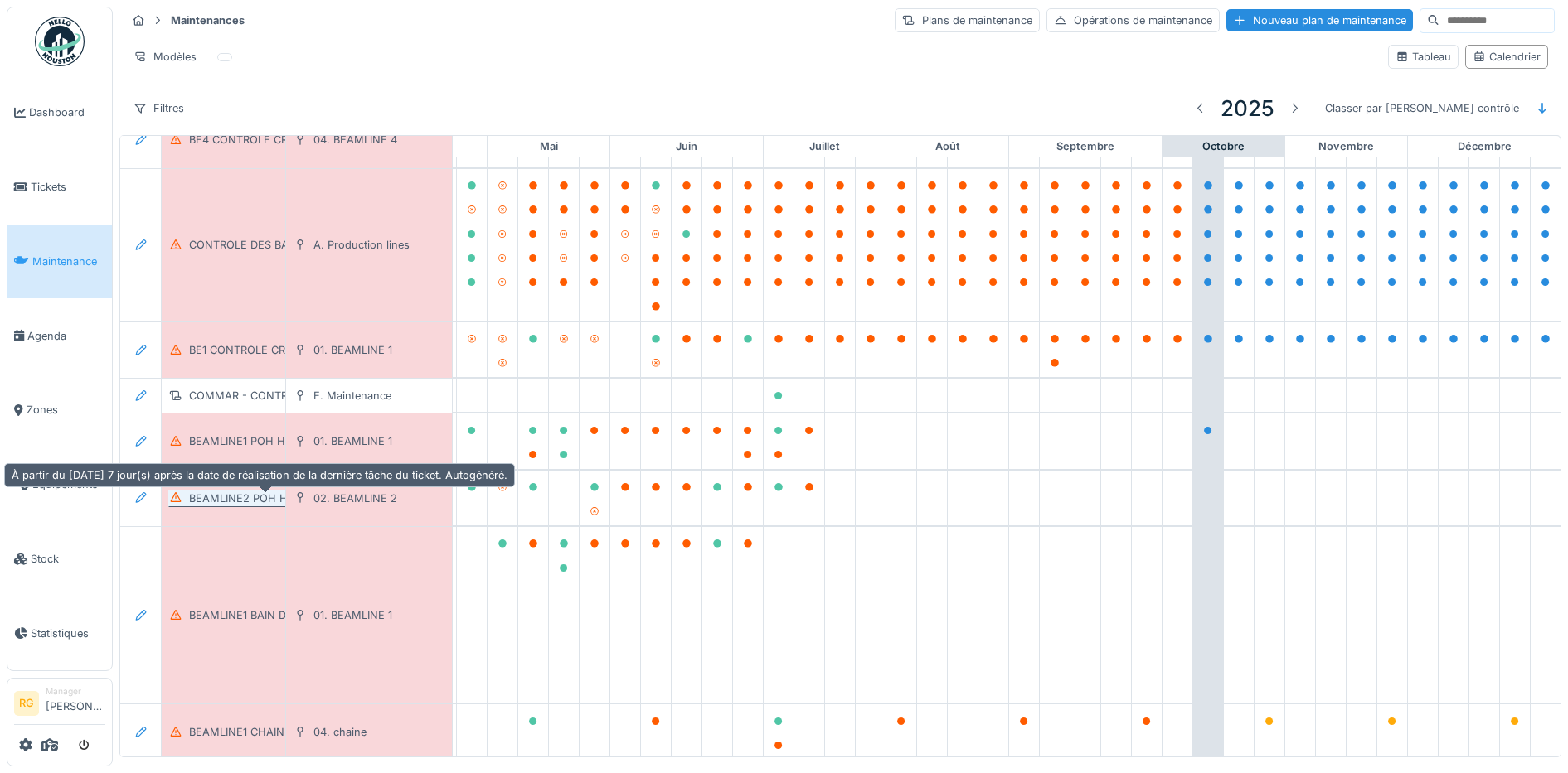
click at [258, 494] on div "BEAMLINE2 POH HEBDOMADAIRE" at bounding box center [276, 498] width 176 height 16
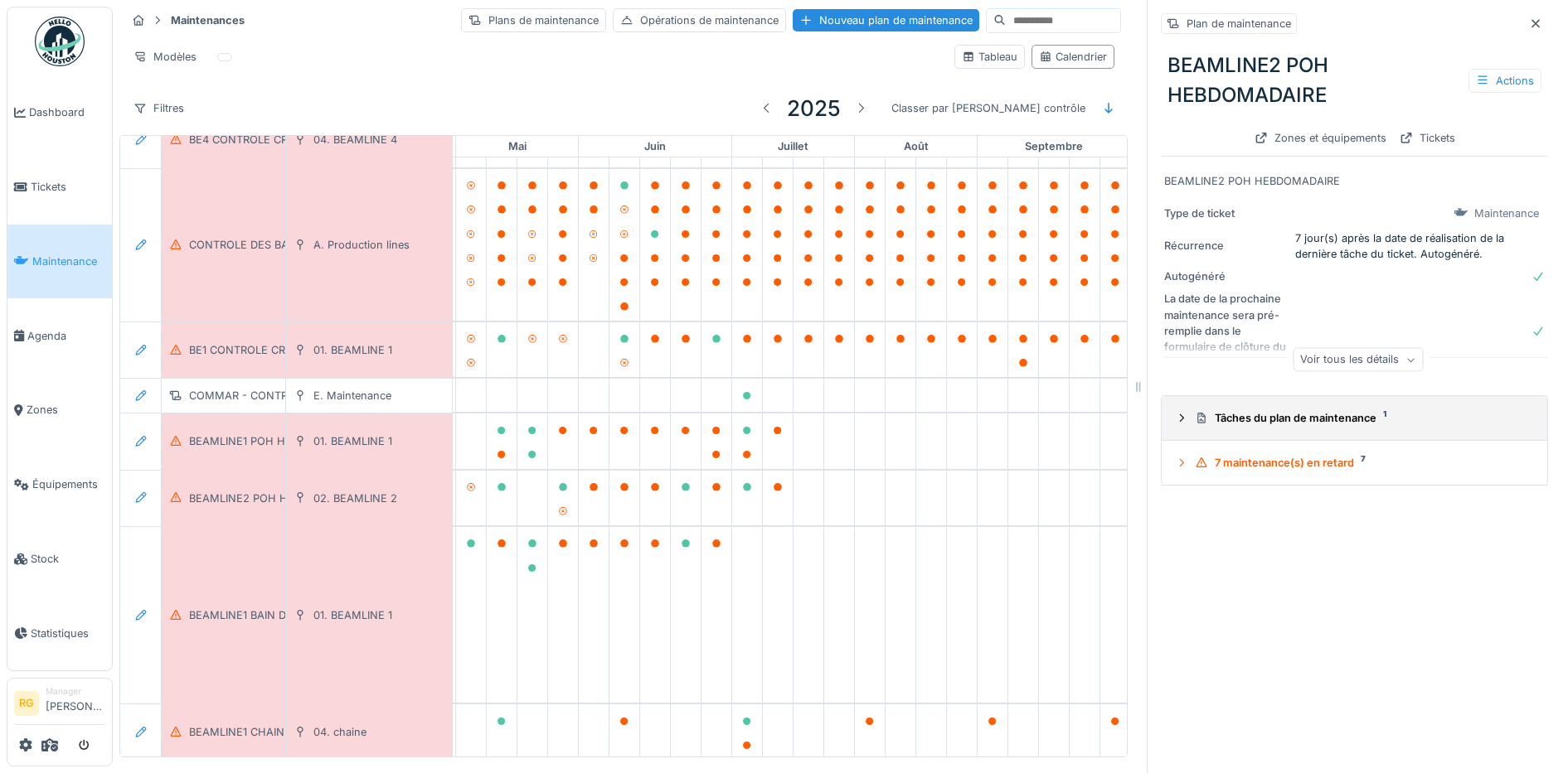
click at [1174, 417] on icon at bounding box center [1181, 418] width 13 height 11
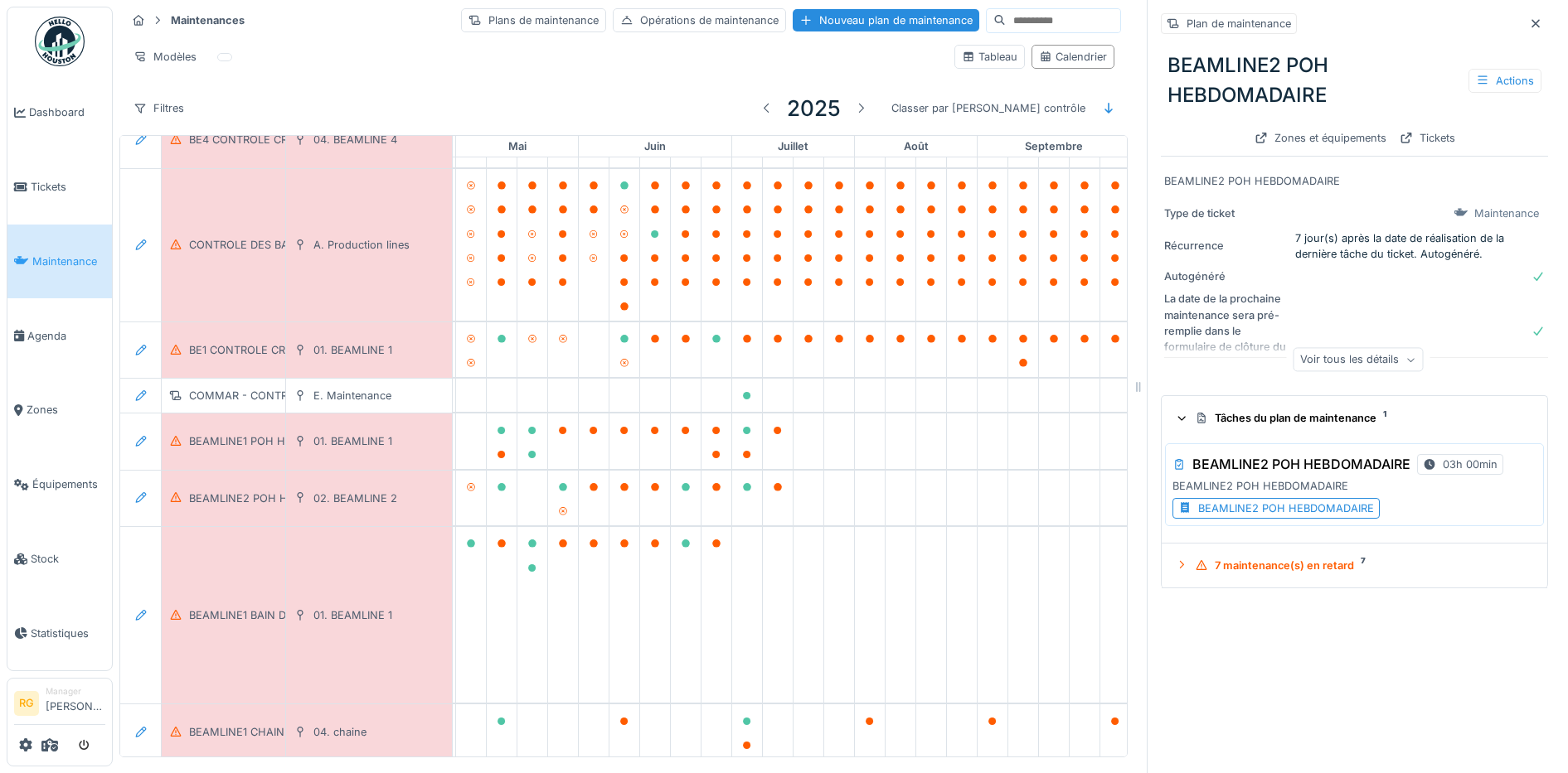
click at [1234, 501] on div "BEAMLINE2 POH HEBDOMADAIRE" at bounding box center [1285, 508] width 176 height 16
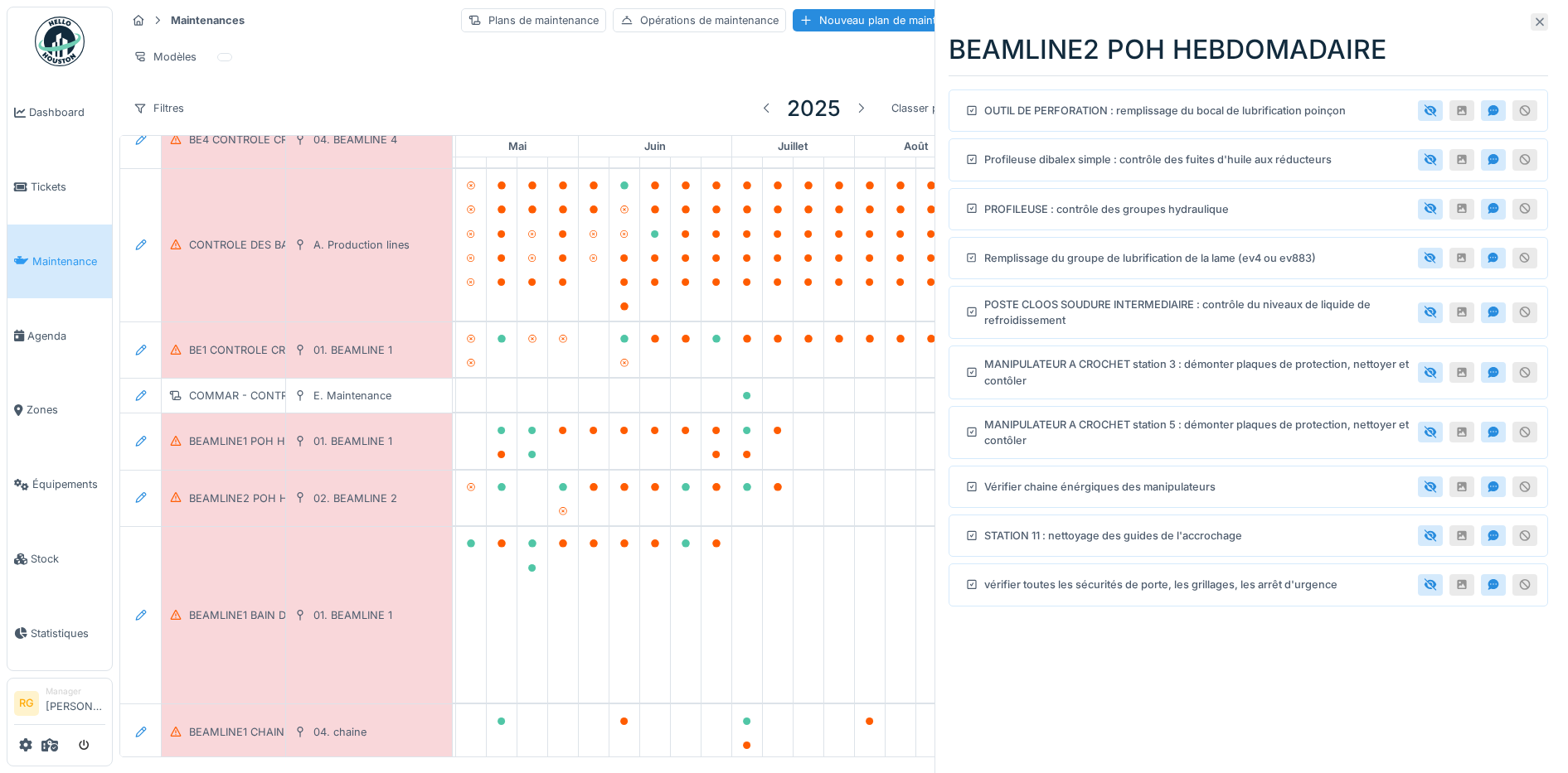
click at [1533, 19] on icon at bounding box center [1540, 22] width 13 height 11
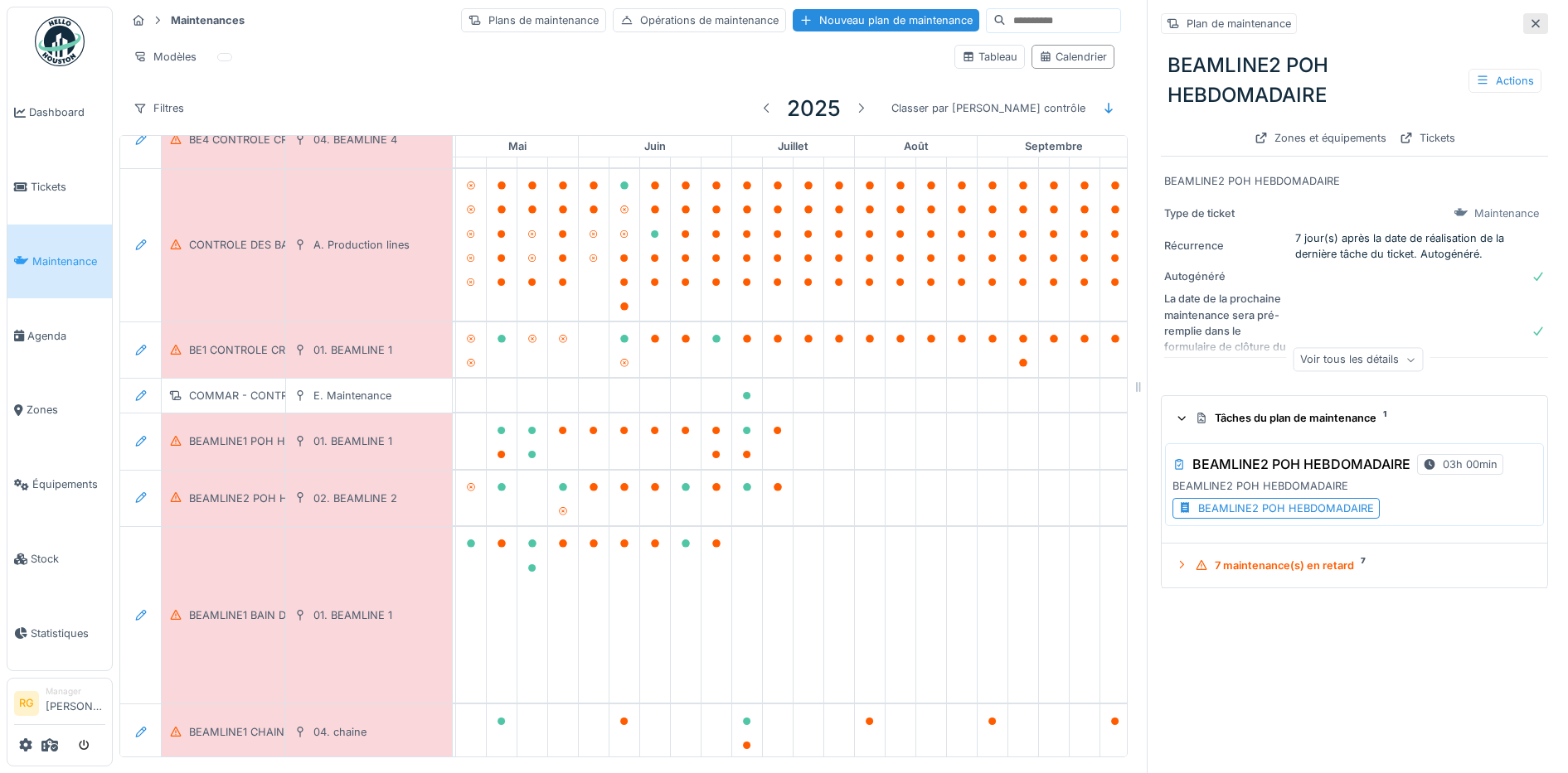
click at [1529, 18] on icon at bounding box center [1536, 23] width 13 height 11
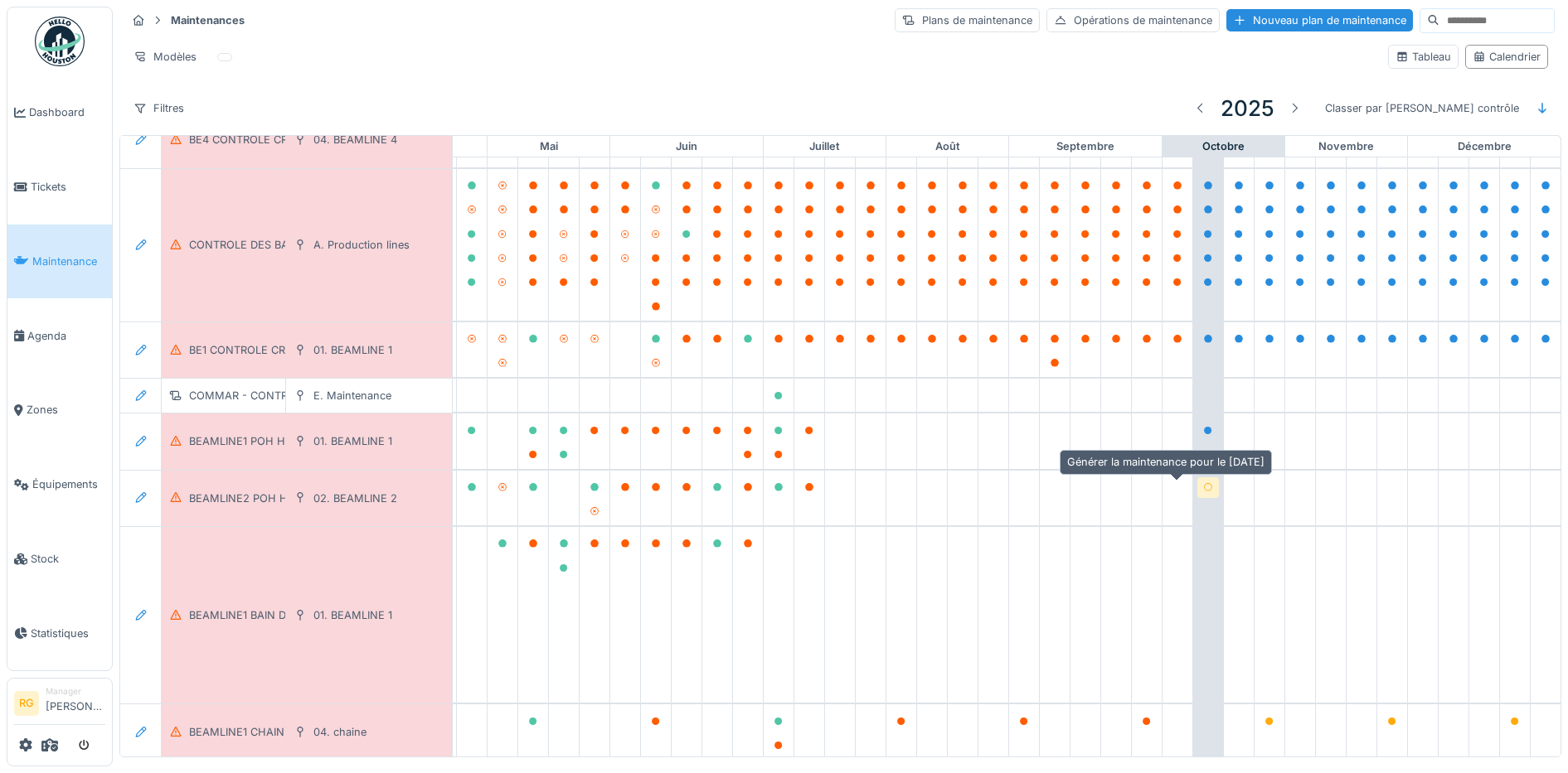
click at [1203, 488] on div at bounding box center [1208, 488] width 10 height 16
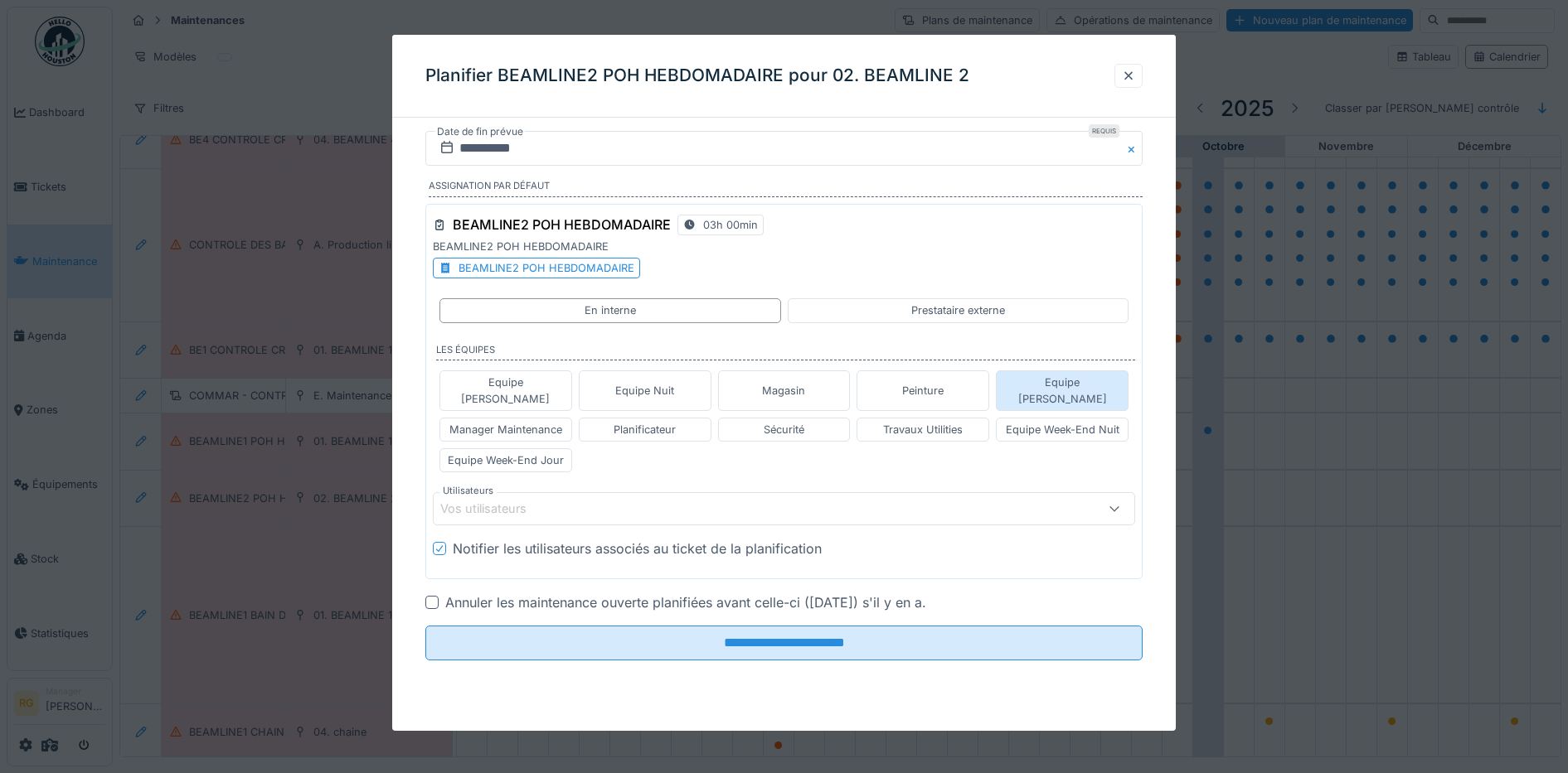
click at [1077, 385] on div "Equipe Jean-Claude" at bounding box center [1061, 390] width 117 height 32
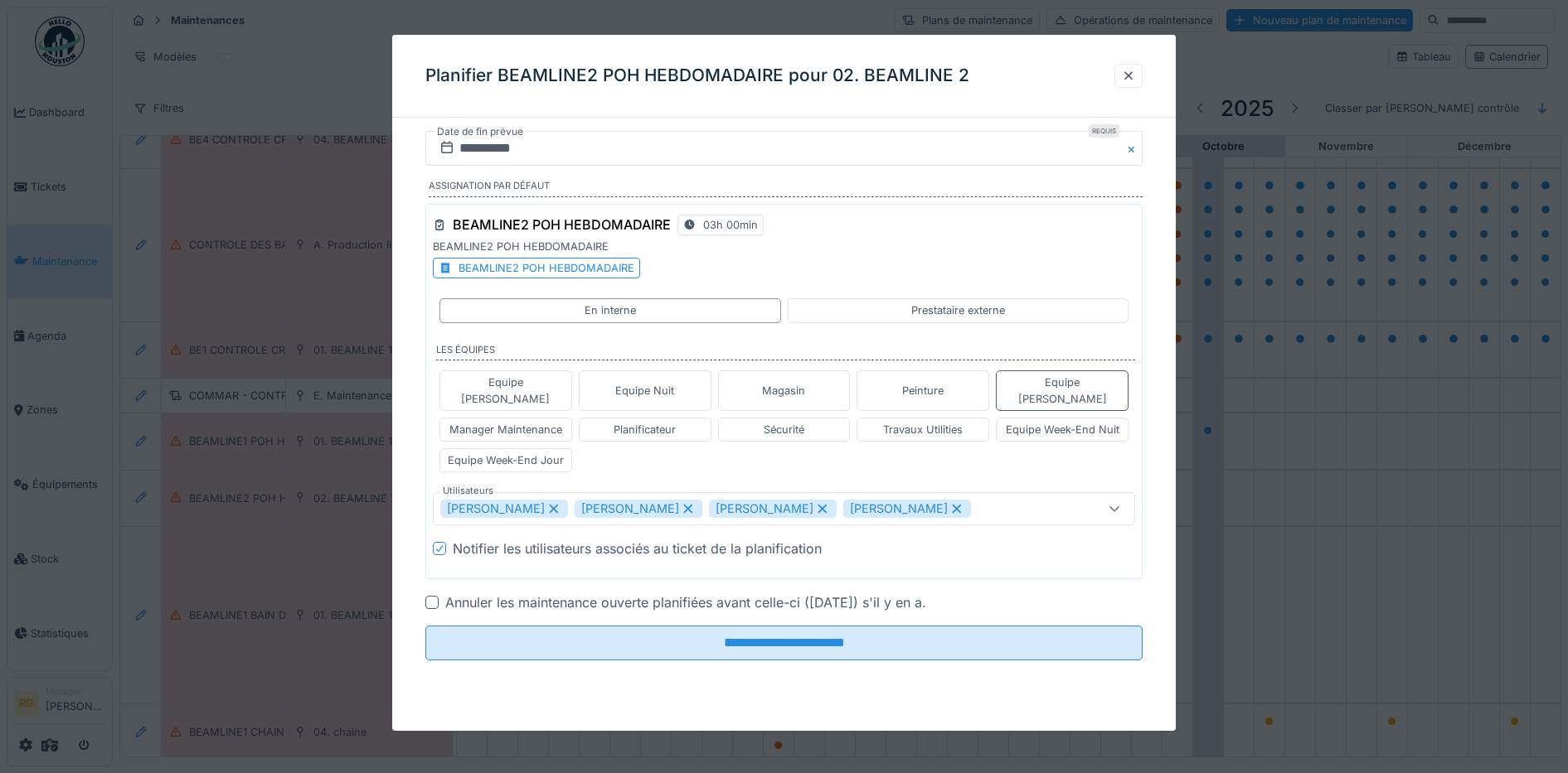
click at [568, 500] on div "Jean-claude Delporte" at bounding box center [504, 509] width 127 height 18
click at [546, 503] on icon at bounding box center [553, 509] width 15 height 12
click at [550, 500] on div "Gilles Rommelaere" at bounding box center [504, 509] width 127 height 18
type input "****"
click at [434, 596] on div at bounding box center [432, 602] width 13 height 13
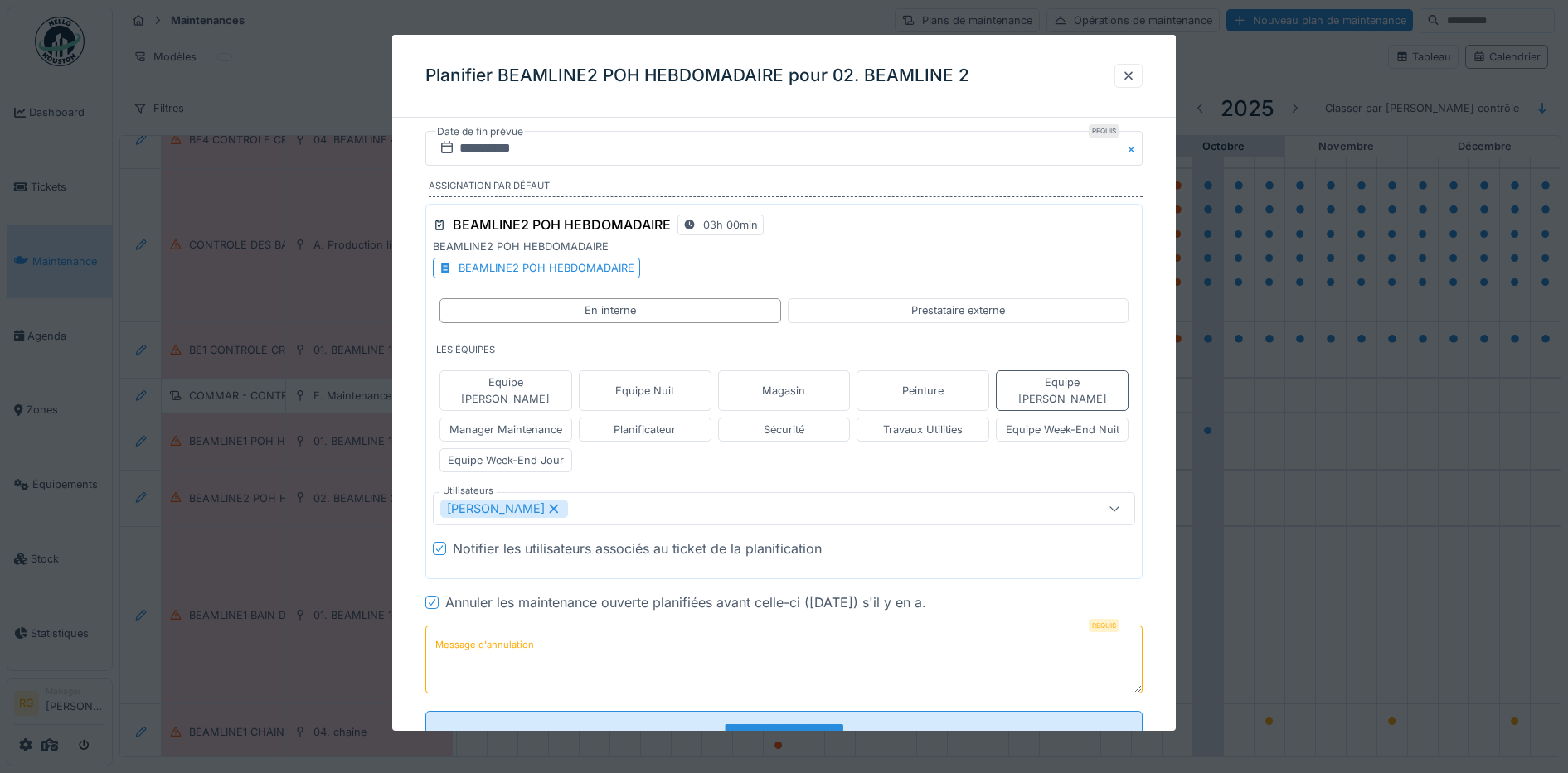
click at [507, 635] on label "Message d'annulation" at bounding box center [484, 645] width 105 height 21
click at [507, 633] on textarea "Message d'annulation" at bounding box center [784, 660] width 718 height 68
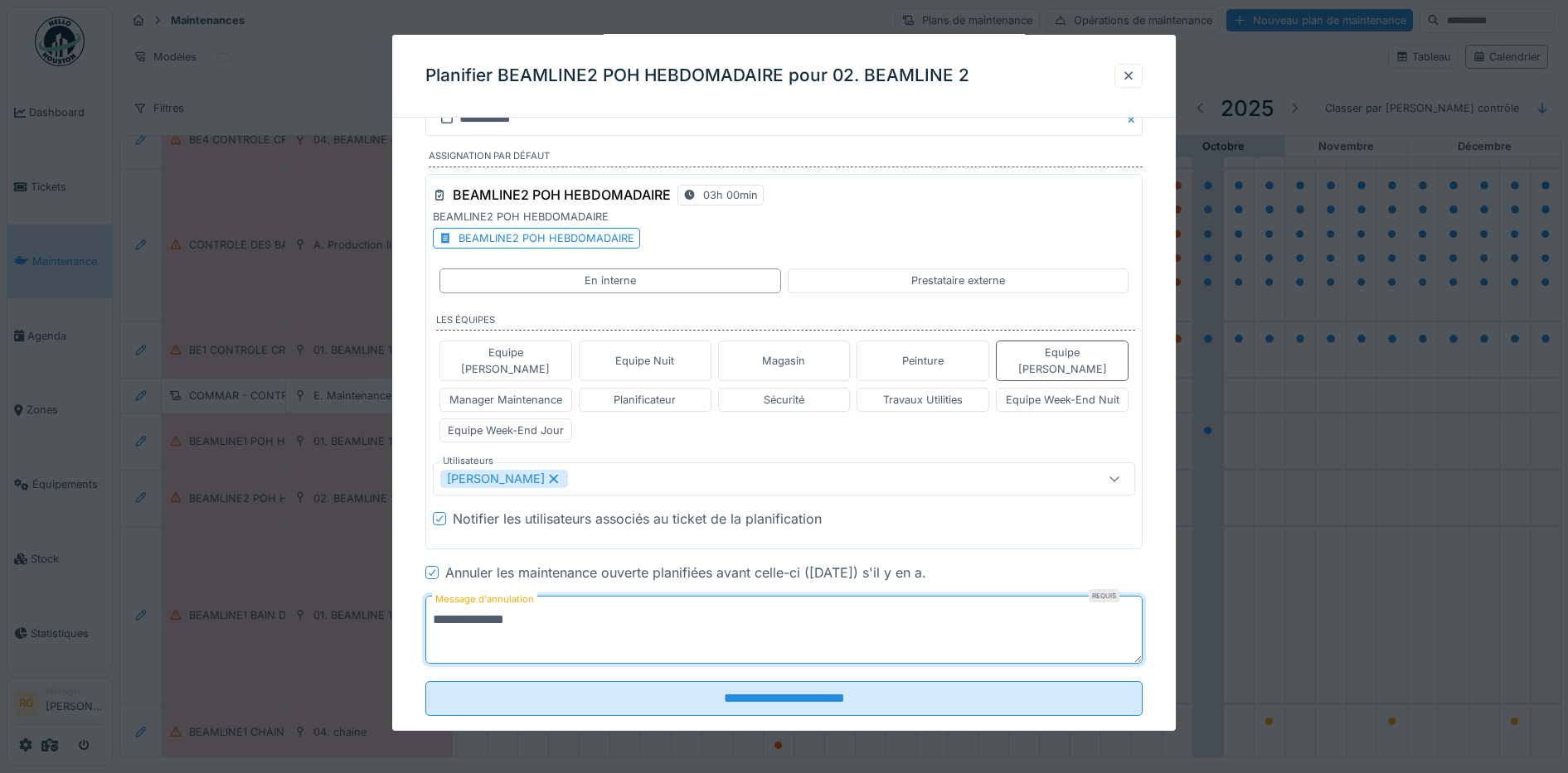
scroll to position [46, 0]
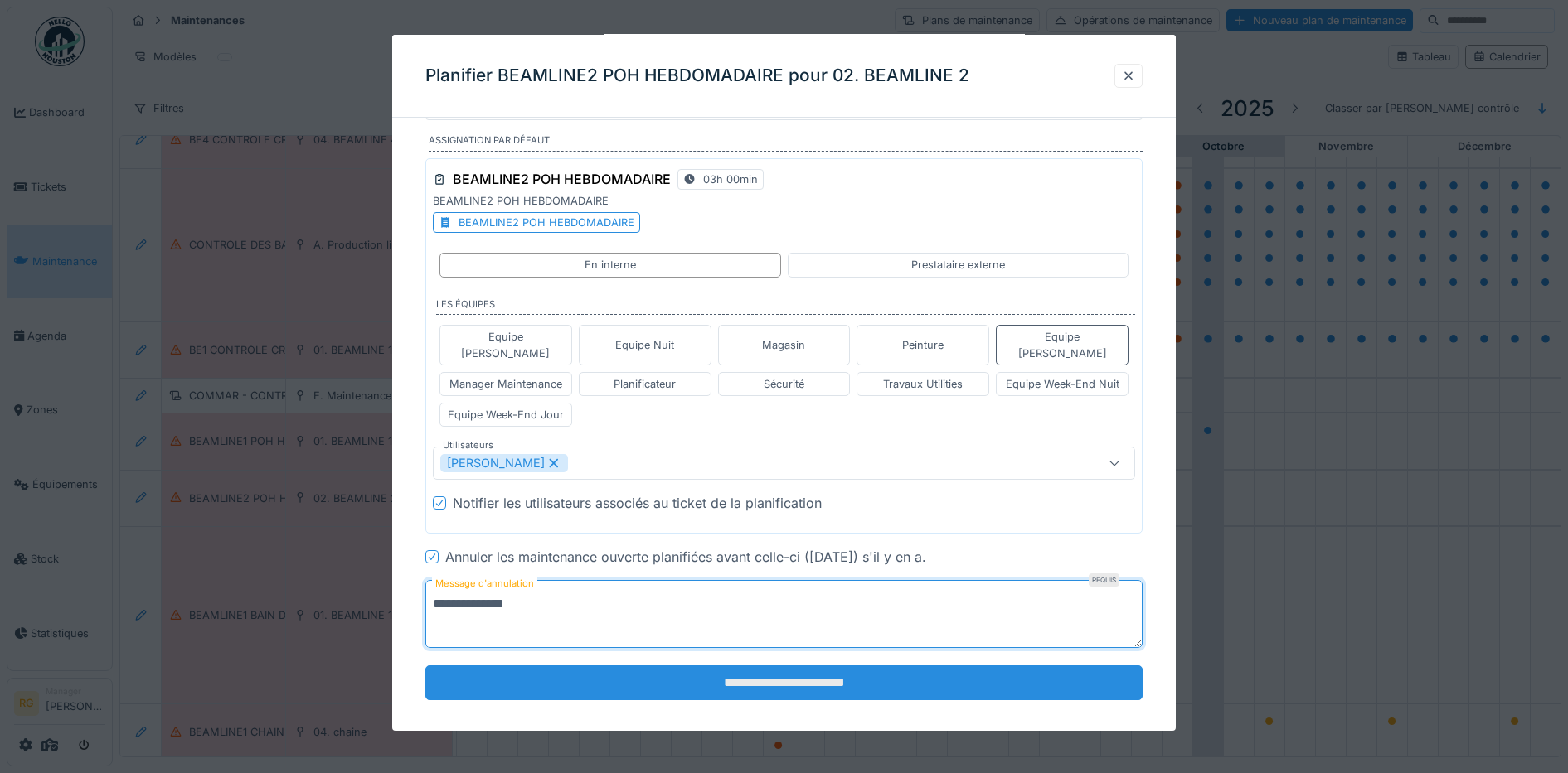
type textarea "**********"
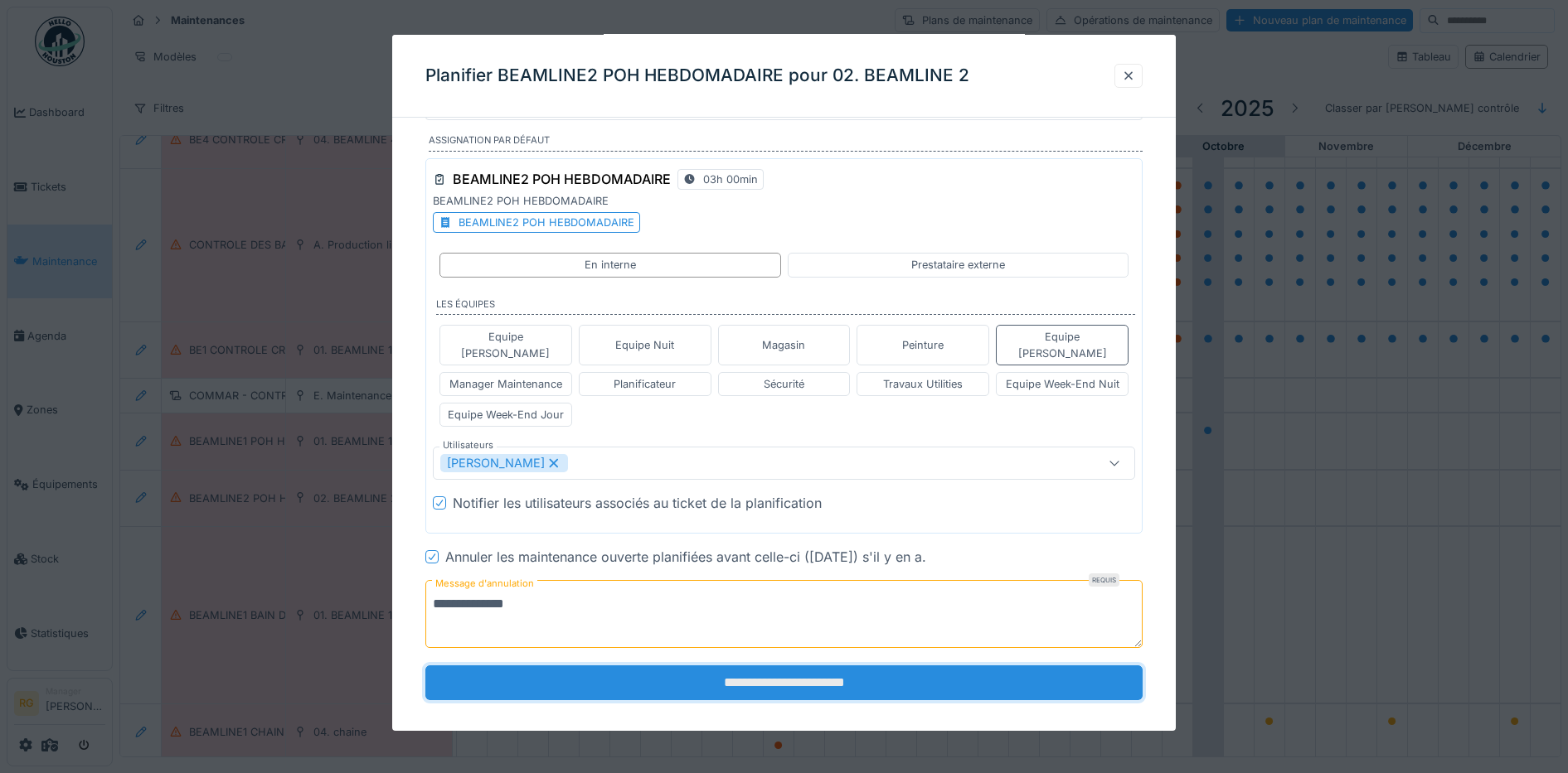
click at [821, 673] on input "**********" at bounding box center [784, 683] width 718 height 35
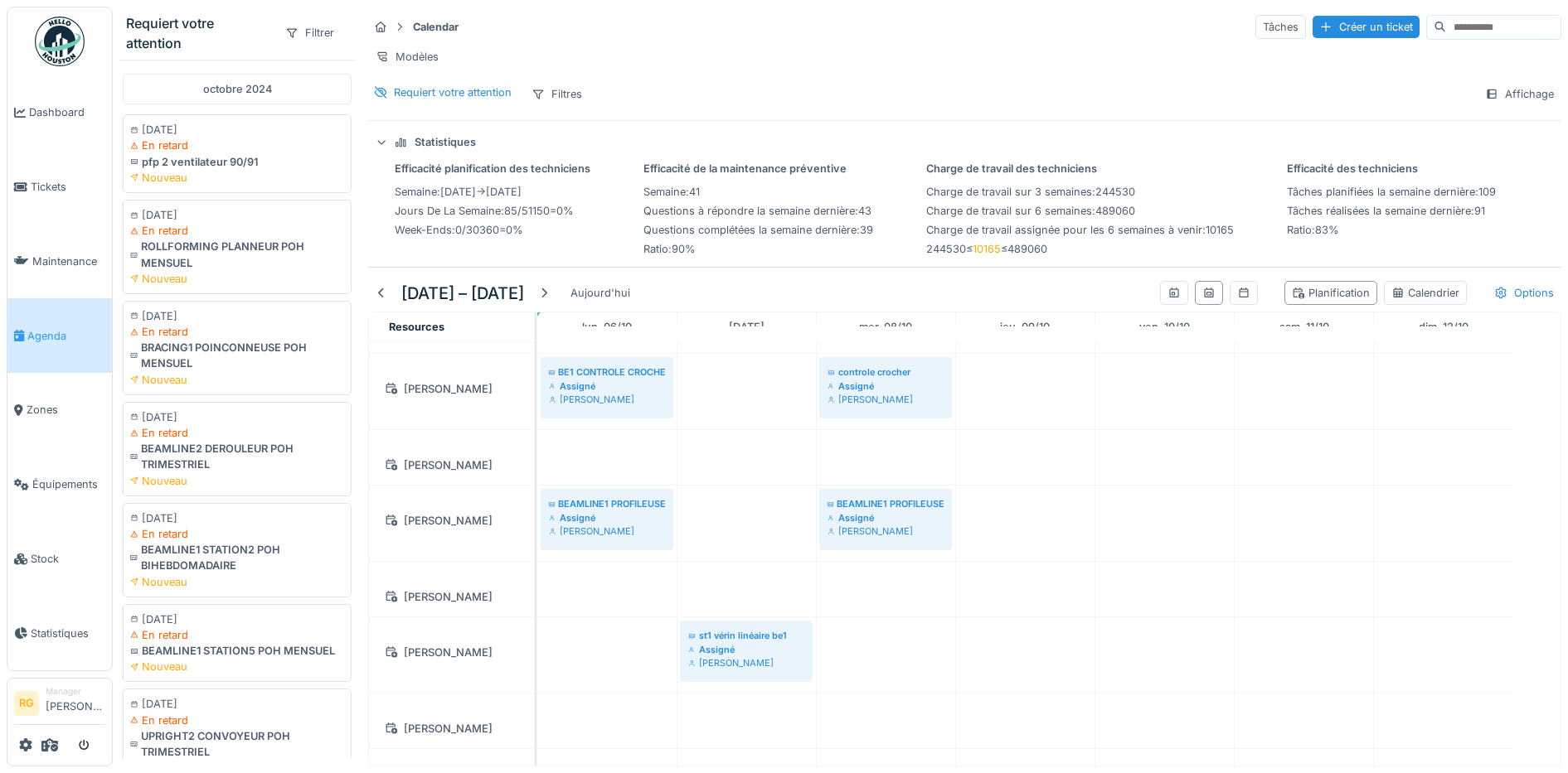
scroll to position [1275, 0]
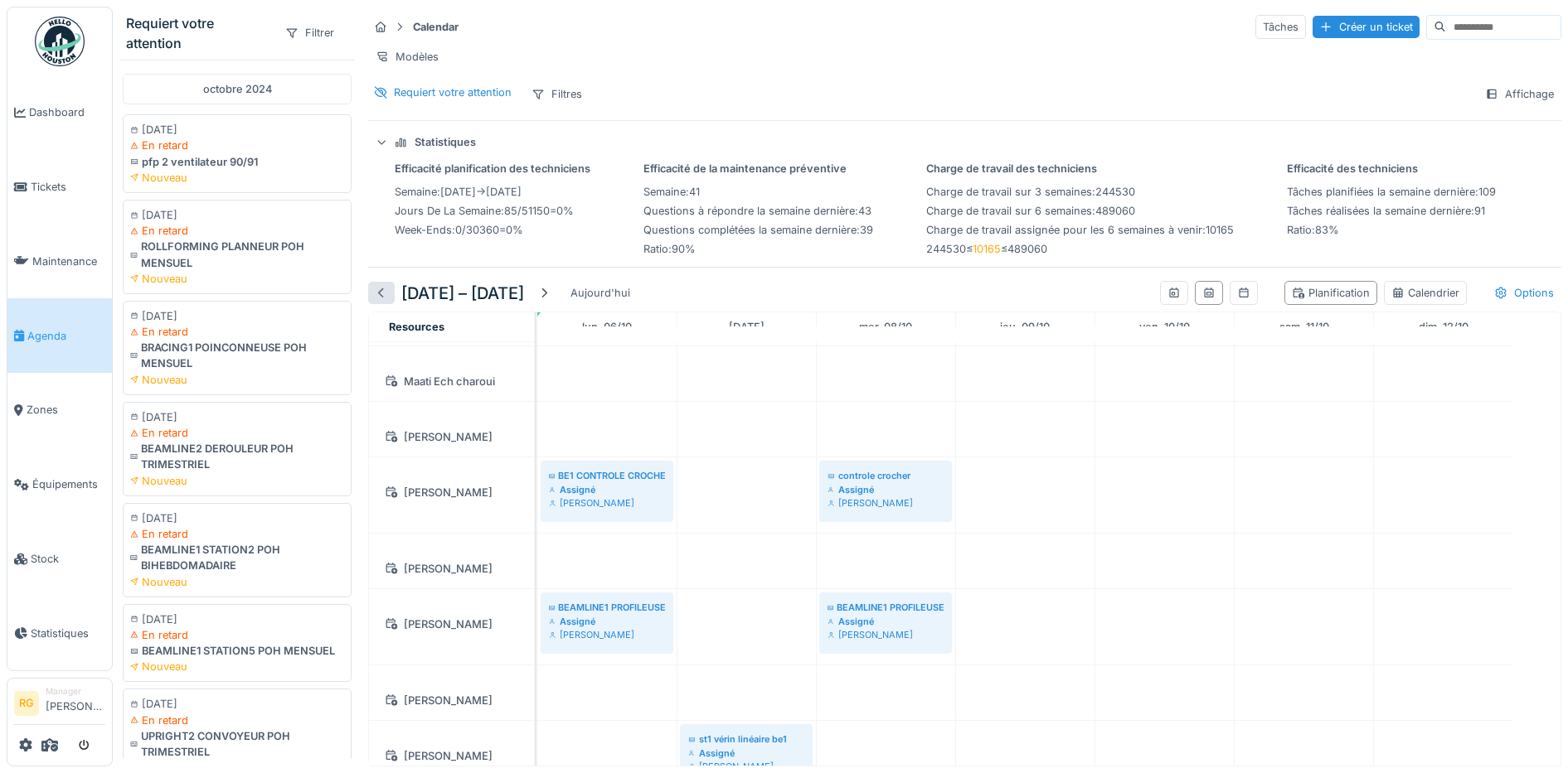
click at [378, 301] on div at bounding box center [381, 293] width 13 height 16
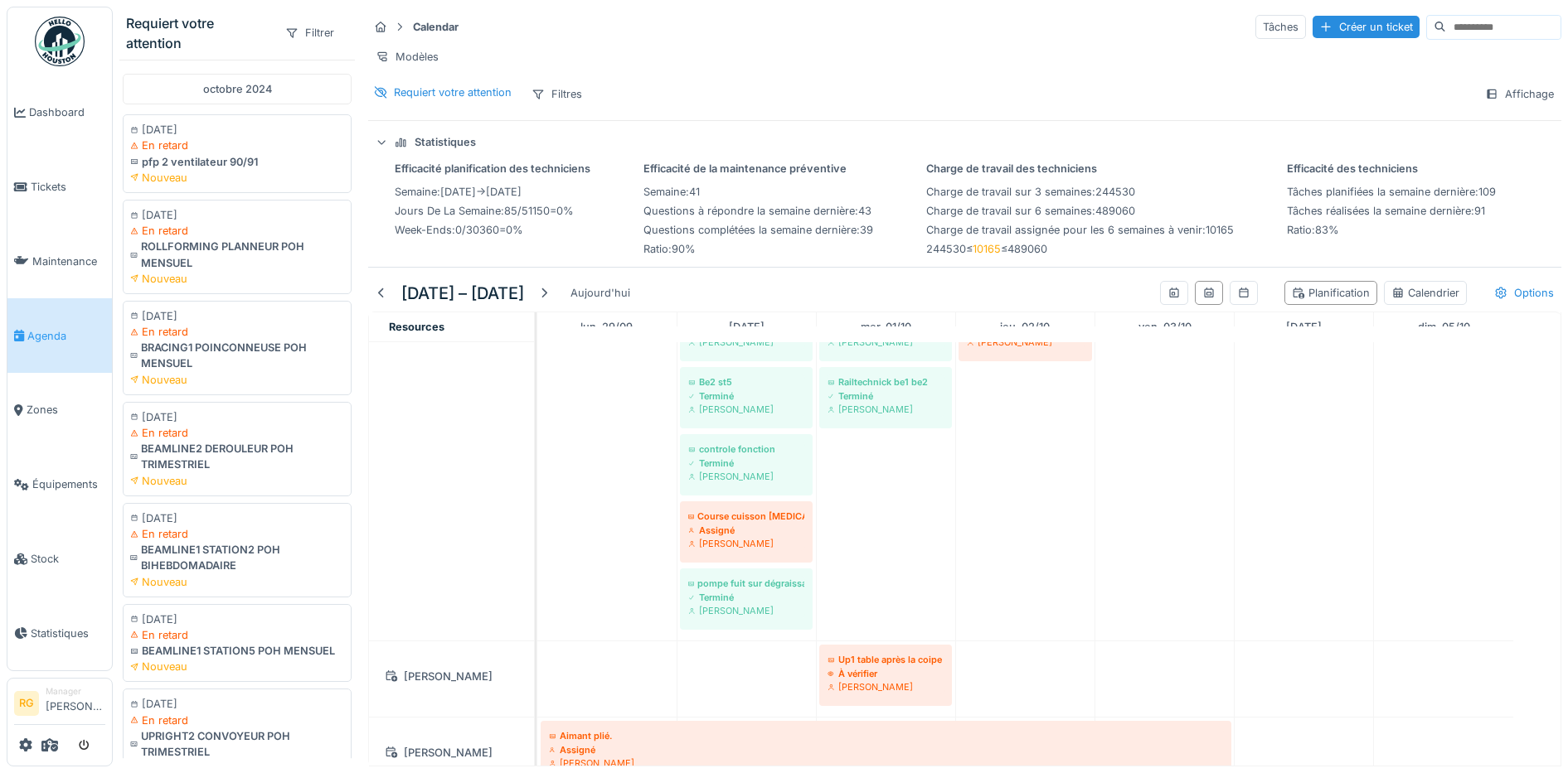
scroll to position [2590, 0]
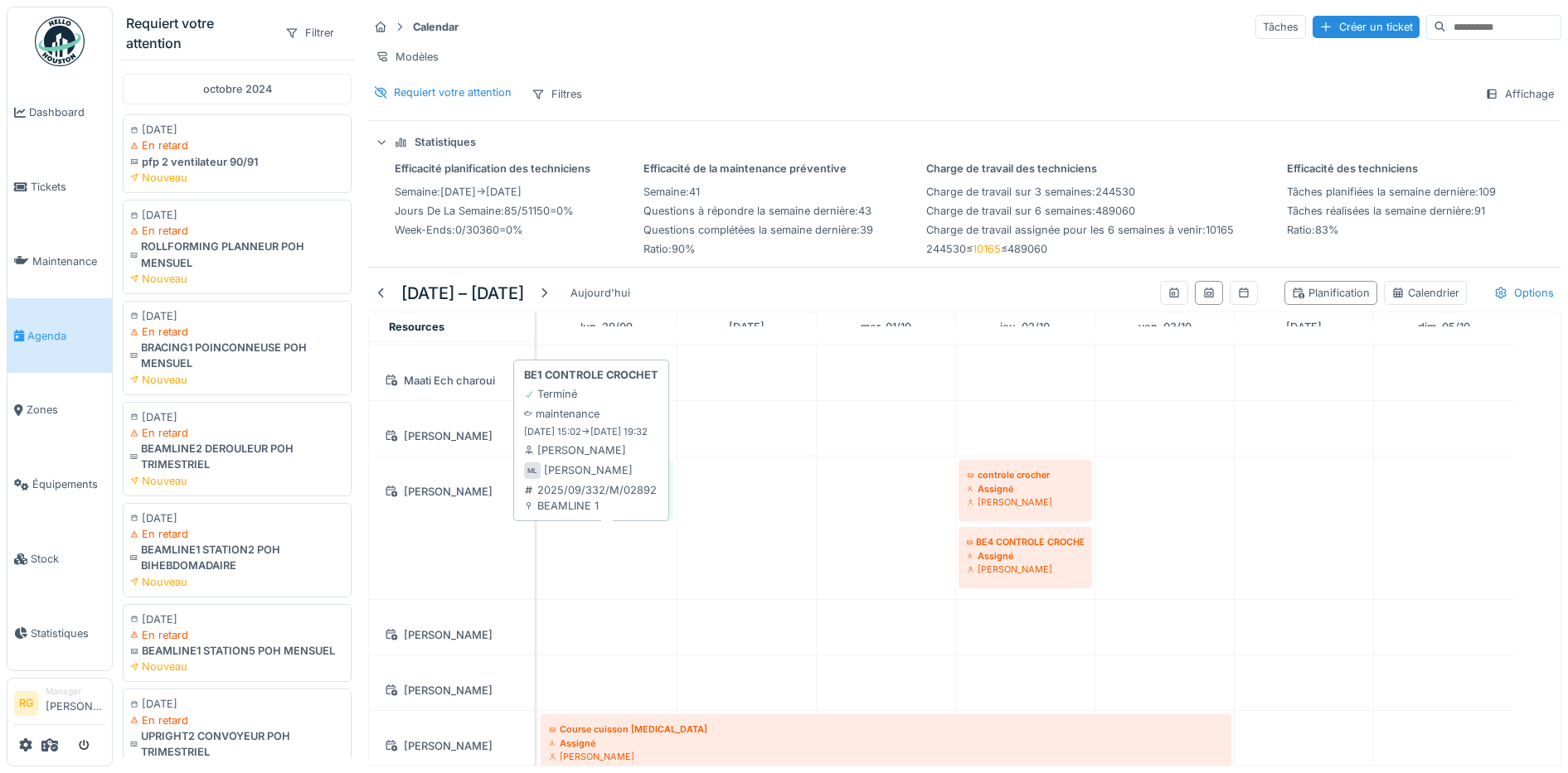
click at [626, 509] on div "Maxime Lewillon" at bounding box center [606, 503] width 116 height 13
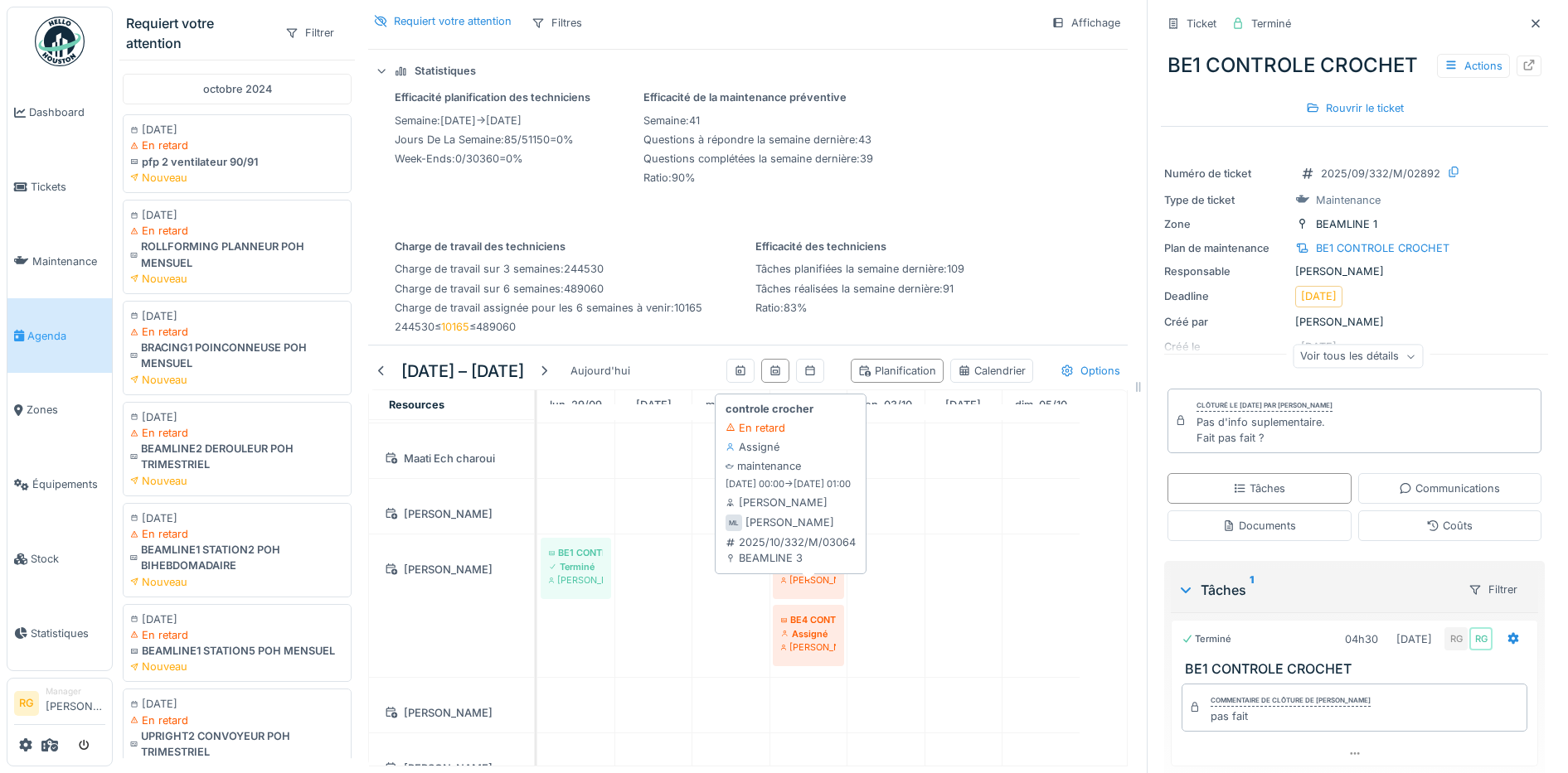
click at [805, 587] on div "Maxime Lewillon" at bounding box center [808, 580] width 55 height 13
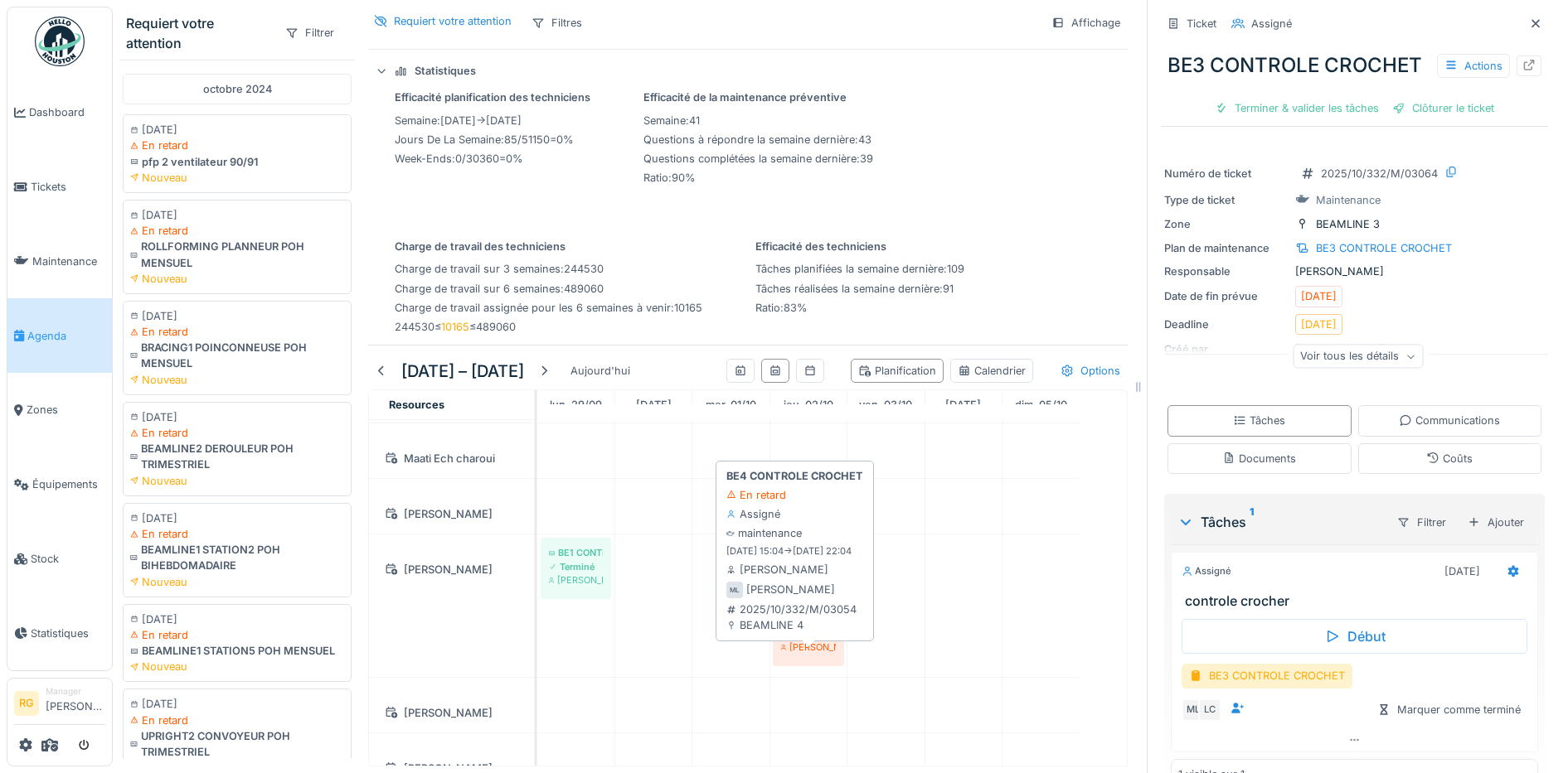
click at [812, 654] on div "Maxime Lewillon" at bounding box center [808, 647] width 55 height 13
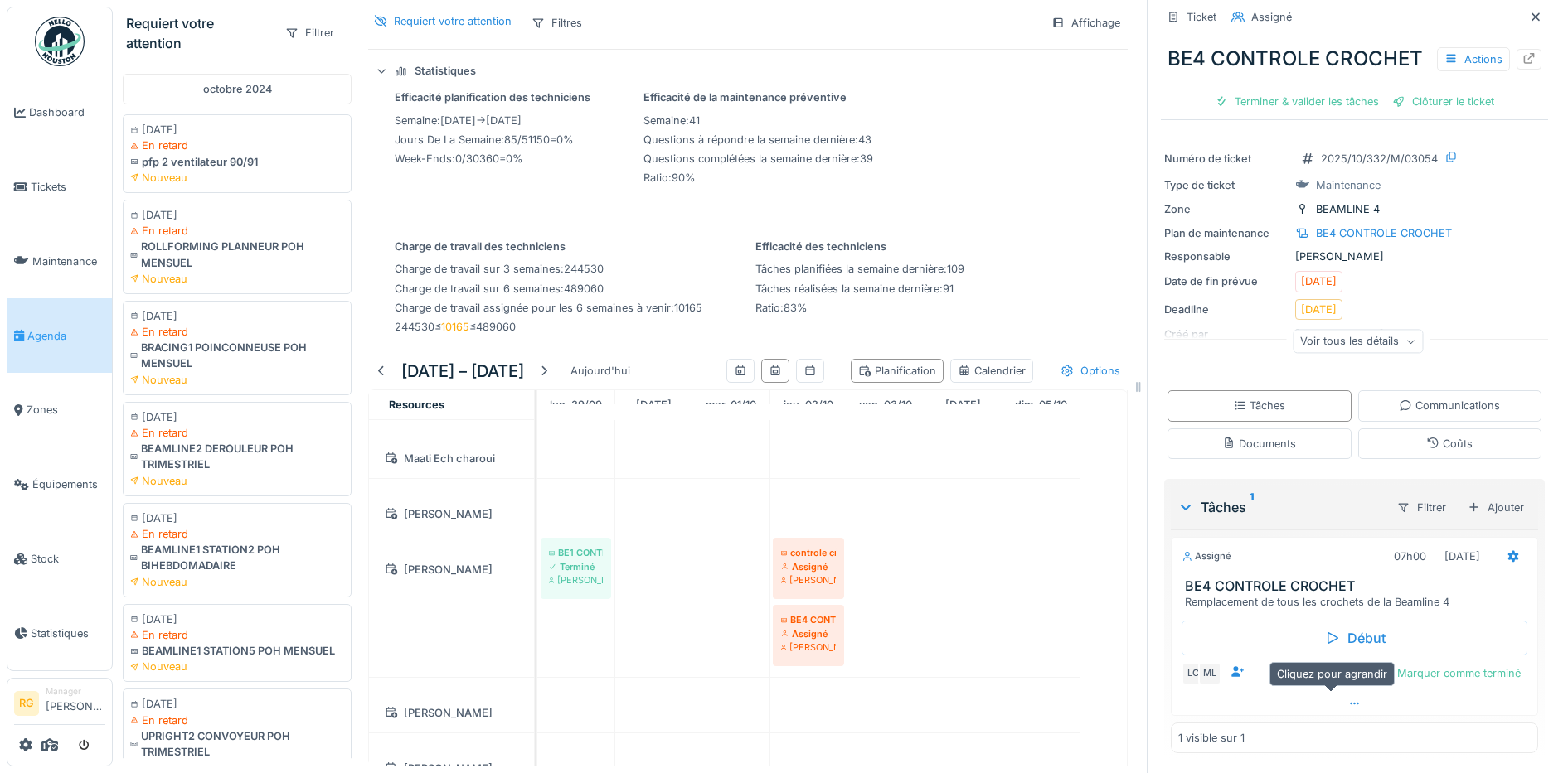
click at [1348, 699] on icon at bounding box center [1355, 704] width 13 height 11
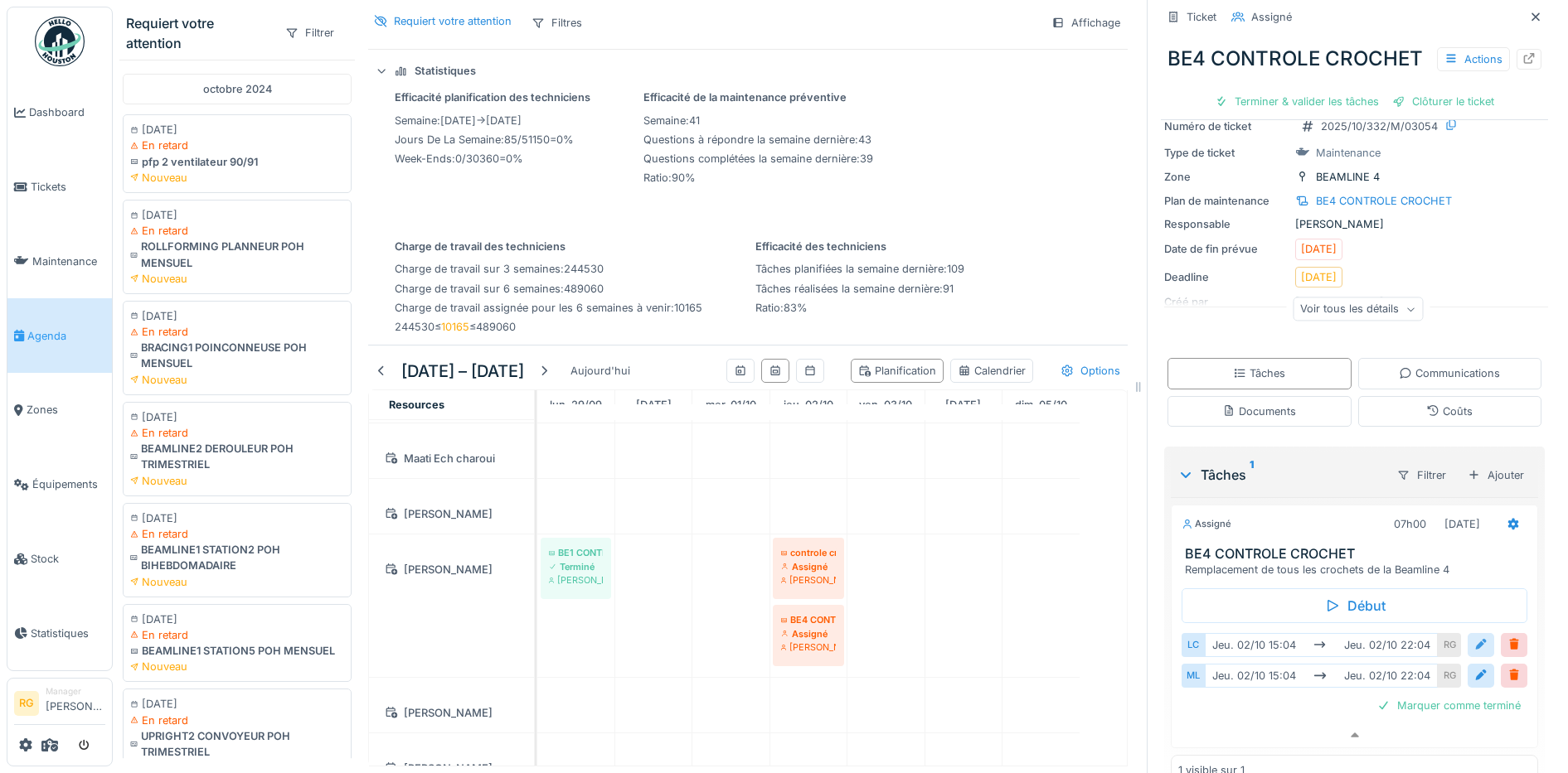
click at [1474, 653] on div at bounding box center [1481, 645] width 13 height 16
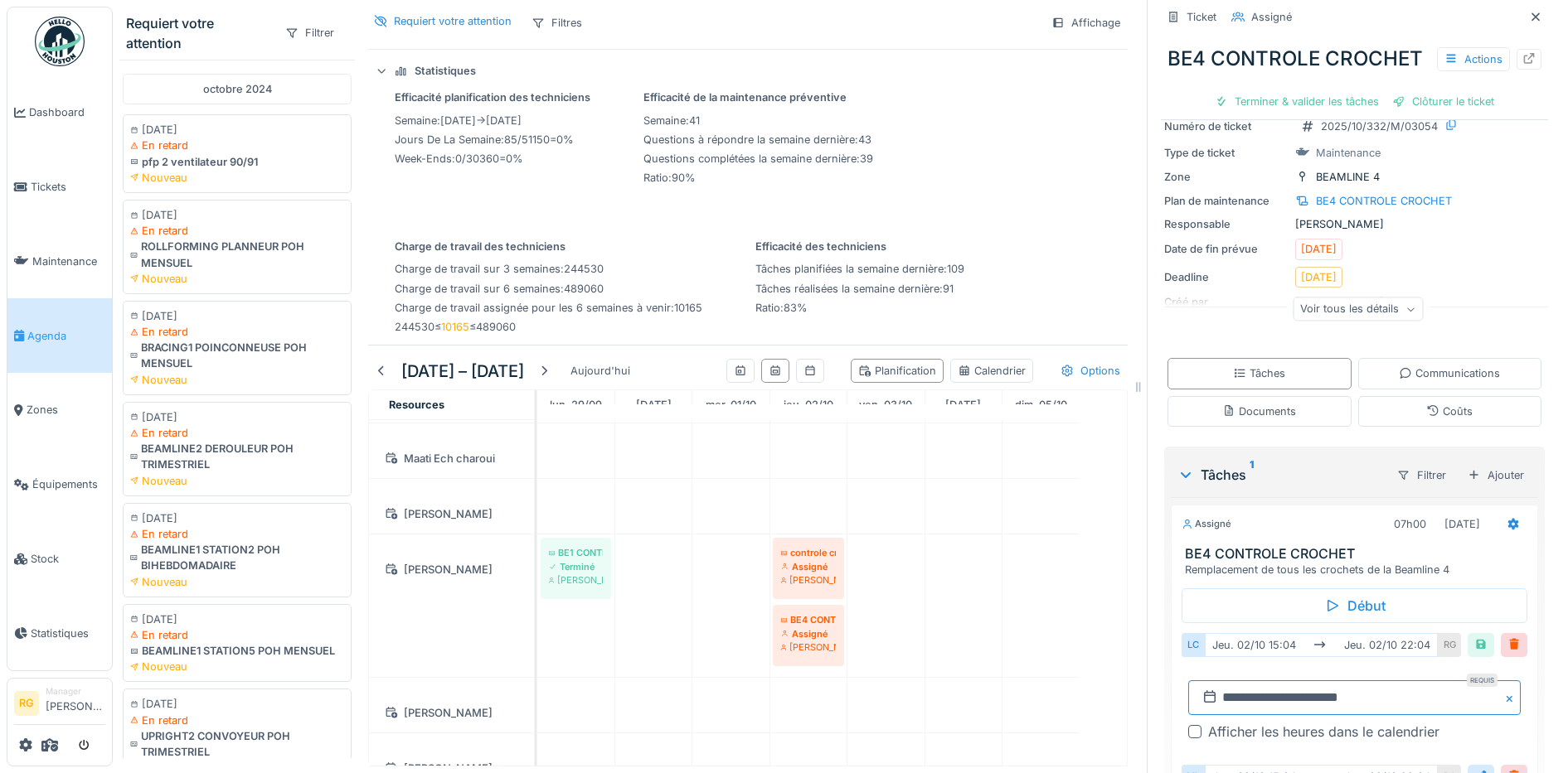
click at [1238, 714] on input "**********" at bounding box center [1353, 698] width 332 height 35
click at [1254, 582] on div "6" at bounding box center [1265, 570] width 22 height 24
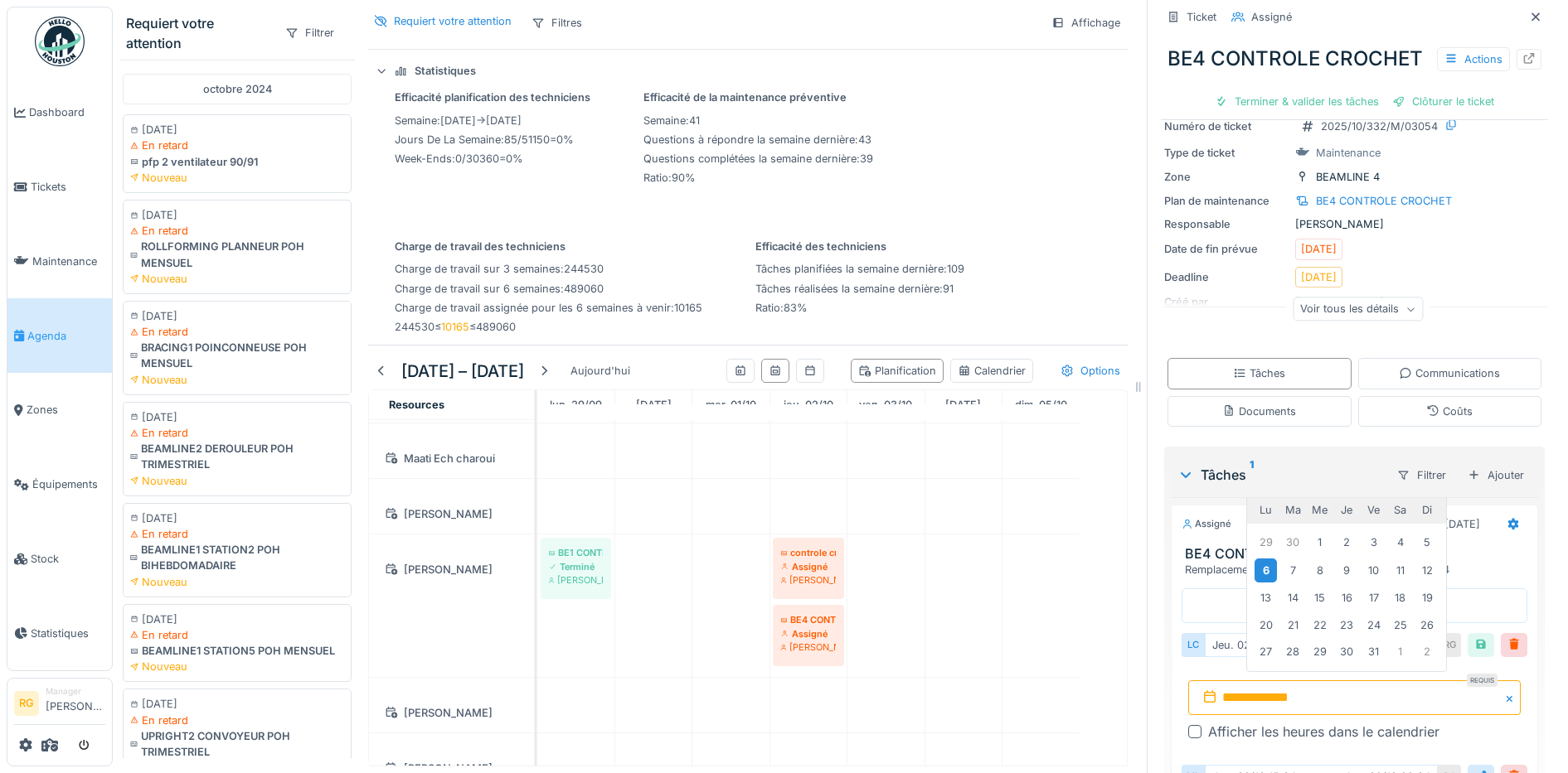
click at [1254, 582] on div "6" at bounding box center [1265, 570] width 22 height 24
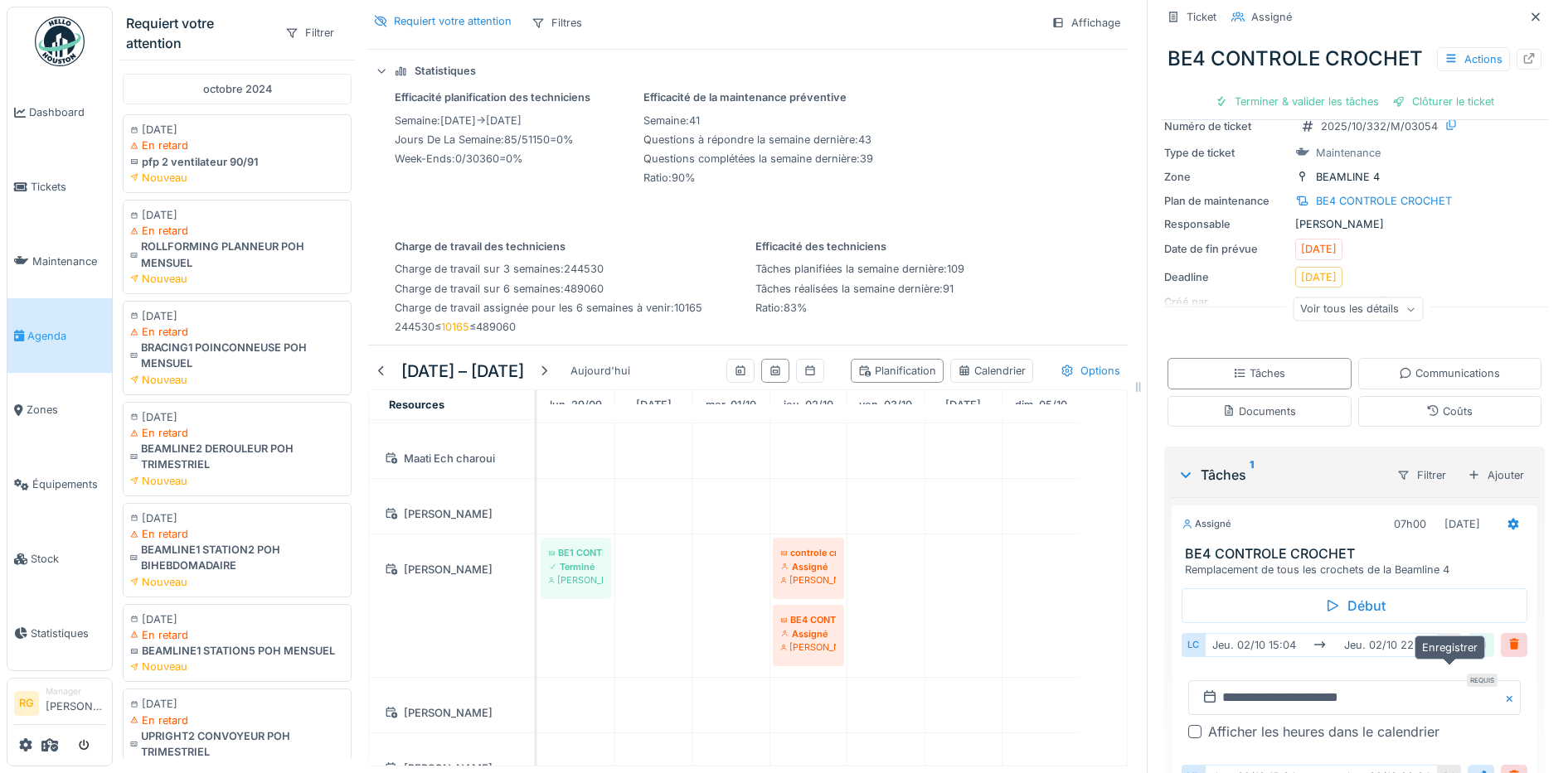
click at [1474, 653] on div at bounding box center [1481, 645] width 13 height 16
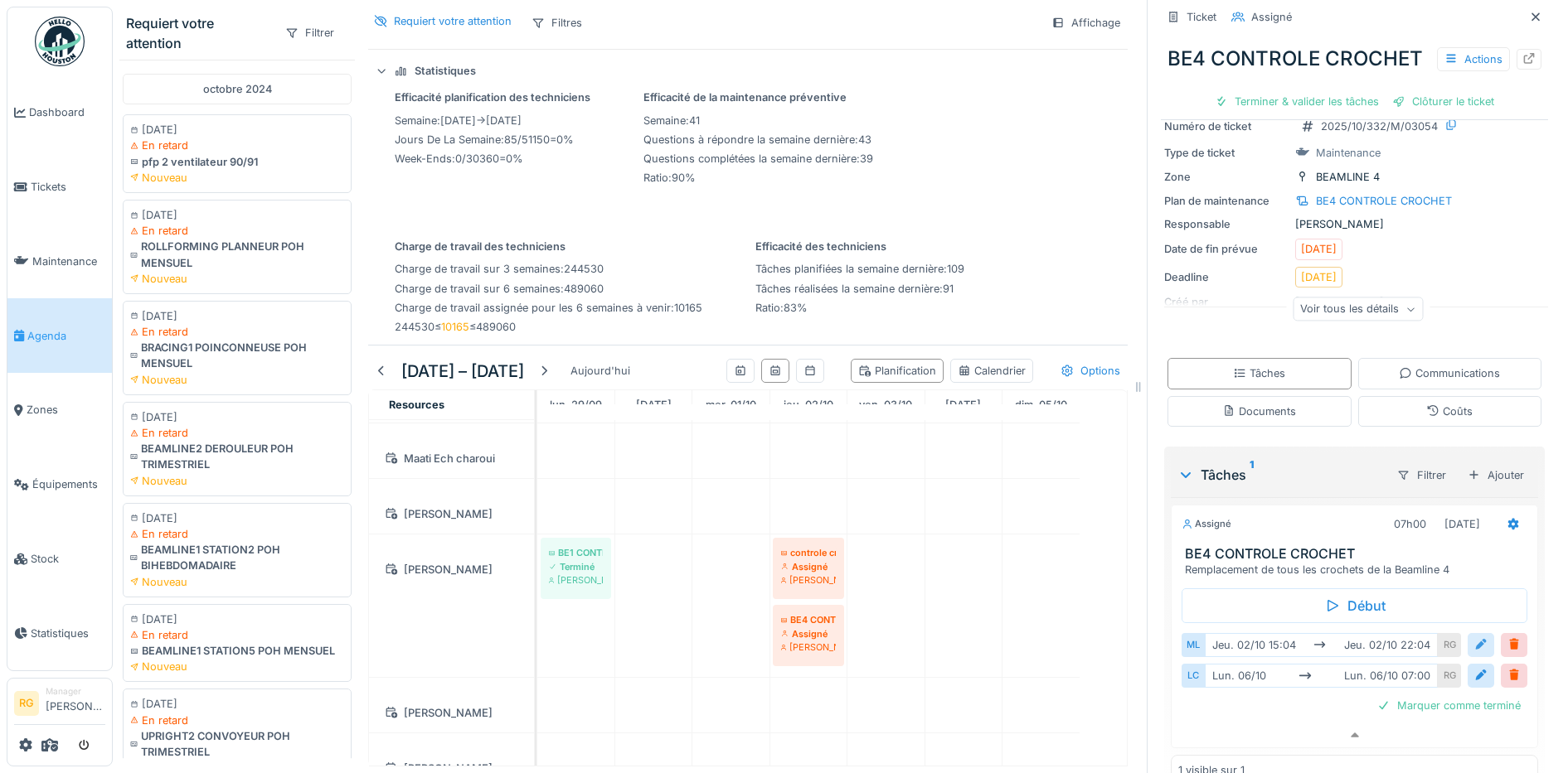
click at [1474, 653] on div at bounding box center [1481, 645] width 13 height 16
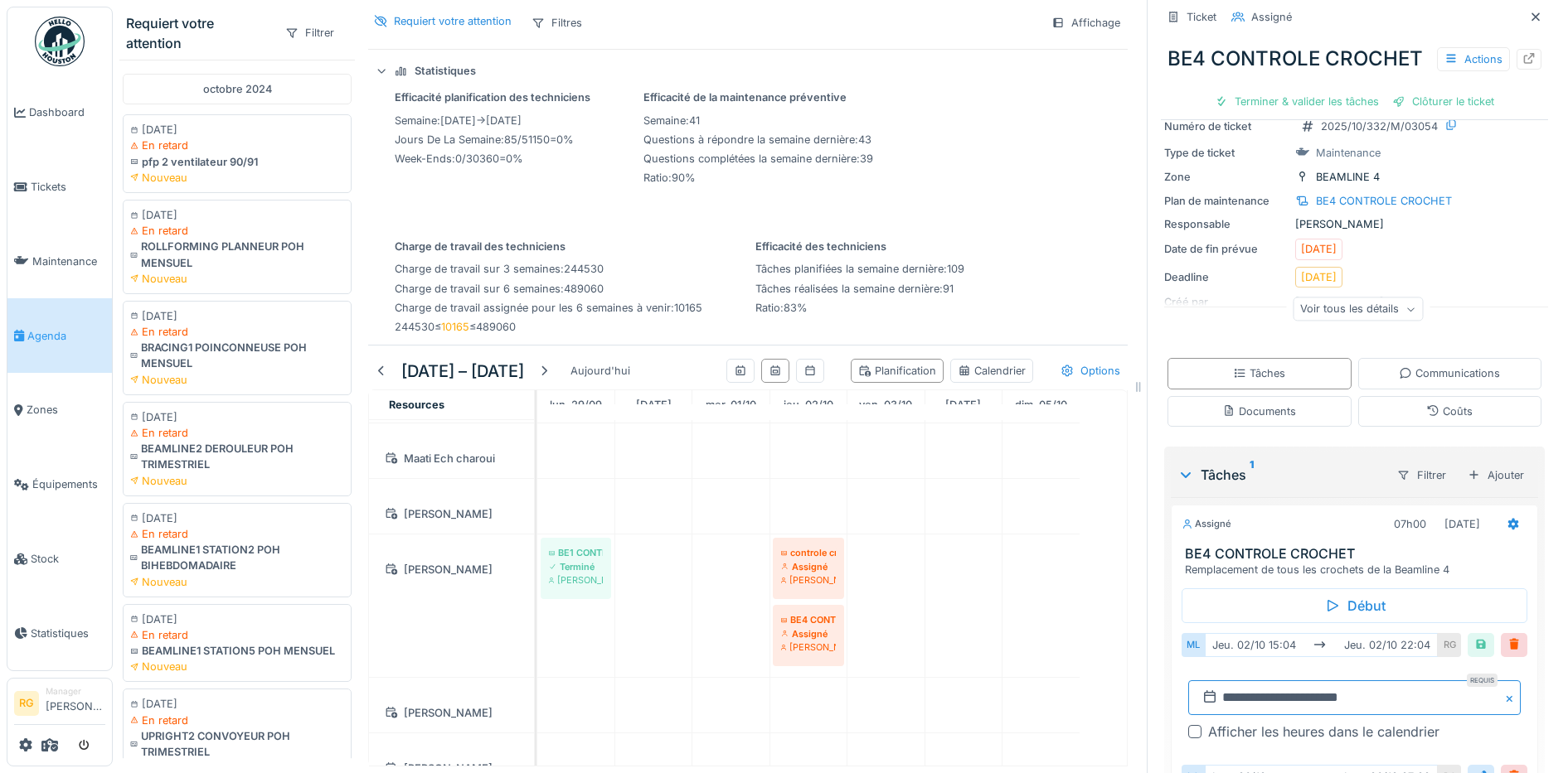
click at [1246, 713] on input "**********" at bounding box center [1353, 698] width 332 height 35
click at [1254, 582] on div "6" at bounding box center [1265, 570] width 22 height 24
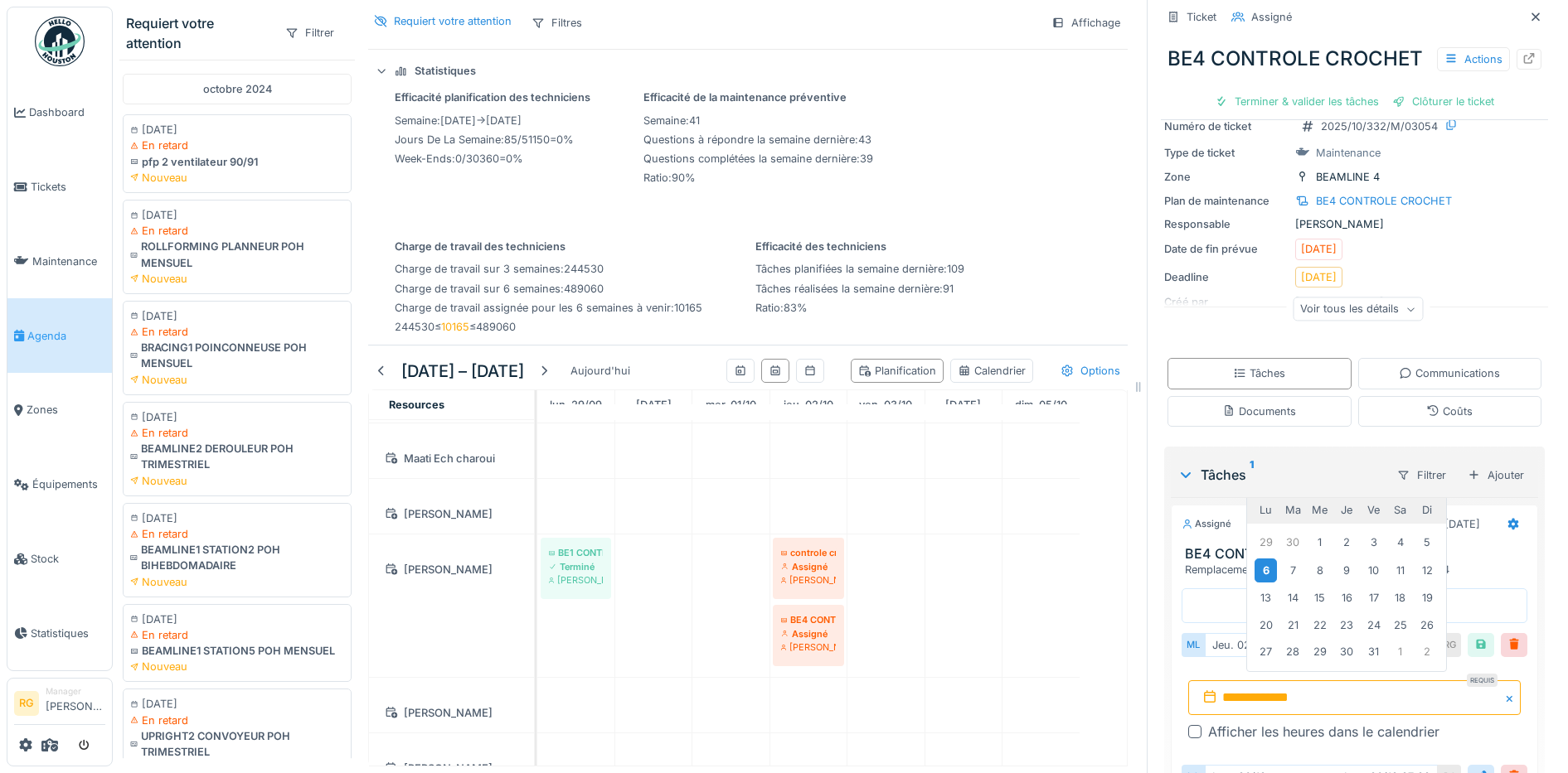
click at [1254, 582] on div "6" at bounding box center [1265, 570] width 22 height 24
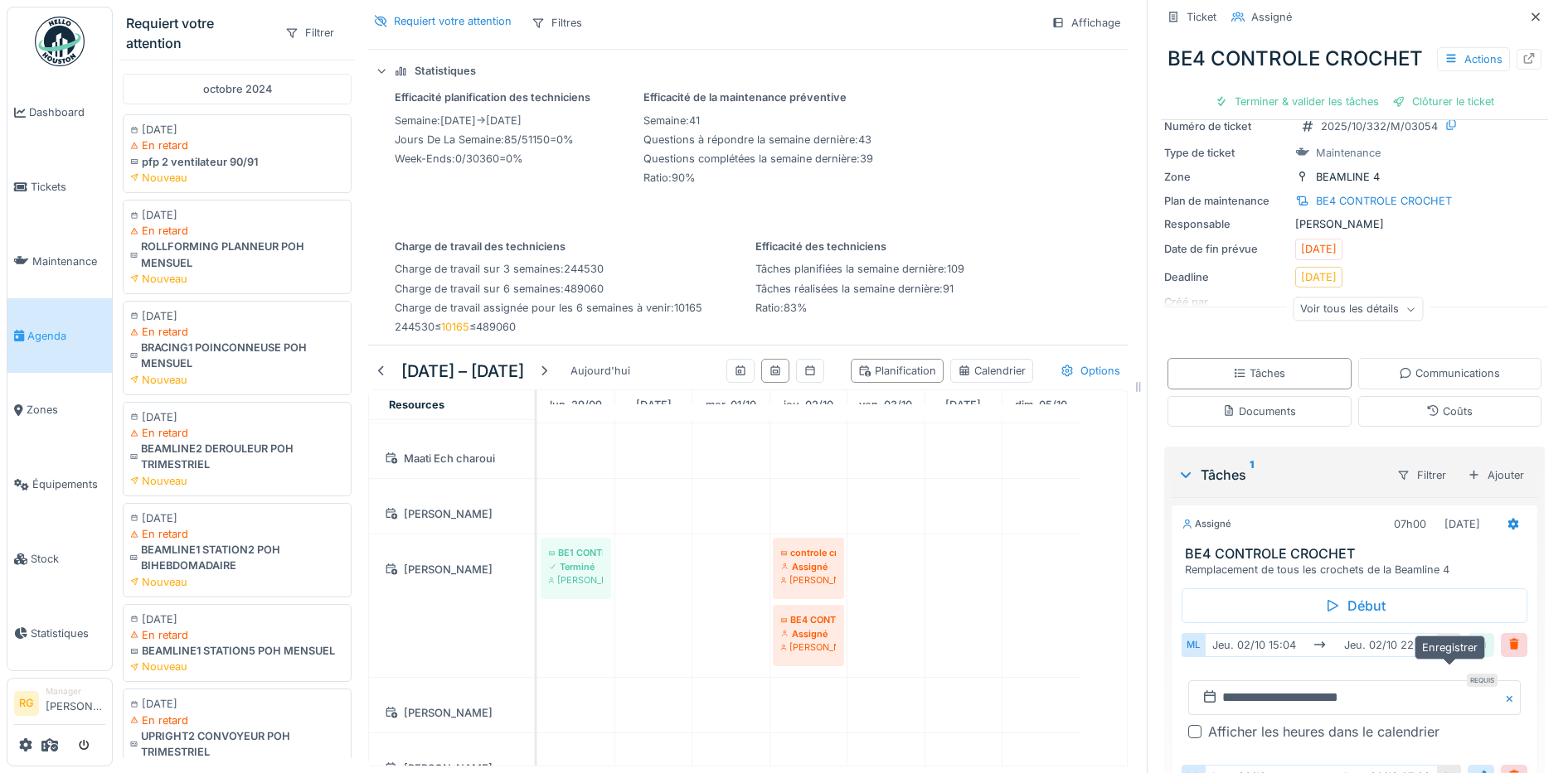
click at [1474, 653] on div at bounding box center [1481, 645] width 13 height 16
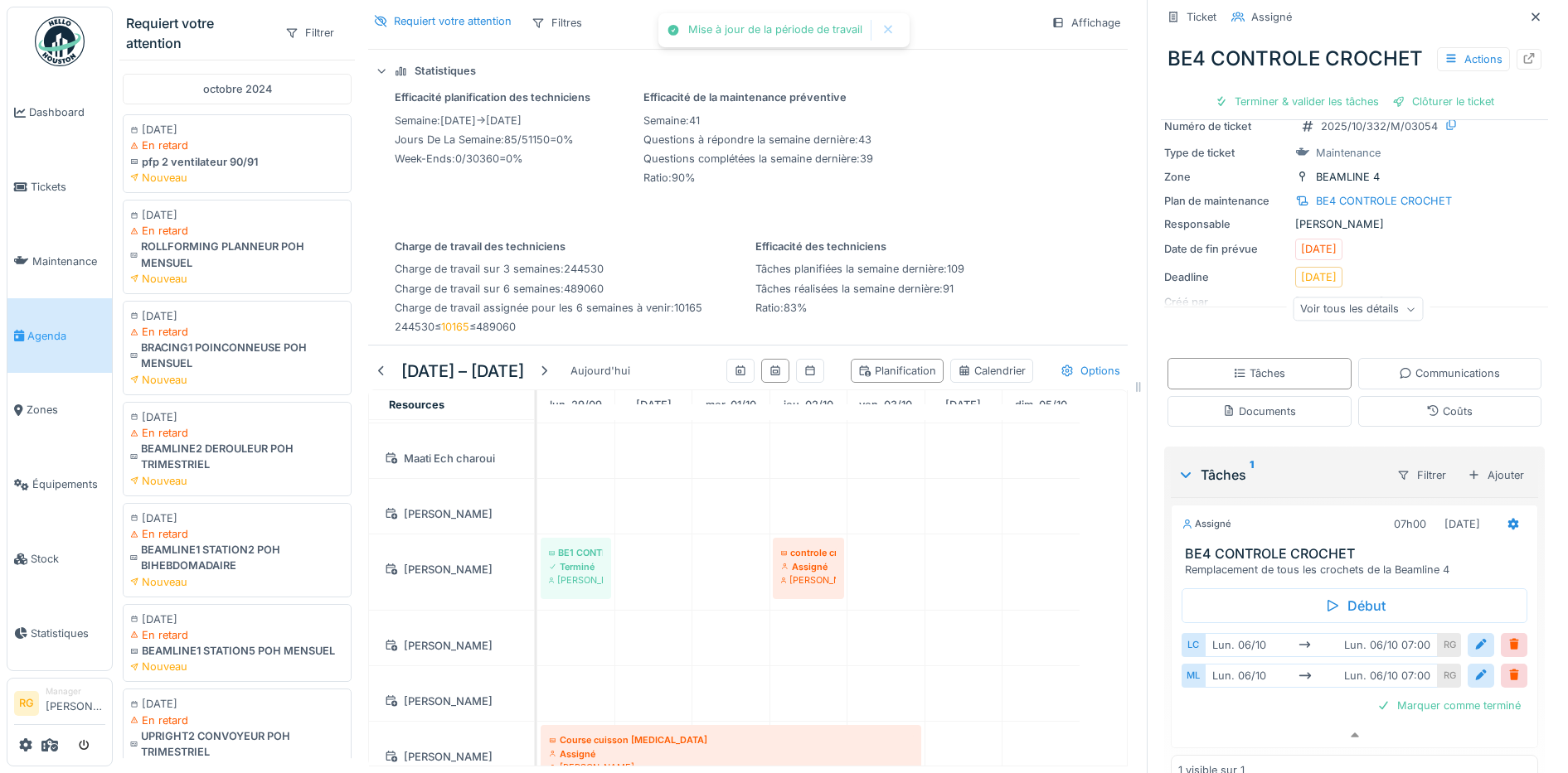
scroll to position [111, 0]
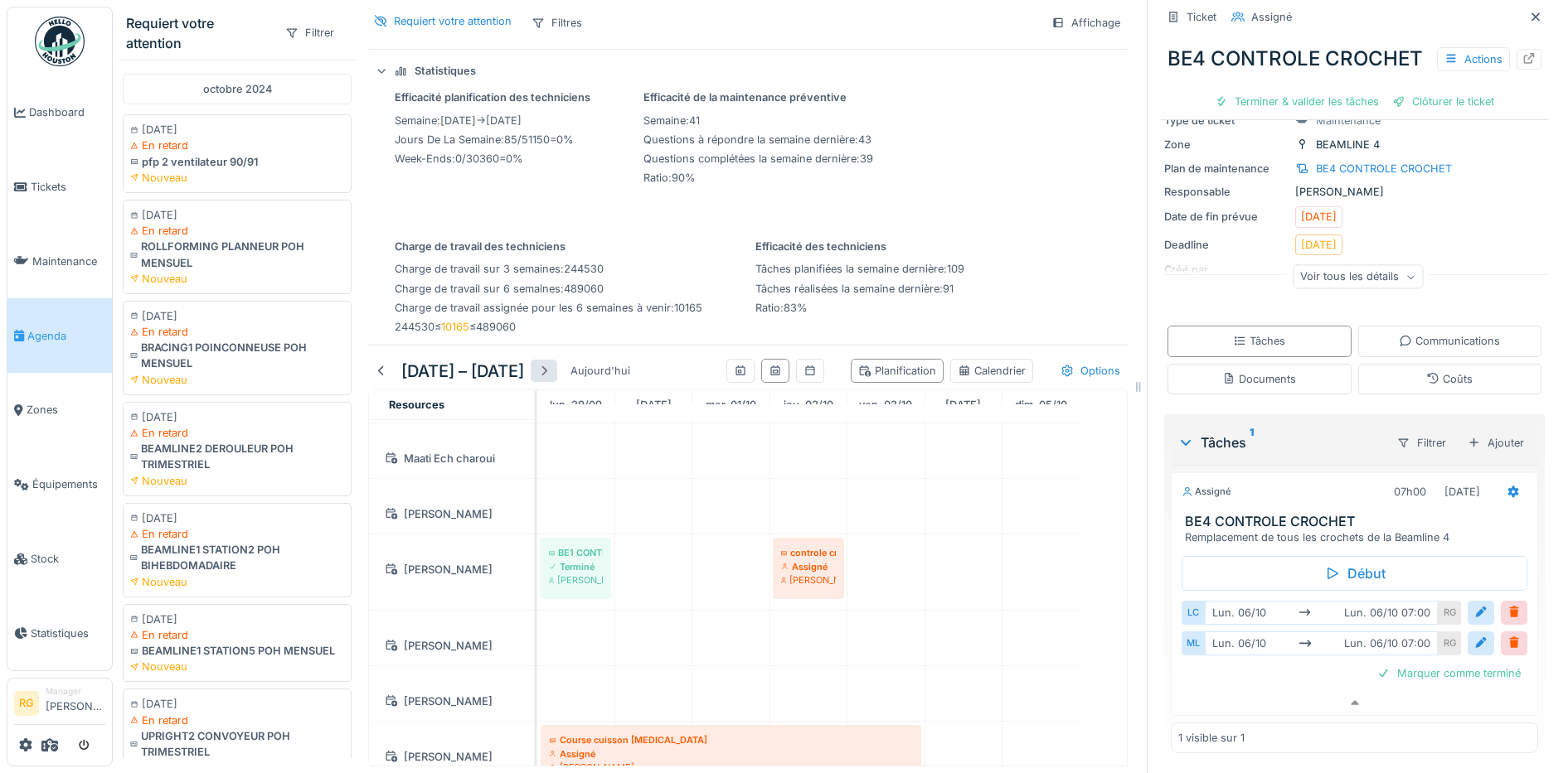
click at [550, 363] on div at bounding box center [543, 370] width 13 height 16
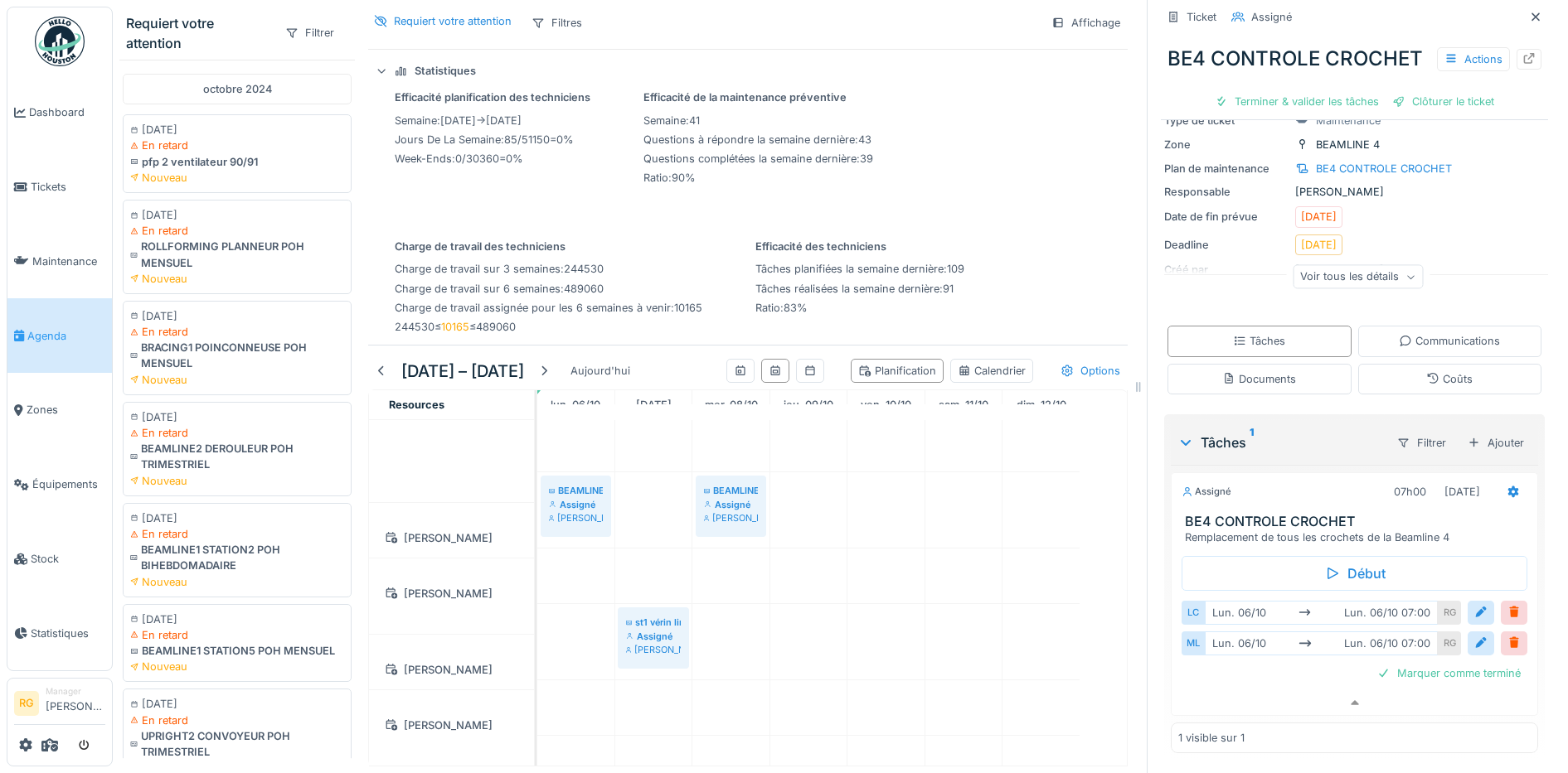
scroll to position [1753, 0]
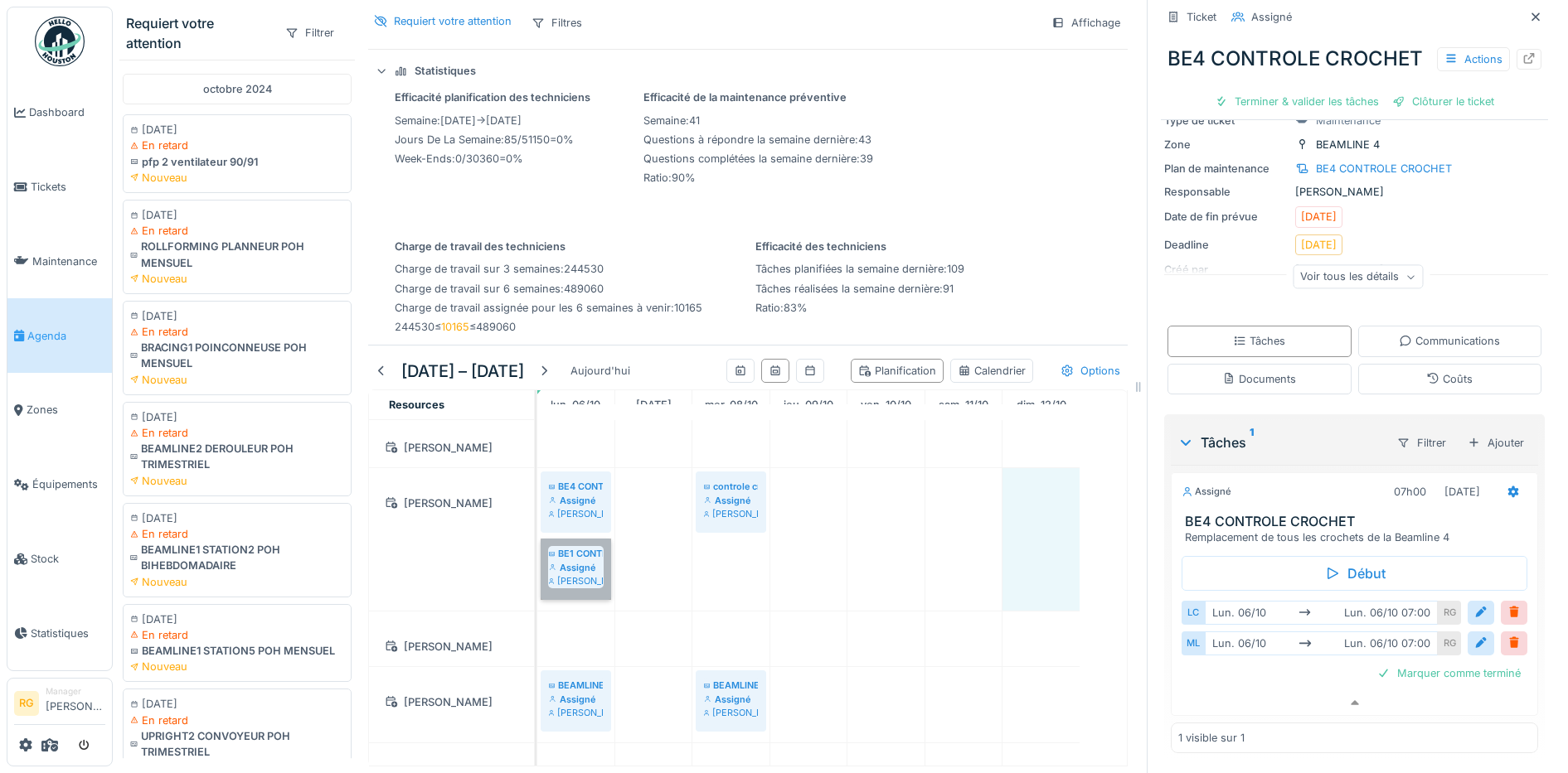
drag, startPoint x: 577, startPoint y: 557, endPoint x: 757, endPoint y: 567, distance: 180.3
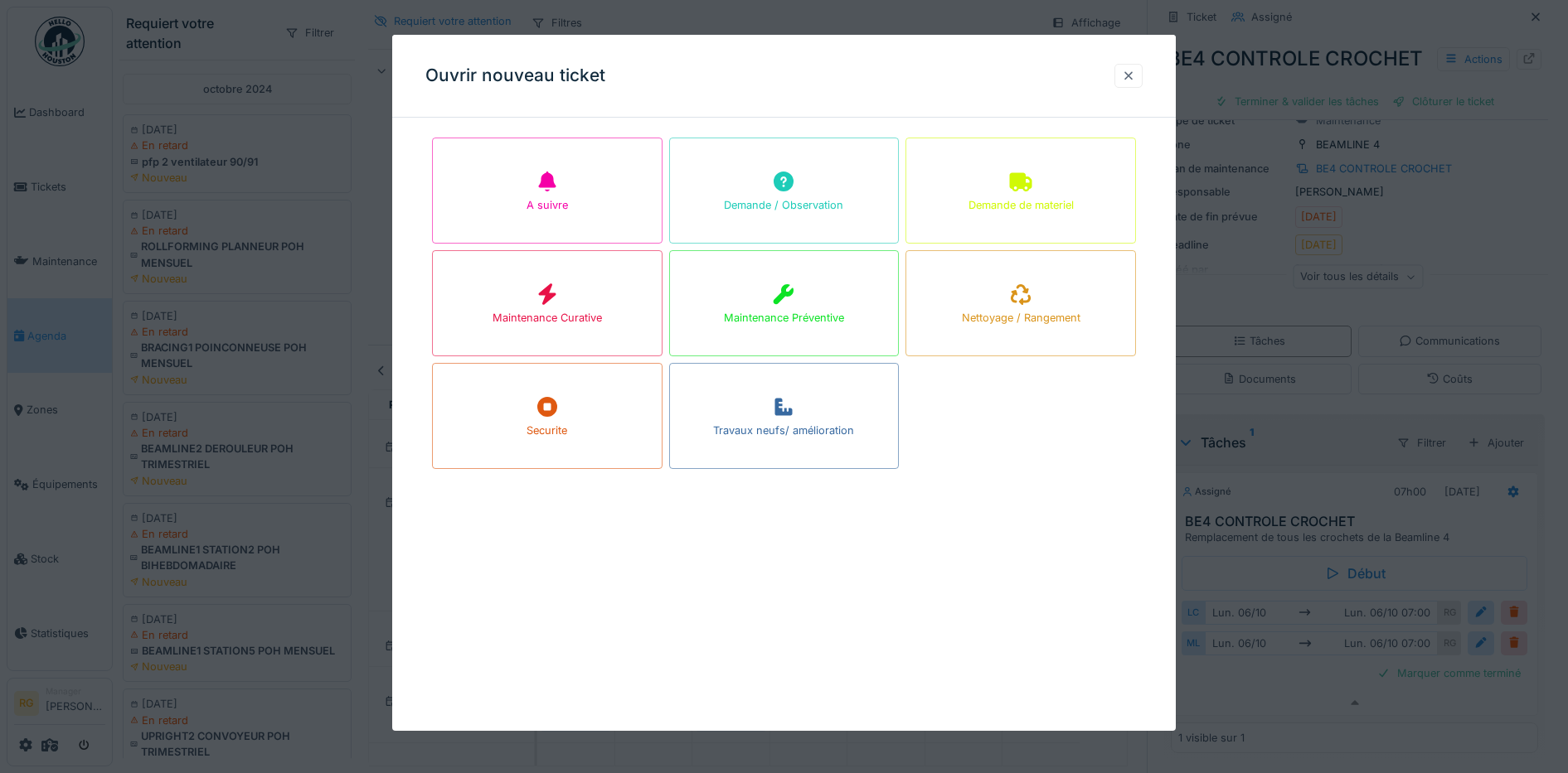
click at [1135, 78] on div at bounding box center [1129, 76] width 13 height 16
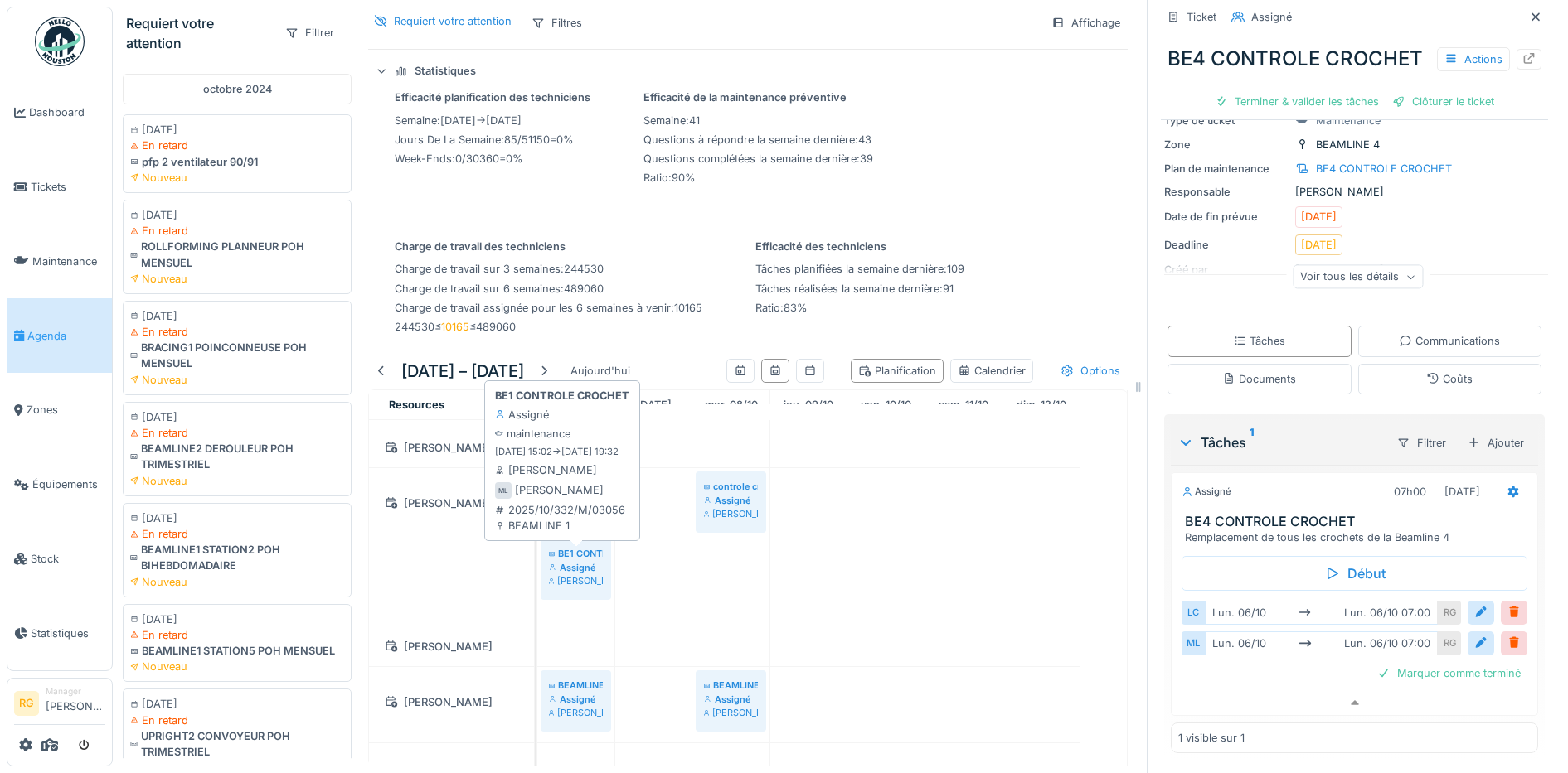
click at [570, 561] on div "Assigné" at bounding box center [575, 567] width 54 height 13
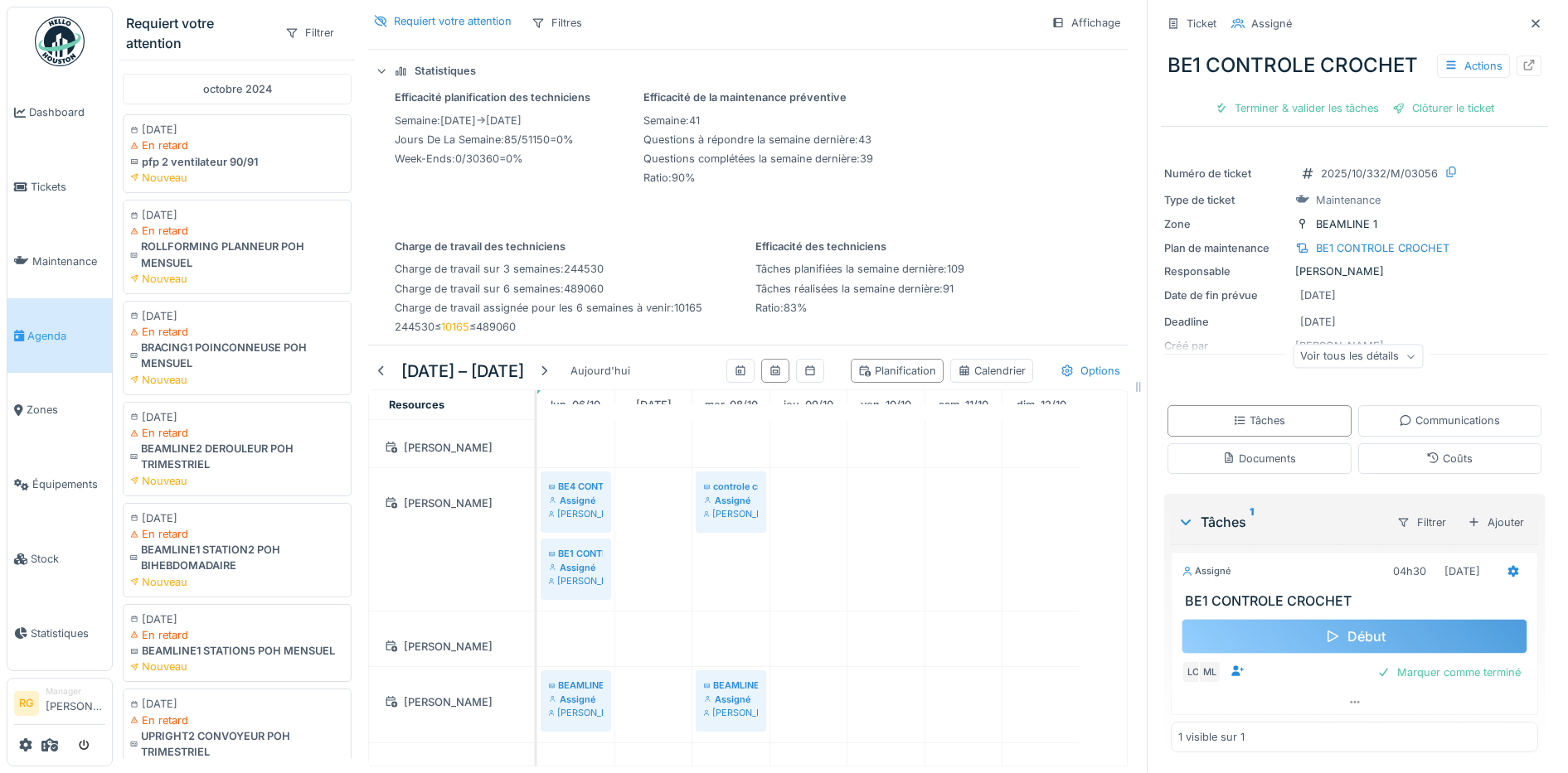
scroll to position [2, 0]
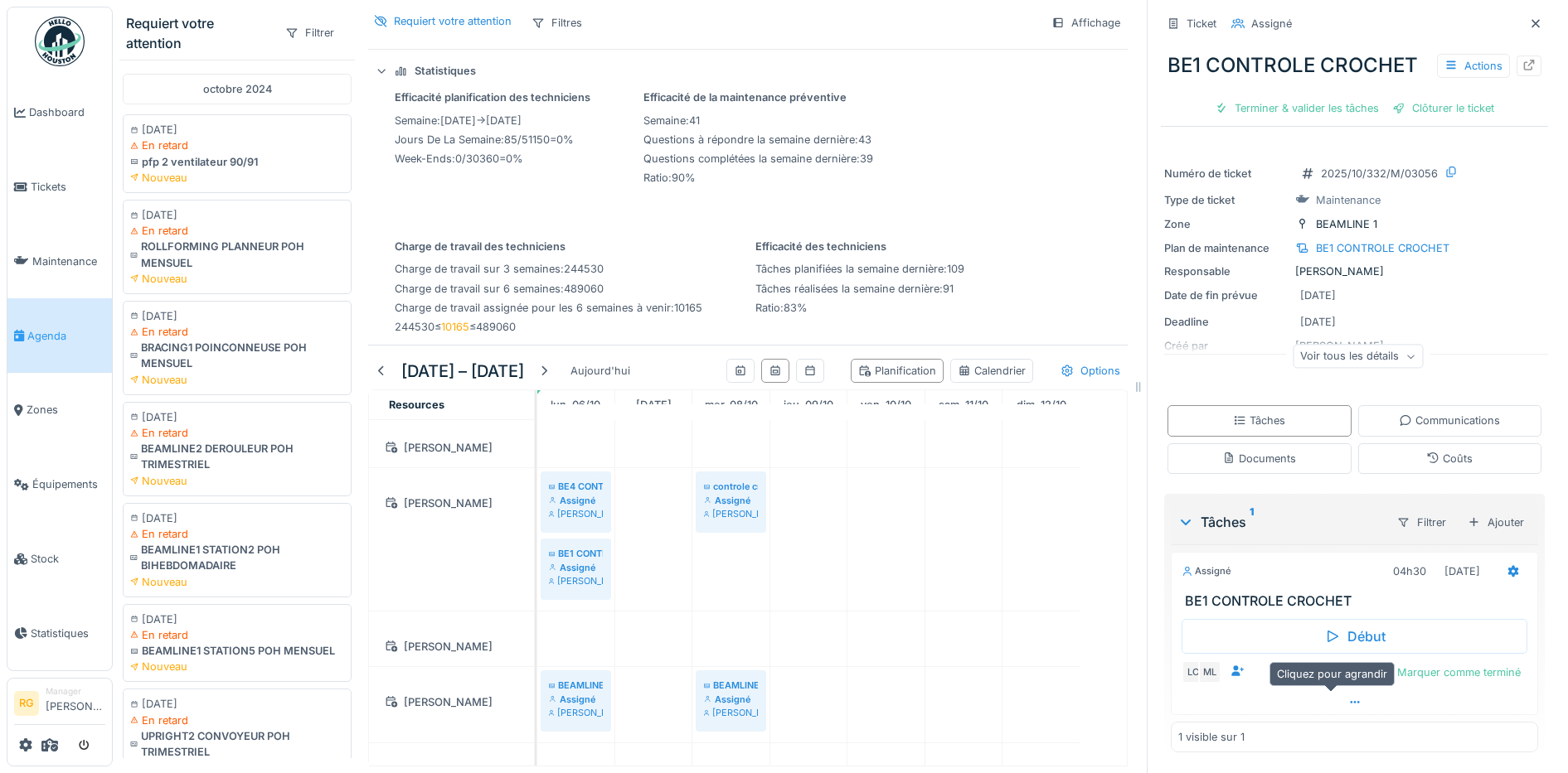
click at [1348, 697] on icon at bounding box center [1355, 702] width 13 height 11
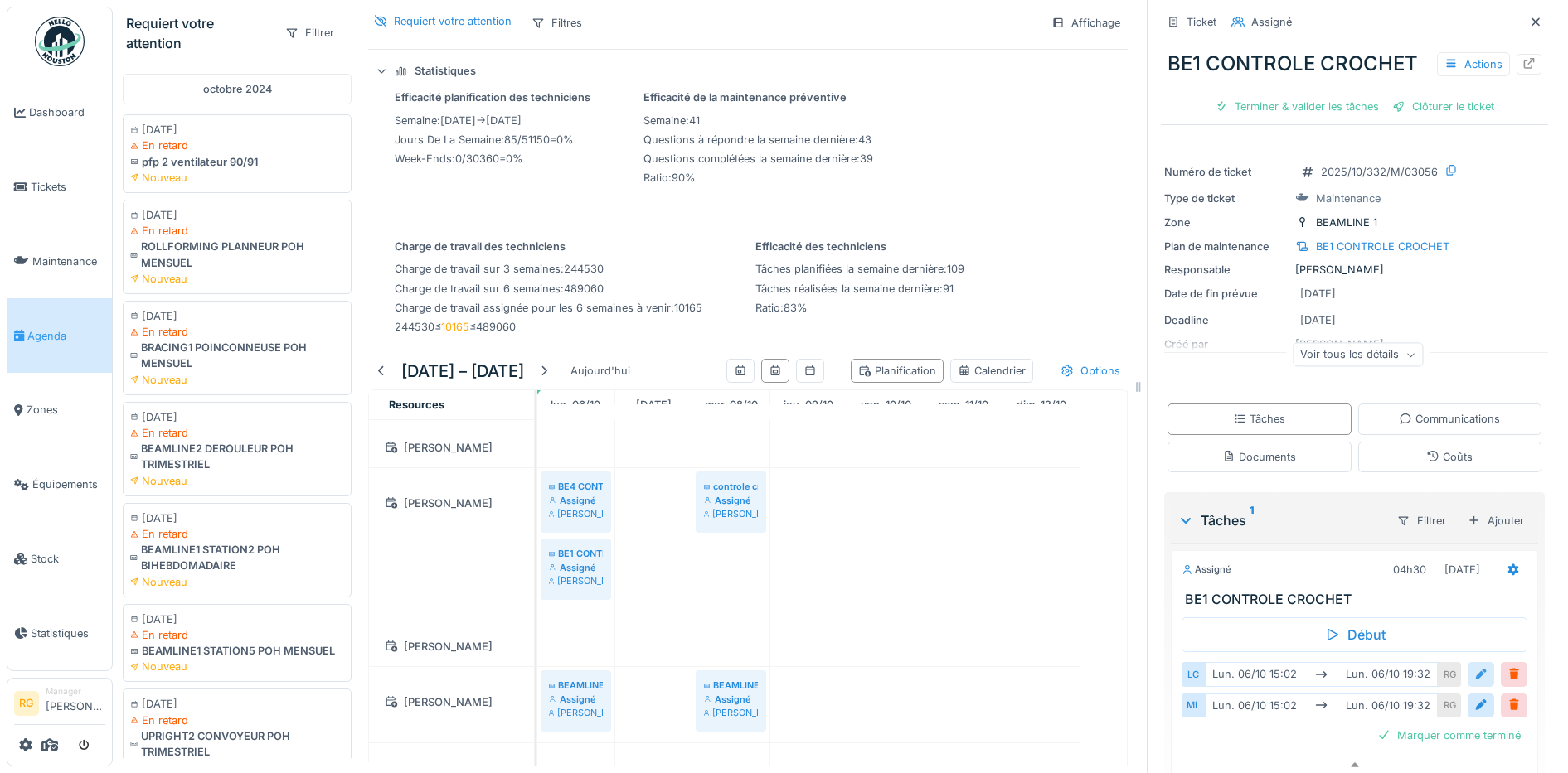
click at [1474, 666] on div at bounding box center [1481, 674] width 13 height 16
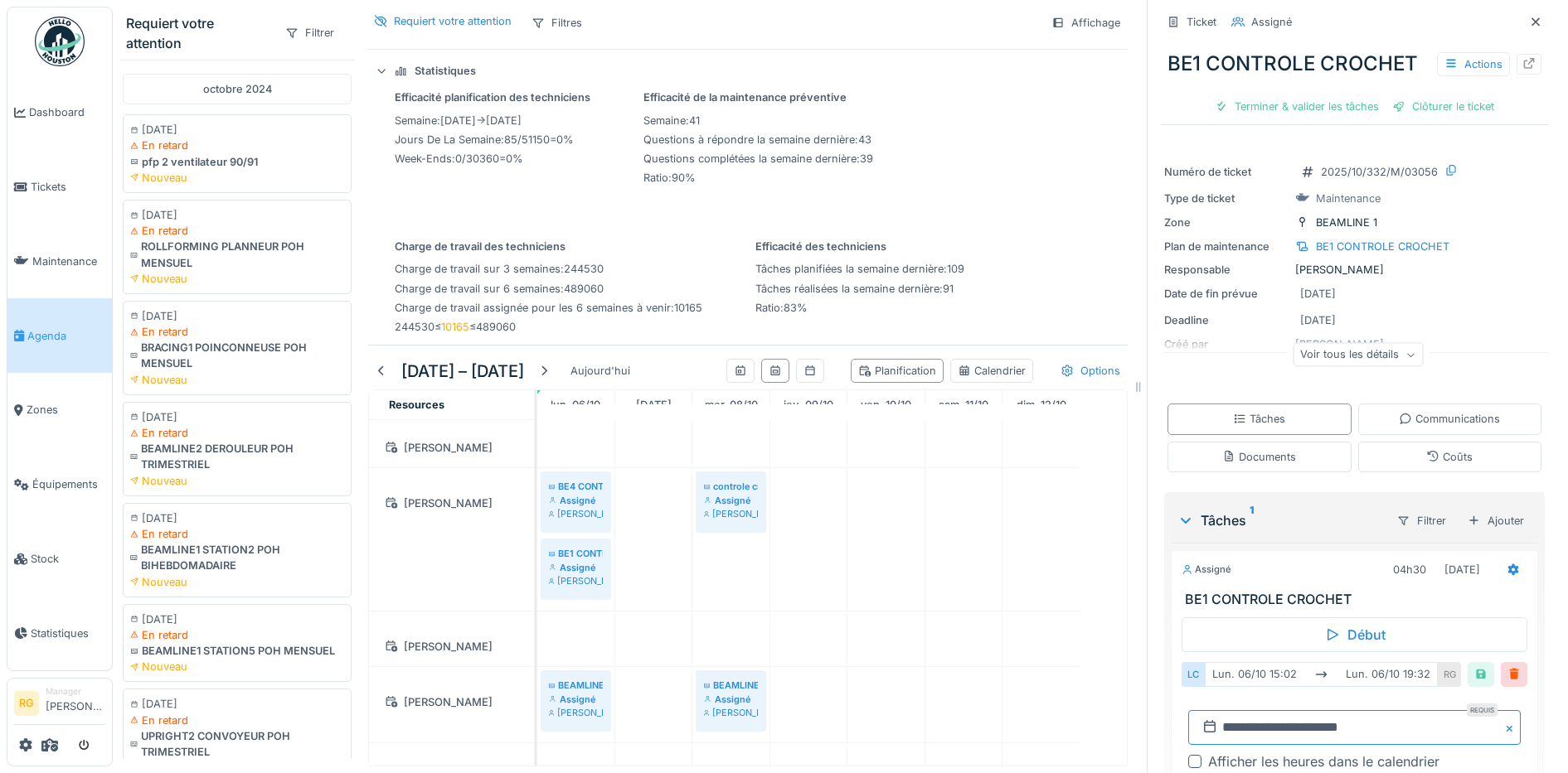
click at [1221, 715] on input "**********" at bounding box center [1353, 728] width 332 height 35
click at [1282, 591] on div "7" at bounding box center [1293, 600] width 22 height 22
click at [1474, 666] on div at bounding box center [1481, 674] width 13 height 16
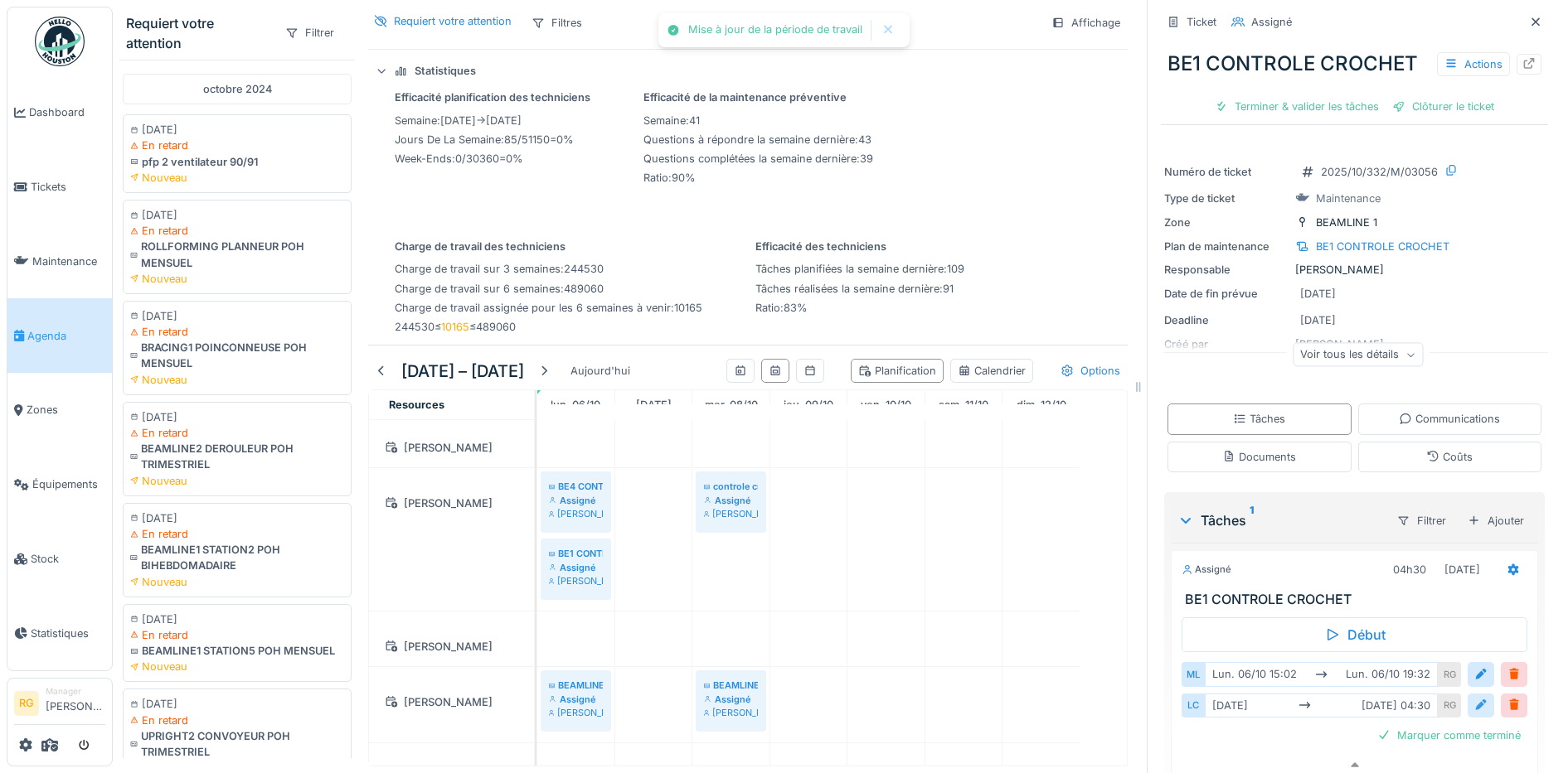
click at [1474, 698] on div at bounding box center [1481, 706] width 13 height 16
click at [1474, 666] on div at bounding box center [1481, 674] width 13 height 16
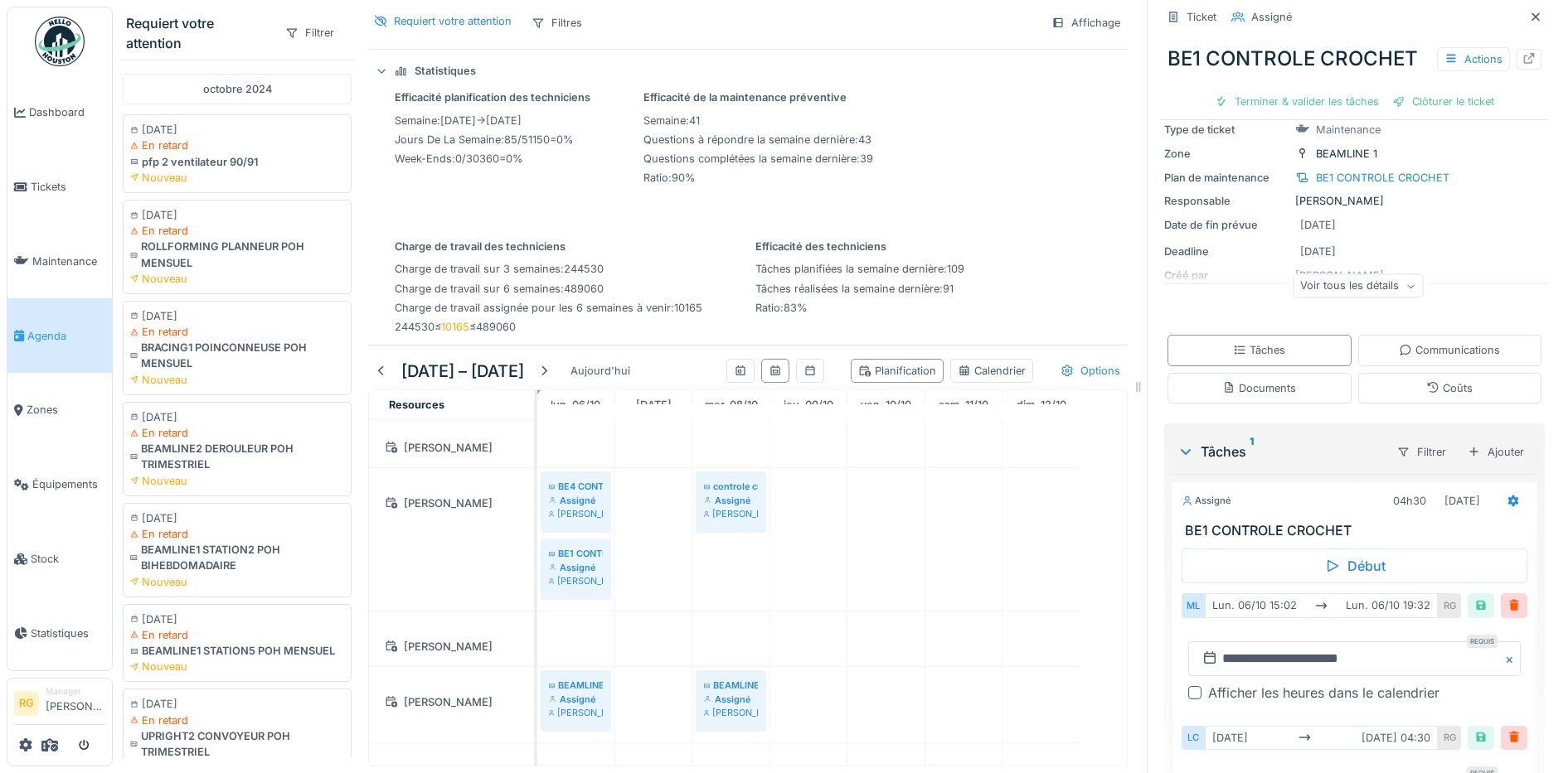
scroll to position [105, 0]
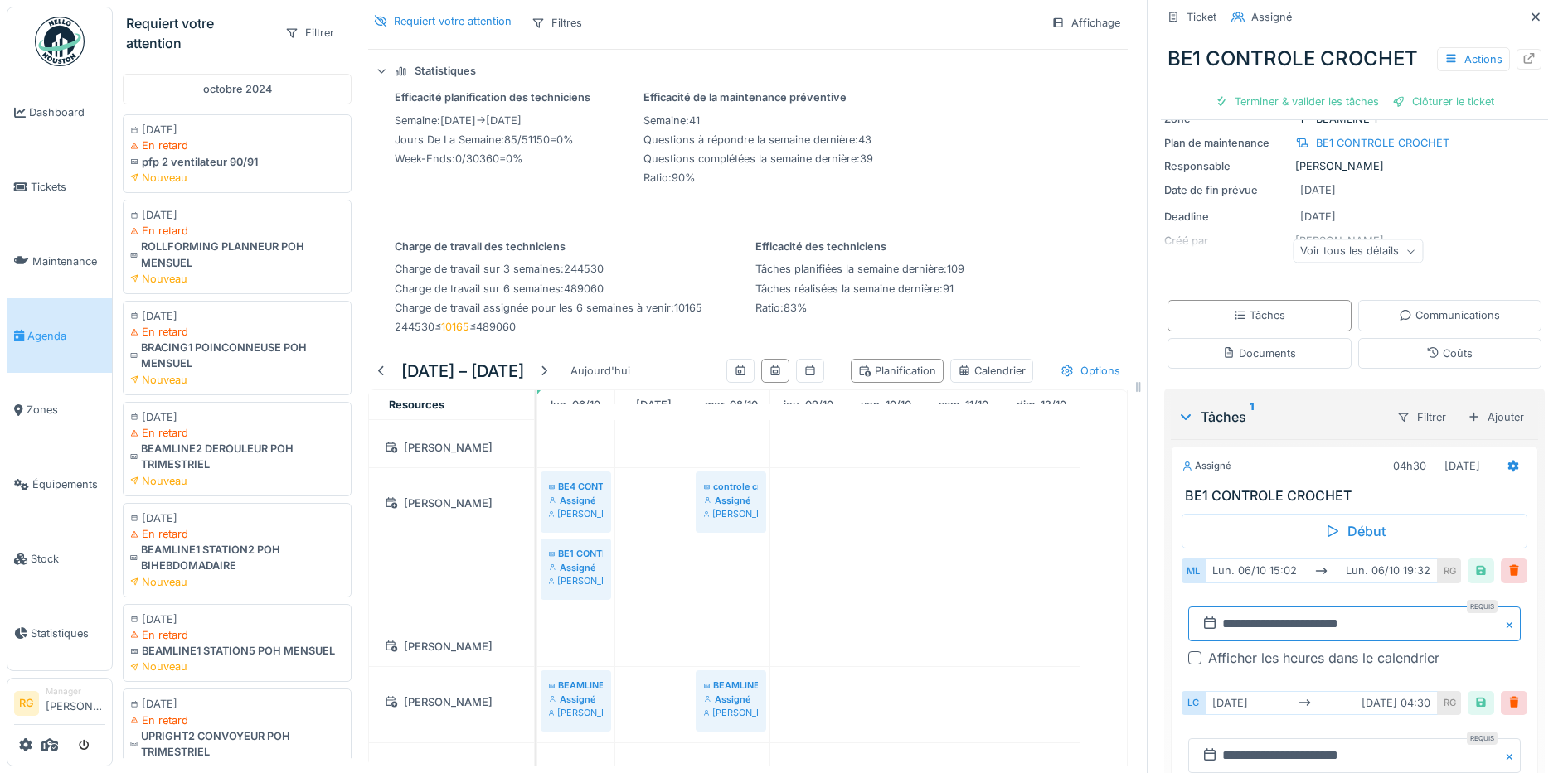
click at [1257, 607] on input "**********" at bounding box center [1353, 624] width 332 height 35
click at [1282, 486] on div "7" at bounding box center [1293, 497] width 22 height 22
click at [1474, 562] on div at bounding box center [1481, 570] width 13 height 16
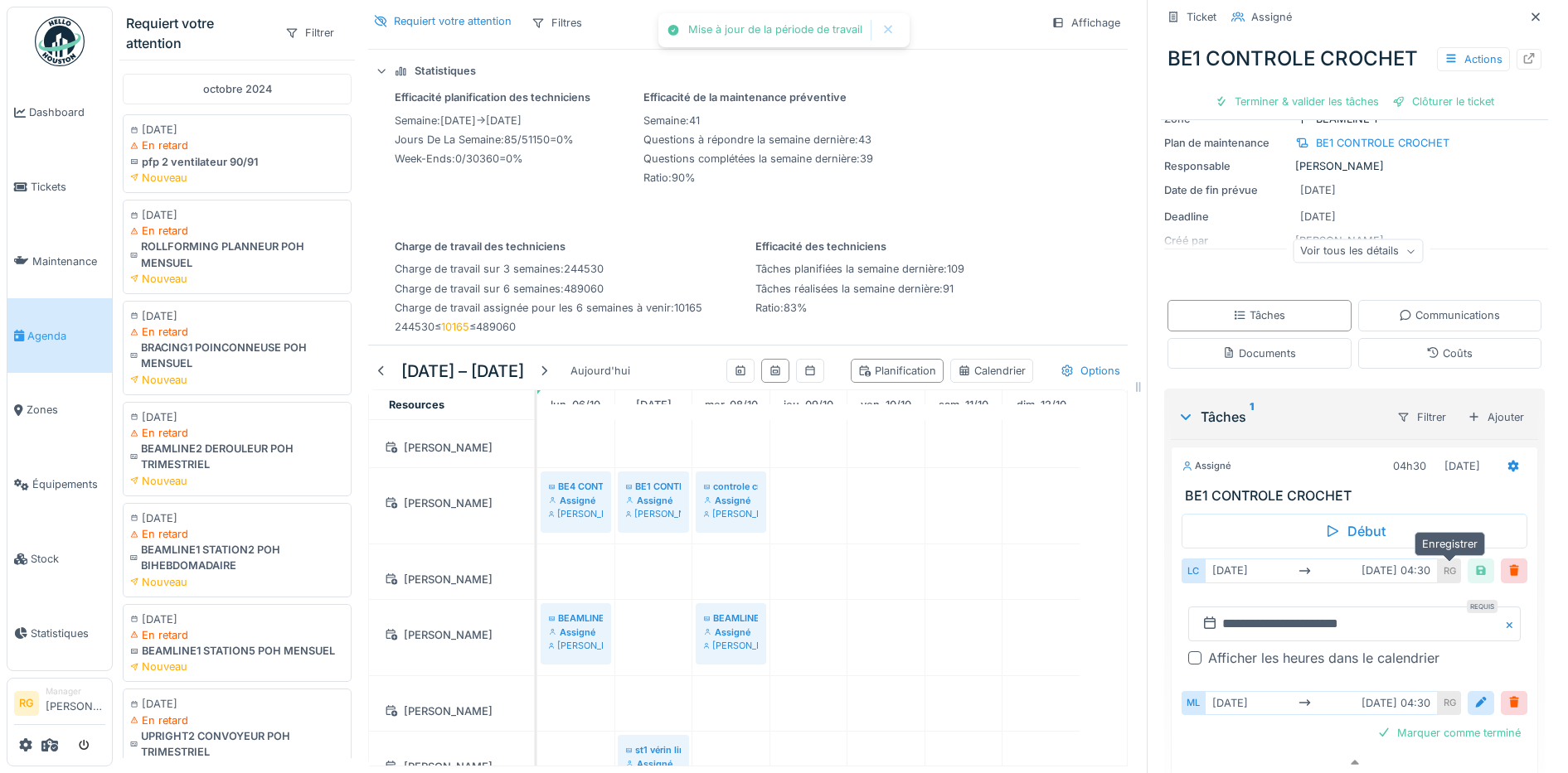
click at [1474, 562] on div at bounding box center [1481, 570] width 13 height 16
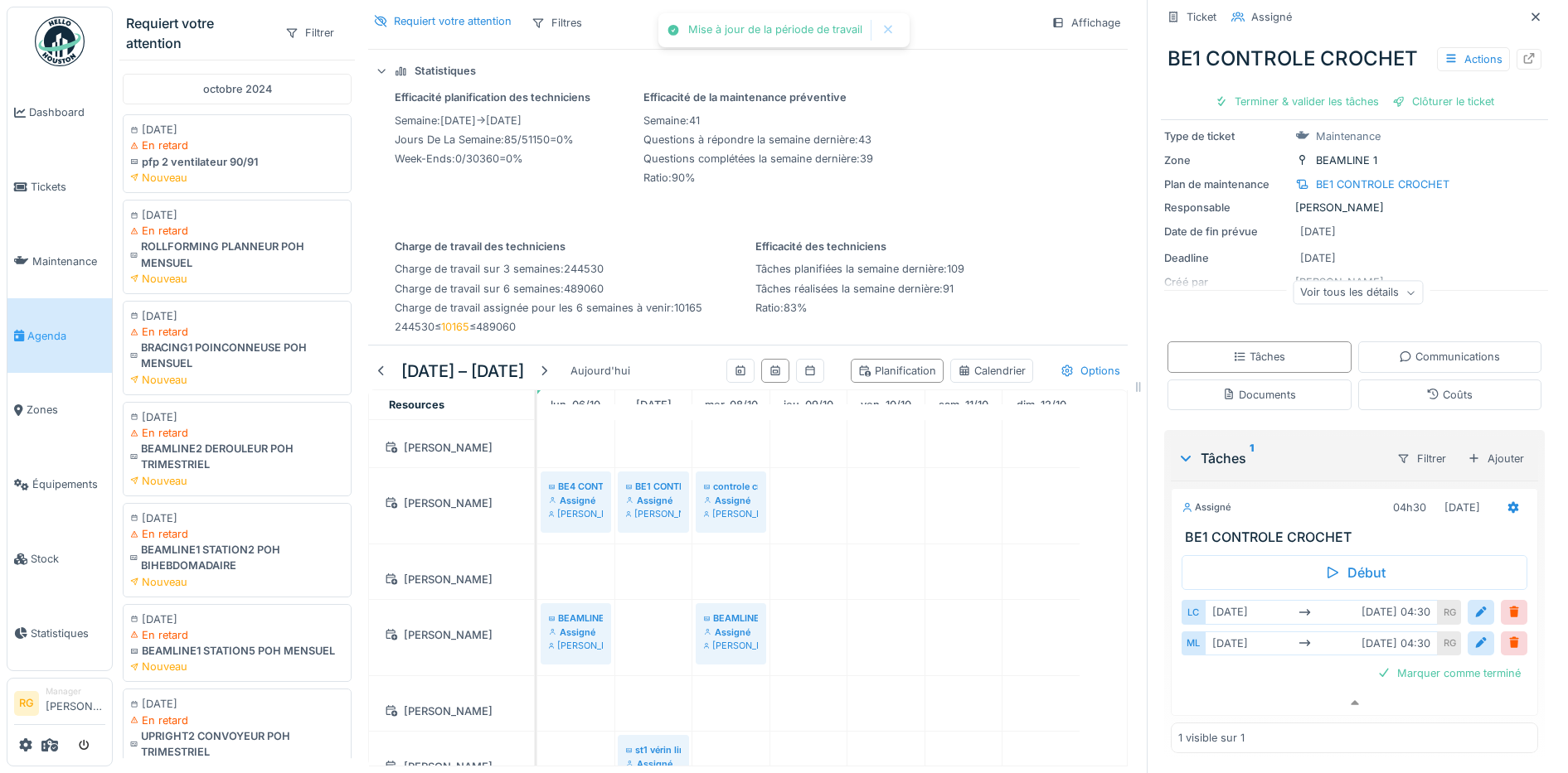
scroll to position [66, 0]
click at [377, 363] on div at bounding box center [381, 370] width 13 height 16
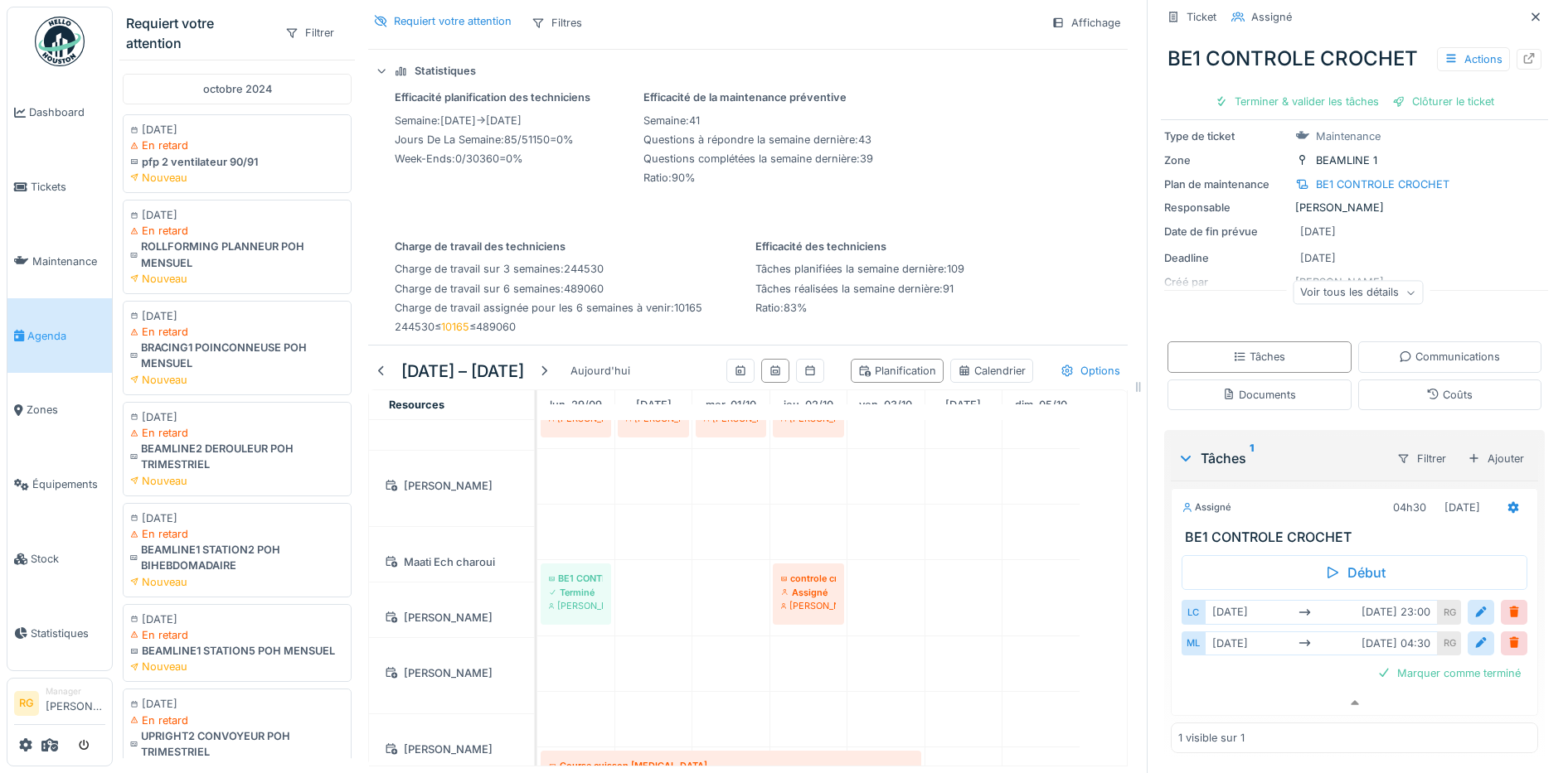
scroll to position [3496, 0]
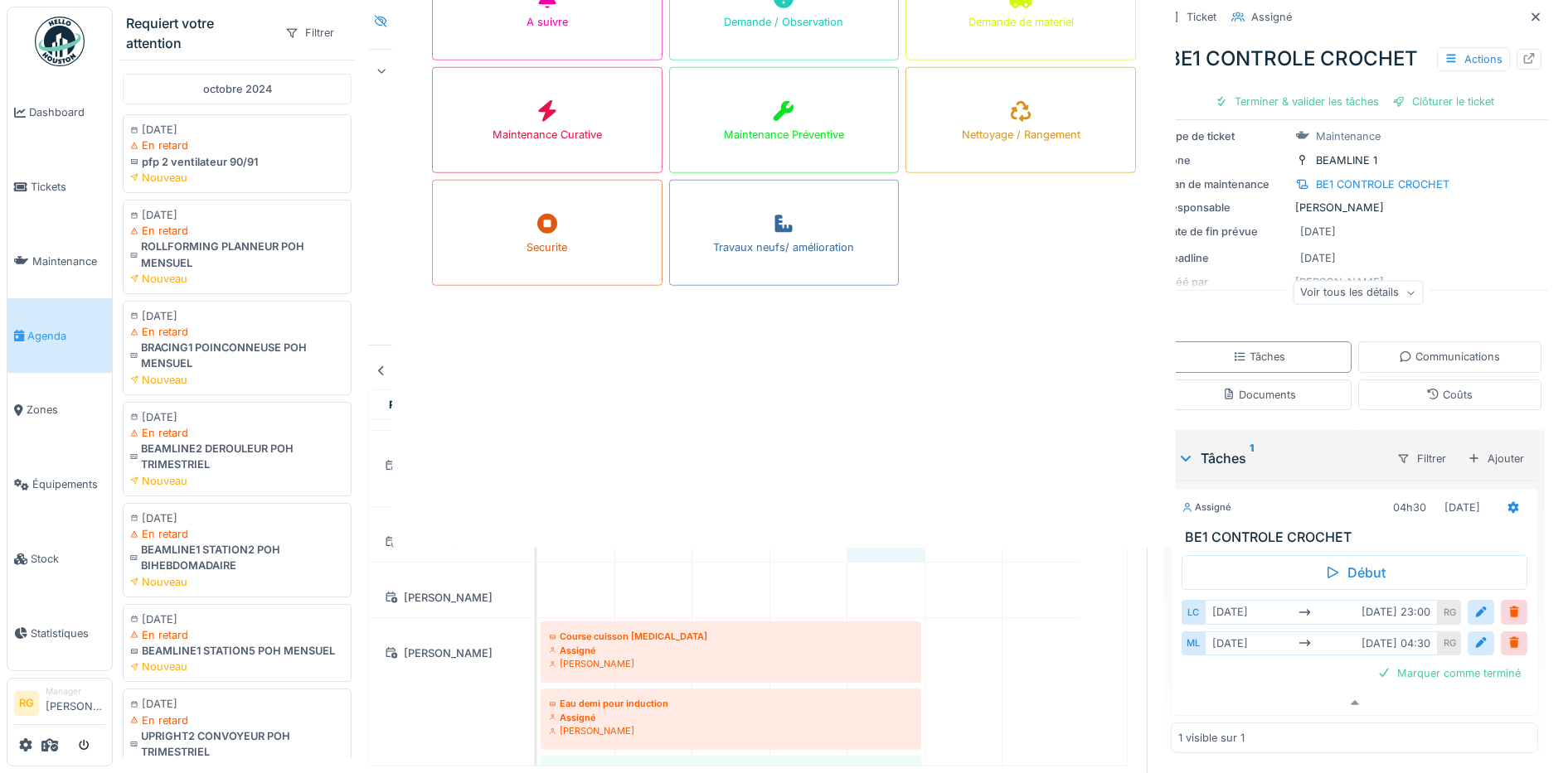
click at [801, 483] on div "Ouvrir nouveau ticket A suivre Demande / Observation Demande de materiel Mainte…" at bounding box center [840, 386] width 1455 height 773
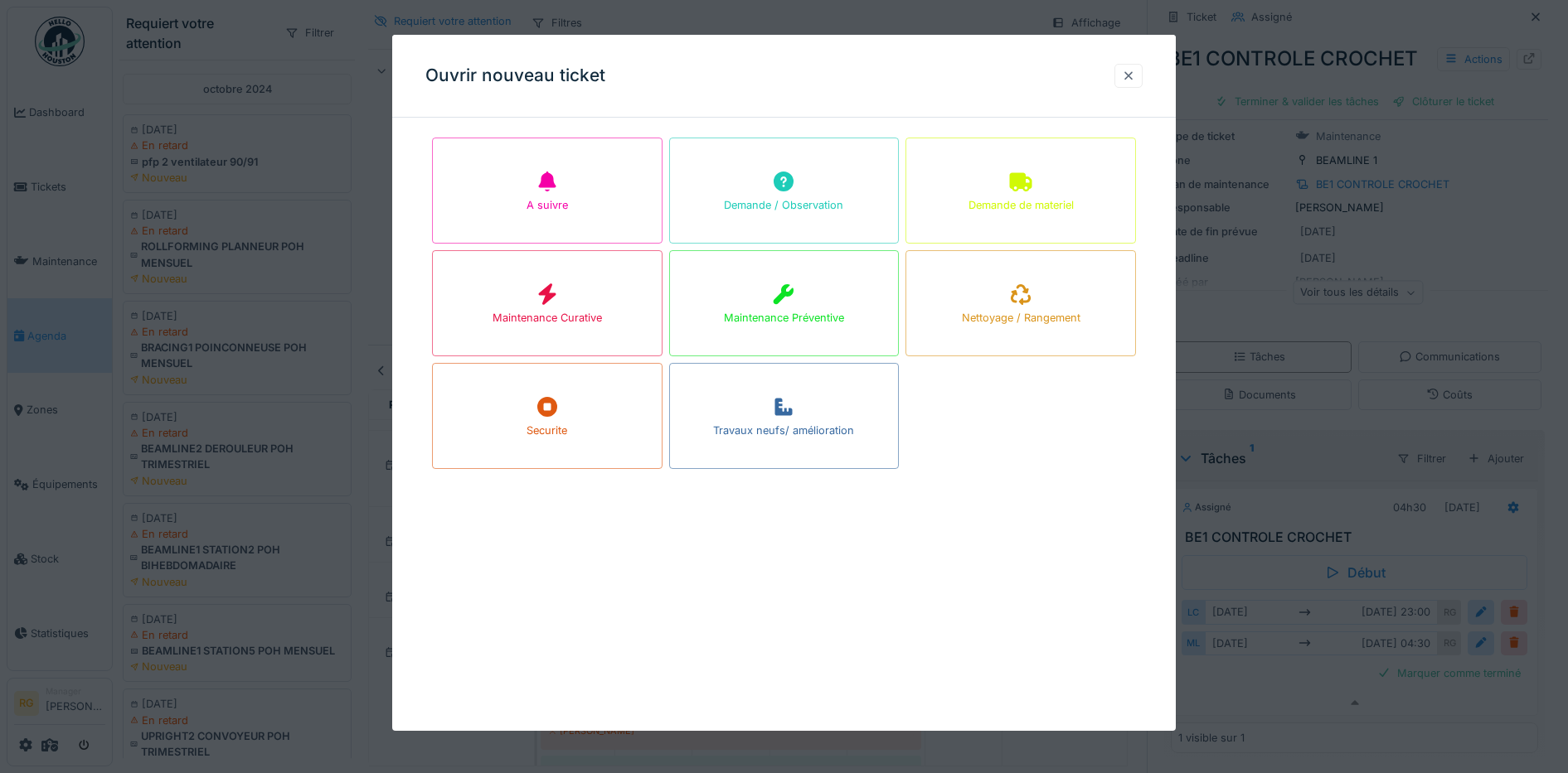
click at [1132, 77] on div at bounding box center [1129, 76] width 13 height 16
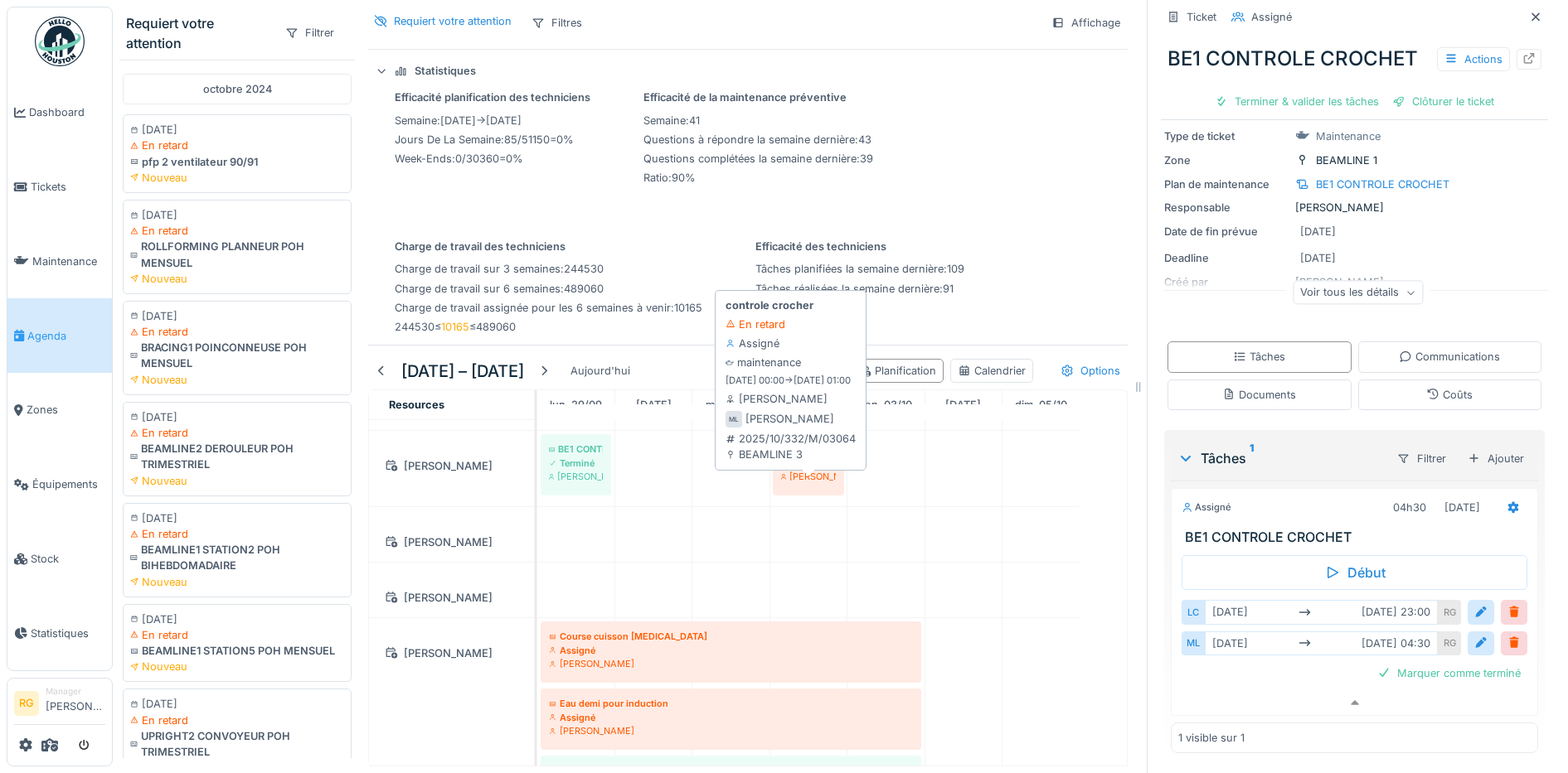
click at [810, 470] on div "Assigné" at bounding box center [808, 463] width 55 height 13
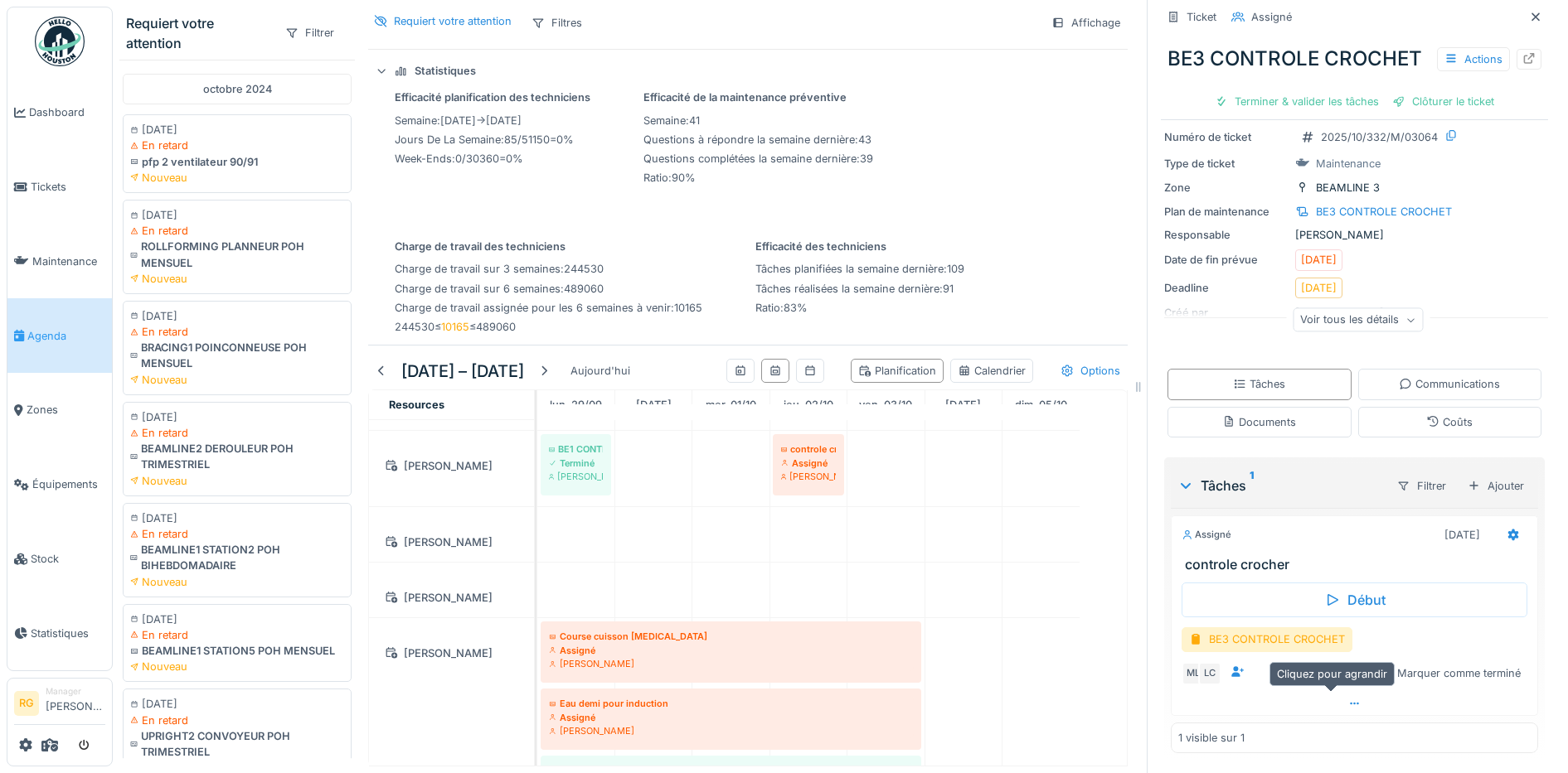
click at [1348, 699] on icon at bounding box center [1355, 704] width 13 height 11
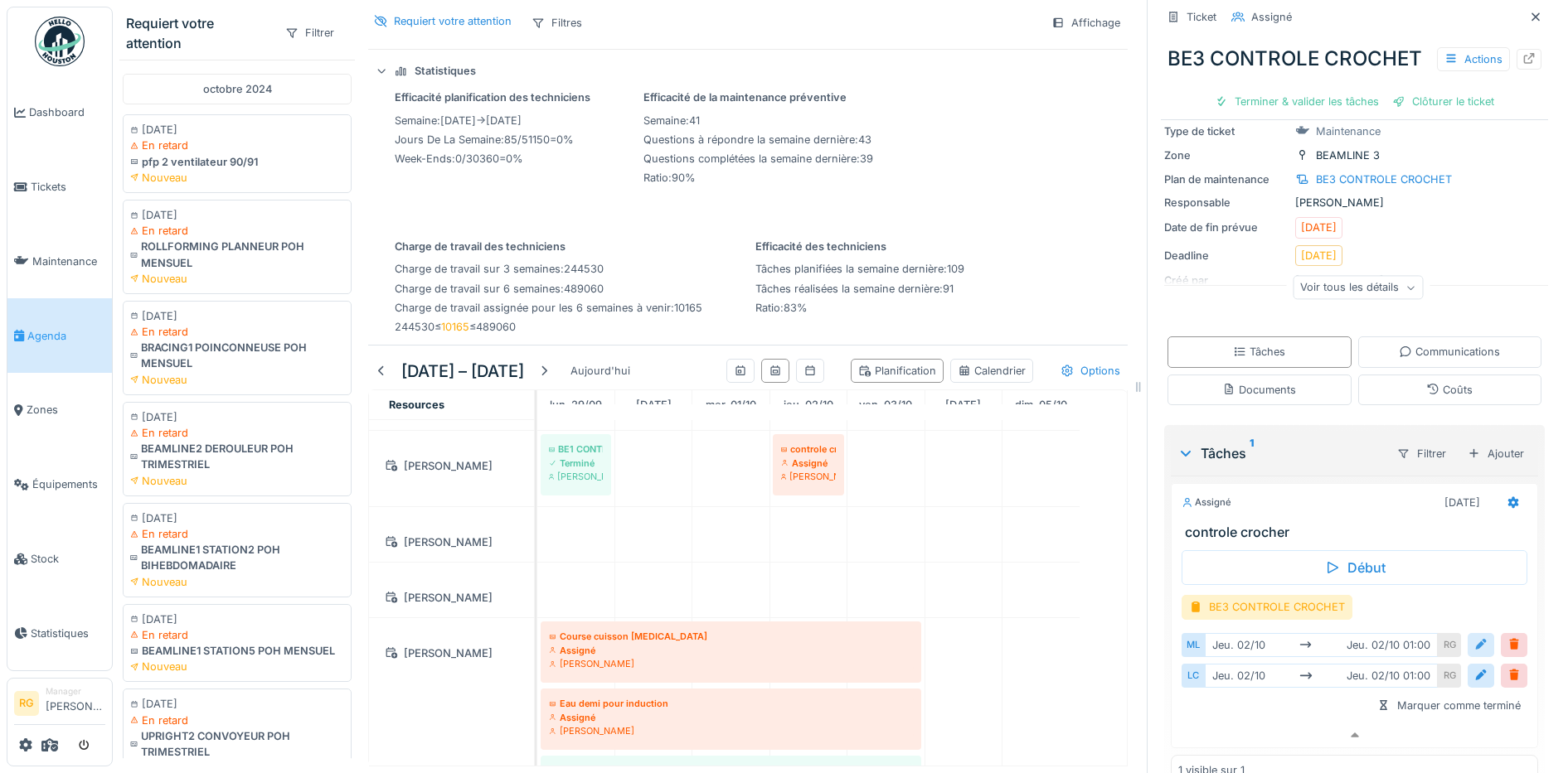
click at [1474, 653] on div at bounding box center [1481, 645] width 13 height 16
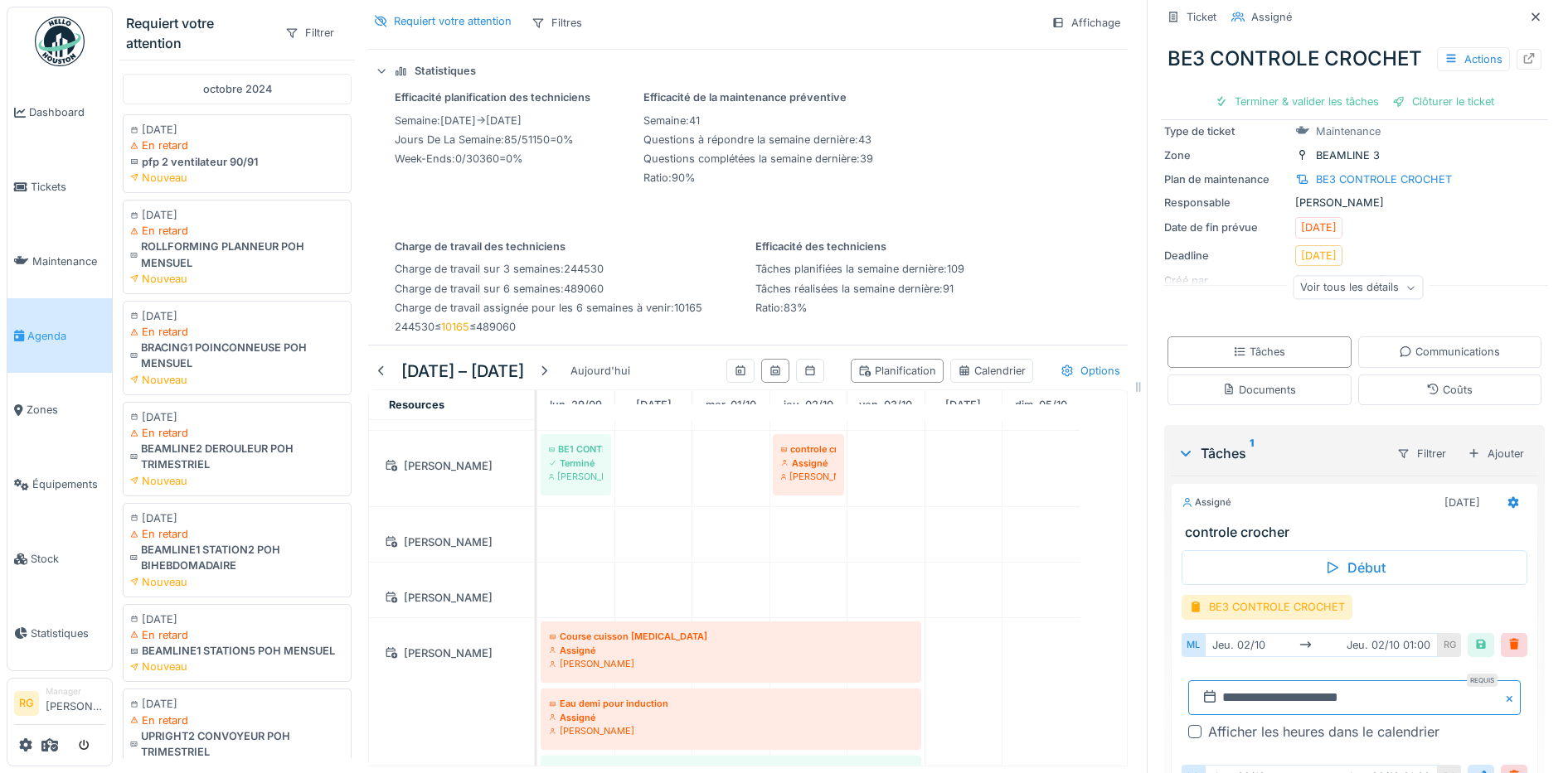
click at [1221, 716] on input "**********" at bounding box center [1353, 698] width 332 height 35
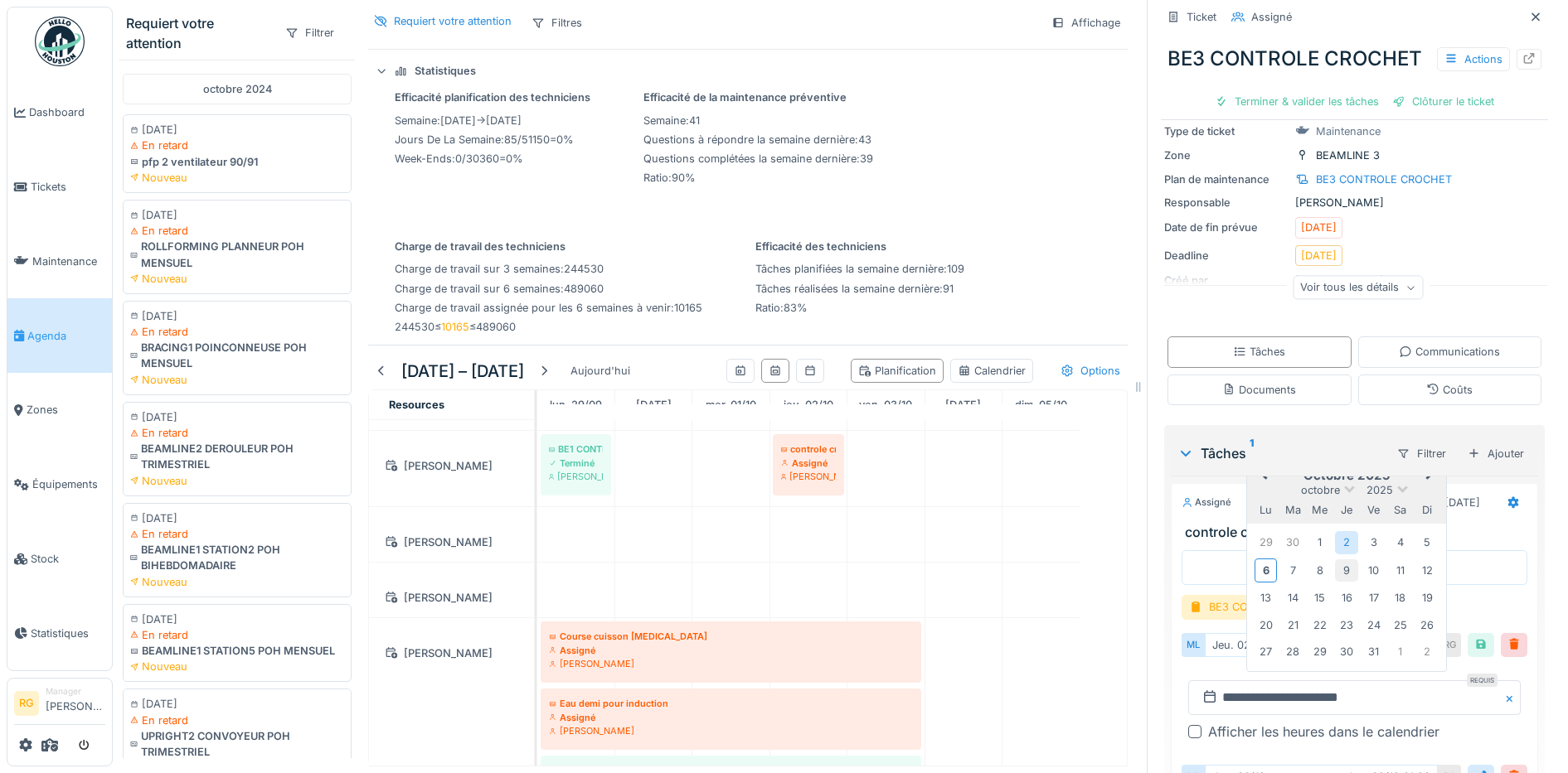
click at [1335, 582] on div "9" at bounding box center [1346, 570] width 22 height 22
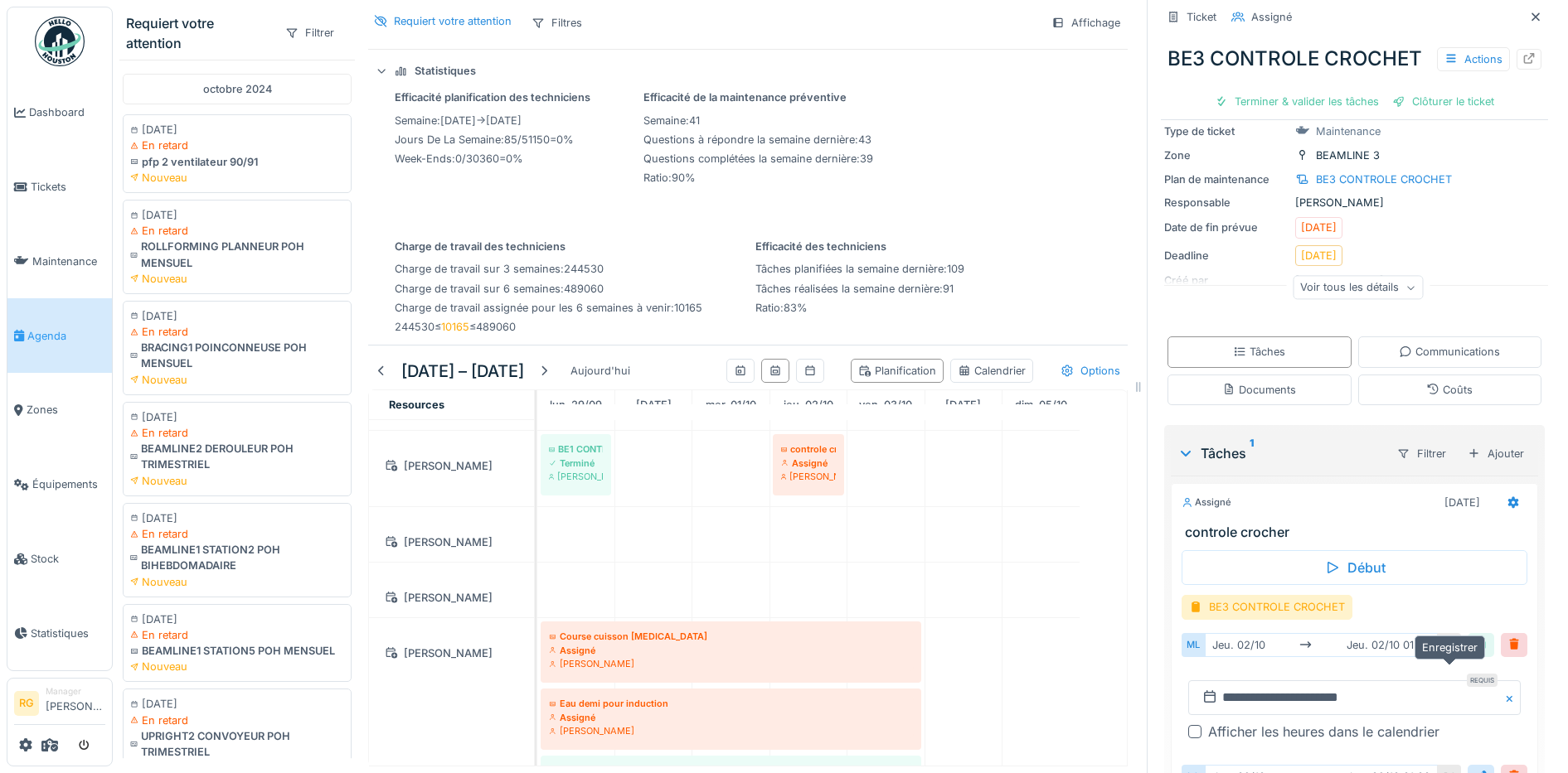
click at [1474, 653] on div at bounding box center [1481, 645] width 13 height 16
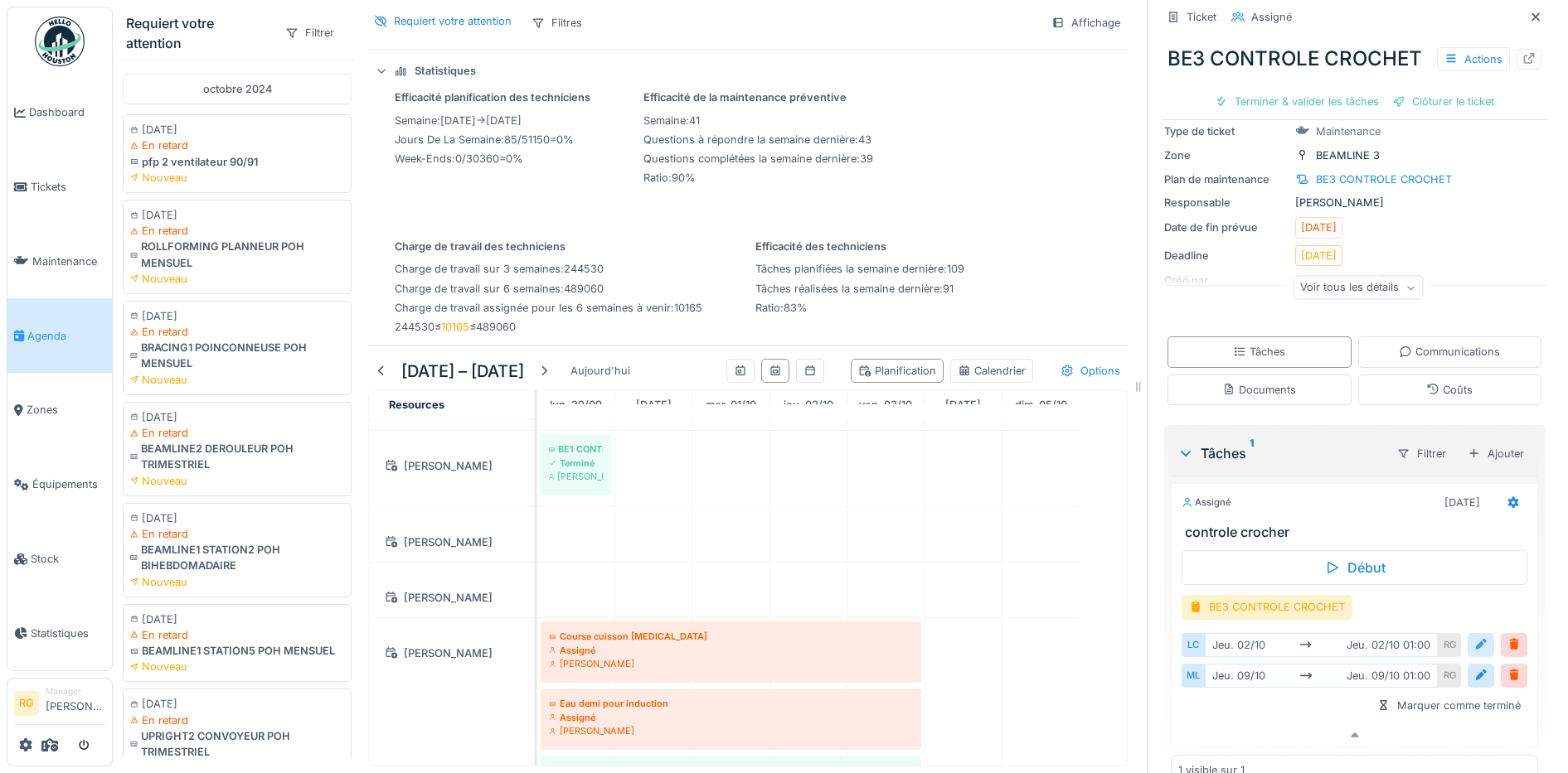
click at [1474, 653] on div at bounding box center [1481, 645] width 13 height 16
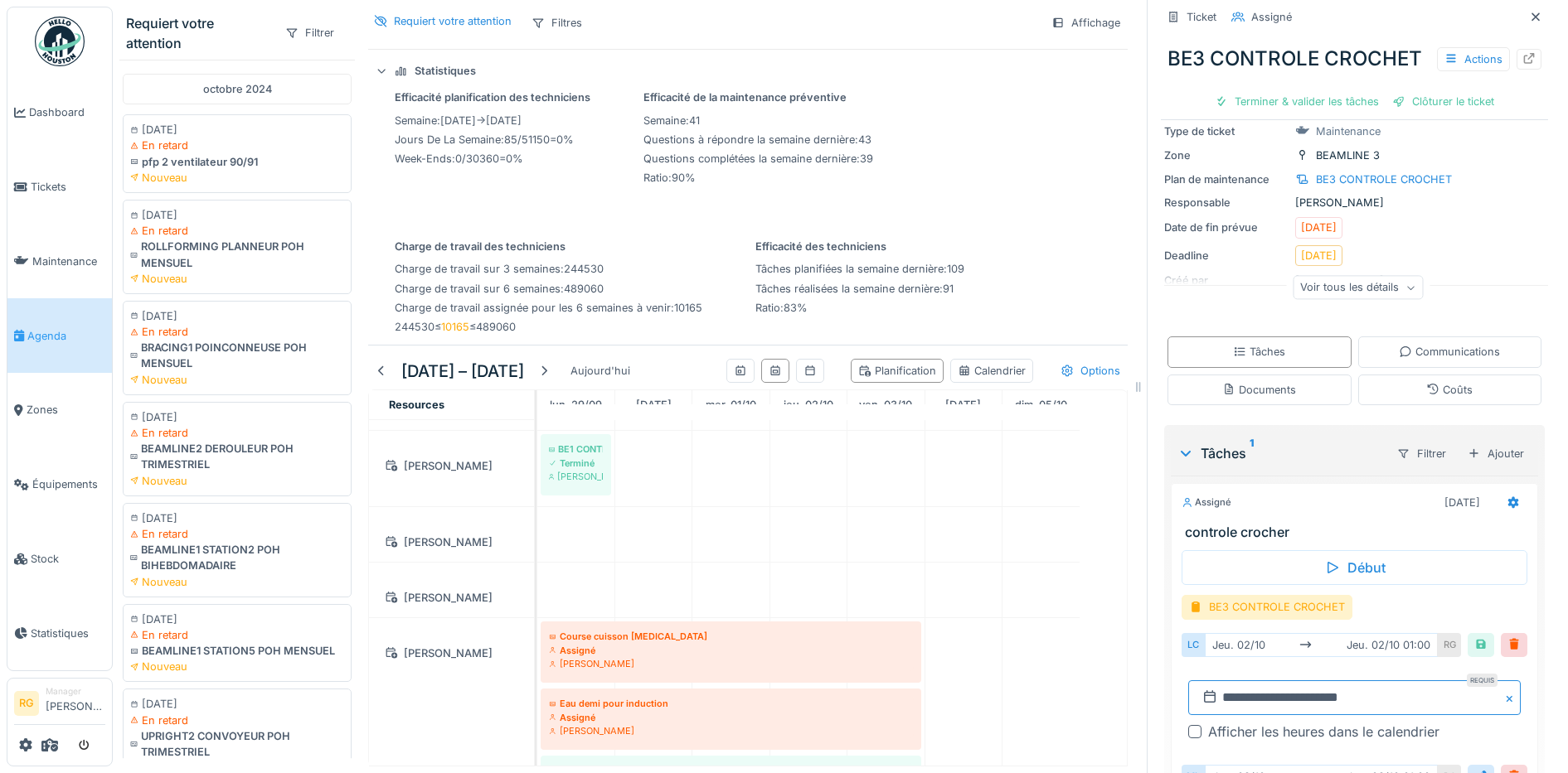
click at [1238, 712] on input "**********" at bounding box center [1353, 698] width 332 height 35
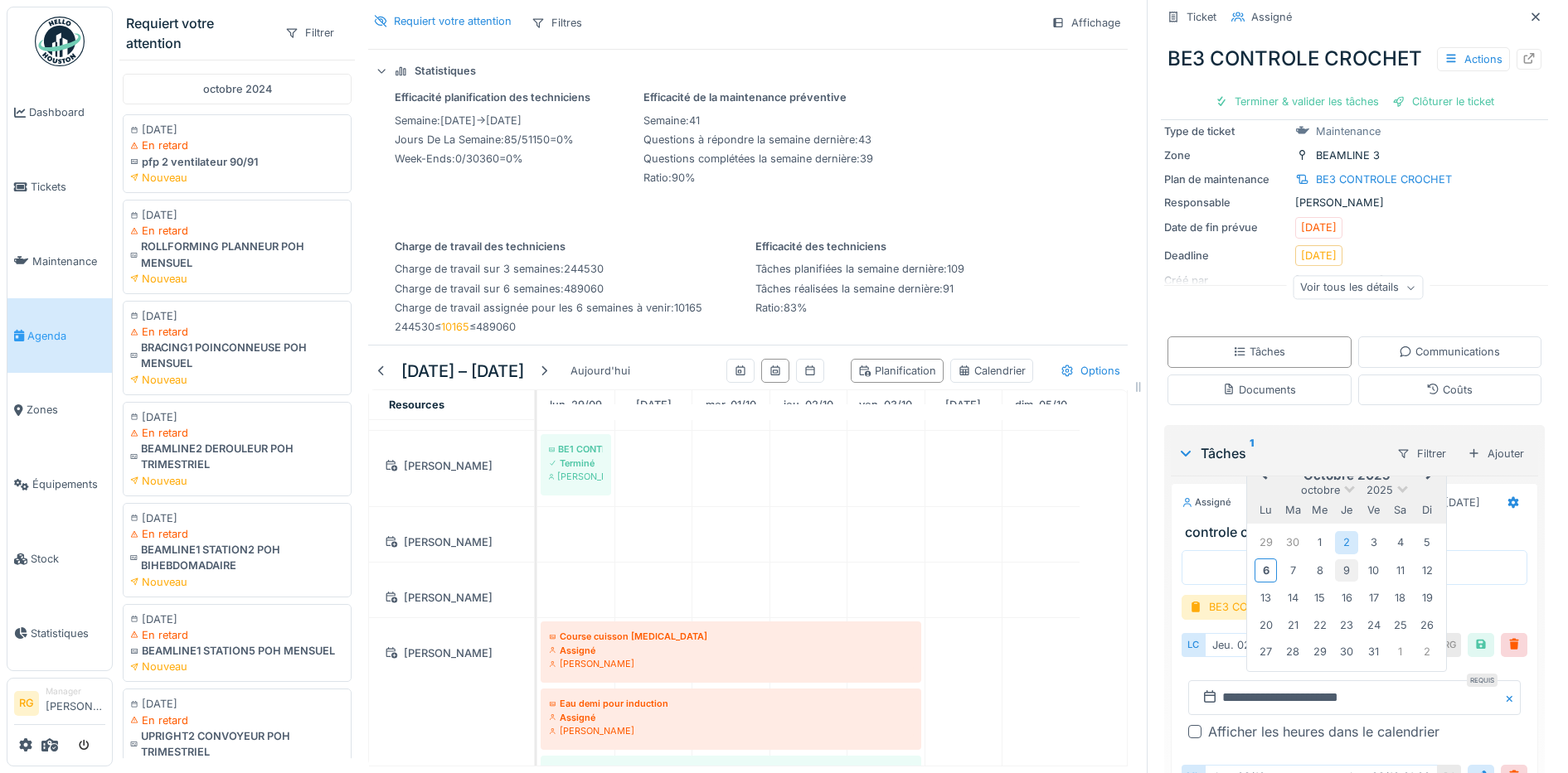
click at [1335, 582] on div "9" at bounding box center [1346, 570] width 22 height 22
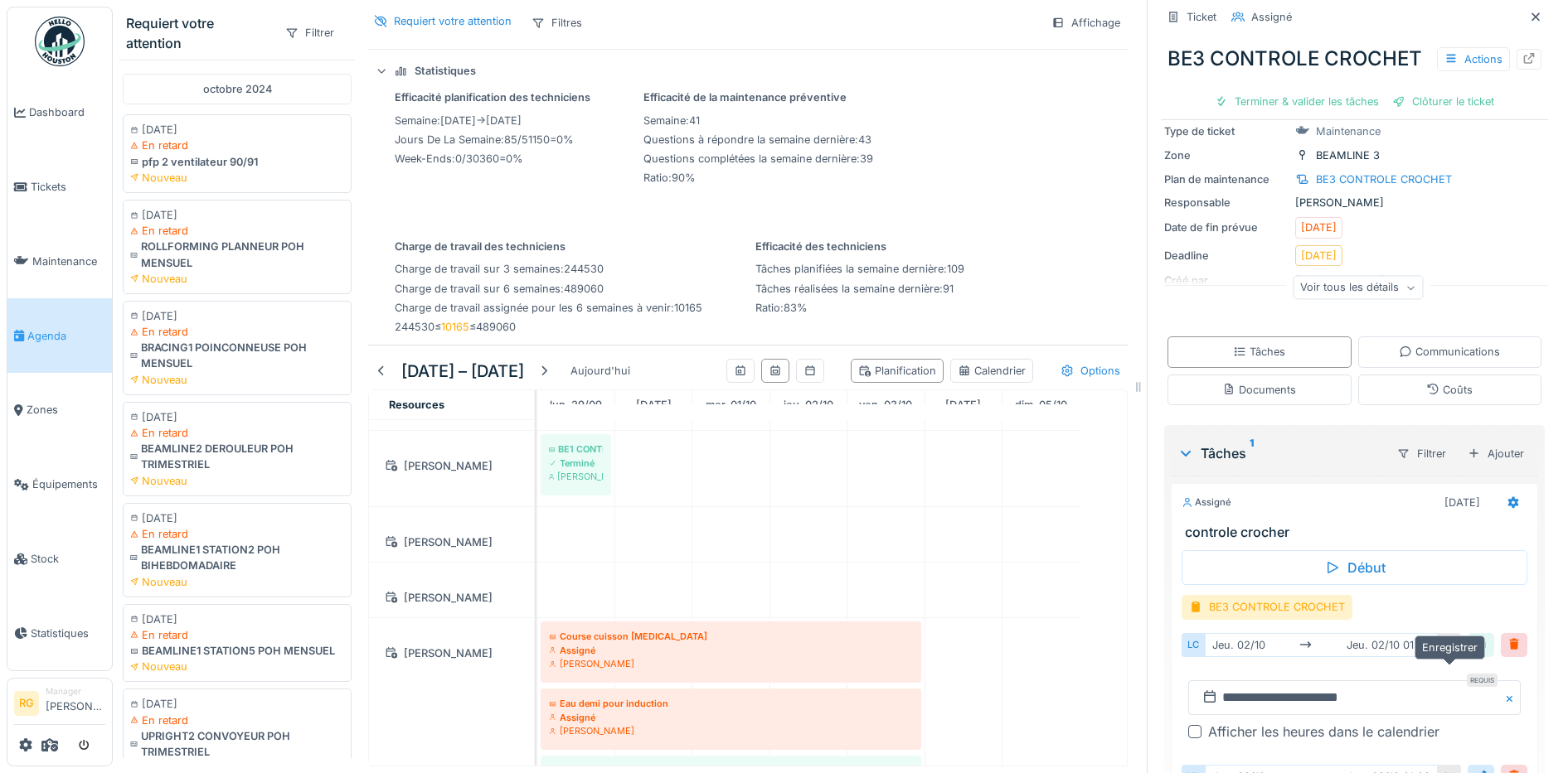
click at [1474, 653] on div at bounding box center [1481, 645] width 13 height 16
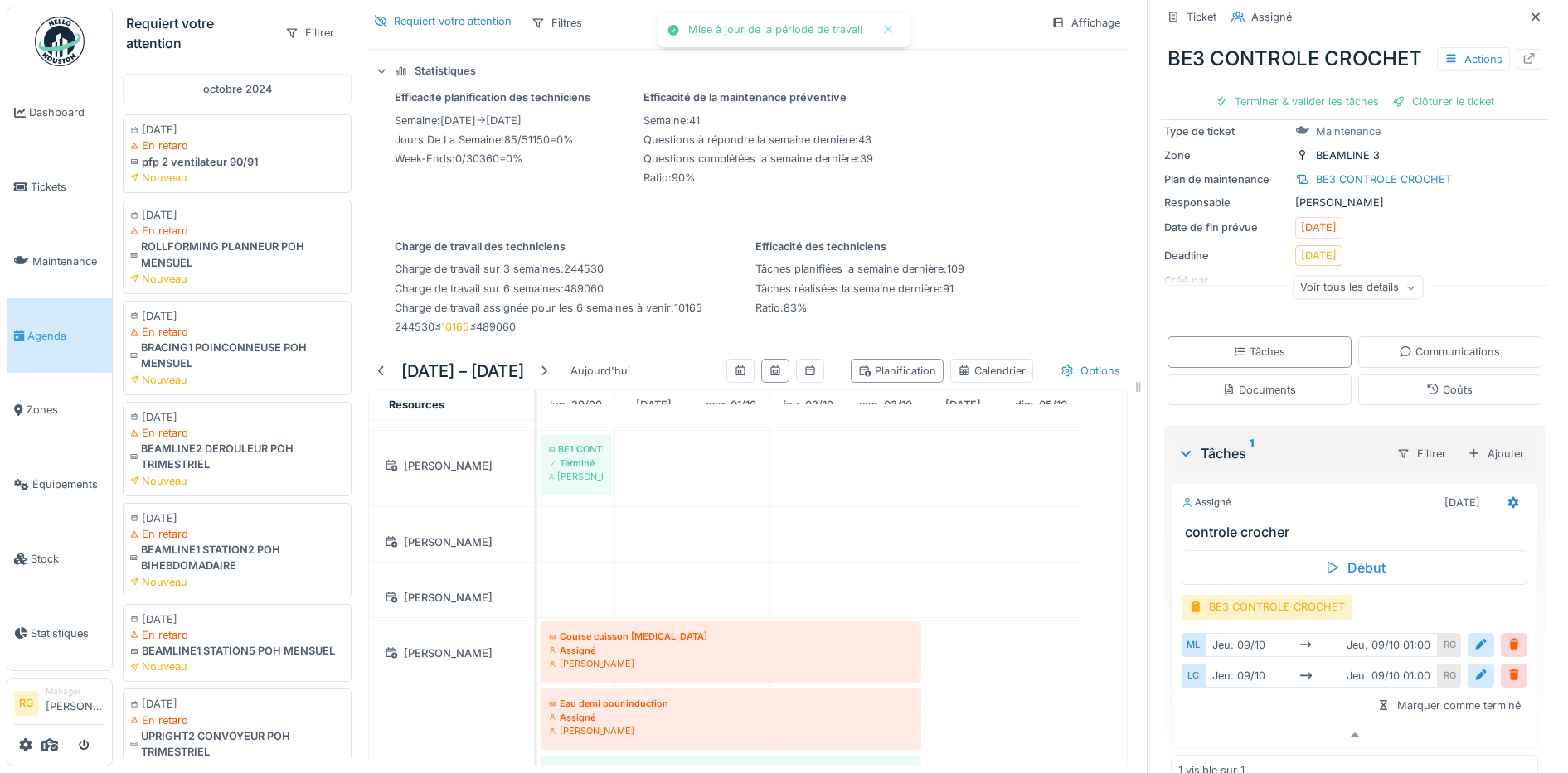
click at [1436, 619] on div "BE3 CONTROLE CROCHET" at bounding box center [1353, 607] width 345 height 24
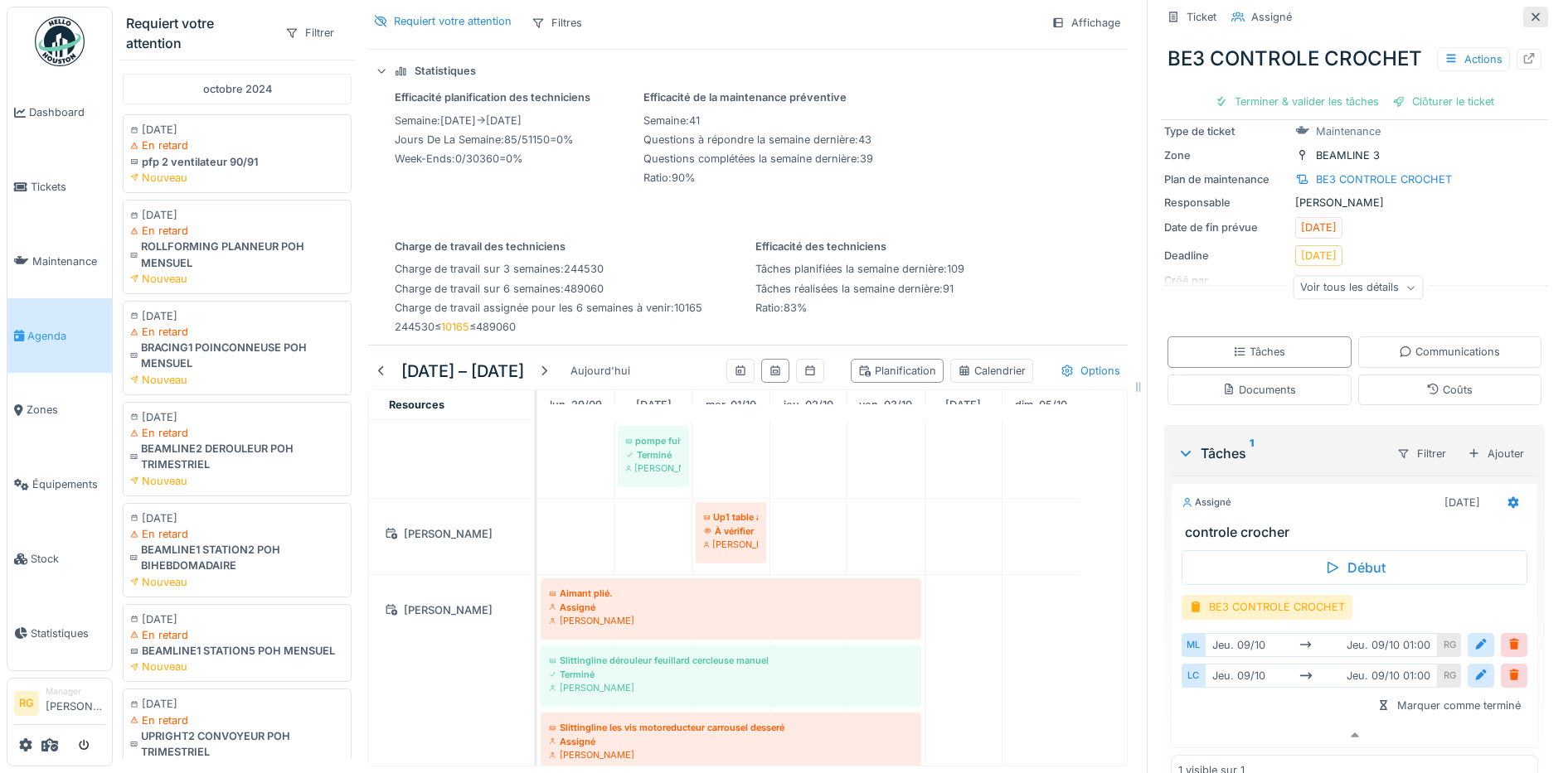
click at [1529, 12] on icon at bounding box center [1536, 17] width 13 height 11
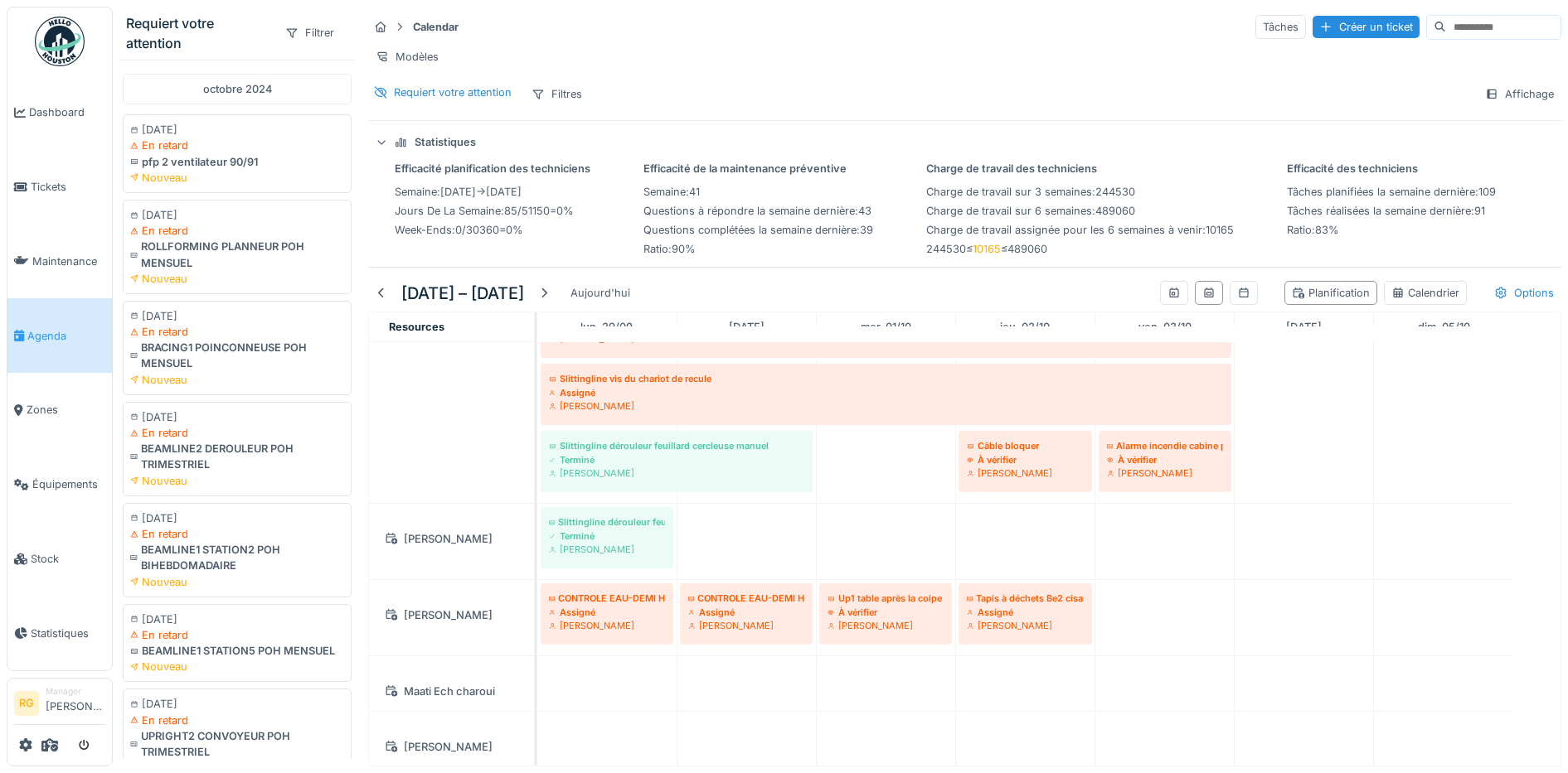
scroll to position [3406, 0]
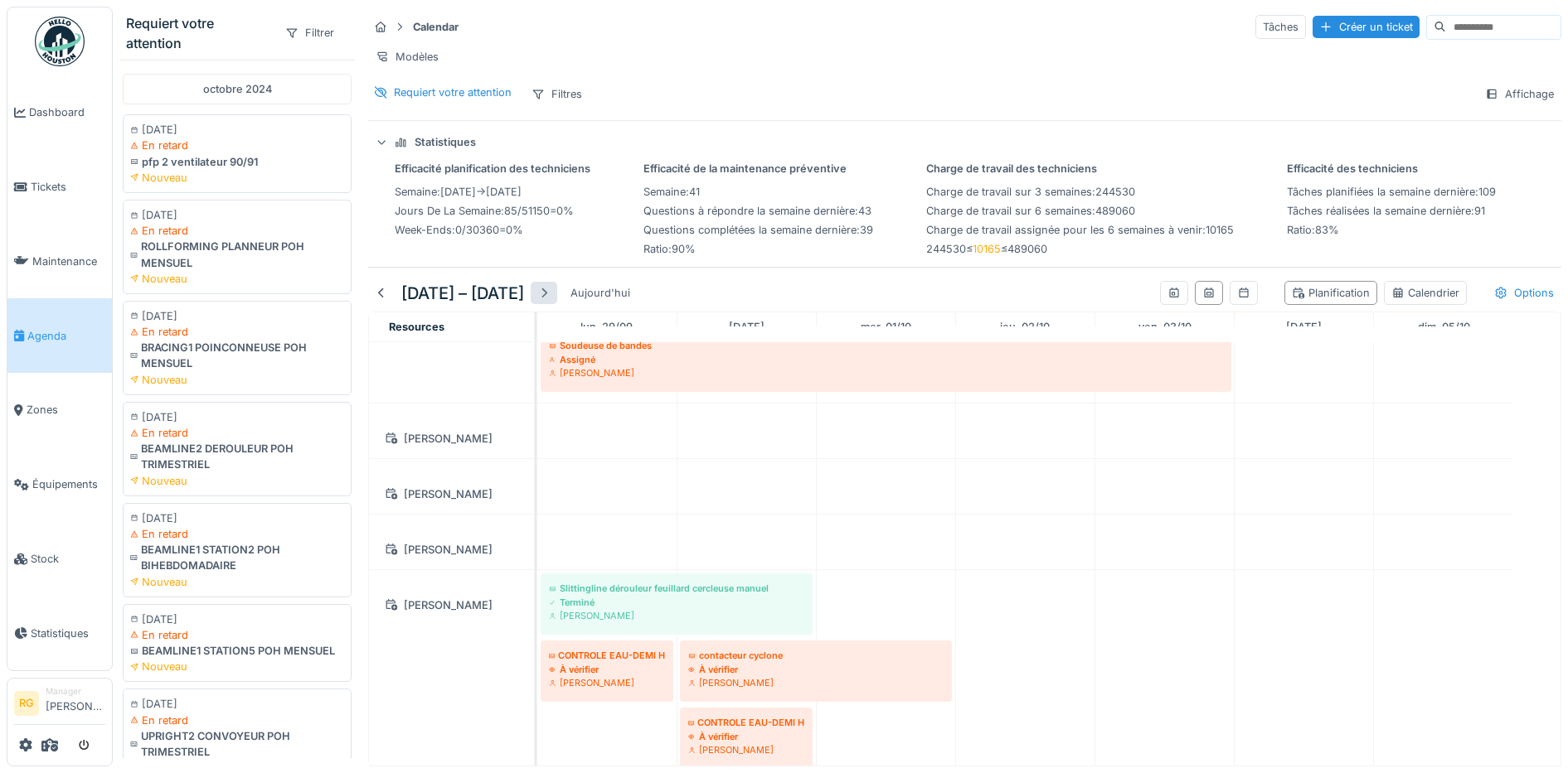
click at [550, 301] on div at bounding box center [543, 293] width 13 height 16
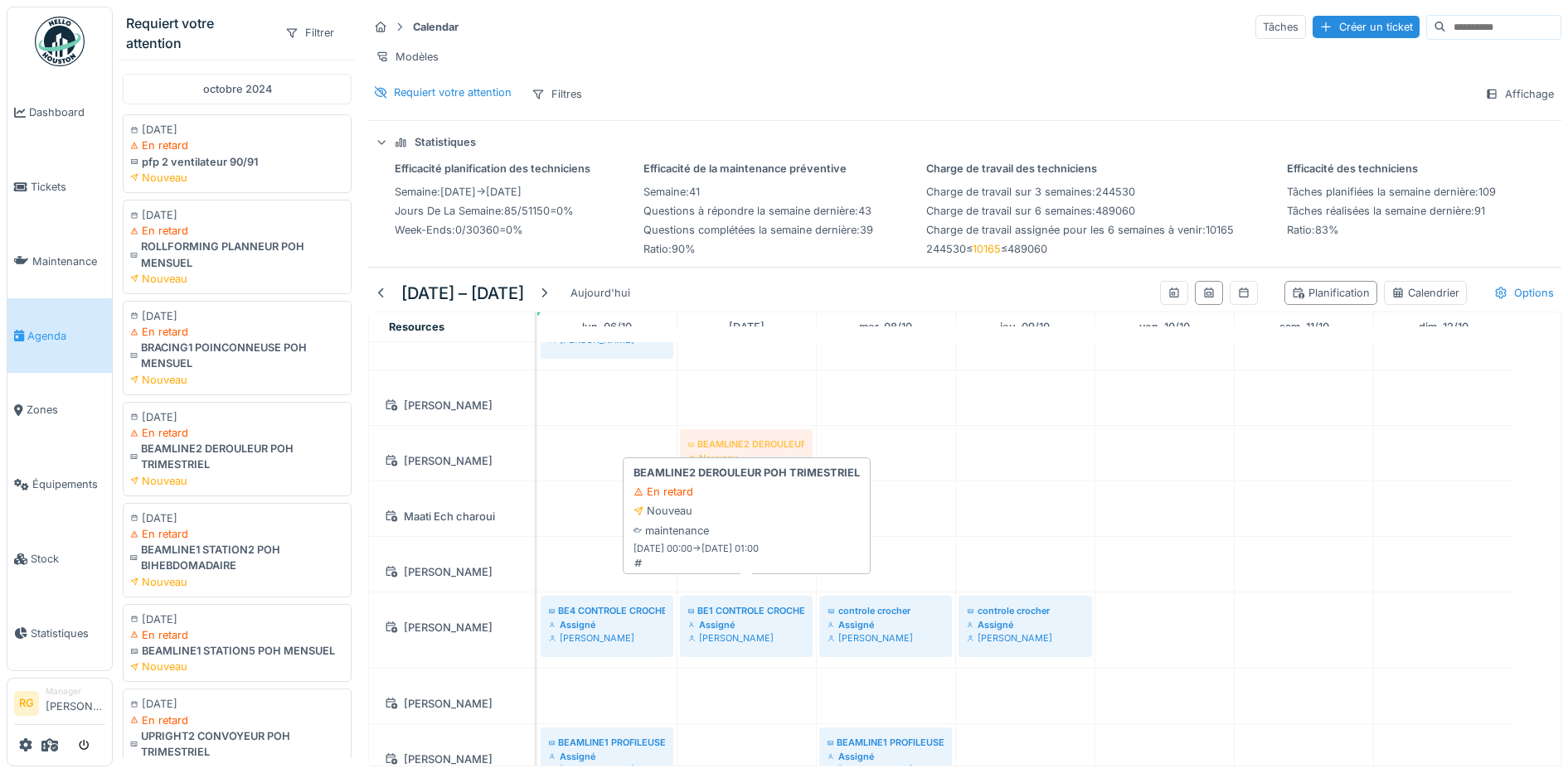
drag, startPoint x: 196, startPoint y: 429, endPoint x: 726, endPoint y: 580, distance: 551.1
click at [726, 580] on div "Requiert votre attention Filtrer octobre 2024 21/10/2024 En retard pfp 2 ventil…" at bounding box center [840, 386] width 1455 height 773
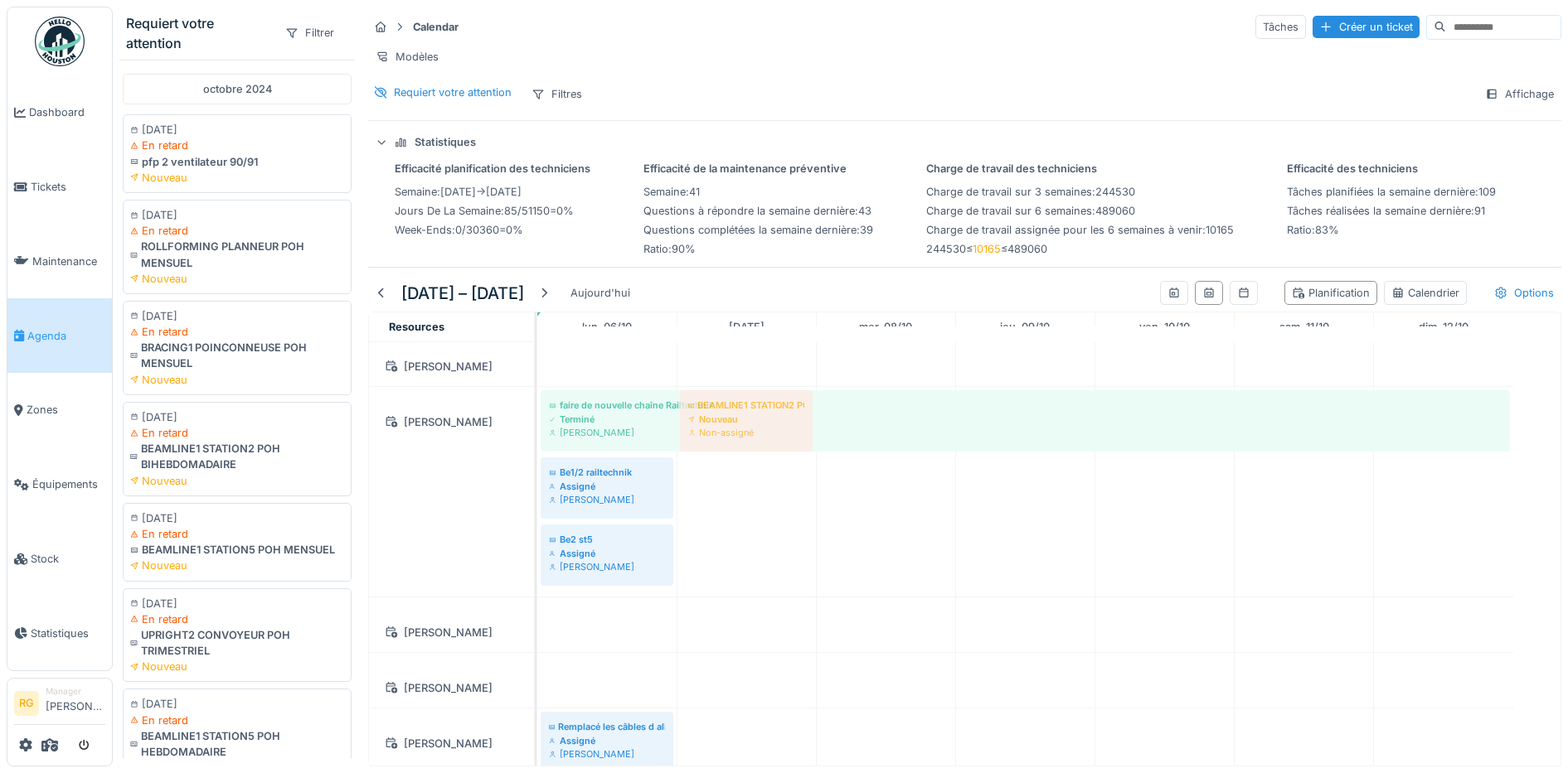
drag, startPoint x: 208, startPoint y: 430, endPoint x: 742, endPoint y: 637, distance: 572.7
click at [744, 640] on div "Requiert votre attention Filtrer octobre 2024 21/10/2024 En retard pfp 2 ventil…" at bounding box center [840, 386] width 1455 height 773
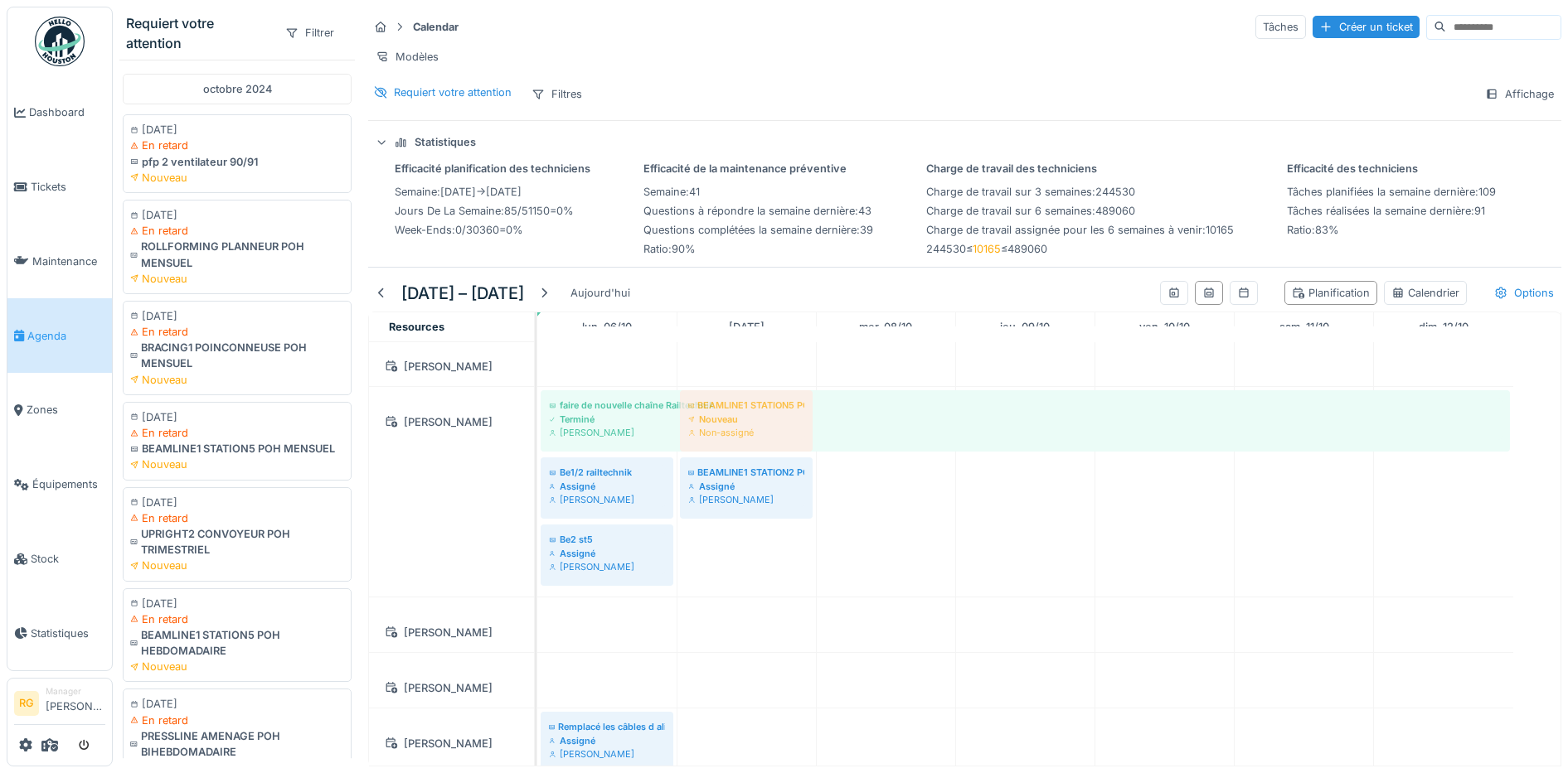
drag, startPoint x: 207, startPoint y: 439, endPoint x: 748, endPoint y: 681, distance: 592.7
click at [748, 681] on div "Requiert votre attention Filtrer octobre 2024 21/10/2024 En retard pfp 2 ventil…" at bounding box center [840, 386] width 1455 height 773
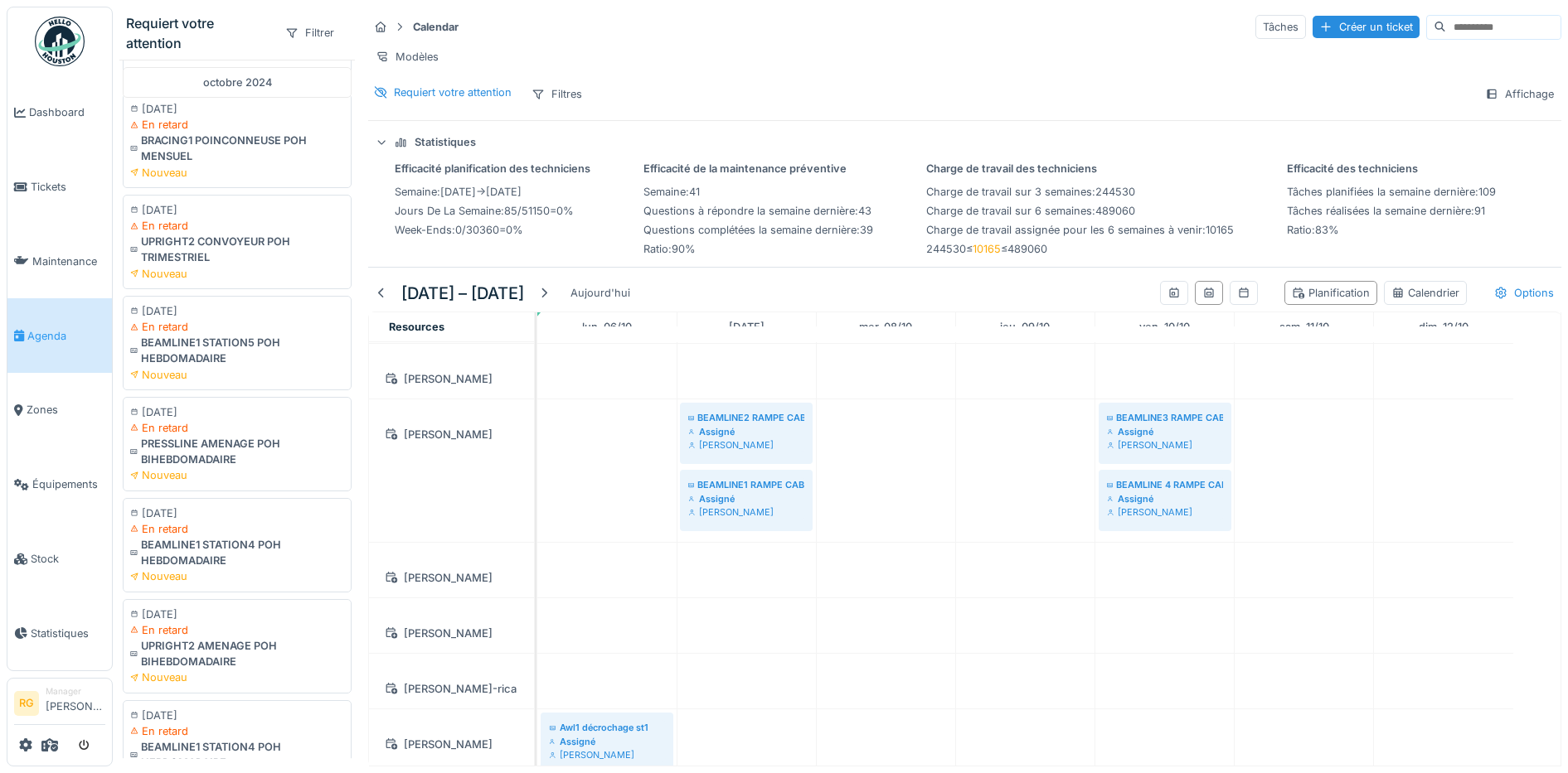
scroll to position [311, 0]
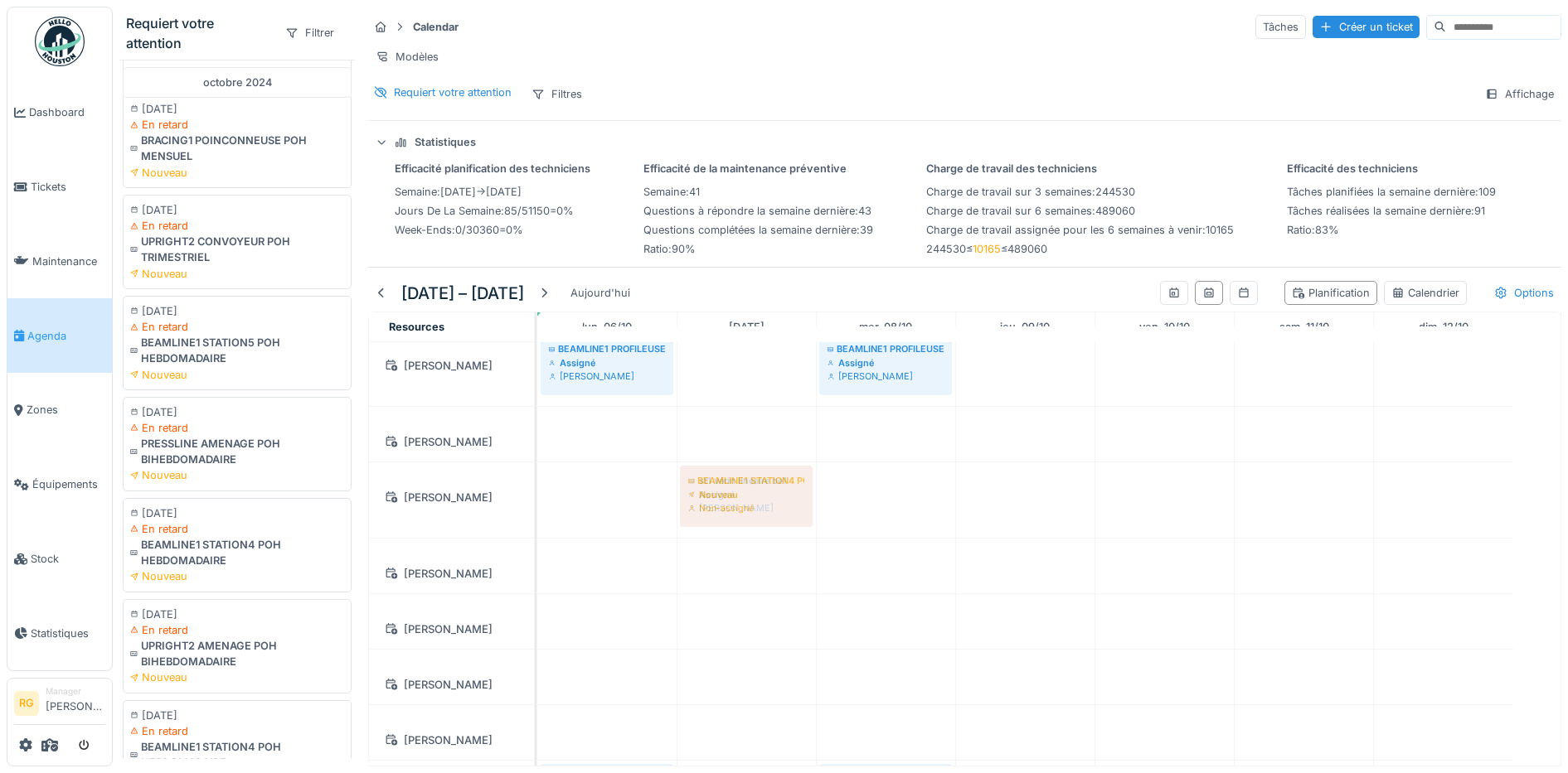
drag, startPoint x: 209, startPoint y: 538, endPoint x: 724, endPoint y: 660, distance: 529.3
click at [724, 660] on div "Requiert votre attention Filtrer octobre 2024 21/10/2024 En retard pfp 2 ventil…" at bounding box center [840, 386] width 1455 height 773
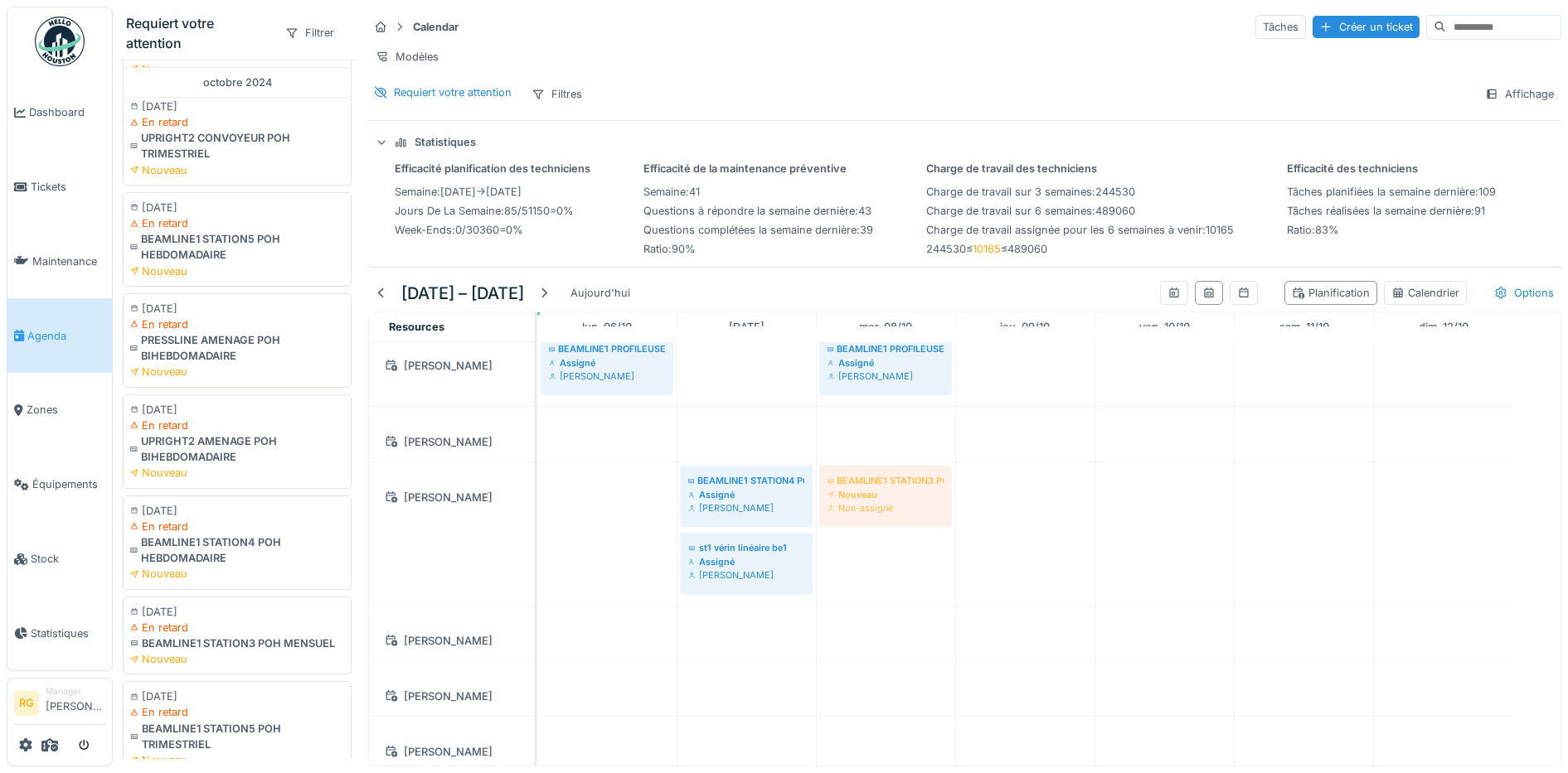
drag, startPoint x: 201, startPoint y: 635, endPoint x: 878, endPoint y: 649, distance: 677.1
click at [878, 649] on div "Requiert votre attention Filtrer octobre 2024 21/10/2024 En retard pfp 2 ventil…" at bounding box center [840, 386] width 1455 height 773
drag, startPoint x: 201, startPoint y: 622, endPoint x: 896, endPoint y: 692, distance: 698.5
click at [896, 692] on div "Requiert votre attention Filtrer octobre 2024 21/10/2024 En retard pfp 2 ventil…" at bounding box center [840, 386] width 1455 height 773
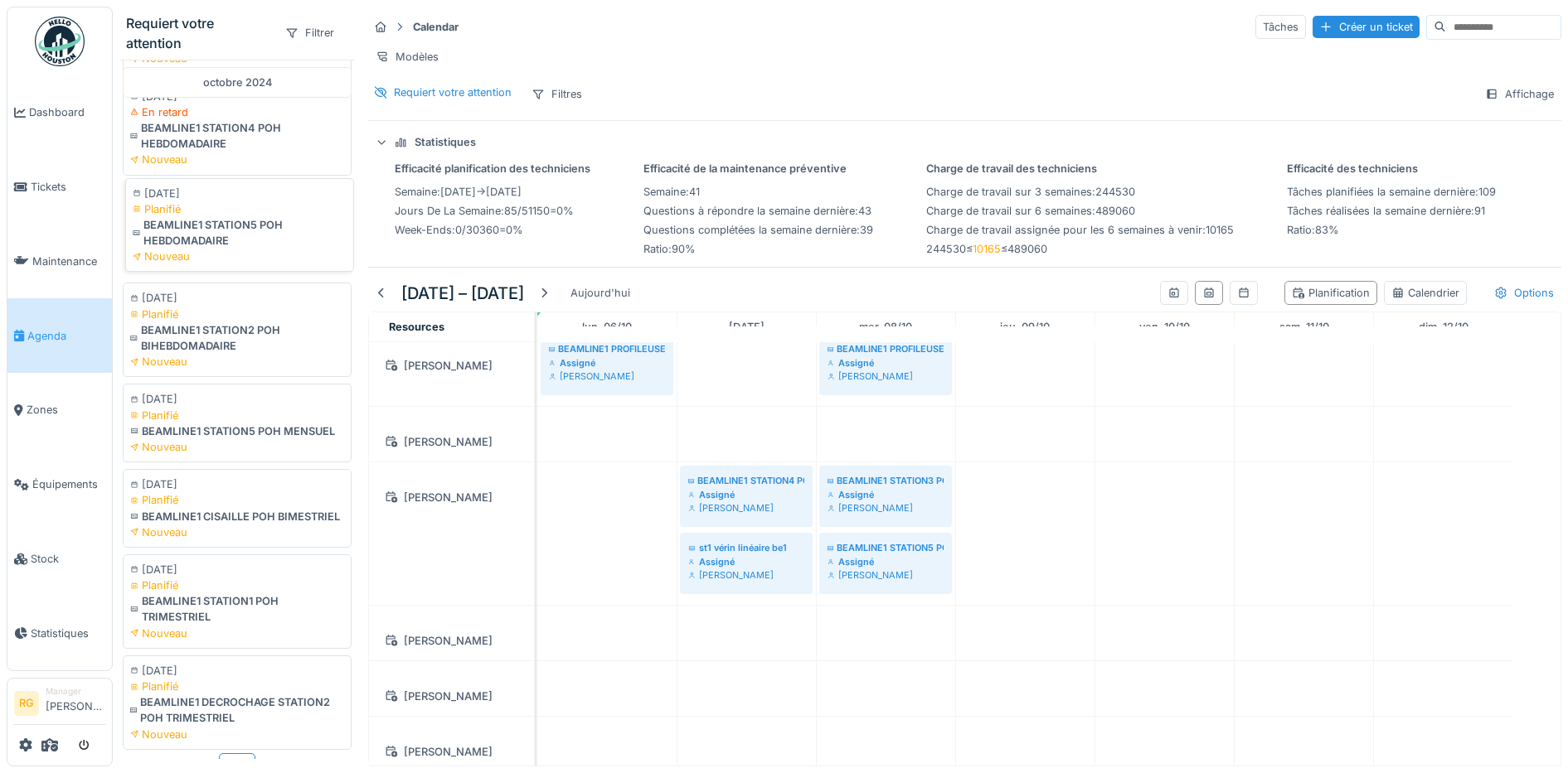
scroll to position [806, 0]
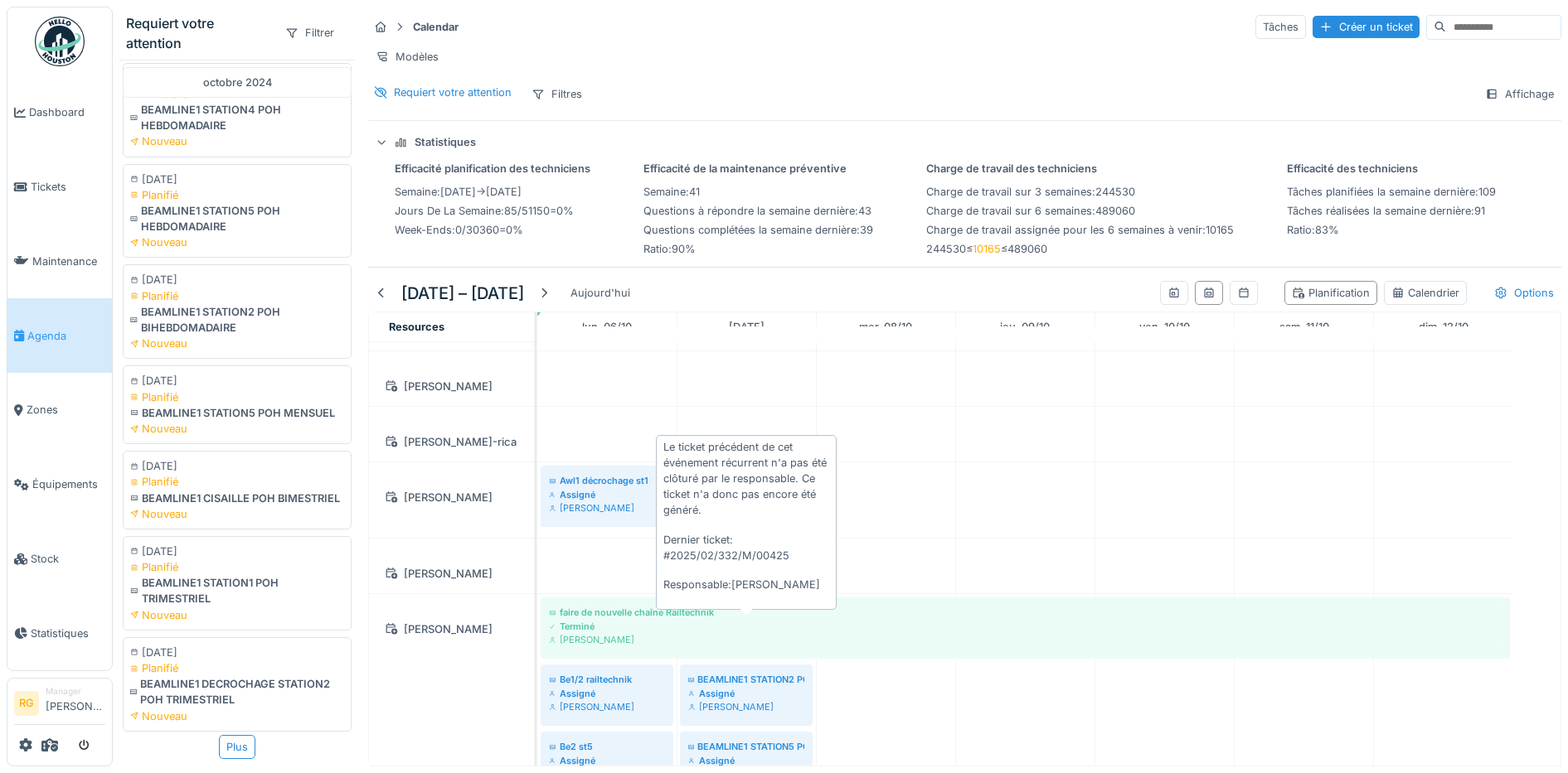
drag, startPoint x: 201, startPoint y: 638, endPoint x: 727, endPoint y: 624, distance: 526.2
click at [727, 624] on div "Requiert votre attention Filtrer octobre 2024 21/10/2024 En retard pfp 2 ventil…" at bounding box center [840, 386] width 1455 height 773
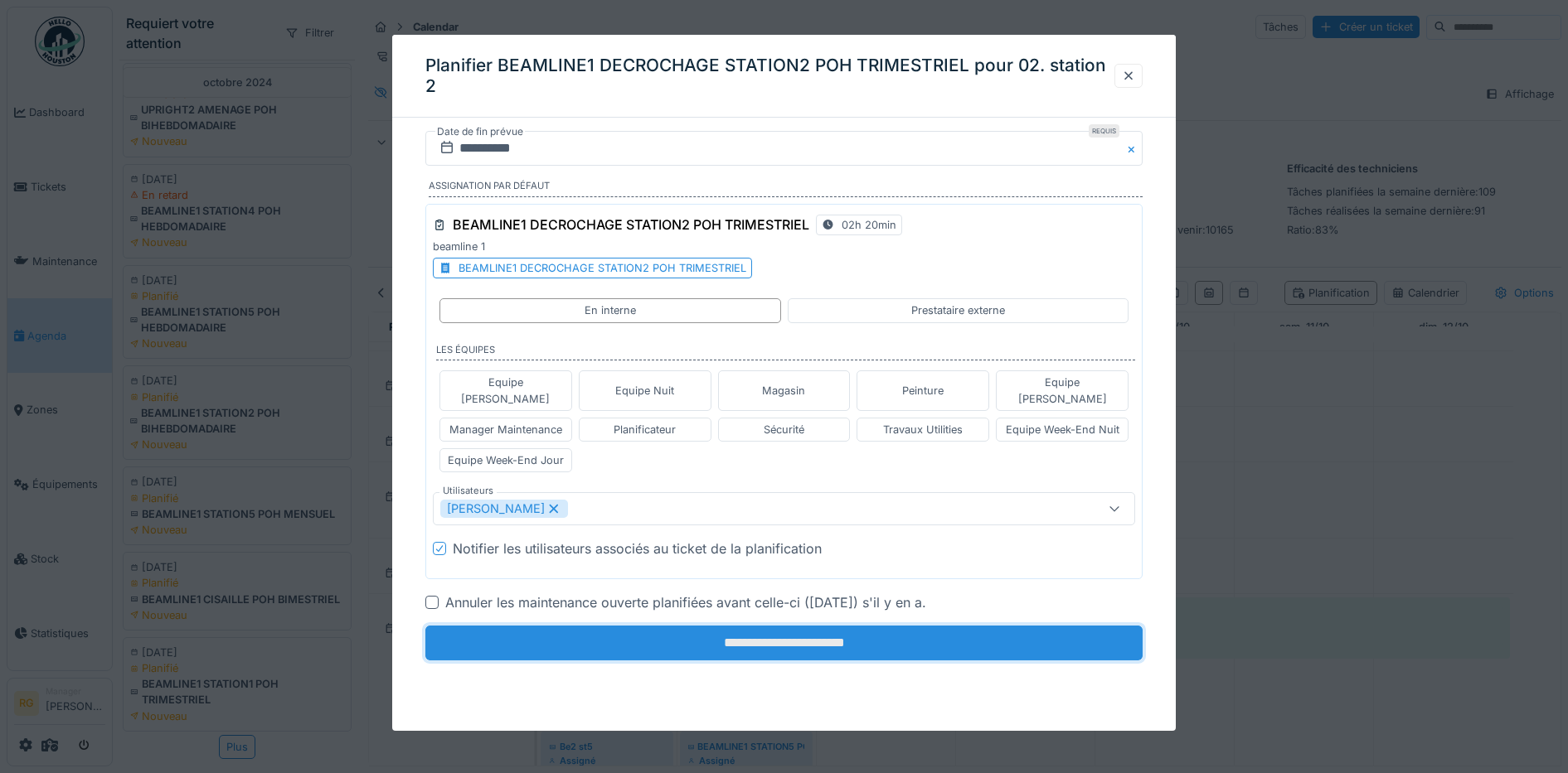
click at [777, 632] on input "**********" at bounding box center [784, 643] width 718 height 35
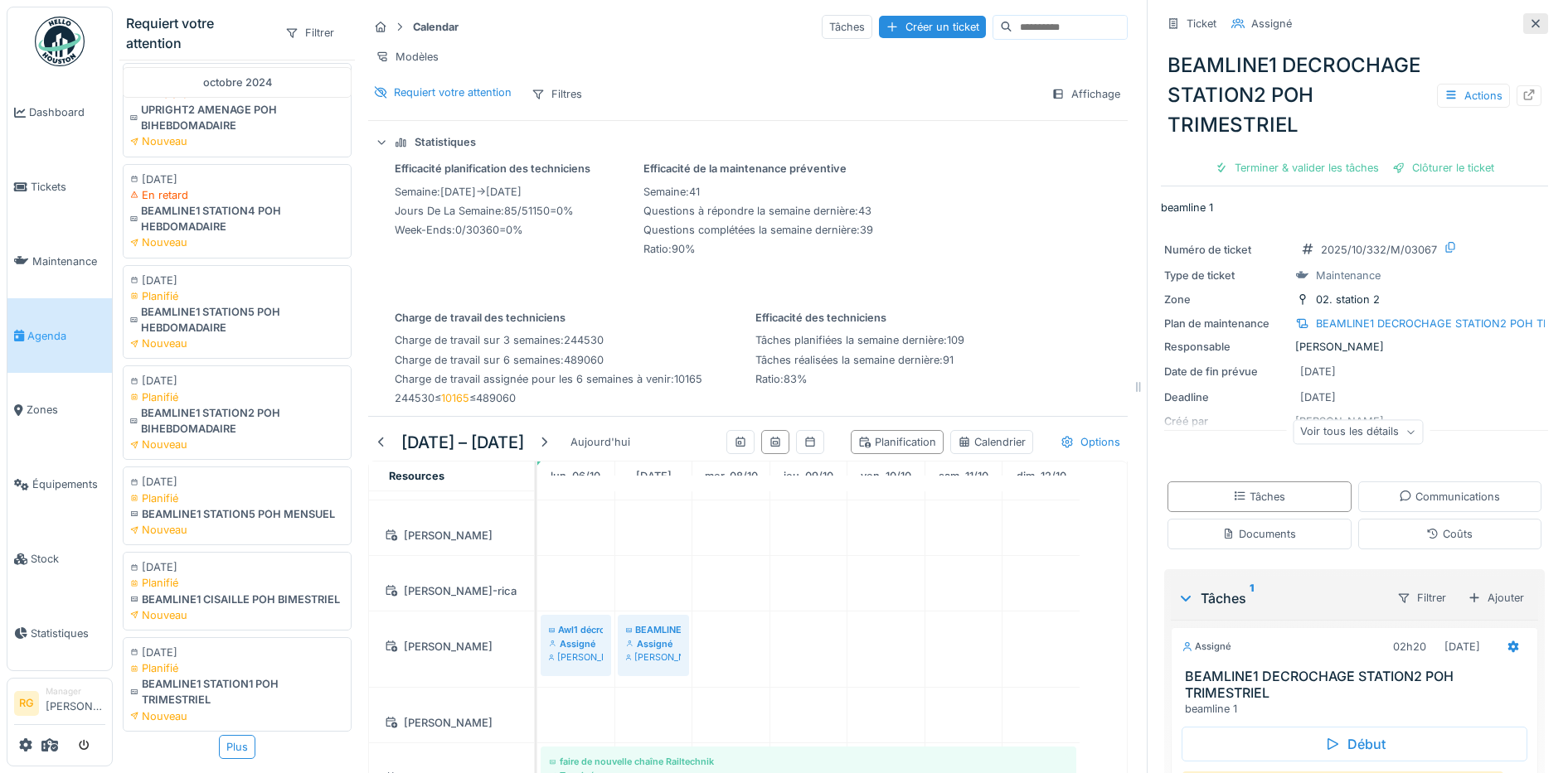
click at [1529, 18] on icon at bounding box center [1536, 23] width 13 height 11
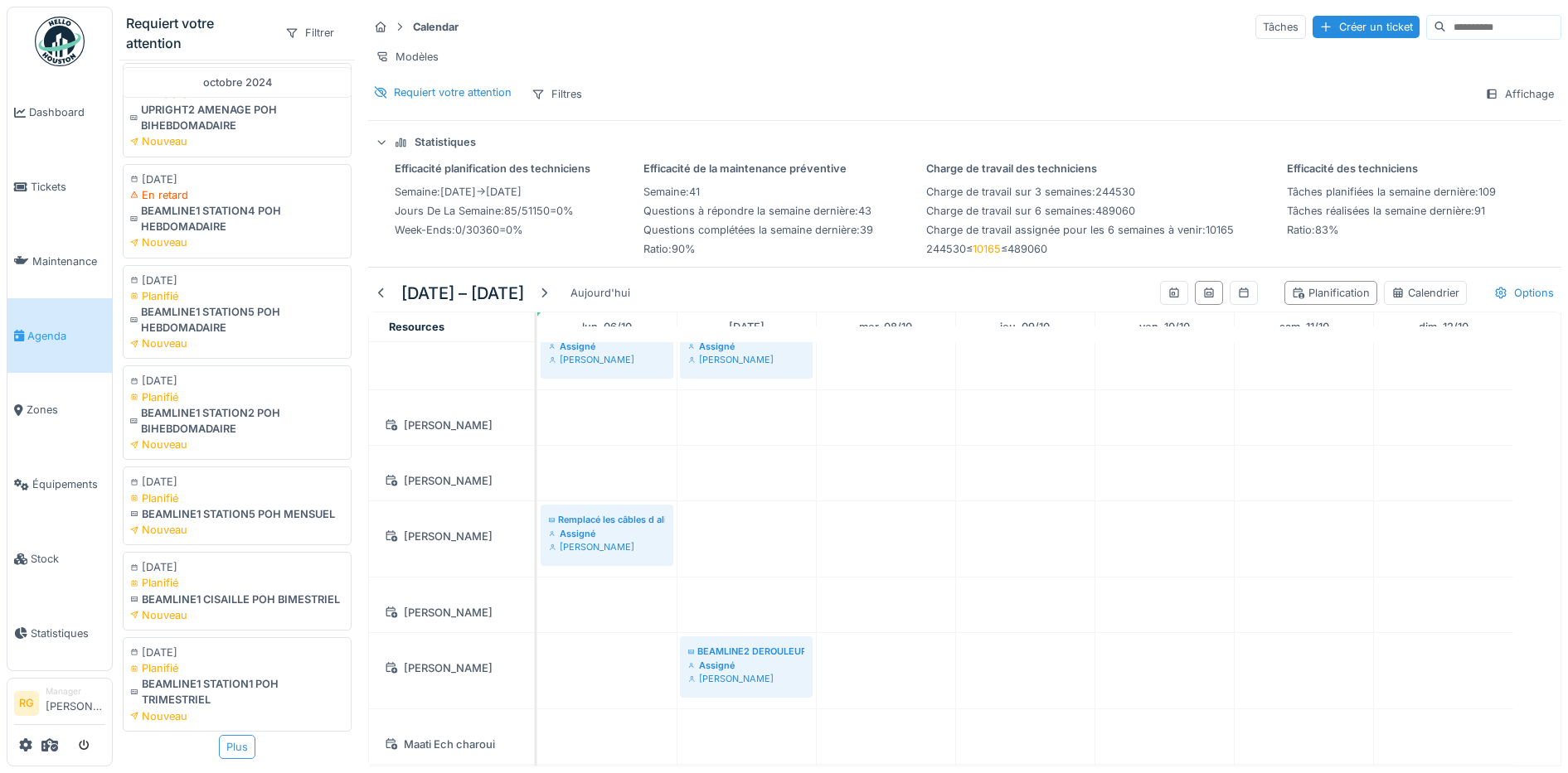
click at [221, 735] on div "Plus" at bounding box center [237, 746] width 37 height 24
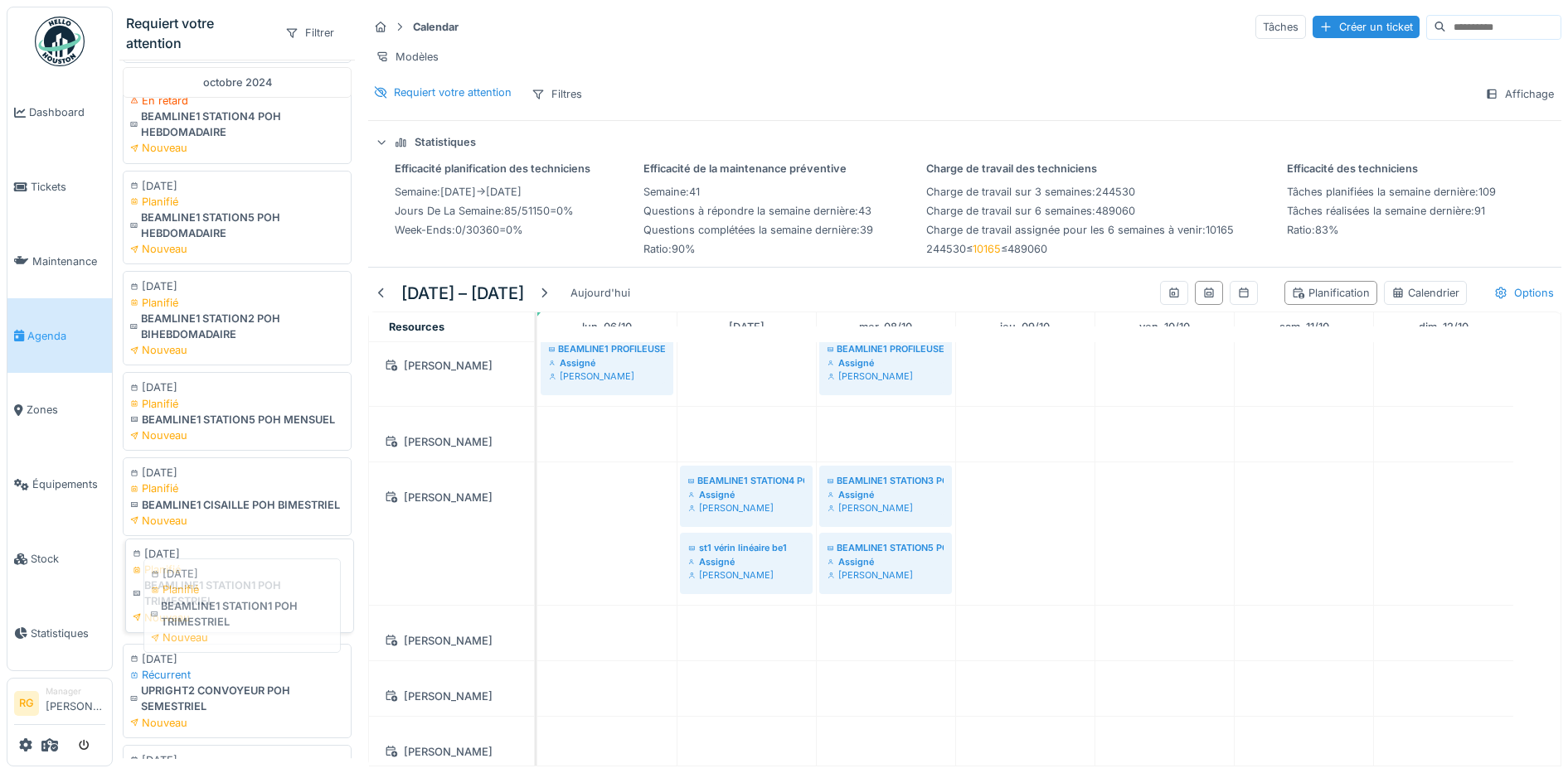
drag, startPoint x: 209, startPoint y: 606, endPoint x: 229, endPoint y: 601, distance: 20.6
click at [229, 601] on div "BEAMLINE1 STATION1 POH TRIMESTRIEL" at bounding box center [239, 593] width 214 height 32
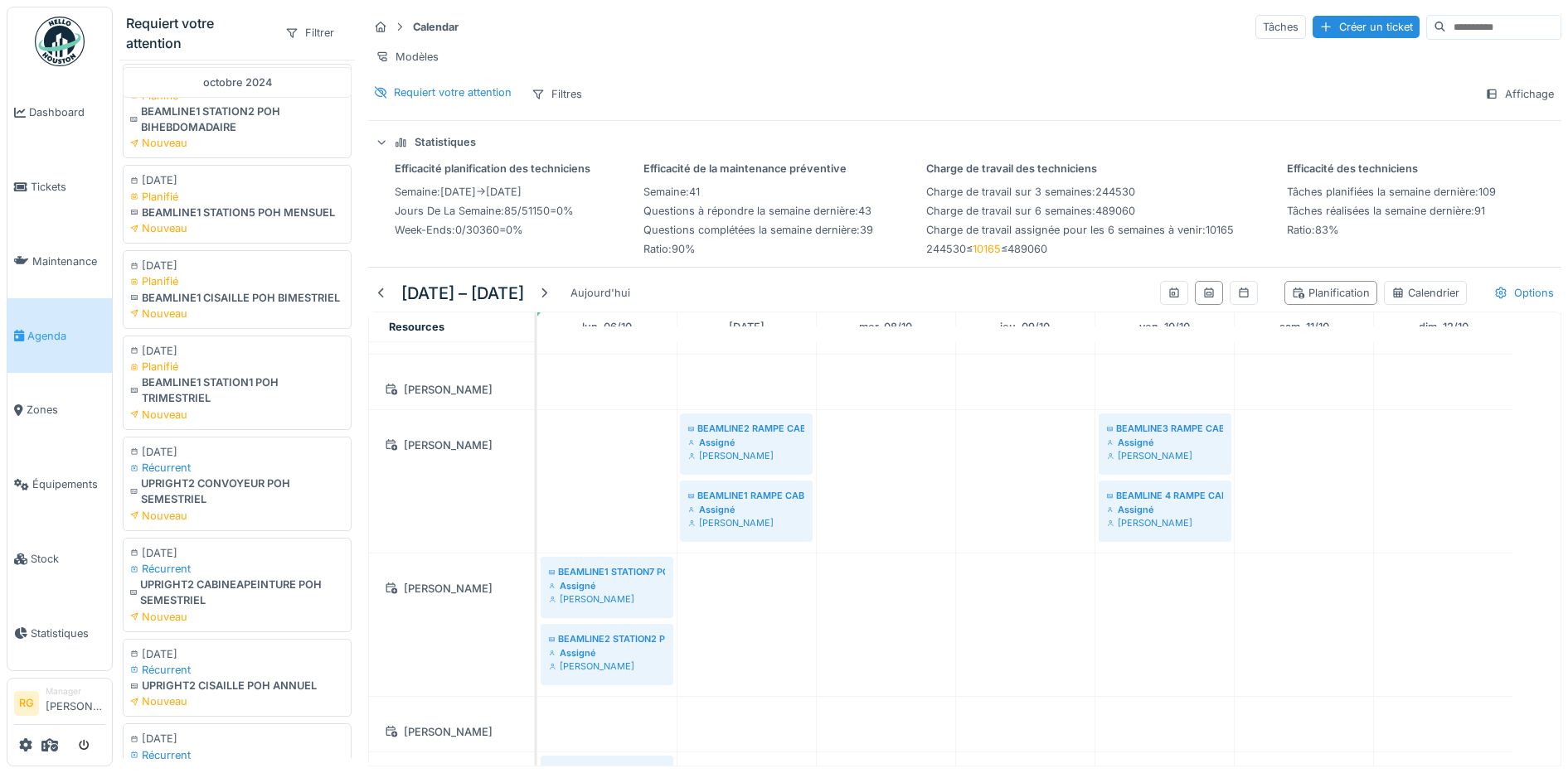
scroll to position [414, 0]
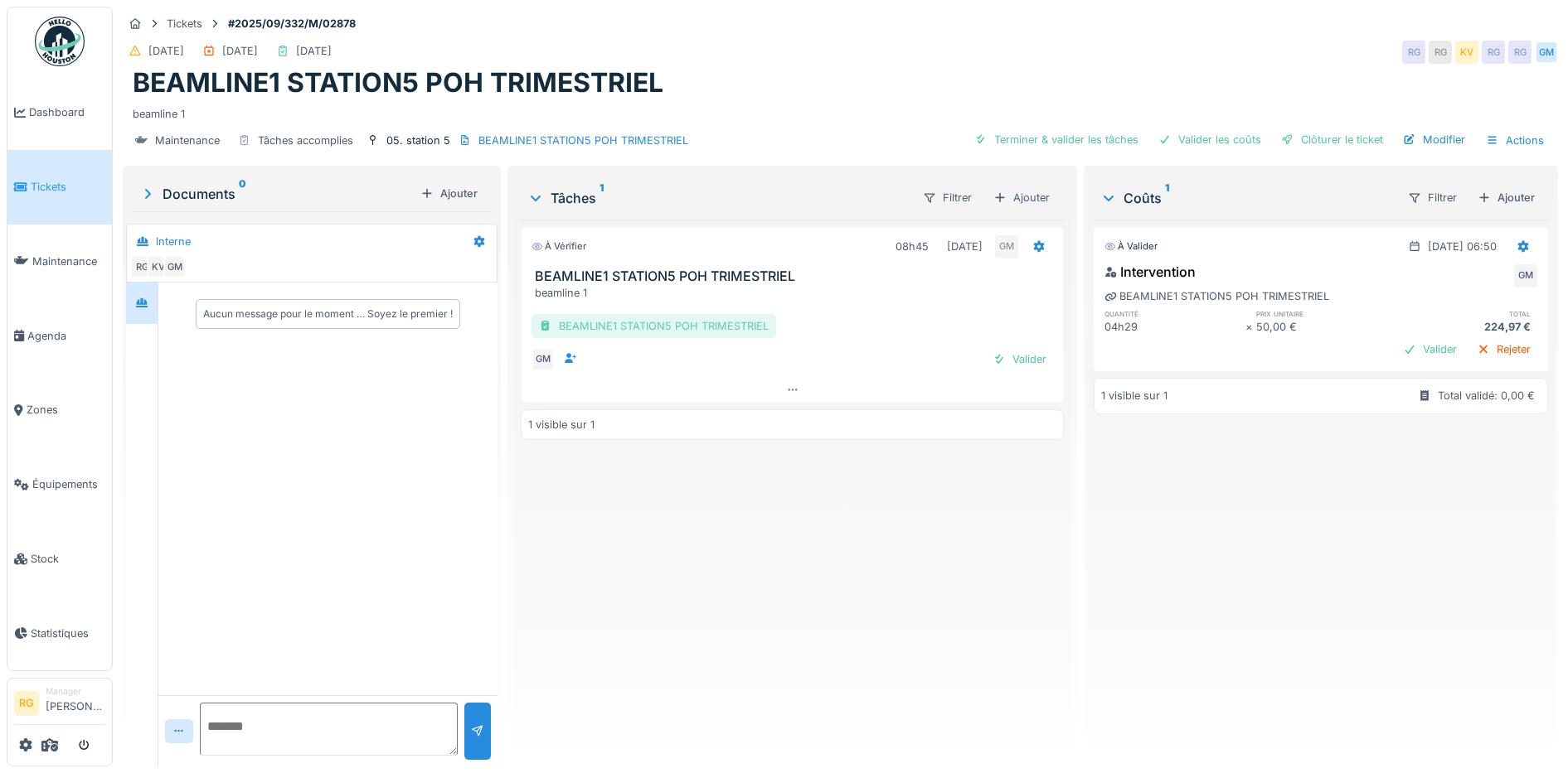
click at [673, 325] on div "BEAMLINE1 STATION5 POH TRIMESTRIEL" at bounding box center [653, 325] width 245 height 24
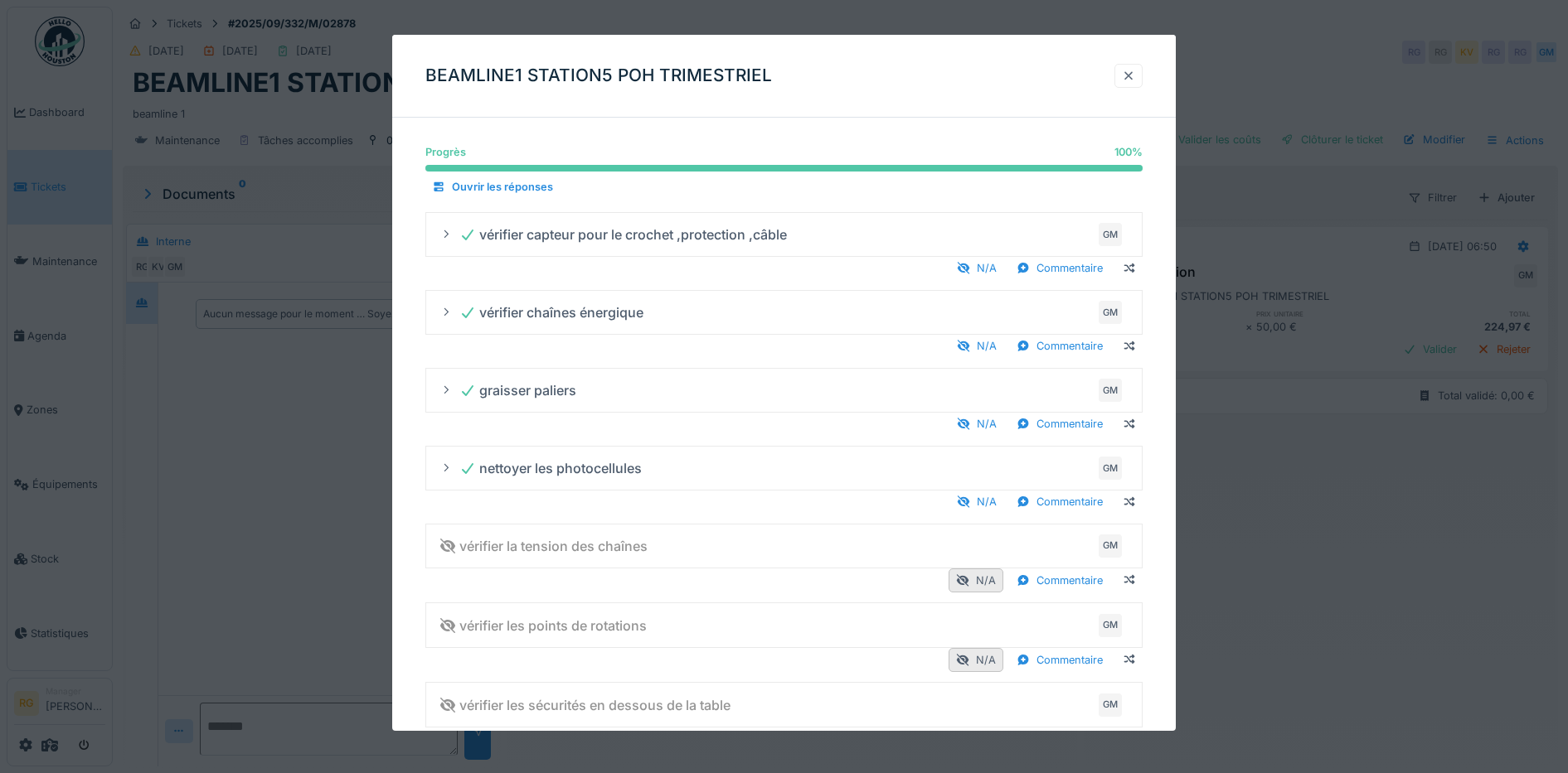
click at [1134, 77] on div at bounding box center [1129, 76] width 13 height 16
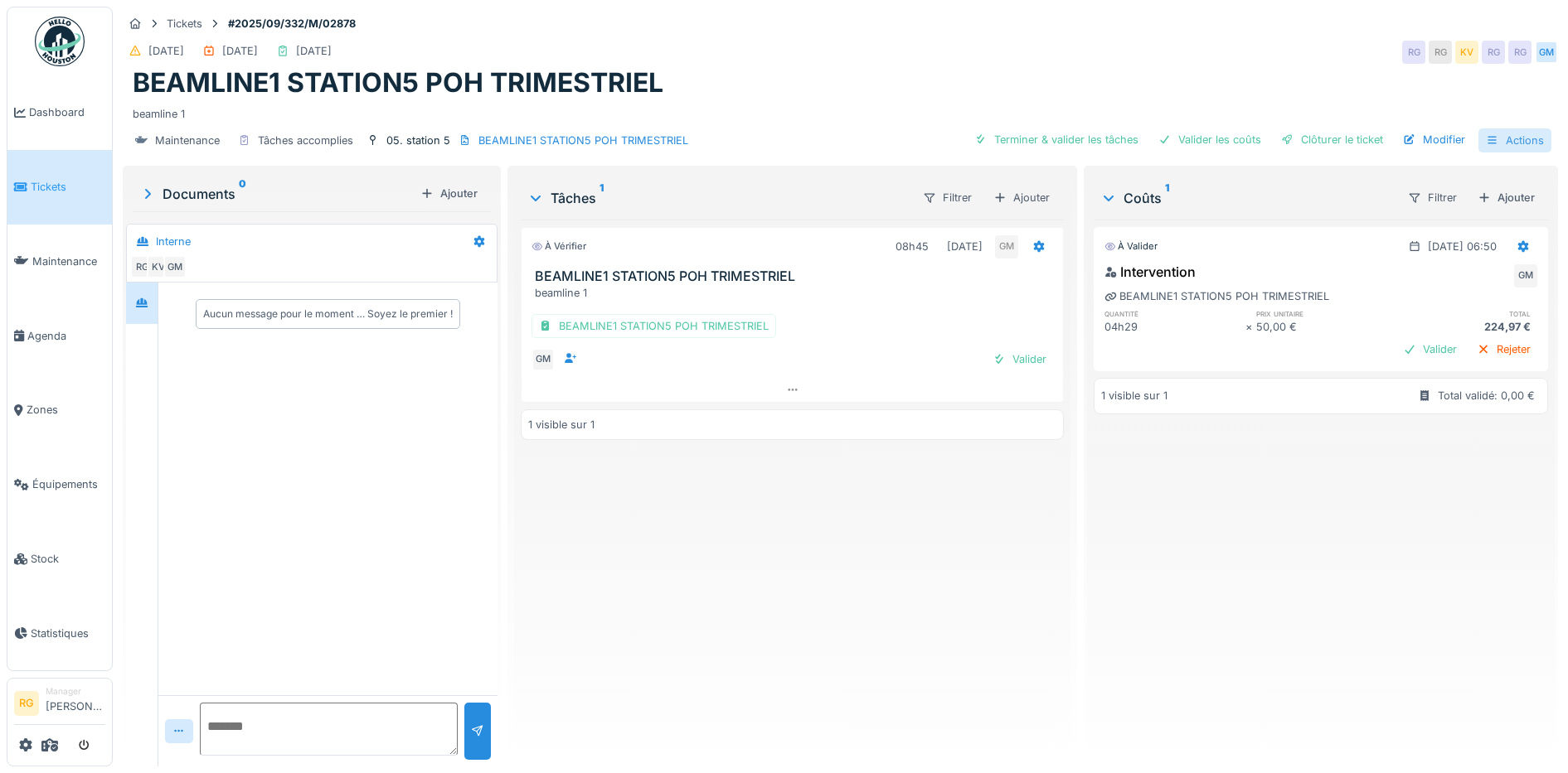
click at [1489, 141] on div "Actions" at bounding box center [1515, 140] width 73 height 24
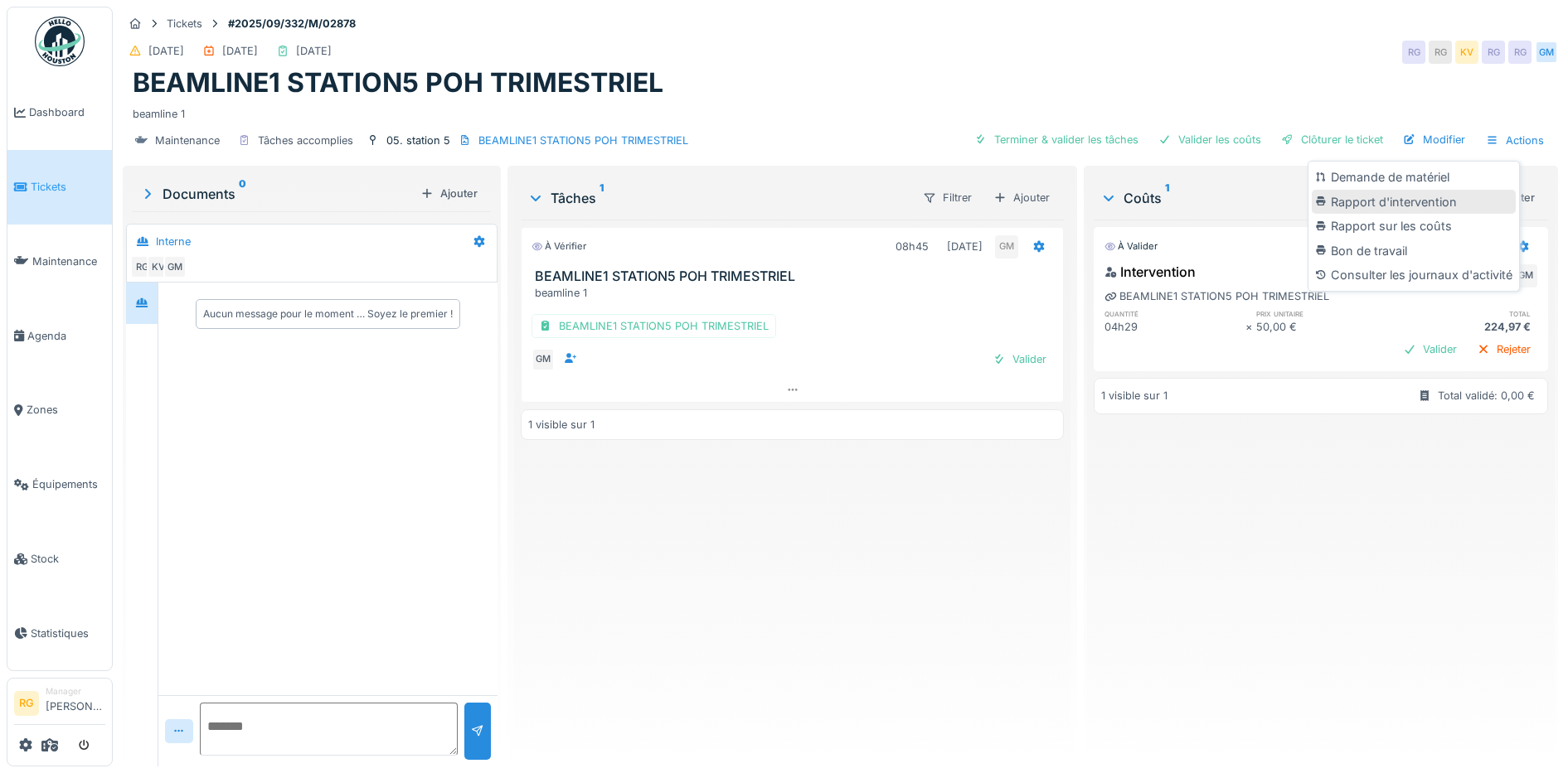
click at [1372, 204] on div "Rapport d'intervention" at bounding box center [1413, 202] width 204 height 25
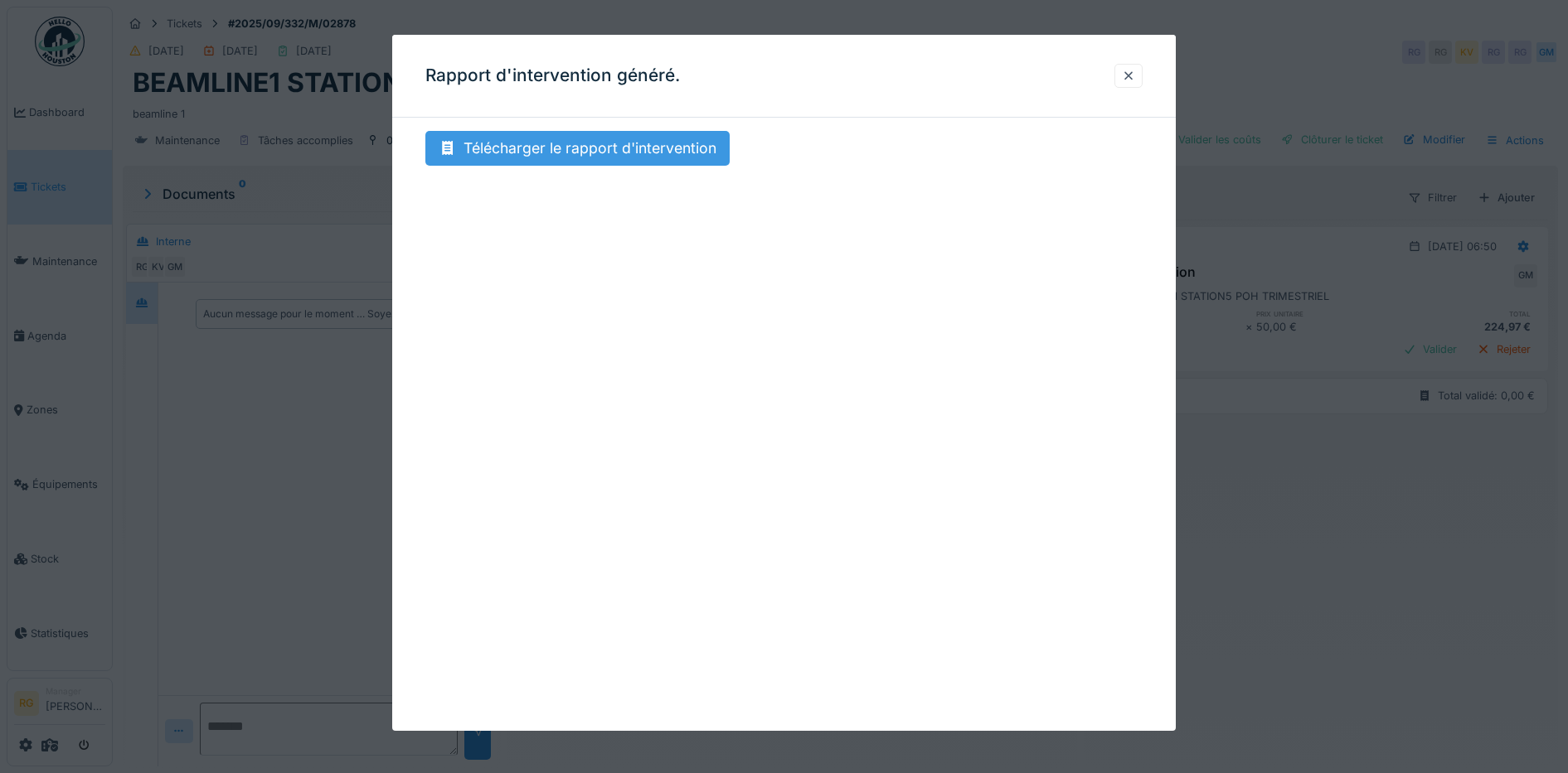
click at [533, 152] on div "Télécharger le rapport d'intervention" at bounding box center [578, 148] width 305 height 35
click at [1135, 75] on div at bounding box center [1129, 76] width 13 height 16
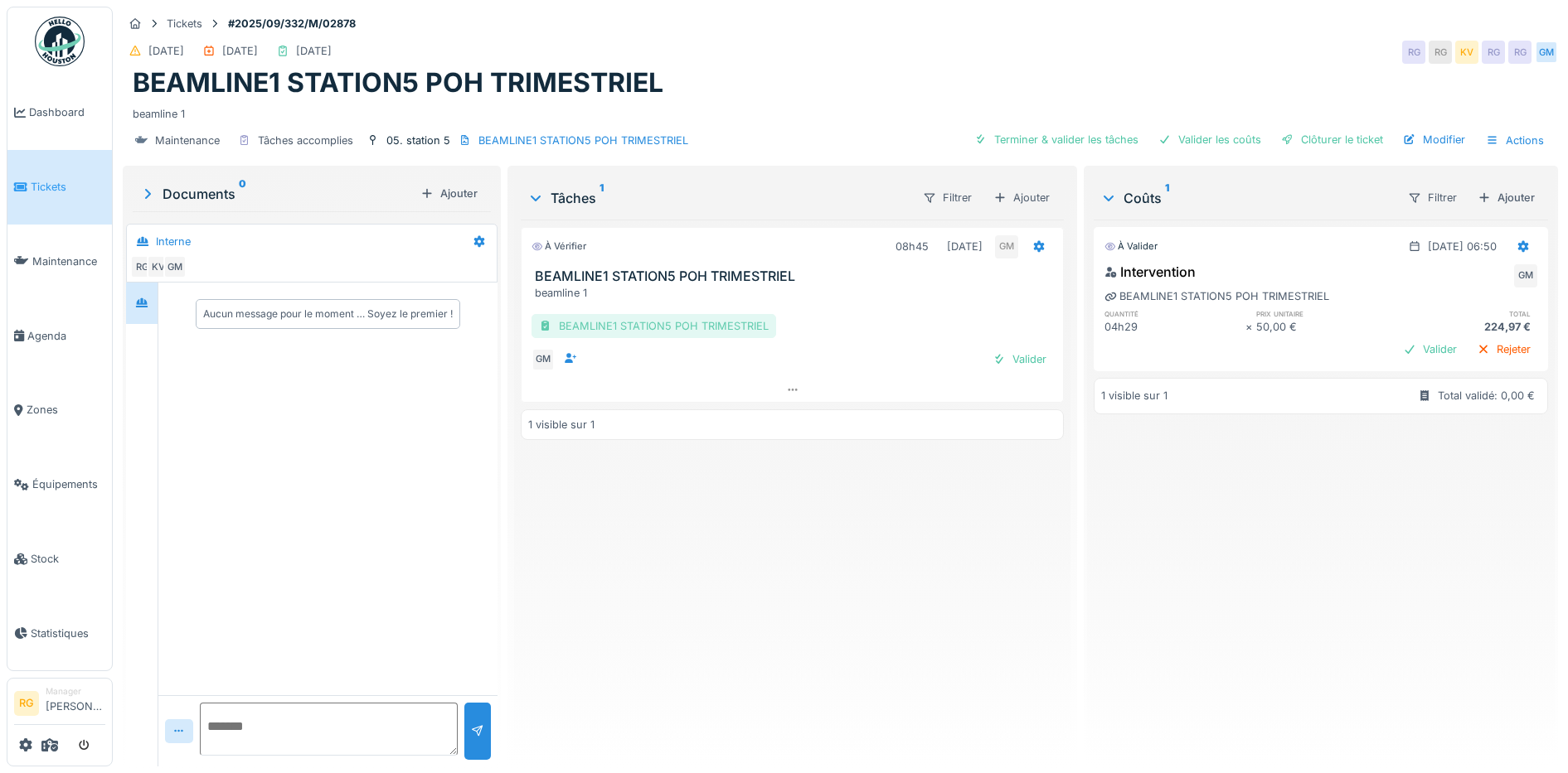
click at [633, 325] on div "BEAMLINE1 STATION5 POH TRIMESTRIEL" at bounding box center [653, 325] width 245 height 24
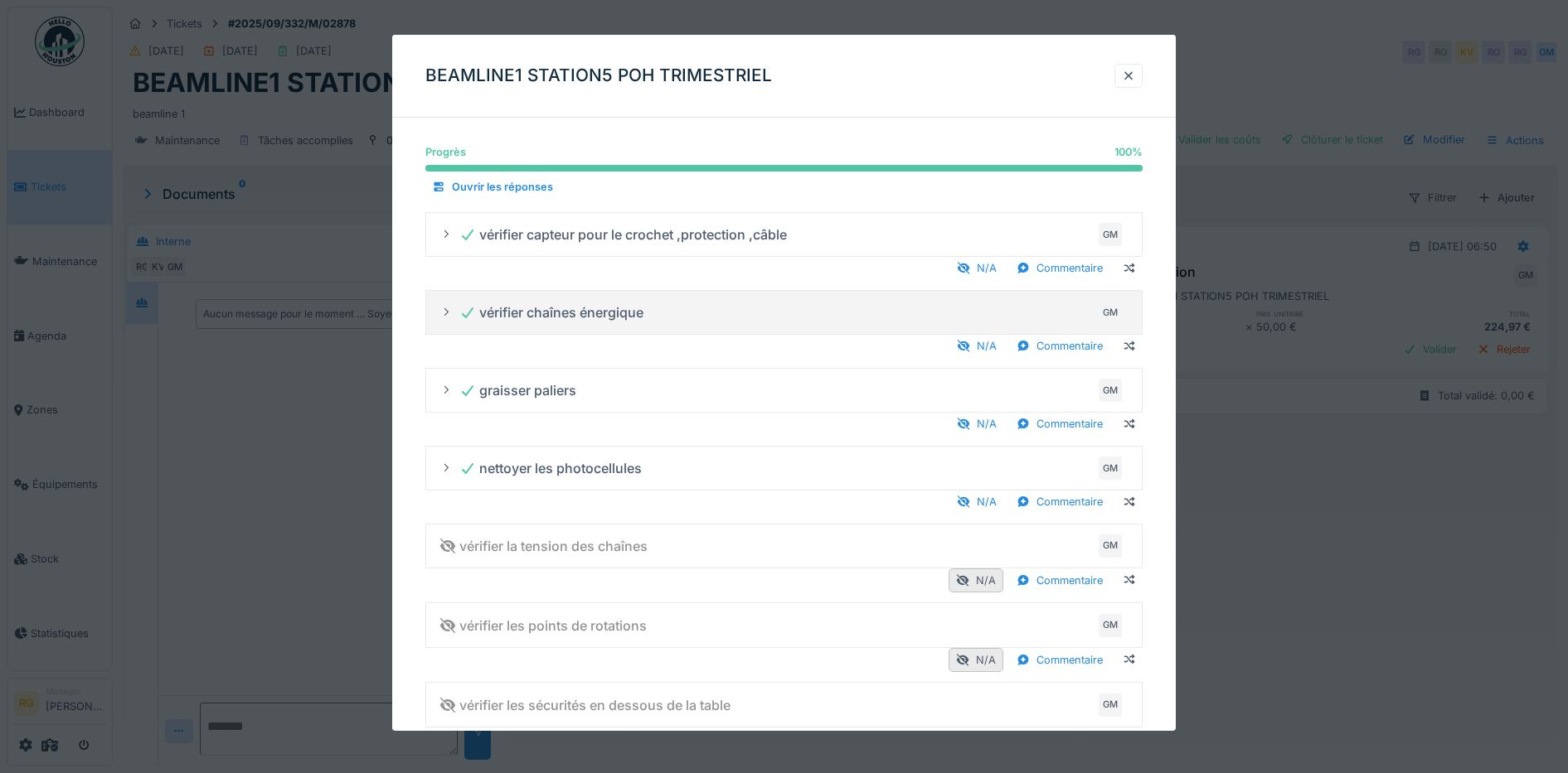
scroll to position [104, 0]
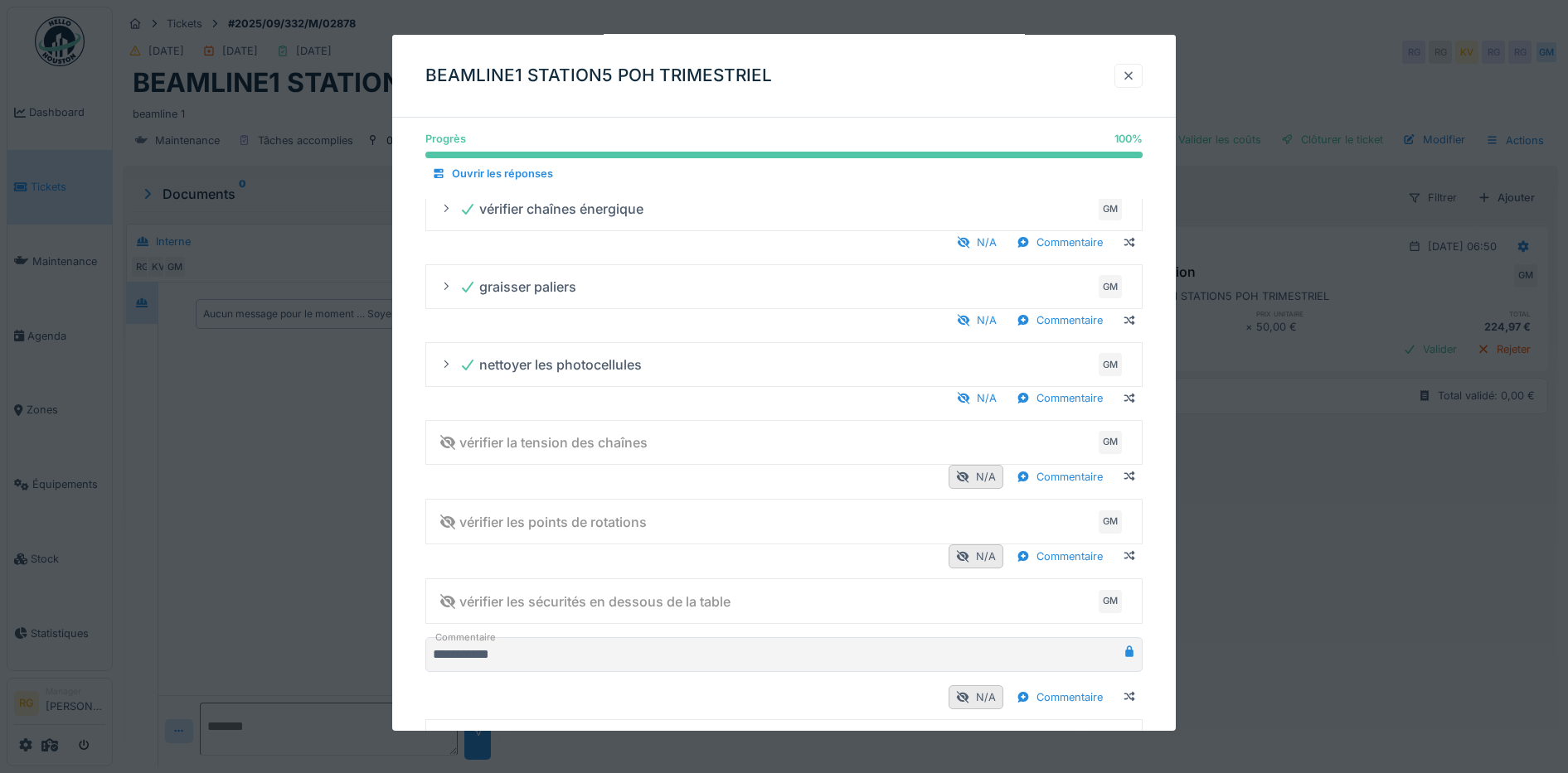
click at [1135, 69] on div at bounding box center [1129, 76] width 13 height 16
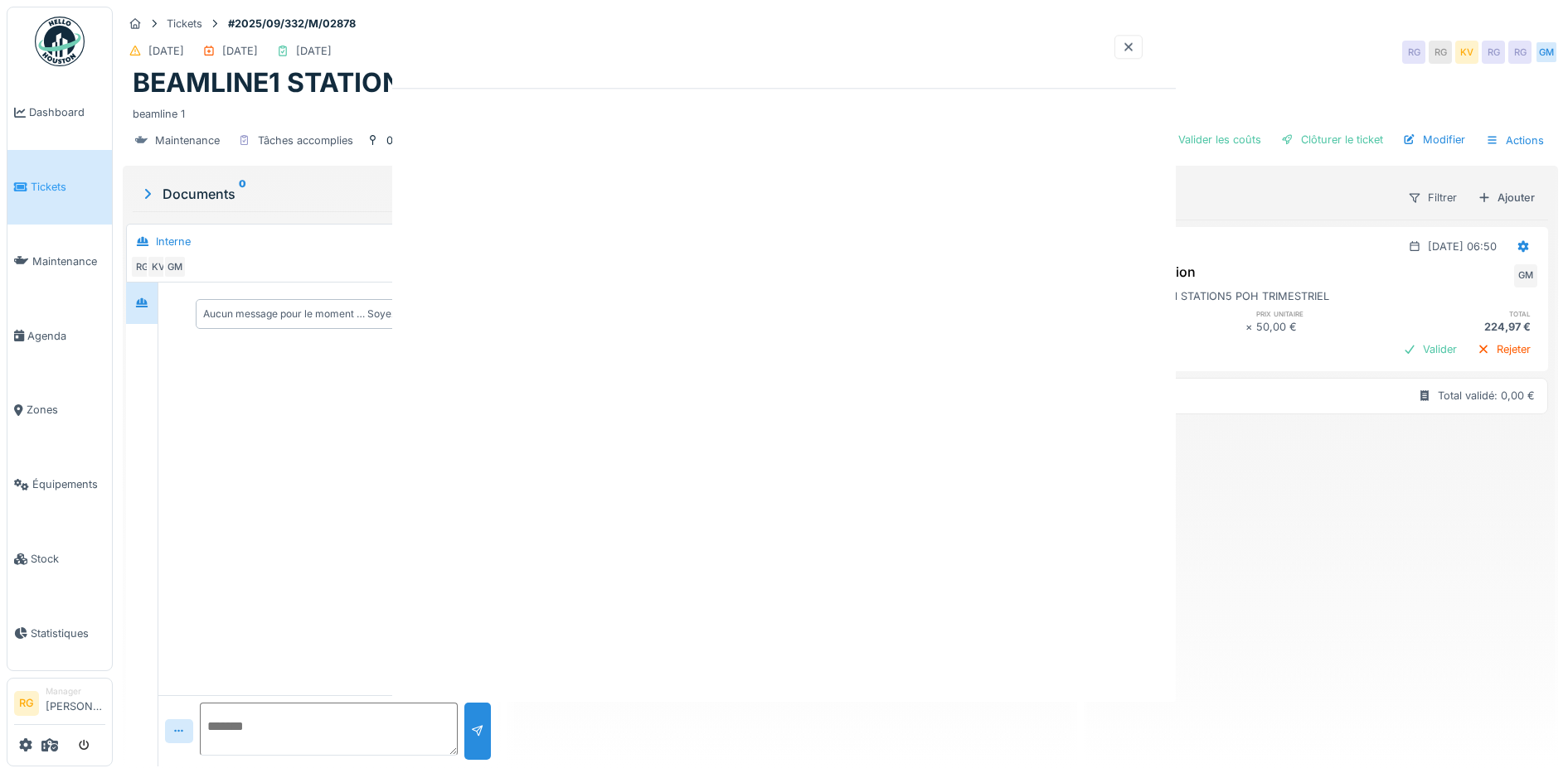
scroll to position [0, 0]
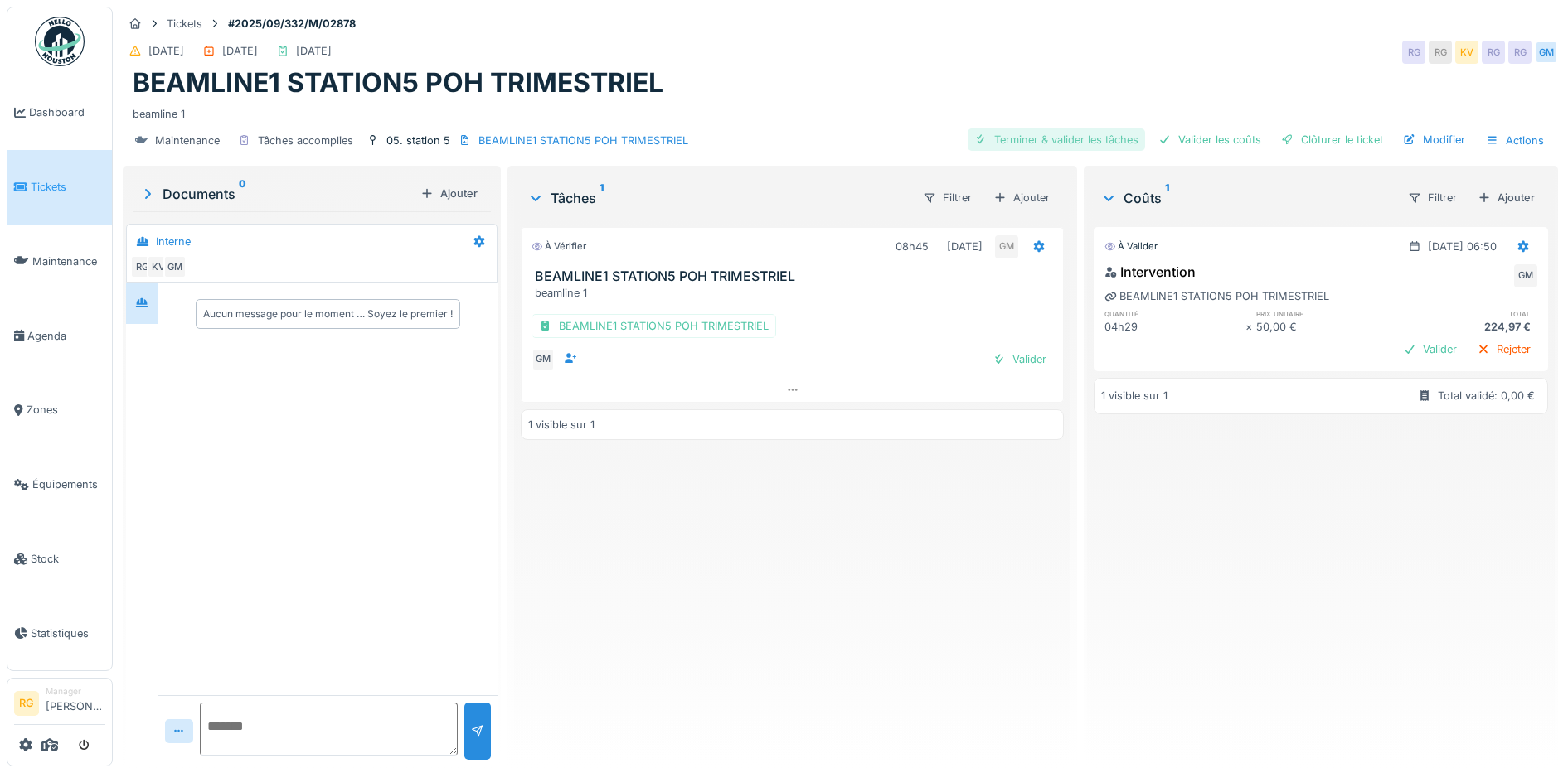
click at [1036, 141] on div "Terminer & valider les tâches" at bounding box center [1055, 139] width 177 height 22
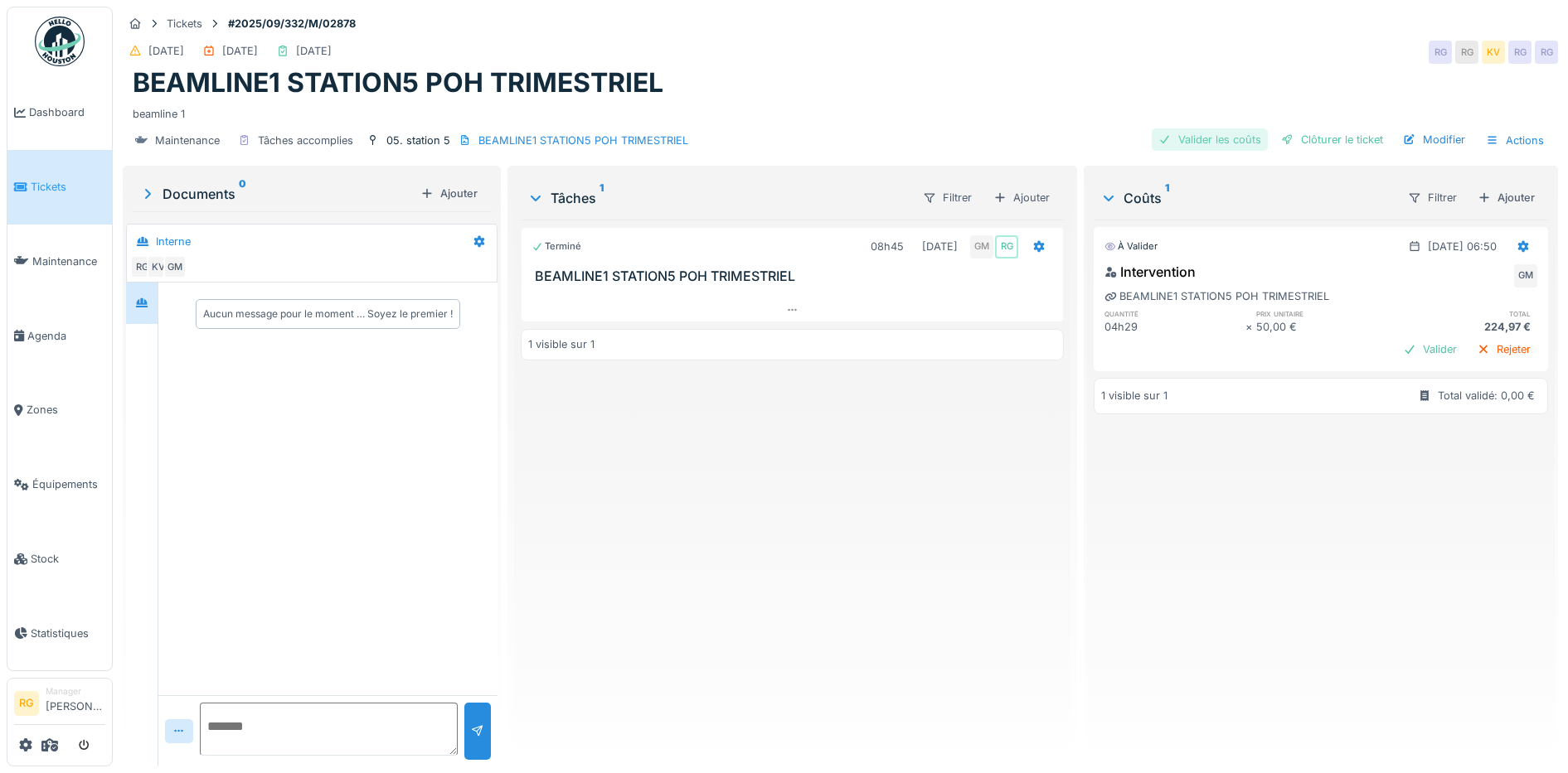
click at [1221, 138] on div "Valider les coûts" at bounding box center [1208, 139] width 116 height 22
click at [1322, 137] on div "Clôturer le ticket" at bounding box center [1332, 139] width 115 height 22
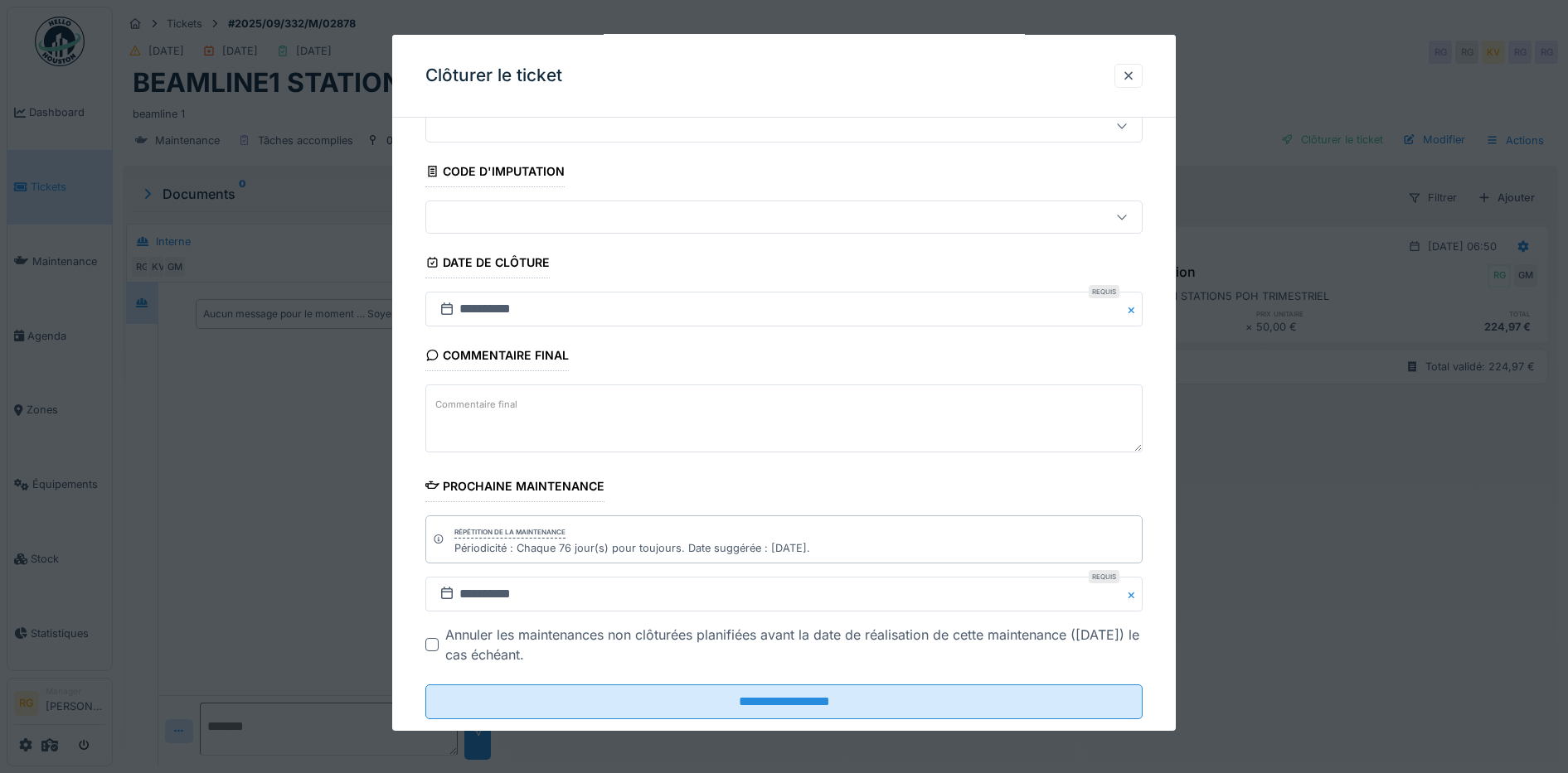
scroll to position [102, 0]
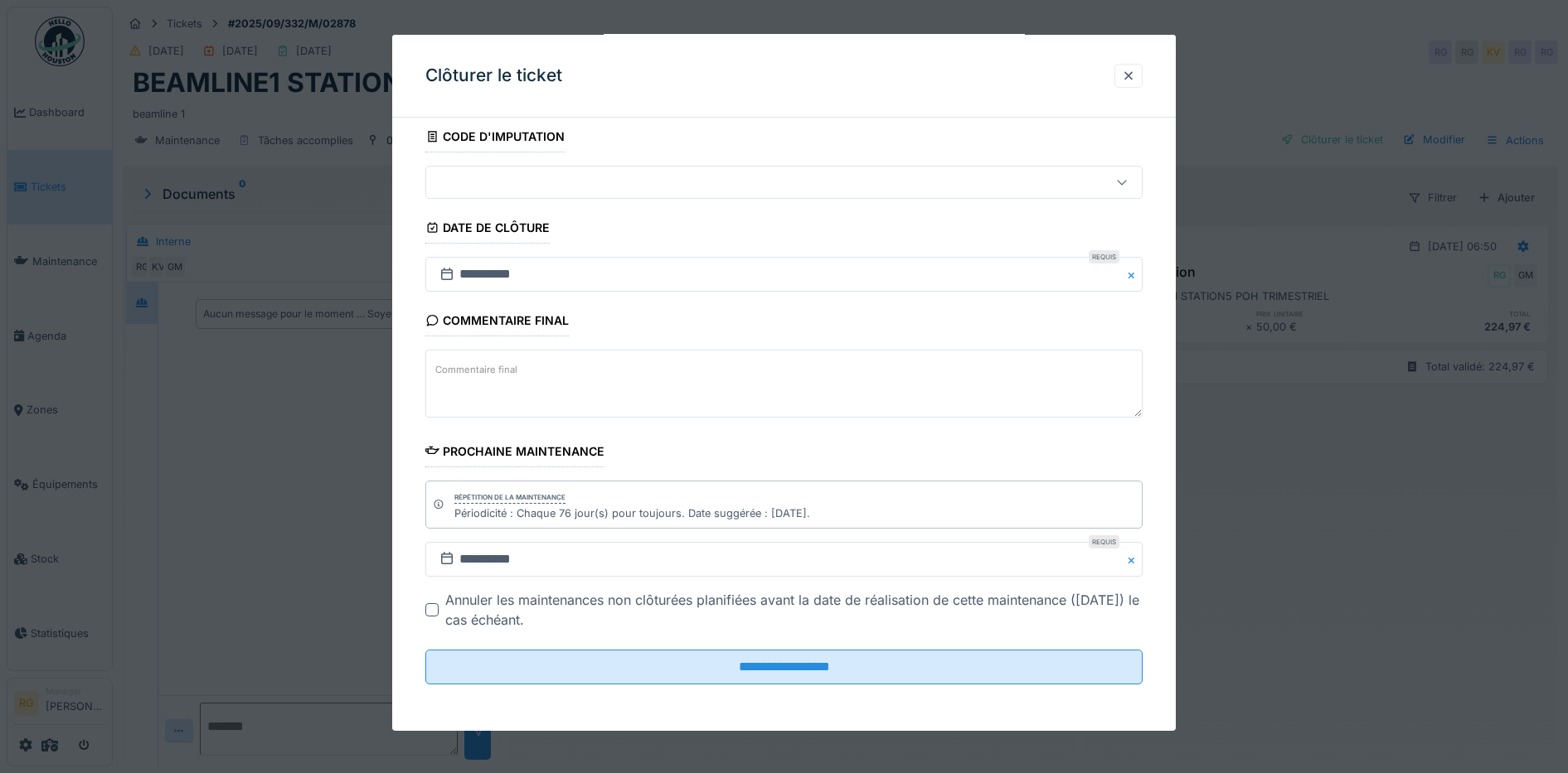
click at [507, 364] on label "Commentaire final" at bounding box center [476, 369] width 89 height 21
click at [507, 364] on textarea "Commentaire final" at bounding box center [784, 384] width 718 height 68
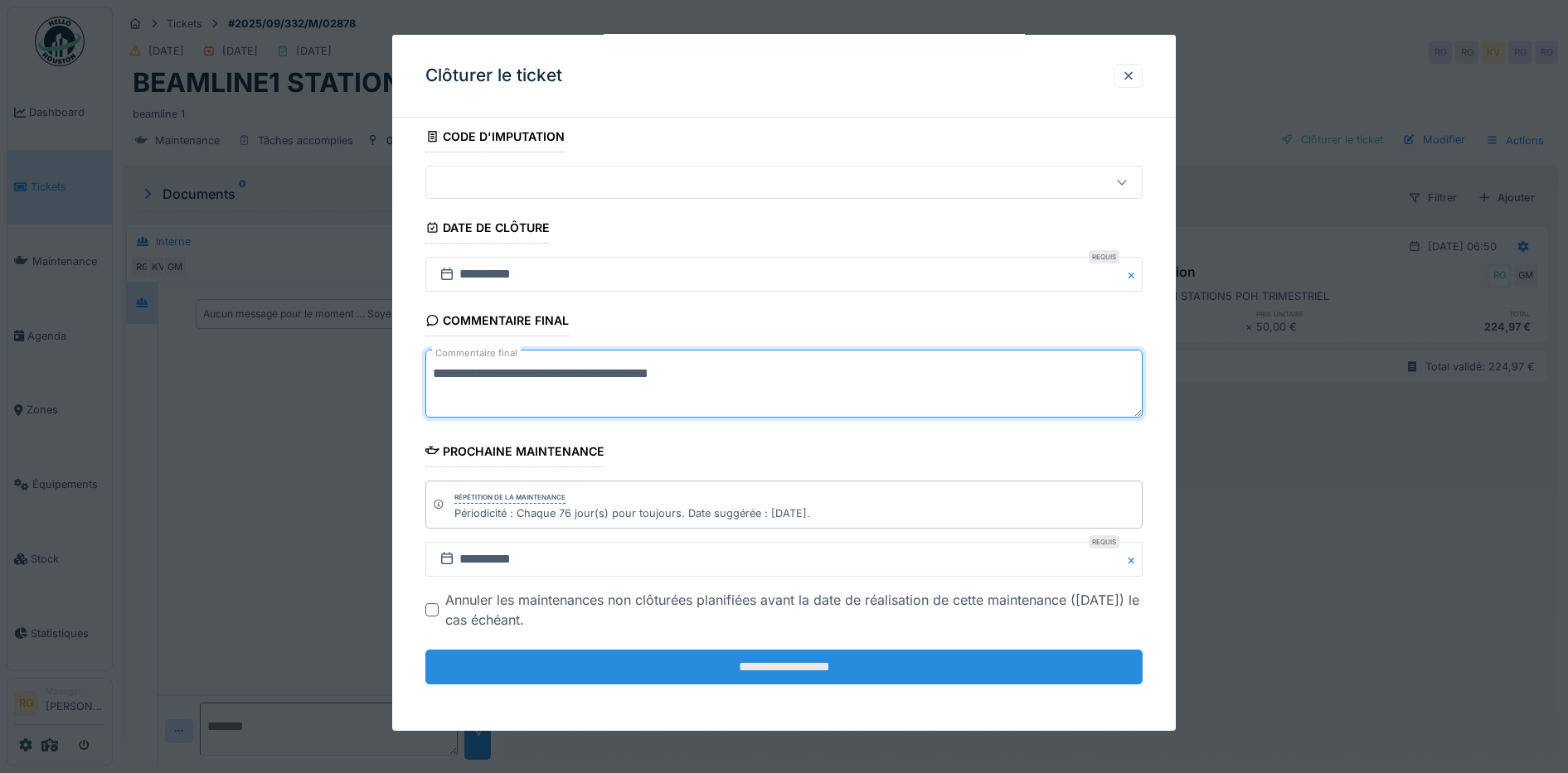
type textarea "**********"
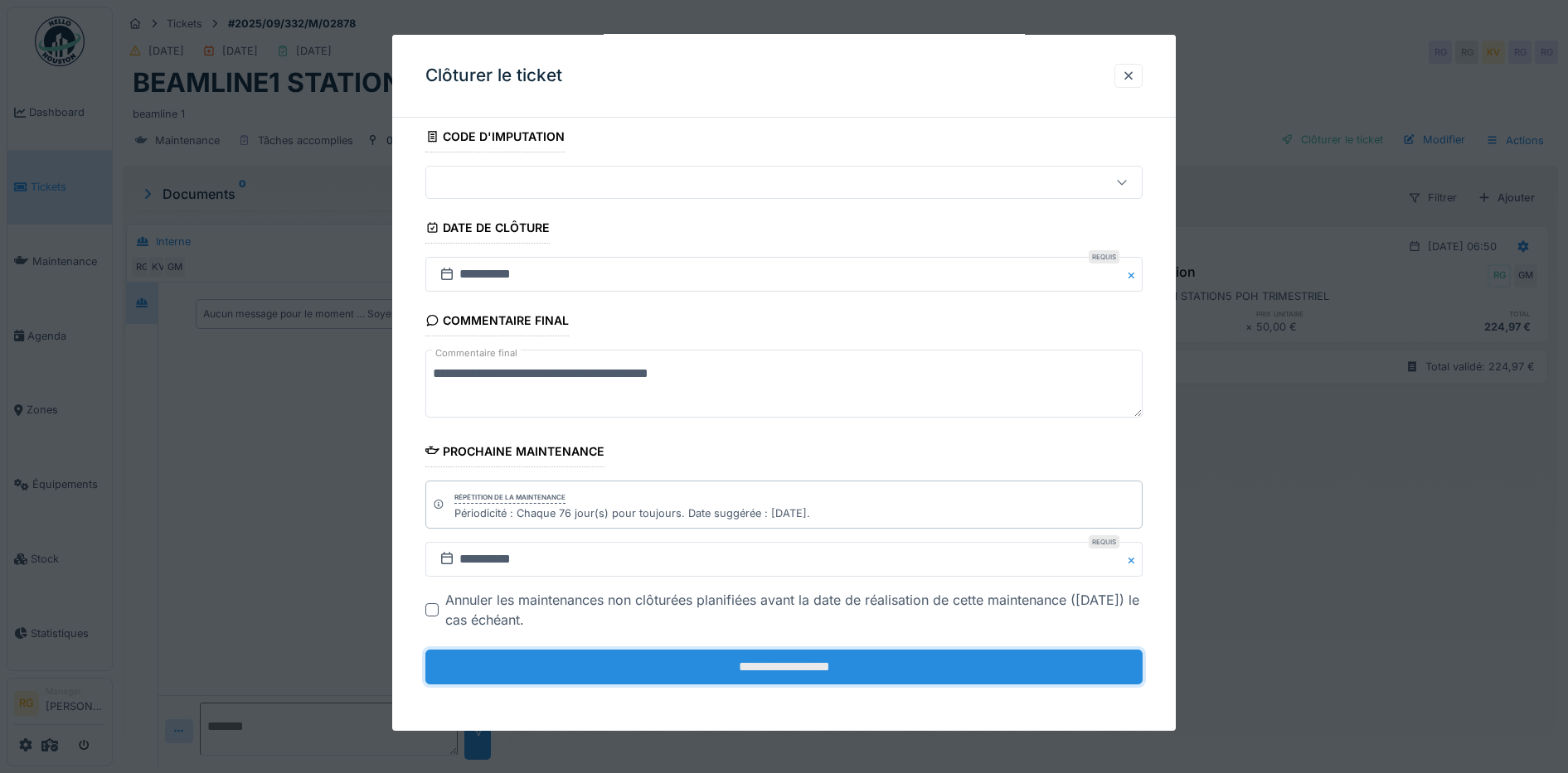
click at [796, 671] on input "**********" at bounding box center [784, 667] width 718 height 35
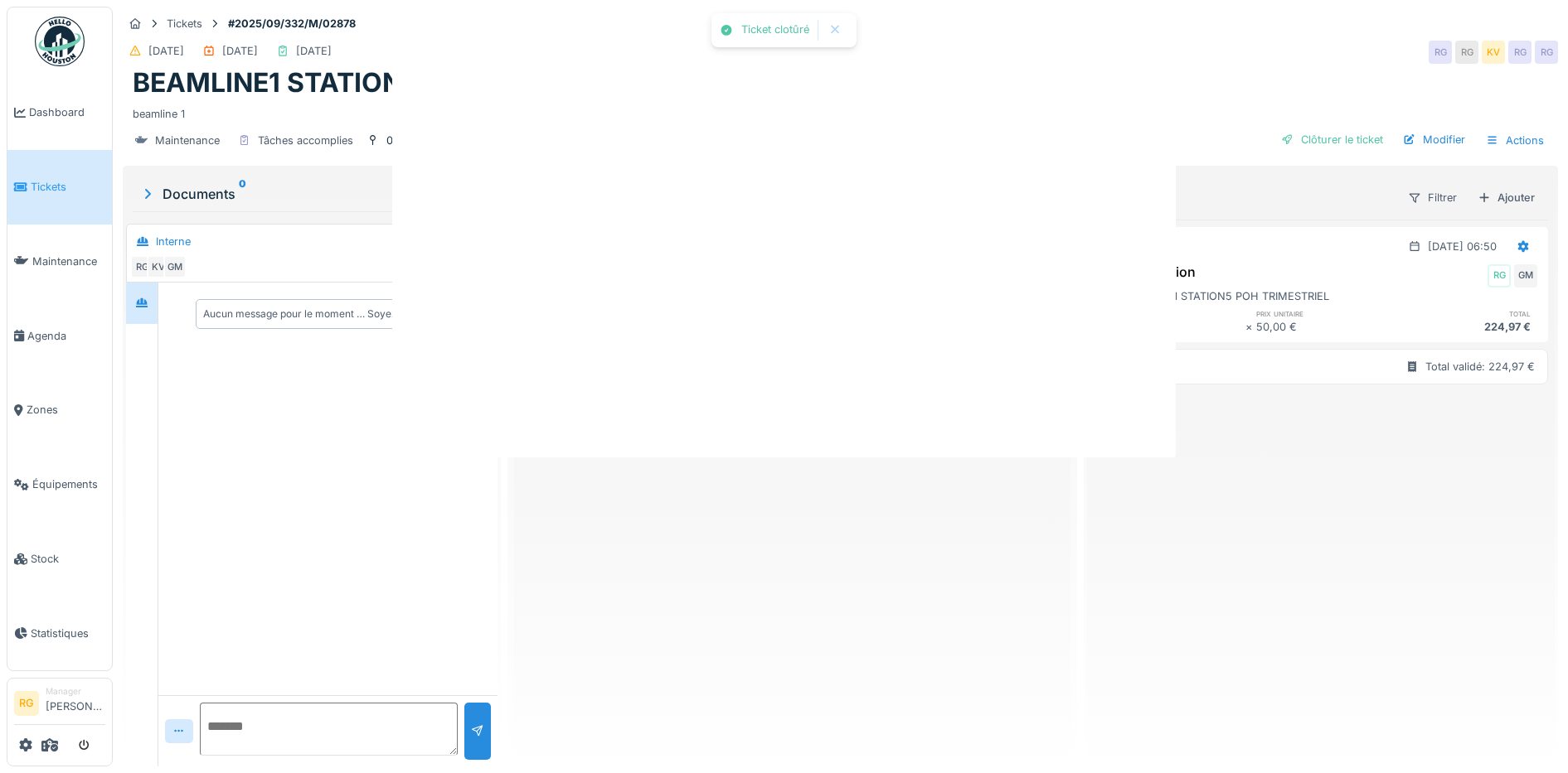
scroll to position [0, 0]
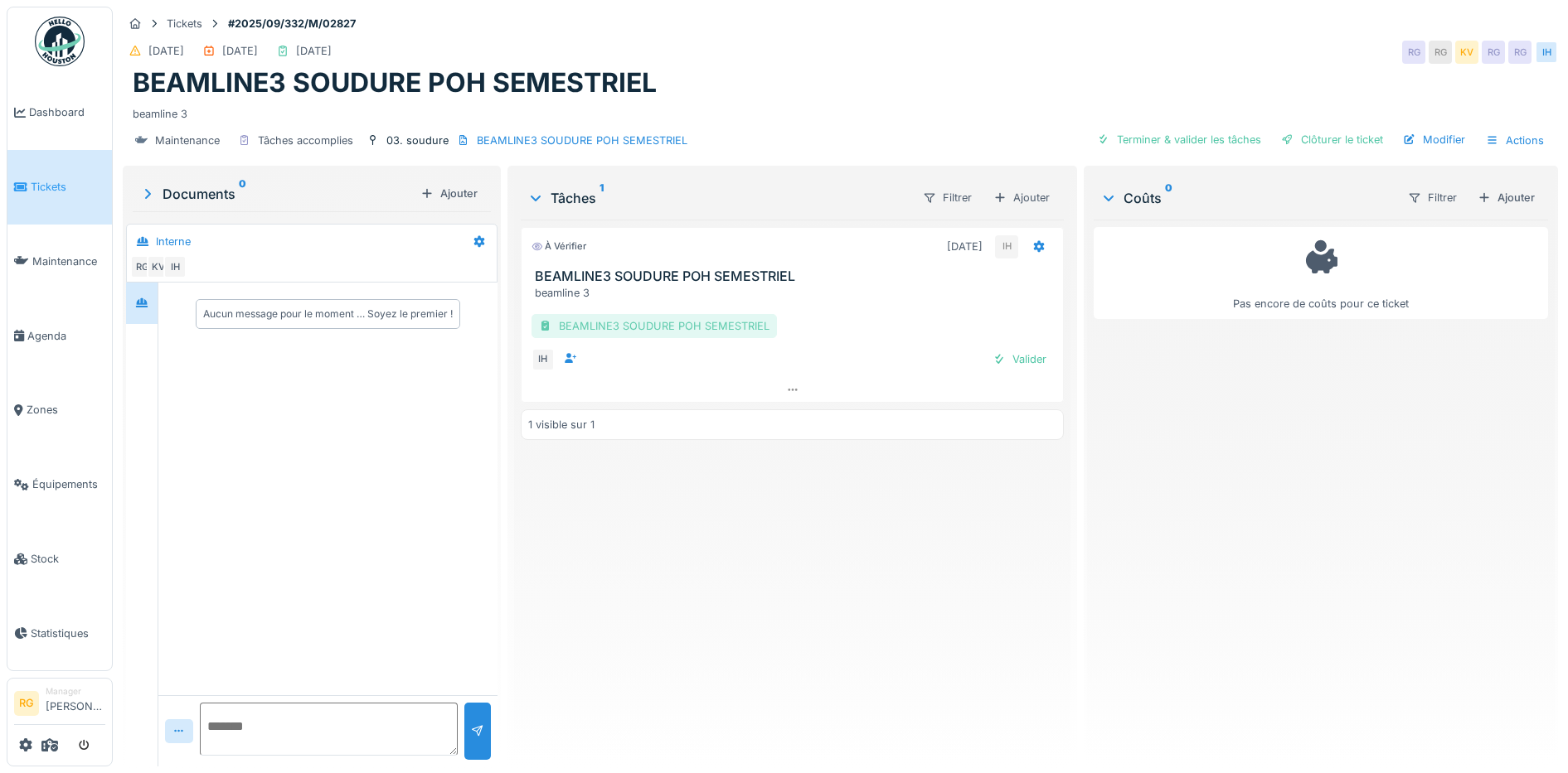
click at [686, 329] on div "BEAMLINE3 SOUDURE POH SEMESTRIEL" at bounding box center [653, 325] width 246 height 24
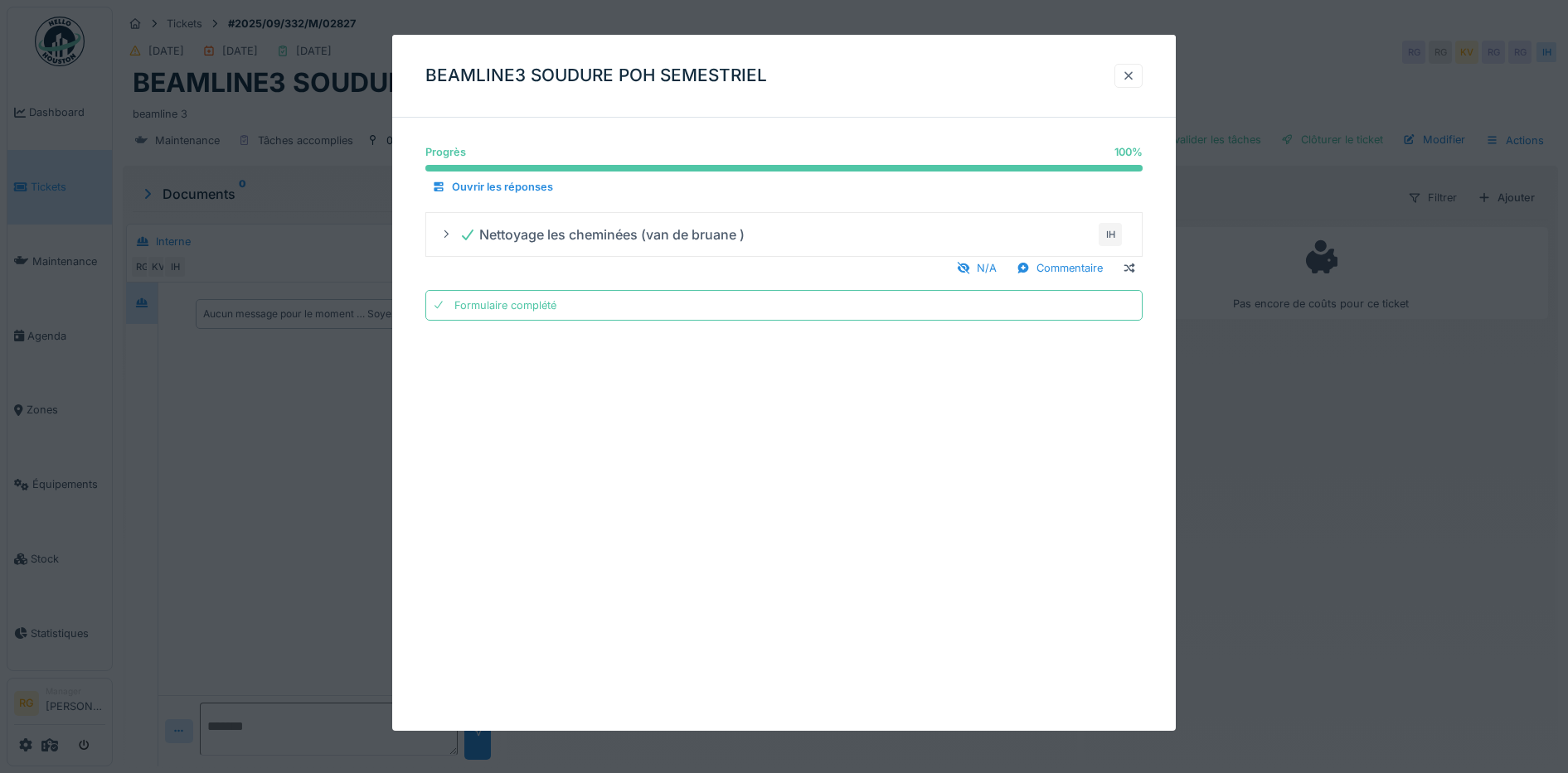
click at [1135, 77] on div at bounding box center [1129, 76] width 13 height 16
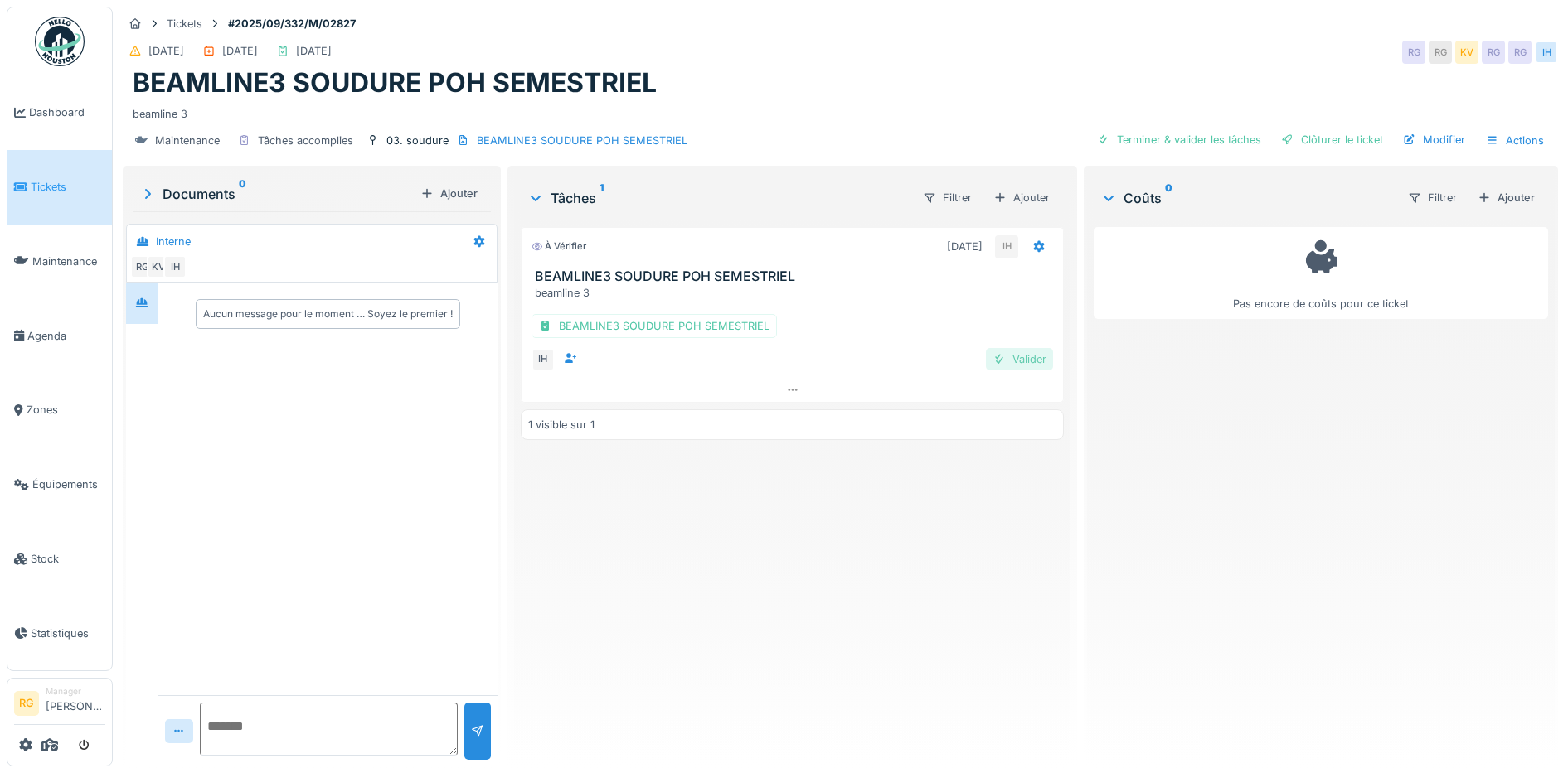
click at [1019, 363] on div "Valider" at bounding box center [1019, 359] width 67 height 22
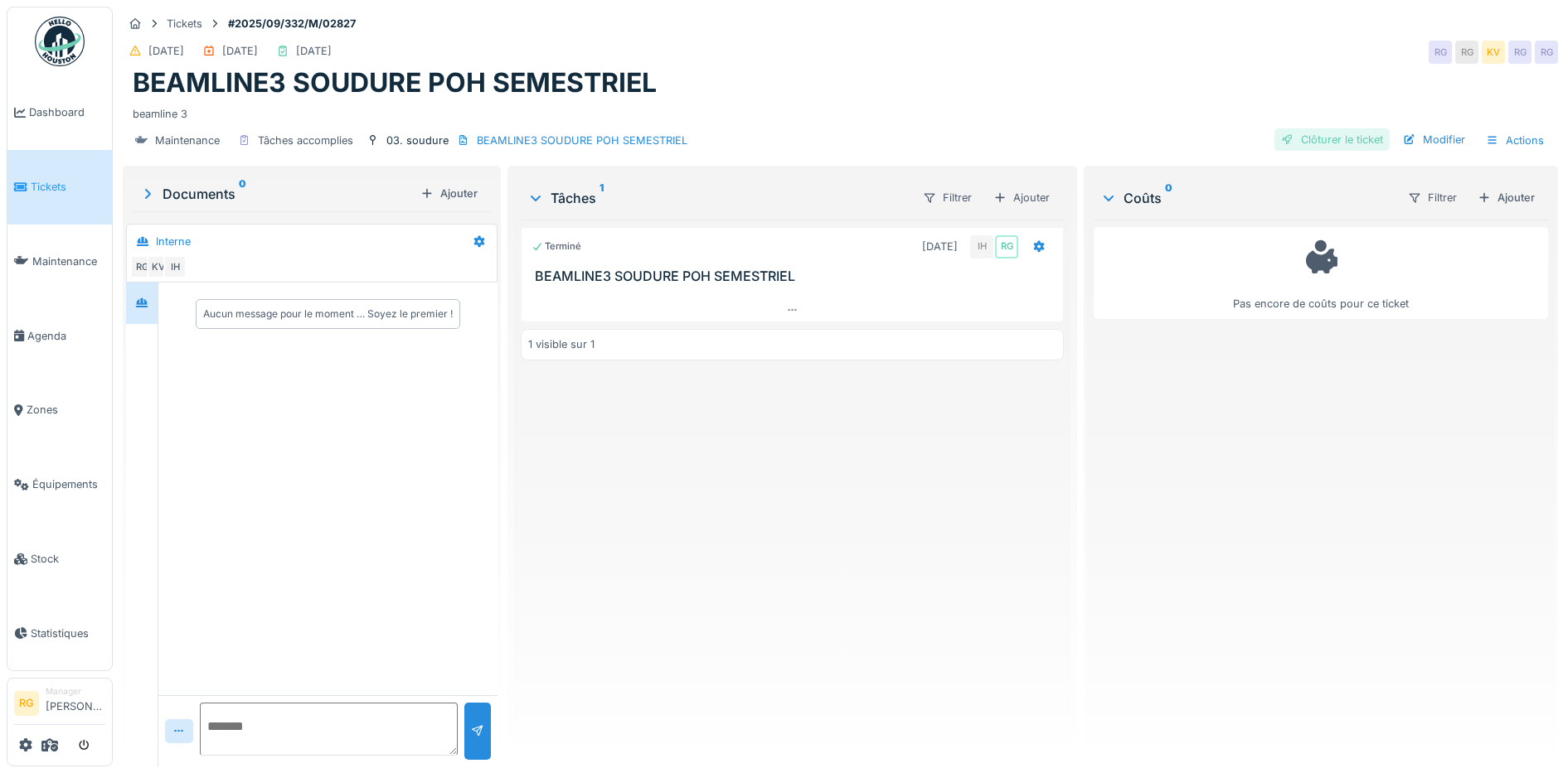
click at [1318, 141] on div "Clôturer le ticket" at bounding box center [1332, 139] width 115 height 22
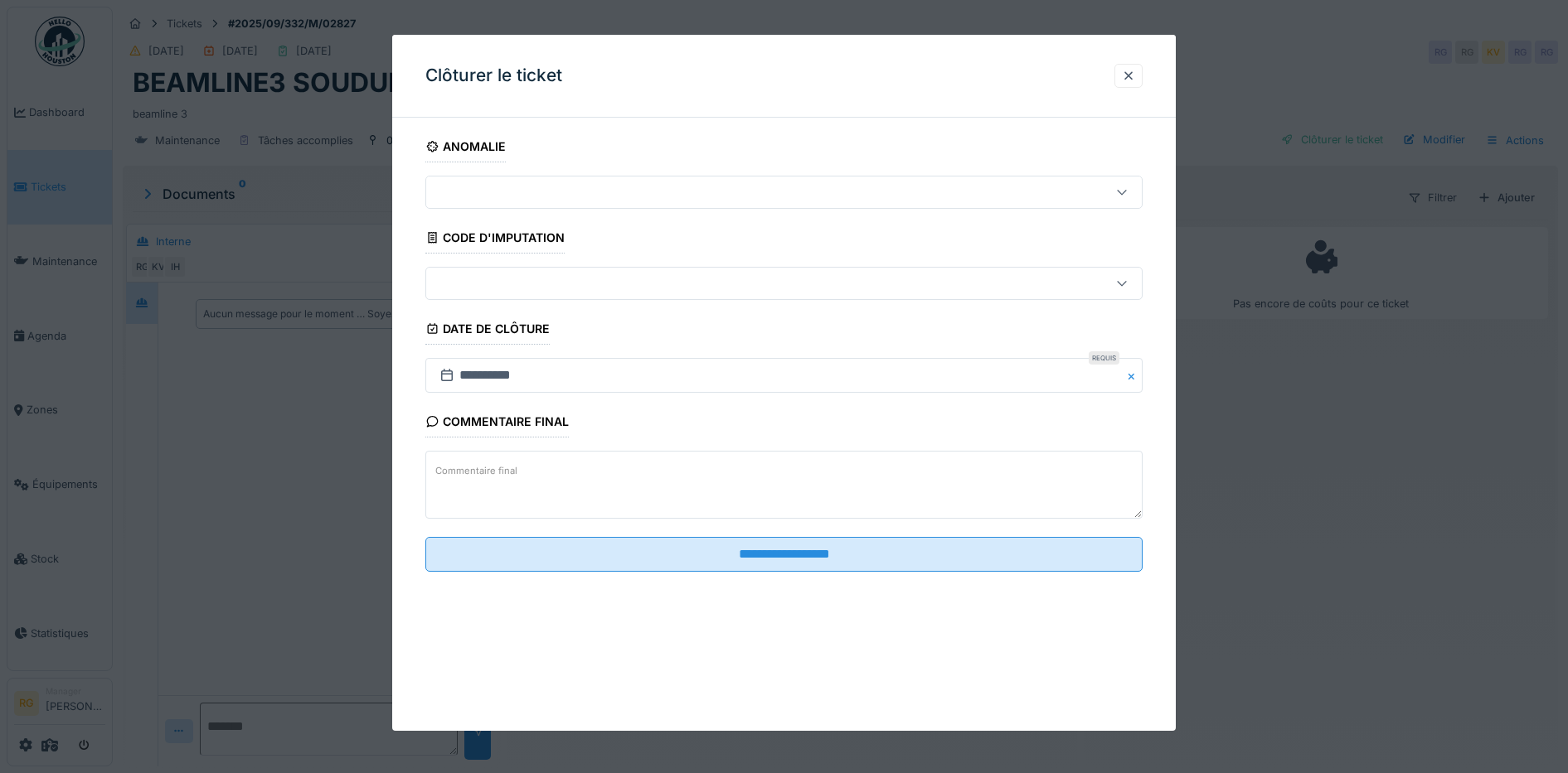
click at [598, 464] on textarea "Commentaire final" at bounding box center [784, 485] width 718 height 68
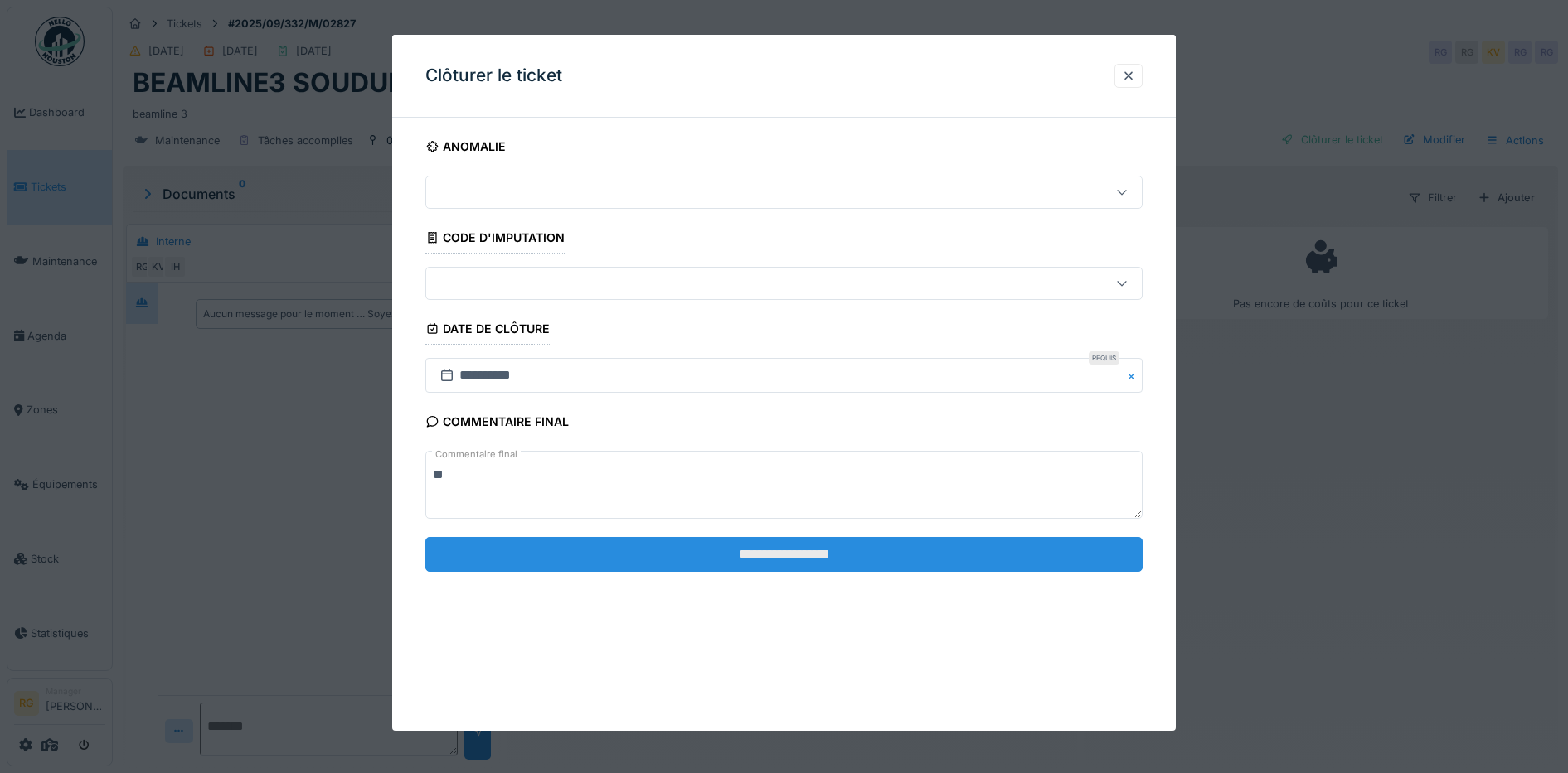
type textarea "**"
click at [752, 556] on input "**********" at bounding box center [784, 554] width 718 height 35
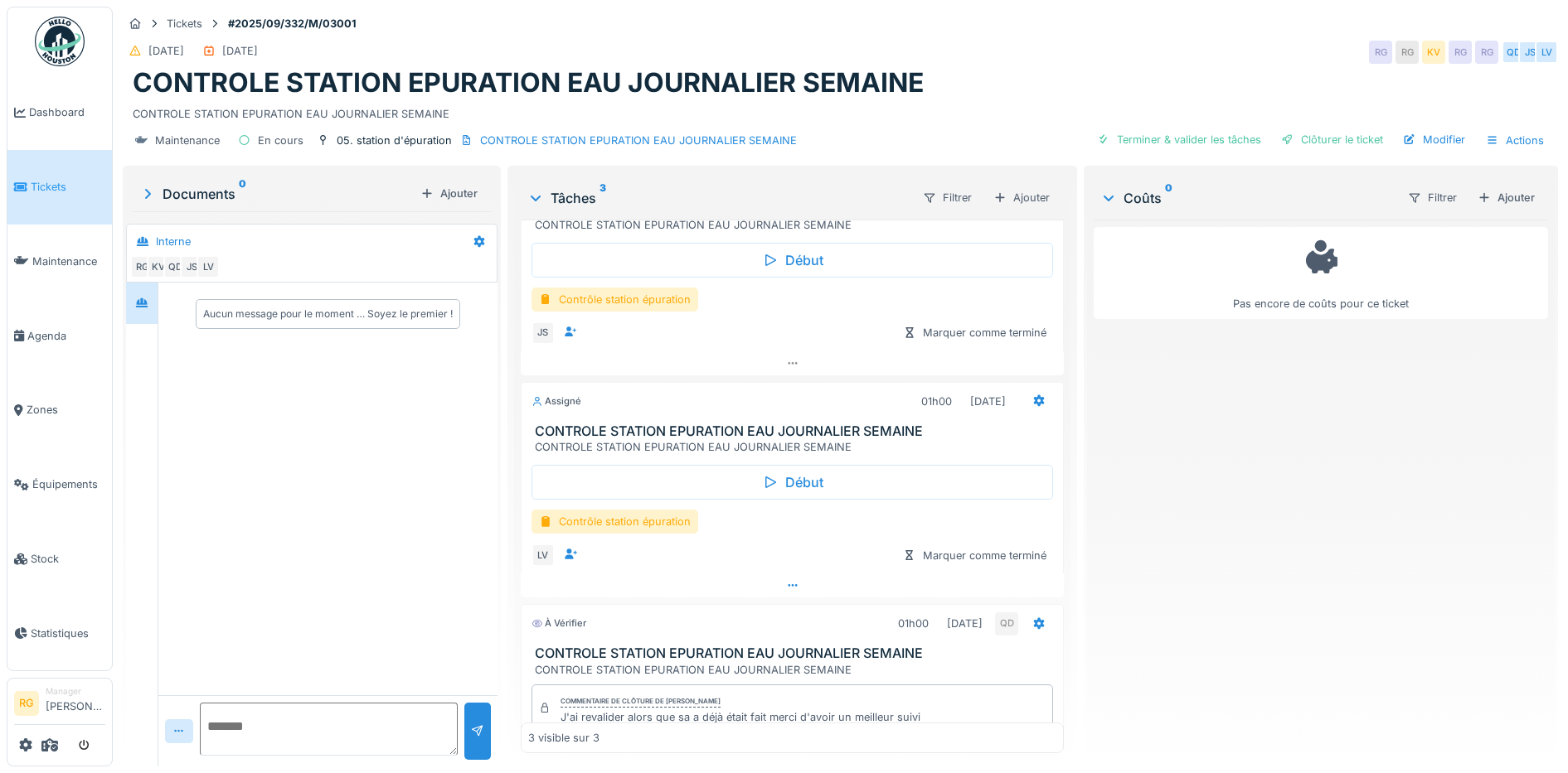
scroll to position [185, 0]
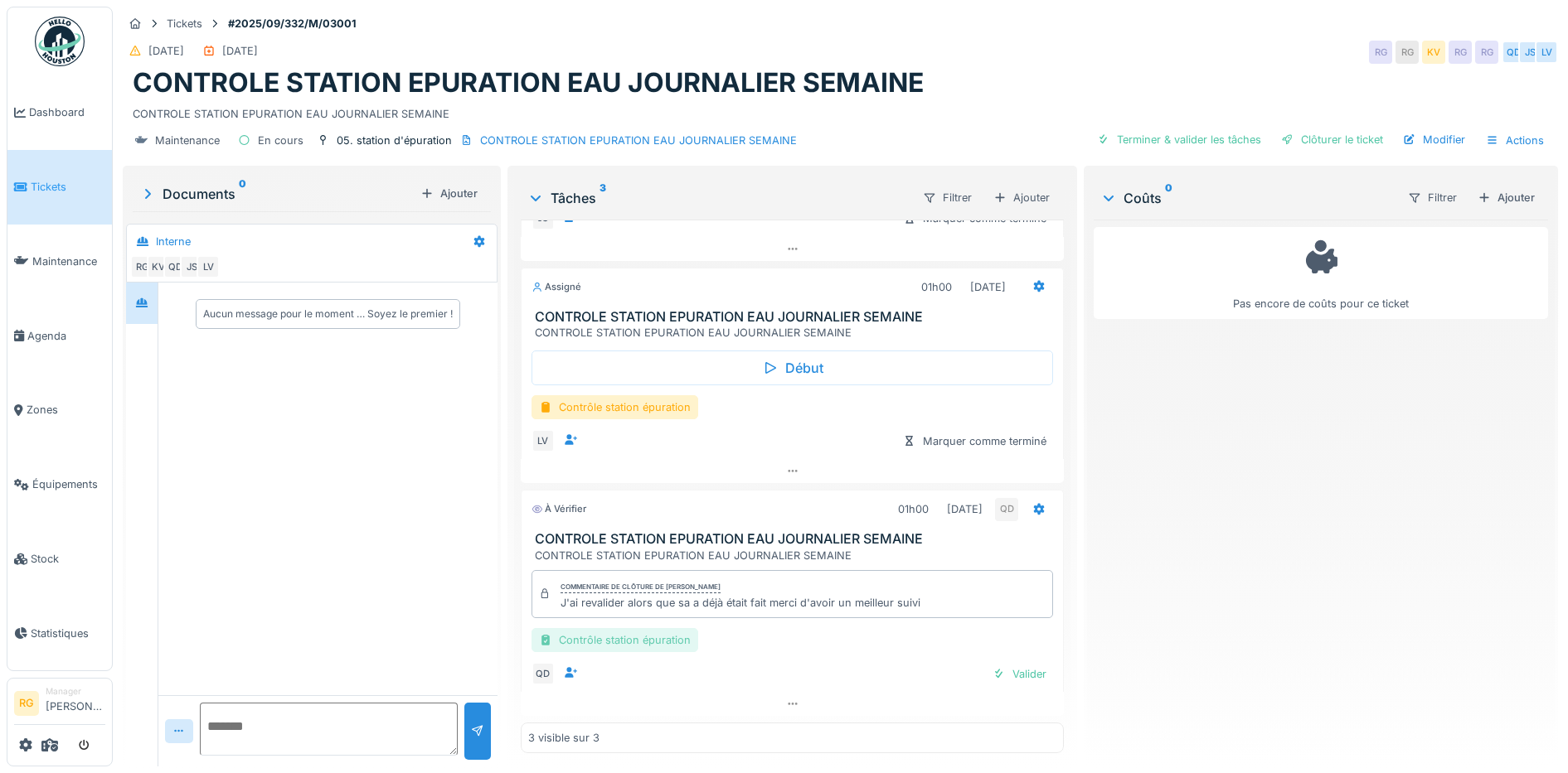
click at [640, 637] on div "Contrôle station épuration" at bounding box center [614, 640] width 166 height 24
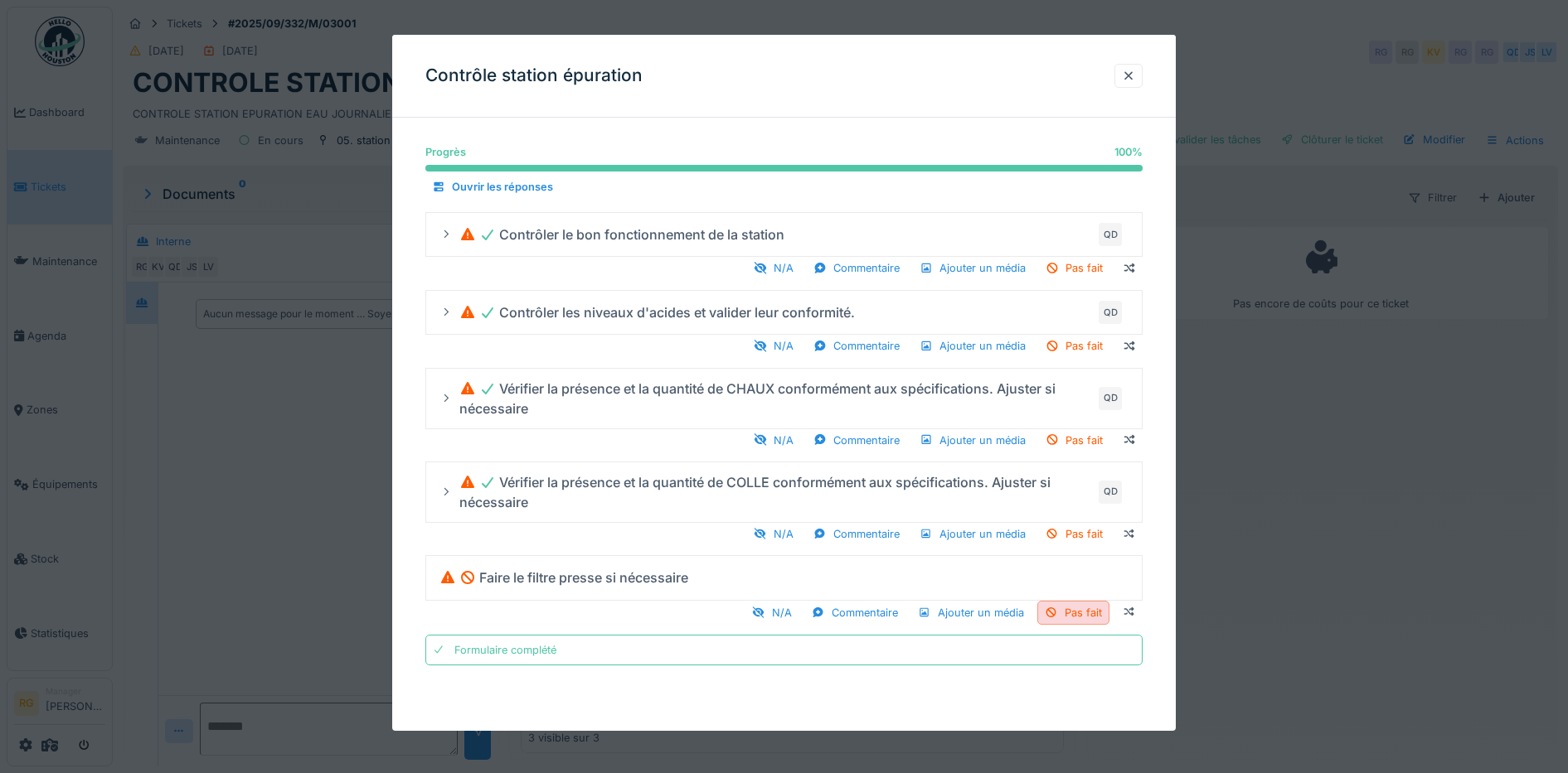
scroll to position [16, 0]
click at [1130, 76] on div at bounding box center [1129, 76] width 13 height 16
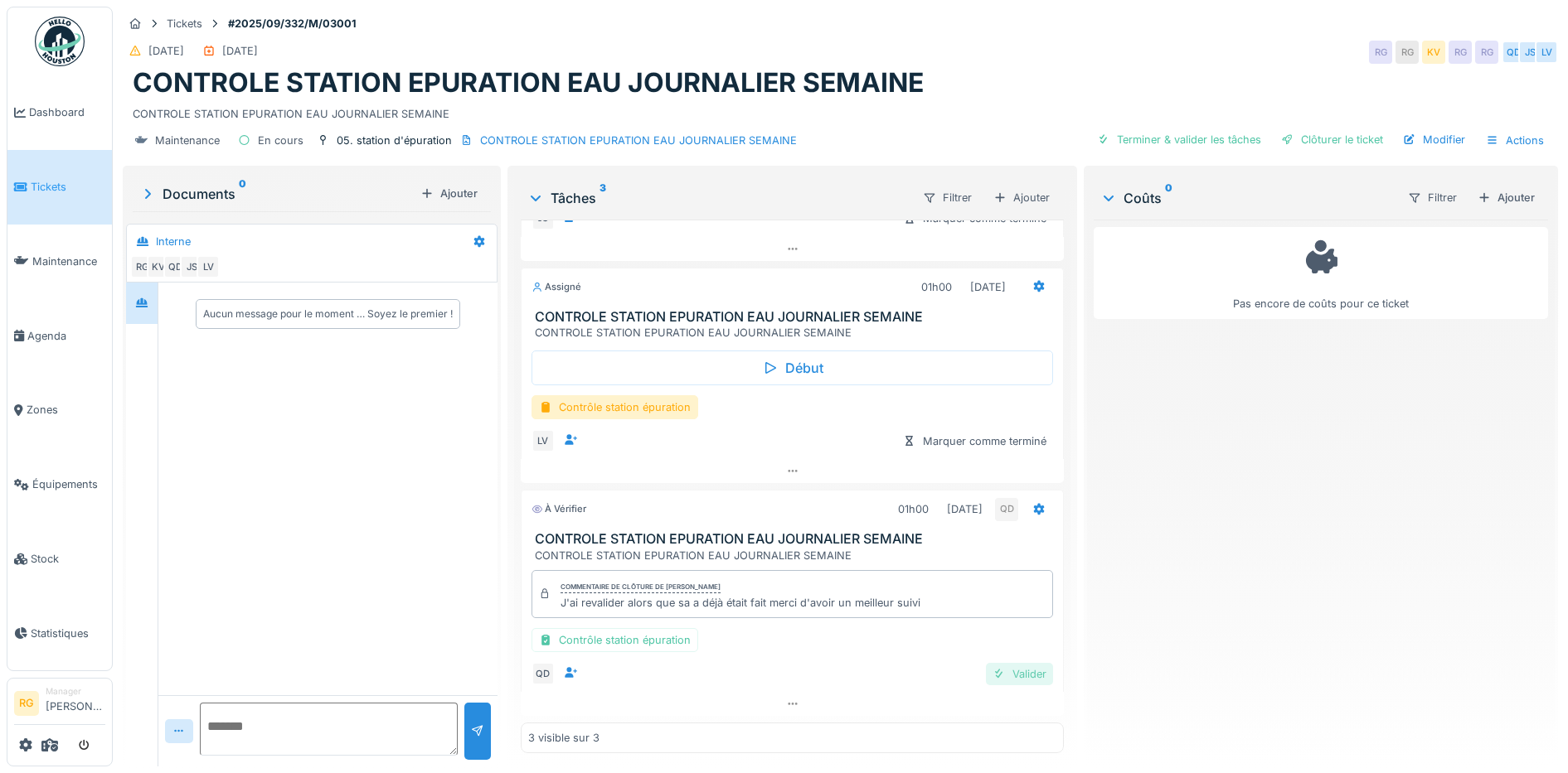
click at [1002, 663] on div "Valider" at bounding box center [1019, 674] width 67 height 22
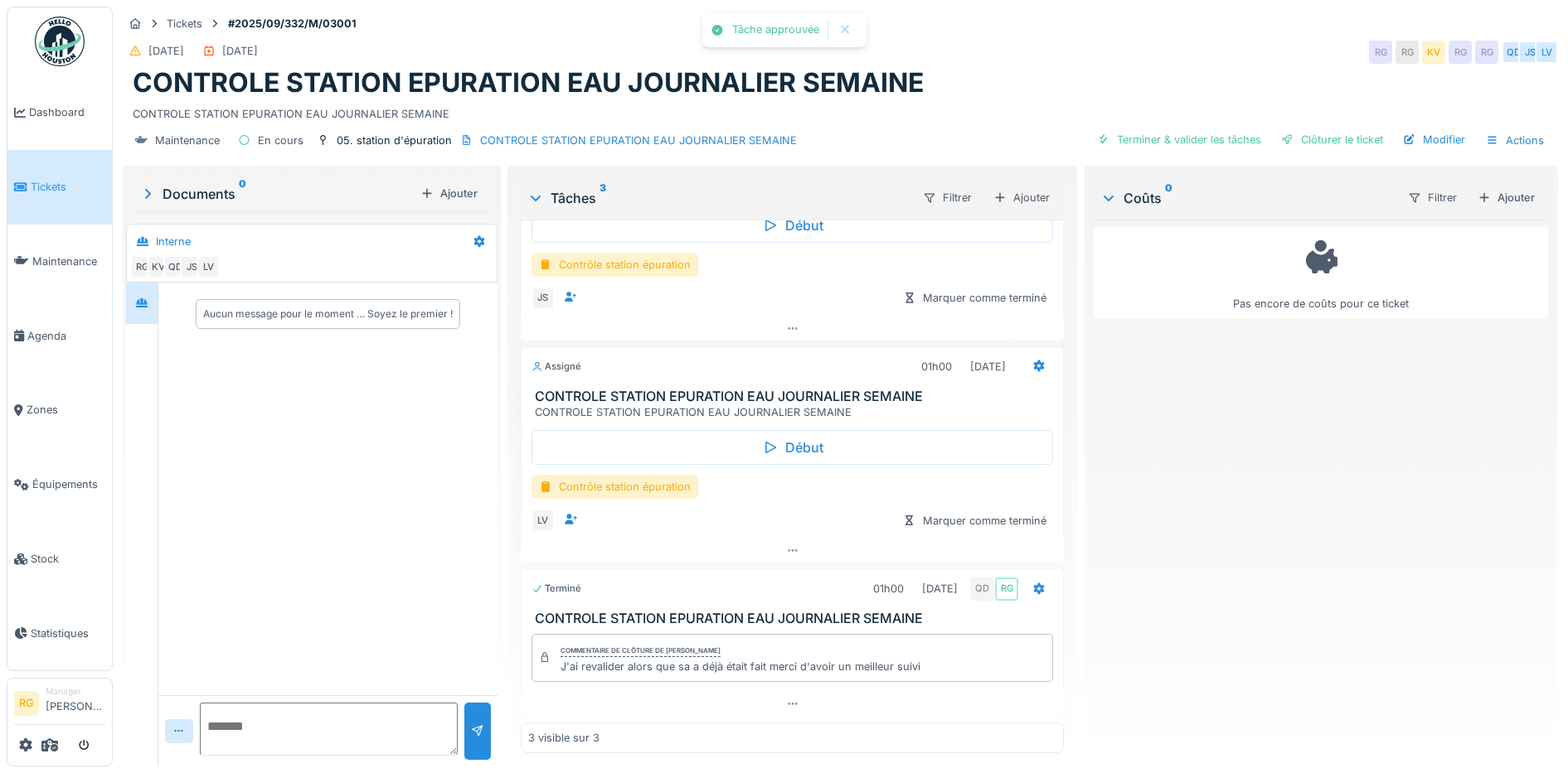
scroll to position [105, 0]
click at [1198, 128] on div "Terminer & valider les tâches" at bounding box center [1178, 139] width 177 height 22
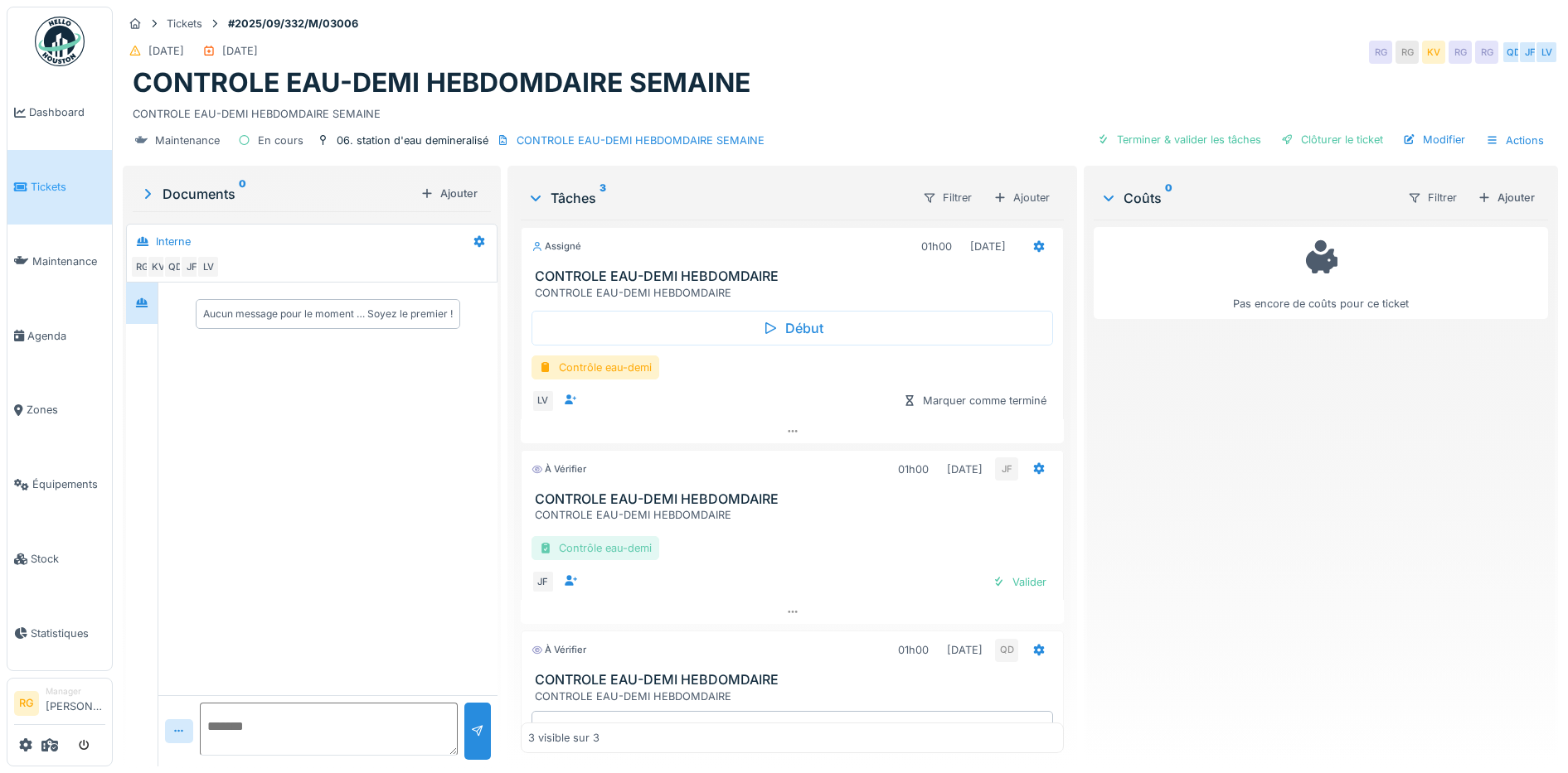
click at [624, 552] on div "Contrôle eau-demi" at bounding box center [594, 548] width 127 height 24
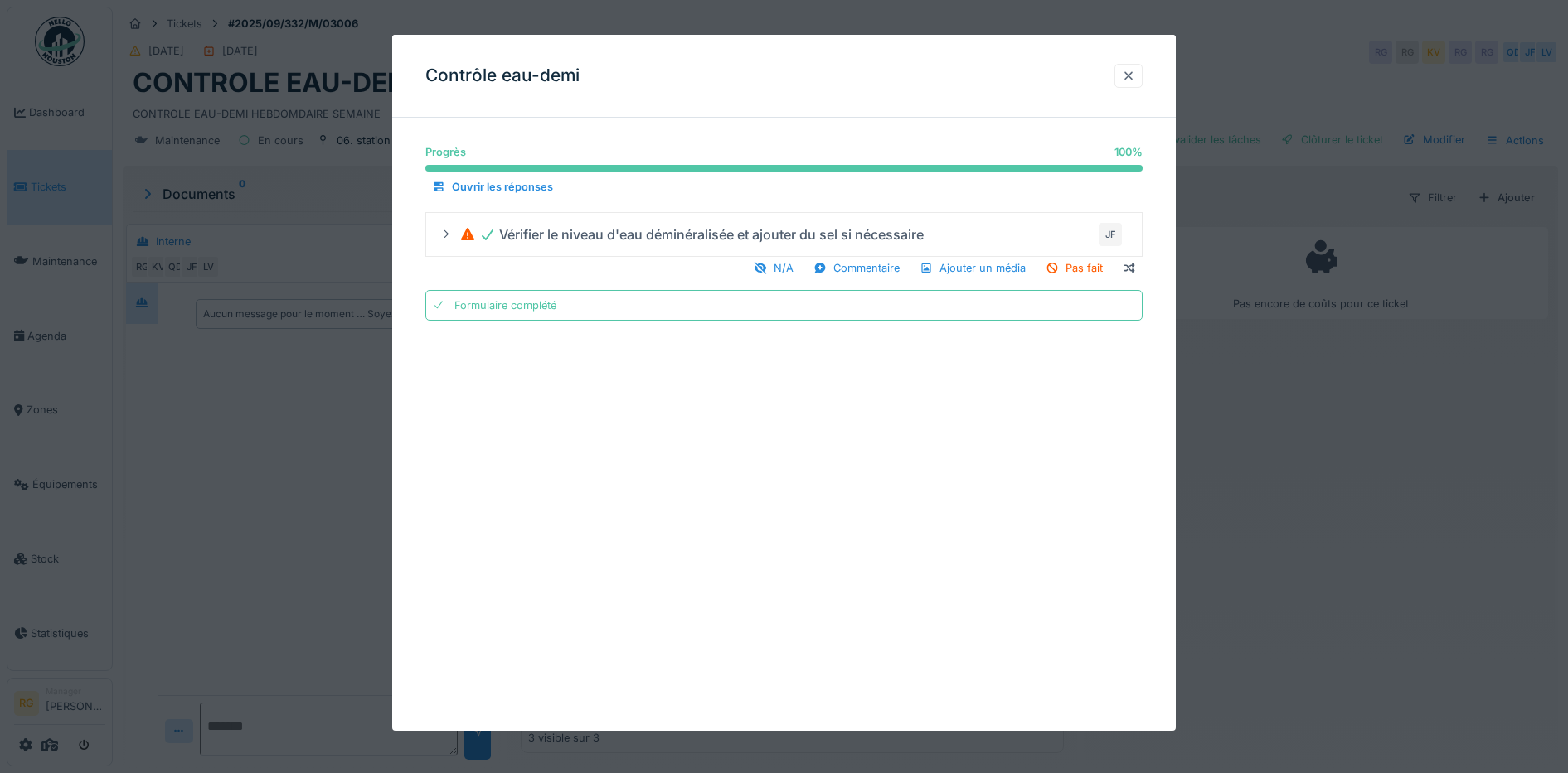
click at [1133, 73] on div at bounding box center [1129, 76] width 13 height 16
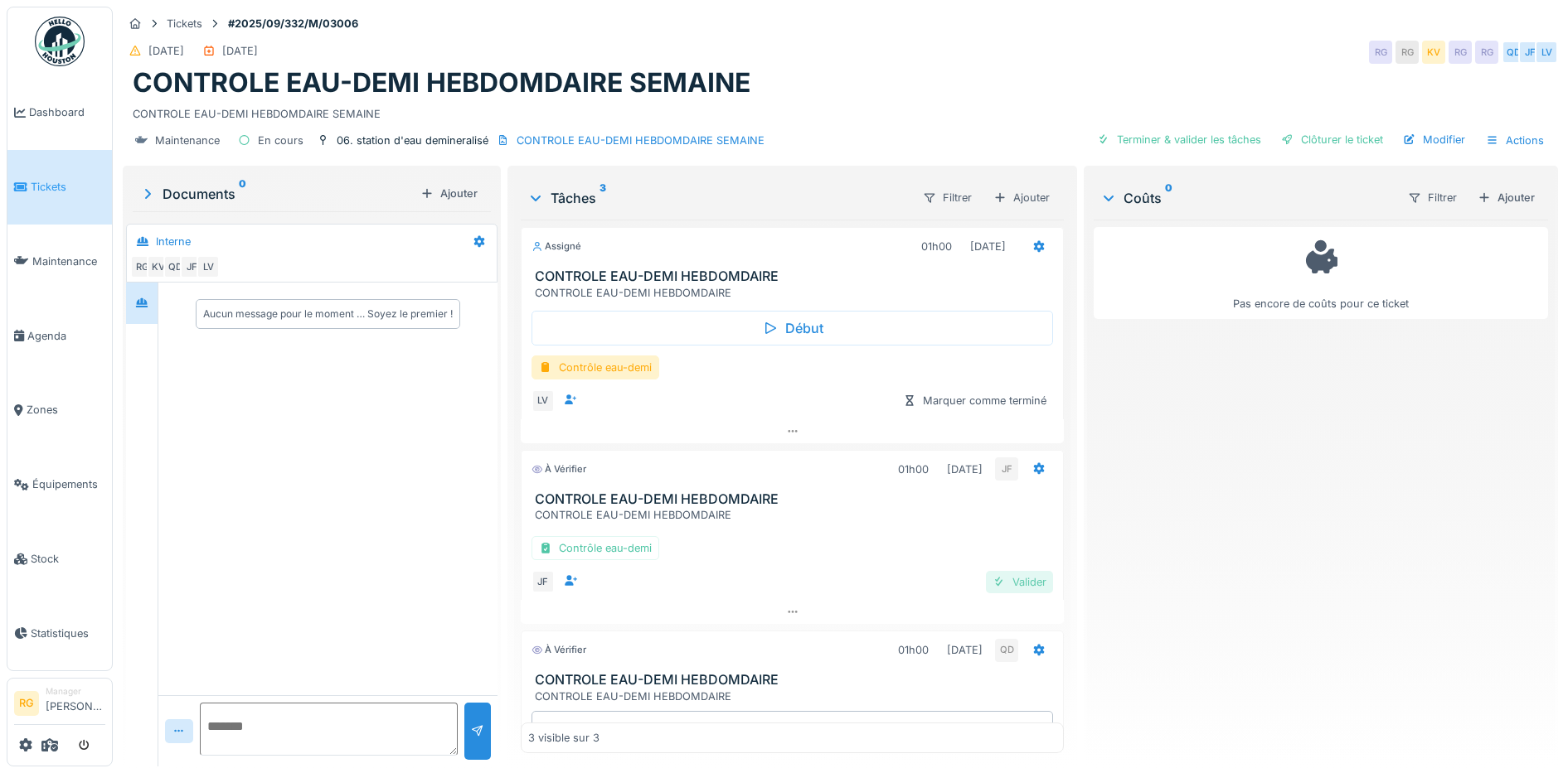
click at [1002, 588] on div "Valider" at bounding box center [1019, 582] width 67 height 22
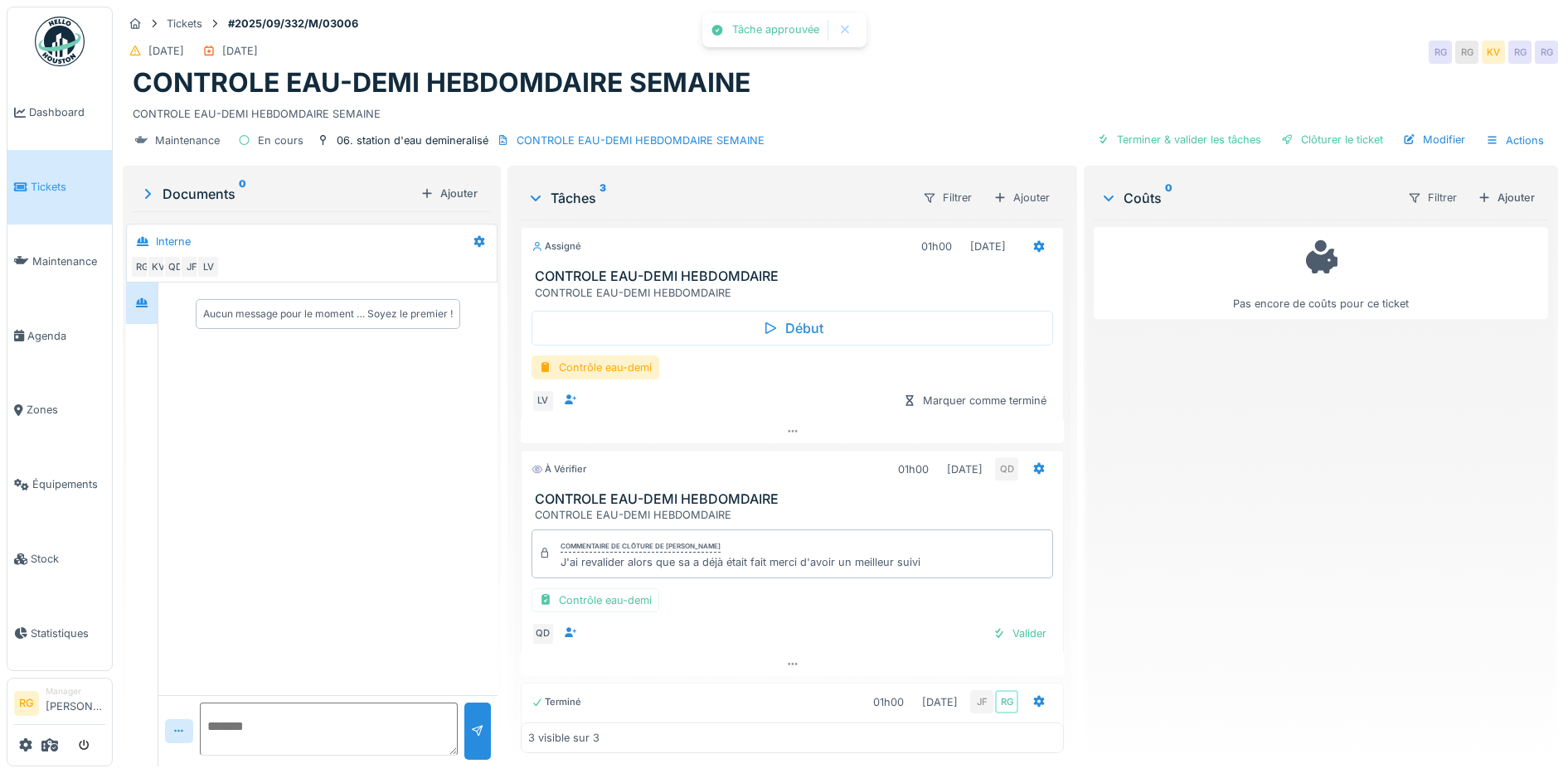
scroll to position [64, 0]
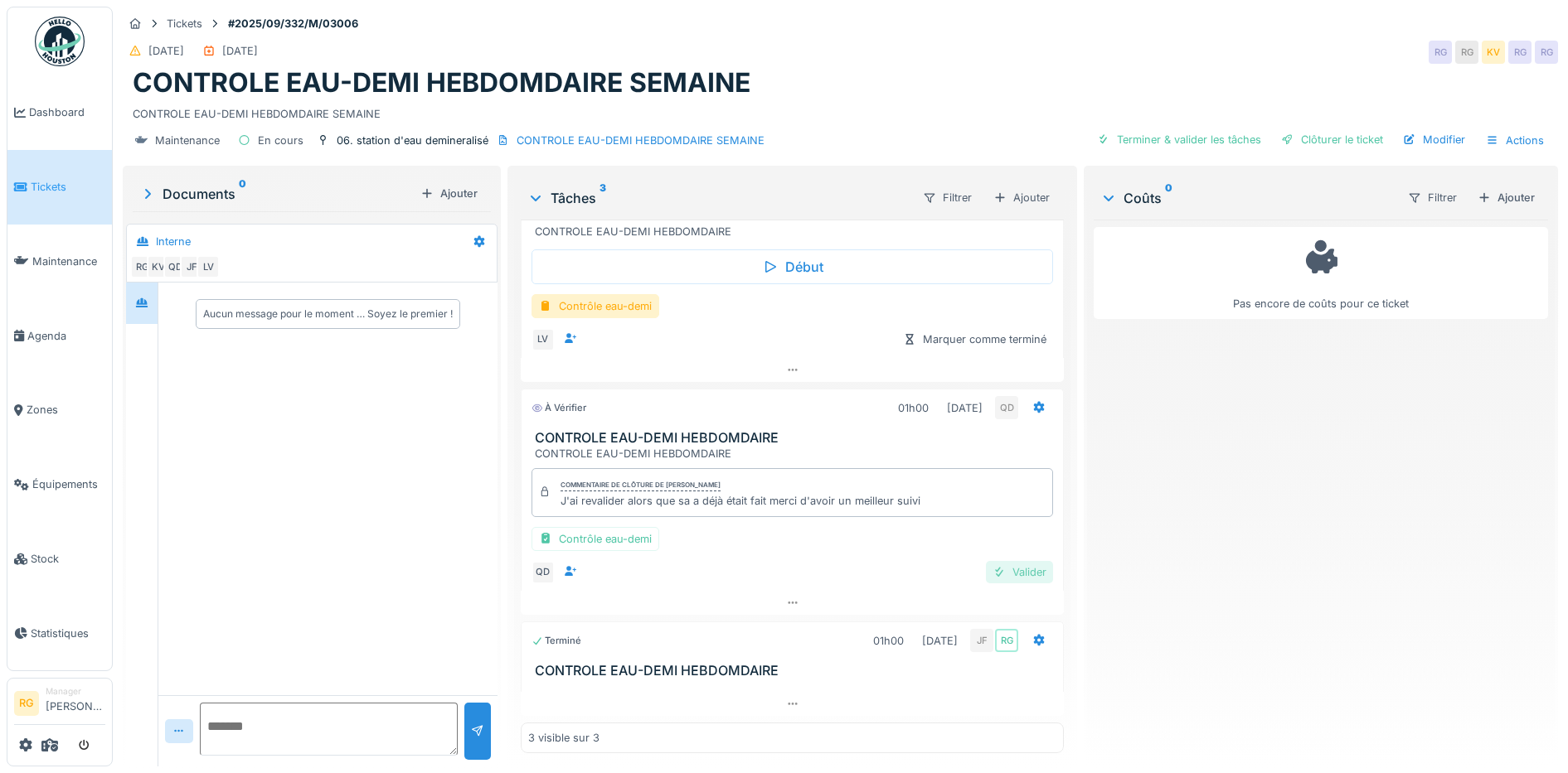
click at [1011, 568] on div "Valider" at bounding box center [1019, 572] width 67 height 22
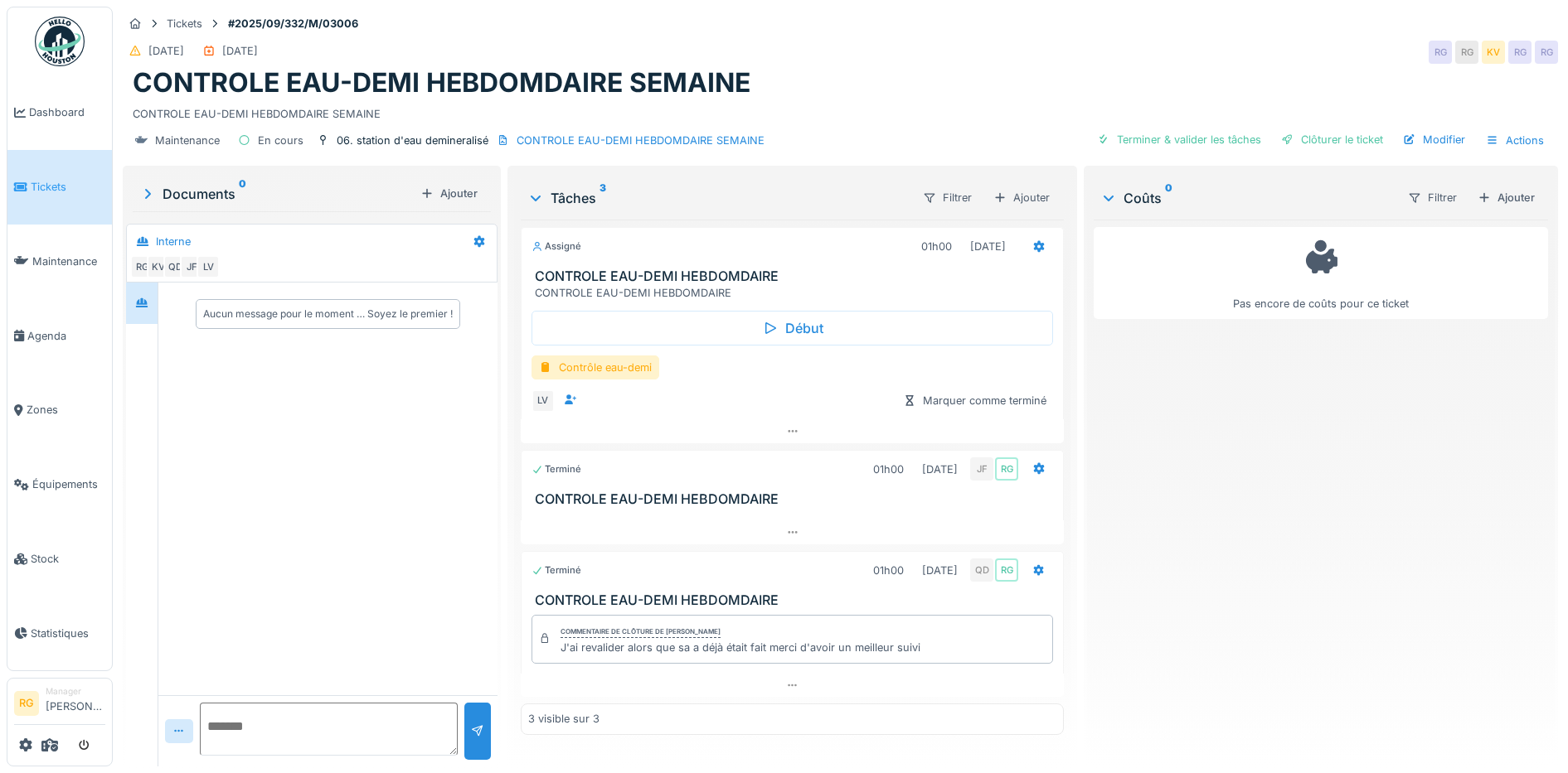
scroll to position [0, 0]
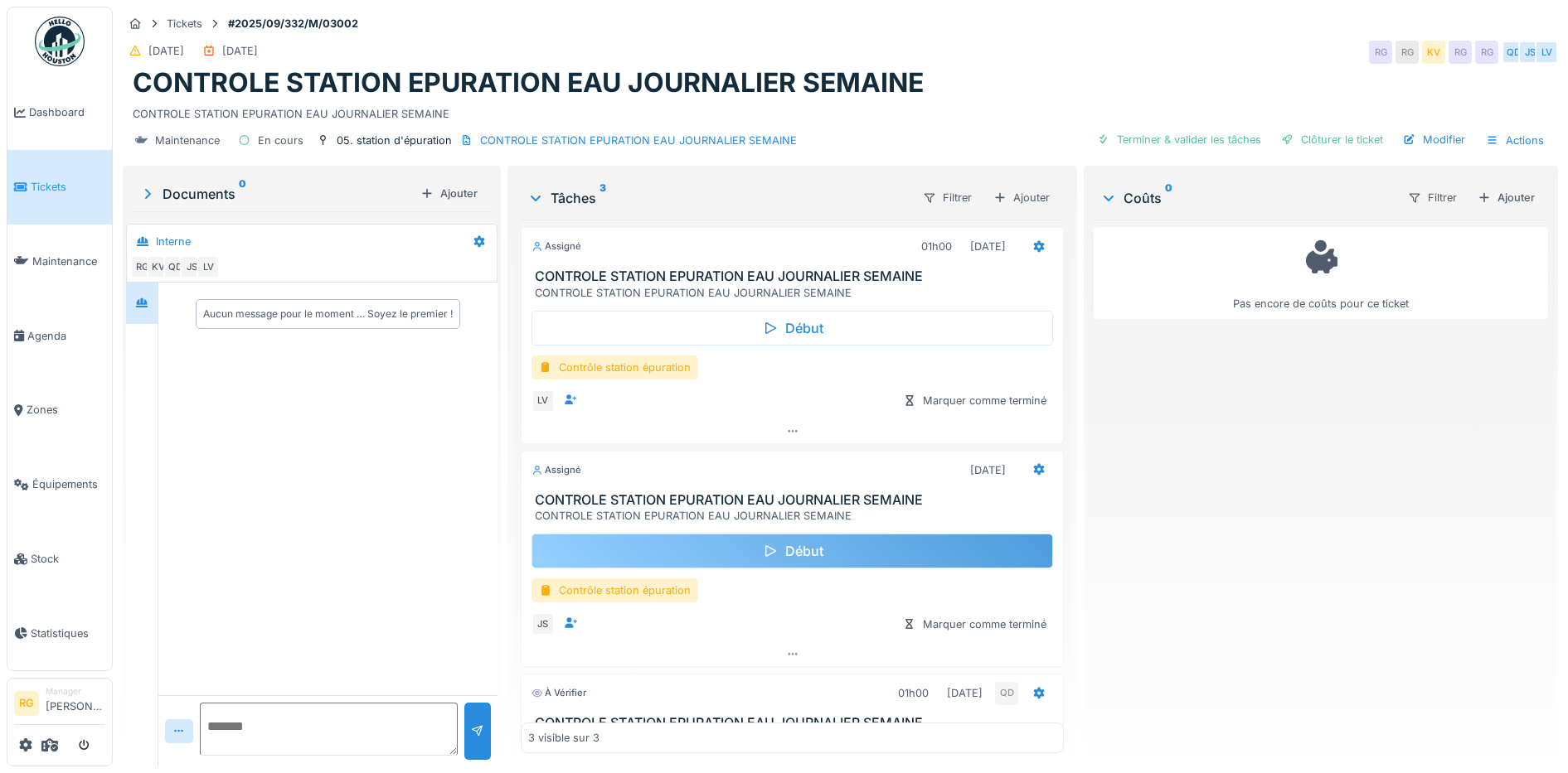
scroll to position [185, 0]
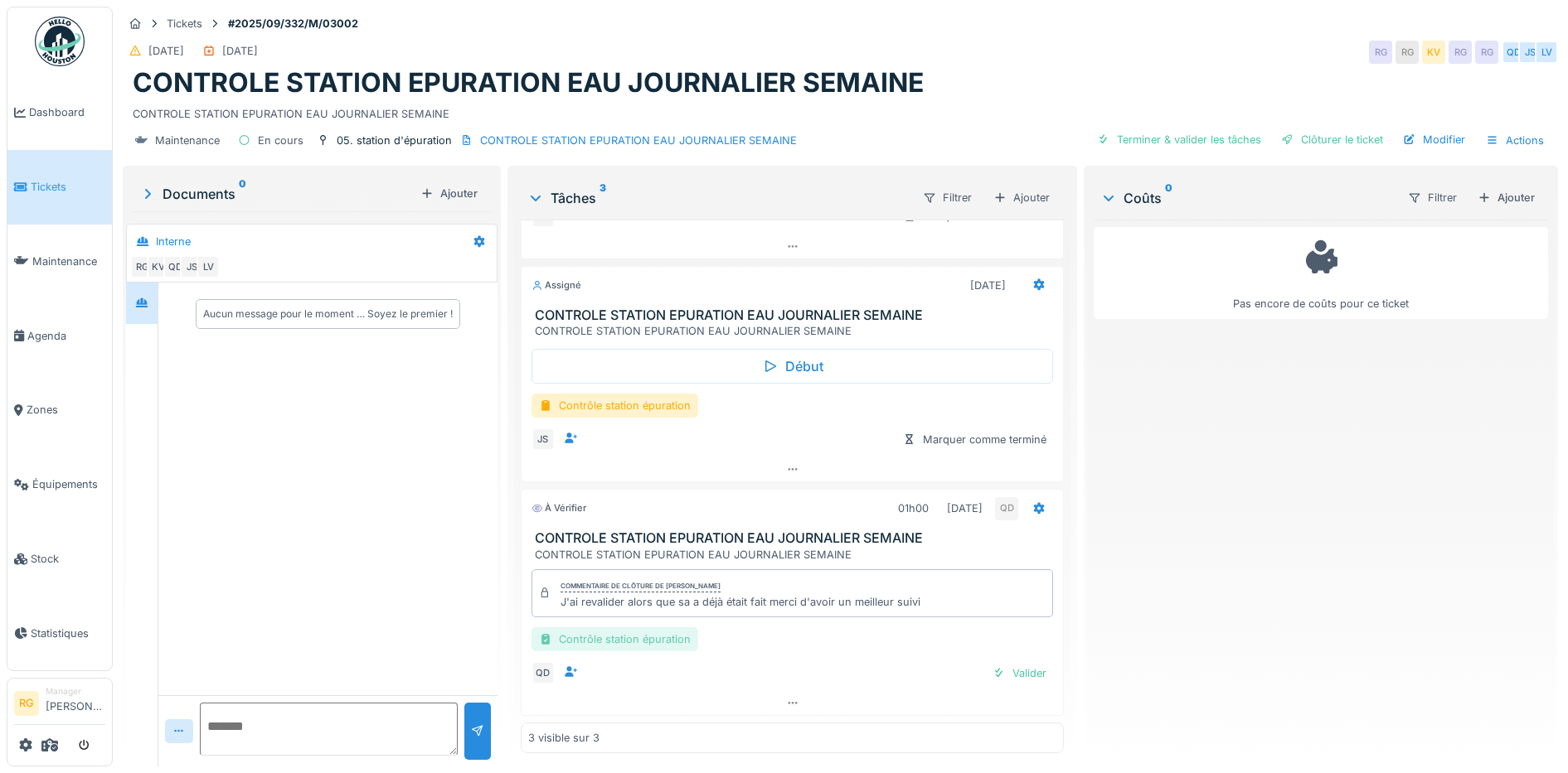
click at [633, 639] on div "Contrôle station épuration" at bounding box center [614, 639] width 166 height 24
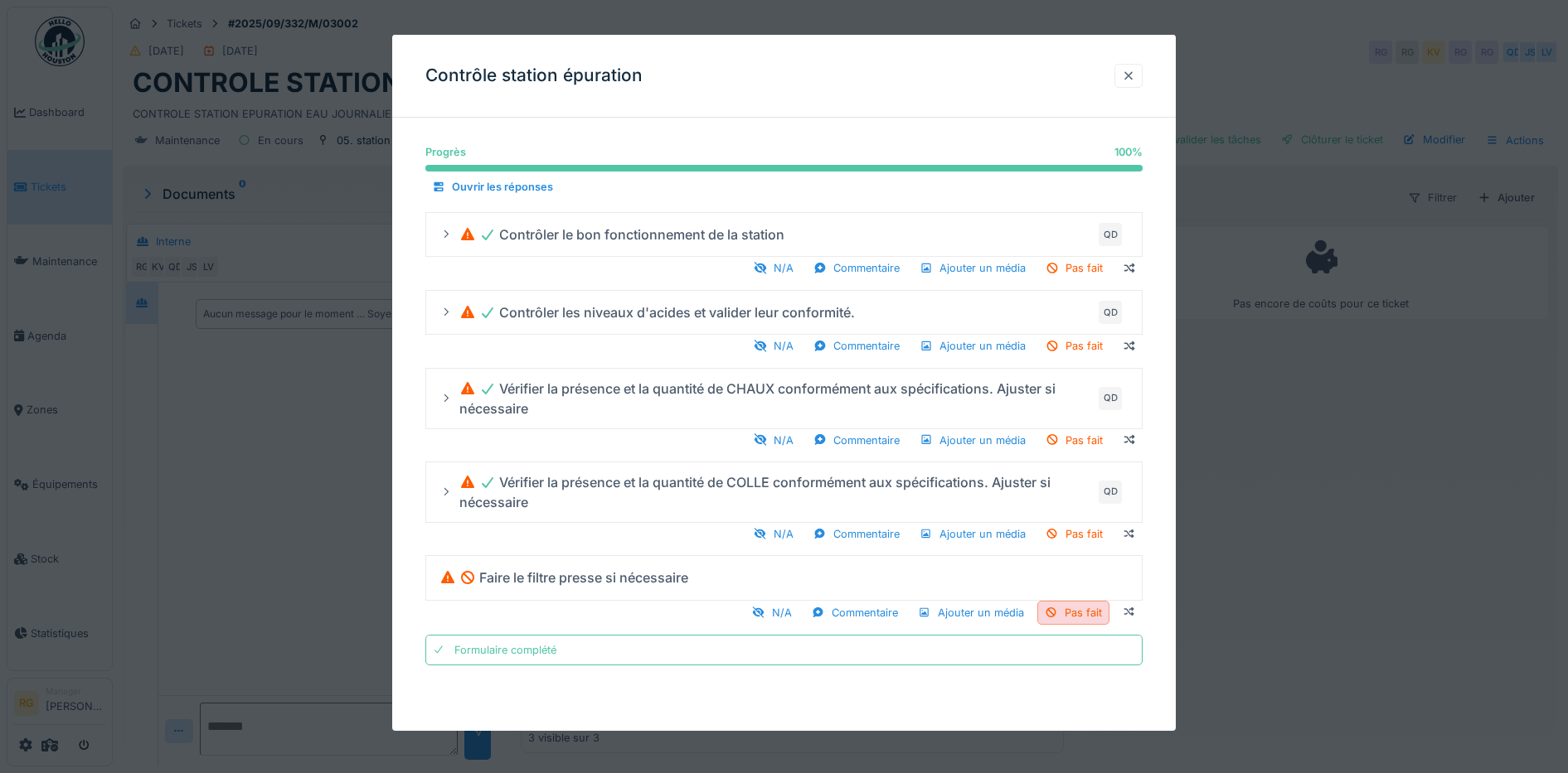
click at [1135, 73] on div at bounding box center [1129, 76] width 13 height 16
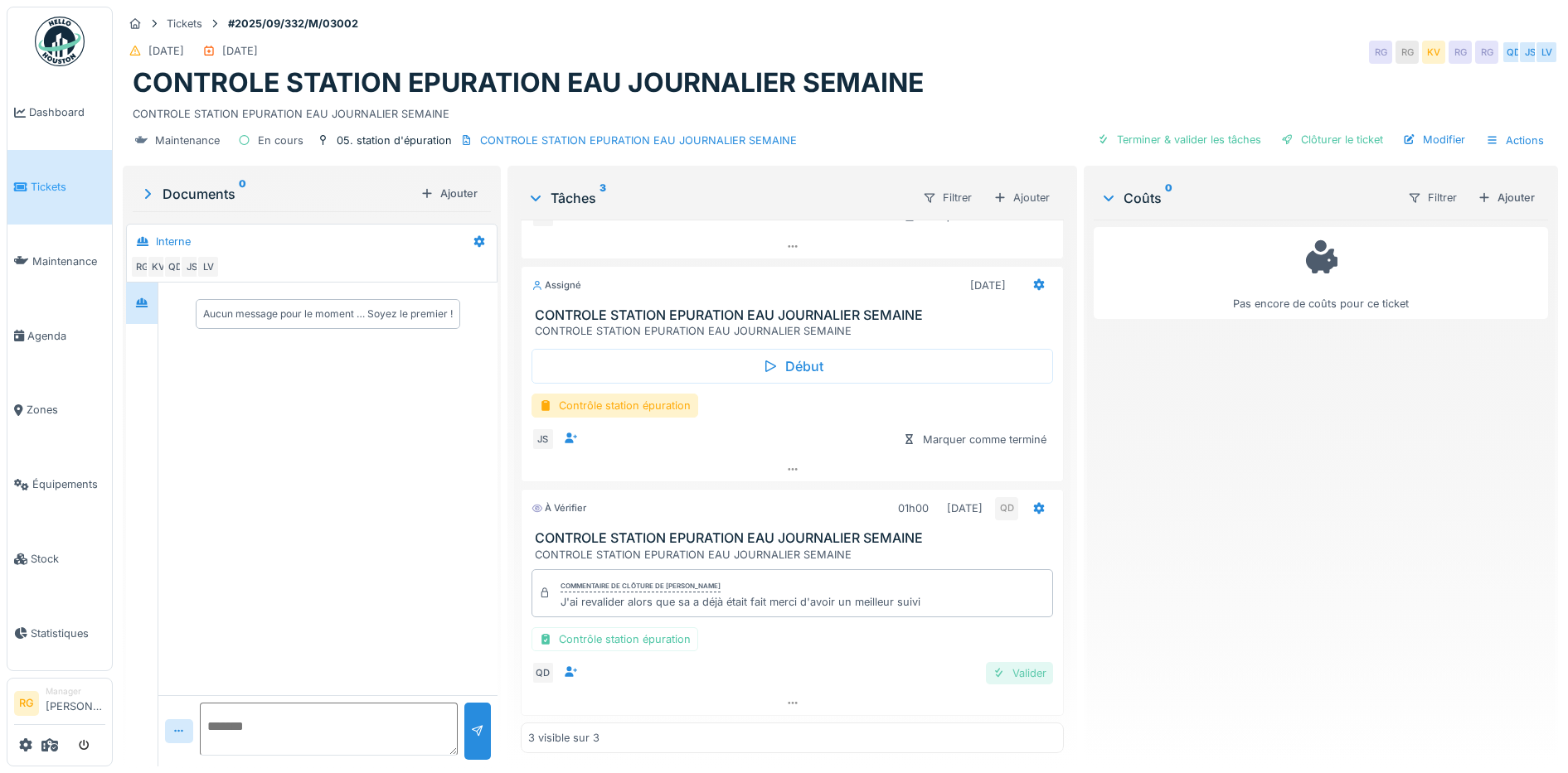
click at [1002, 676] on div "Valider" at bounding box center [1019, 673] width 67 height 22
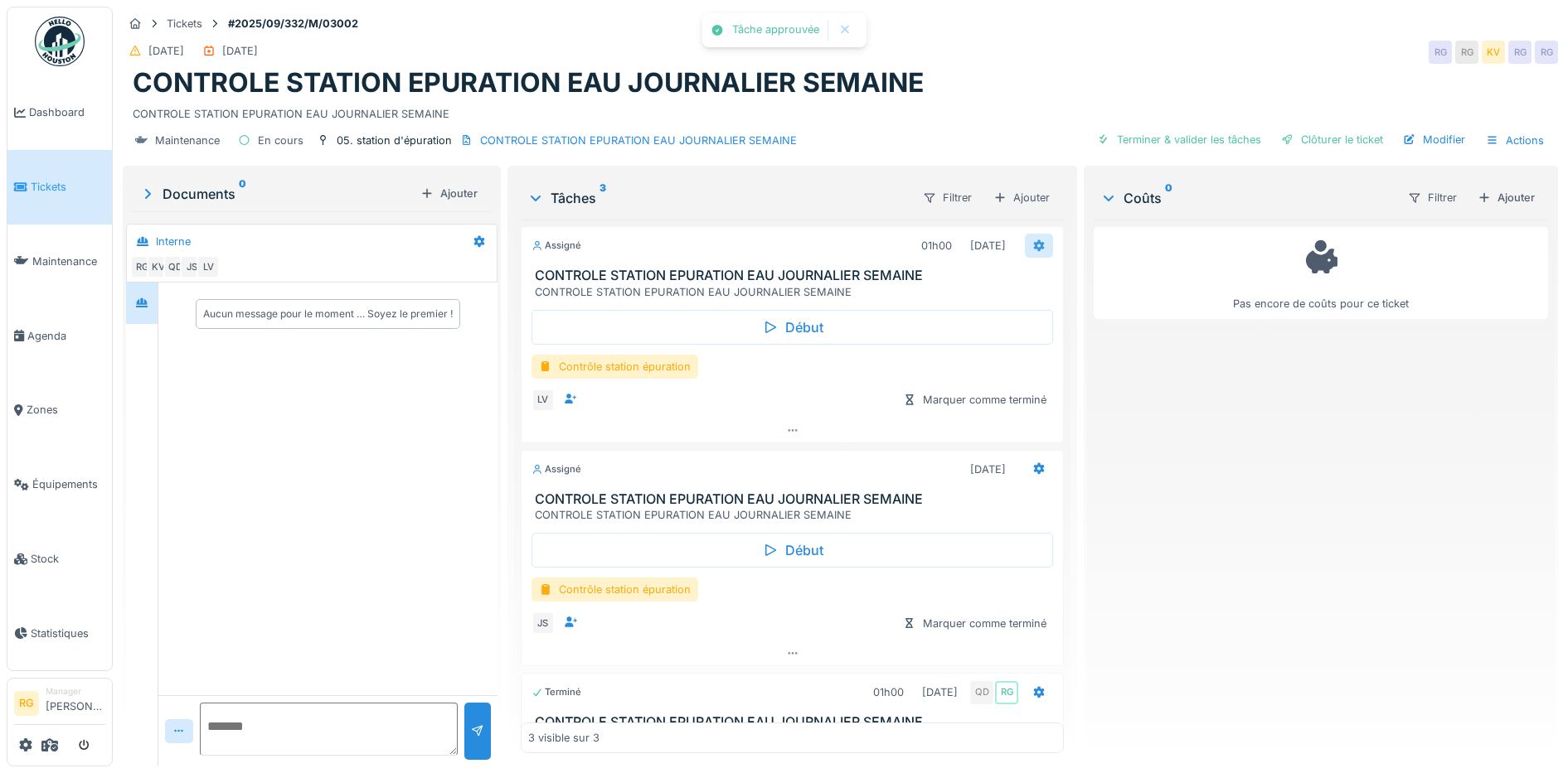
scroll to position [0, 0]
